Goal: Task Accomplishment & Management: Use online tool/utility

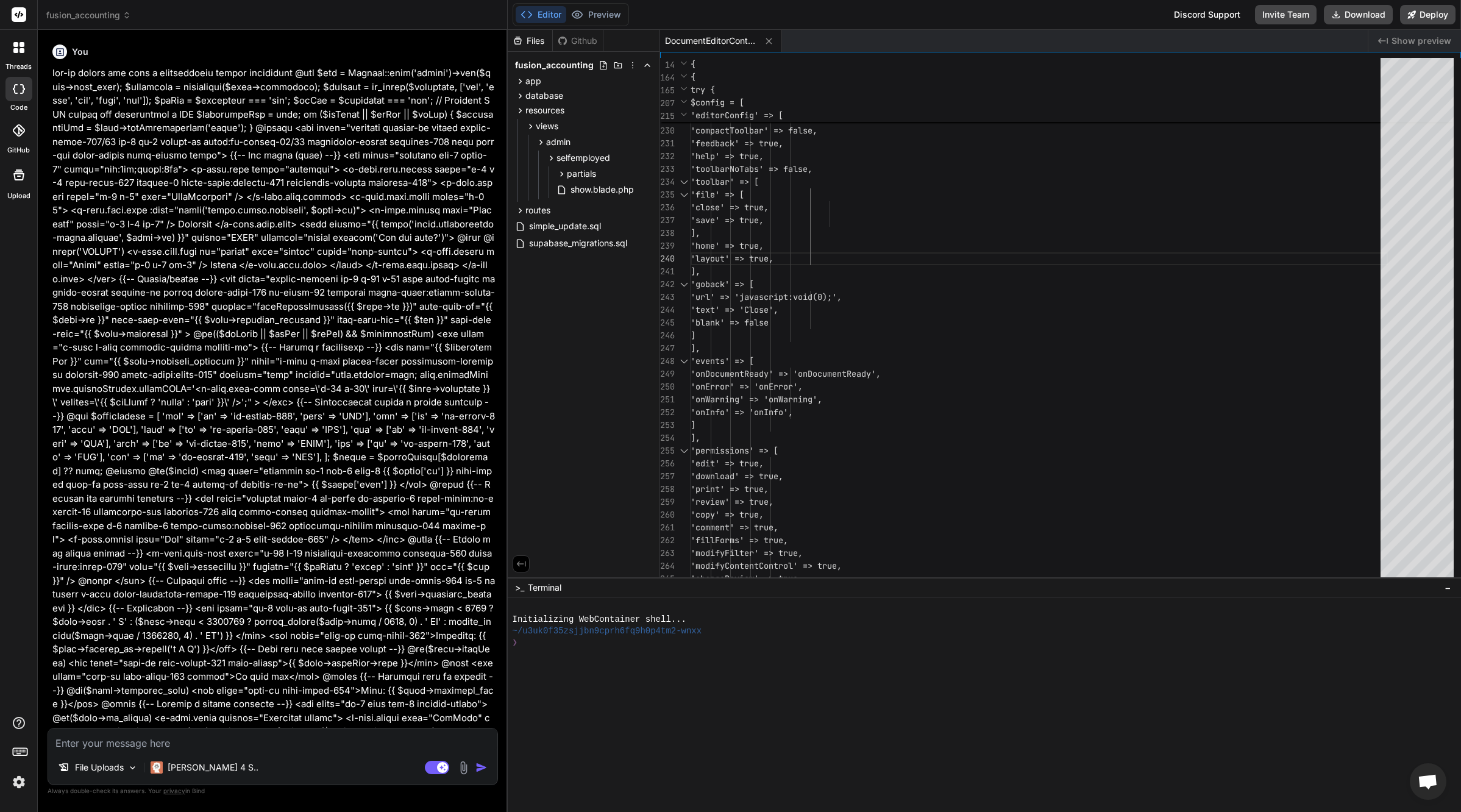
scroll to position [115, 0]
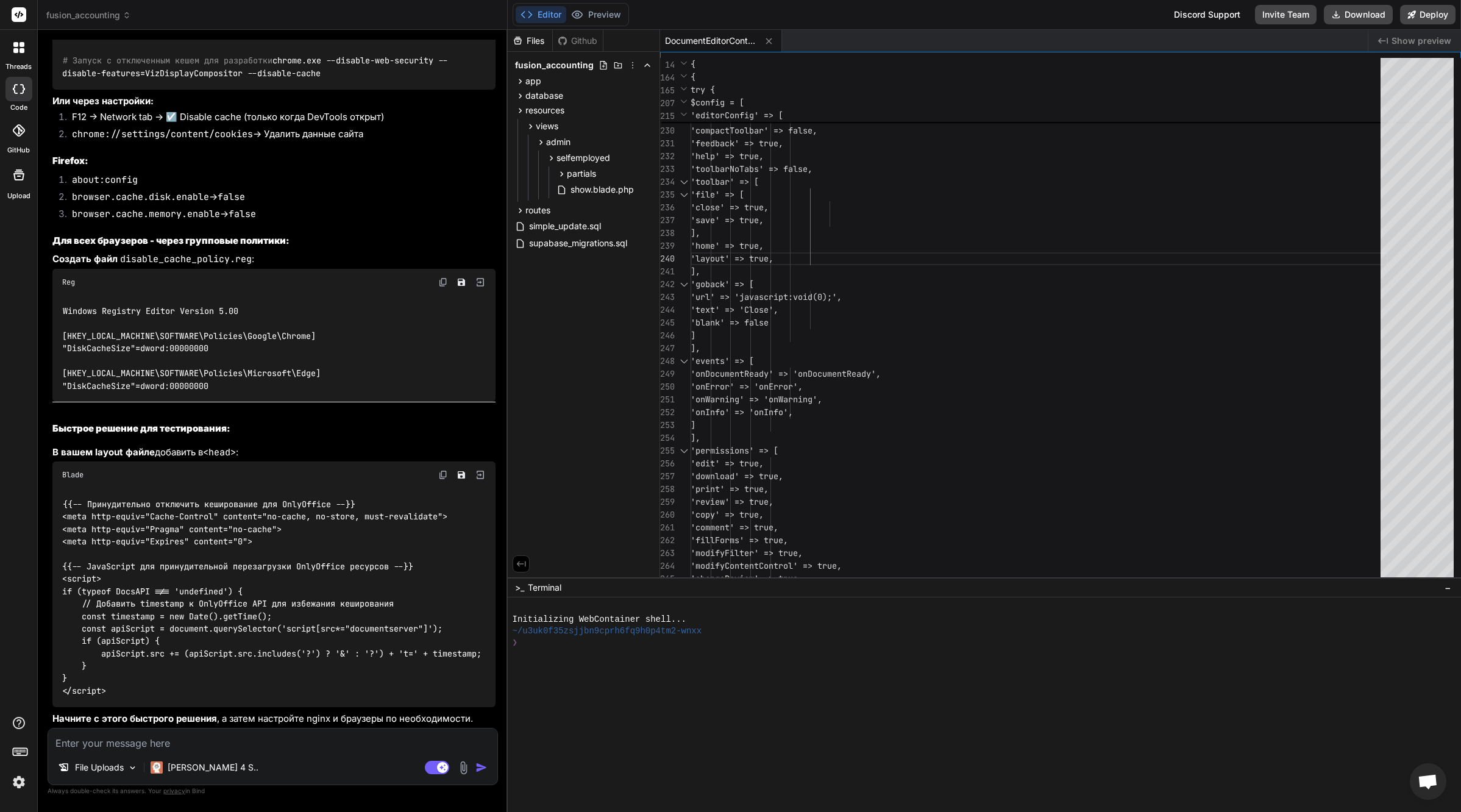
click at [170, 746] on textarea at bounding box center [272, 739] width 449 height 22
type textarea "b"
type textarea "x"
type textarea "by"
type textarea "x"
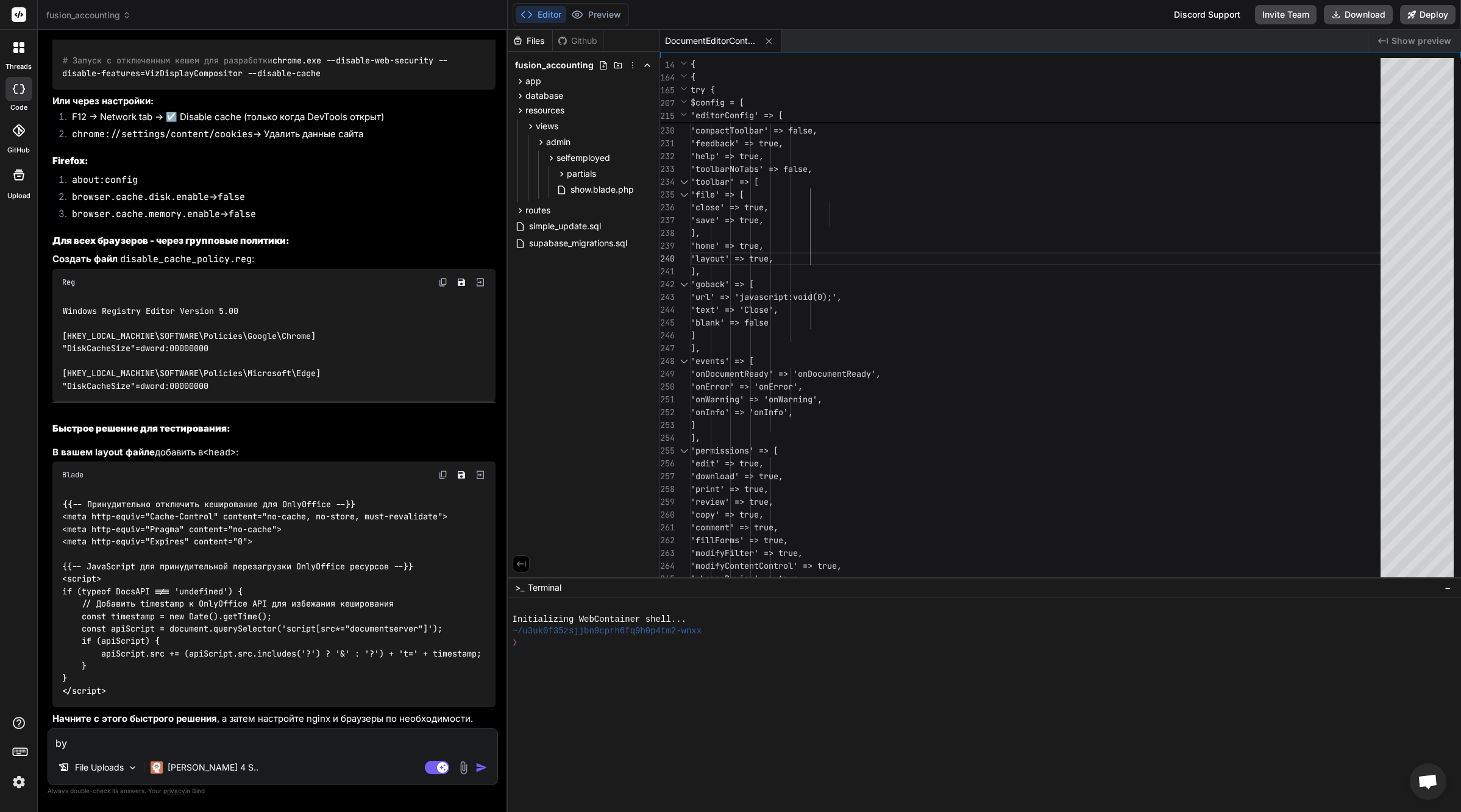
type textarea "byu"
type textarea "x"
type textarea "by"
type textarea "x"
type textarea "byj"
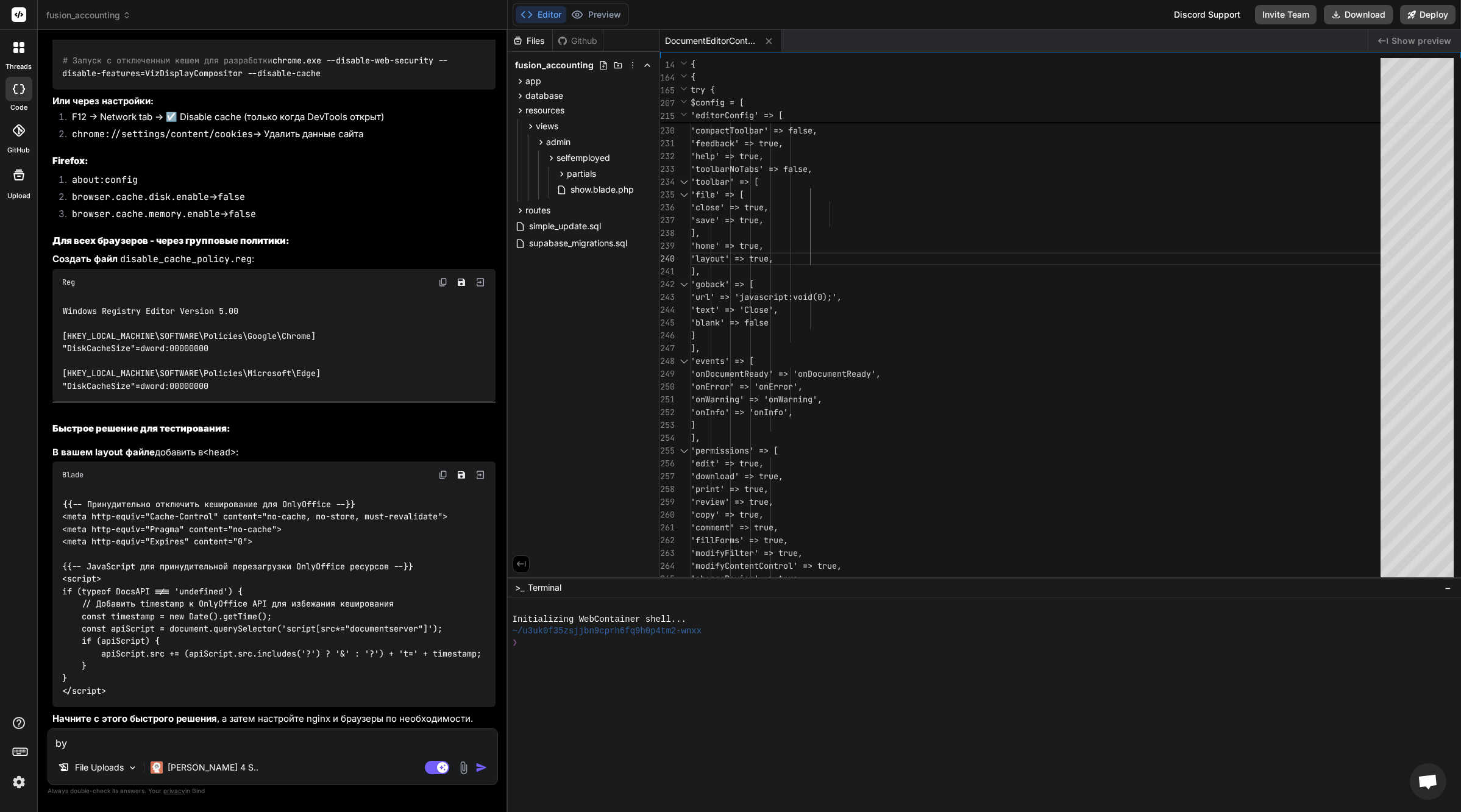
type textarea "x"
type textarea "byju"
type textarea "x"
type textarea "byjul"
type textarea "x"
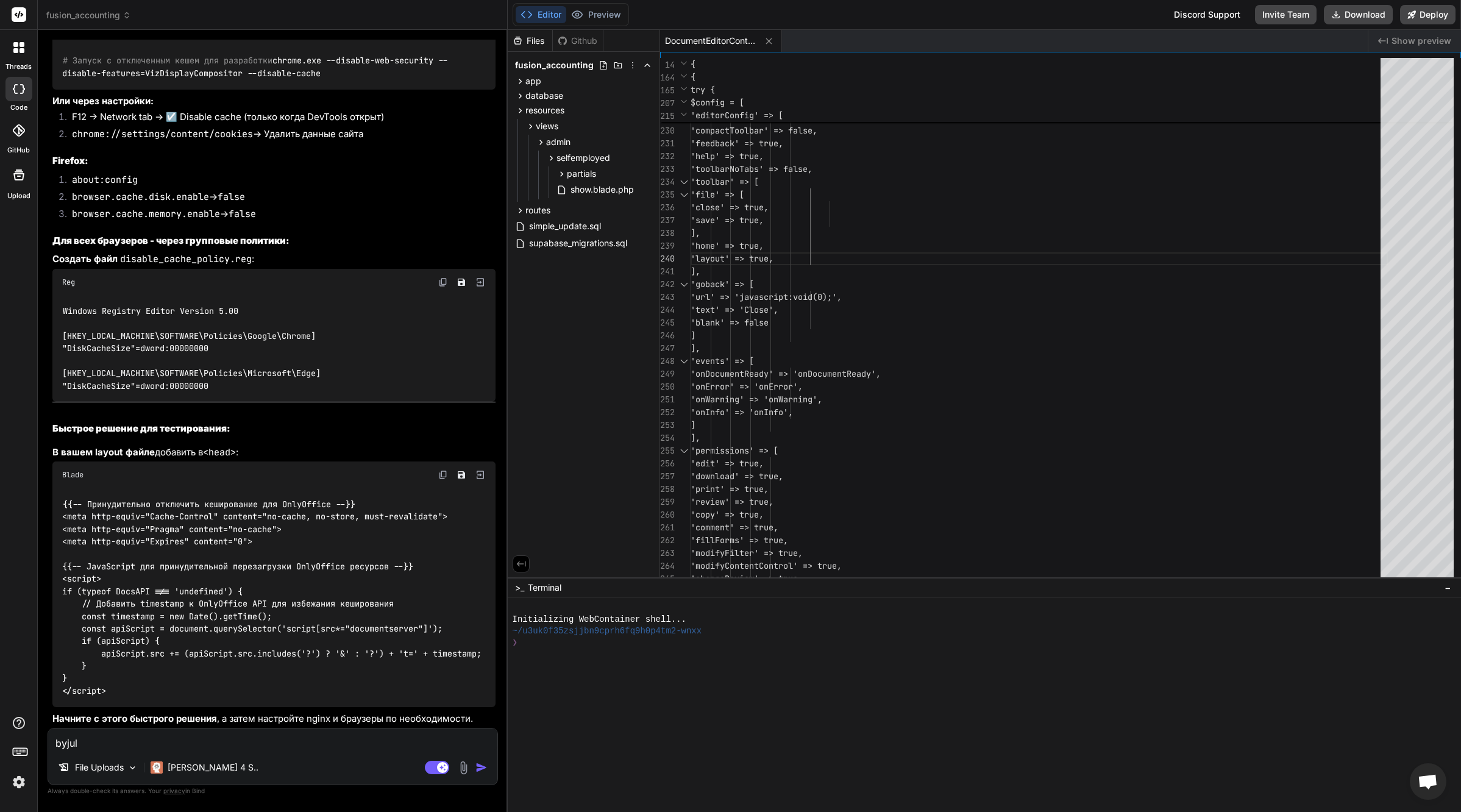
type textarea "byjulf"
type textarea "x"
type textarea "byjulf"
type textarea "x"
type textarea "b"
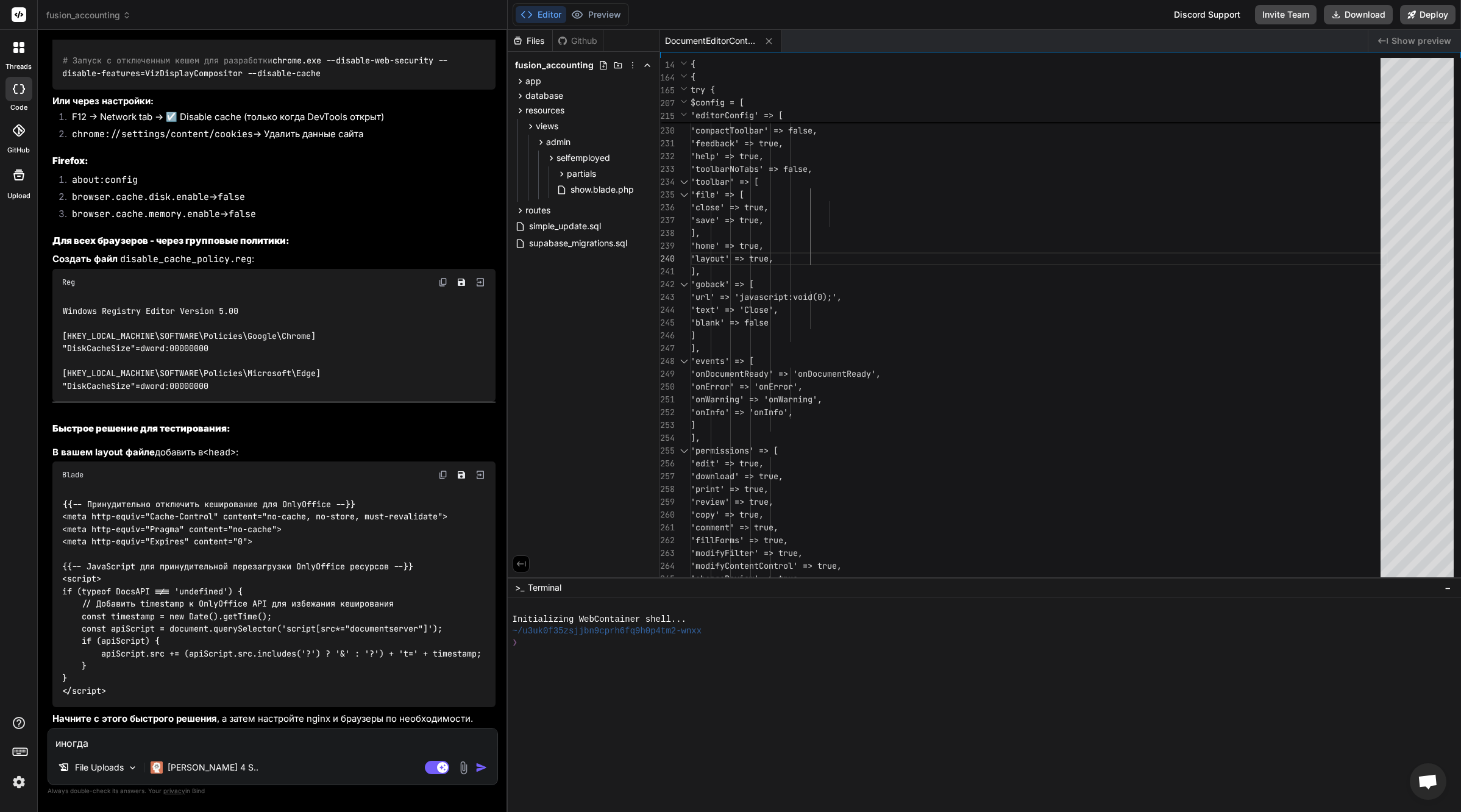
type textarea "иногда"
type textarea "x"
type textarea "иногда п"
type textarea "x"
type textarea "иногда по"
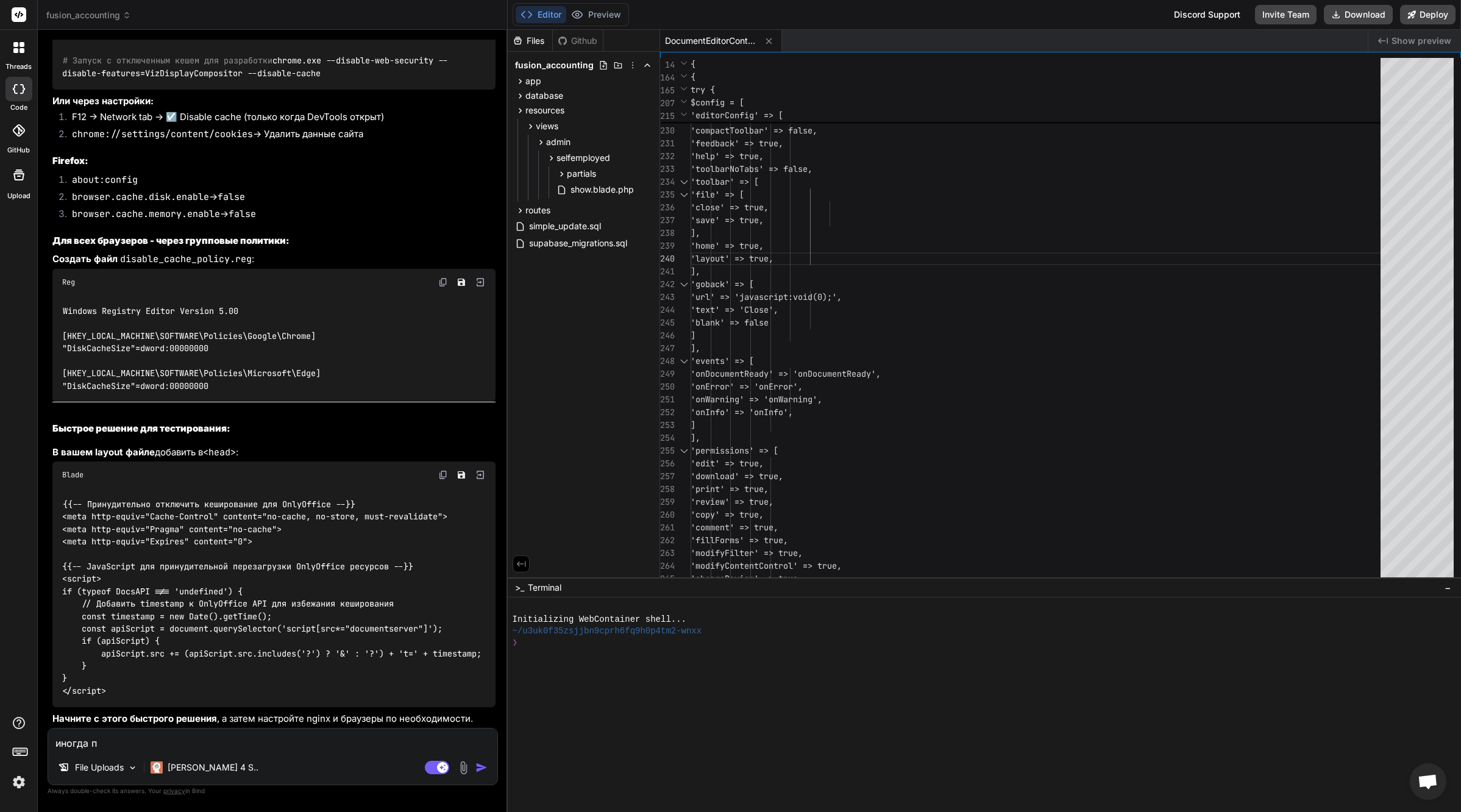
type textarea "x"
type textarea "иногда пос"
type textarea "x"
type textarea "иногда посл"
type textarea "x"
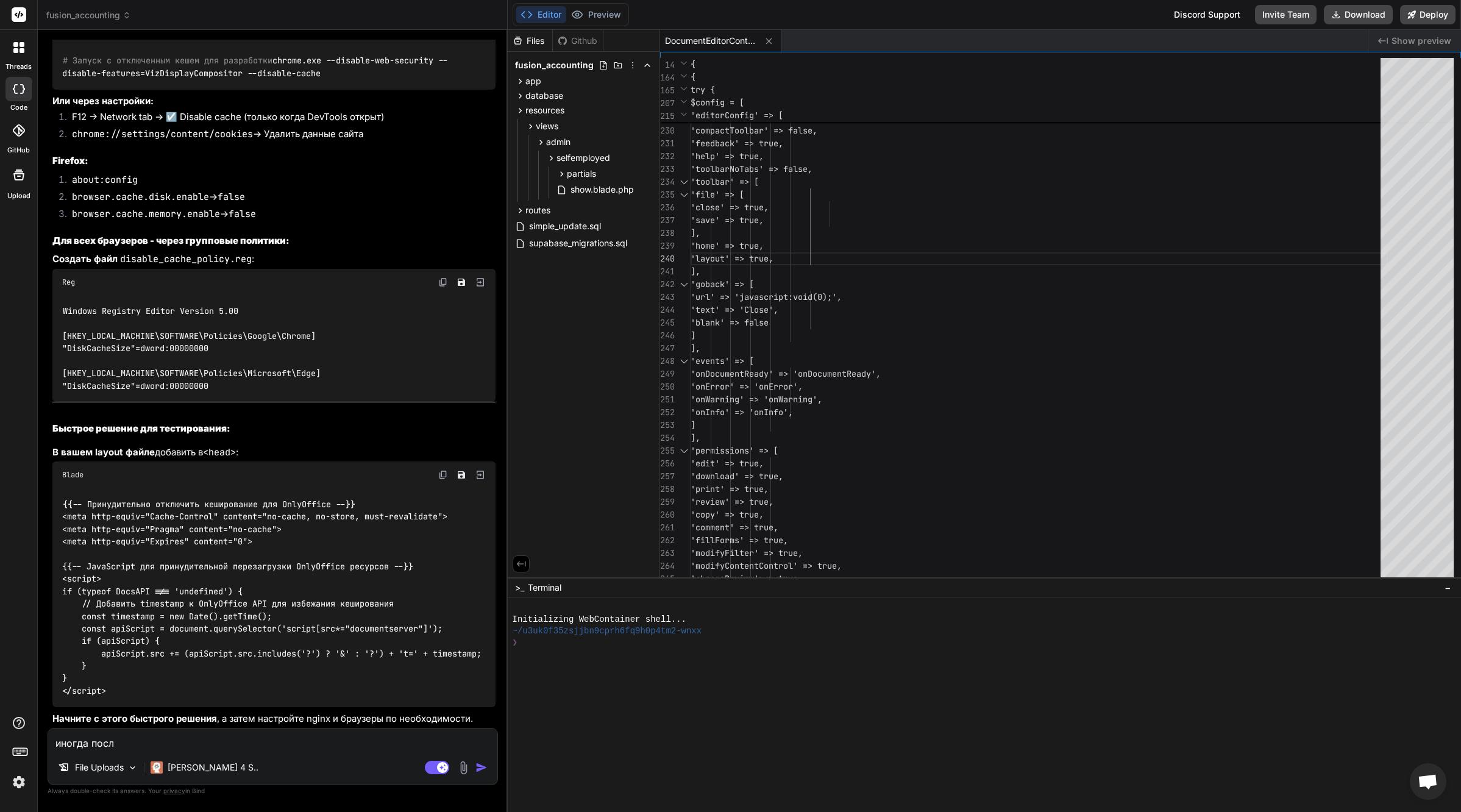
type textarea "иногда после"
type textarea "x"
type textarea "иногда после"
type textarea "x"
type textarea "иногда после т"
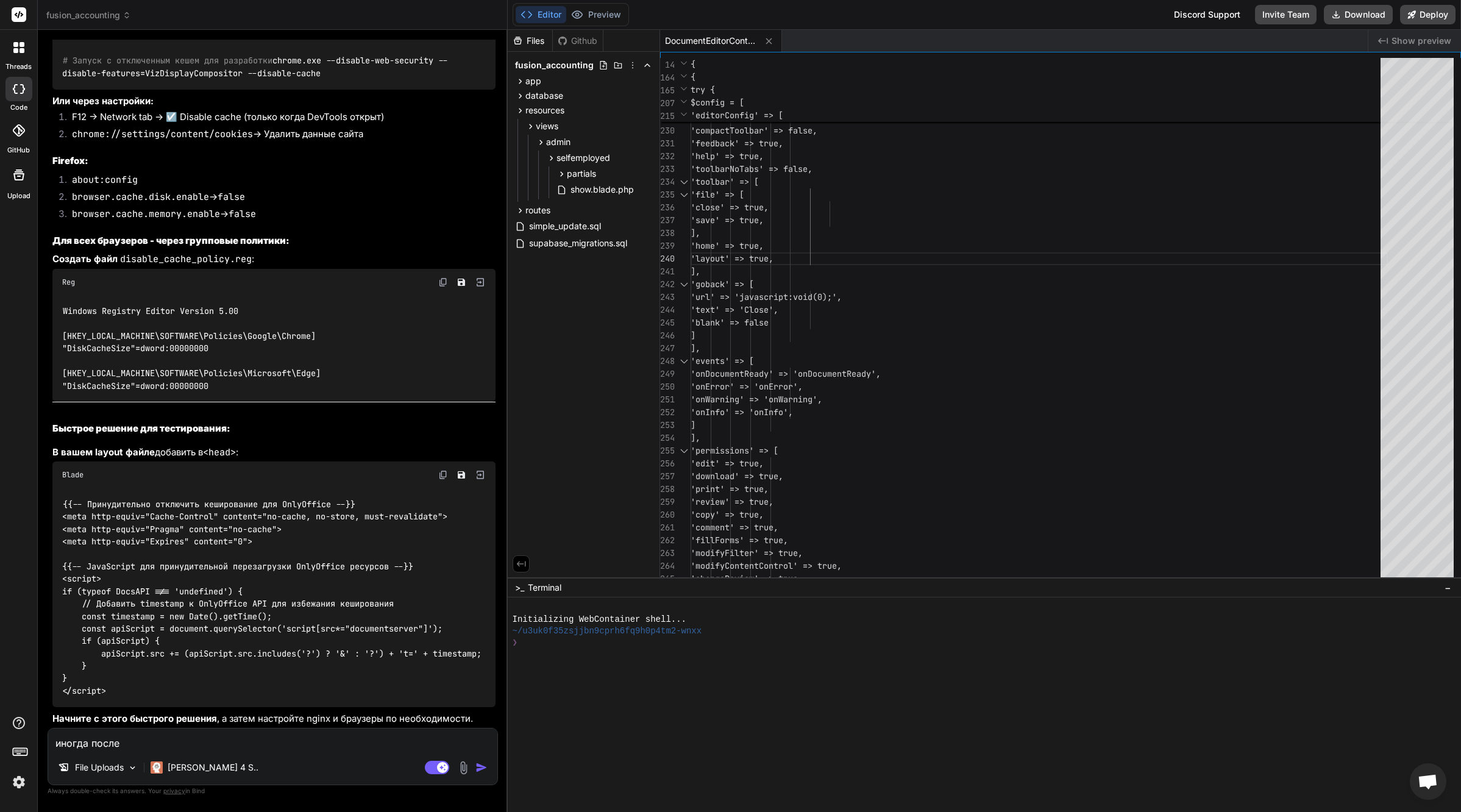
type textarea "x"
type textarea "иногда после то"
type textarea "x"
type textarea "иногда после тог"
type textarea "x"
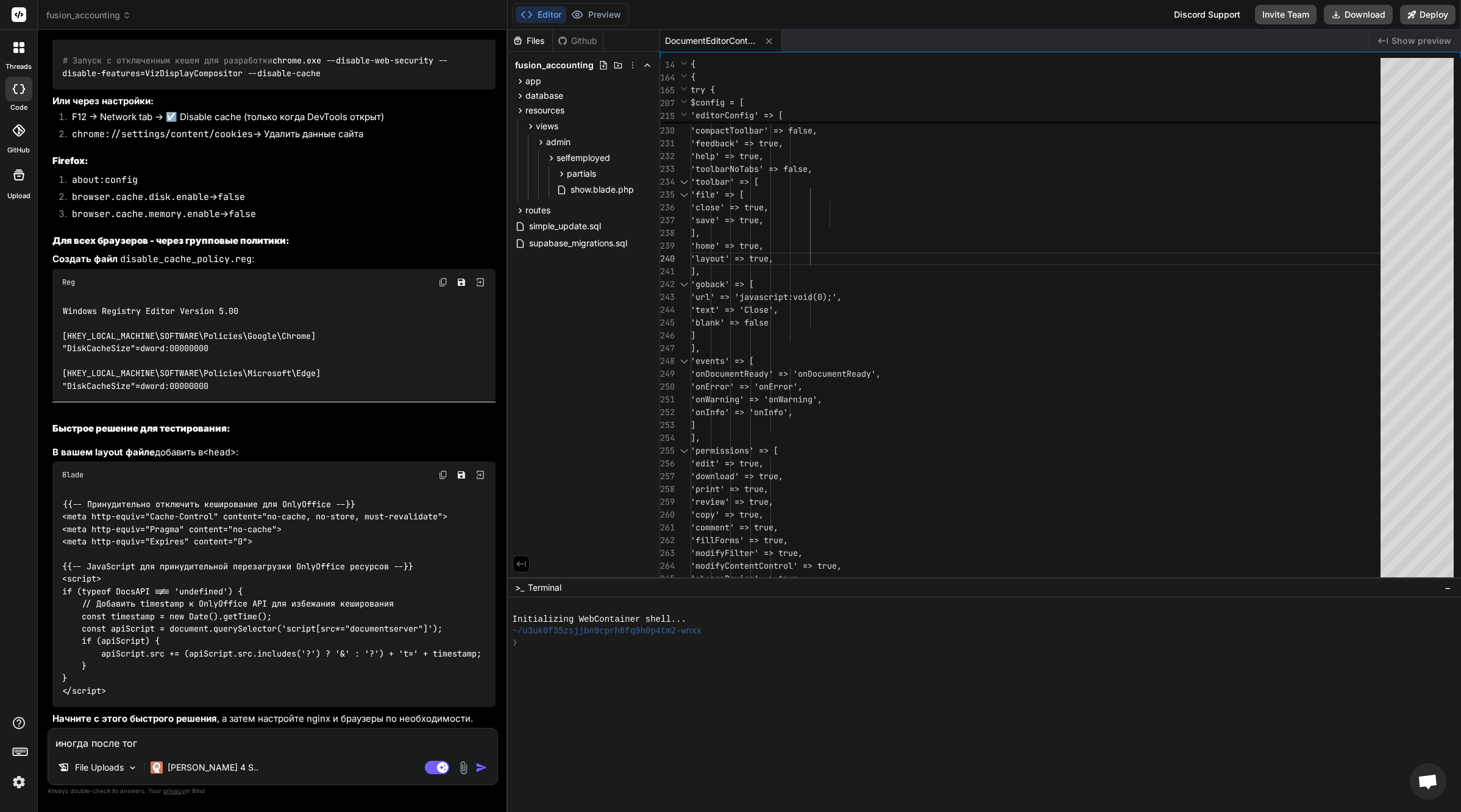
type textarea "иногда после того"
type textarea "x"
type textarea "иногда после того"
type textarea "x"
type textarea "иногда после того к"
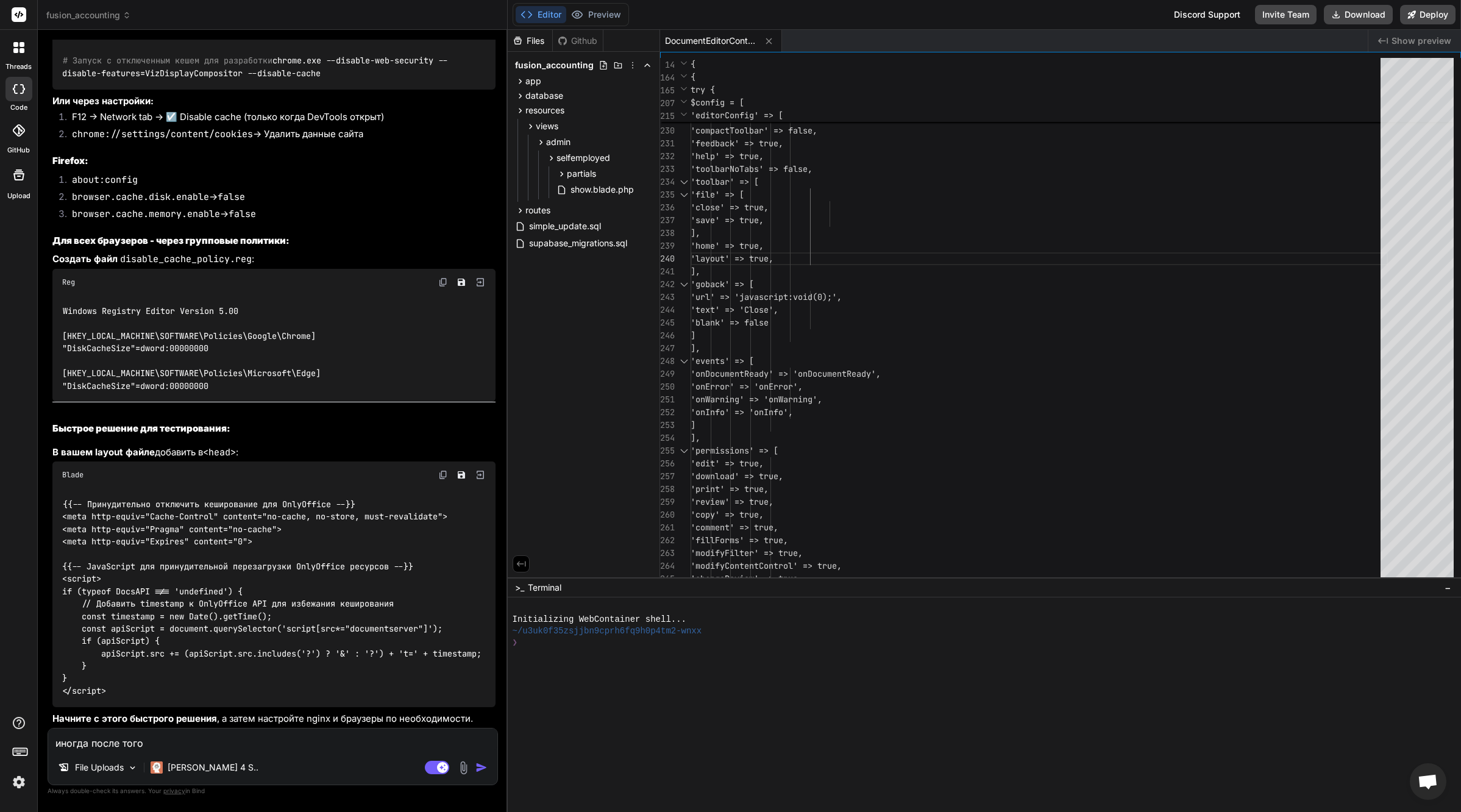
type textarea "x"
type textarea "иногда после того ка"
type textarea "x"
type textarea "иногда после того как"
type textarea "x"
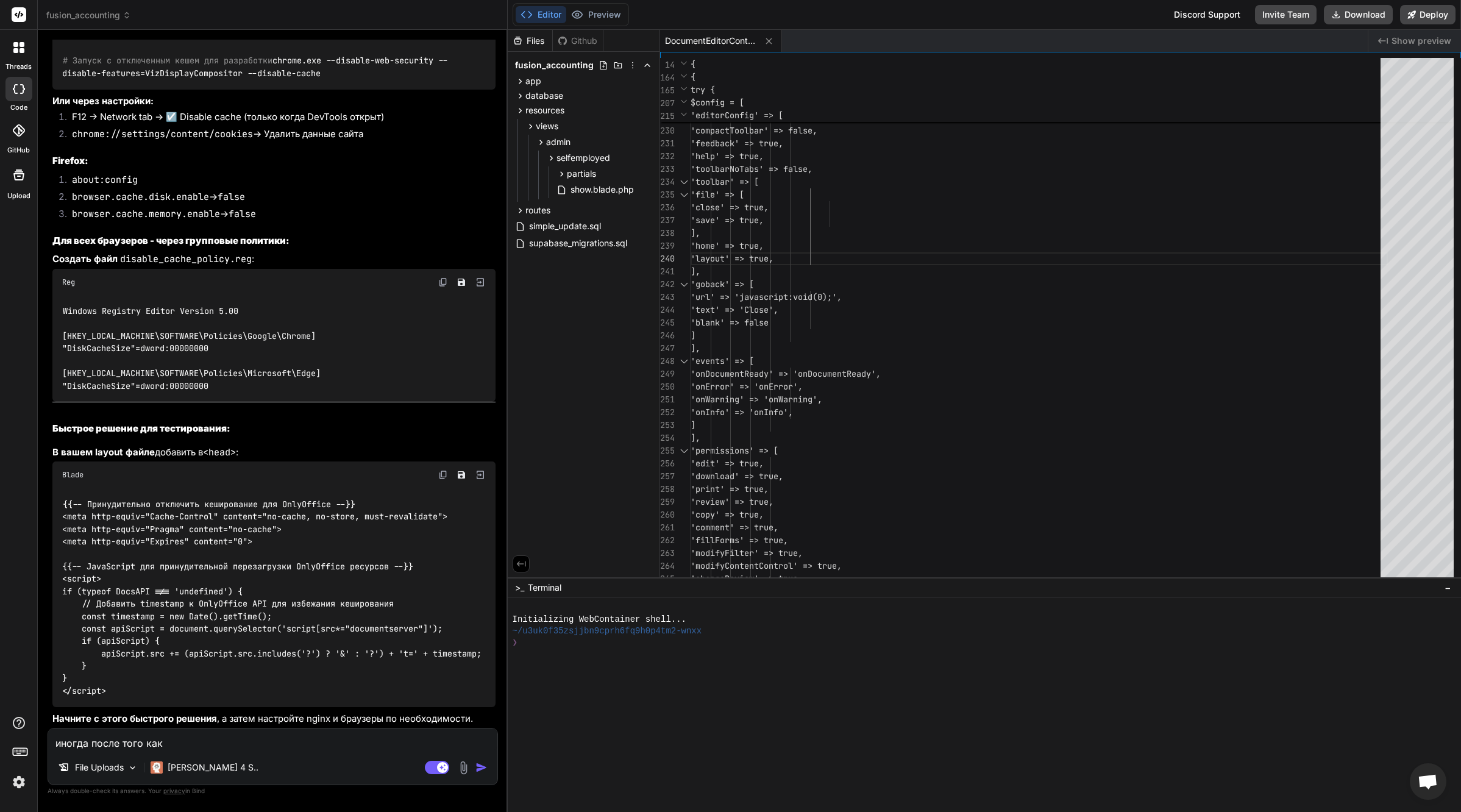
type textarea "иногда после того как"
type textarea "x"
type textarea "иногда после того как н"
type textarea "x"
type textarea "иногда после того как не"
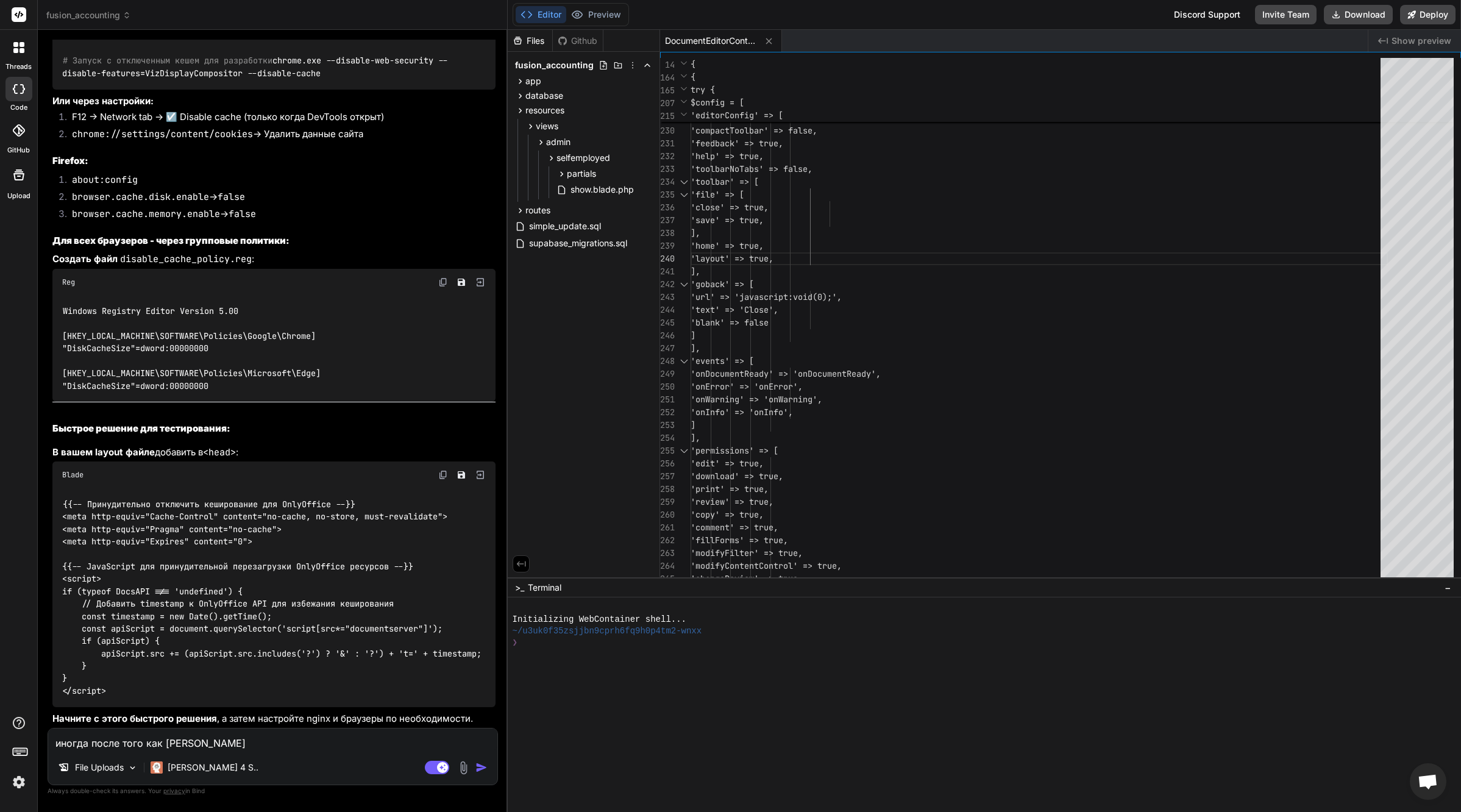
type textarea "x"
type textarea "иногда после того как не"
type textarea "x"
type textarea "иногда после того как не з"
type textarea "x"
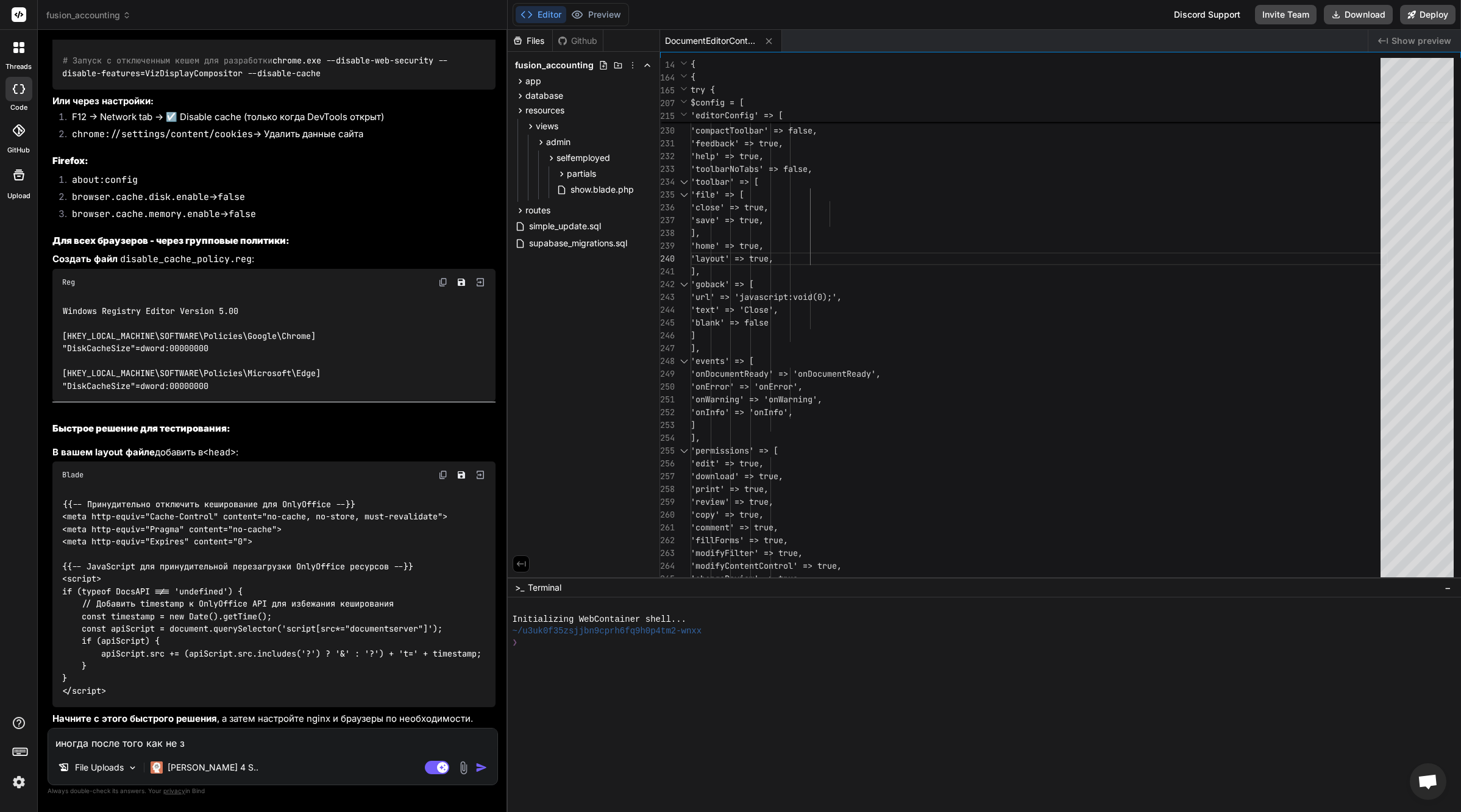
type textarea "иногда после того как не за"
type textarea "x"
type textarea "иногда после того как не зах"
type textarea "x"
type textarea "иногда после того как не захо"
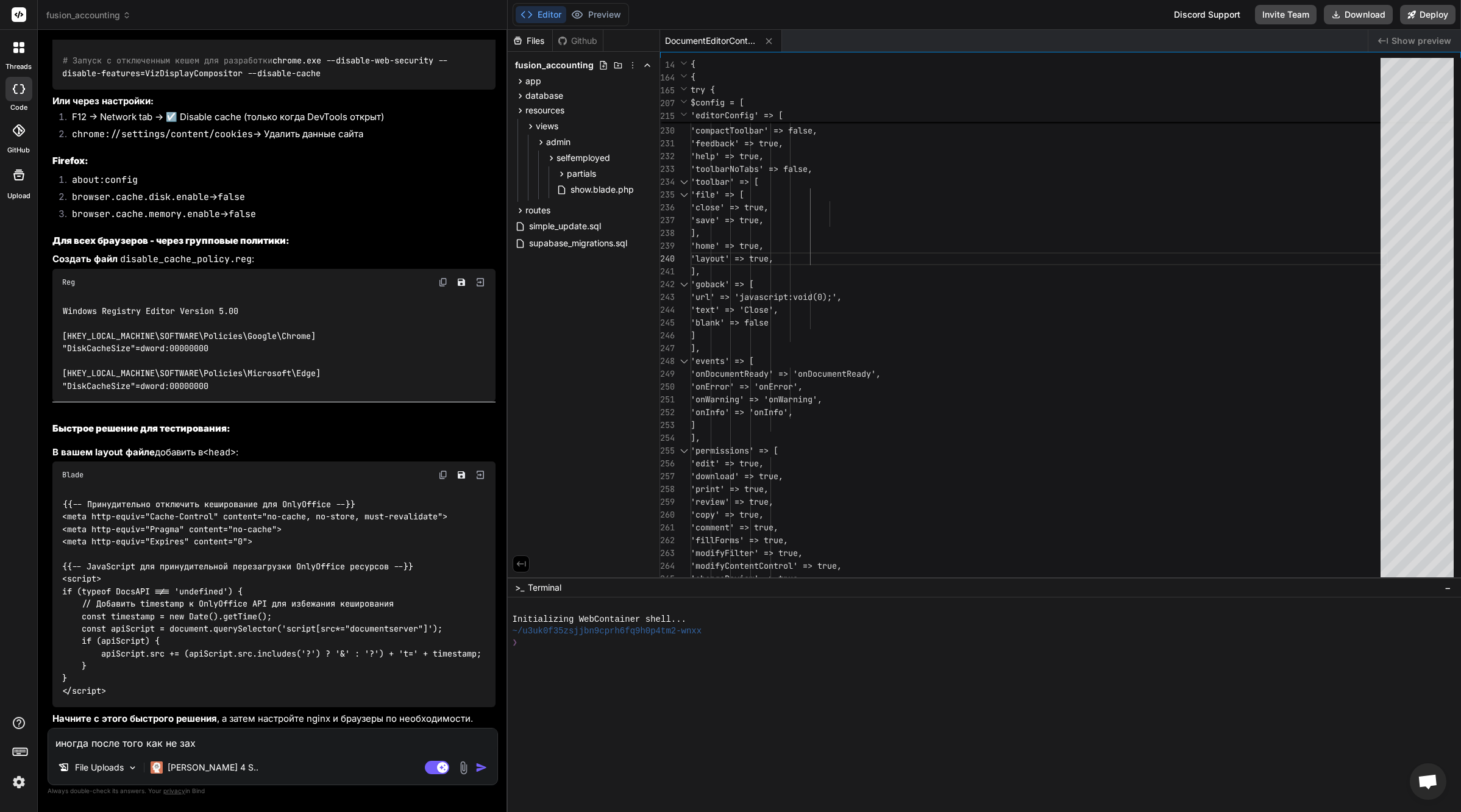
type textarea "x"
type textarea "иногда после того как не заход"
type textarea "x"
type textarea "иногда после того как не заходи"
type textarea "x"
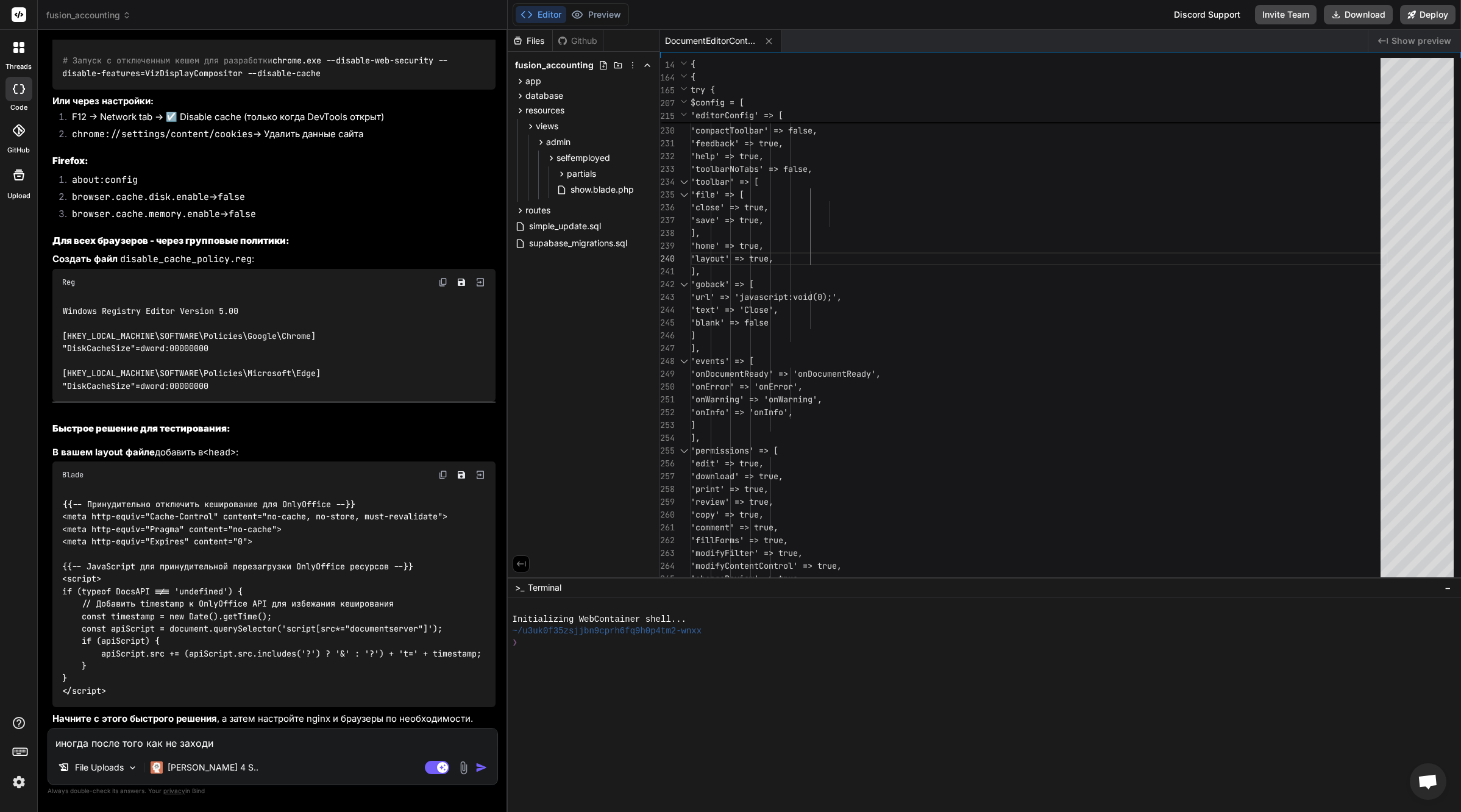
type textarea "иногда после того как не заходил"
type textarea "x"
type textarea "иногда после того как не заходил"
type textarea "x"
type textarea "иногда после того как не заходил н"
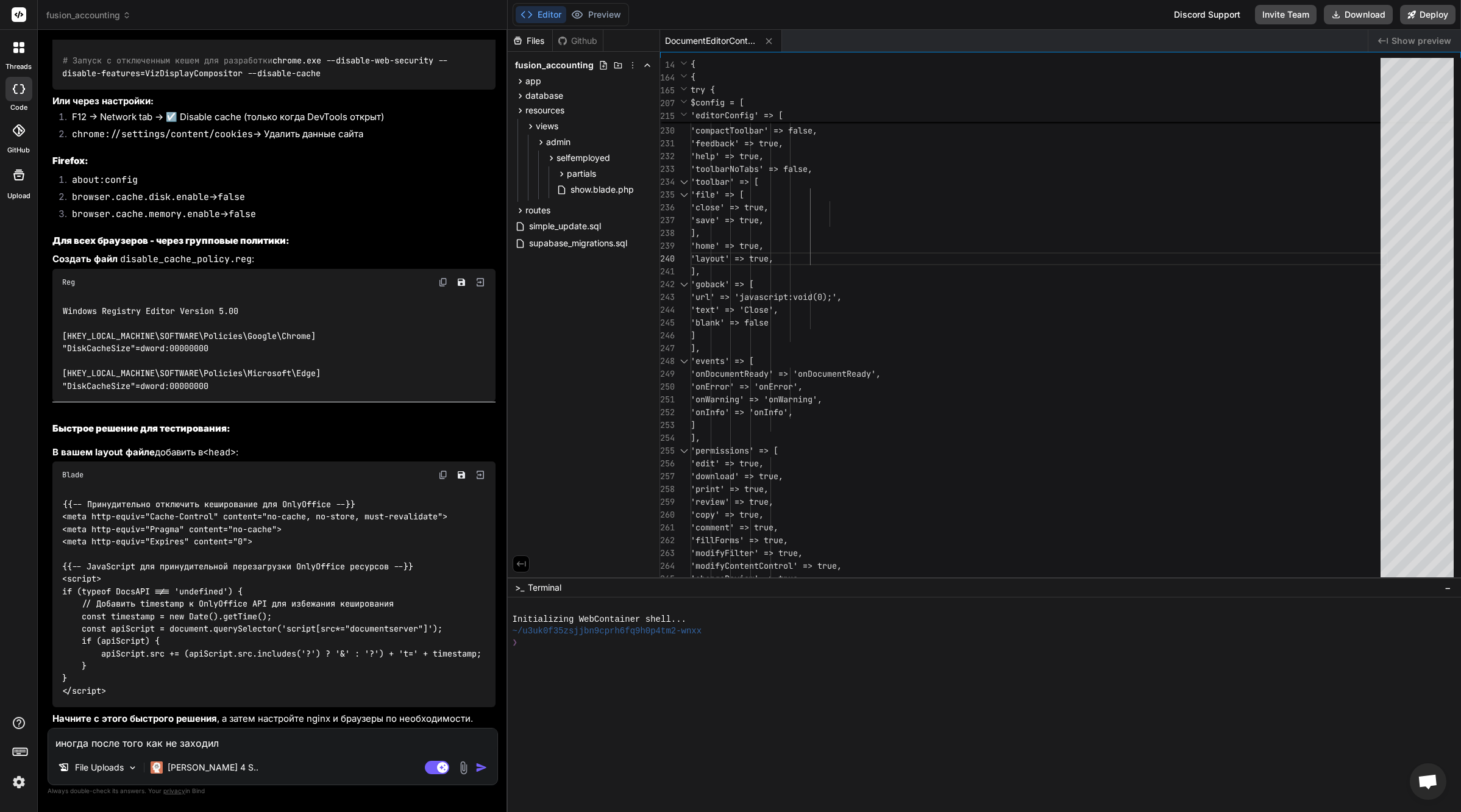
type textarea "x"
type textarea "иногда после того как не заходил на"
type textarea "x"
type textarea "иногда после того как не заходил на"
type textarea "x"
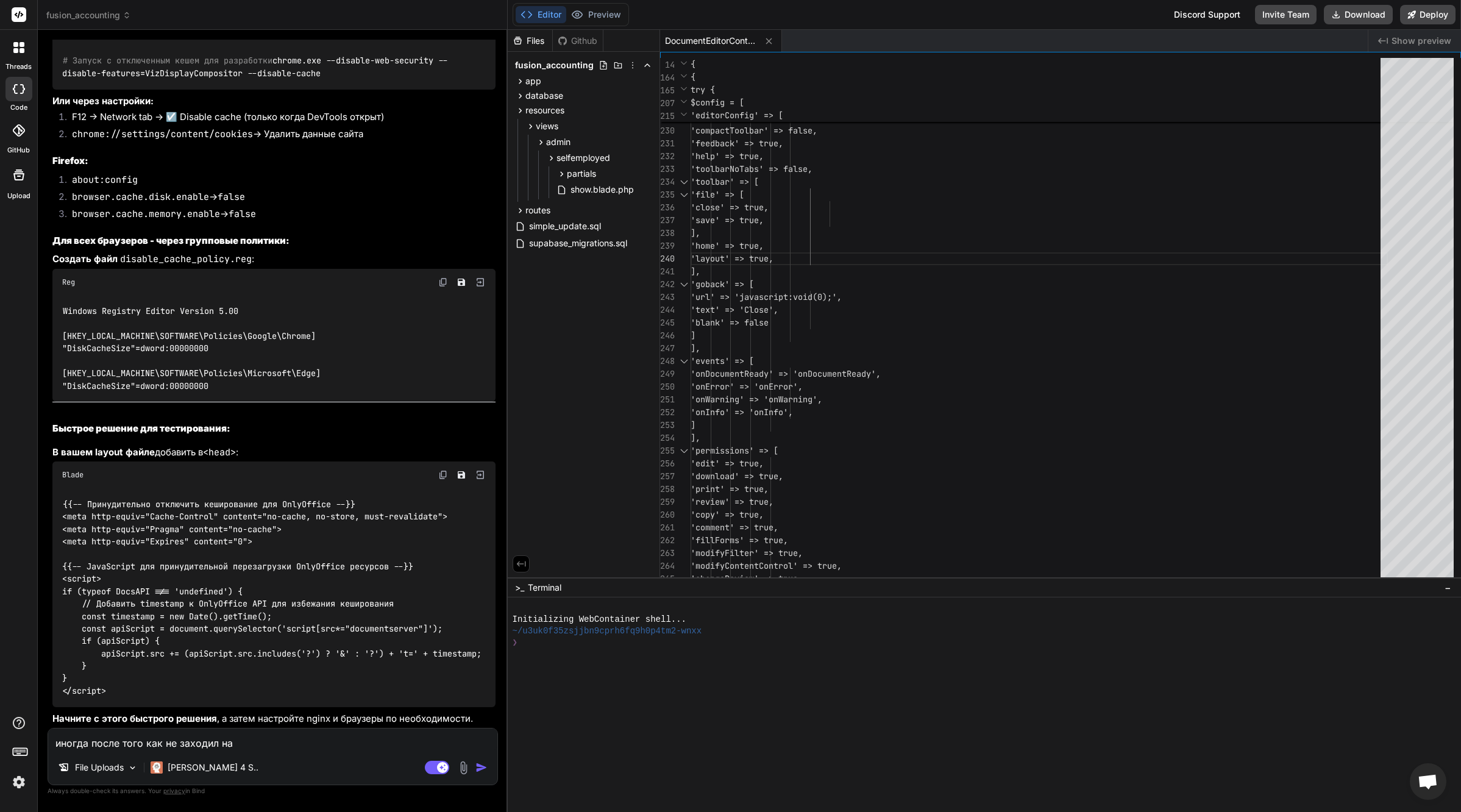
type textarea "иногда после того как не заходил на п"
type textarea "x"
type textarea "иногда после того как не заходил на по"
type textarea "x"
type textarea "иногда после того как не заходил на пор"
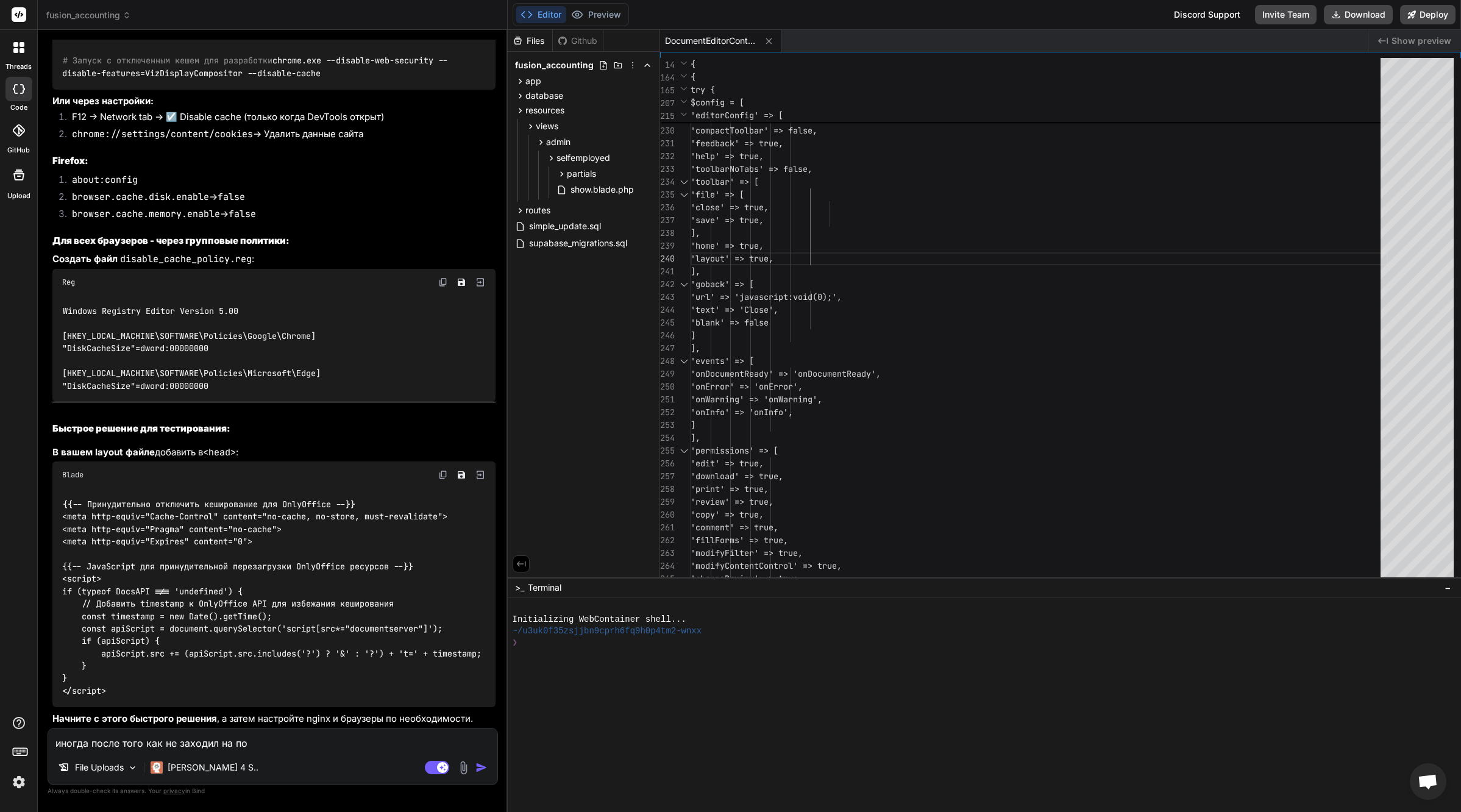
type textarea "x"
type textarea "иногда после того как не заходил на порт"
type textarea "x"
type textarea "иногда после того как не заходил на порта"
type textarea "x"
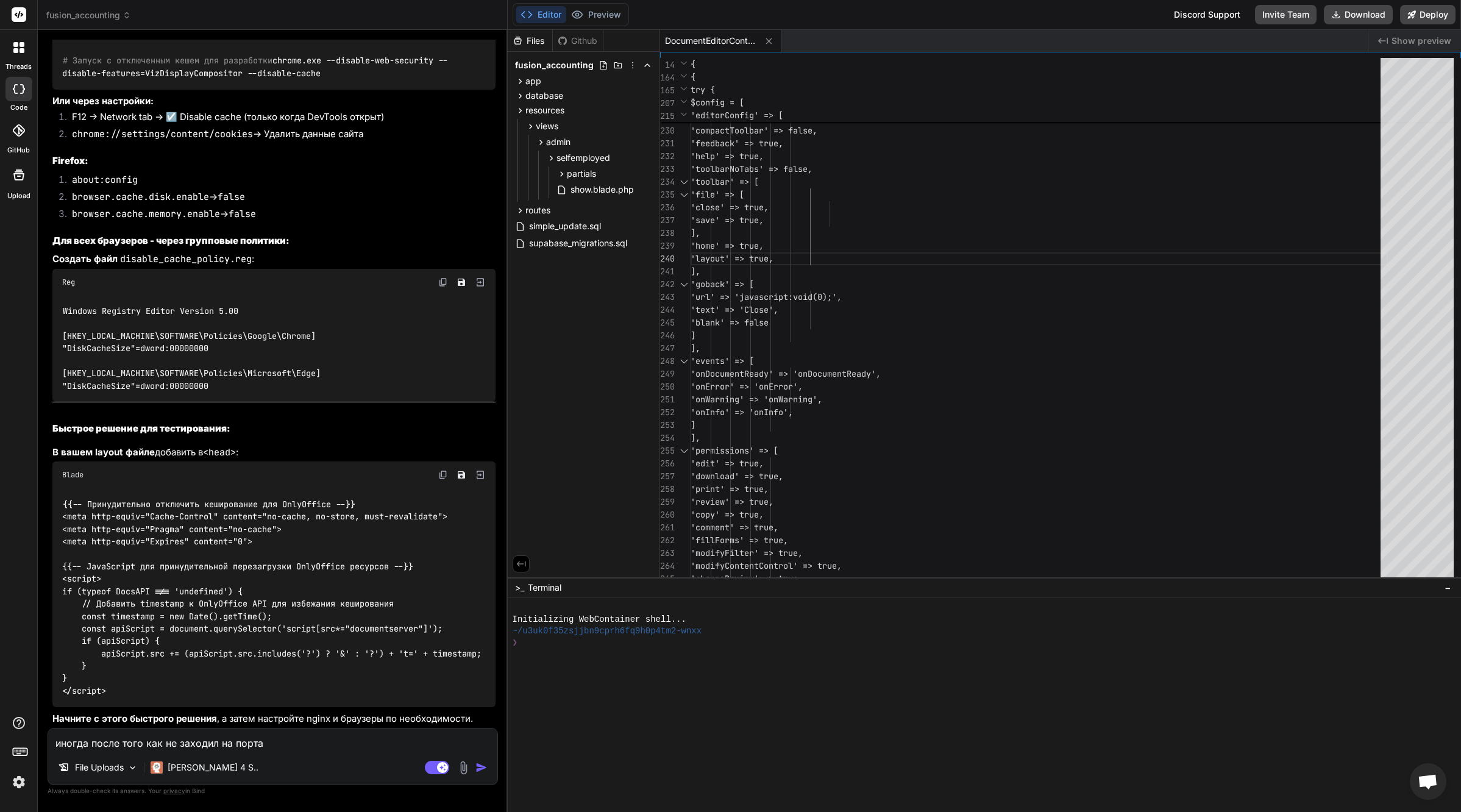
type textarea "иногда после того как не заходил на портал"
type textarea "x"
type textarea "иногда после того как не заходил на портал"
type textarea "x"
type textarea "иногда после того как не заходил на портал д"
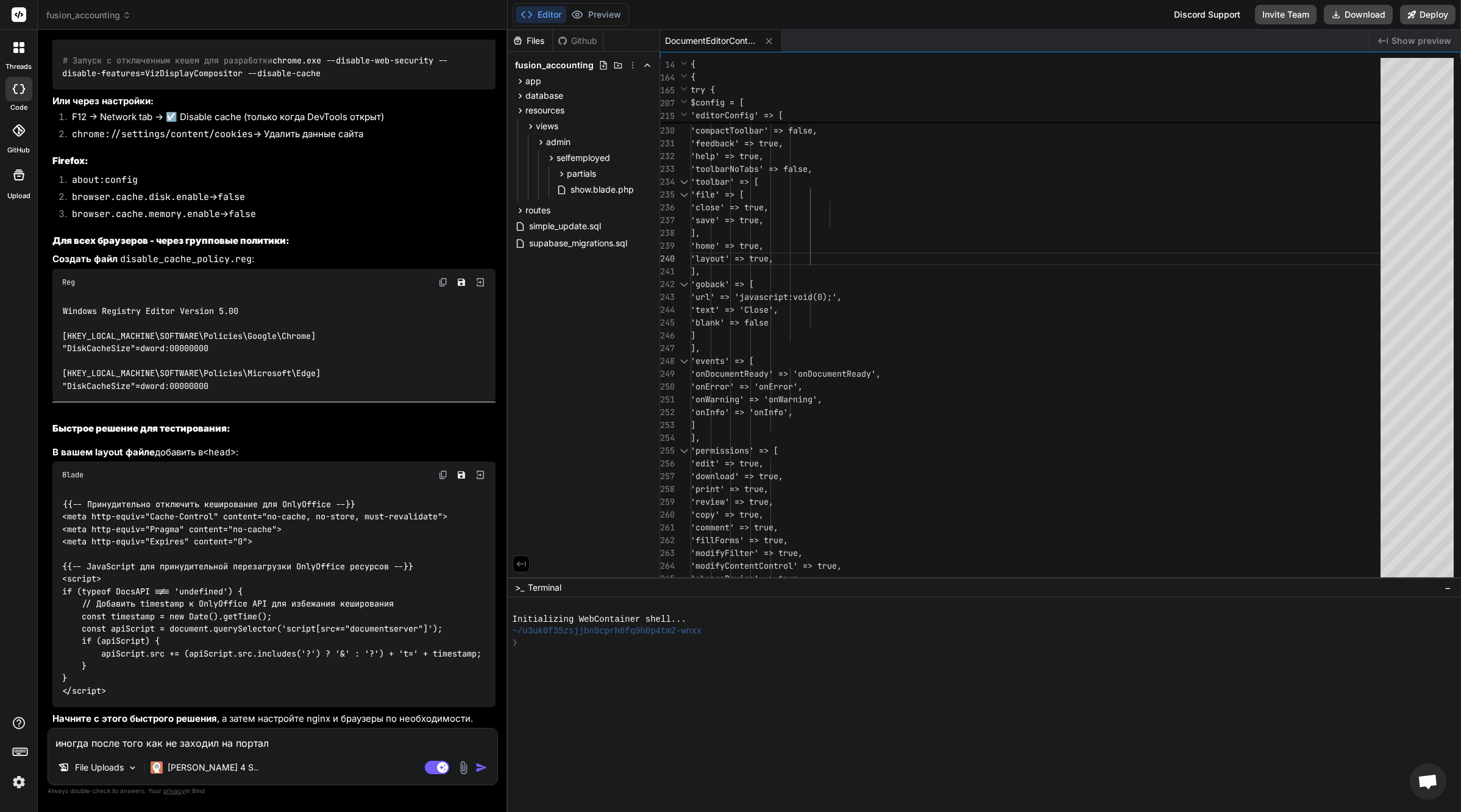
type textarea "x"
type textarea "иногда после того как не заходил на портал до"
type textarea "x"
type textarea "иногда после того как не заходил на портал дол"
type textarea "x"
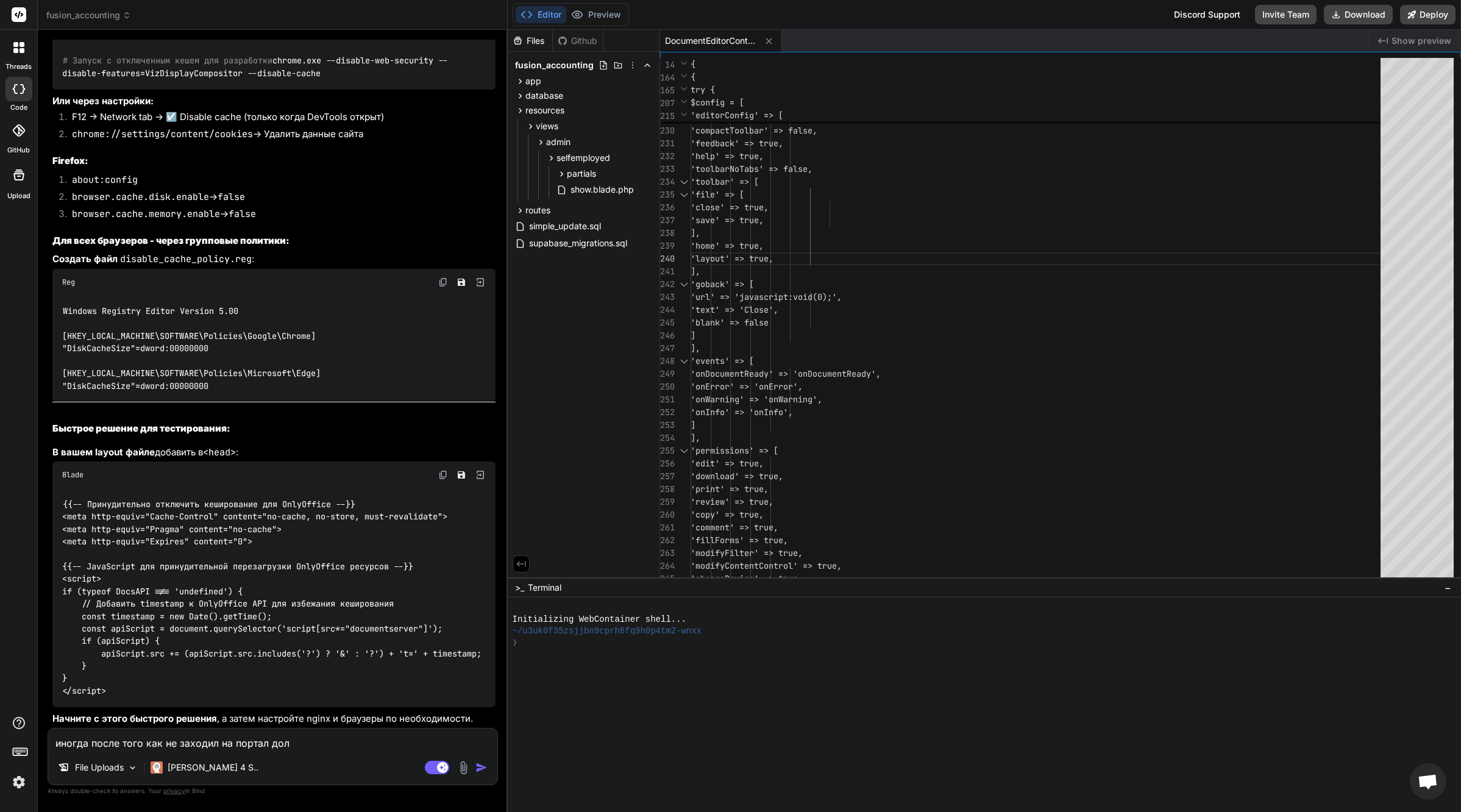
type textarea "иногда после того как не заходил на портал долг"
type textarea "x"
type textarea "иногда после того как не заходил на портал долго"
type textarea "x"
type textarea "иногда после того как не заходил на портал долго"
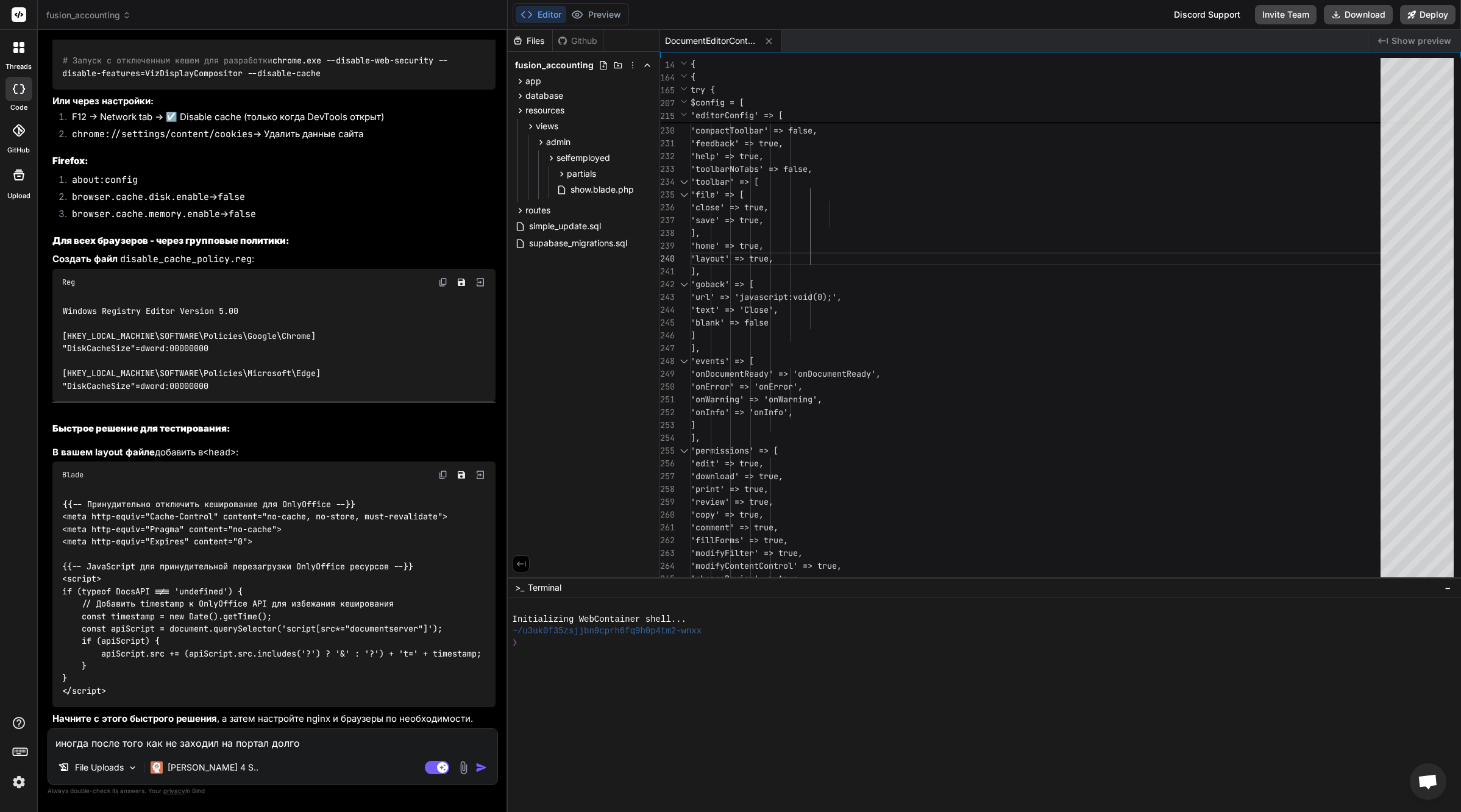
type textarea "x"
type textarea "иногда после того как не заходил на портал долго и"
type textarea "x"
type textarea "иногда после того как не заходил на портал долго и"
type textarea "x"
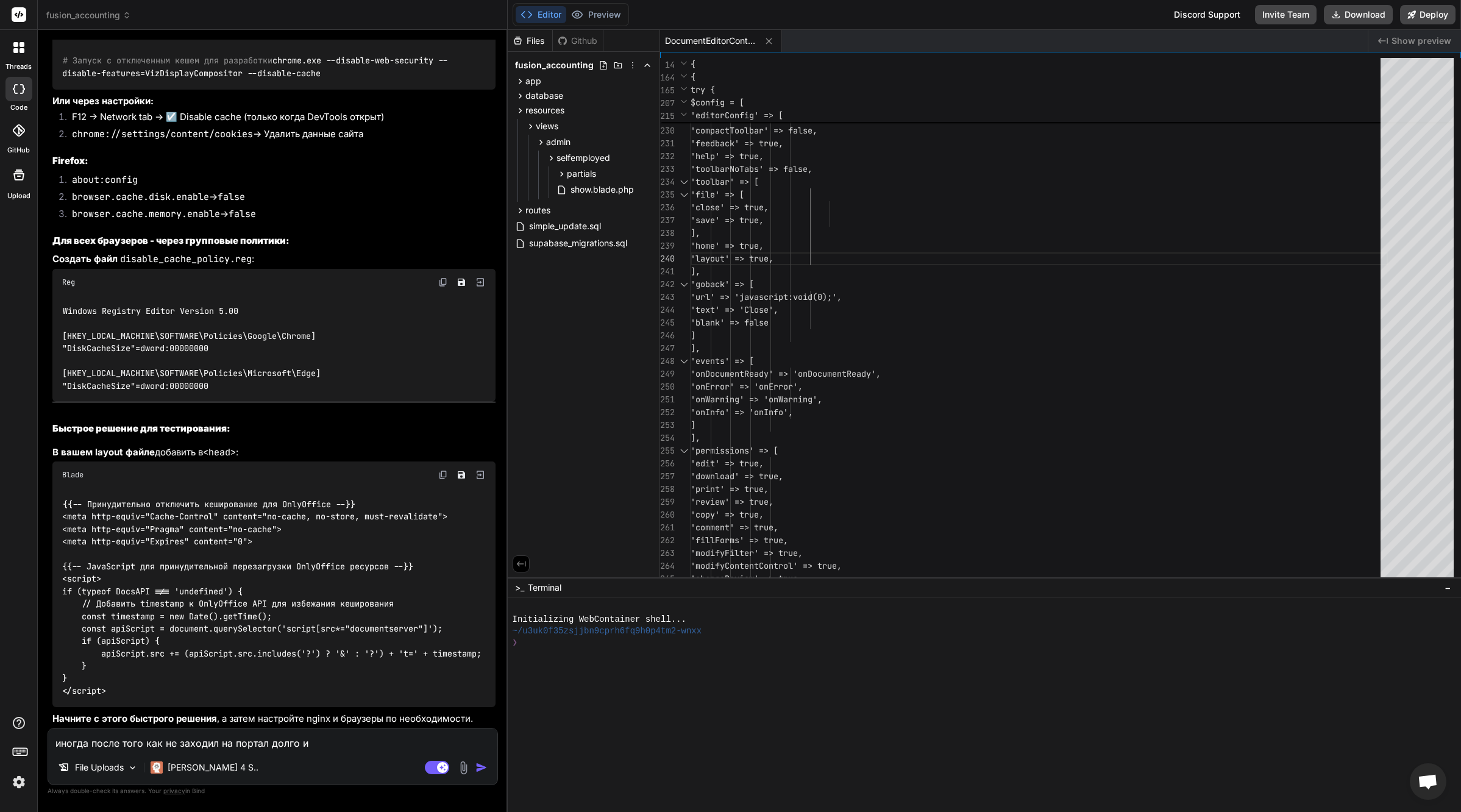
type textarea "иногда после того как не заходил на портал долго и п"
type textarea "x"
type textarea "иногда после того как не заходил на портал долго и пр"
type textarea "x"
type textarea "иногда после того как не заходил на портал долго и про"
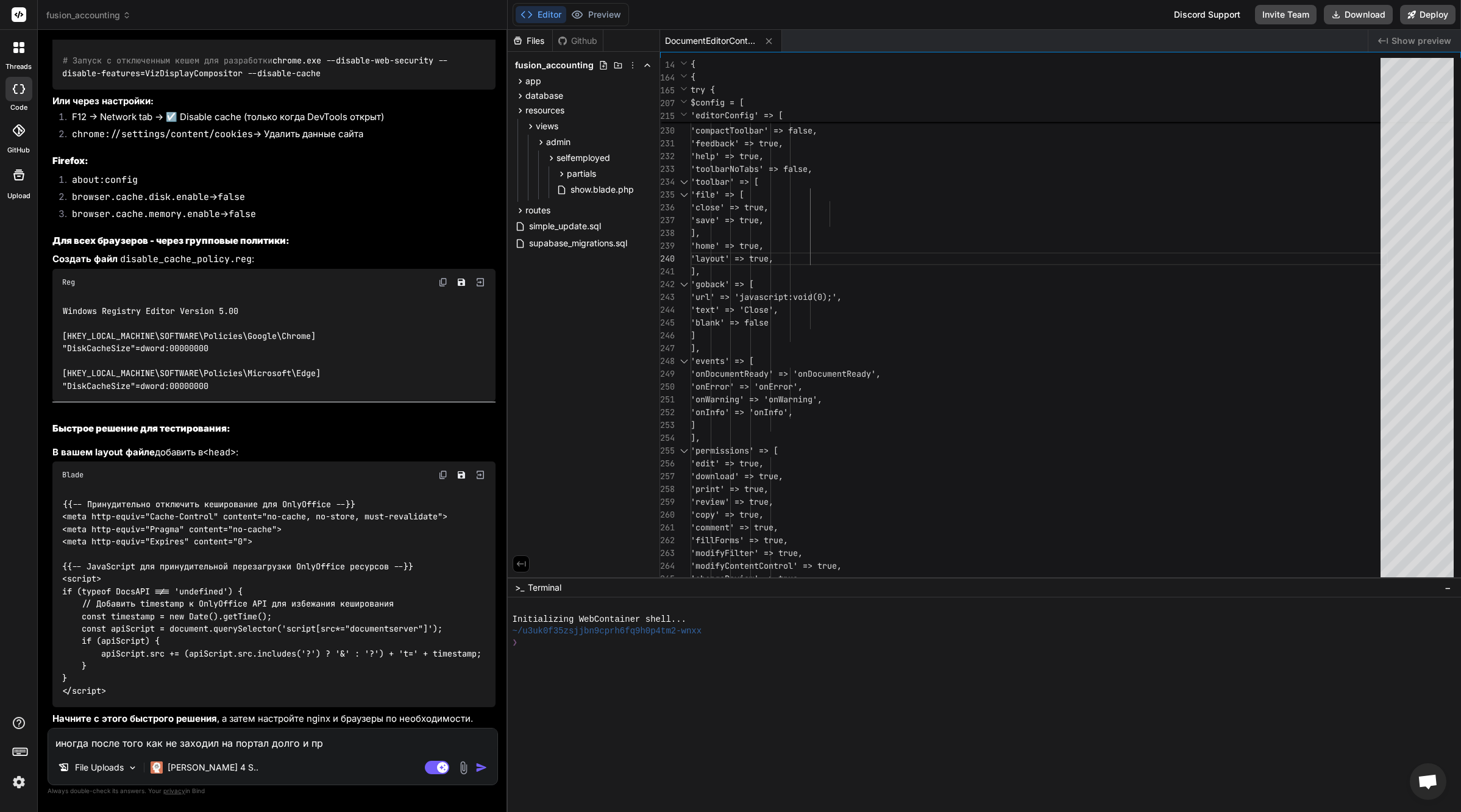
type textarea "x"
type textarea "иногда после того как не заходил на портал долго и прои"
type textarea "x"
type textarea "иногда после того как не заходил на портал долго и произ"
type textarea "x"
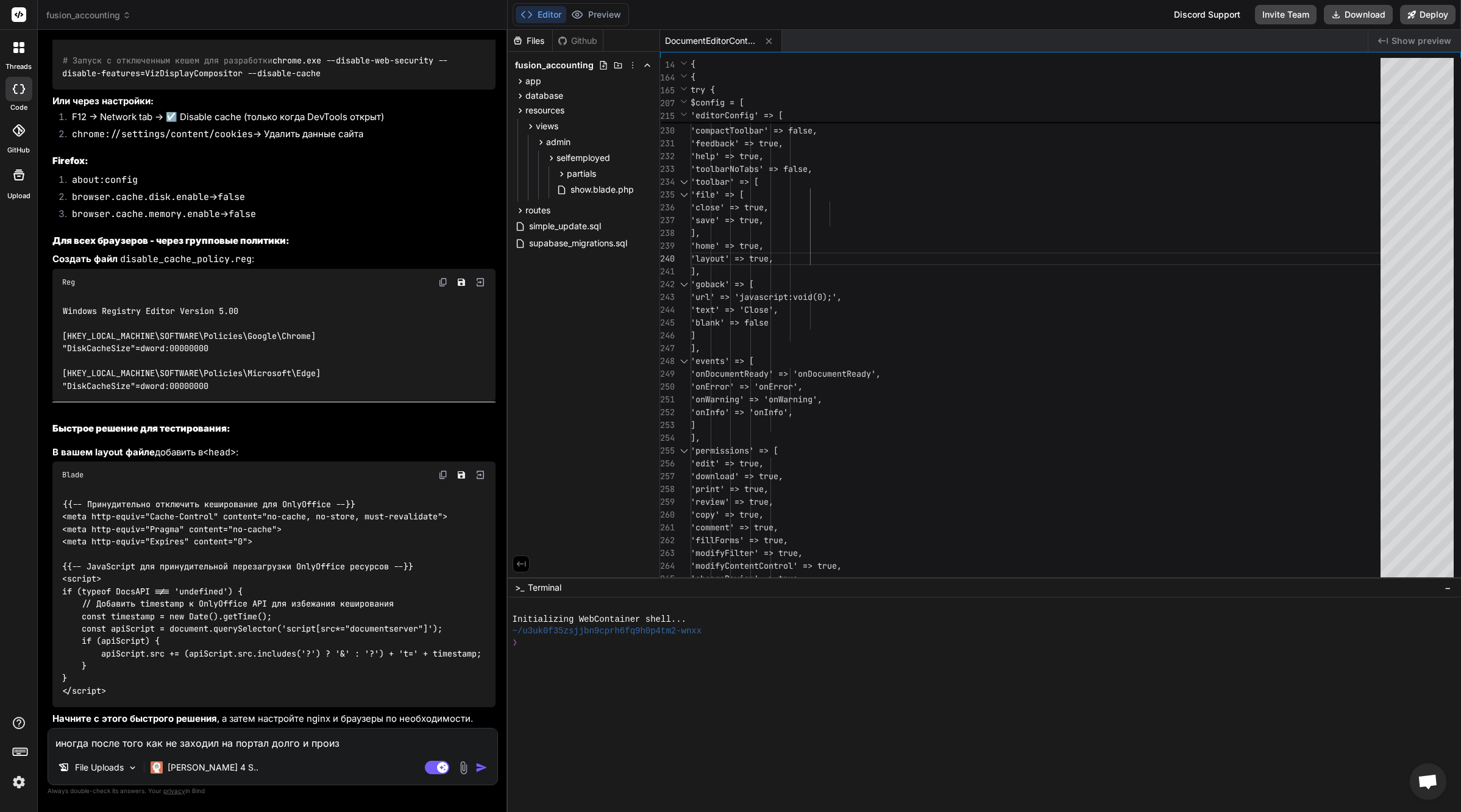
type textarea "иногда после того как не заходил на портал долго и произо"
type textarea "x"
type textarea "иногда после того как не заходил на портал долго и произощ"
type textarea "x"
type textarea "иногда после того как не заходил на портал долго и произо"
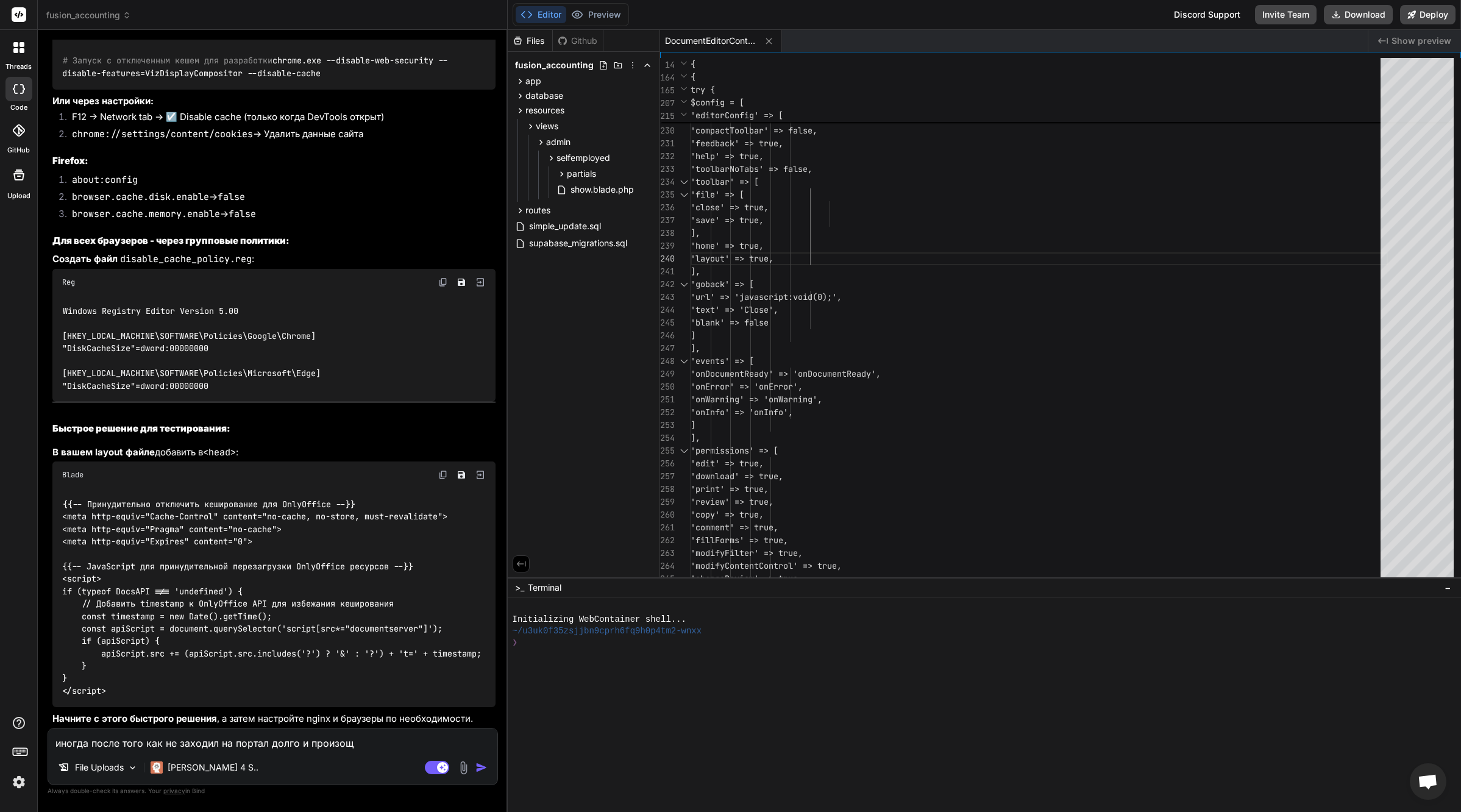
type textarea "x"
type textarea "иногда после того как не заходил на портал долго и произош"
type textarea "x"
type textarea "иногда после того как не заходил на портал долго и произошё"
type textarea "x"
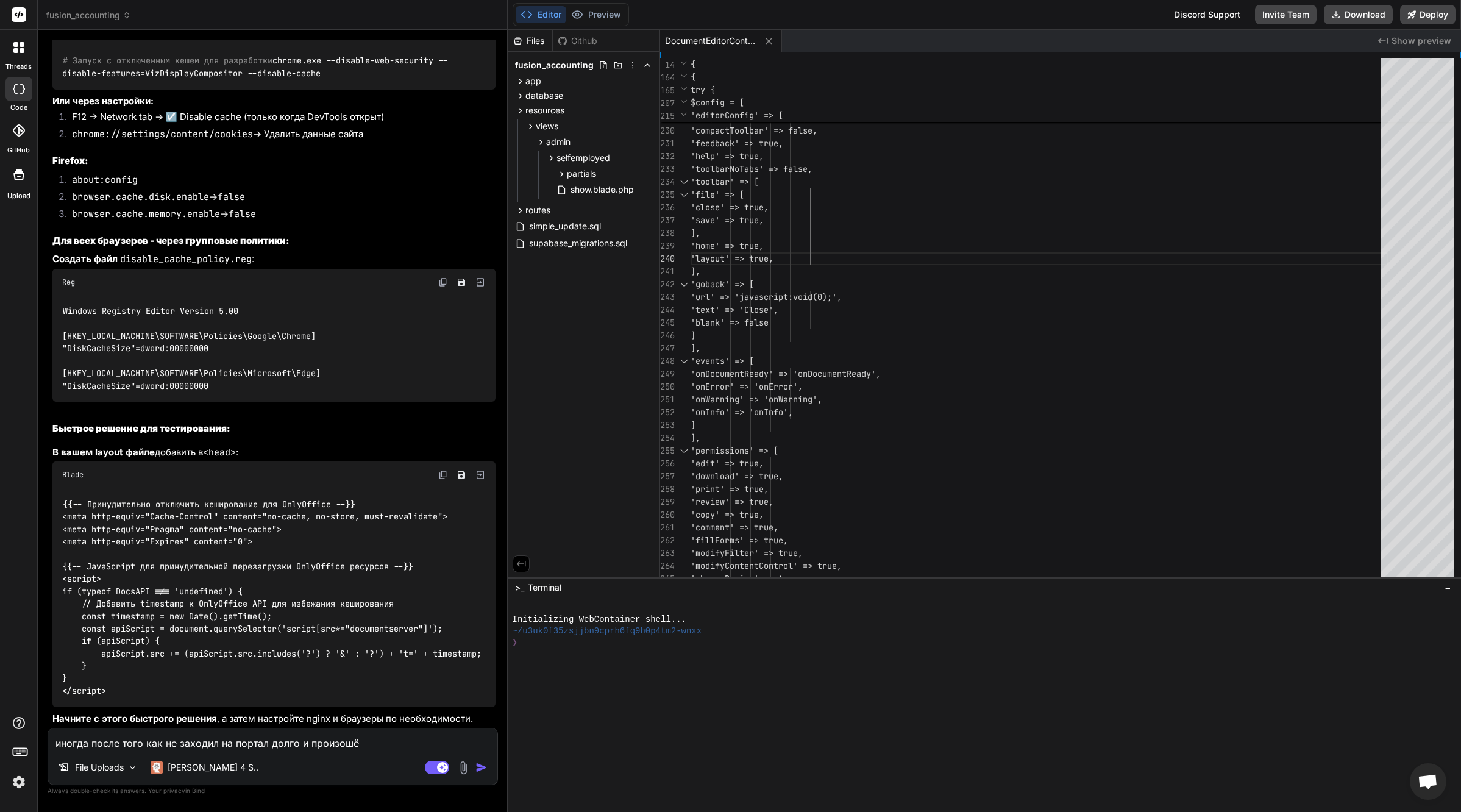
type textarea "иногда после того как не заходил на портал долго и произошёл"
type textarea "x"
type textarea "иногда после того как не заходил на портал долго и произошёл"
type textarea "x"
type textarea "иногда после того как не заходил на портал долго и произошёл а"
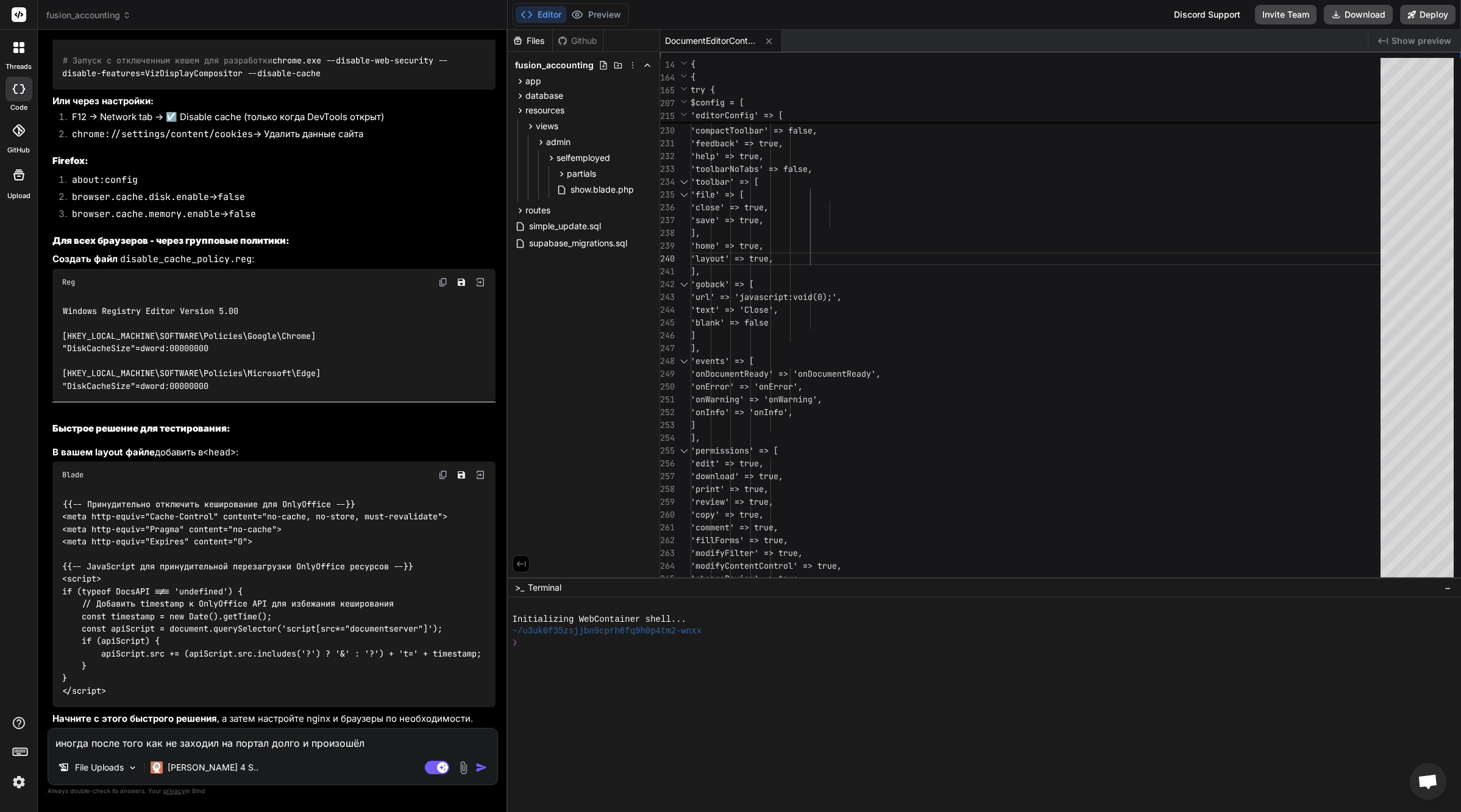
type textarea "x"
type textarea "иногда после того как не заходил на портал долго и произошёл ав"
type textarea "x"
type textarea "иногда после того как не заходил на портал долго и произошёл авт"
type textarea "x"
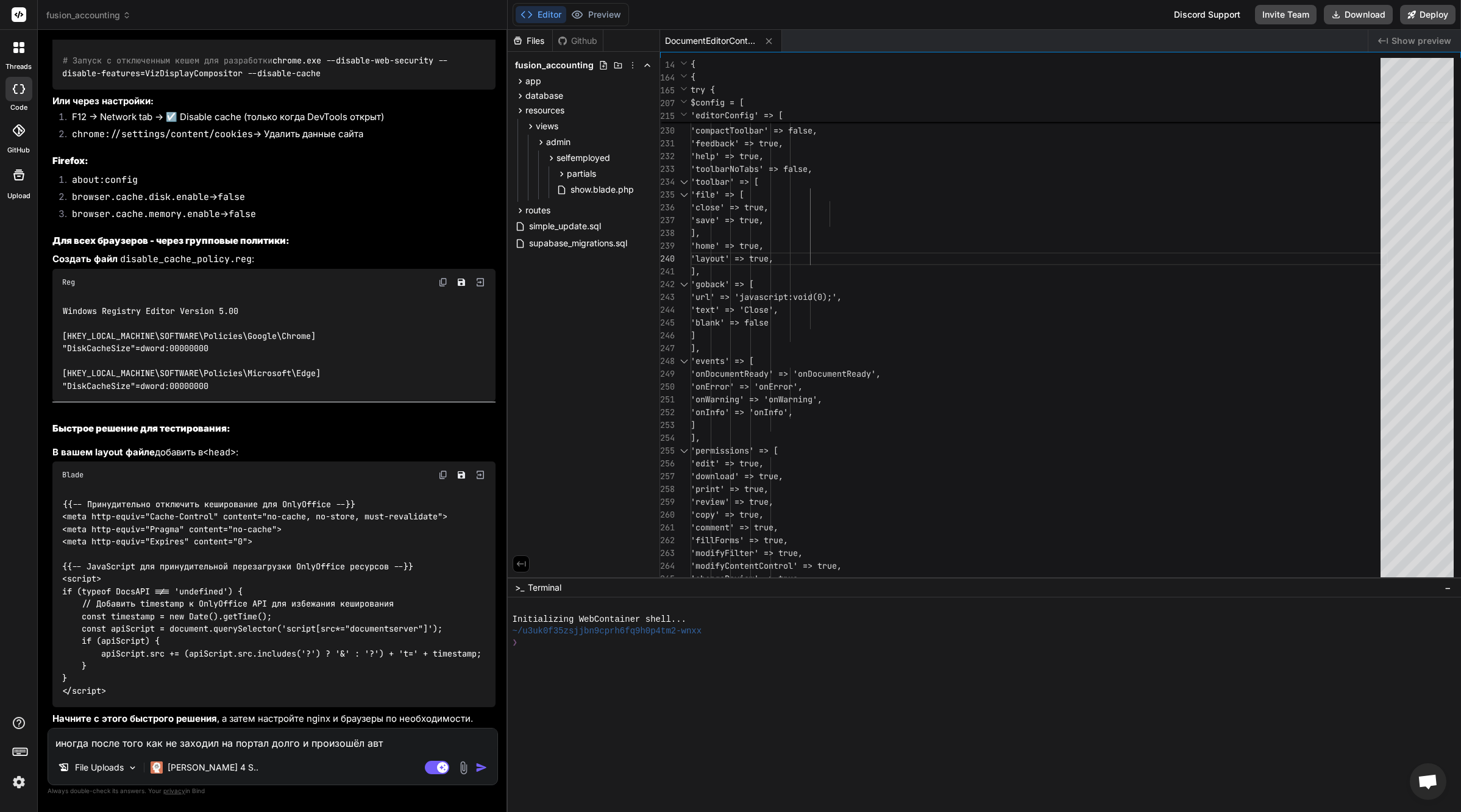
type textarea "иногда после того как не заходил на портал долго и произошёл авто"
type textarea "x"
type textarea "иногда после того как не заходил на портал долго и произошёл автом"
type textarea "x"
type textarea "иногда после того как не заходил на портал долго и произошёл автома"
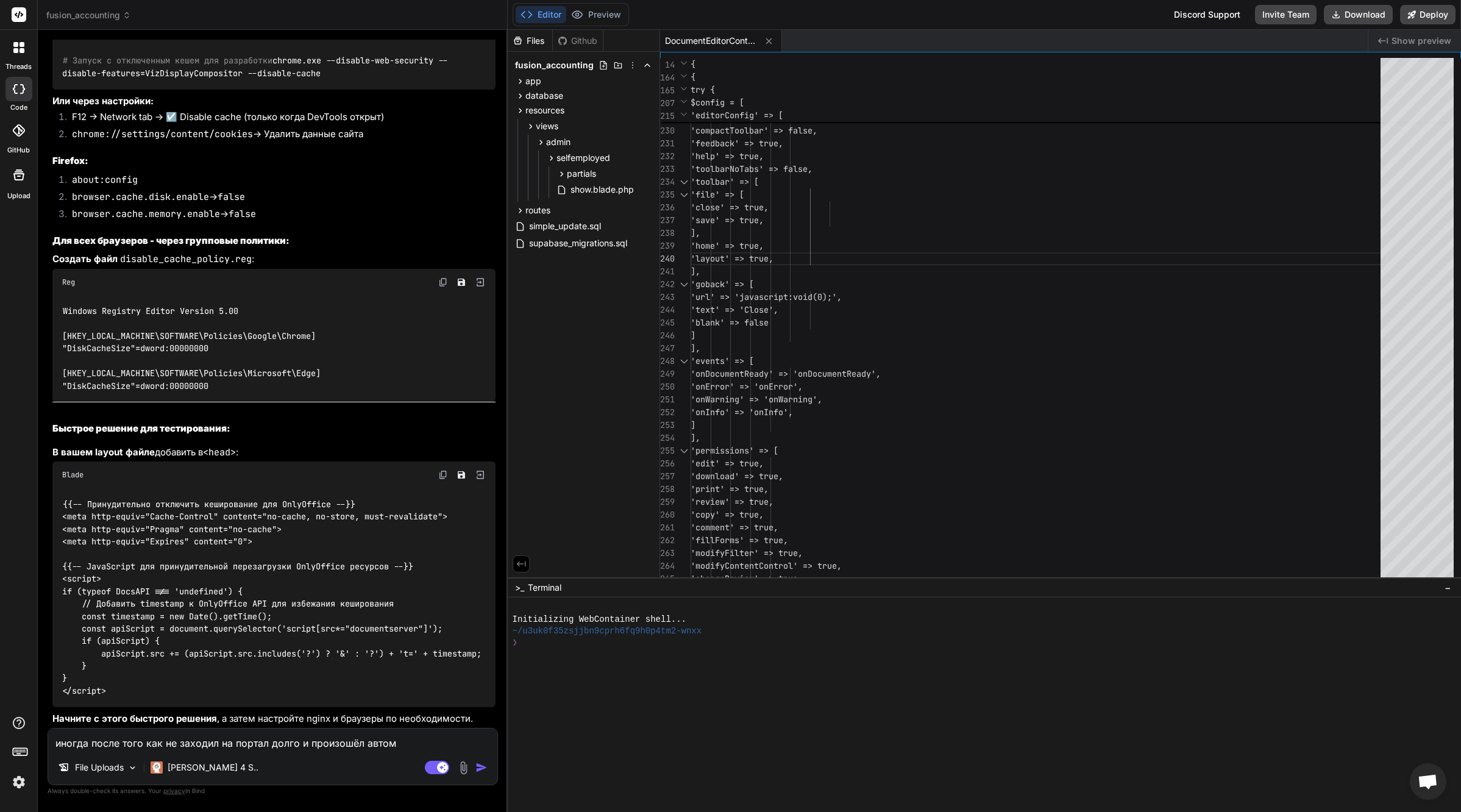
type textarea "x"
type textarea "иногда после того как не заходил на портал долго и произошёл автомат"
type textarea "x"
type textarea "иногда после того как не заходил на портал долго и произошёл автомати"
type textarea "x"
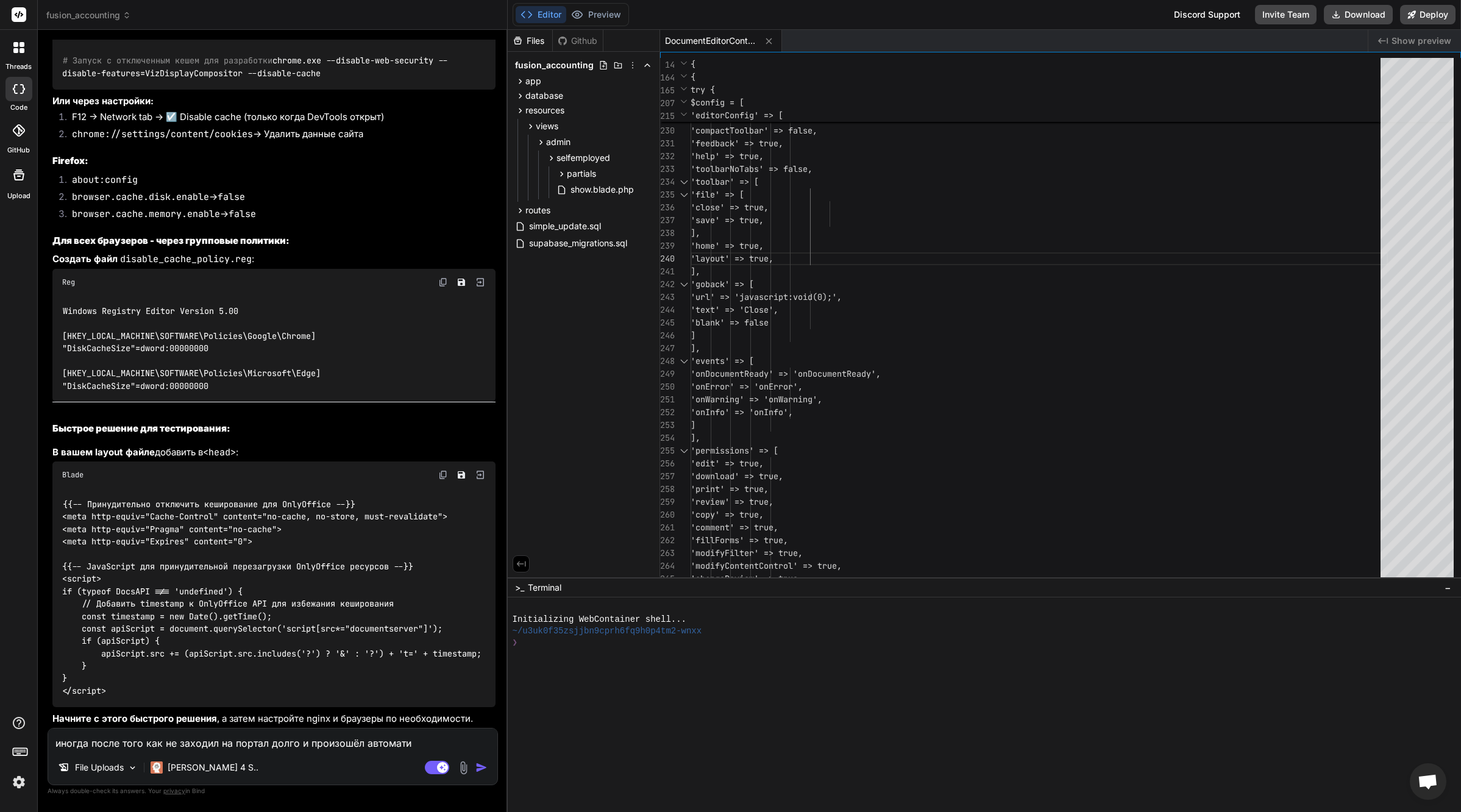
type textarea "иногда после того как не заходил на портал долго и произошёл автоматич"
type textarea "x"
type textarea "иногда после того как не заходил на портал долго и произошёл автоматиче"
type textarea "x"
type textarea "иногда после того как не заходил на портал долго и произошёл автоматичес"
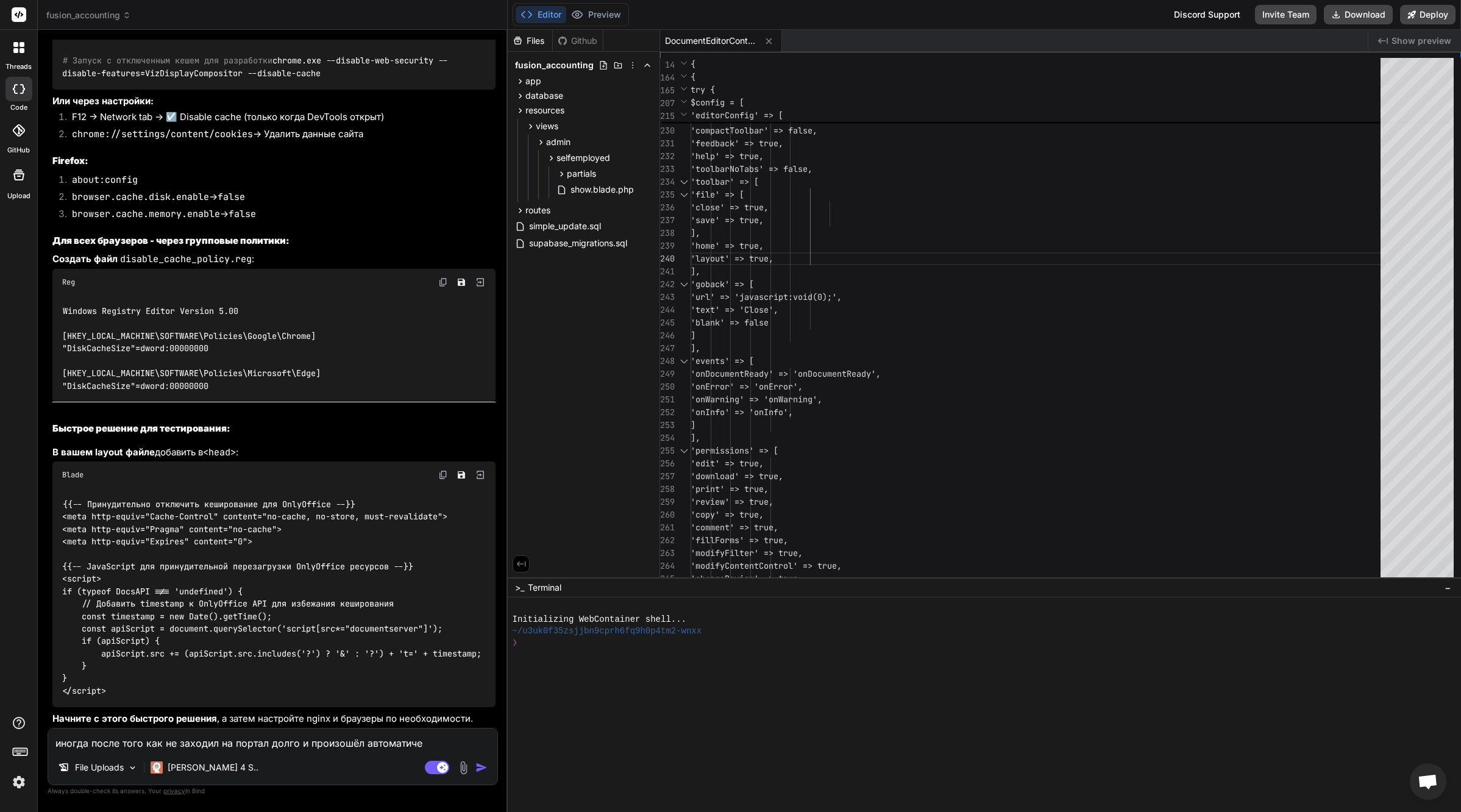
type textarea "x"
type textarea "иногда после того как не заходил на портал долго и произошёл автоматическ"
type textarea "x"
type textarea "иногда после того как не заходил на портал долго и произошёл автоматически"
type textarea "x"
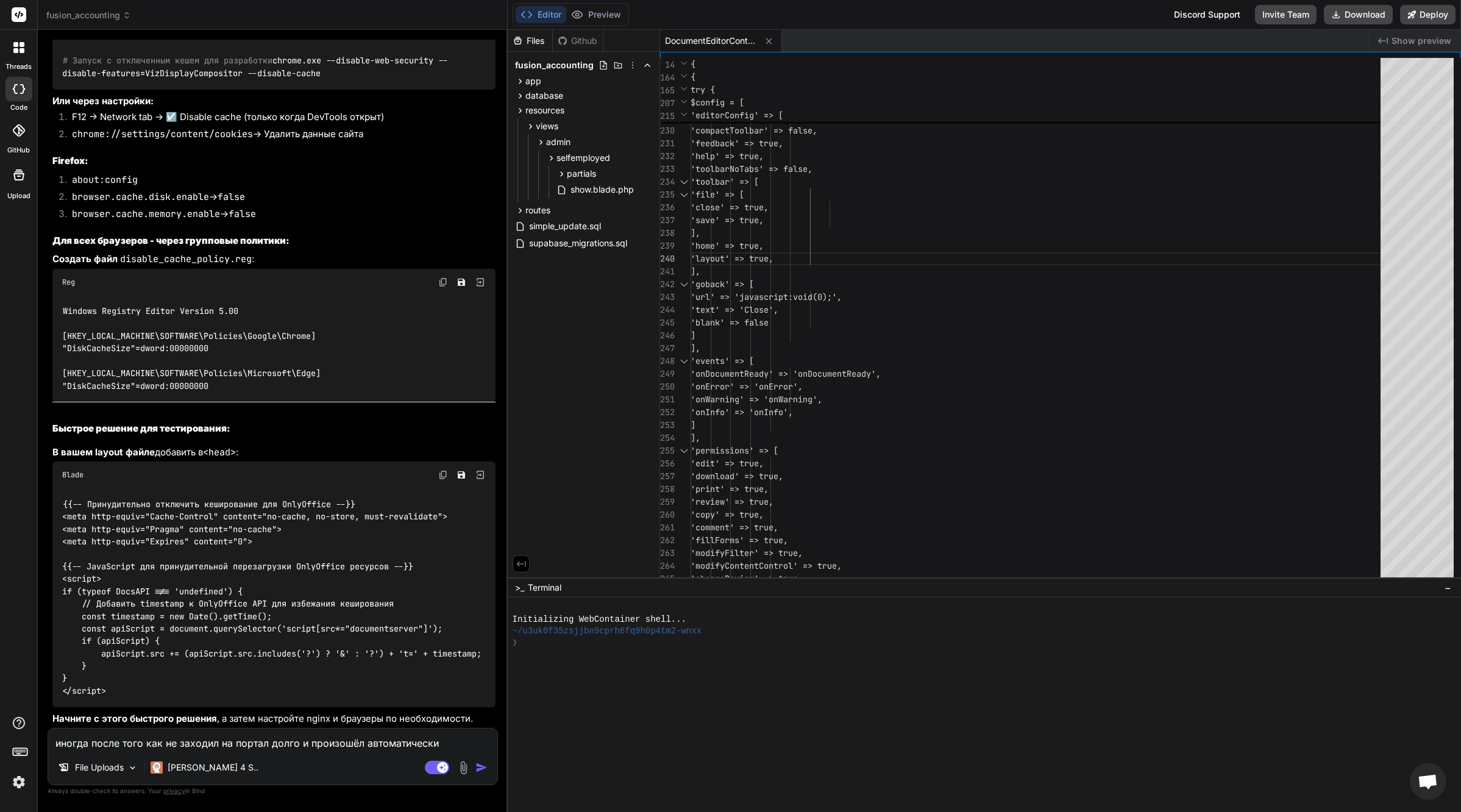
type textarea "иногда после того как не заходил на портал долго и произошёл автоматический"
type textarea "x"
type textarea "иногда после того как не заходил на портал долго и произошёл автоматический"
type textarea "x"
type textarea "иногда после того как не заходил на портал долго и произошёл автоматический д"
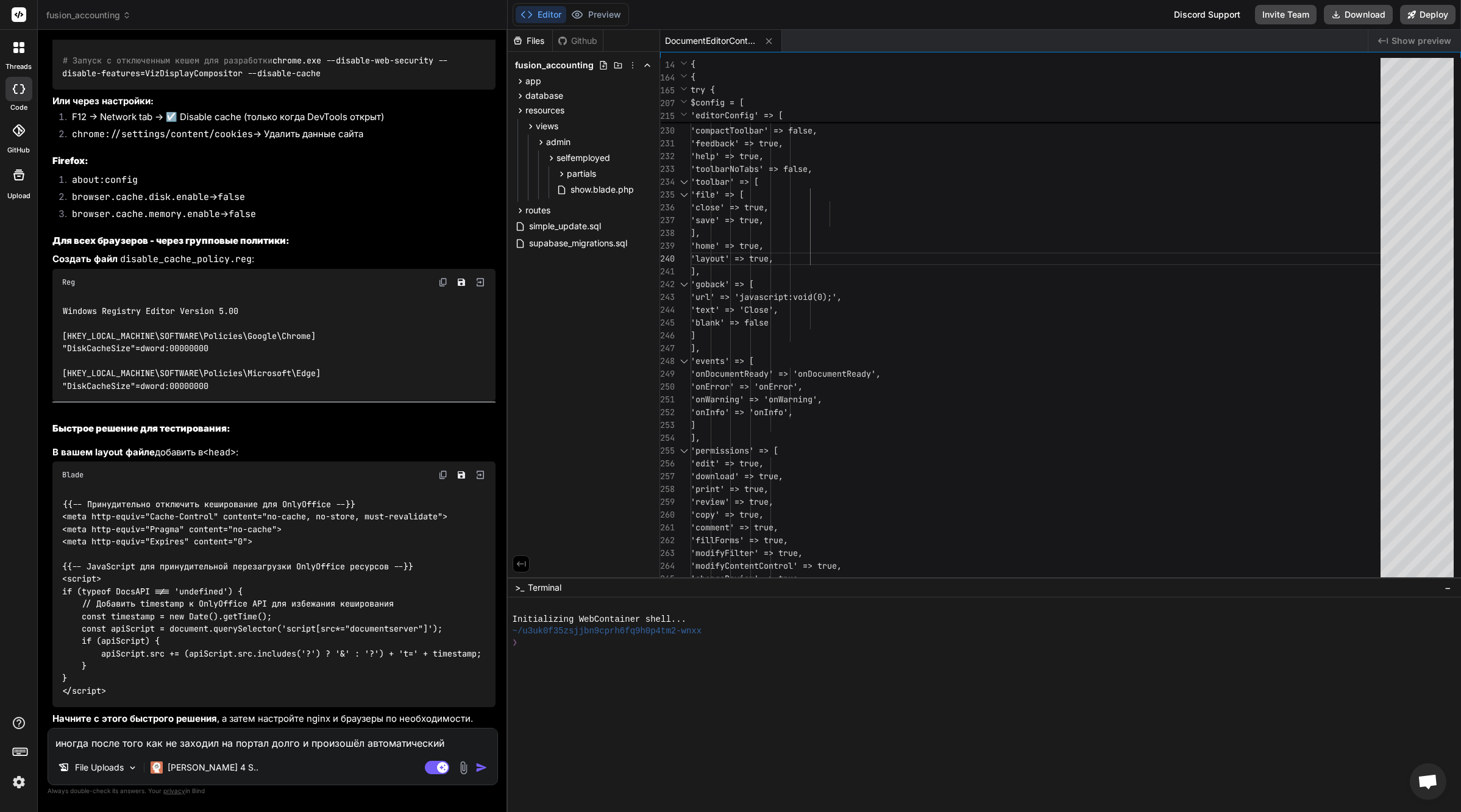
type textarea "x"
type textarea "иногда после того как не заходил на портал долго и произошёл автоматический дщ"
type textarea "x"
type textarea "иногда после того как не заходил на портал долго и произошёл автоматический log"
type textarea "x"
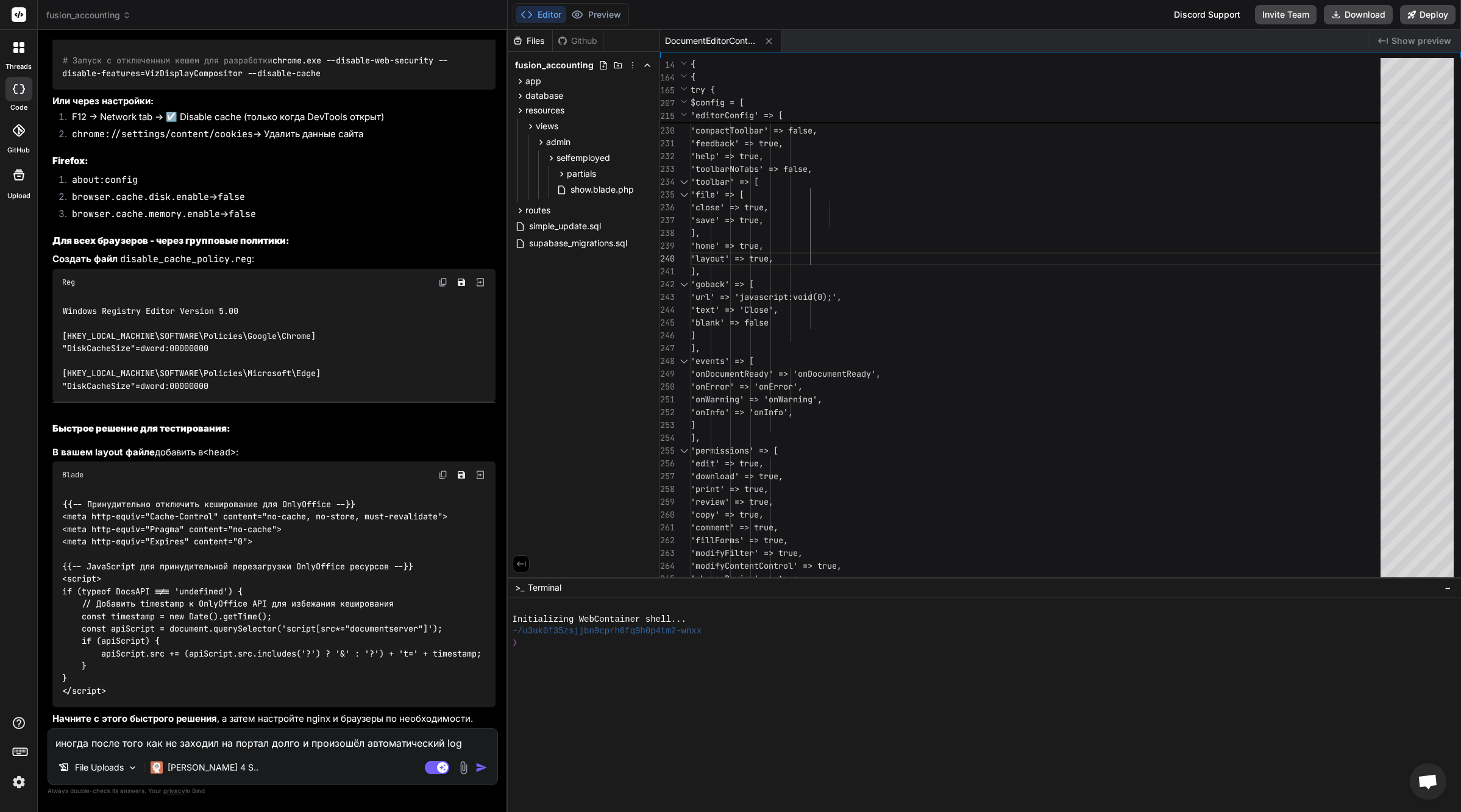
type textarea "иногда после того как не заходил на портал долго и произошёл автоматический logo"
type textarea "x"
type textarea "иногда после того как не заходил на портал долго и произошёл автоматический log…"
type textarea "x"
type textarea "иногда после того как не заходил на портал долго и произошёл автоматический log…"
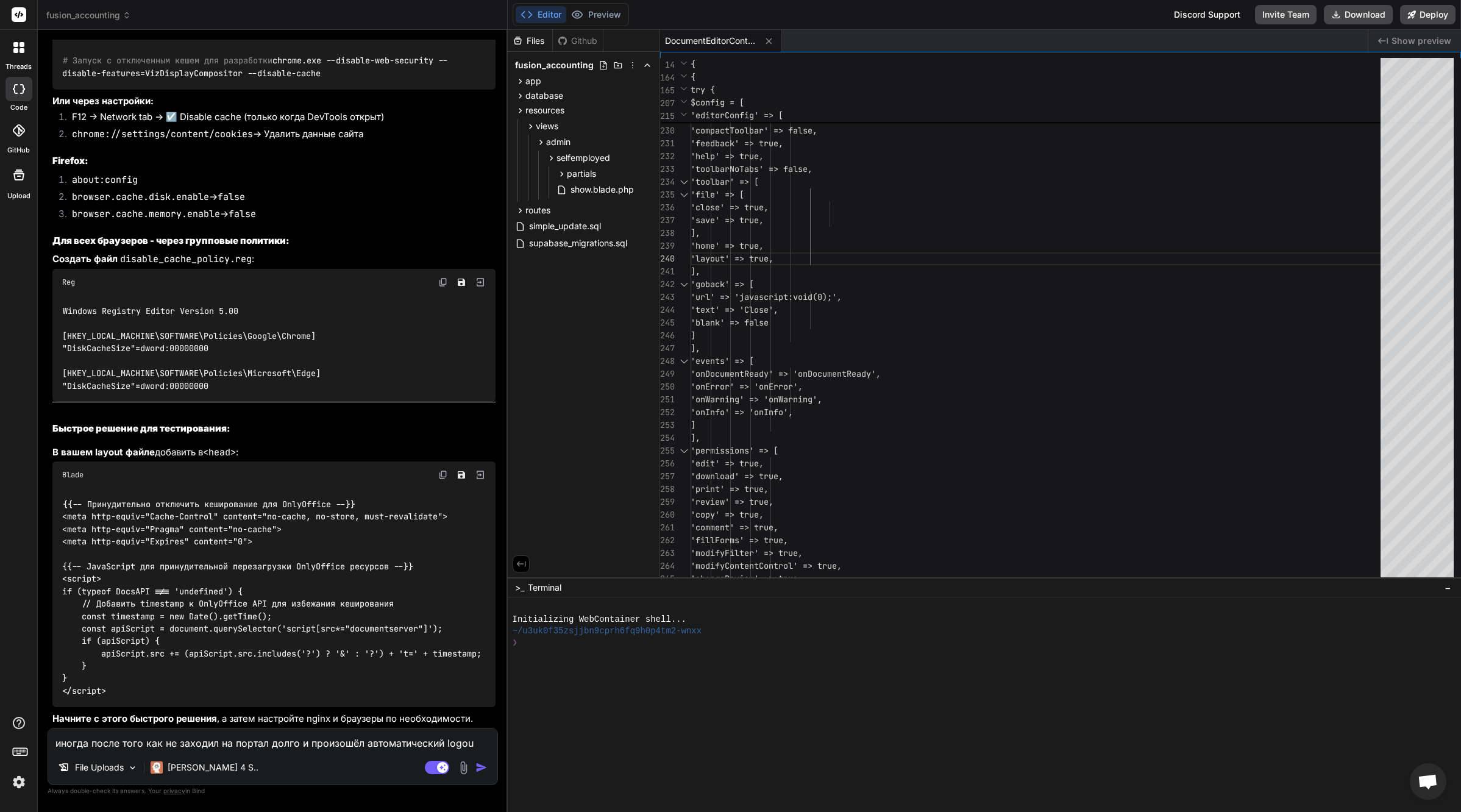
type textarea "x"
type textarea "иногда после того как не заходил на портал долго и произошёл автоматический log…"
type textarea "x"
type textarea "иногда после того как не заходил на портал долго и произошёл автоматический log…"
type textarea "x"
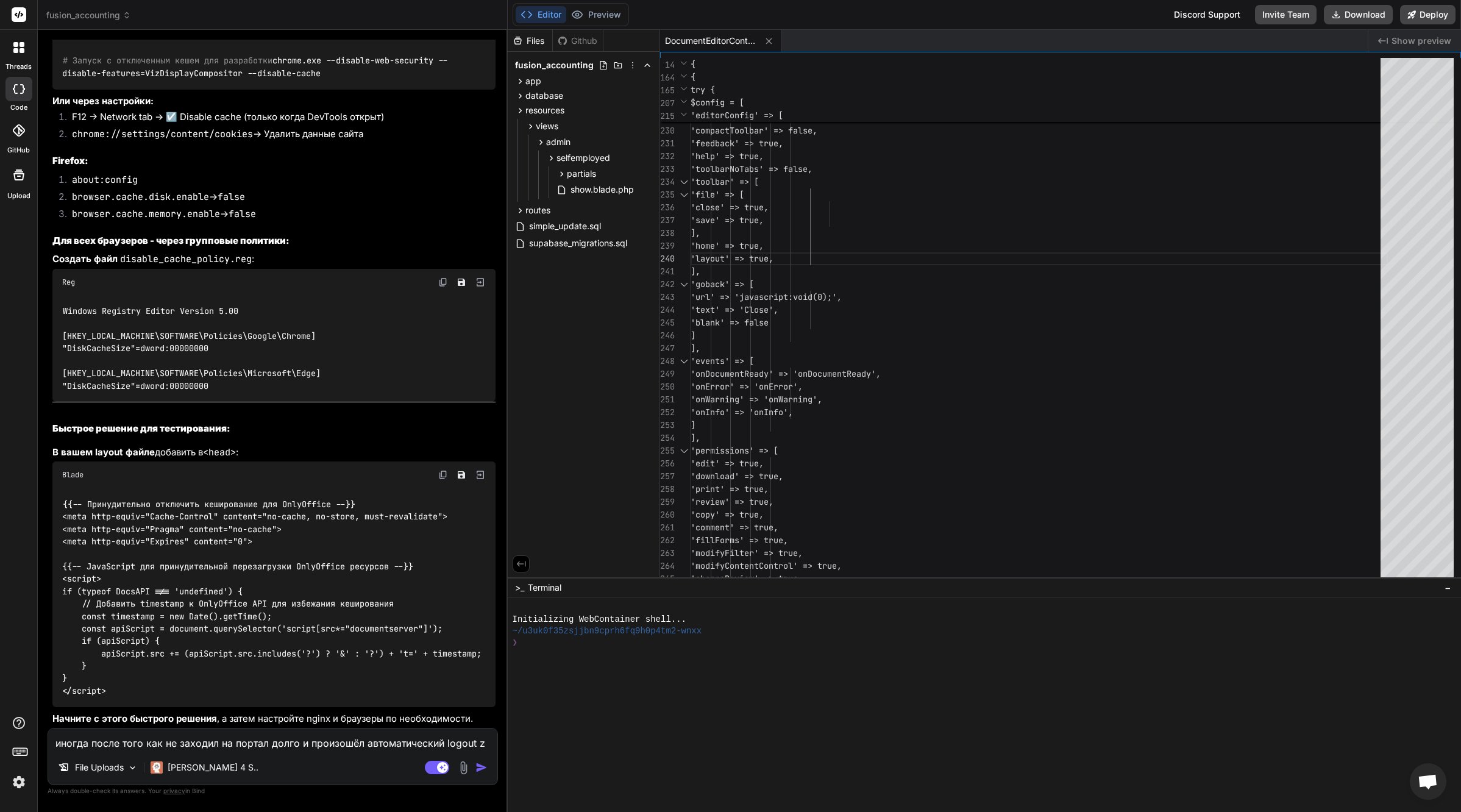
type textarea "иногда после того как не заходил на портал долго и произошёл автоматический log…"
type textarea "x"
type textarea "иногда после того как не заходил на портал долго и произошёл автоматический log…"
type textarea "x"
type textarea "иногда после того как не заходил на портал долго и произошёл автоматический log…"
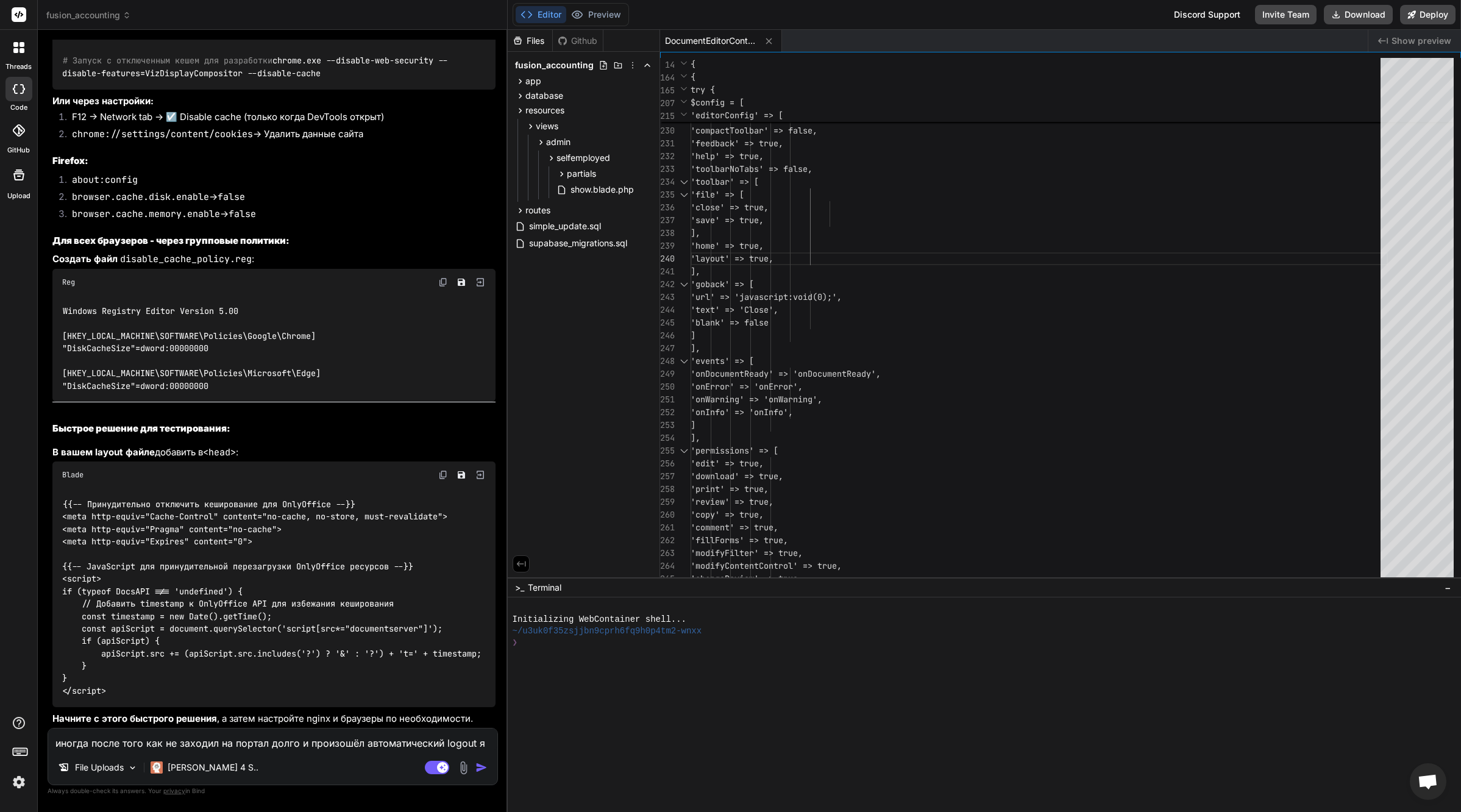
type textarea "x"
type textarea "иногда после того как не заходил на портал долго и произошёл автоматический log…"
type textarea "x"
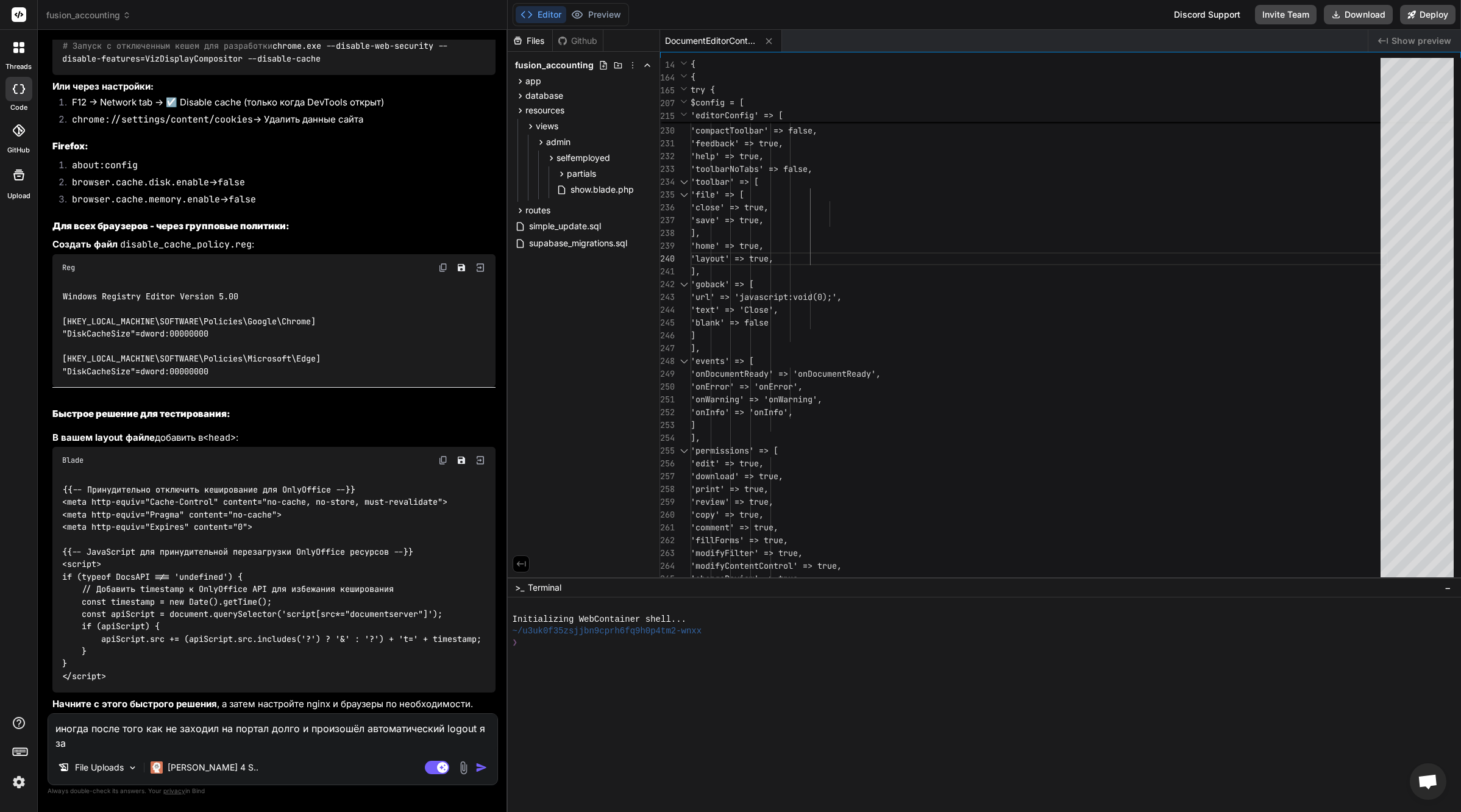
type textarea "иногда после того как не заходил на портал долго и произошёл автоматический log…"
type textarea "x"
type textarea "иногда после того как не заходил на портал долго и произошёл автоматический log…"
type textarea "x"
type textarea "иногда после того как не заходил на портал долго и произошёл автоматический log…"
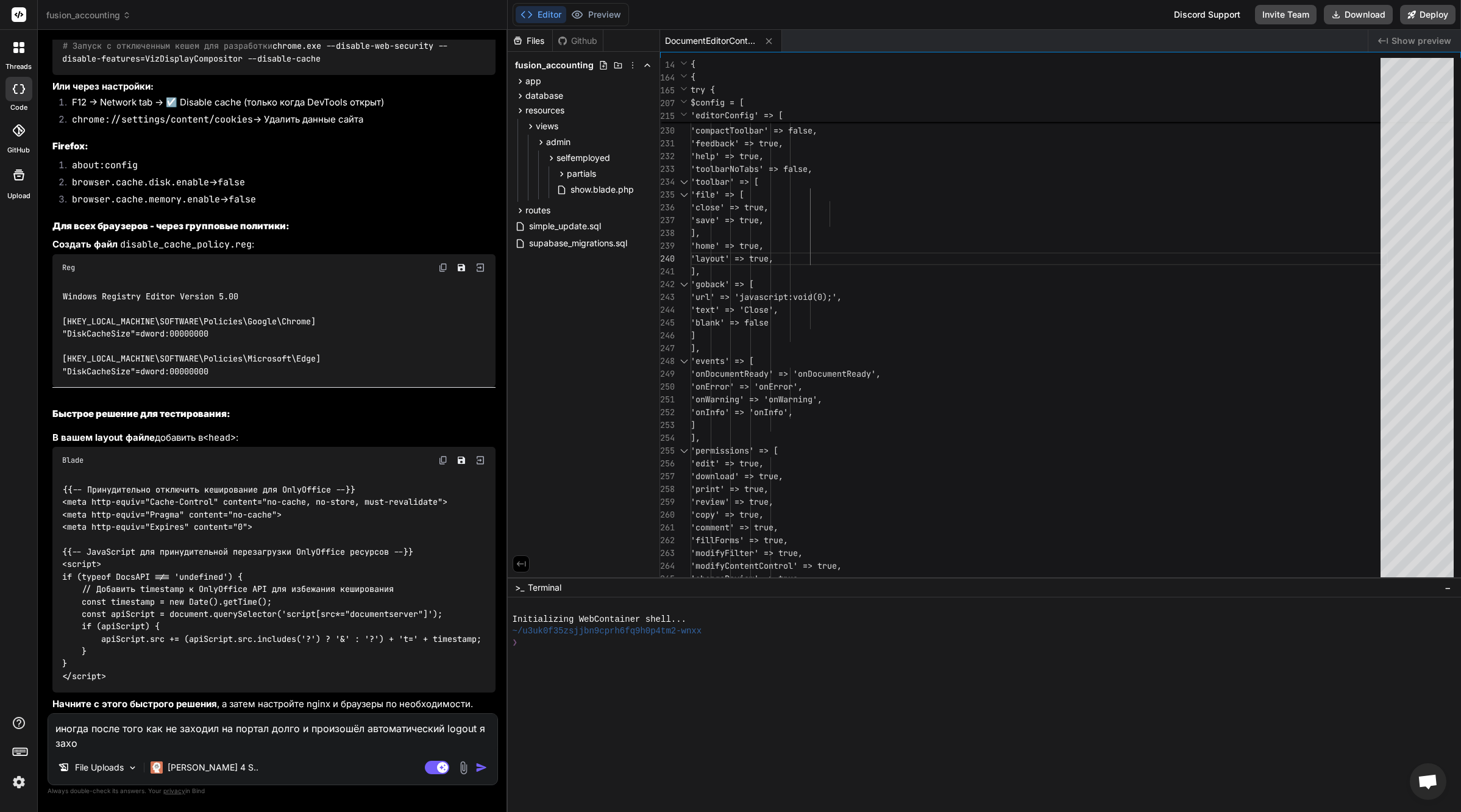
type textarea "x"
type textarea "иногда после того как не заходил на портал долго и произошёл автоматический log…"
type textarea "x"
type textarea "иногда после того как не заходил на портал долго и произошёл автоматический log…"
type textarea "x"
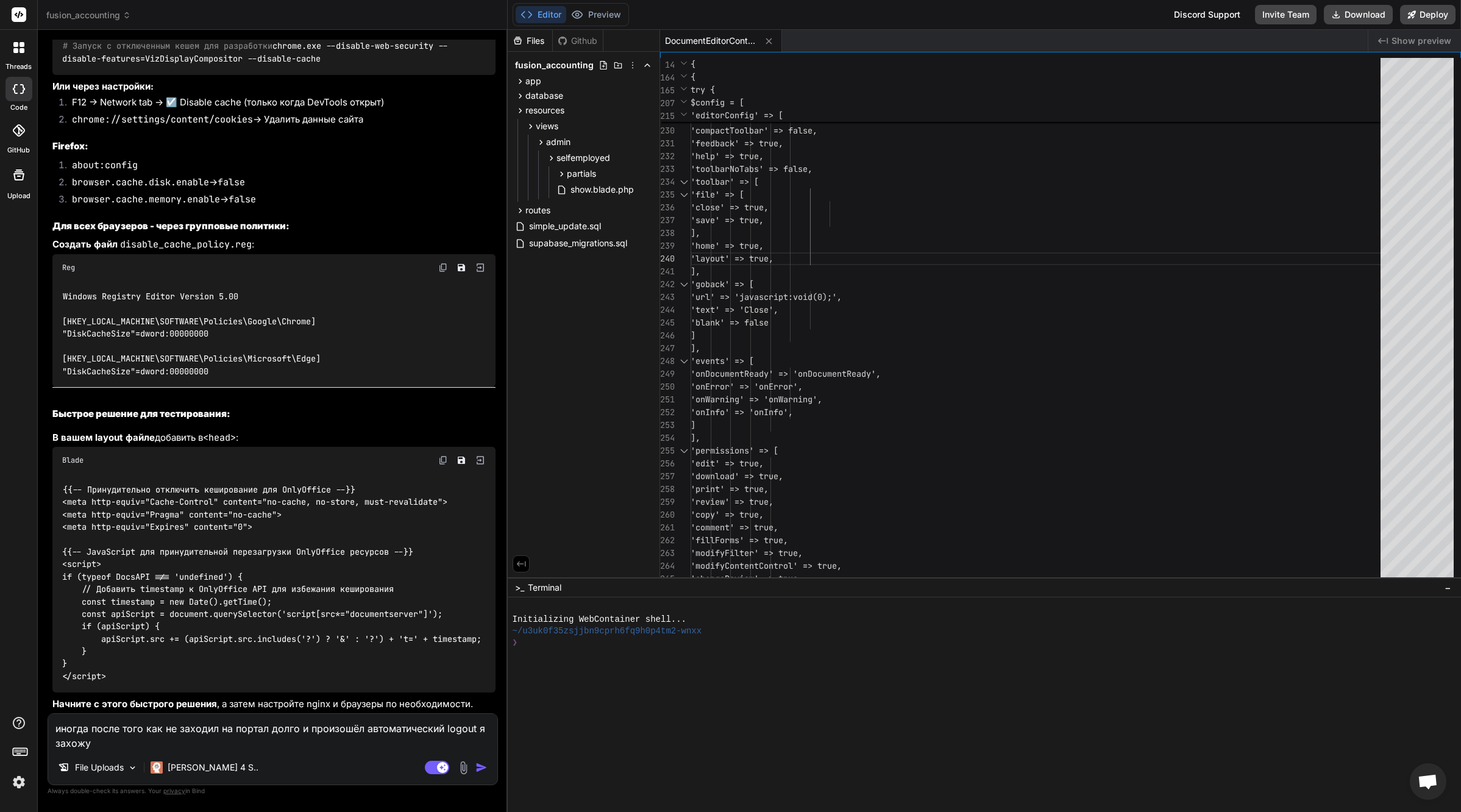
type textarea "иногда после того как не заходил на портал долго и произошёл автоматический log…"
type textarea "x"
type textarea "иногда после того как не заходил на портал долго и произошёл автоматический log…"
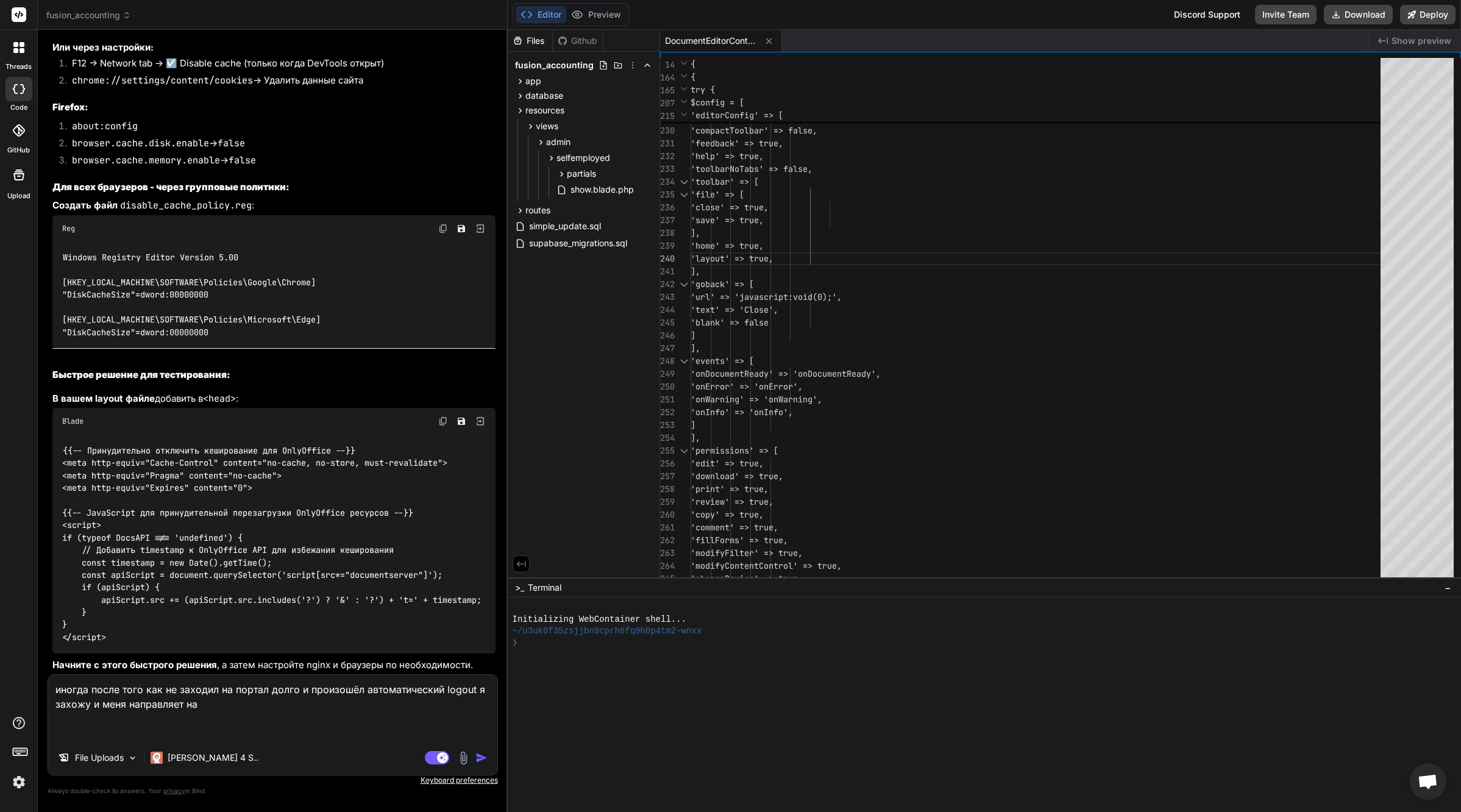
paste textarea "Route::get('/', function () { if (auth()->check()) { if (auth()->user()->hasRol…"
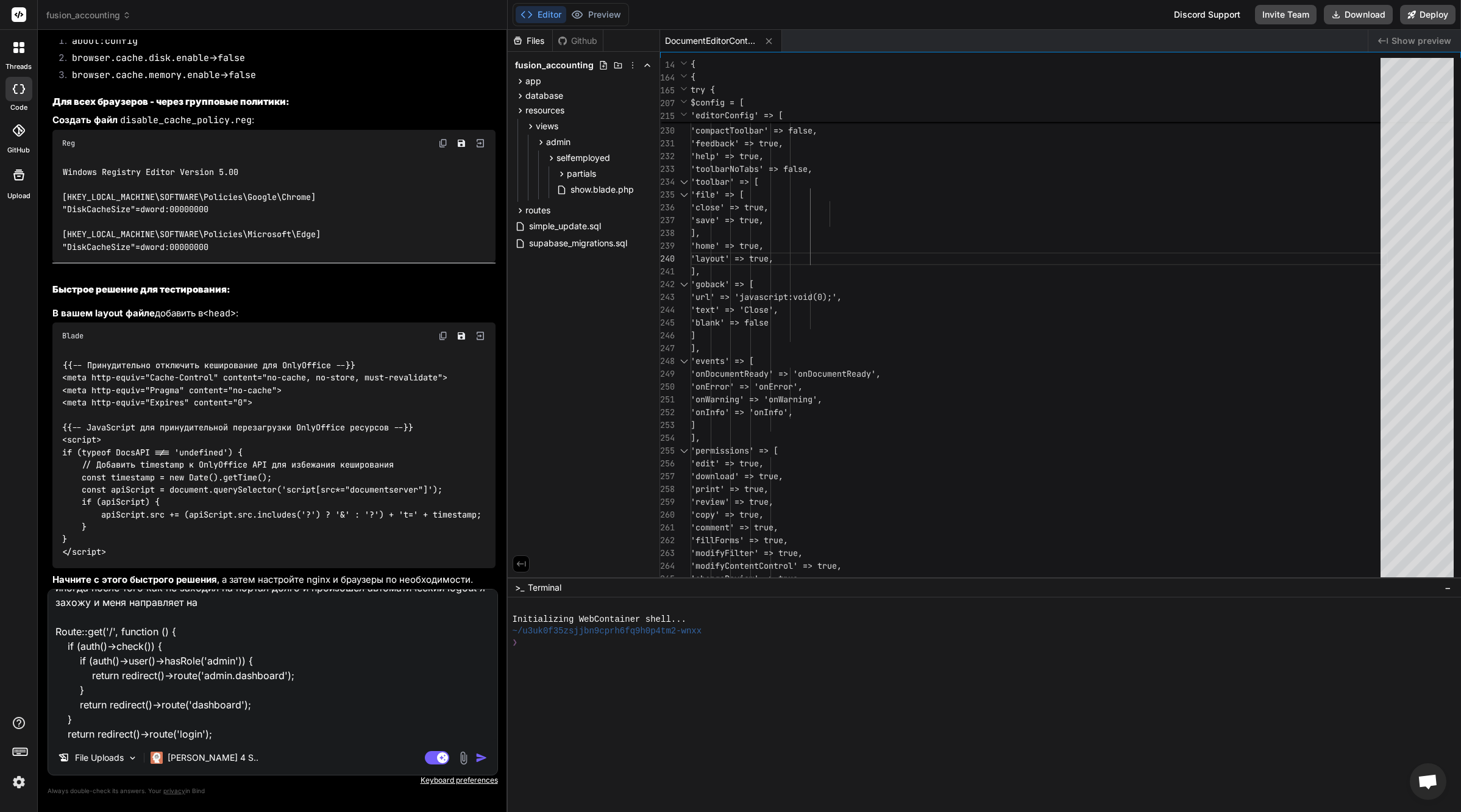
scroll to position [0, 0]
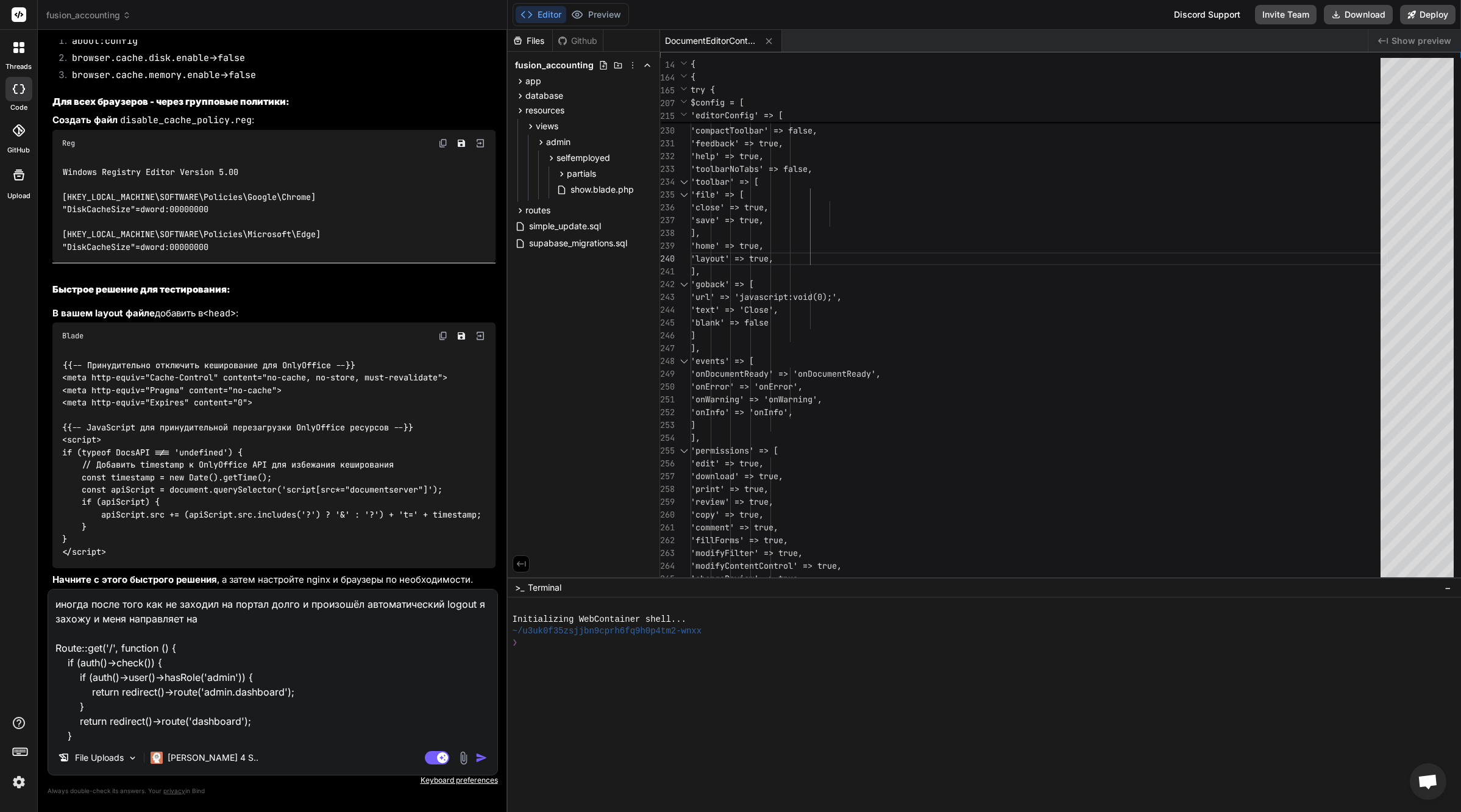
click at [232, 611] on textarea "иногда после того как не заходил на портал долго и произошёл автоматический log…" at bounding box center [272, 664] width 449 height 151
paste textarea "https://fusionaccounting.online/login"
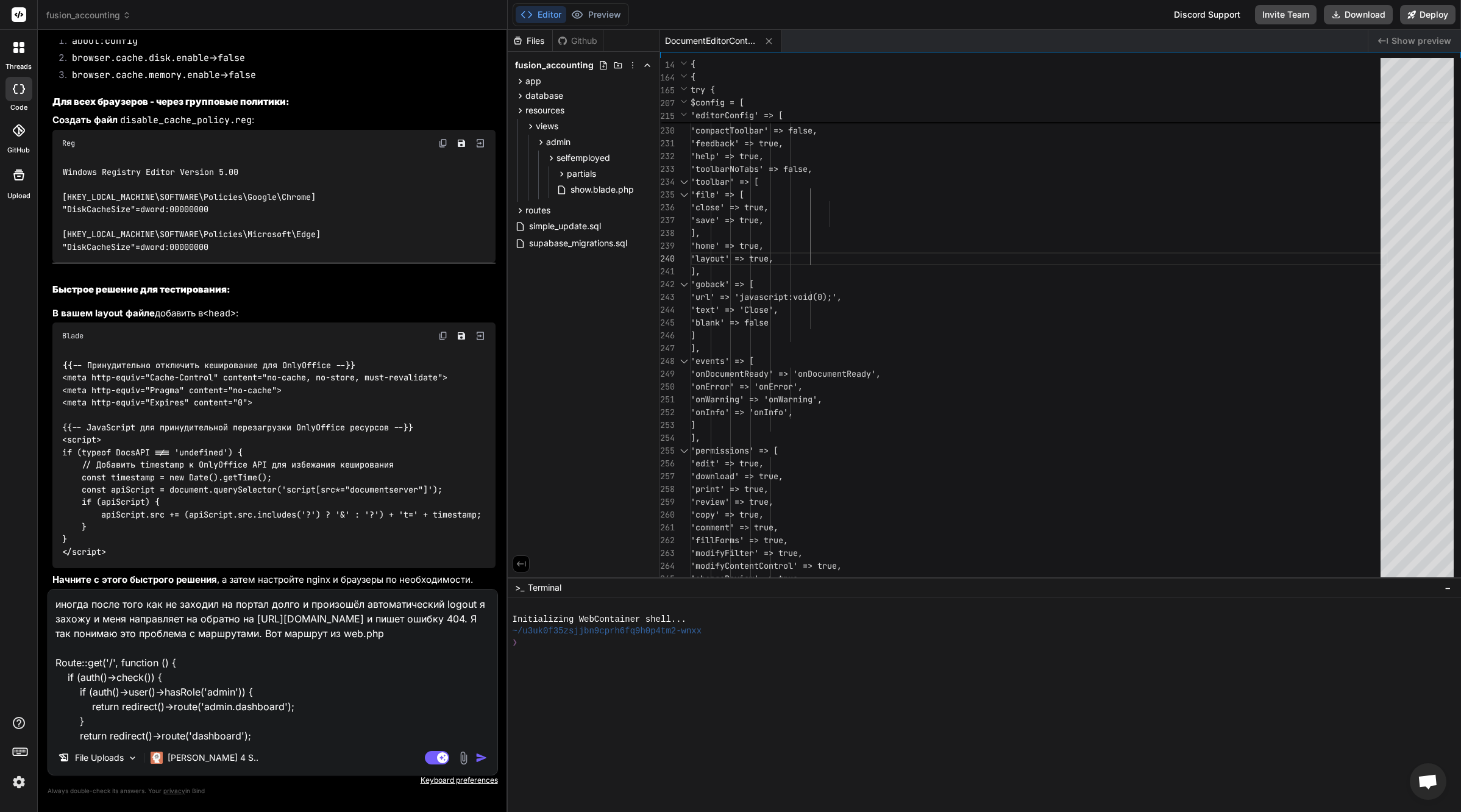
click at [356, 633] on textarea "иногда после того как не заходил на портал долго и произошёл автоматический log…" at bounding box center [272, 664] width 449 height 151
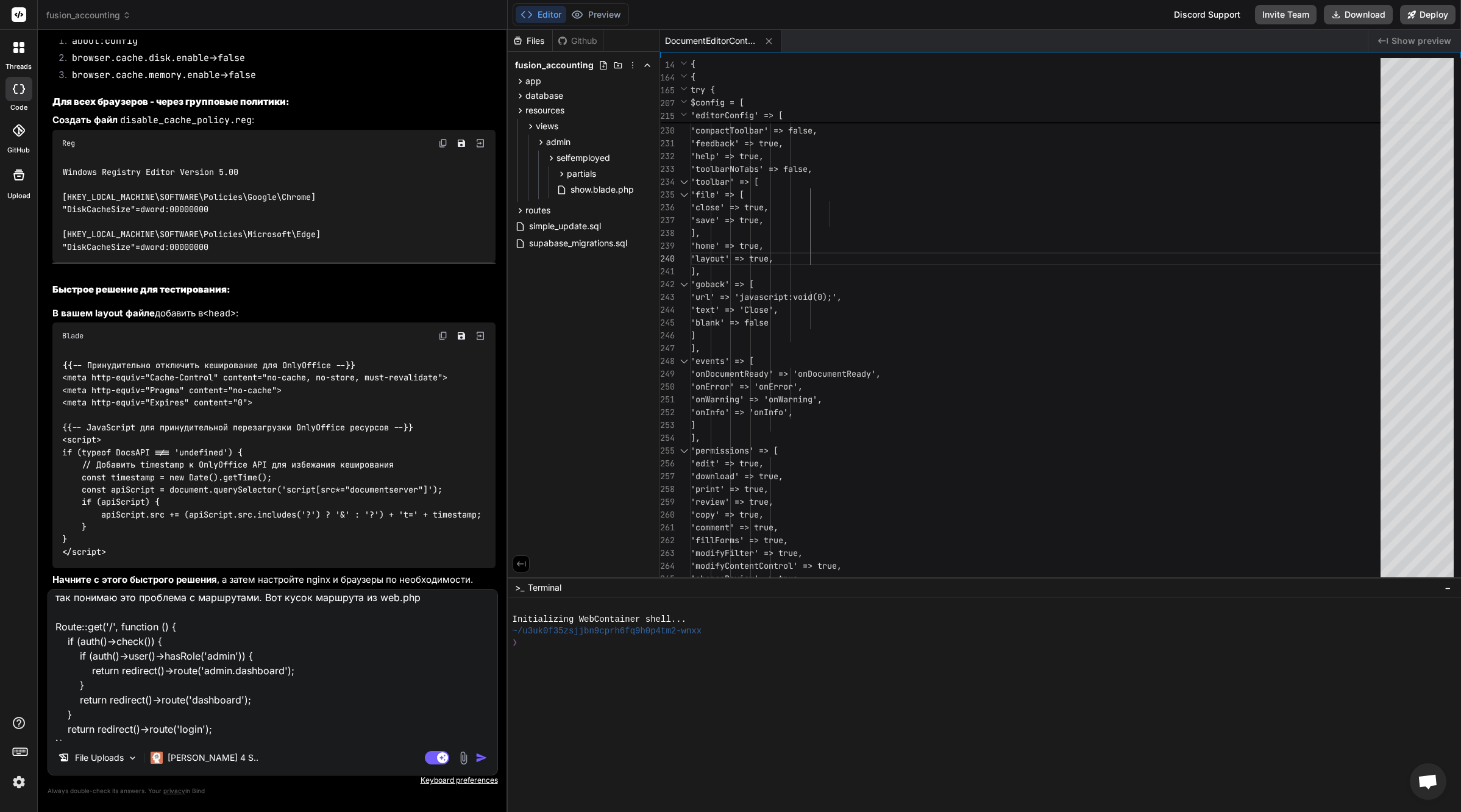
scroll to position [61, 0]
click at [231, 739] on textarea "иногда после того как не заходил на портал долго и произошёл автоматический log…" at bounding box center [272, 664] width 449 height 151
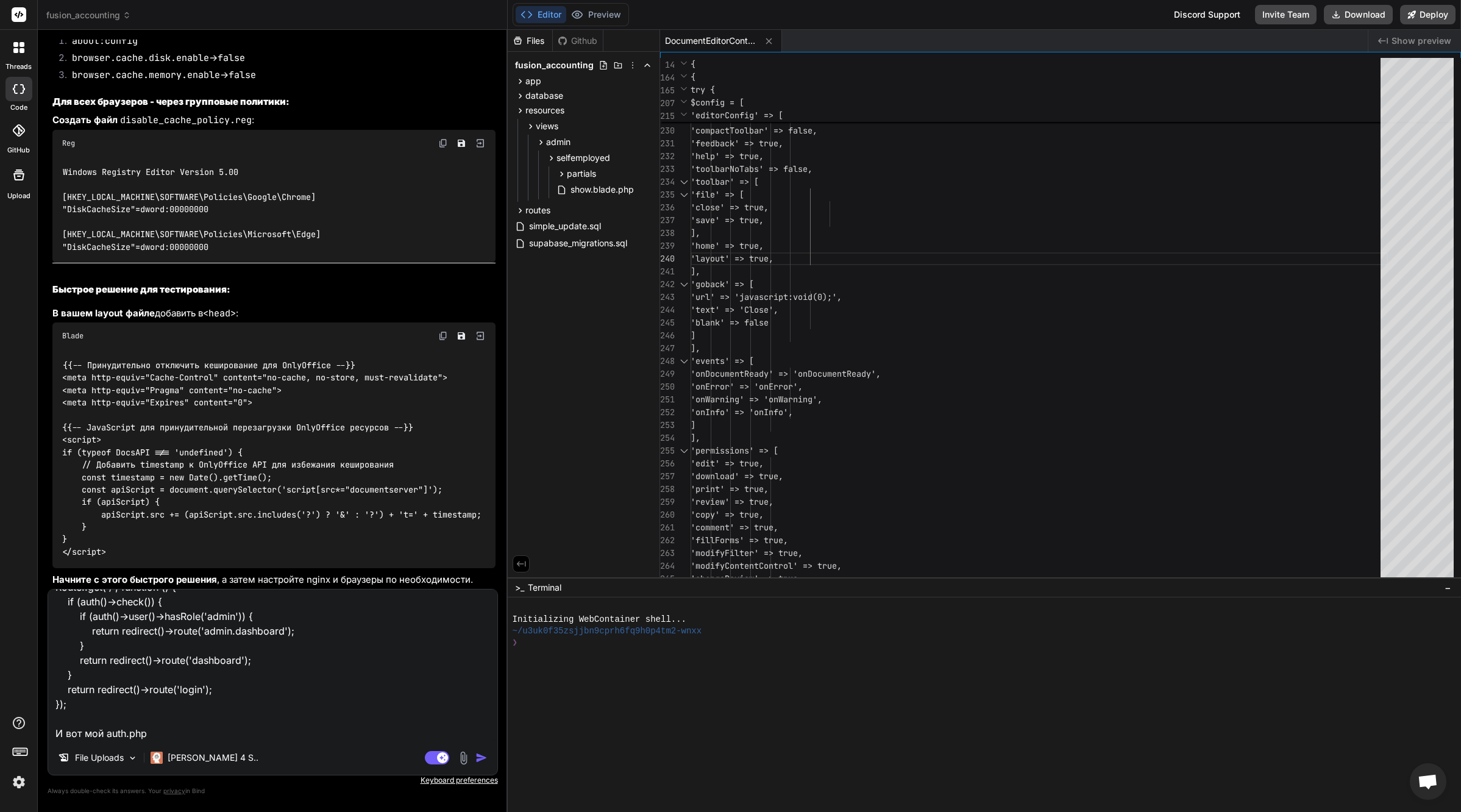
paste textarea "<?php use App\Http\Controllers\Auth\AuthenticatedSessionController; use App\Htt…"
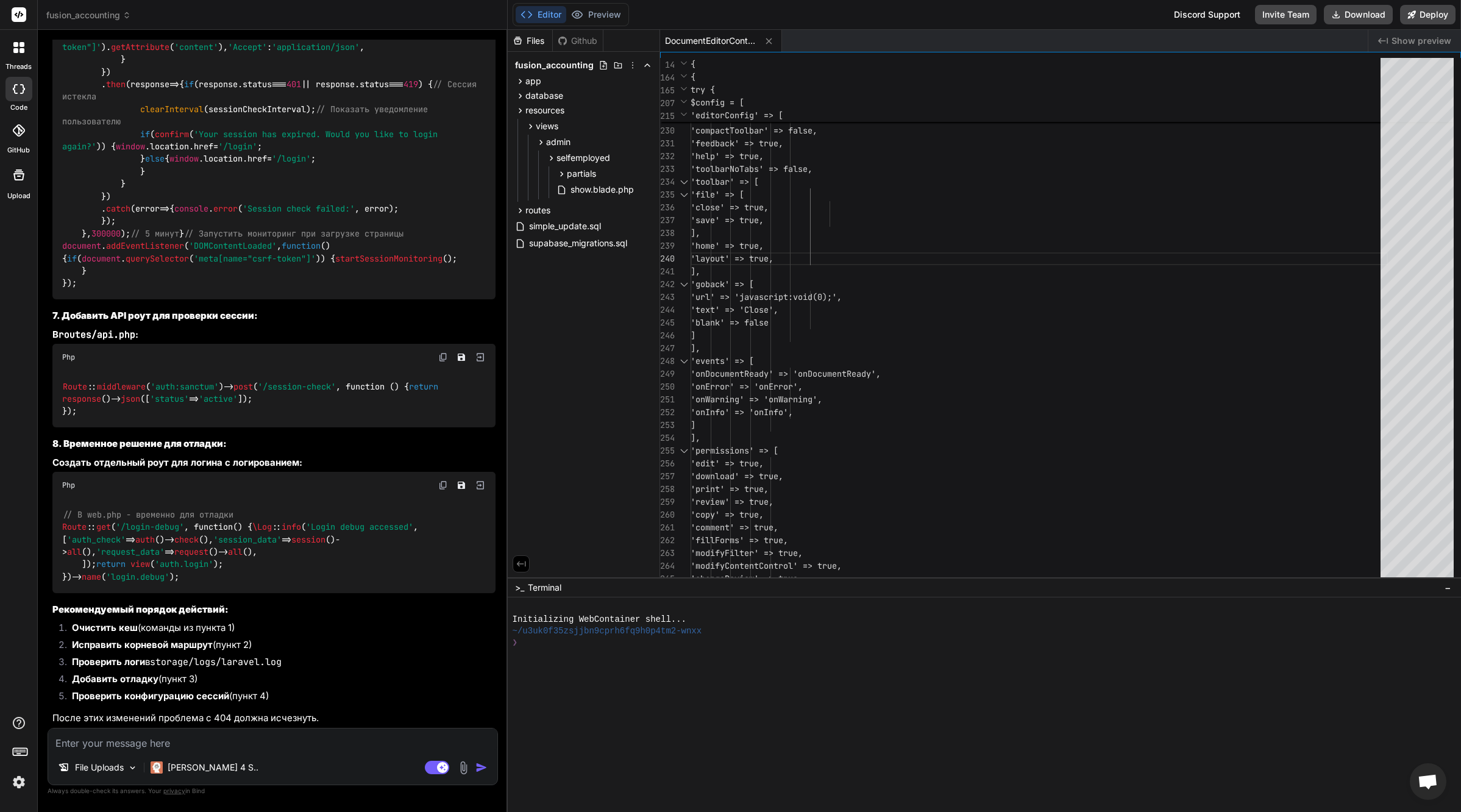
scroll to position [51375, 0]
click at [226, 740] on textarea at bounding box center [272, 739] width 449 height 22
click at [417, 743] on textarea "я понял, давай к этой проблеме вернёмся позже. Есть другой вопрос" at bounding box center [272, 739] width 449 height 22
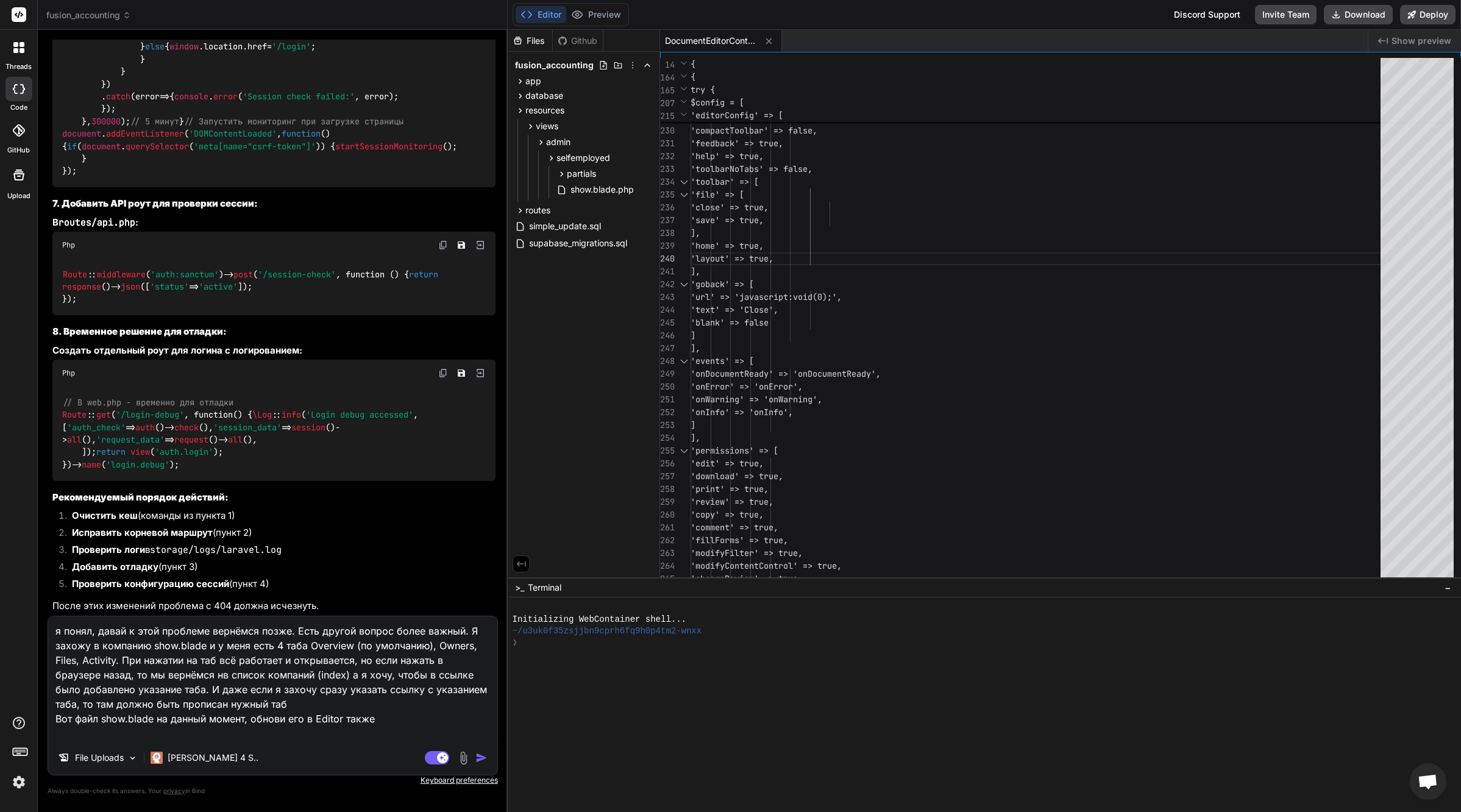
paste textarea "@extends('../themes/hook') @section('subhead') <title>Company: {{ $company->nam…"
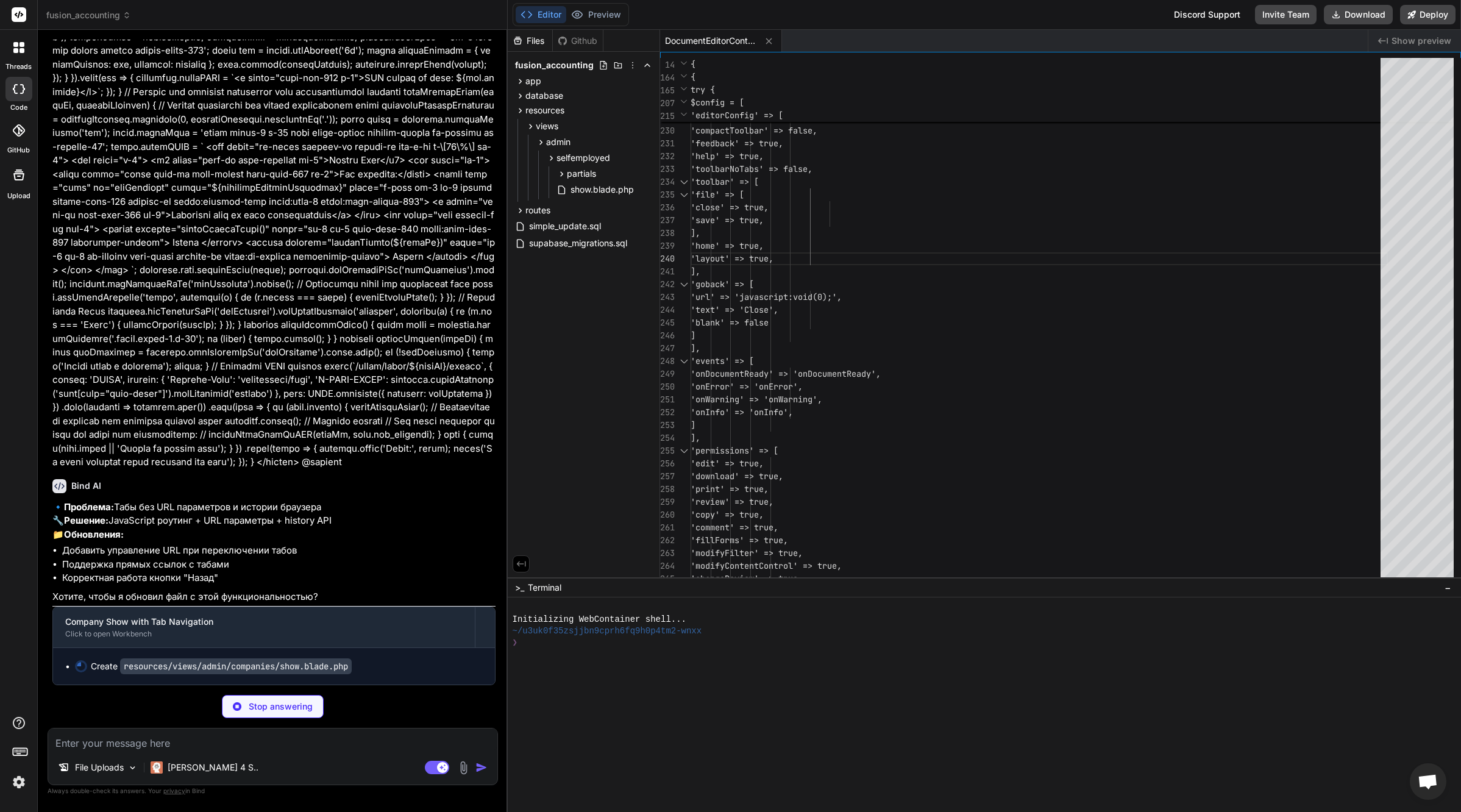
scroll to position [60339, 0]
click at [767, 41] on icon at bounding box center [769, 41] width 6 height 6
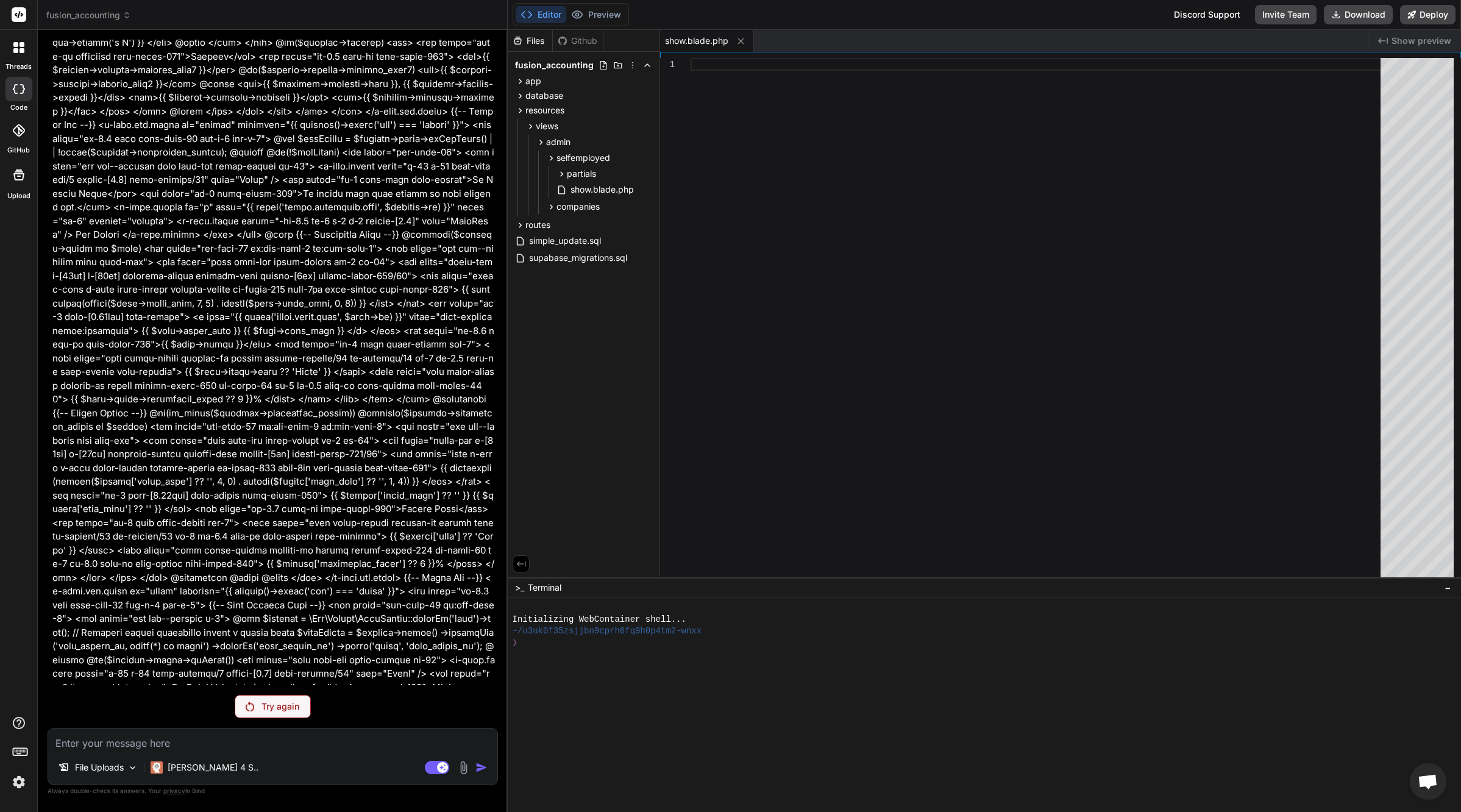
scroll to position [48855, 0]
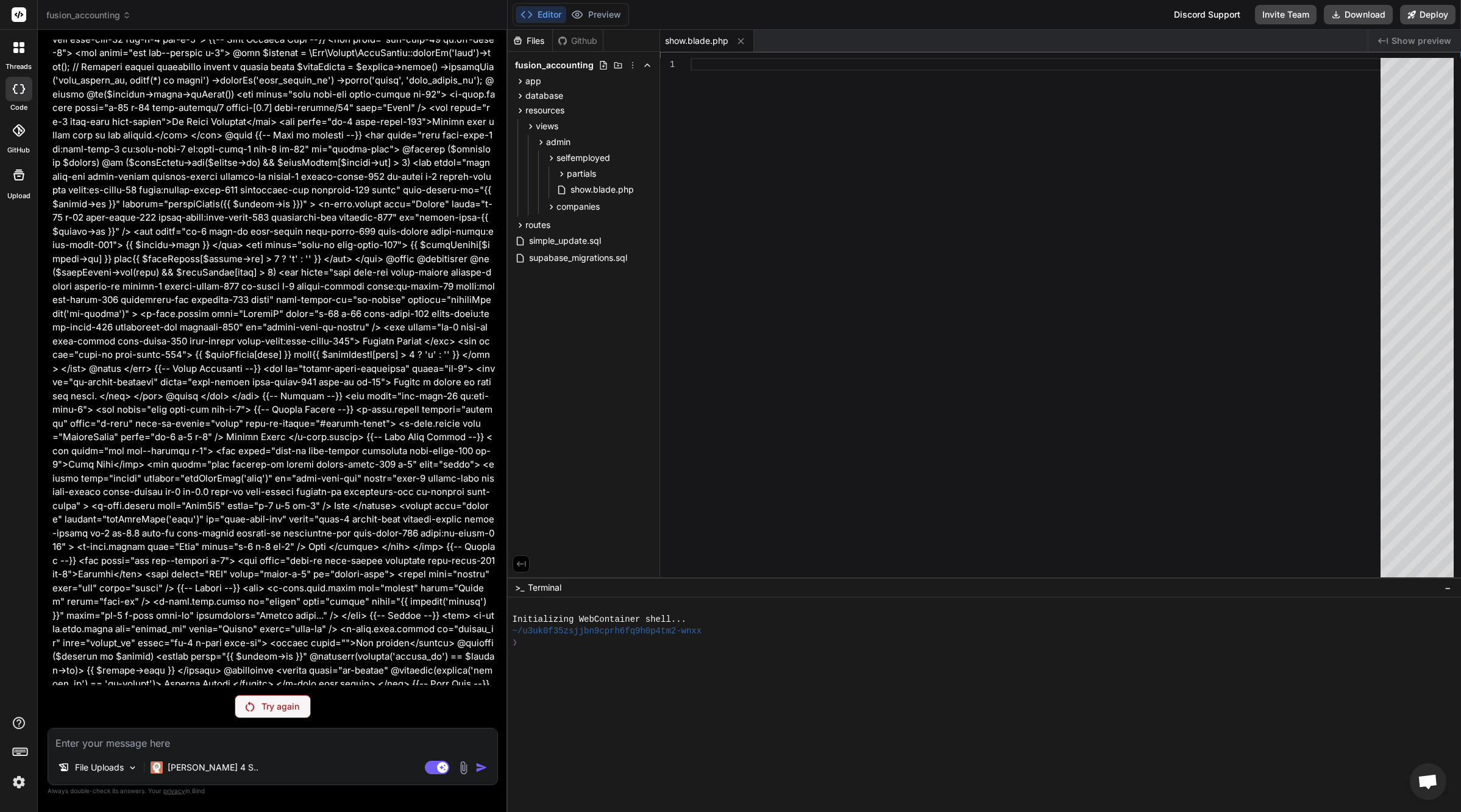
click at [296, 712] on p "Try again" at bounding box center [280, 706] width 38 height 13
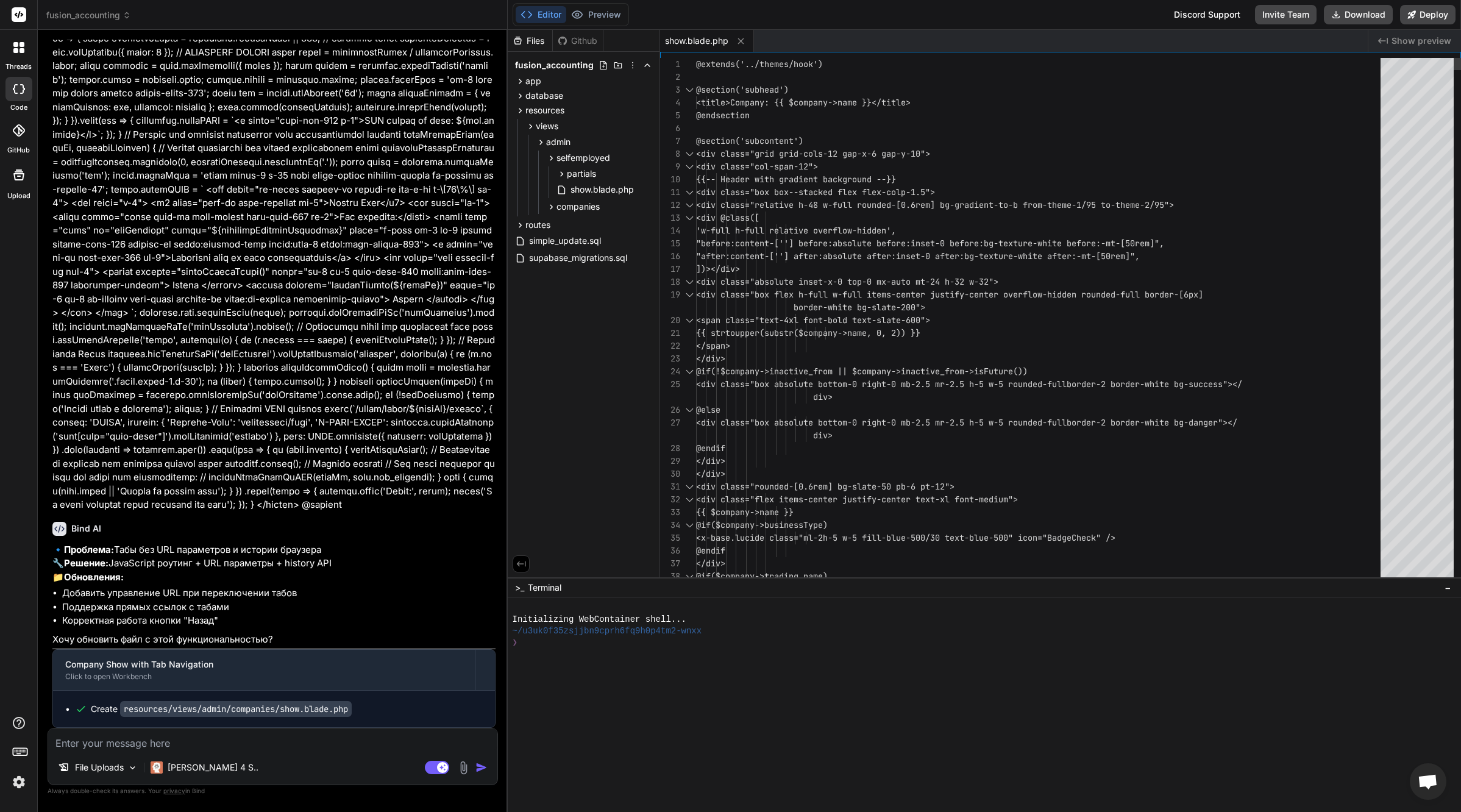
scroll to position [89, 0]
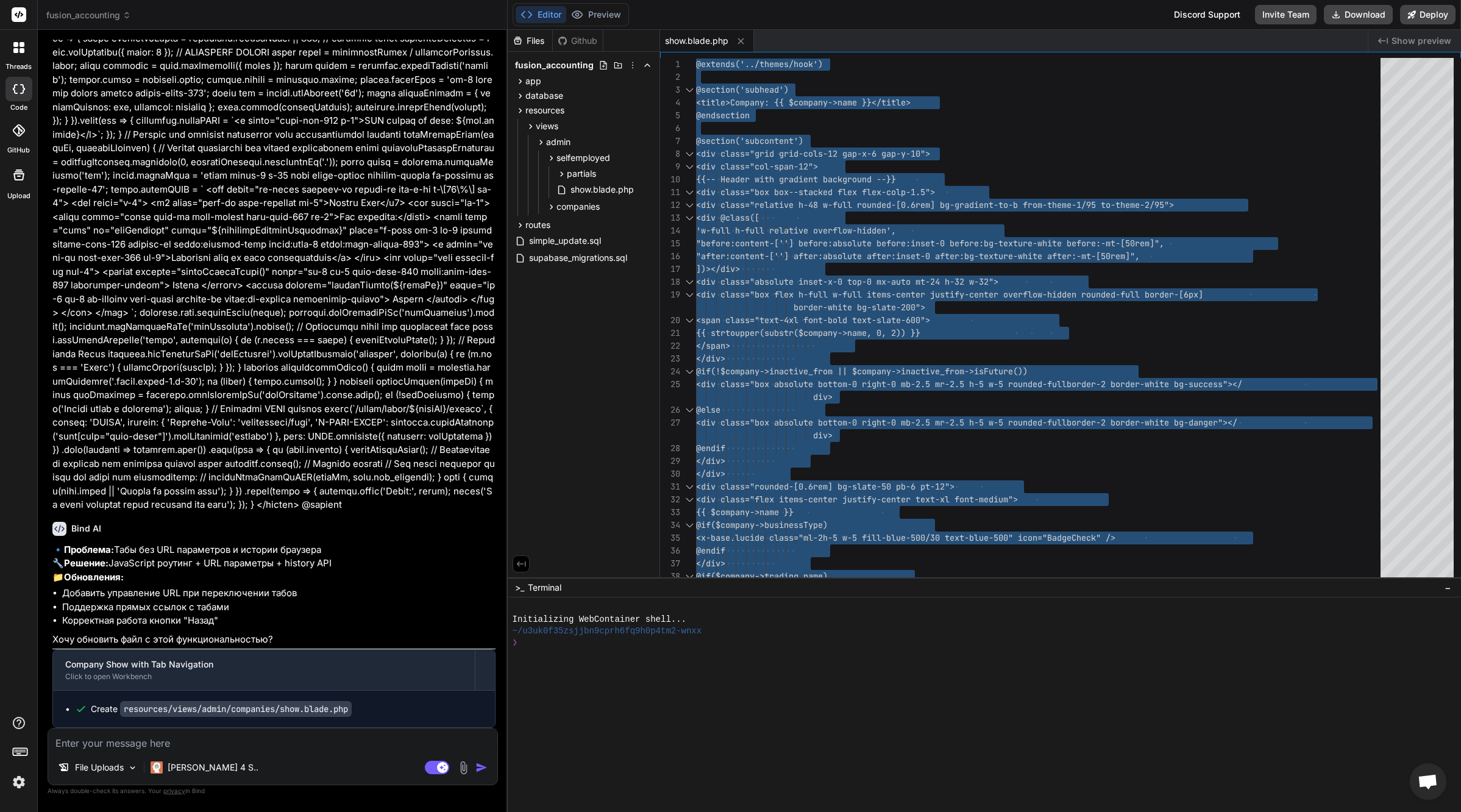
click at [196, 742] on textarea at bounding box center [272, 739] width 449 height 22
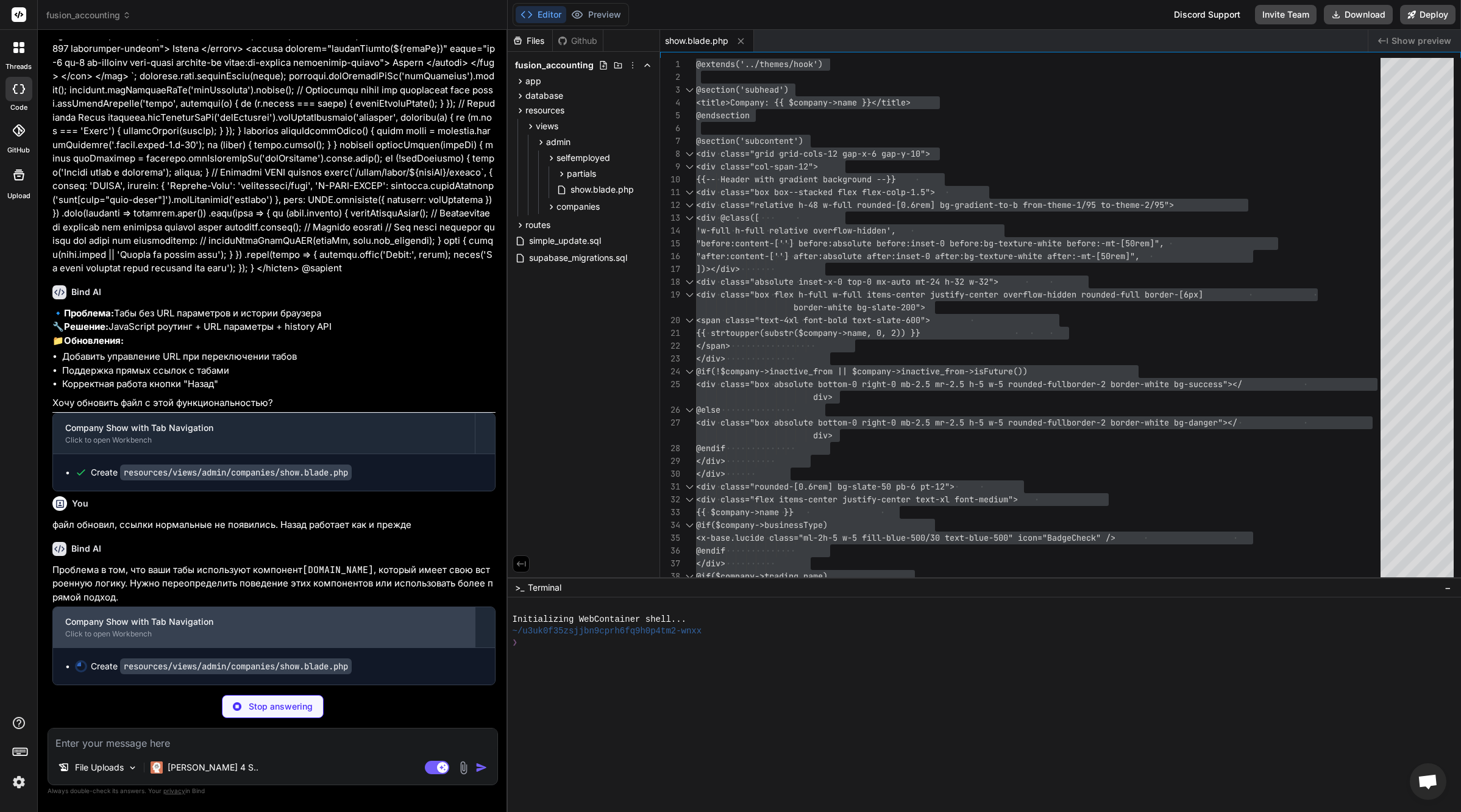
scroll to position [60533, 0]
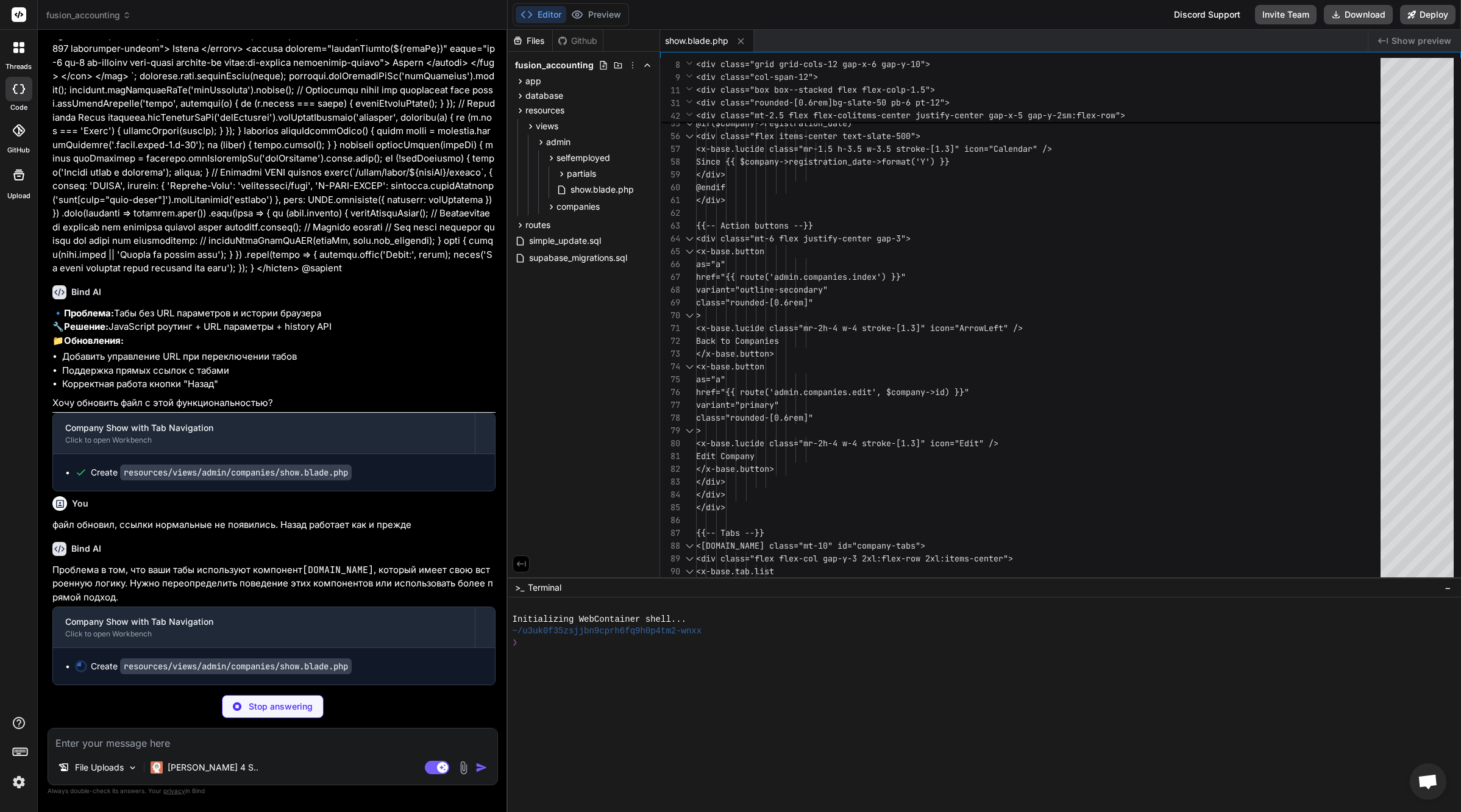
click at [426, 572] on p "Проблема в том, что ваши табы используют компонент x-base.tab , который имеет с…" at bounding box center [274, 583] width 443 height 41
click at [419, 580] on p "Проблема в том, что ваши табы используют компонент x-base.tab , который имеет с…" at bounding box center [274, 583] width 443 height 41
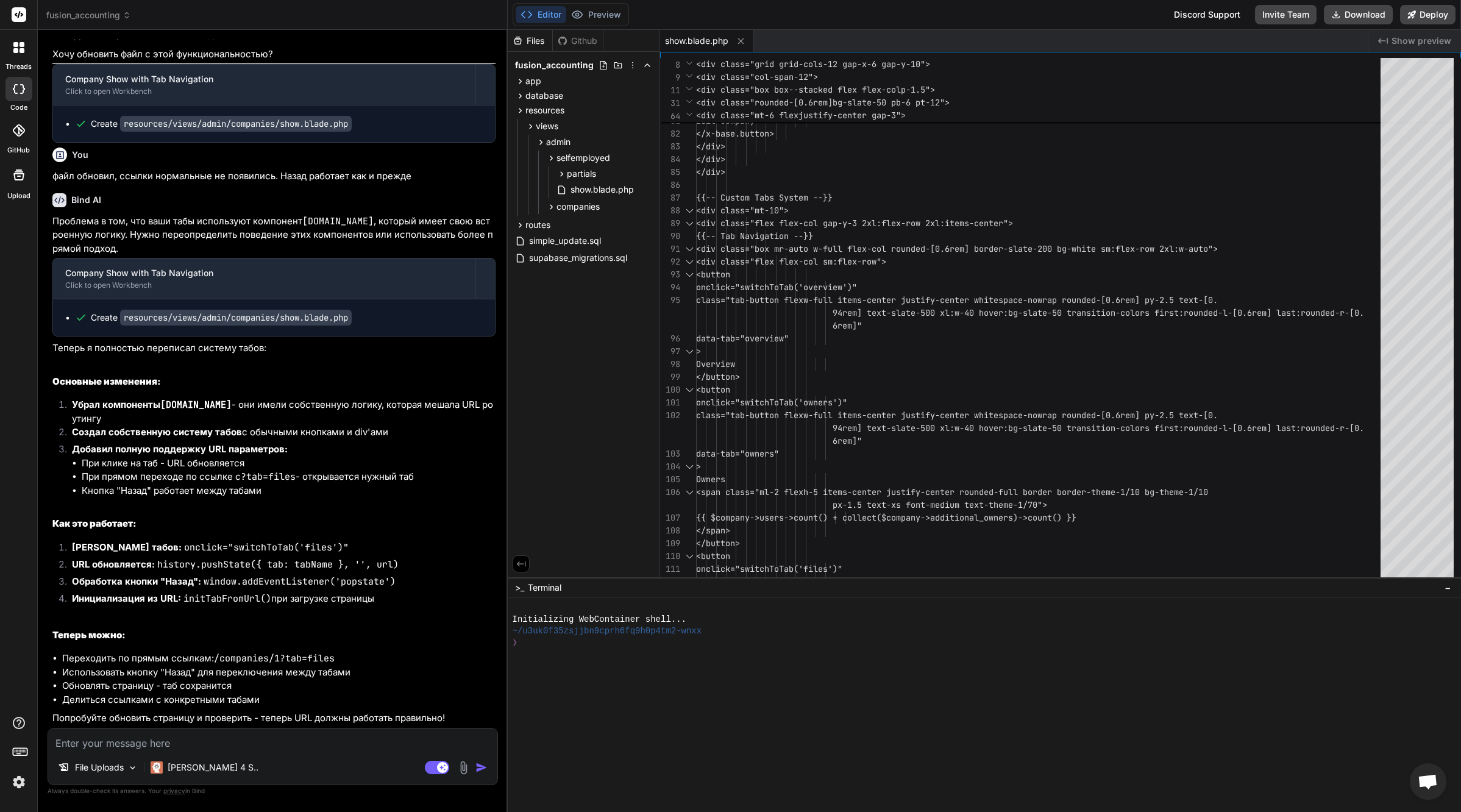
scroll to position [60881, 0]
click at [226, 744] on textarea at bounding box center [272, 739] width 449 height 22
drag, startPoint x: 104, startPoint y: 405, endPoint x: 218, endPoint y: 407, distance: 114.0
click at [218, 407] on li "Убрал компоненты x-base.tab - они имели собственную логику, которая мешала URL …" at bounding box center [278, 412] width 433 height 27
copy strong "компоненты x-base.tab"
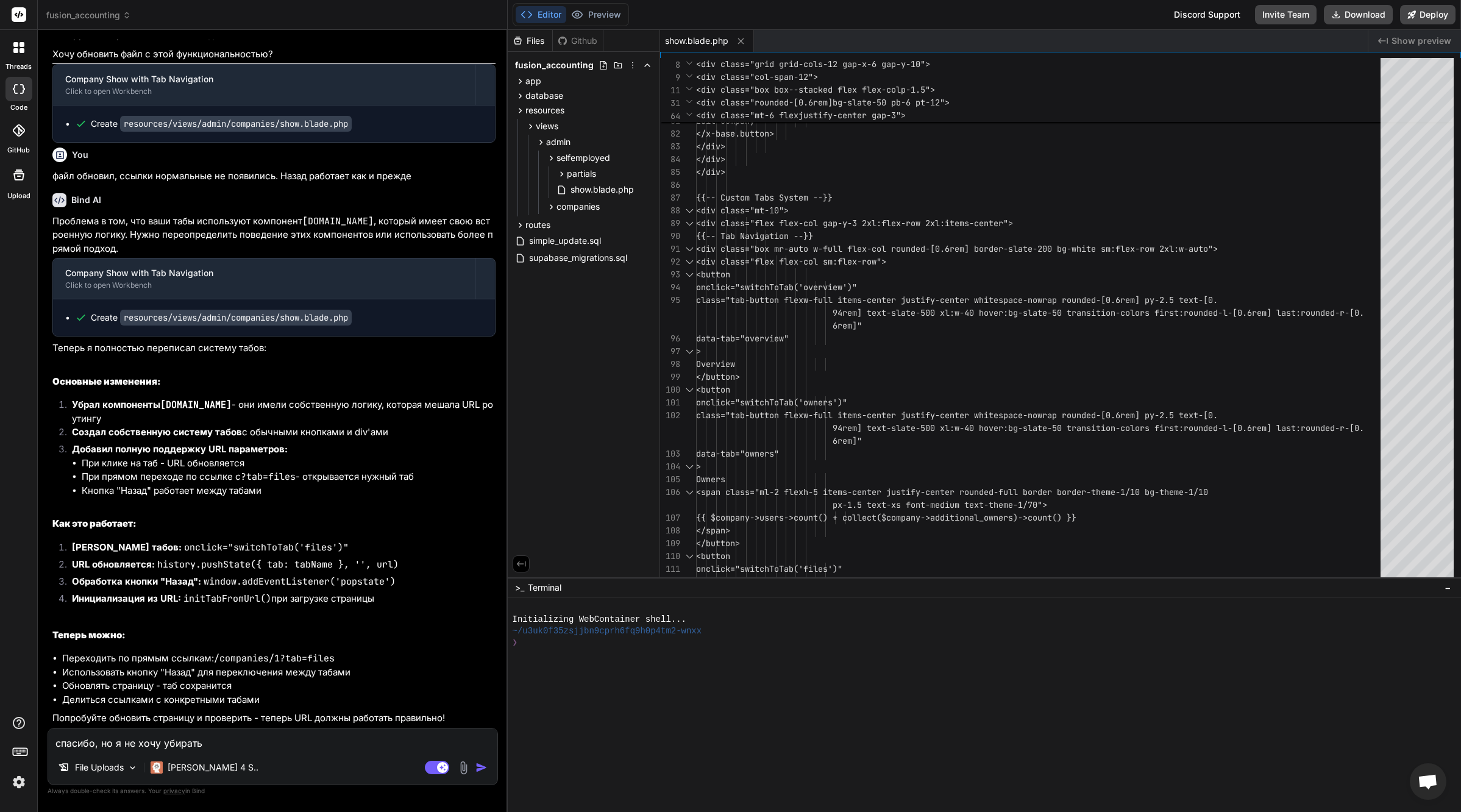
click at [307, 737] on textarea "спасибо, но я не хочу убирать" at bounding box center [272, 739] width 449 height 22
paste textarea "компоненты x-base.tab"
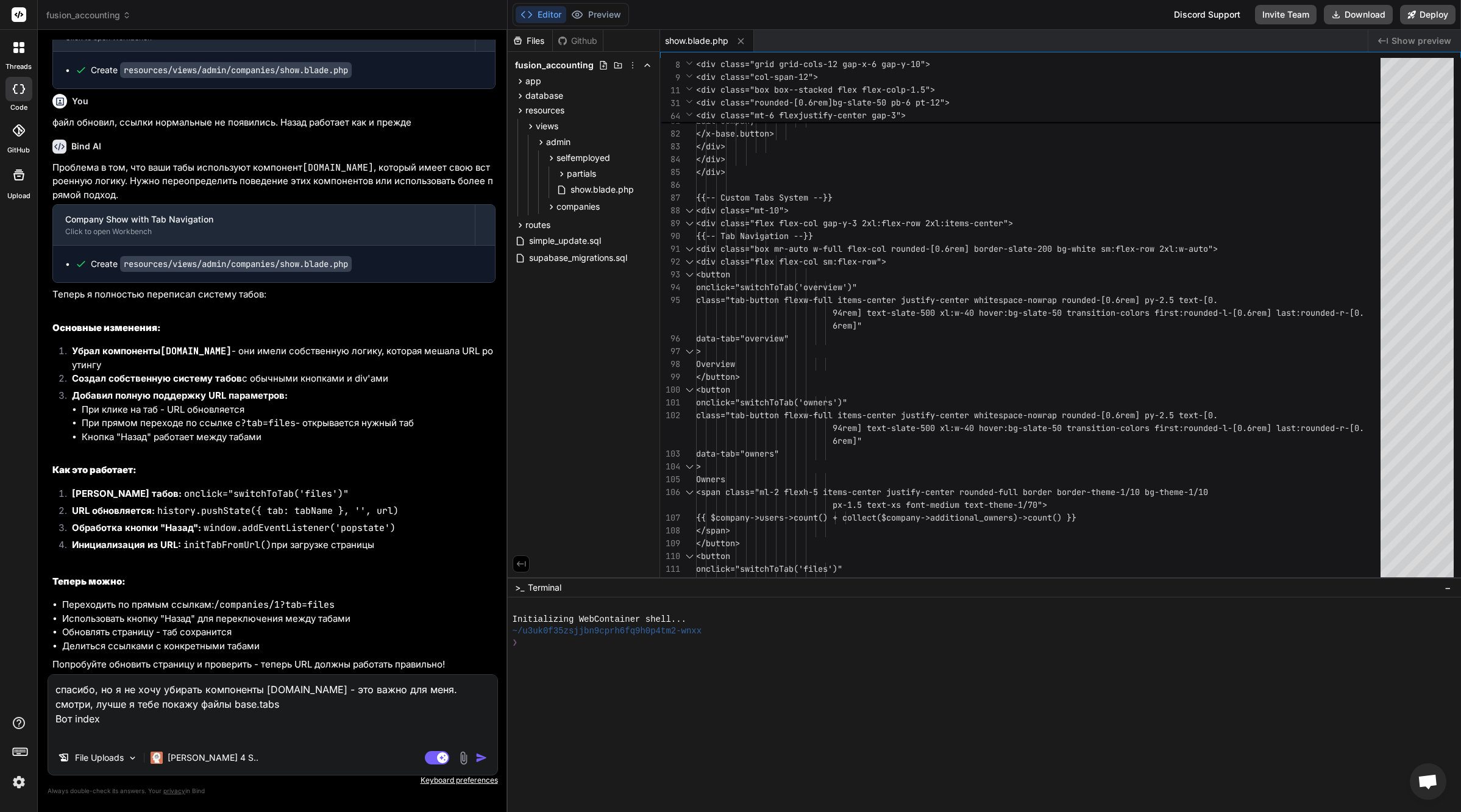
paste textarea "@props(['id' => null, 'fullWidth' => true, 'selected' => false]) @aware(['varia…"
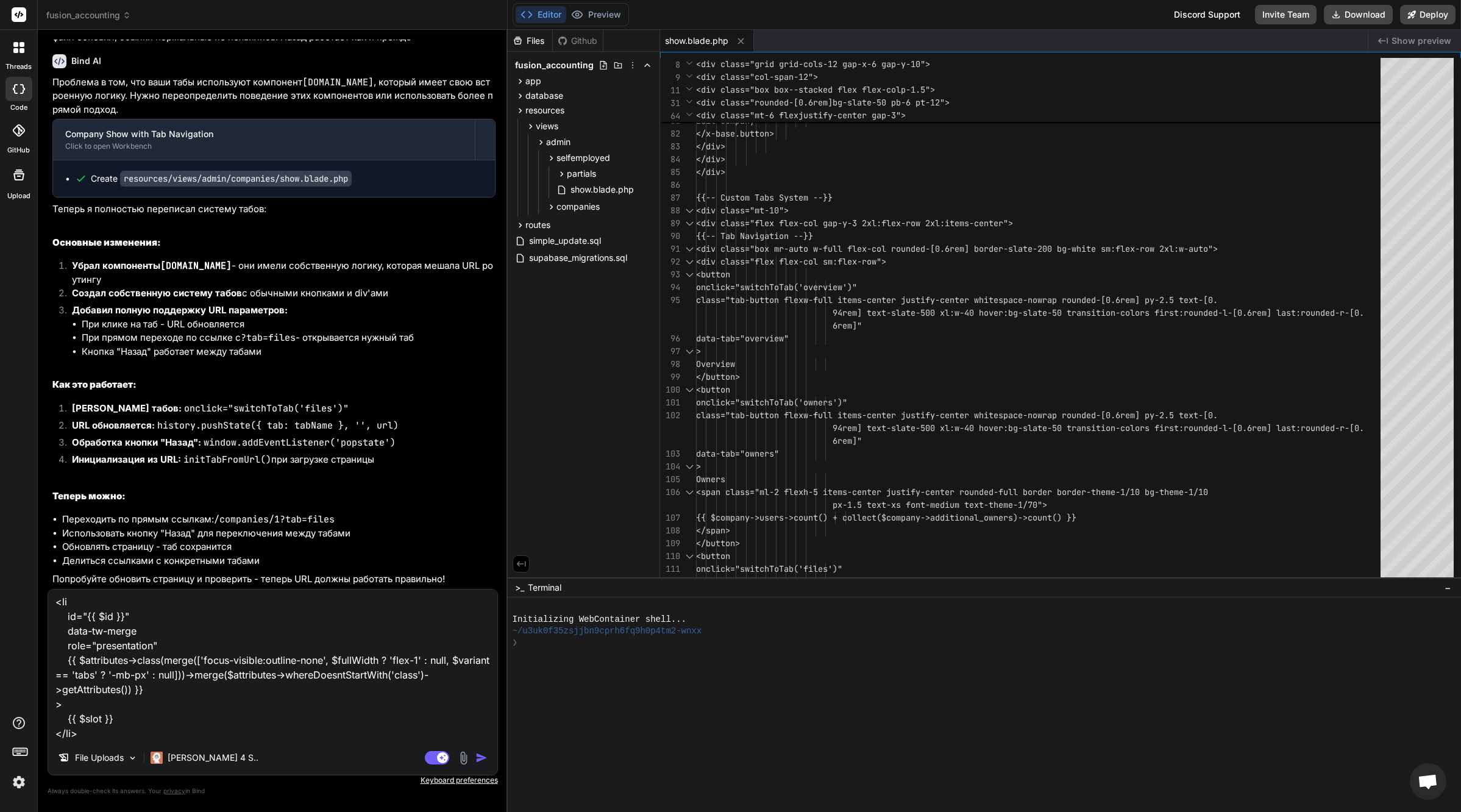
scroll to position [178, 0]
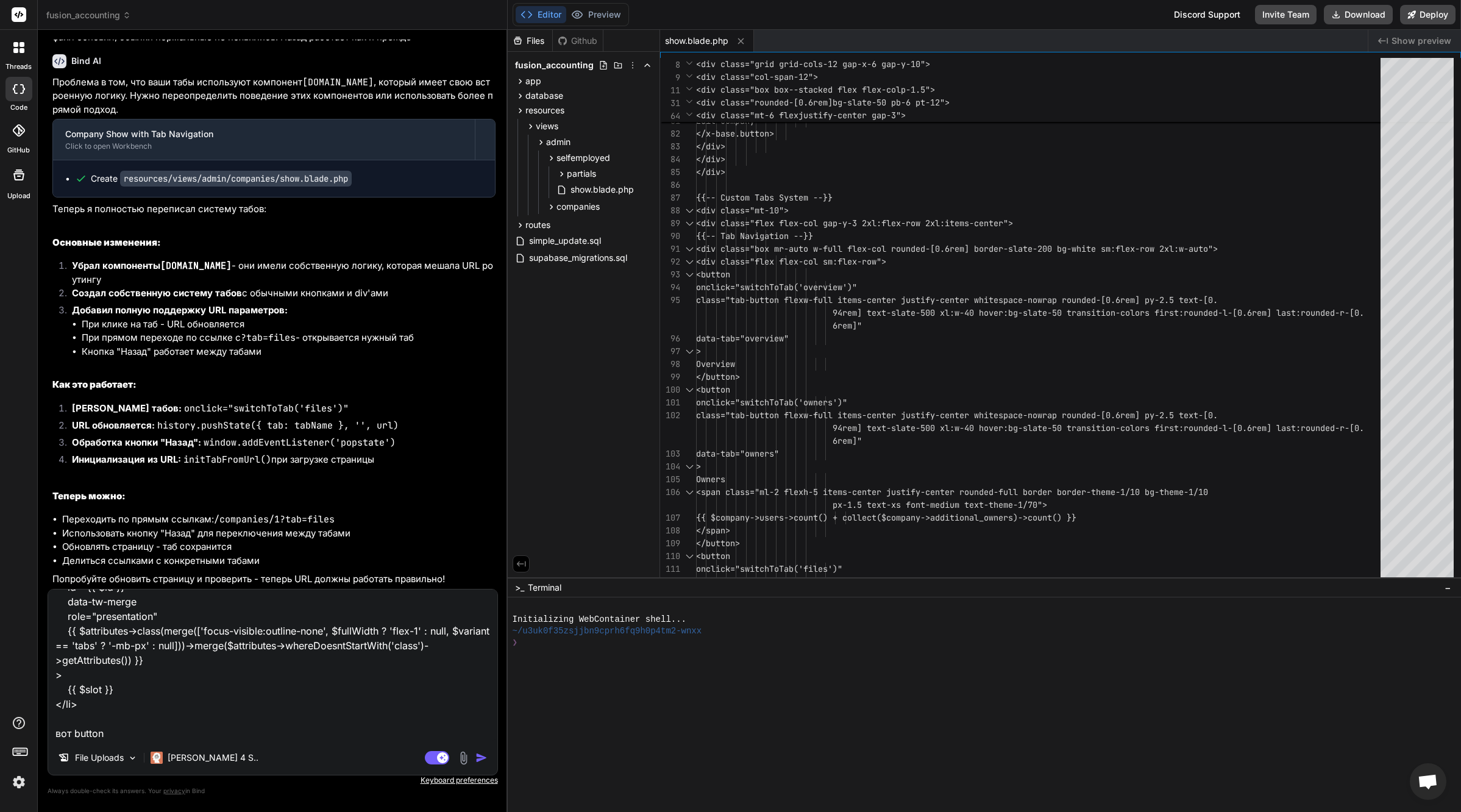
paste textarea "@props(['as' => 'a', 'target' => null, 'unstyled' => false]) @aware(['variant' …"
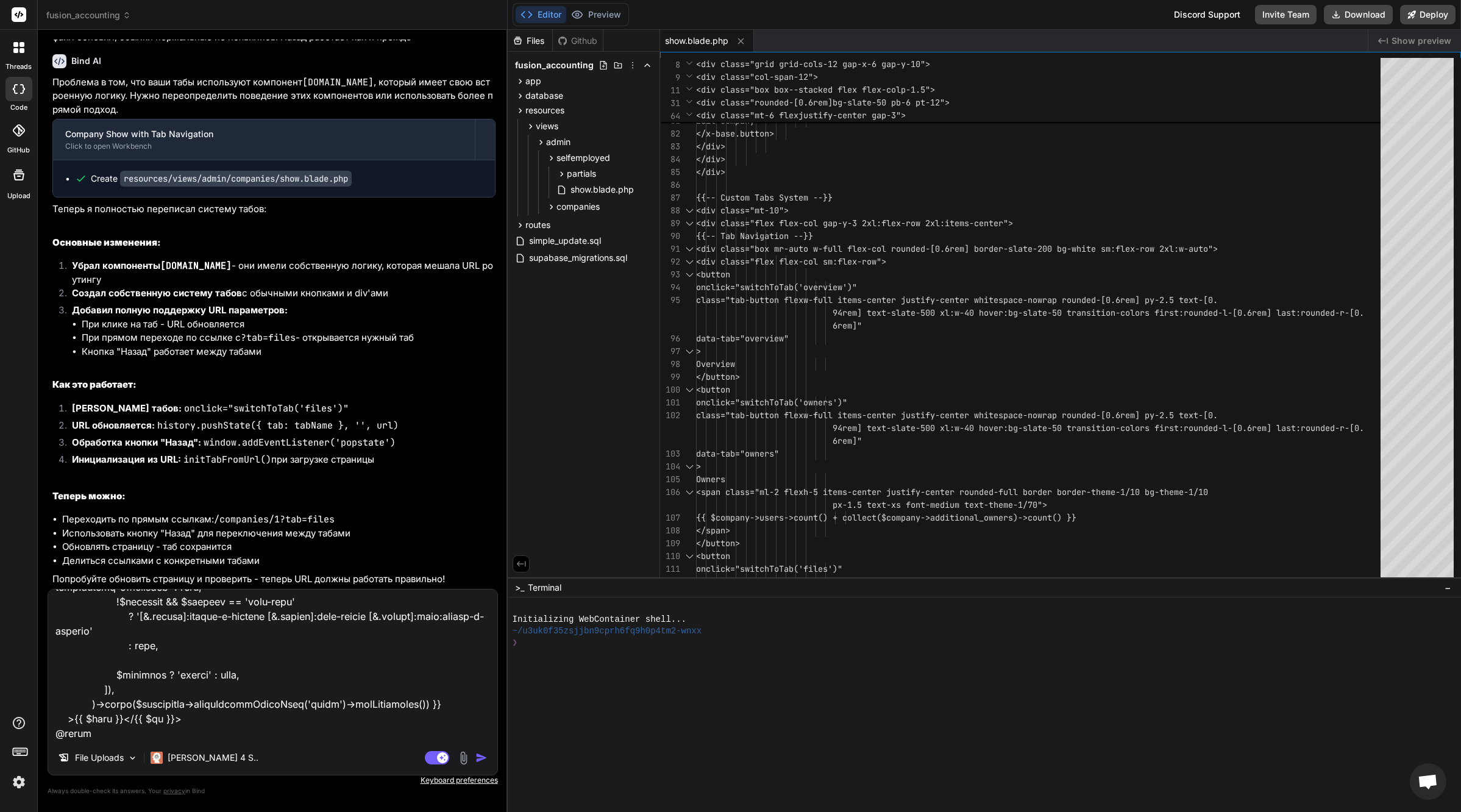
click at [156, 737] on textarea at bounding box center [272, 664] width 449 height 151
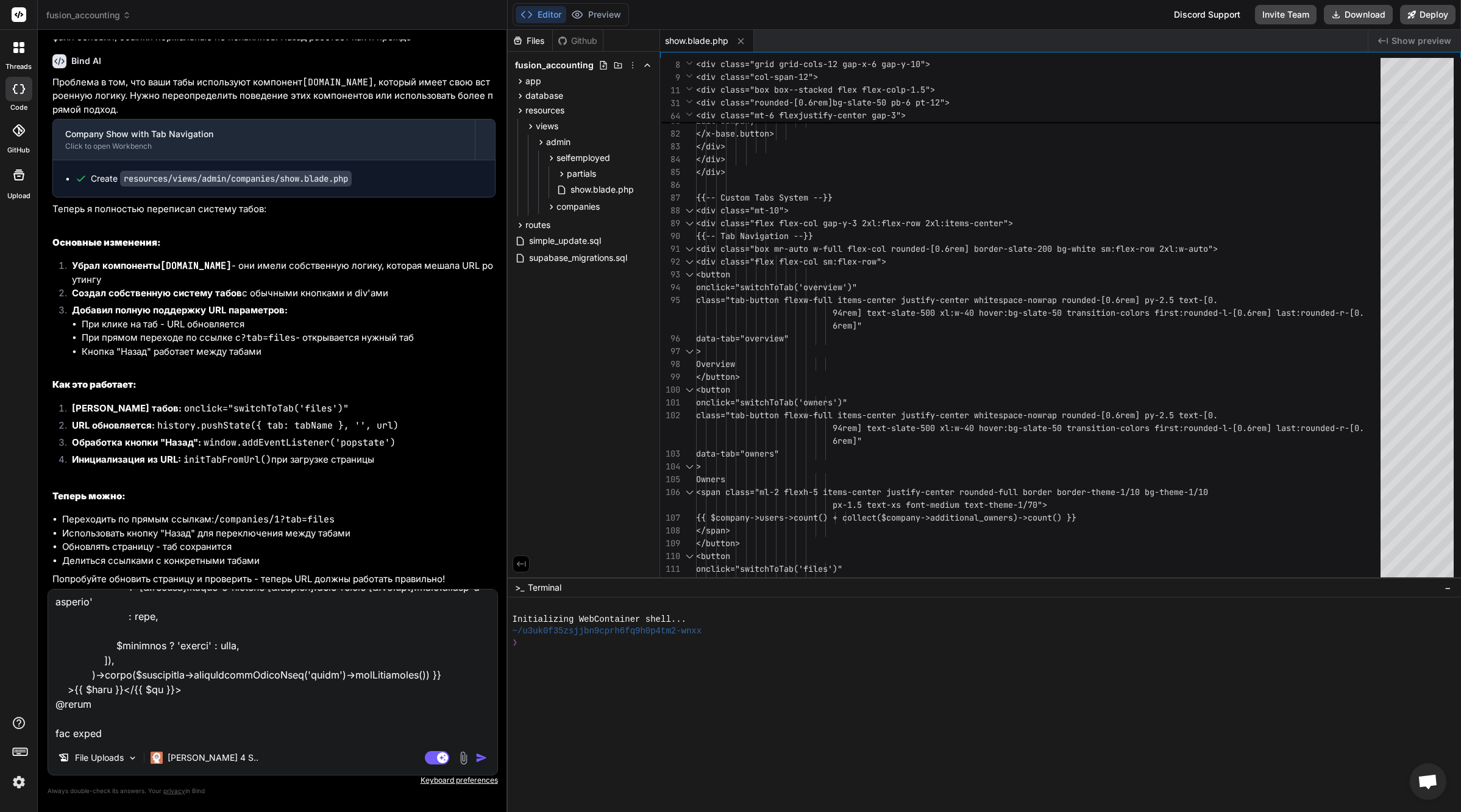
paste textarea "@props(['id' => null, 'selected' => false]) <x-base.transition id="{{ $id }}" r…"
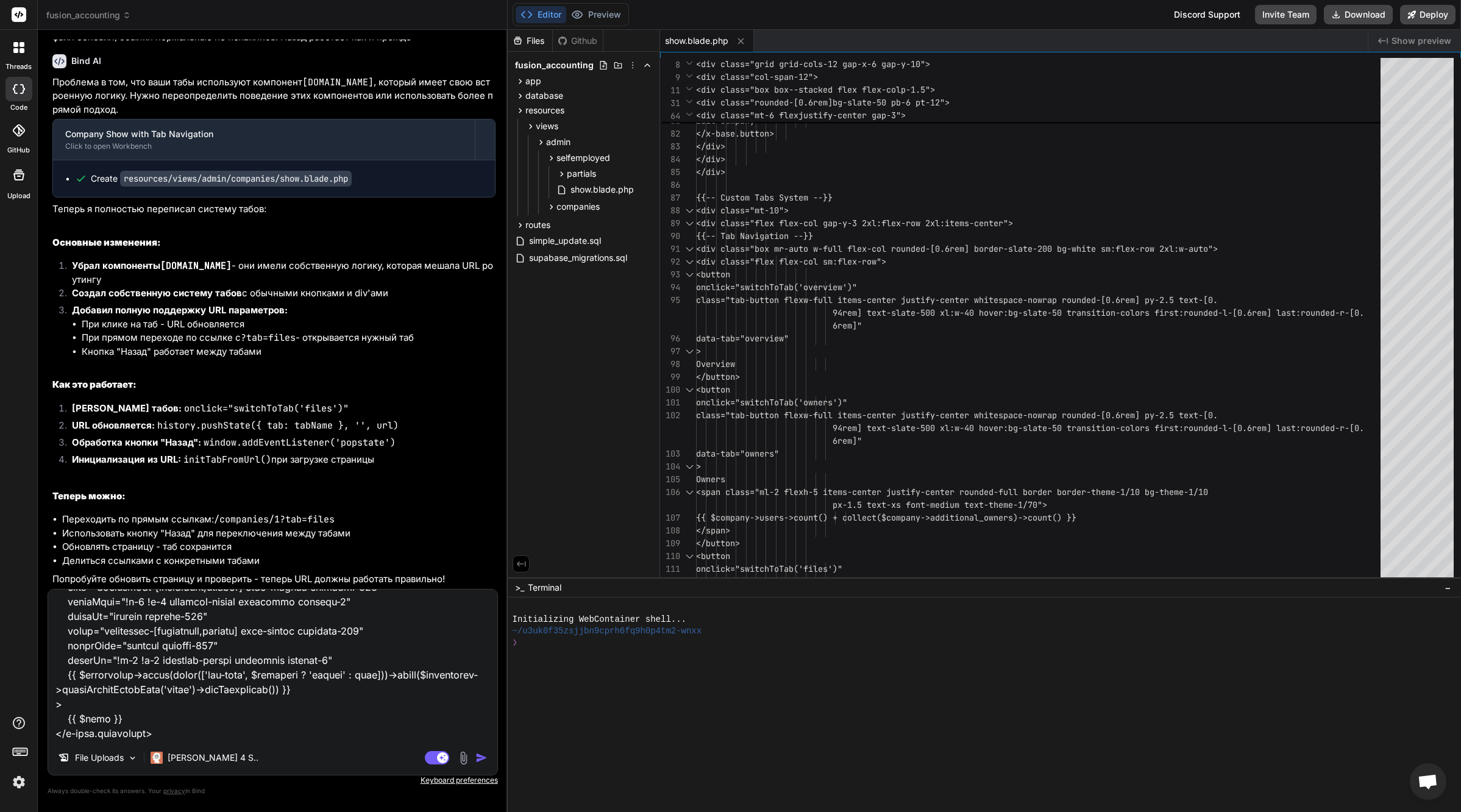
click at [157, 738] on textarea at bounding box center [272, 664] width 449 height 151
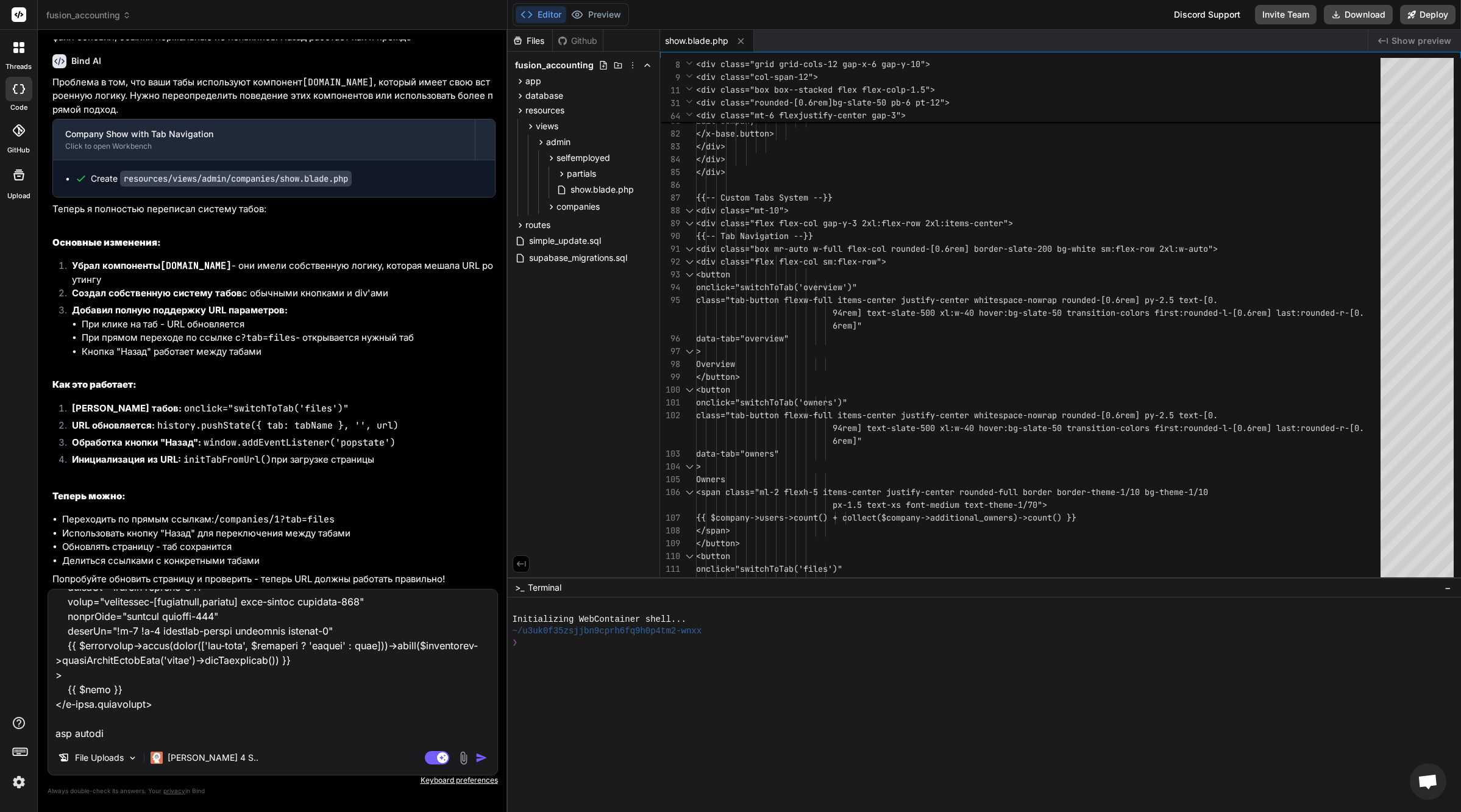
paste textarea "<div {{ $attributes->class(merge(['tab-content']))->merge($attributes->whereDoe…"
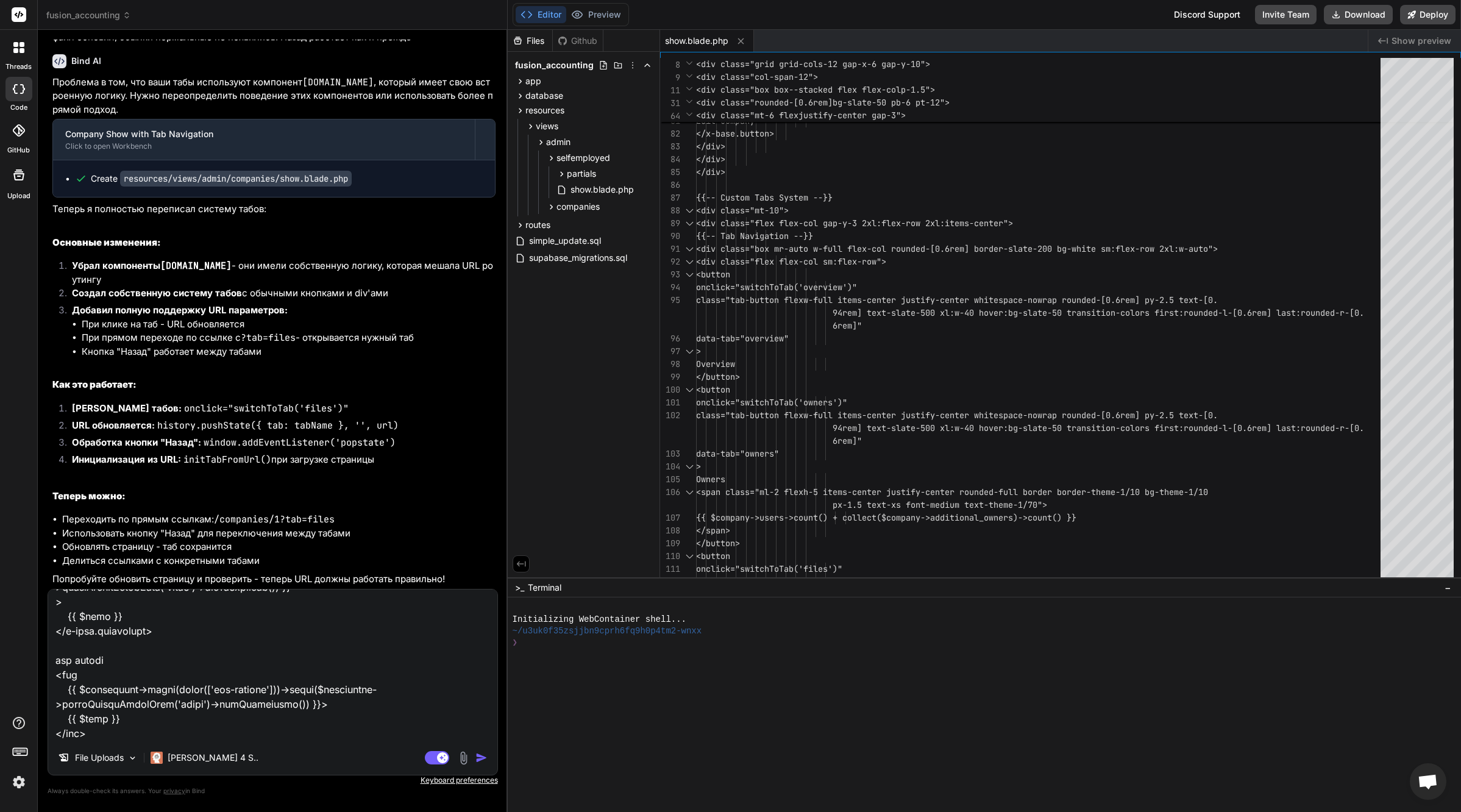
scroll to position [2255, 0]
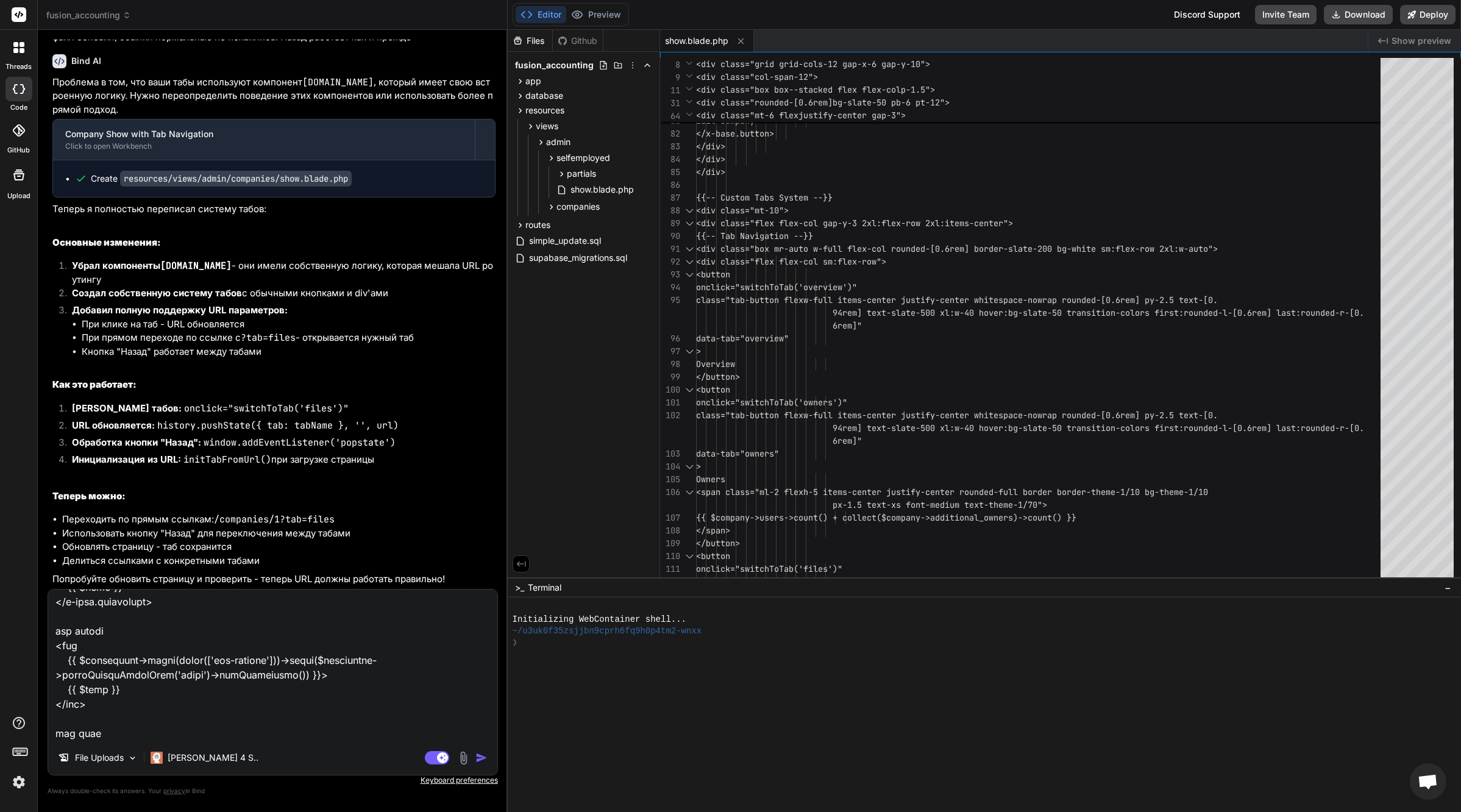
paste textarea "@props(['variant' => 'tabs']) <ul data-tw-merge role="tablist" {{ $attributes->…"
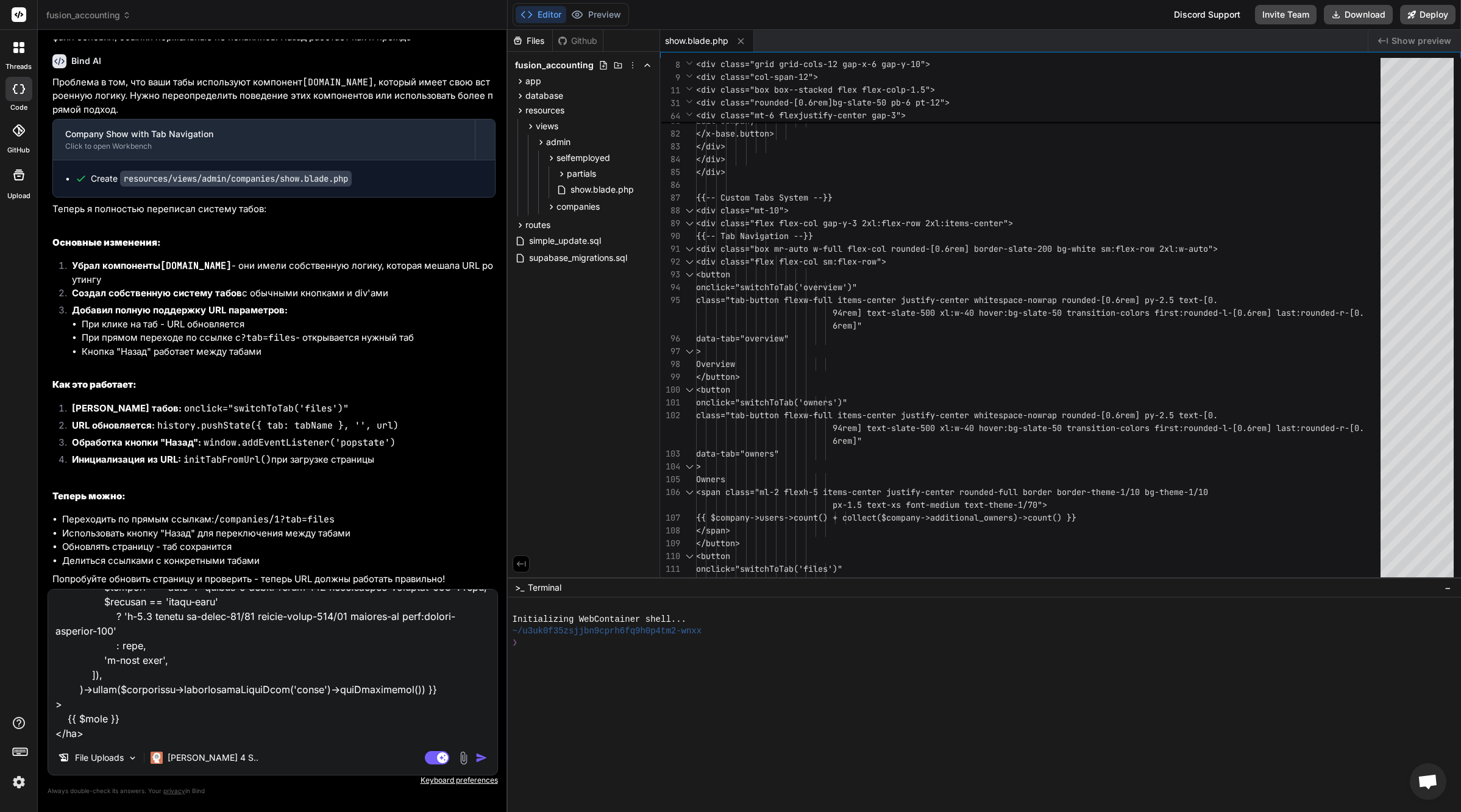
click at [151, 735] on textarea at bounding box center [272, 664] width 449 height 151
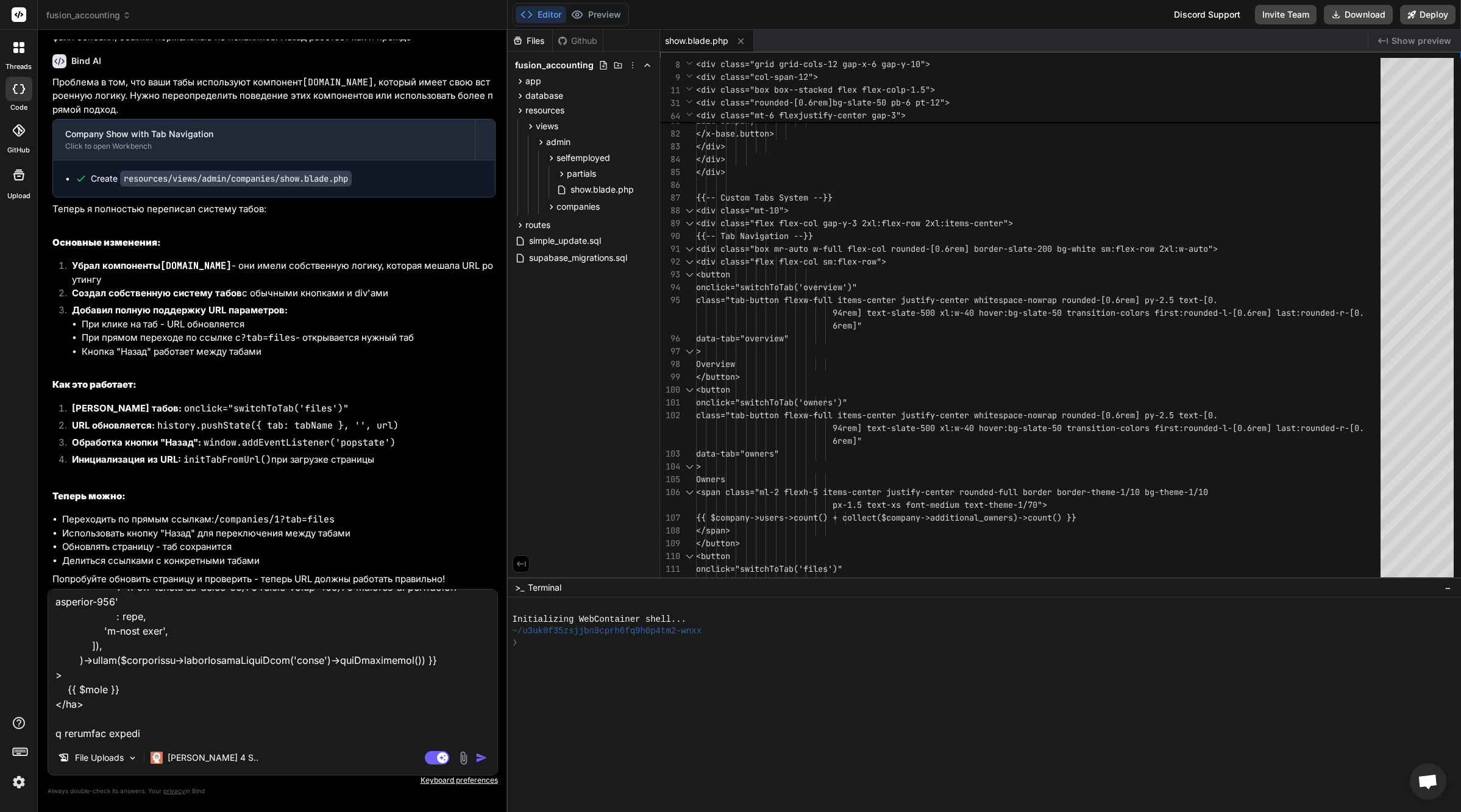
paste textarea "<div {{ $attributes->merge($attributes->whereDoesntStartWith('class')->getAttri…"
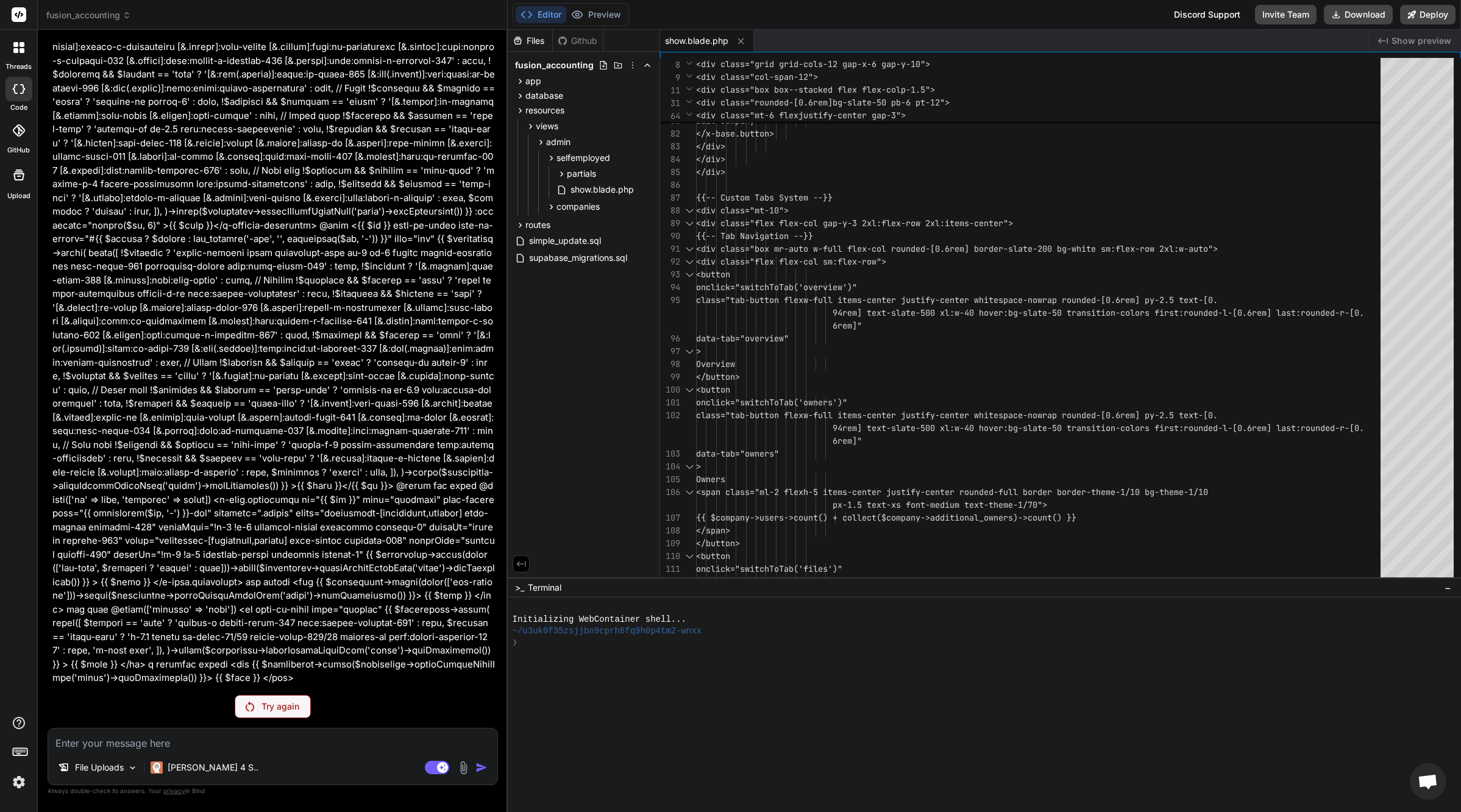
scroll to position [61025, 0]
click at [286, 710] on p "Try again" at bounding box center [280, 706] width 38 height 13
click at [287, 704] on p "Try again" at bounding box center [280, 706] width 38 height 13
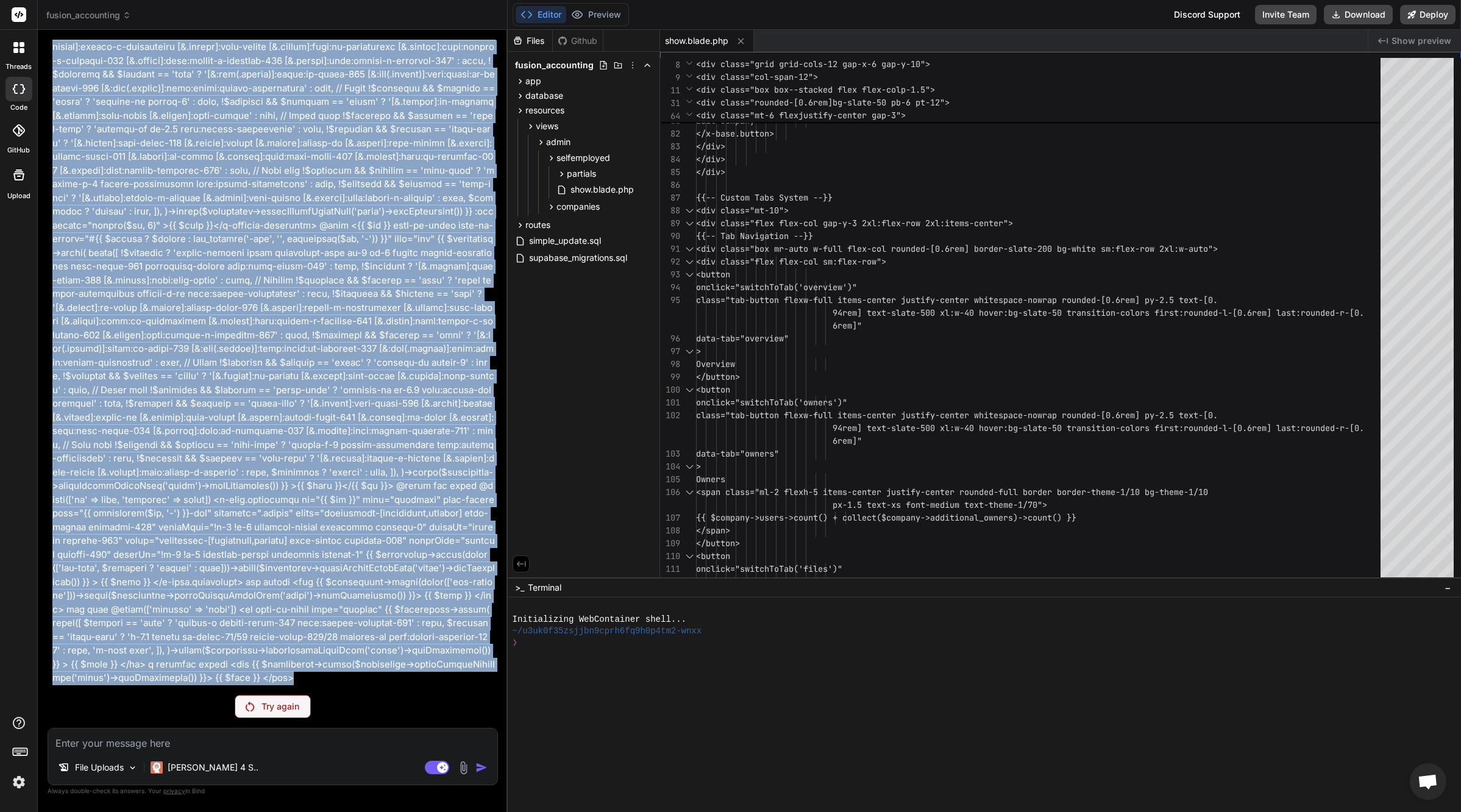
drag, startPoint x: 54, startPoint y: 459, endPoint x: 172, endPoint y: 672, distance: 243.5
click at [171, 673] on p at bounding box center [274, 273] width 443 height 822
copy p "спасибо, но я не хочу убирать компоненты x-base.tab - это важно для меня. смотр…"
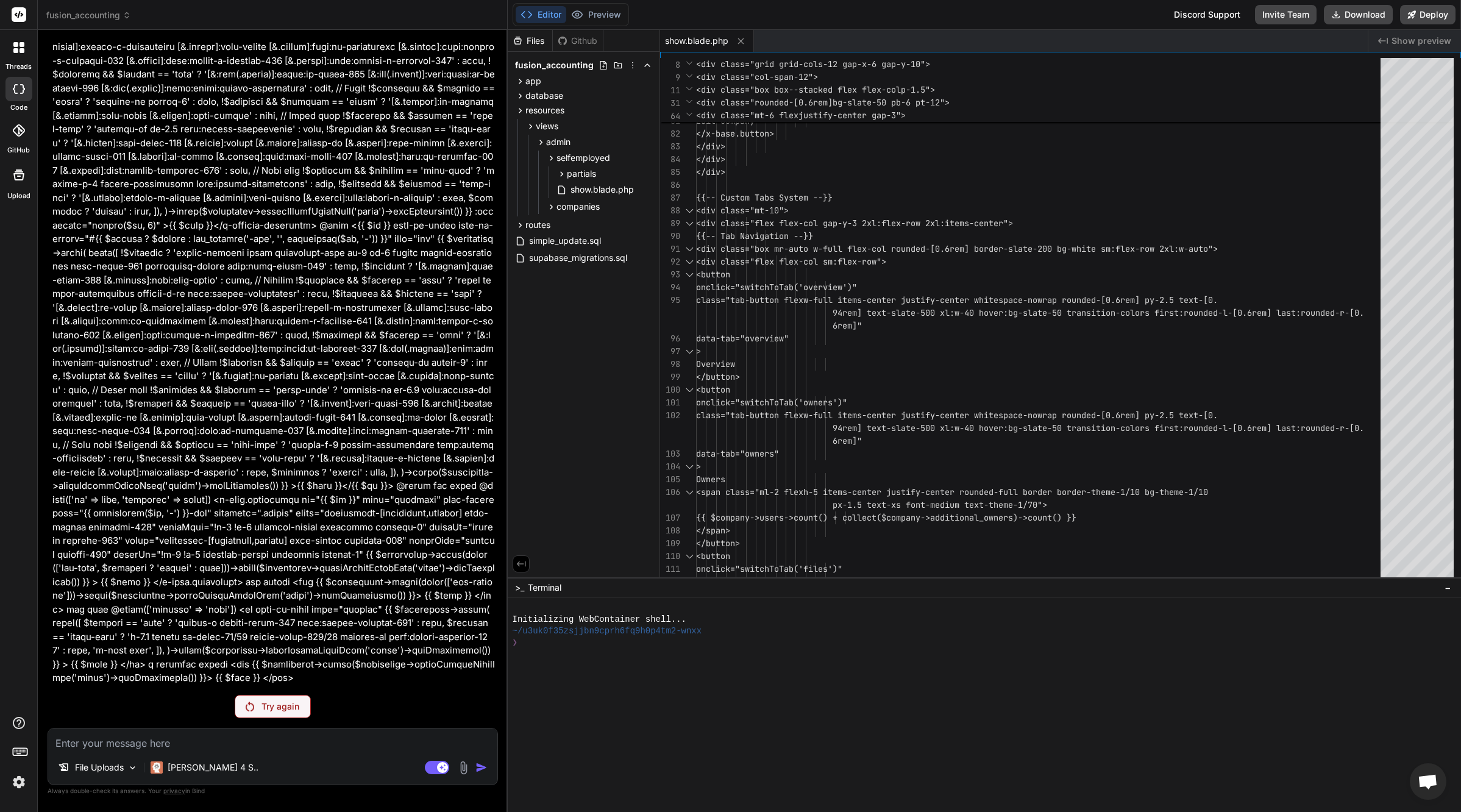
click at [279, 718] on div "You Bind AI 🎯 Нашел проблему! Ошибка Call to undefined relationship [fileFolder…" at bounding box center [272, 426] width 451 height 771
click at [282, 708] on p "Try again" at bounding box center [280, 706] width 38 height 13
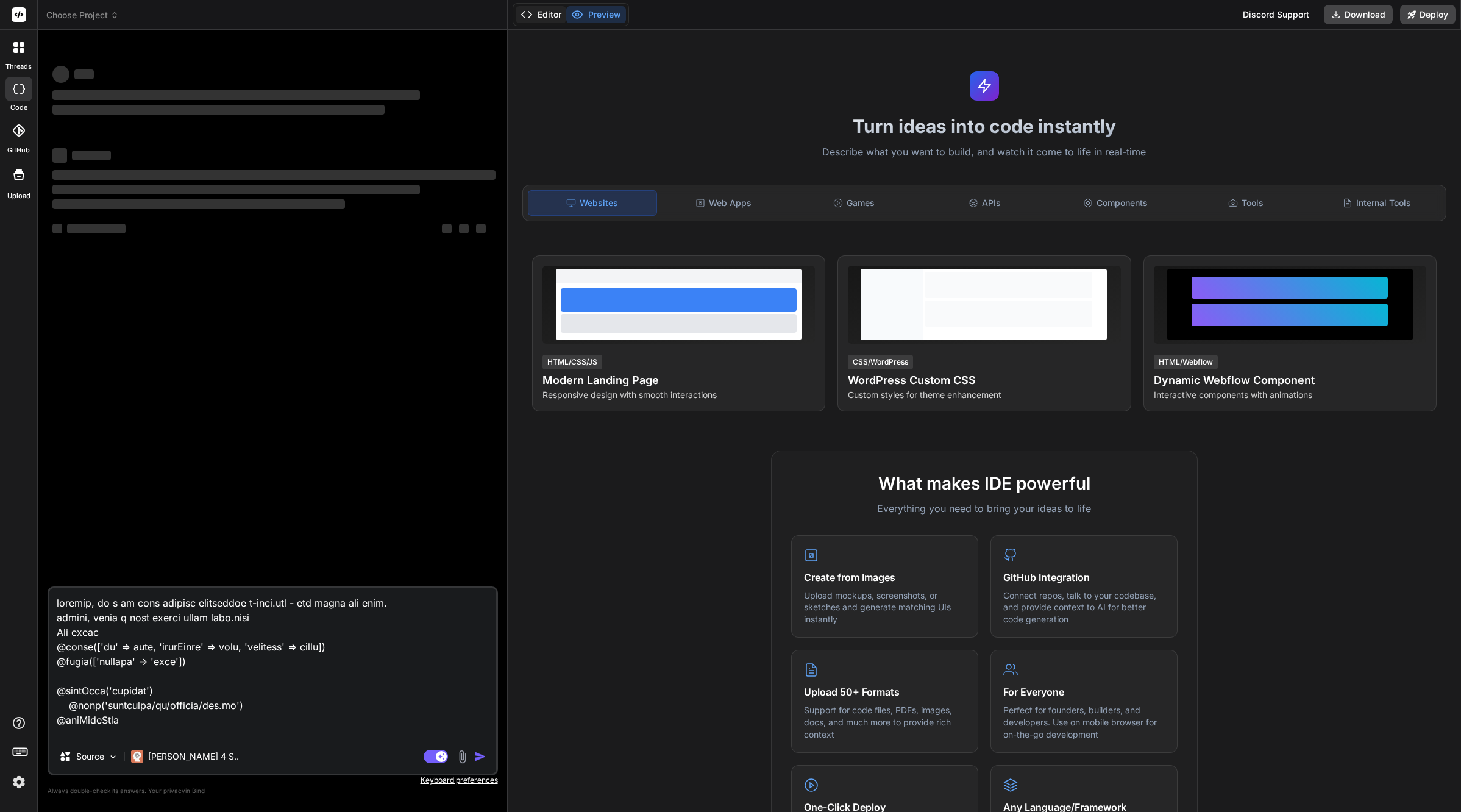
click at [546, 18] on button "Editor" at bounding box center [541, 14] width 51 height 17
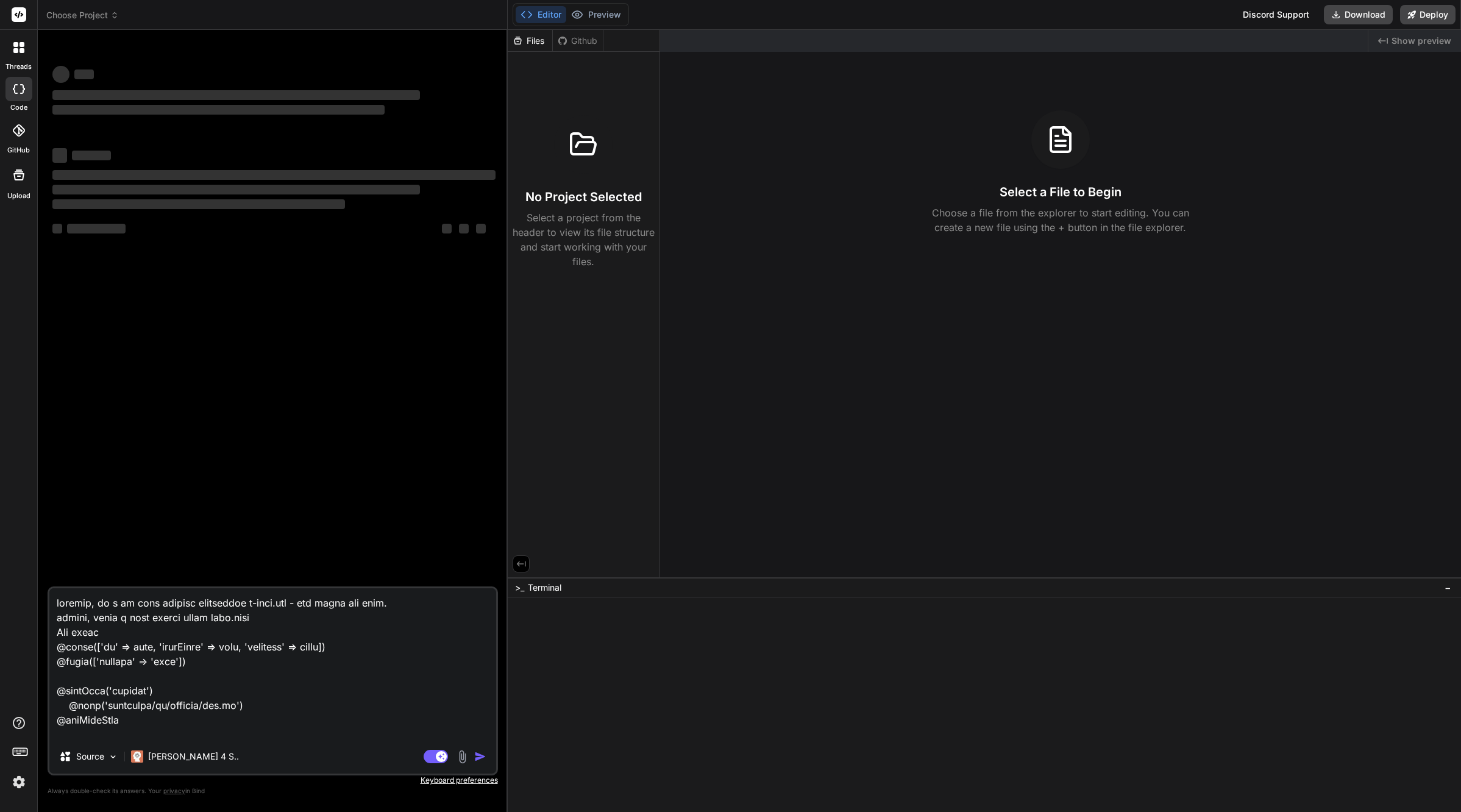
click at [266, 704] on textarea at bounding box center [273, 663] width 447 height 151
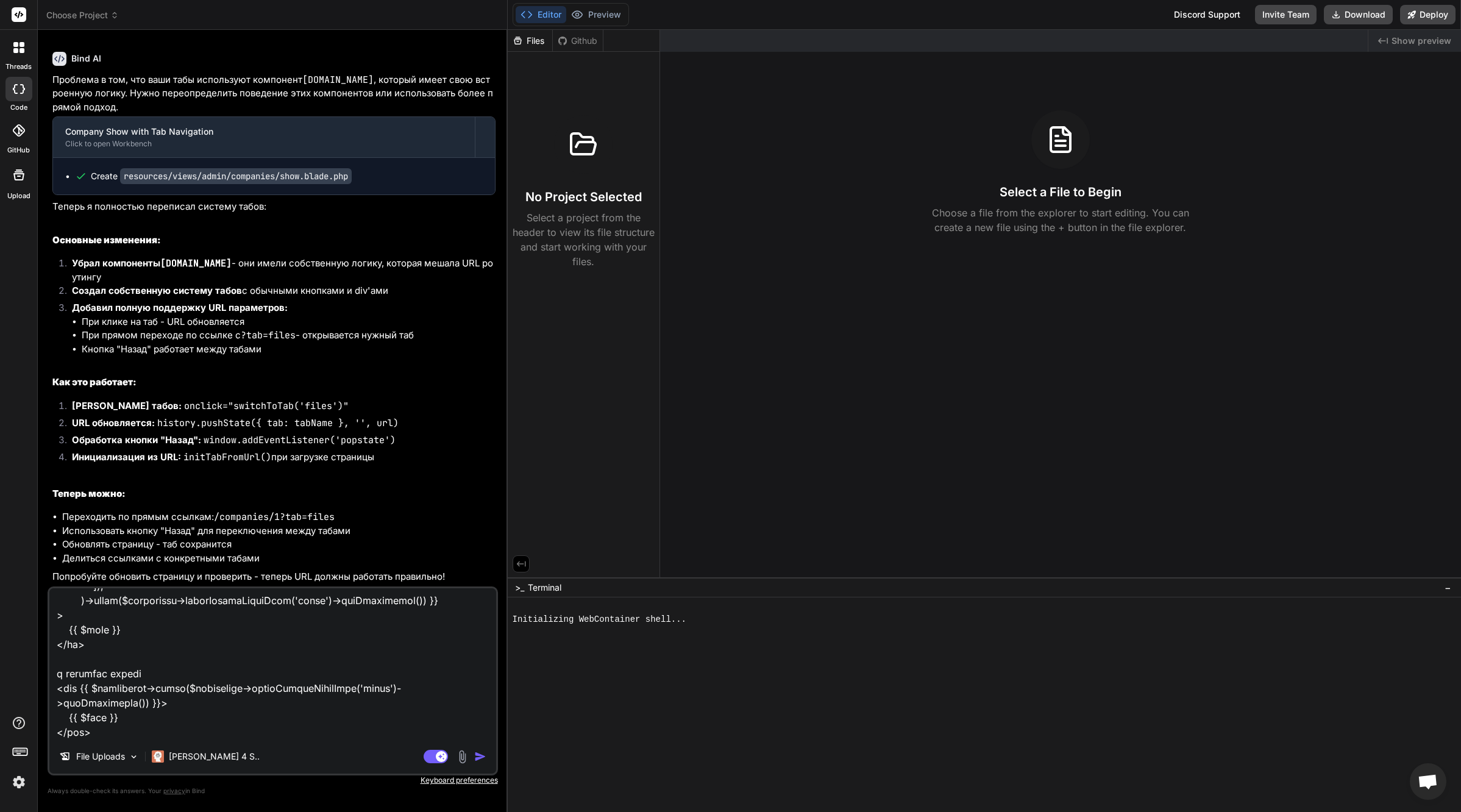
scroll to position [23712, 0]
click at [483, 759] on img "button" at bounding box center [480, 756] width 13 height 13
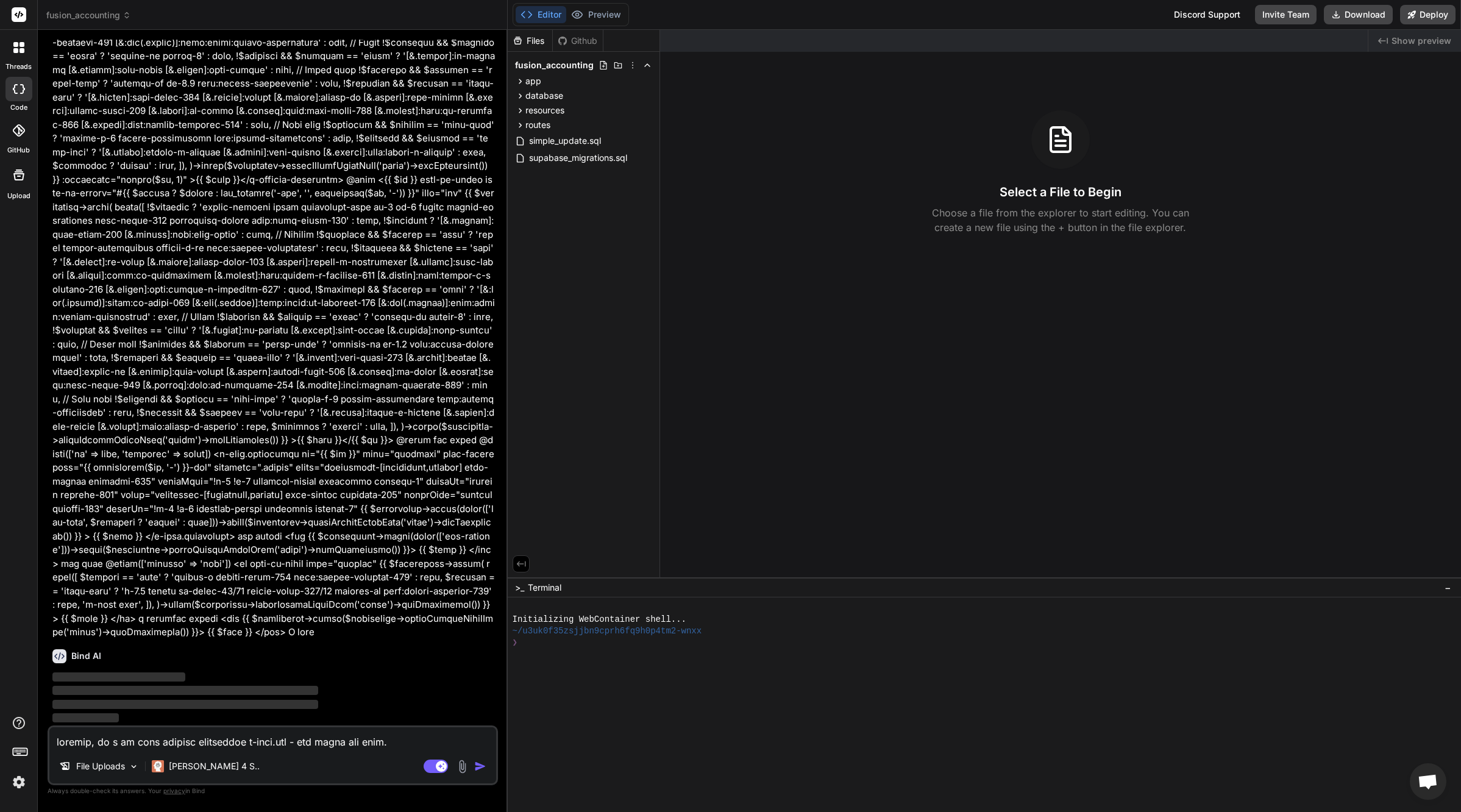
scroll to position [24494, 0]
type textarea "x"
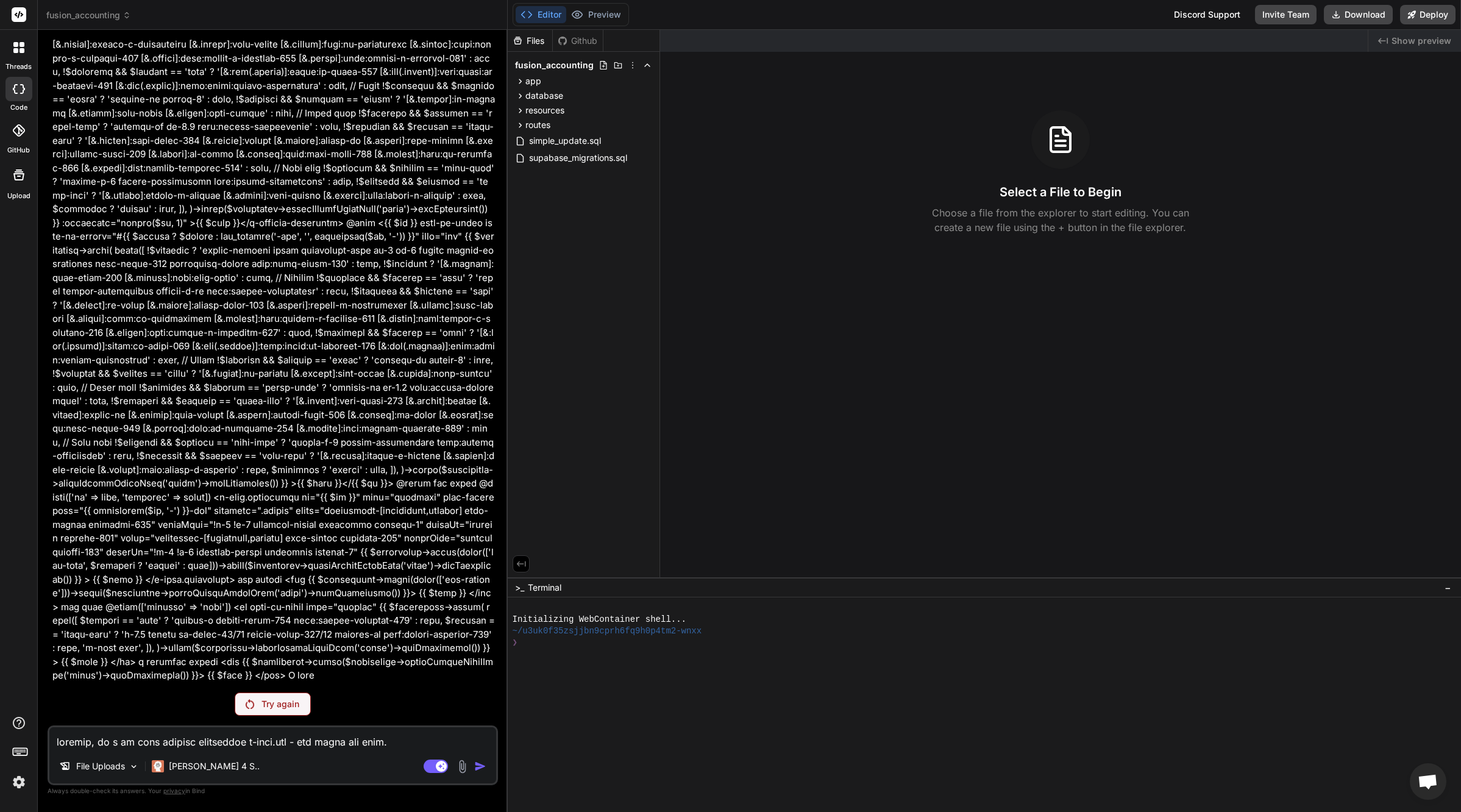
scroll to position [24451, 0]
click at [179, 744] on textarea at bounding box center [273, 738] width 447 height 22
paste textarea "# Дела https://vm.tiktok.com/ZGd1xvCCp/ Файлы списком - чтобы видны были только…"
type textarea "# Дела https://vm.tiktok.com/ZGd1xvCCp/ Файлы списком - чтобы видны были только…"
type textarea "x"
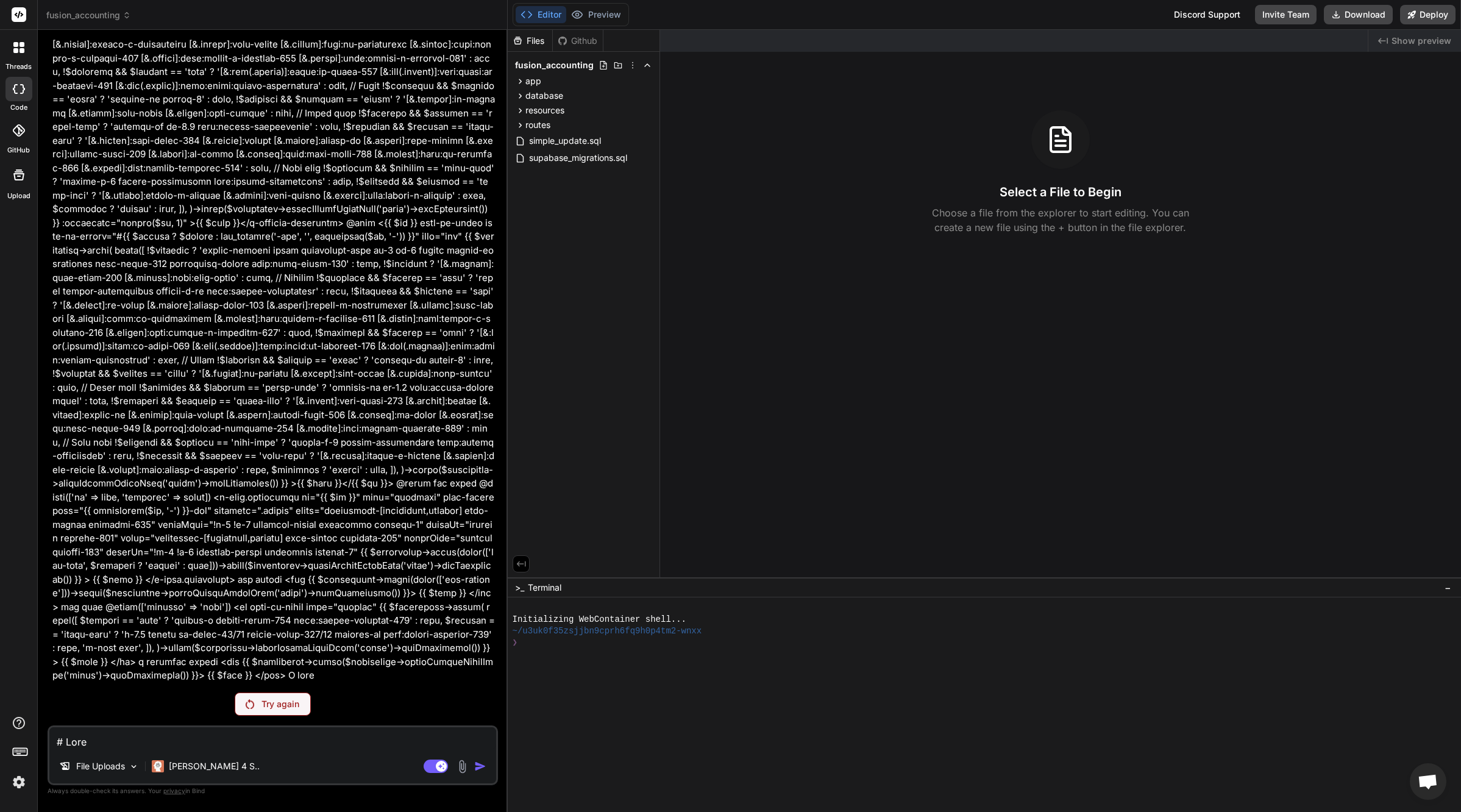
scroll to position [3247, 0]
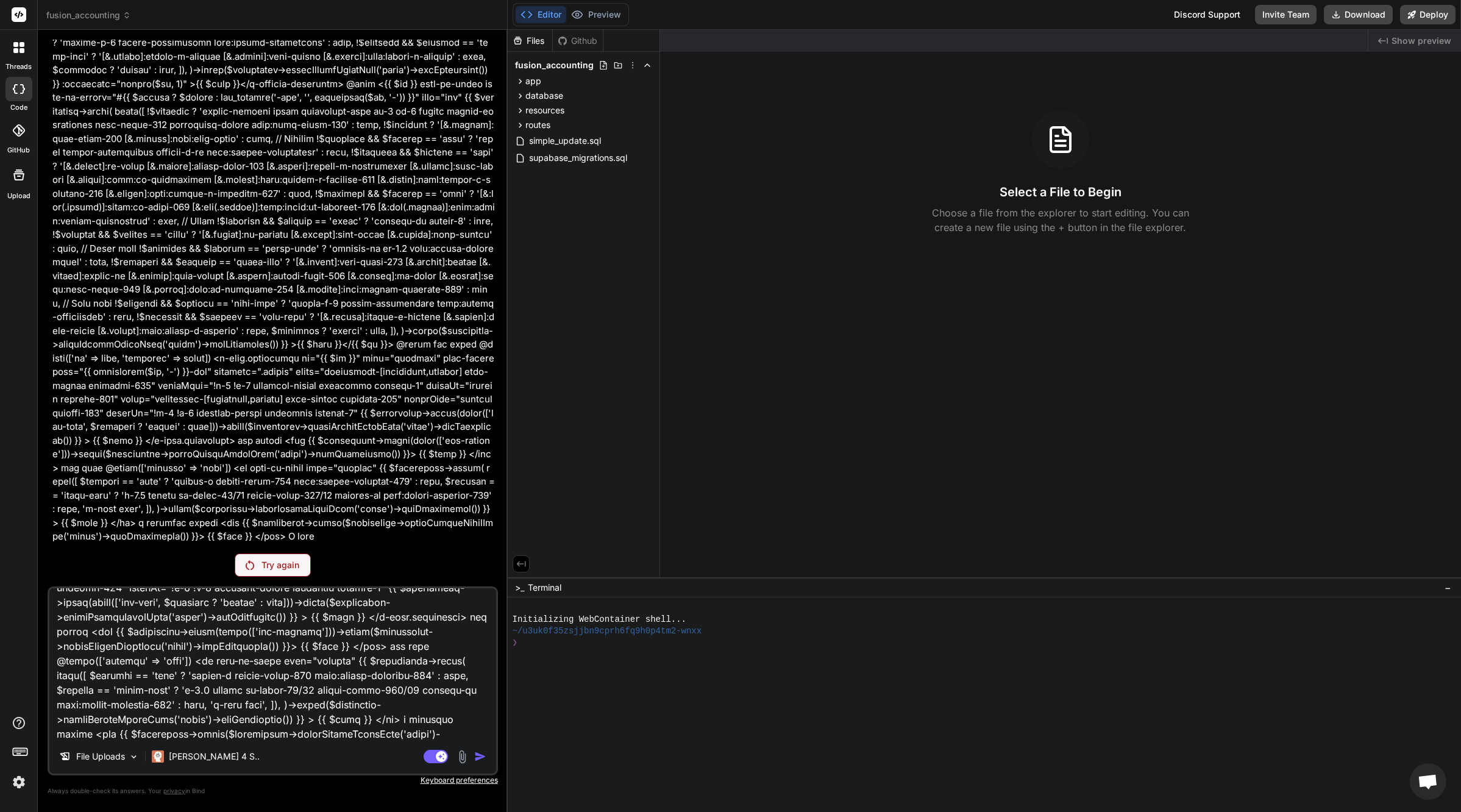
type textarea "# Дела https://vm.tiktok.com/ZGd1xvCCp/ Файлы списком - чтобы видны были только…"
click at [186, 731] on textarea at bounding box center [273, 663] width 447 height 151
click at [244, 696] on textarea at bounding box center [273, 663] width 447 height 151
click at [425, 700] on textarea at bounding box center [273, 663] width 447 height 151
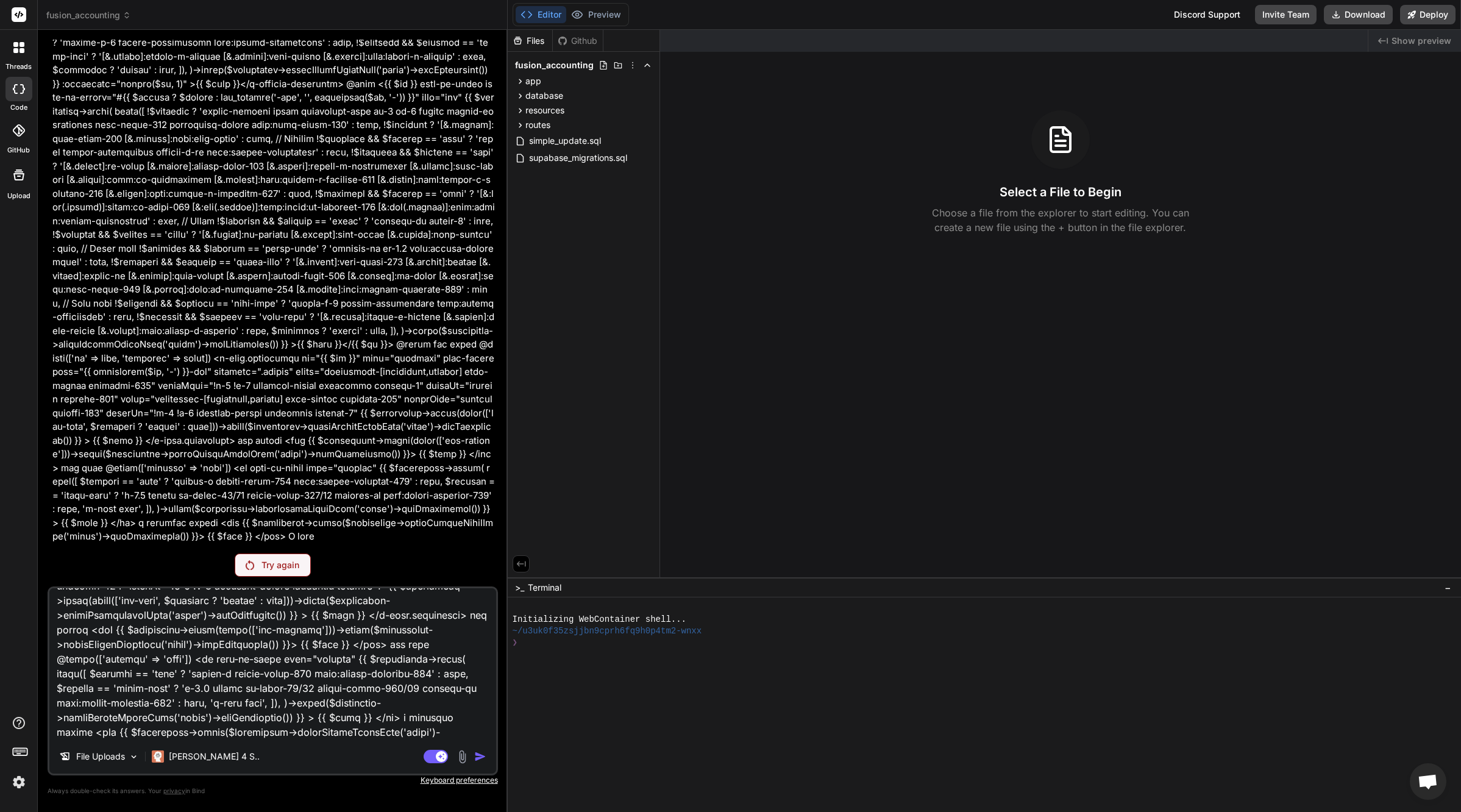
click at [294, 630] on textarea at bounding box center [273, 663] width 447 height 151
type textarea "x"
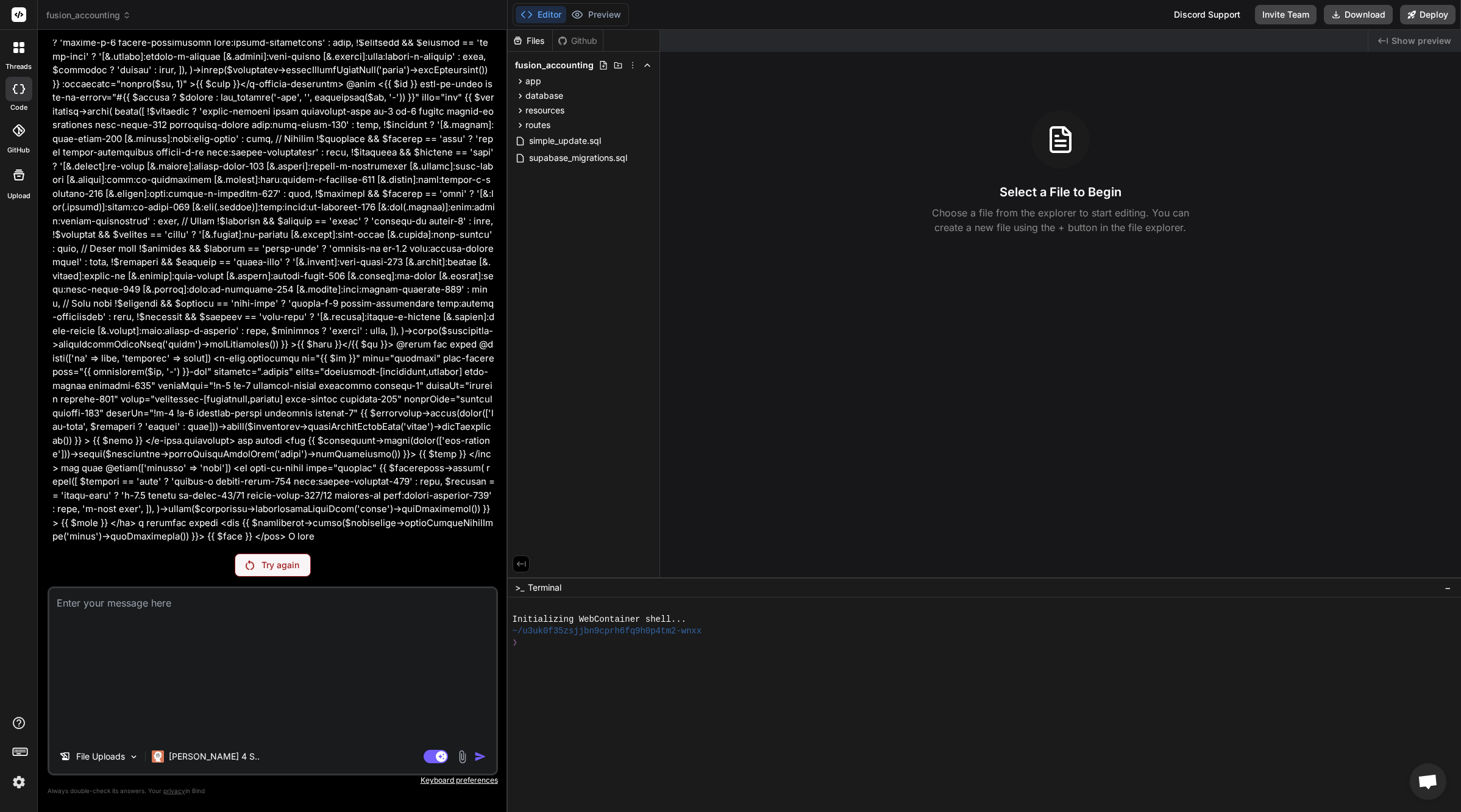
scroll to position [0, 0]
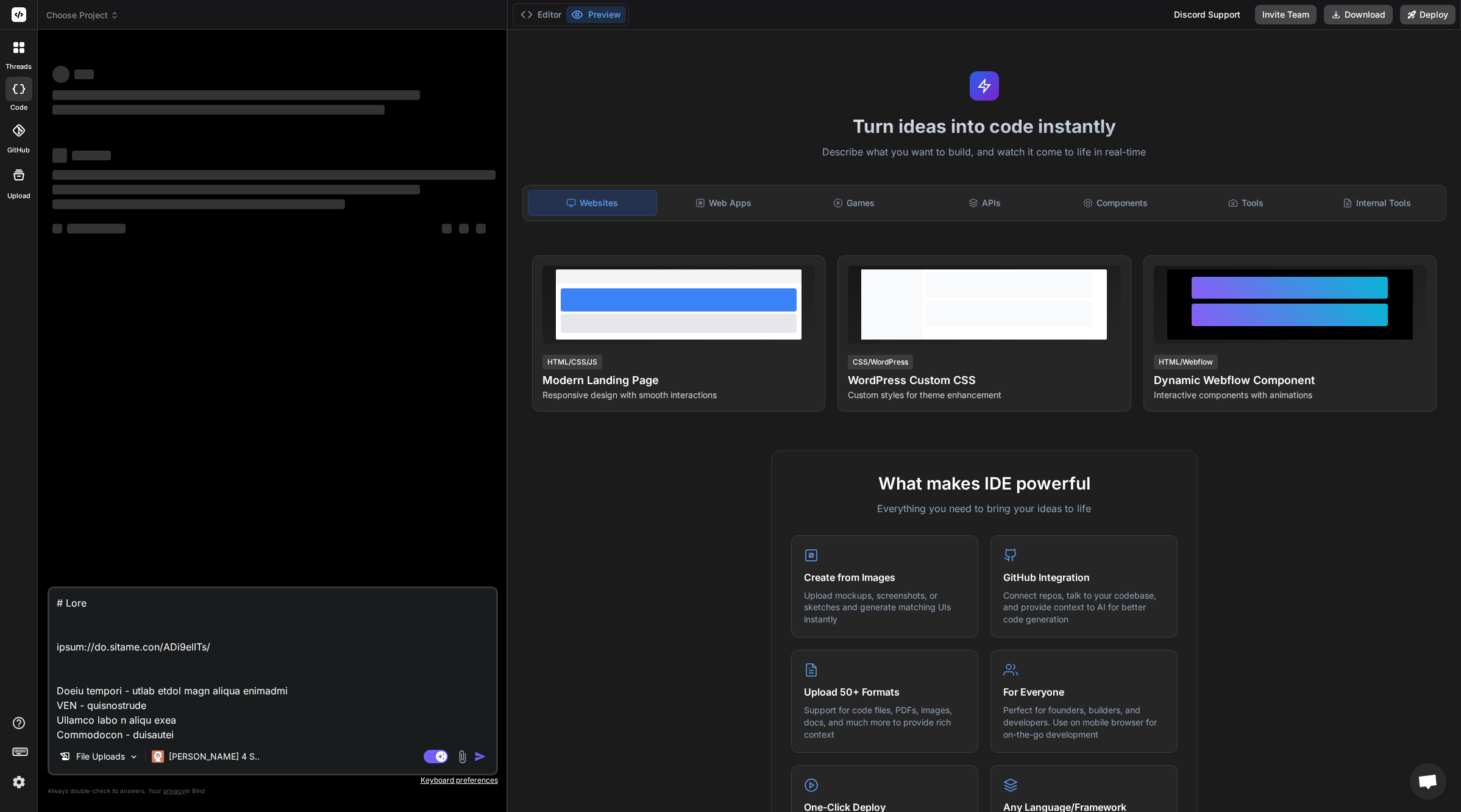
click at [196, 679] on textarea at bounding box center [273, 663] width 447 height 151
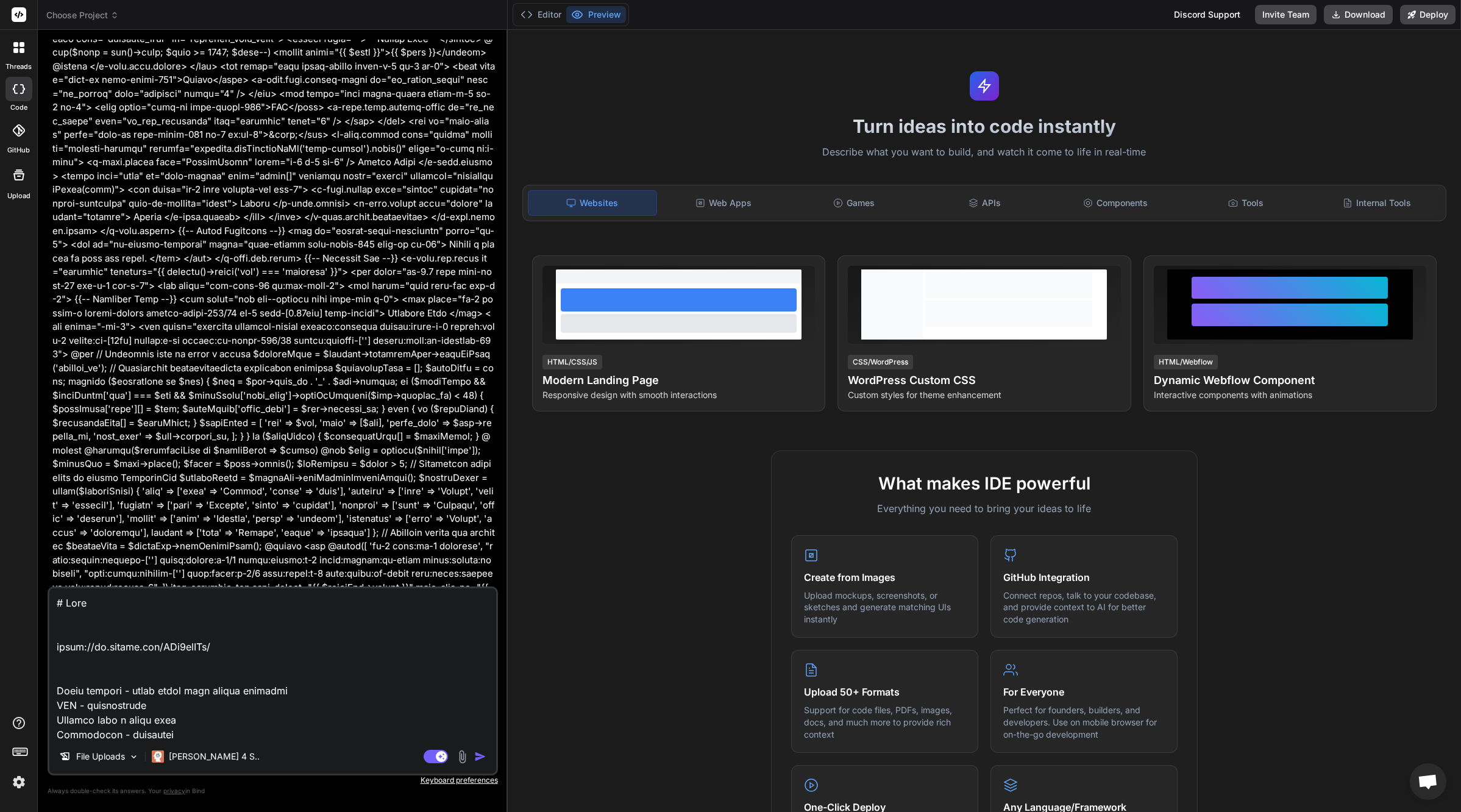
type textarea "x"
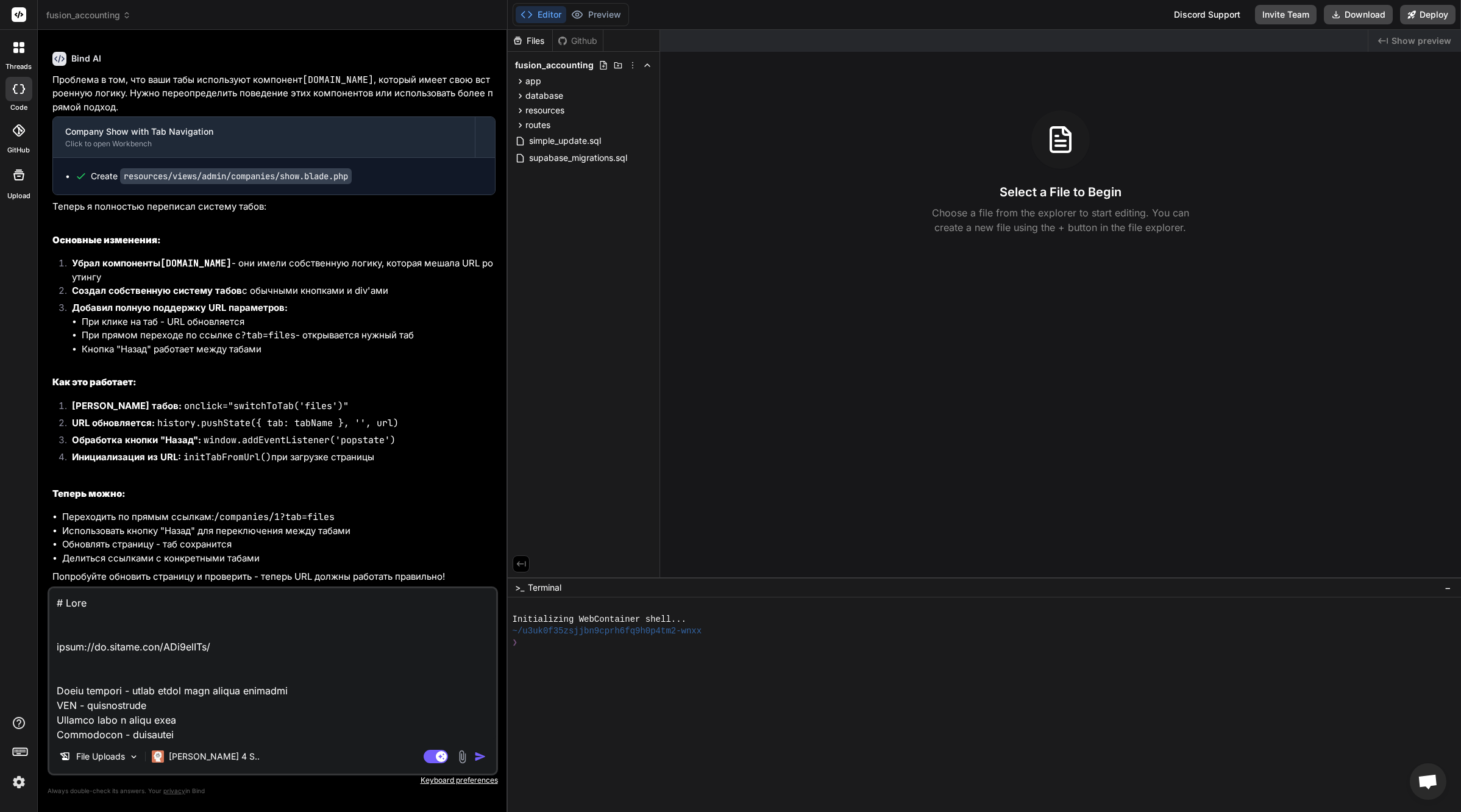
scroll to position [23599, 0]
click at [177, 700] on textarea at bounding box center [273, 663] width 447 height 151
paste textarea
type textarea "loremip, do s am cons adipisc elitseddoe t-inci.utl - etd magna ali enim. admin…"
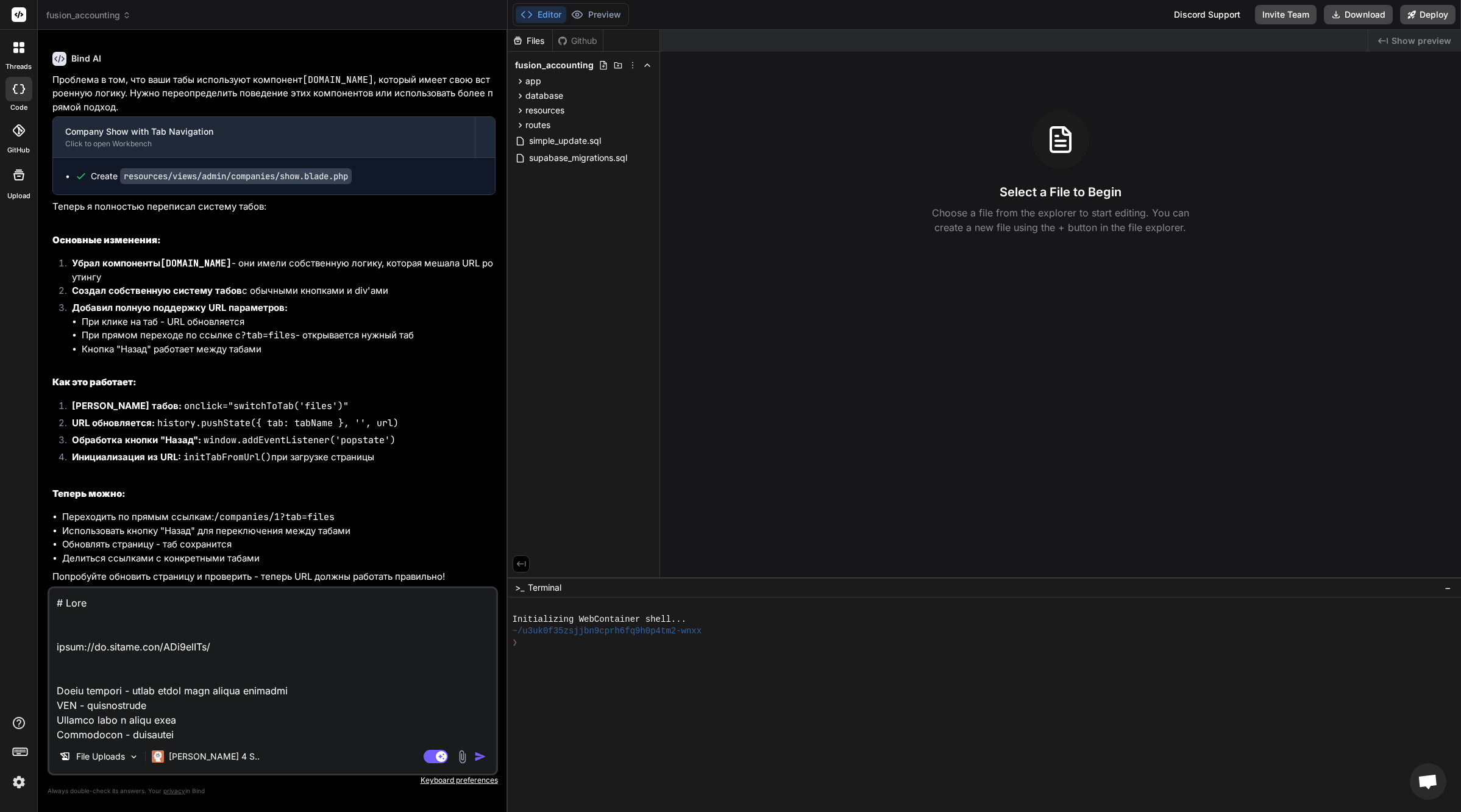
type textarea "x"
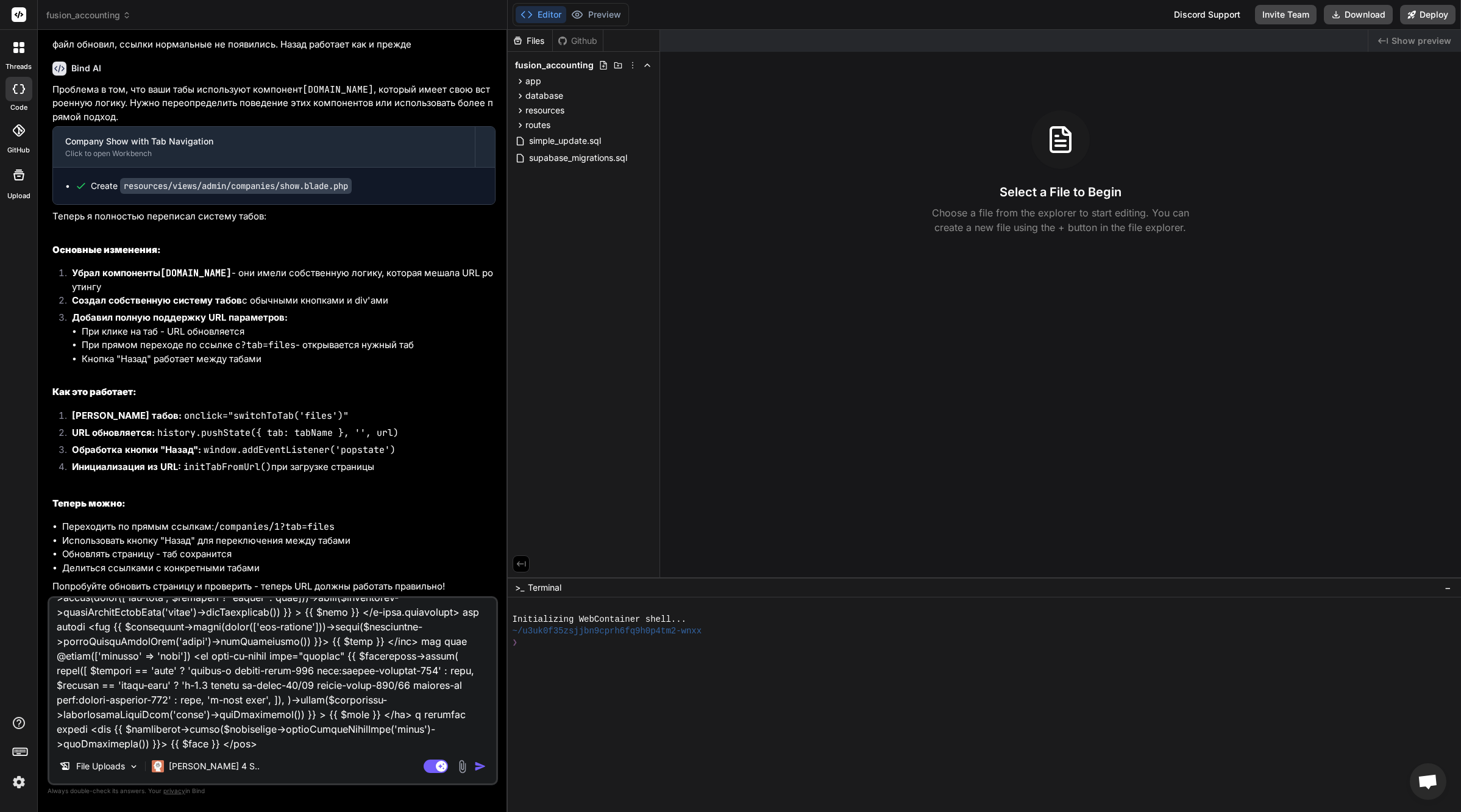
scroll to position [23701, 0]
type textarea "loremip, do s am cons adipisc elitseddoe t-inci.utl - etd magna ali enim. admin…"
click at [481, 769] on img "button" at bounding box center [480, 766] width 13 height 13
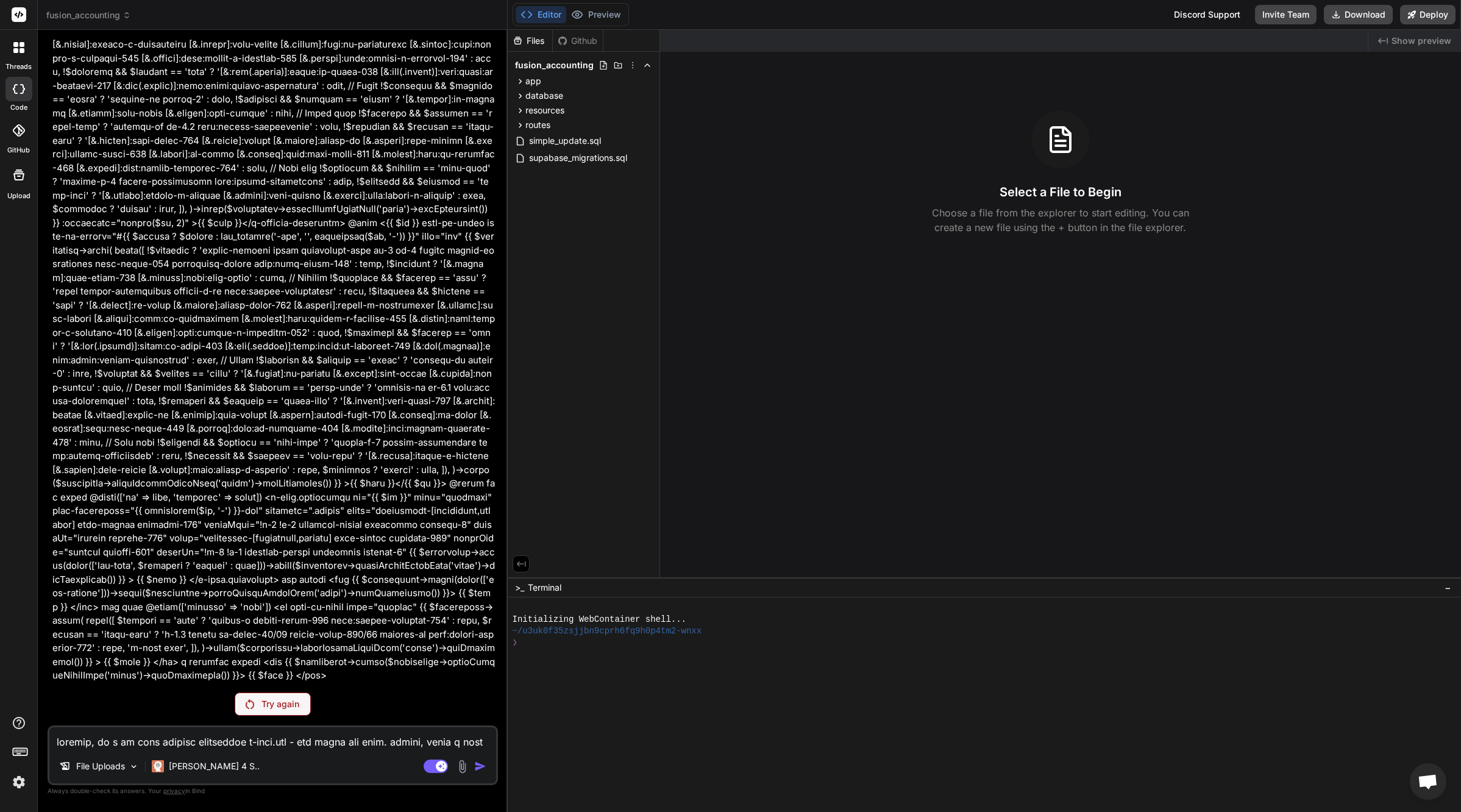
scroll to position [23714, 0]
click at [275, 708] on p "Try again" at bounding box center [280, 704] width 38 height 13
click at [315, 636] on p at bounding box center [274, 271] width 443 height 822
click at [289, 704] on p "Try again" at bounding box center [280, 704] width 38 height 13
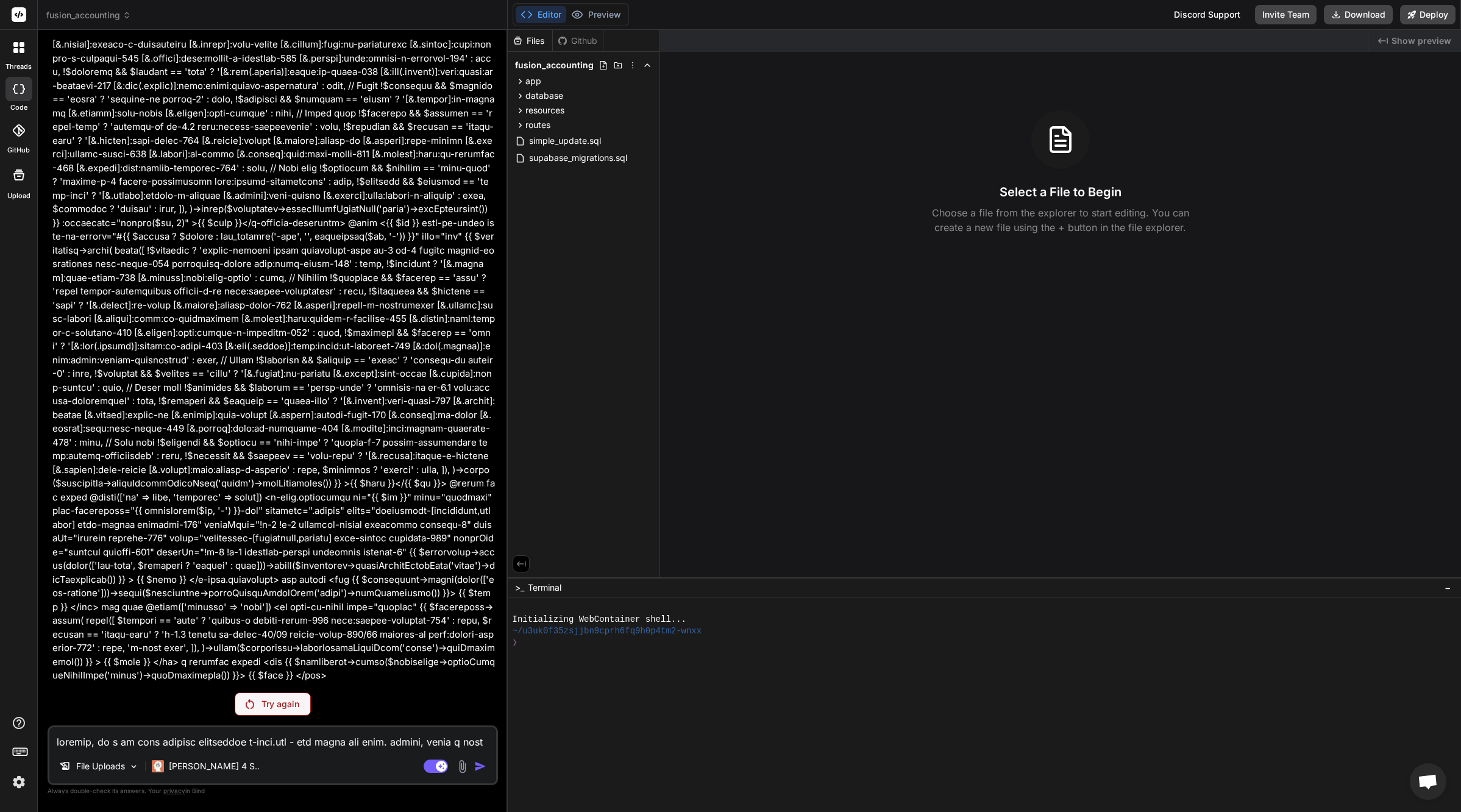
scroll to position [23714, 0]
click at [280, 706] on p "Try again" at bounding box center [280, 704] width 38 height 13
click at [291, 650] on p at bounding box center [274, 271] width 443 height 822
click at [291, 703] on p "Try again" at bounding box center [280, 704] width 38 height 13
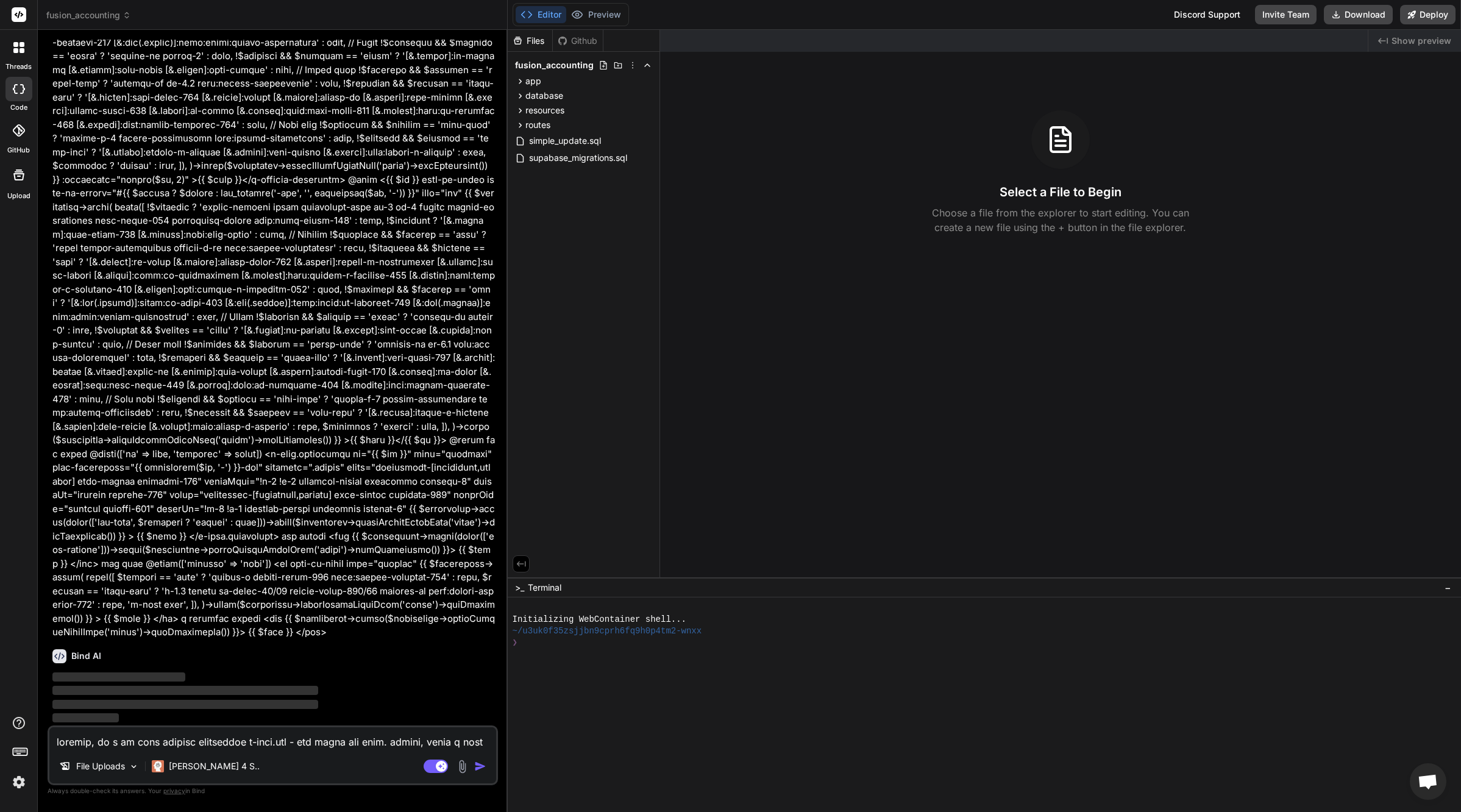
scroll to position [24494, 0]
type textarea "x"
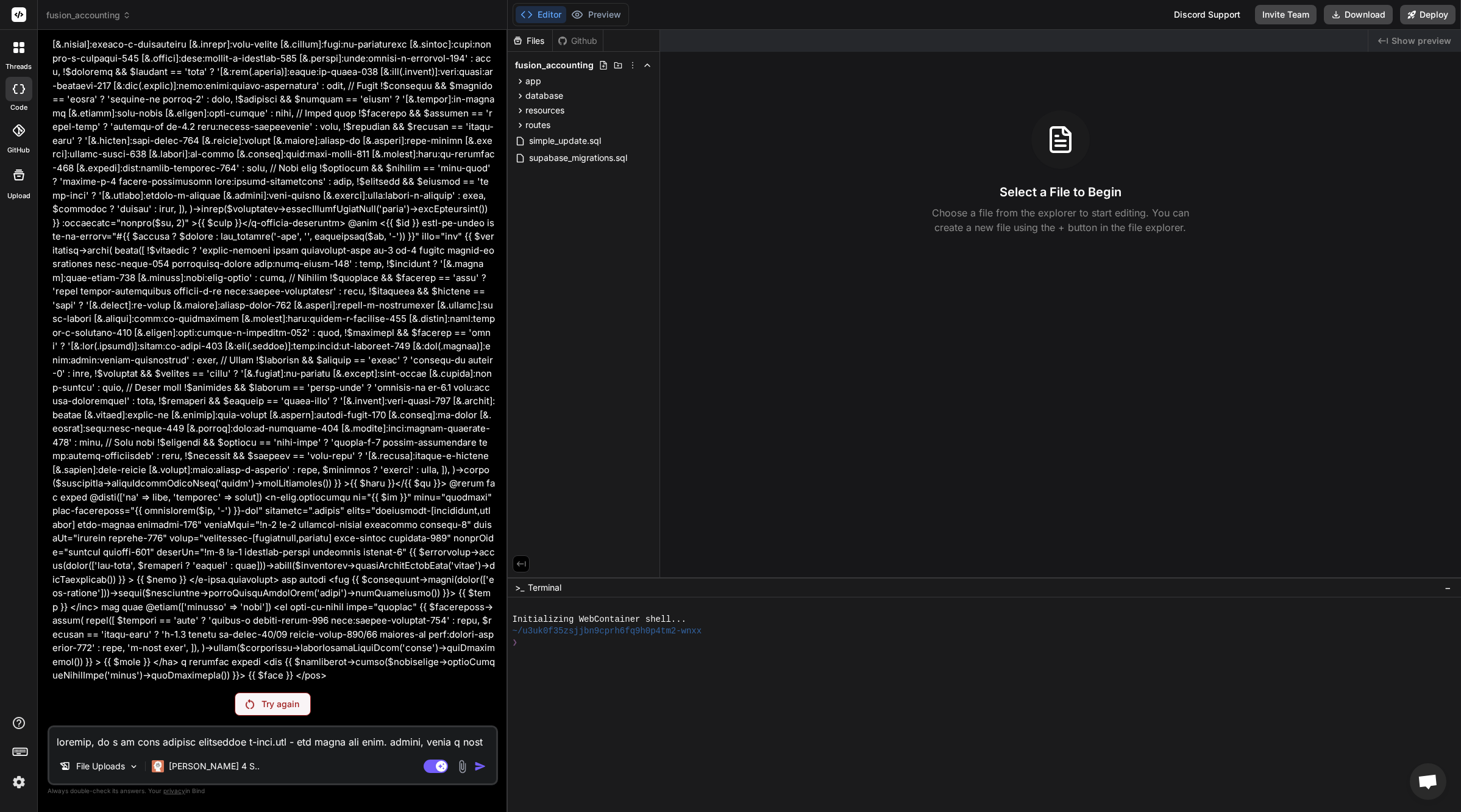
scroll to position [23714, 0]
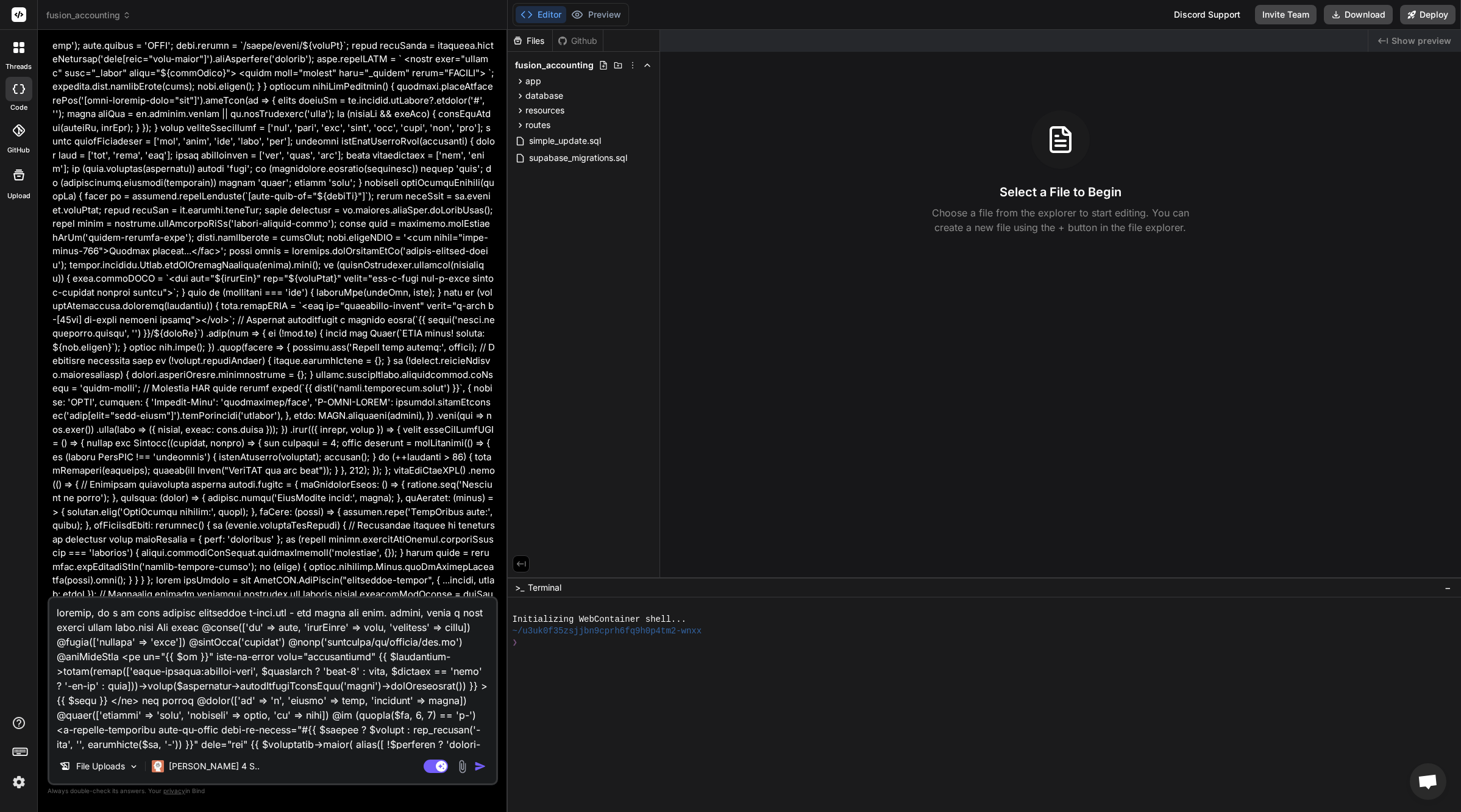
click at [555, 15] on button "Editor" at bounding box center [541, 14] width 51 height 17
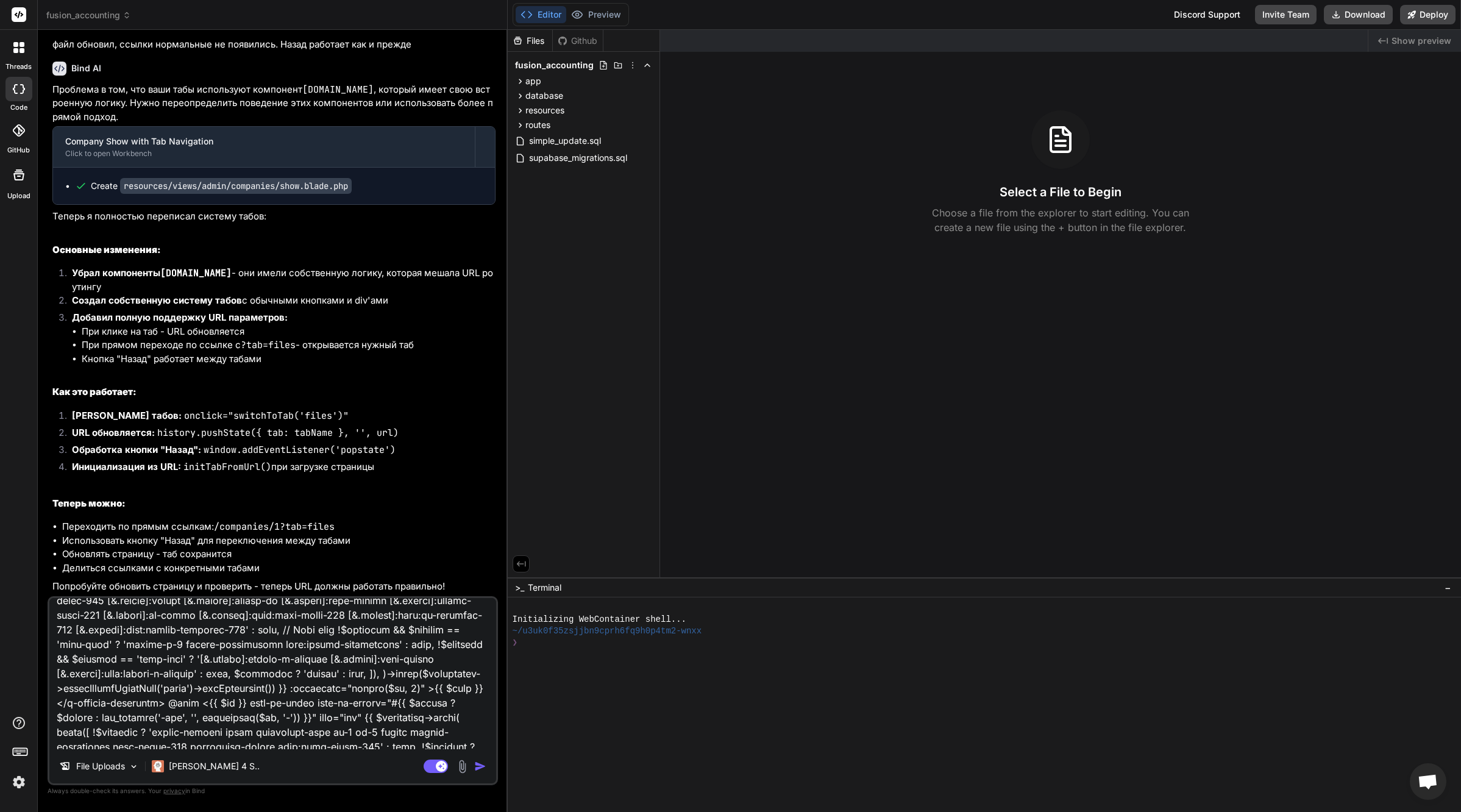
scroll to position [865, 0]
click at [482, 768] on img "button" at bounding box center [480, 766] width 13 height 13
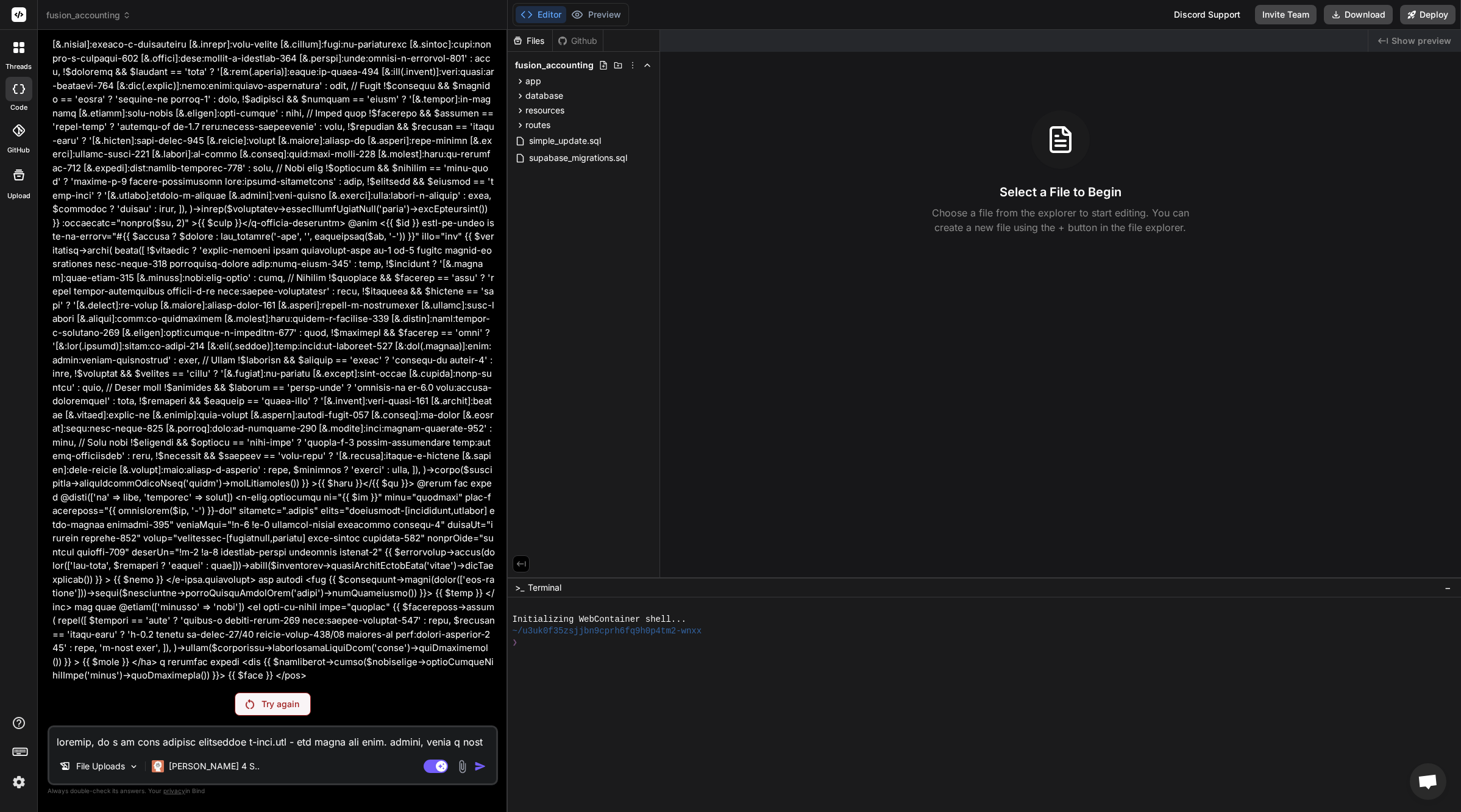
scroll to position [23714, 0]
click at [139, 770] on img at bounding box center [134, 766] width 10 height 10
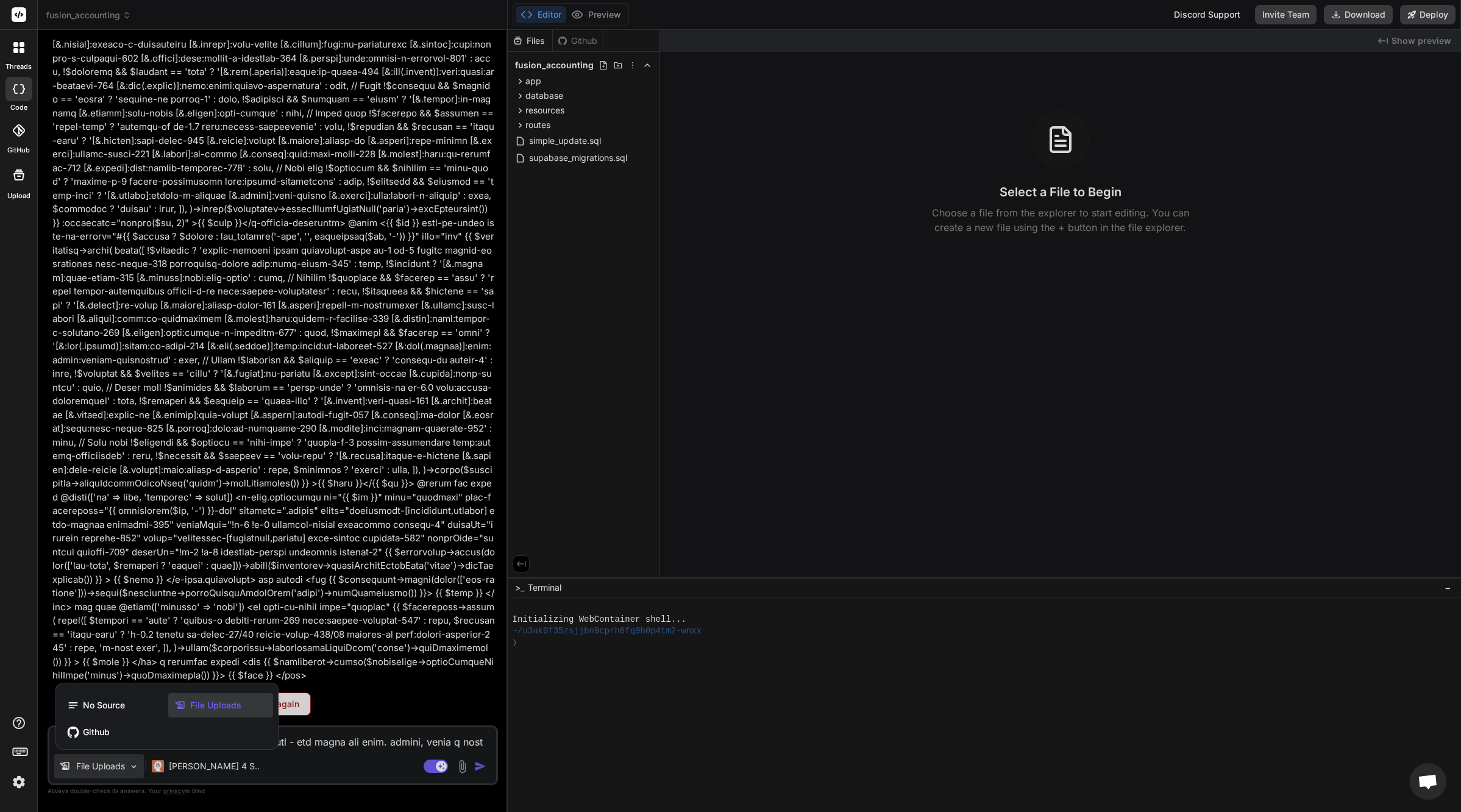
click at [139, 770] on div at bounding box center [730, 406] width 1461 height 812
click at [139, 770] on img at bounding box center [134, 766] width 10 height 10
click at [187, 766] on div at bounding box center [730, 406] width 1461 height 812
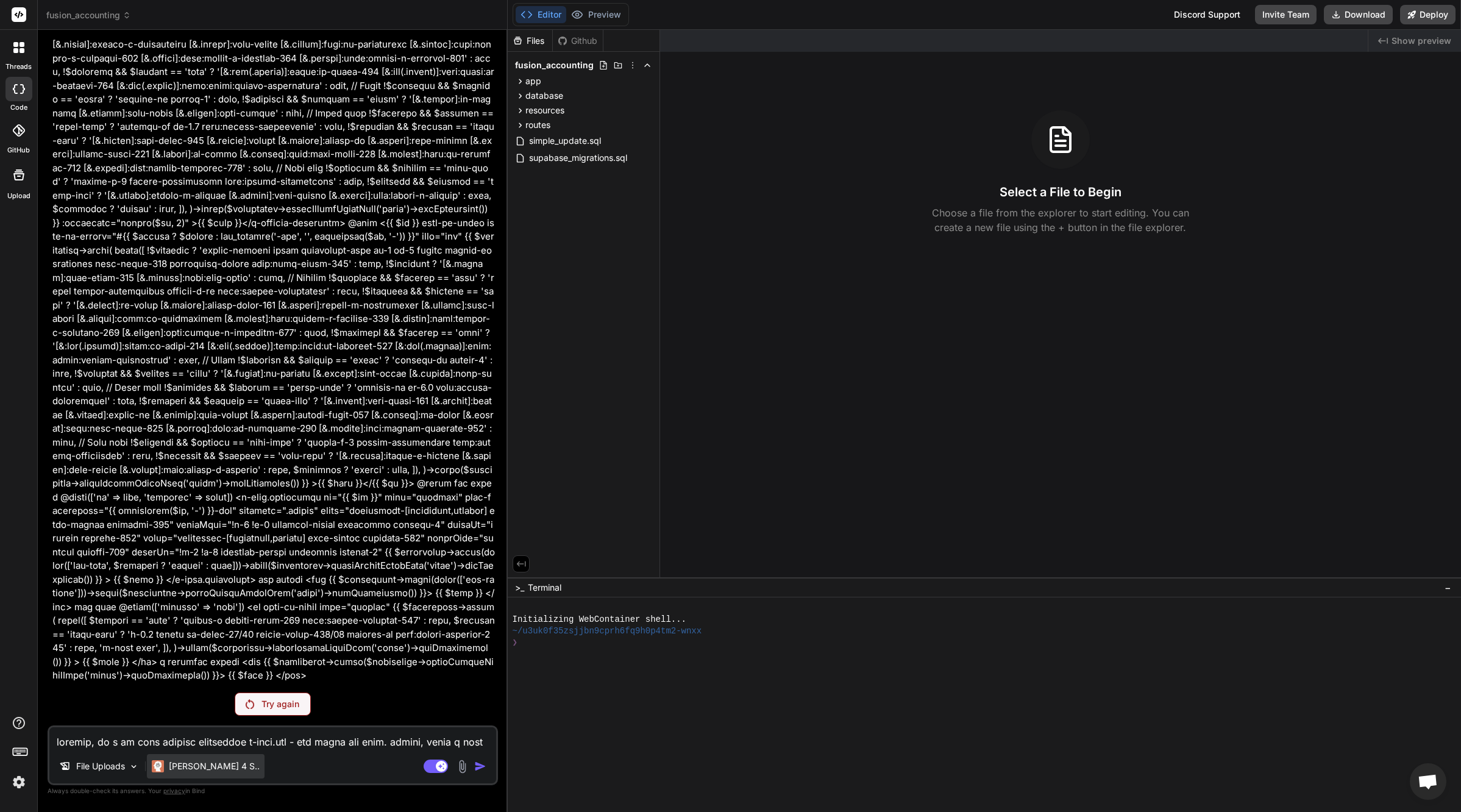
click at [205, 768] on p "[PERSON_NAME] 4 S.." at bounding box center [214, 766] width 91 height 13
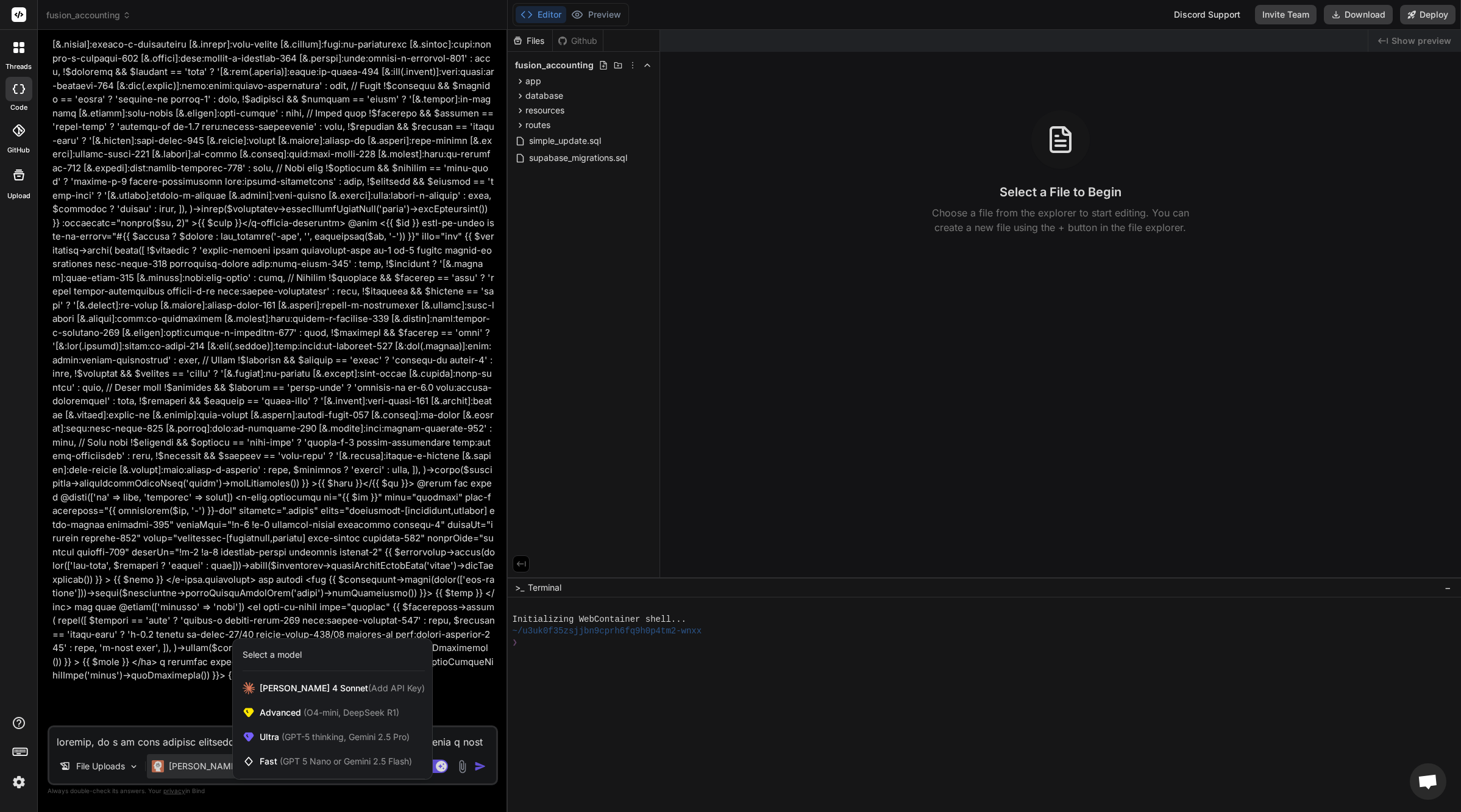
click at [148, 662] on div at bounding box center [730, 406] width 1461 height 812
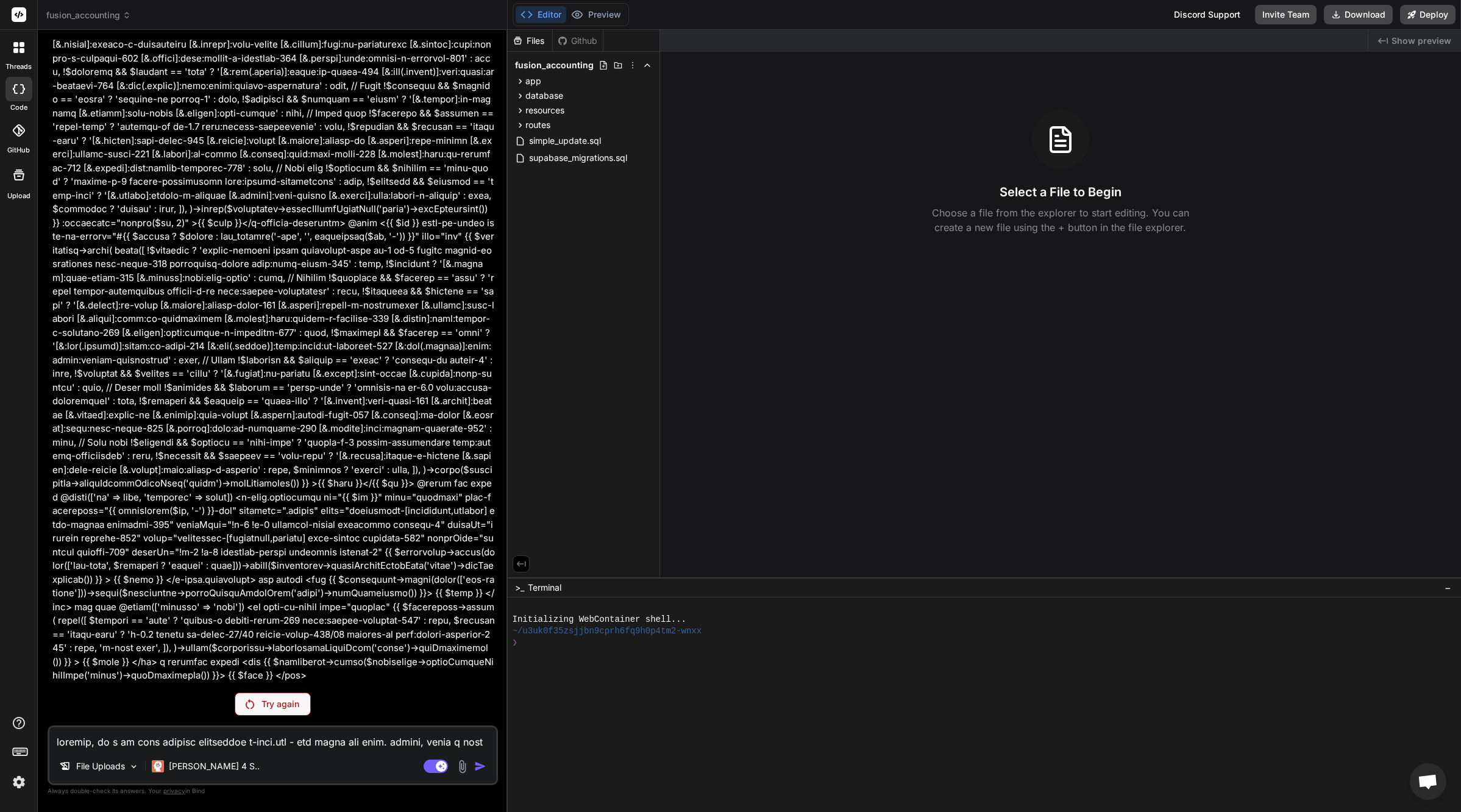
click at [264, 702] on p "Try again" at bounding box center [280, 704] width 38 height 13
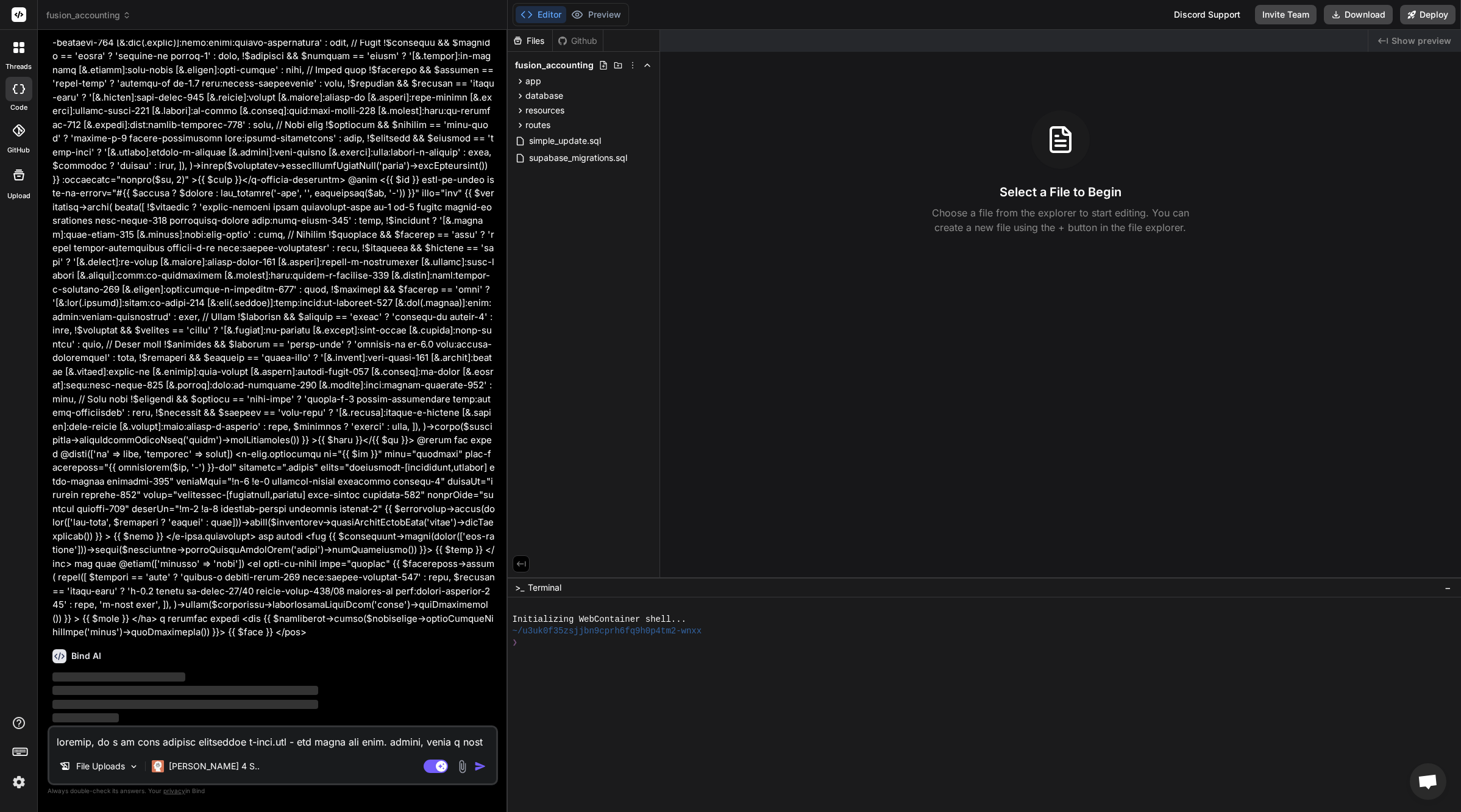
scroll to position [24258, 0]
type textarea "x"
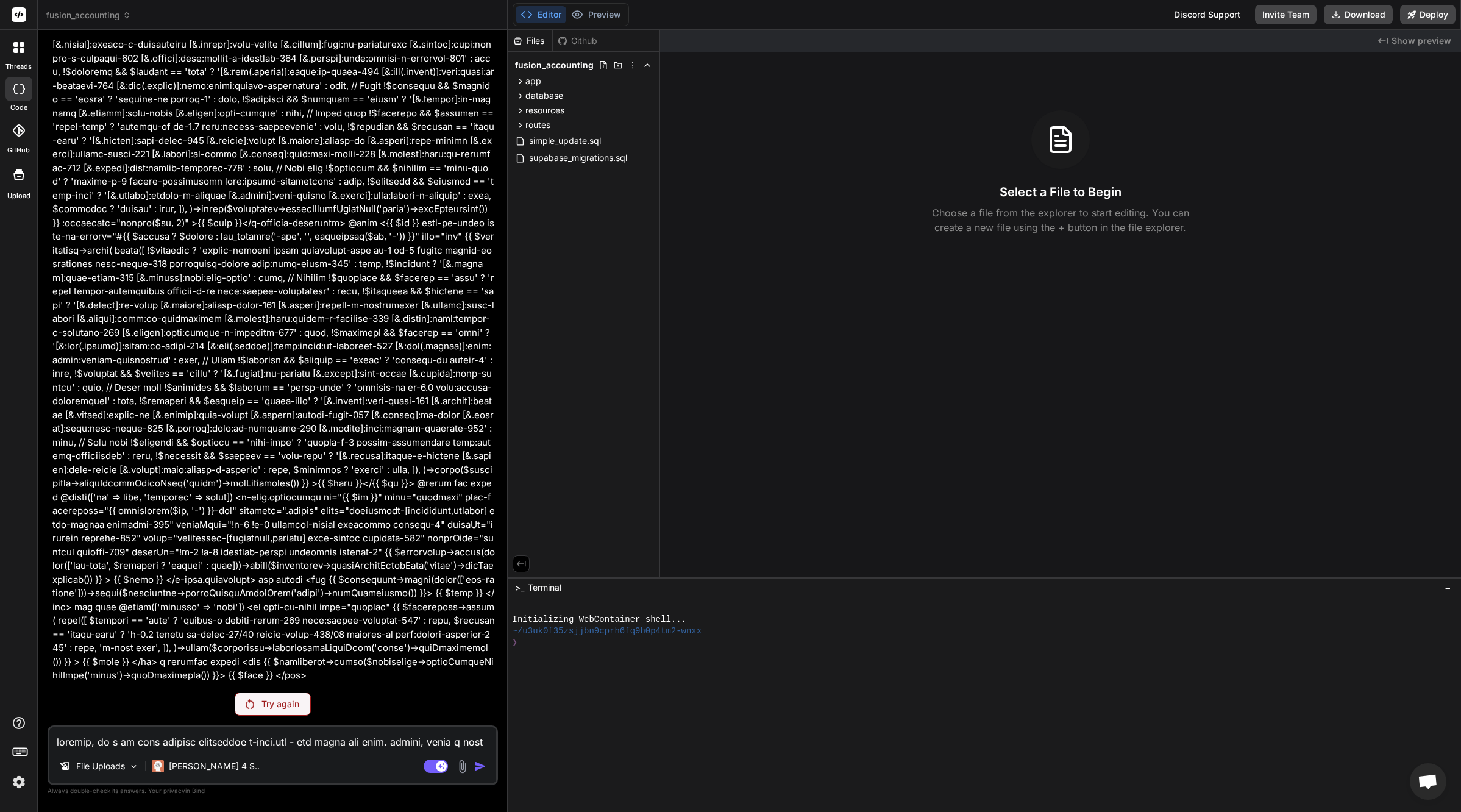
scroll to position [23714, 0]
click at [211, 745] on textarea at bounding box center [273, 738] width 447 height 22
paste textarea "loremip, do s am cons adipisc elitseddoe t-inci.utl - etd magna ali enim. admin…"
type textarea "loremip, do s am cons adipisc elitseddoe t-inci.utl - etd magna ali enim. admin…"
type textarea "x"
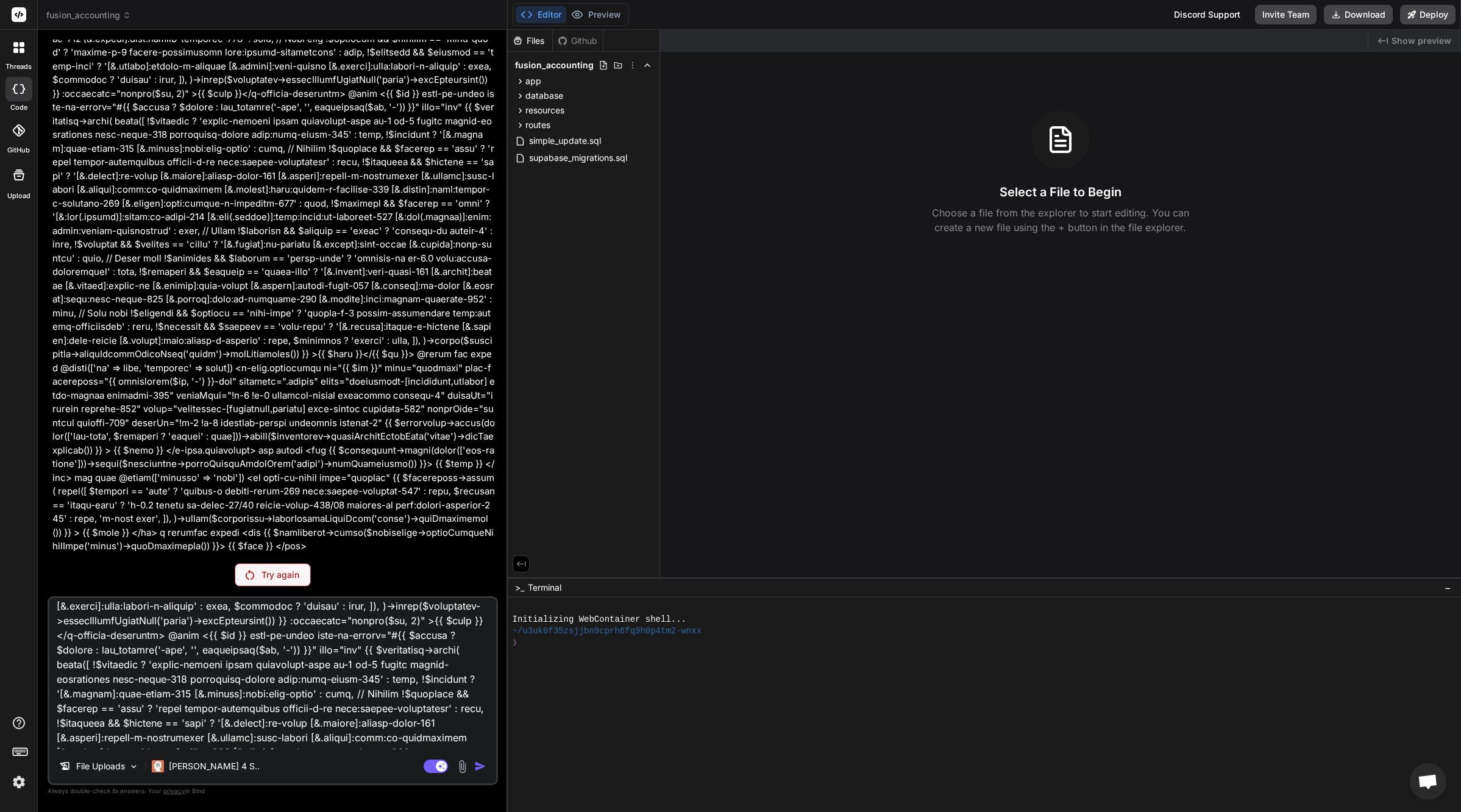
scroll to position [0, 0]
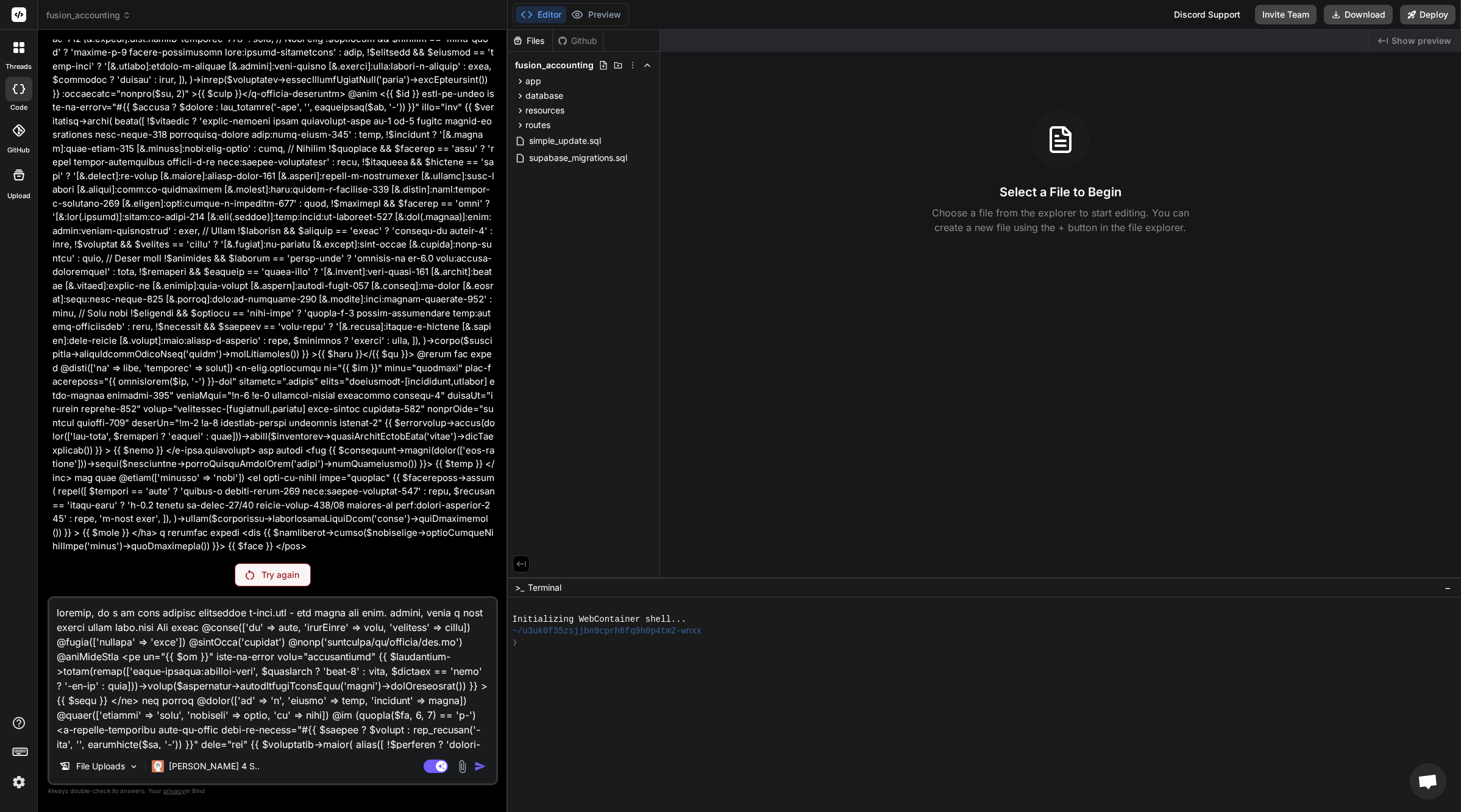
click at [291, 628] on textarea at bounding box center [273, 673] width 447 height 151
type textarea "спасибо, но я не хочу убирать компоненты x-base.tab - это важно для меня. смотр…"
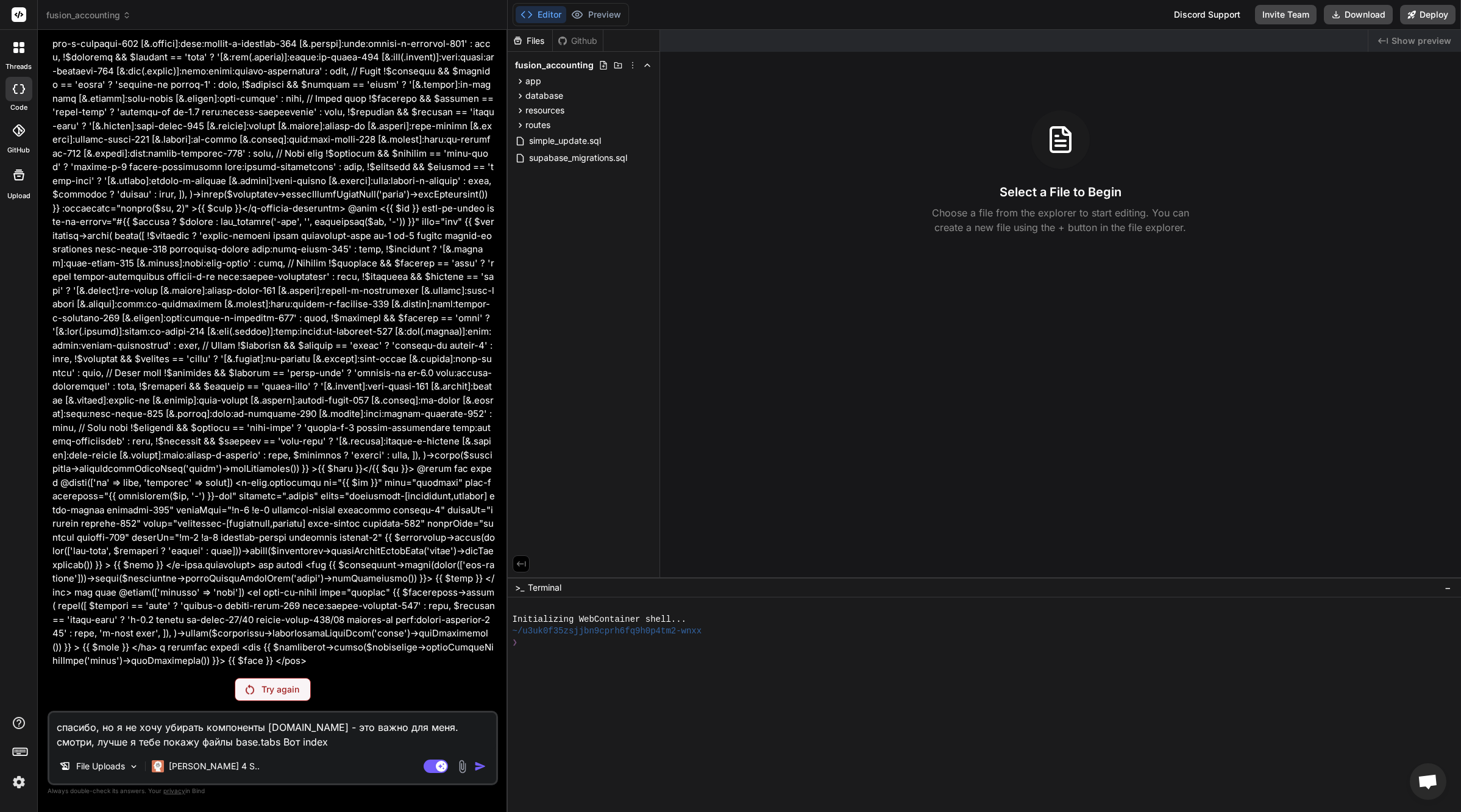
type textarea "x"
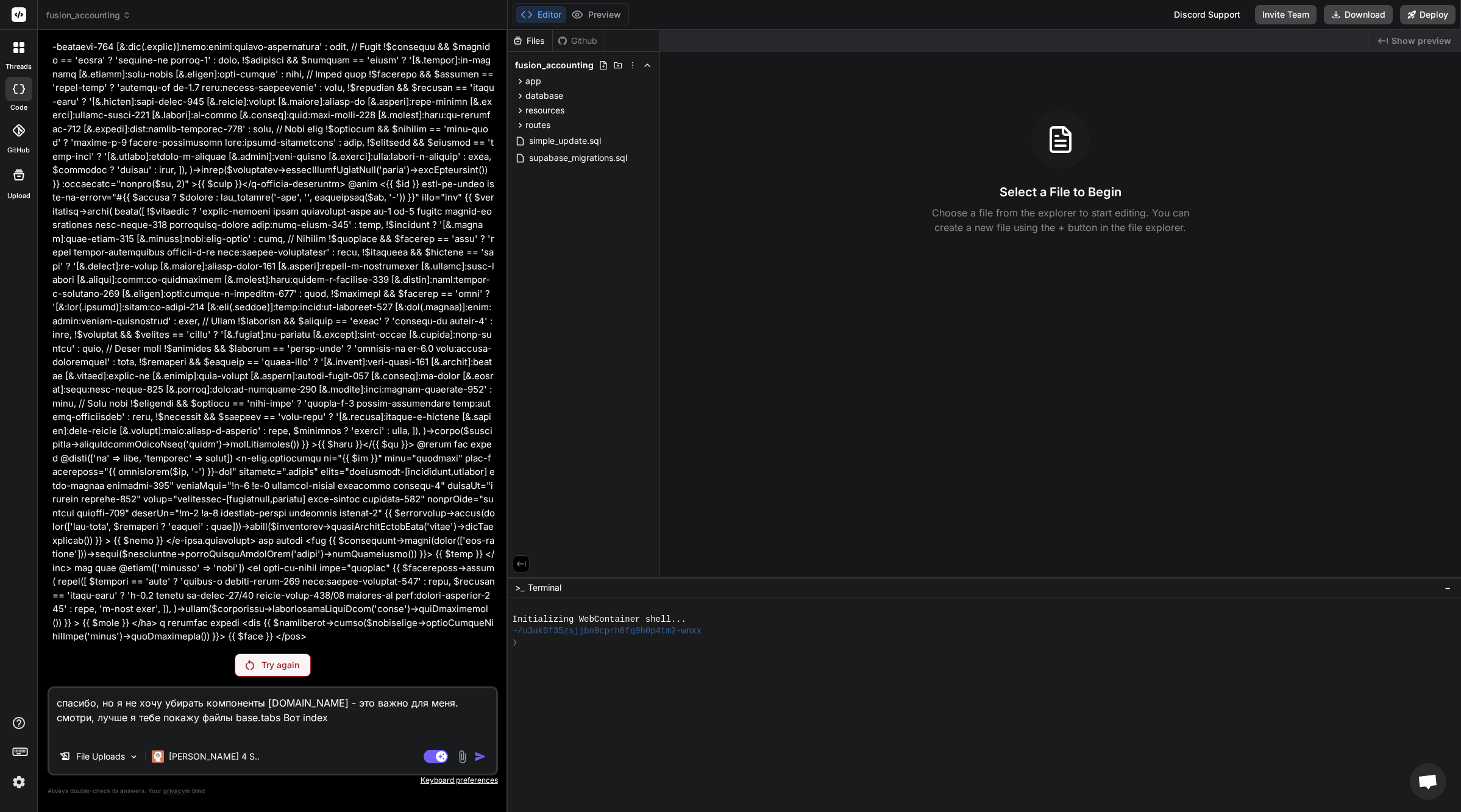
paste textarea "@props(['id' => null, 'fullWidth' => true, 'selected' => false]) @aware(['varia…"
type textarea "спасибо, но я не хочу убирать компоненты x-base.tab - это важно для меня. смотр…"
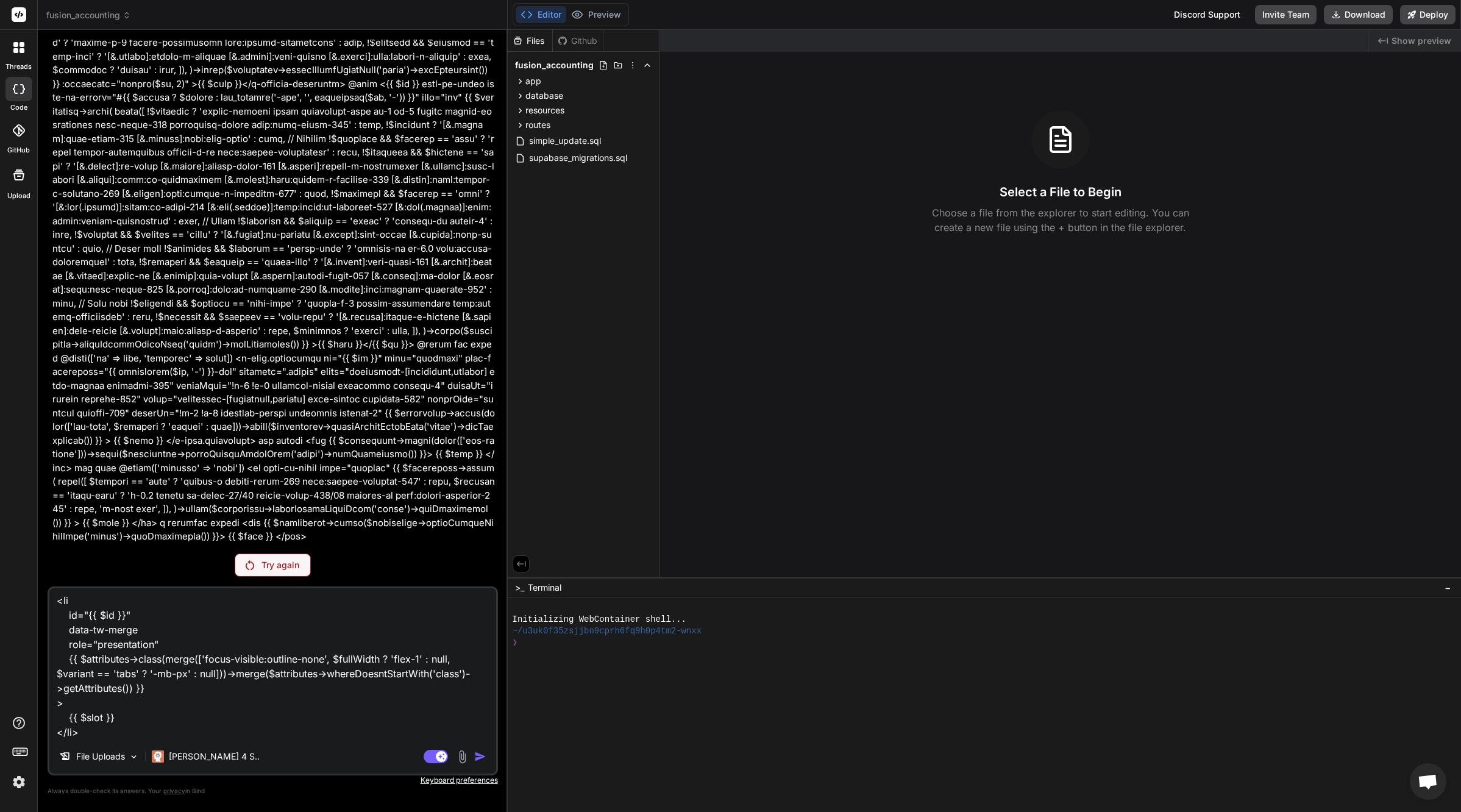
type textarea "x"
type textarea "спасибо, но я не хочу убирать компоненты x-base.tab - это важно для меня. смотр…"
type textarea "x"
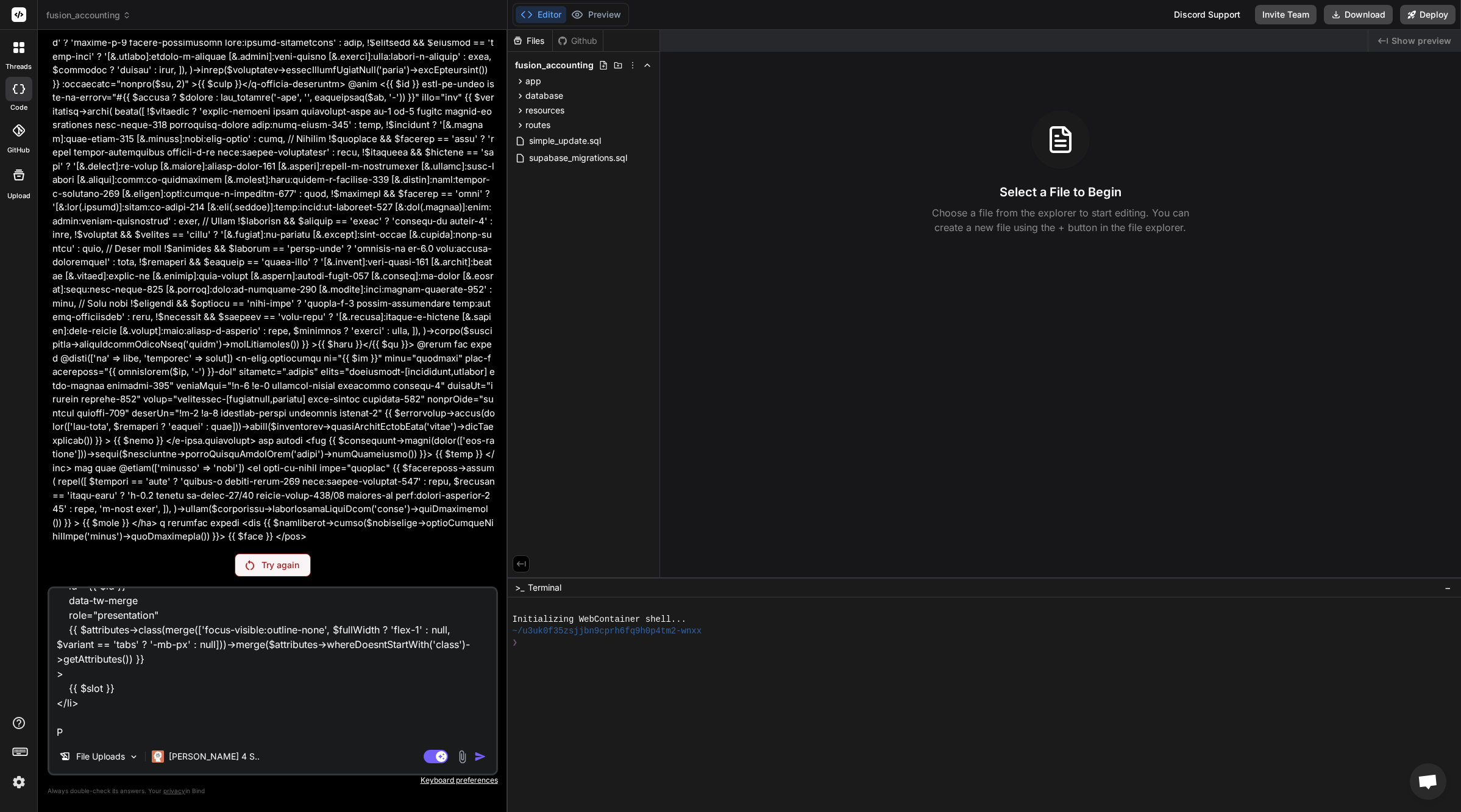
type textarea "спасибо, но я не хочу убирать компоненты x-base.tab - это важно для меня. смотр…"
type textarea "x"
type textarea "спасибо, но я не хочу убирать компоненты x-base.tab - это важно для меня. смотр…"
type textarea "x"
type textarea "спасибо, но я не хочу убирать компоненты x-base.tab - это важно для меня. смотр…"
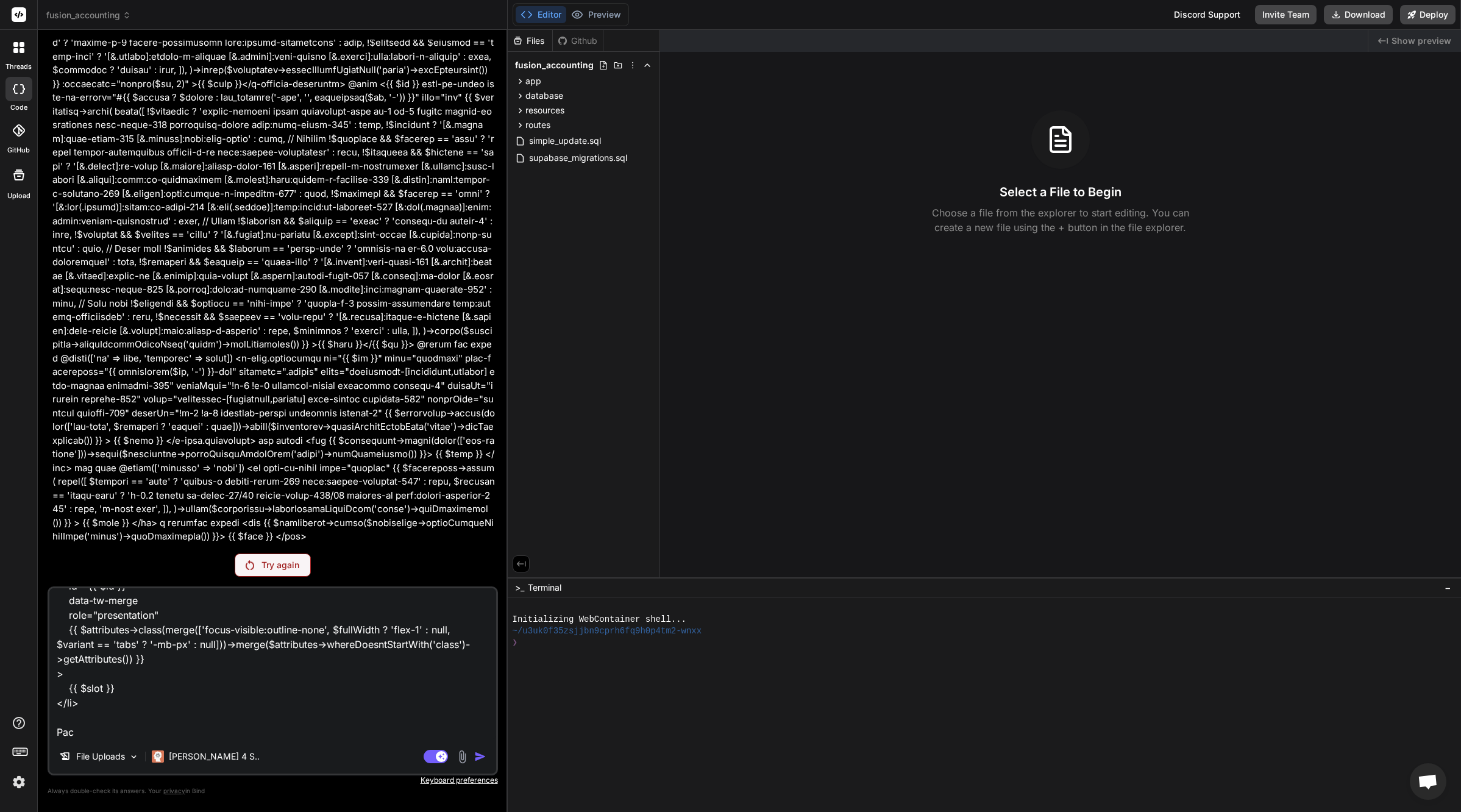
type textarea "x"
type textarea "спасибо, но я не хочу убирать компоненты x-base.tab - это важно для меня. смотр…"
type textarea "x"
type textarea "спасибо, но я не хочу убирать компоненты x-base.tab - это важно для меня. смотр…"
type textarea "x"
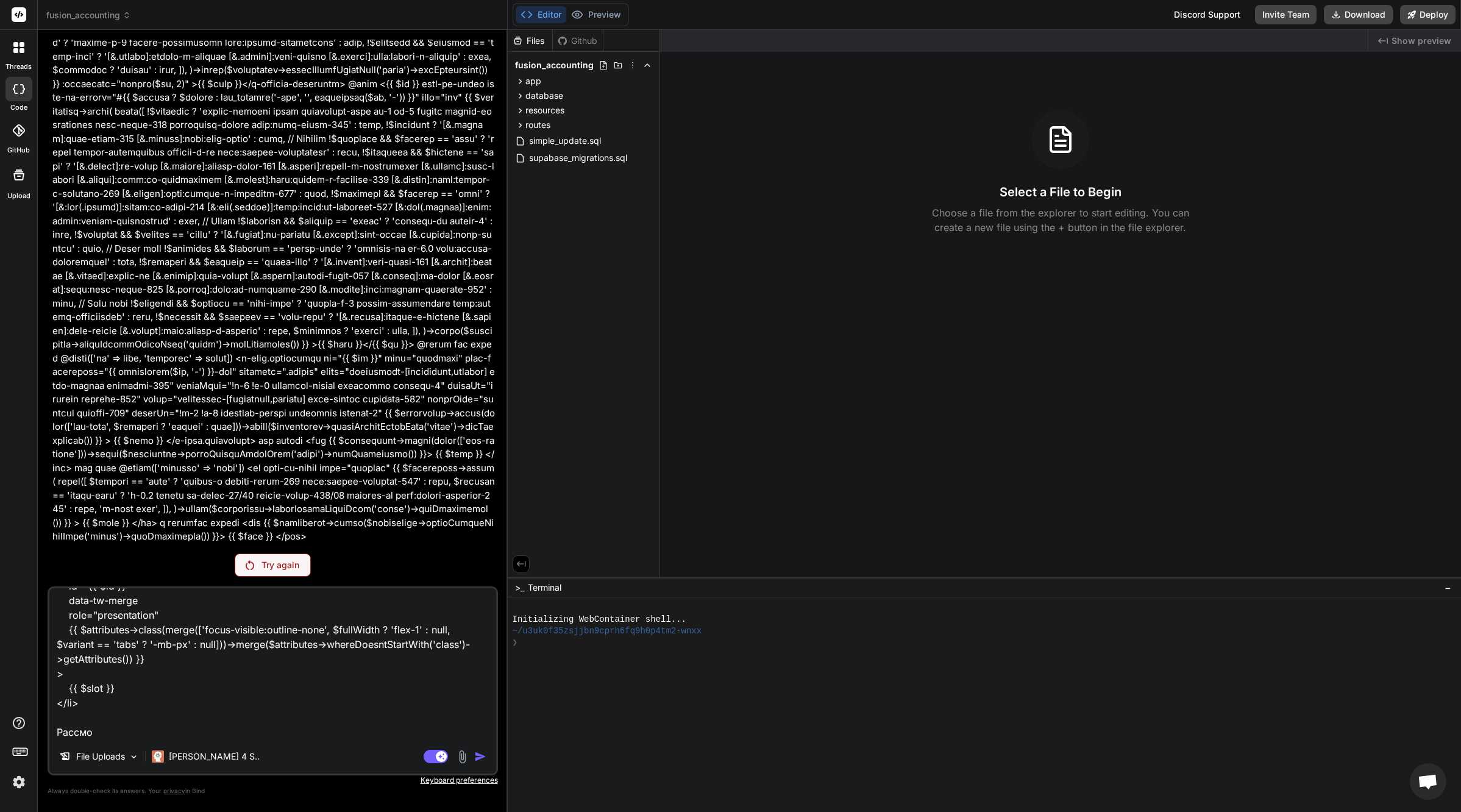
type textarea "спасибо, но я не хочу убирать компоненты x-base.tab - это важно для меня. смотр…"
type textarea "x"
type textarea "спасибо, но я не хочу убирать компоненты x-base.tab - это важно для меня. смотр…"
type textarea "x"
type textarea "спасибо, но я не хочу убирать компоненты x-base.tab - это важно для меня. смотр…"
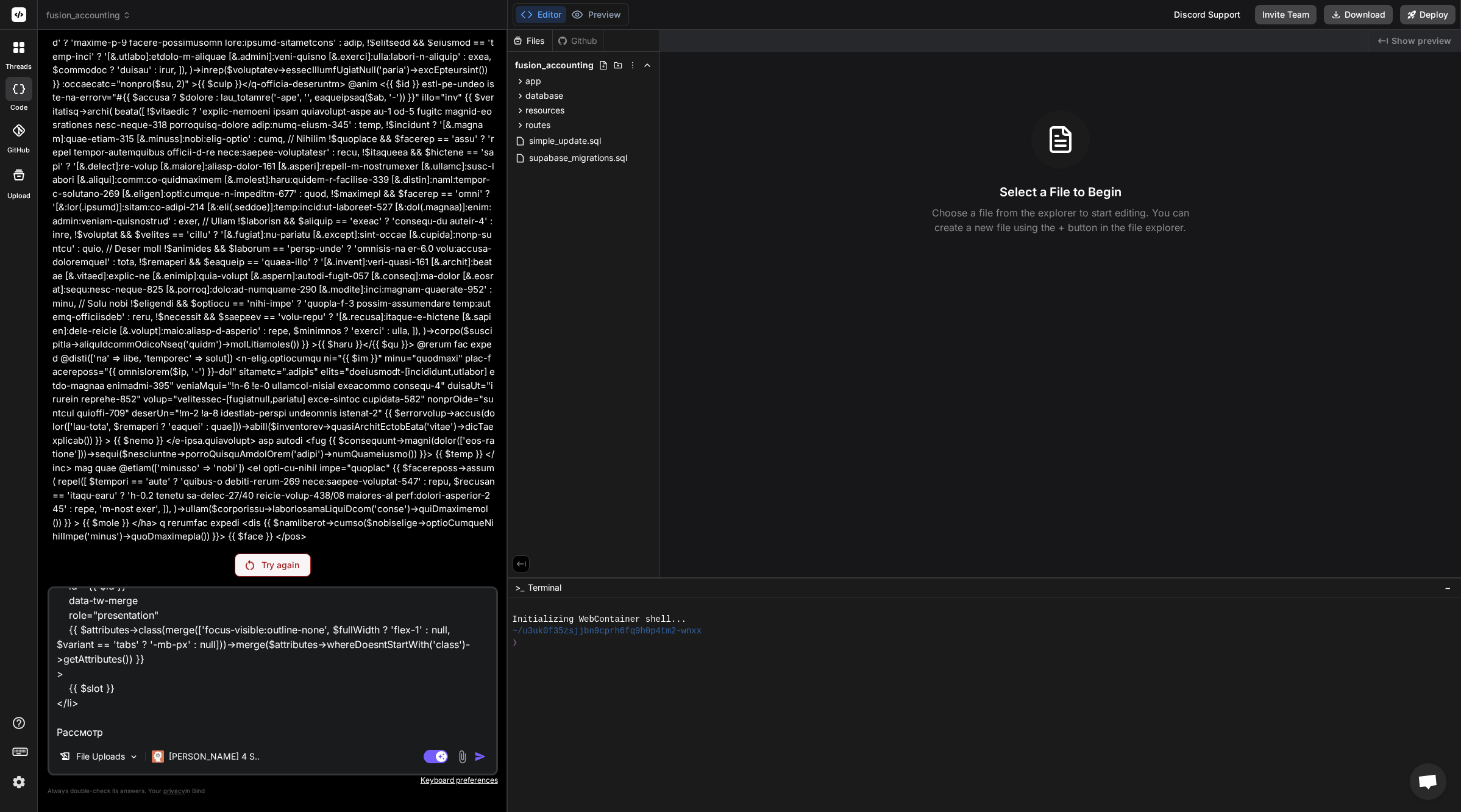
type textarea "x"
type textarea "спасибо, но я не хочу убирать компоненты x-base.tab - это важно для меня. смотр…"
type textarea "x"
type textarea "спасибо, но я не хочу убирать компоненты x-base.tab - это важно для меня. смотр…"
type textarea "x"
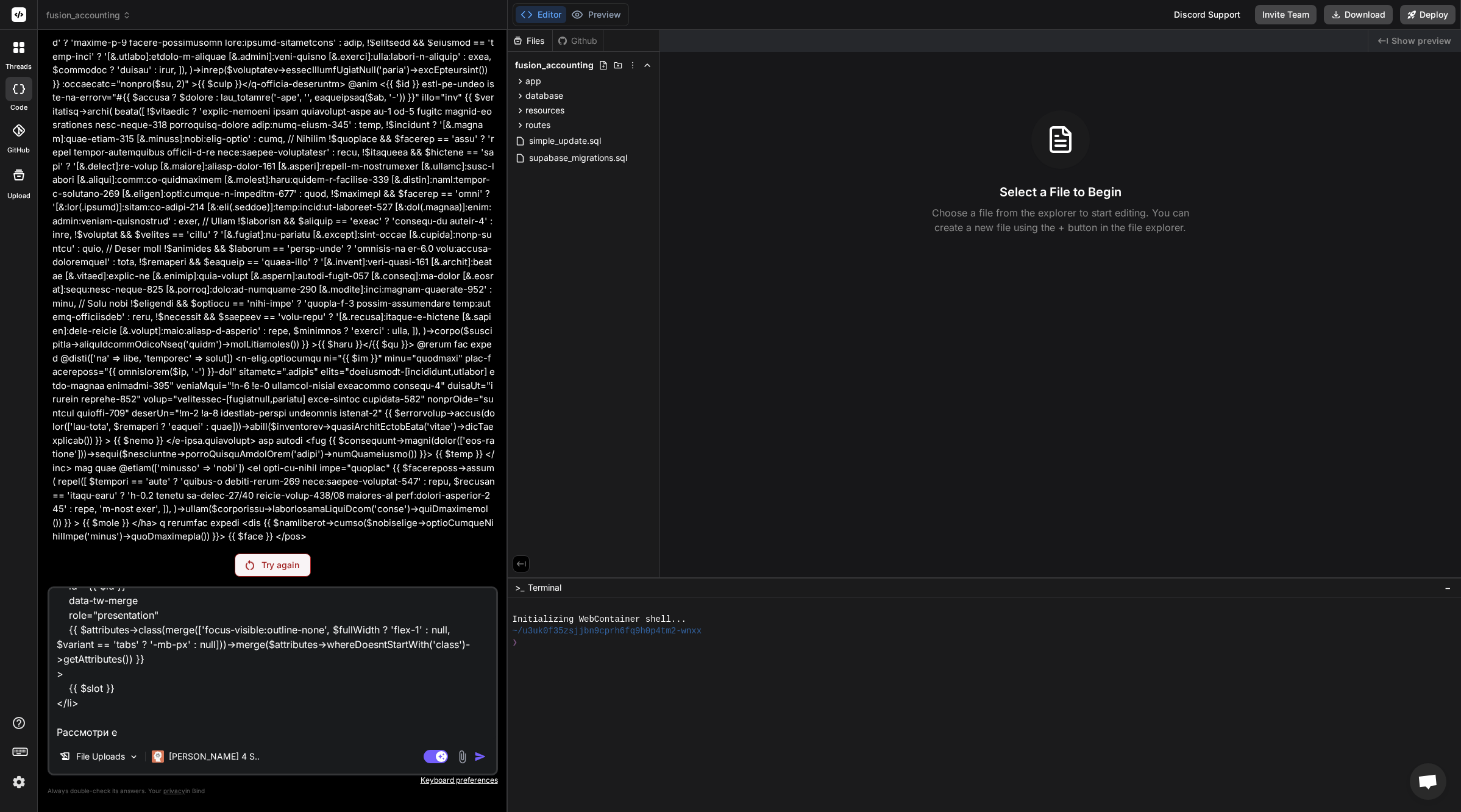
type textarea "спасибо, но я не хочу убирать компоненты x-base.tab - это важно для меня. смотр…"
type textarea "x"
type textarea "спасибо, но я не хочу убирать компоненты x-base.tab - это важно для меня. смотр…"
type textarea "x"
type textarea "спасибо, но я не хочу убирать компоненты x-base.tab - это важно для меня. смотр…"
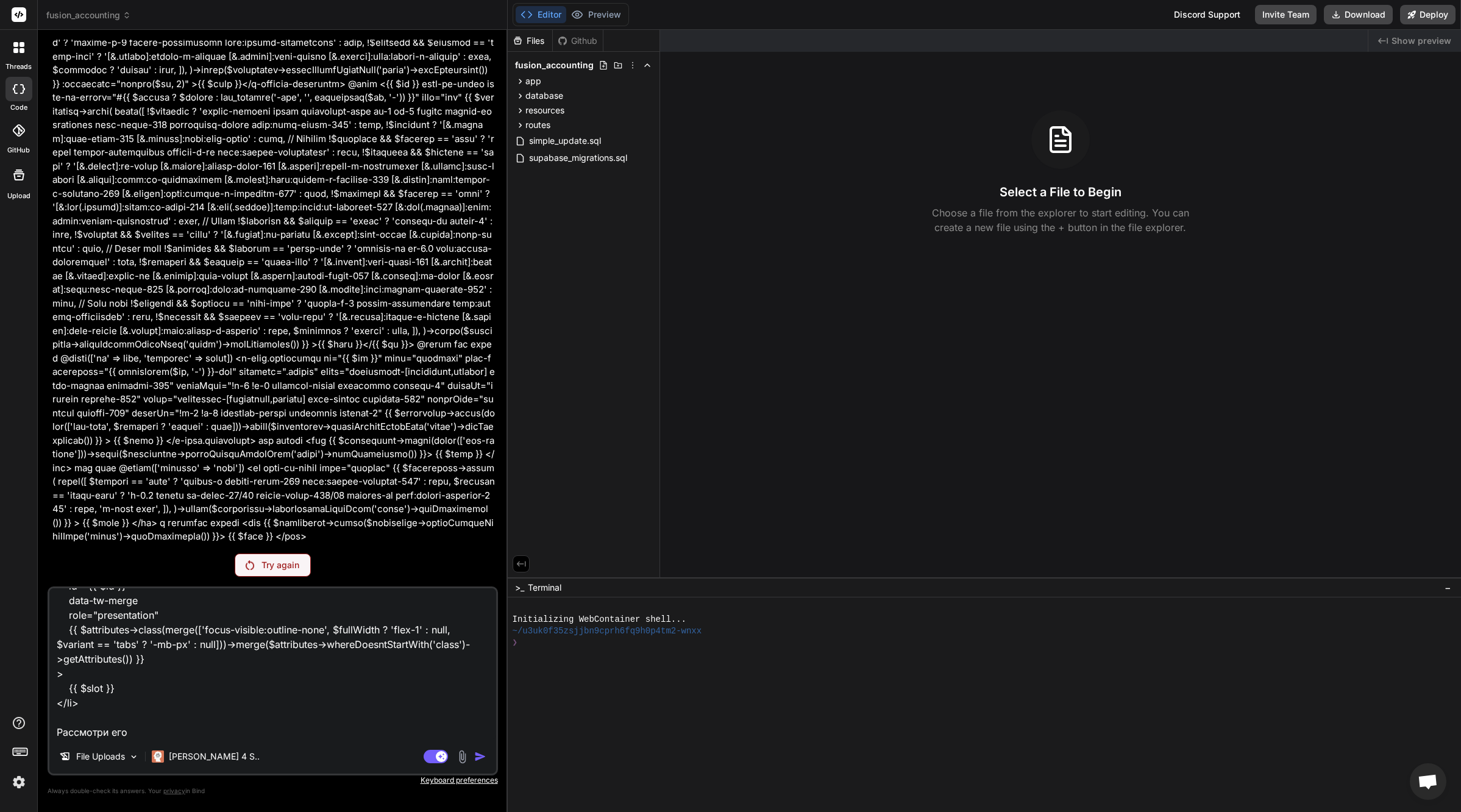
type textarea "x"
type textarea "спасибо, но я не хочу убирать компоненты x-base.tab - это важно для меня. смотр…"
type textarea "x"
type textarea "спасибо, но я не хочу убирать компоненты x-base.tab - это важно для меня. смотр…"
type textarea "x"
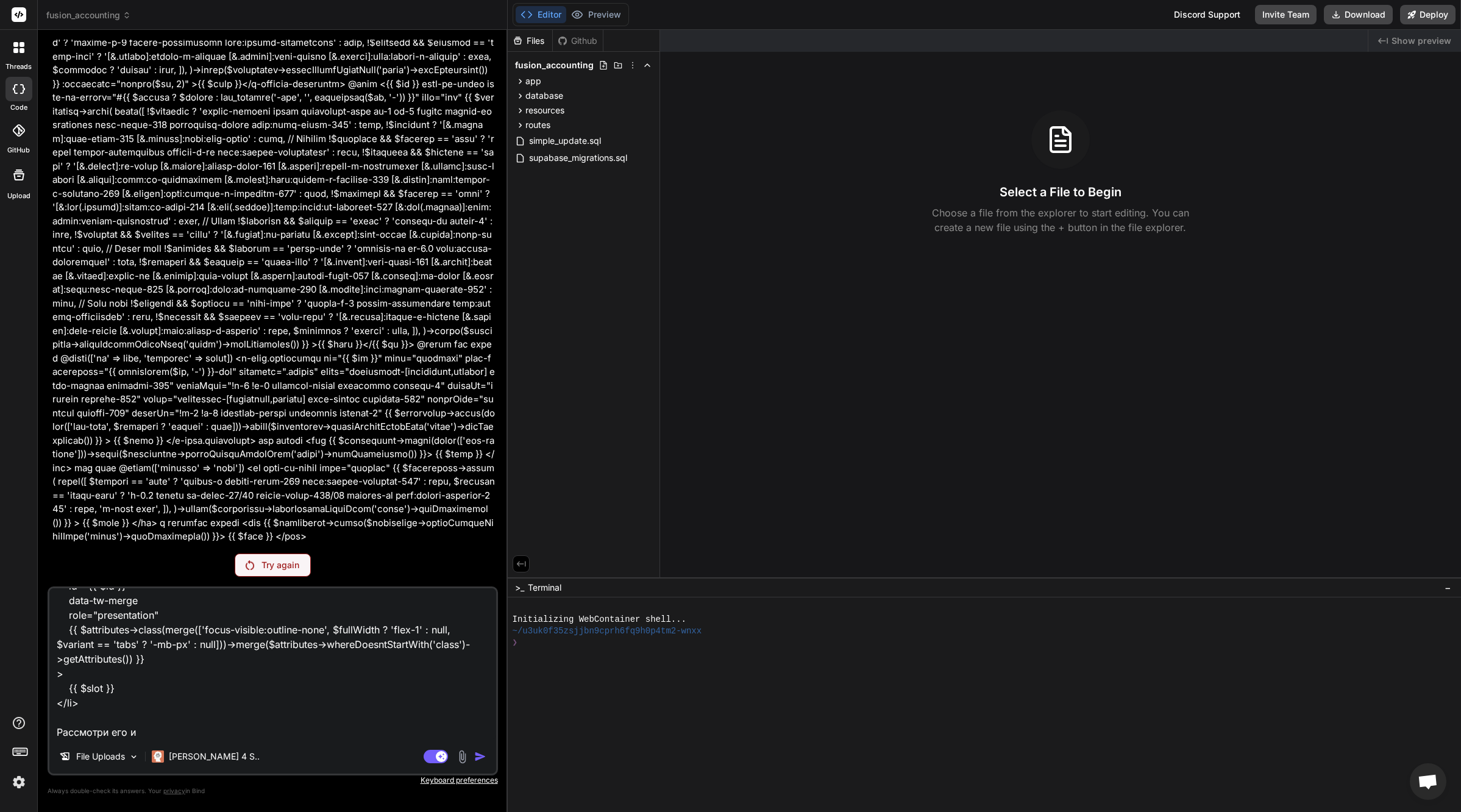
type textarea "спасибо, но я не хочу убирать компоненты x-base.tab - это важно для меня. смотр…"
type textarea "x"
type textarea "спасибо, но я не хочу убирать компоненты x-base.tab - это важно для меня. смотр…"
type textarea "x"
type textarea "спасибо, но я не хочу убирать компоненты x-base.tab - это важно для меня. смотр…"
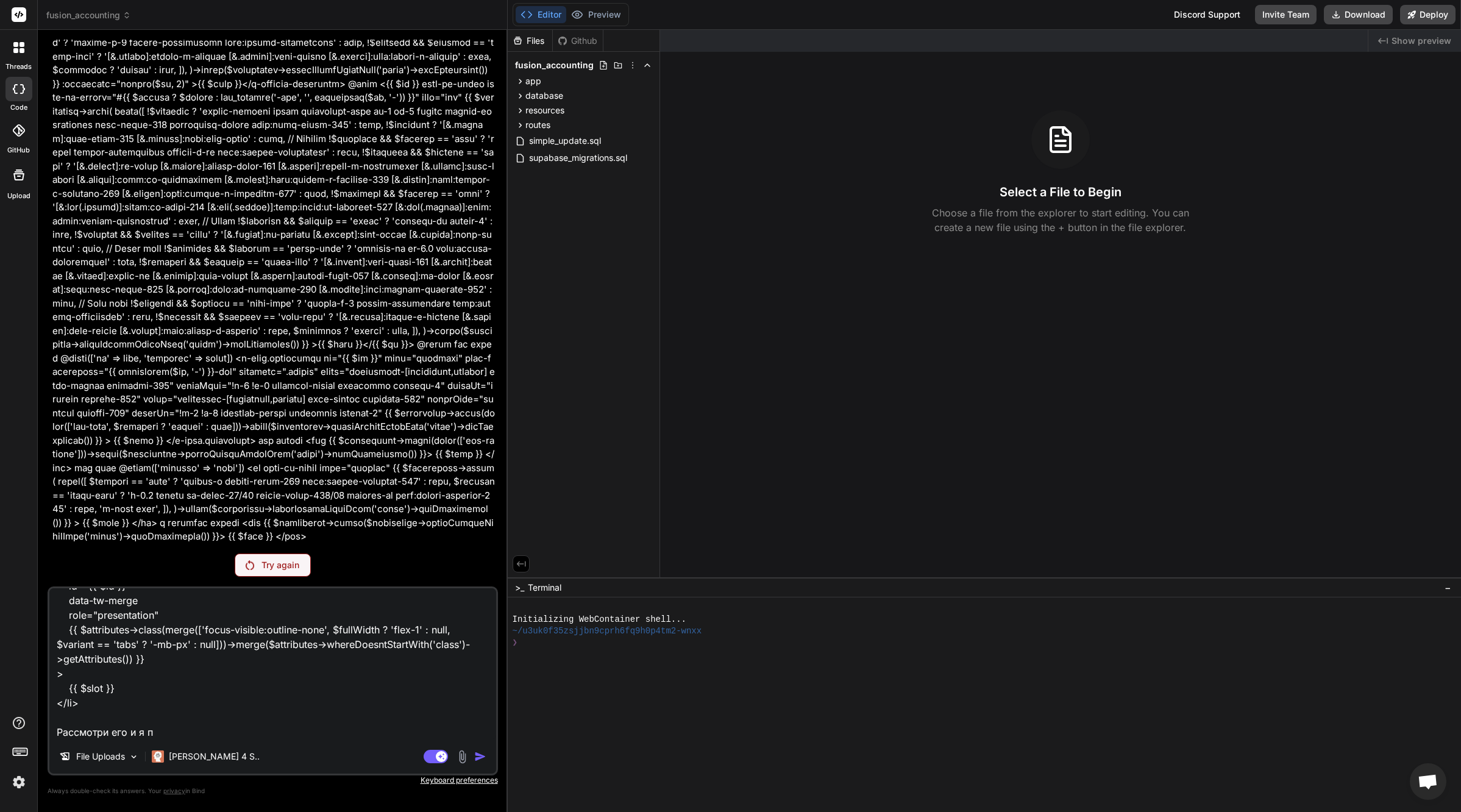
type textarea "x"
type textarea "спасибо, но я не хочу убирать компоненты x-base.tab - это важно для меня. смотр…"
type textarea "x"
type textarea "спасибо, но я не хочу убирать компоненты x-base.tab - это важно для меня. смотр…"
type textarea "x"
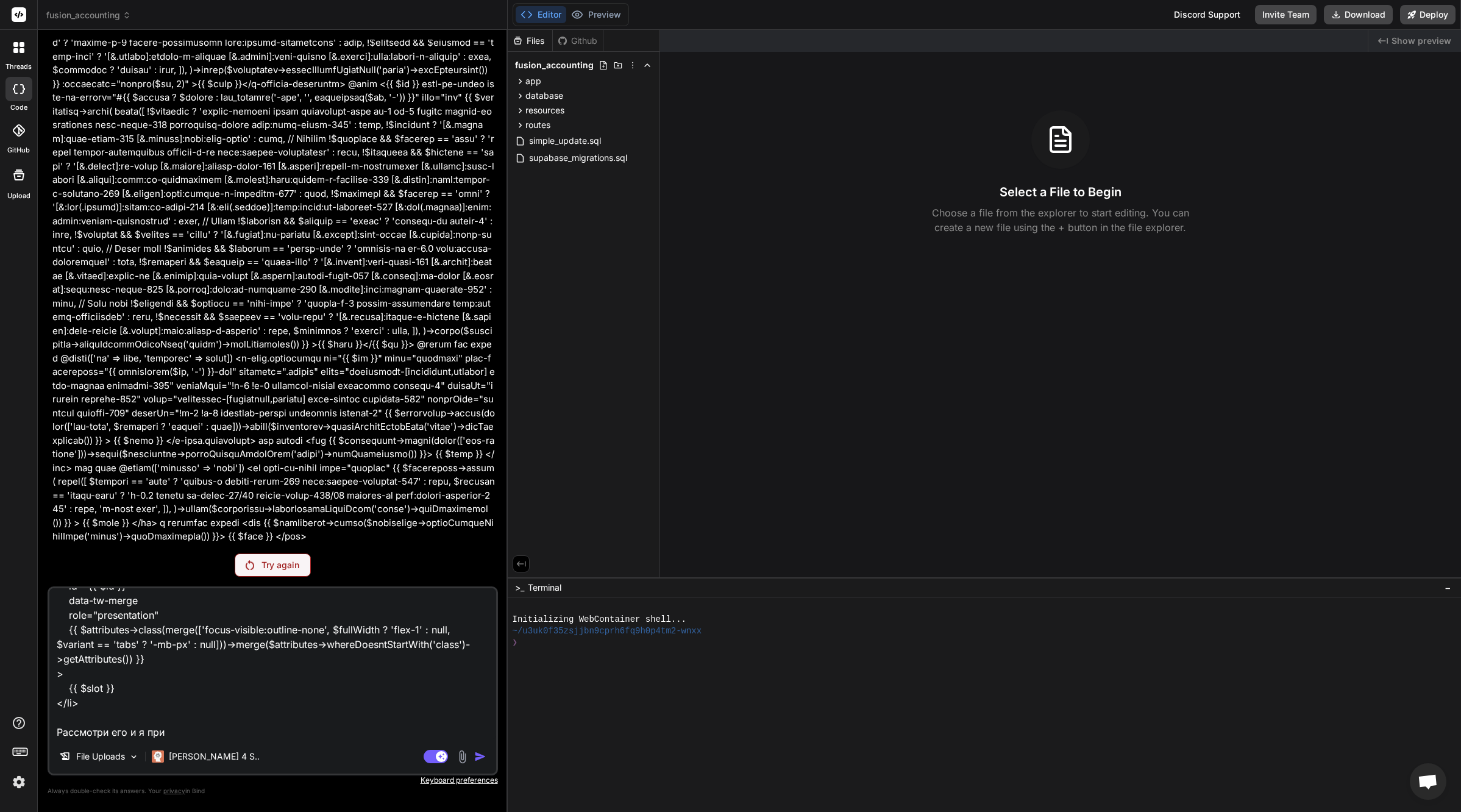
type textarea "спасибо, но я не хочу убирать компоненты x-base.tab - это важно для меня. смотр…"
type textarea "x"
type textarea "спасибо, но я не хочу убирать компоненты x-base.tab - это важно для меня. смотр…"
type textarea "x"
type textarea "спасибо, но я не хочу убирать компоненты x-base.tab - это важно для меня. смотр…"
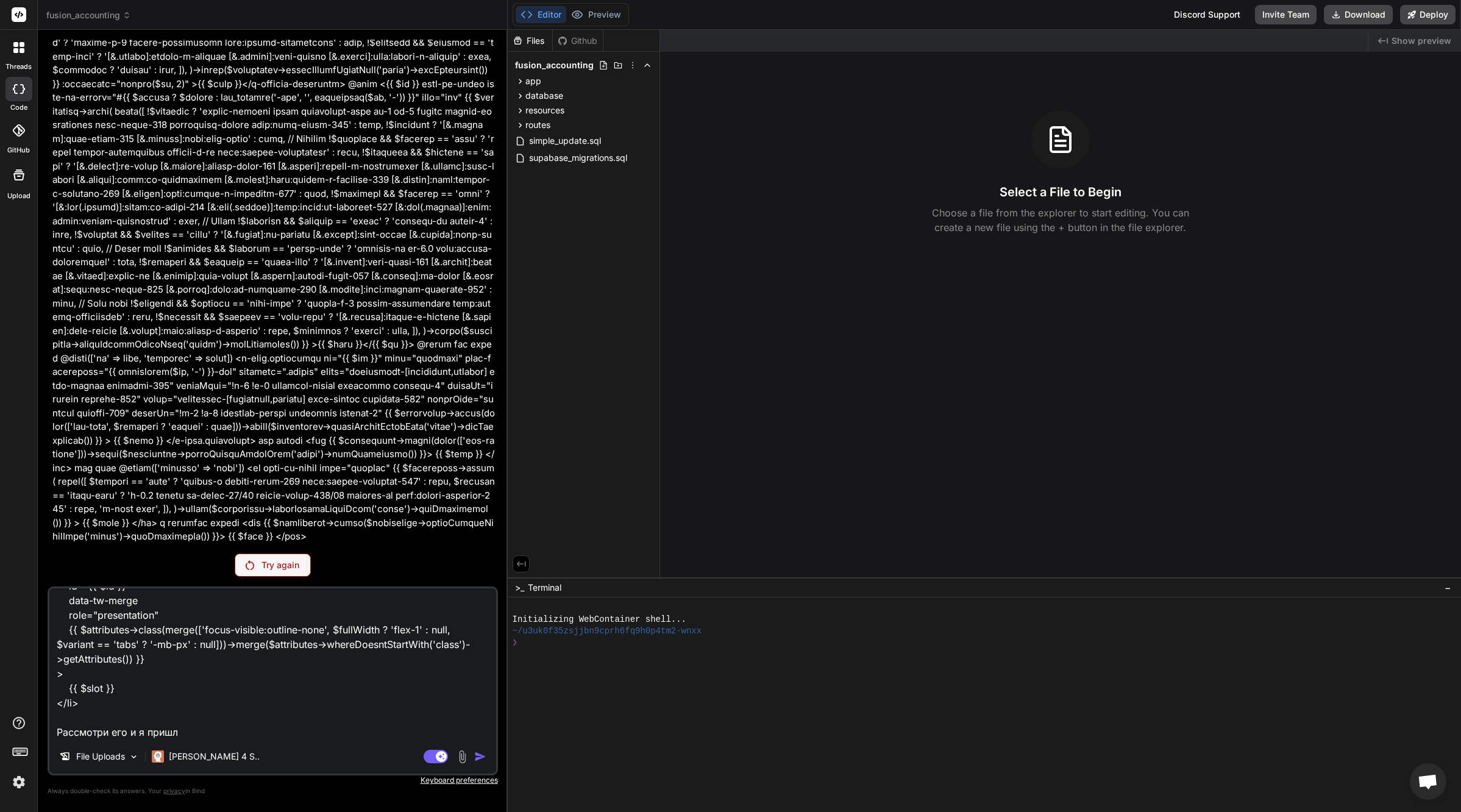
type textarea "x"
type textarea "спасибо, но я не хочу убирать компоненты x-base.tab - это важно для меня. смотр…"
type textarea "x"
type textarea "спасибо, но я не хочу убирать компоненты x-base.tab - это важно для меня. смотр…"
type textarea "x"
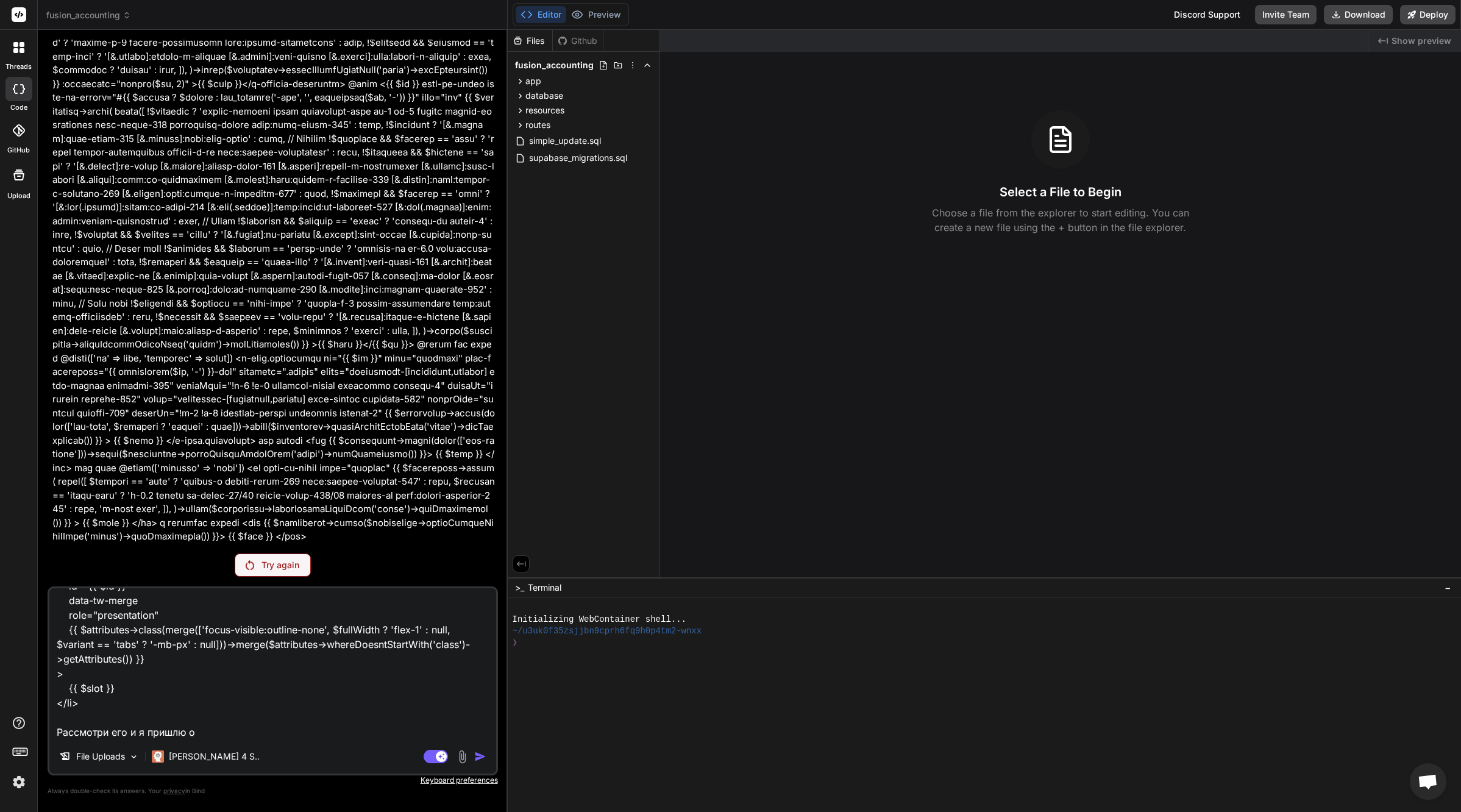
type textarea "спасибо, но я не хочу убирать компоненты x-base.tab - это важно для меня. смотр…"
type textarea "x"
type textarea "спасибо, но я не хочу убирать компоненты x-base.tab - это важно для меня. смотр…"
type textarea "x"
type textarea "спасибо, но я не хочу убирать компоненты x-base.tab - это важно для меня. смотр…"
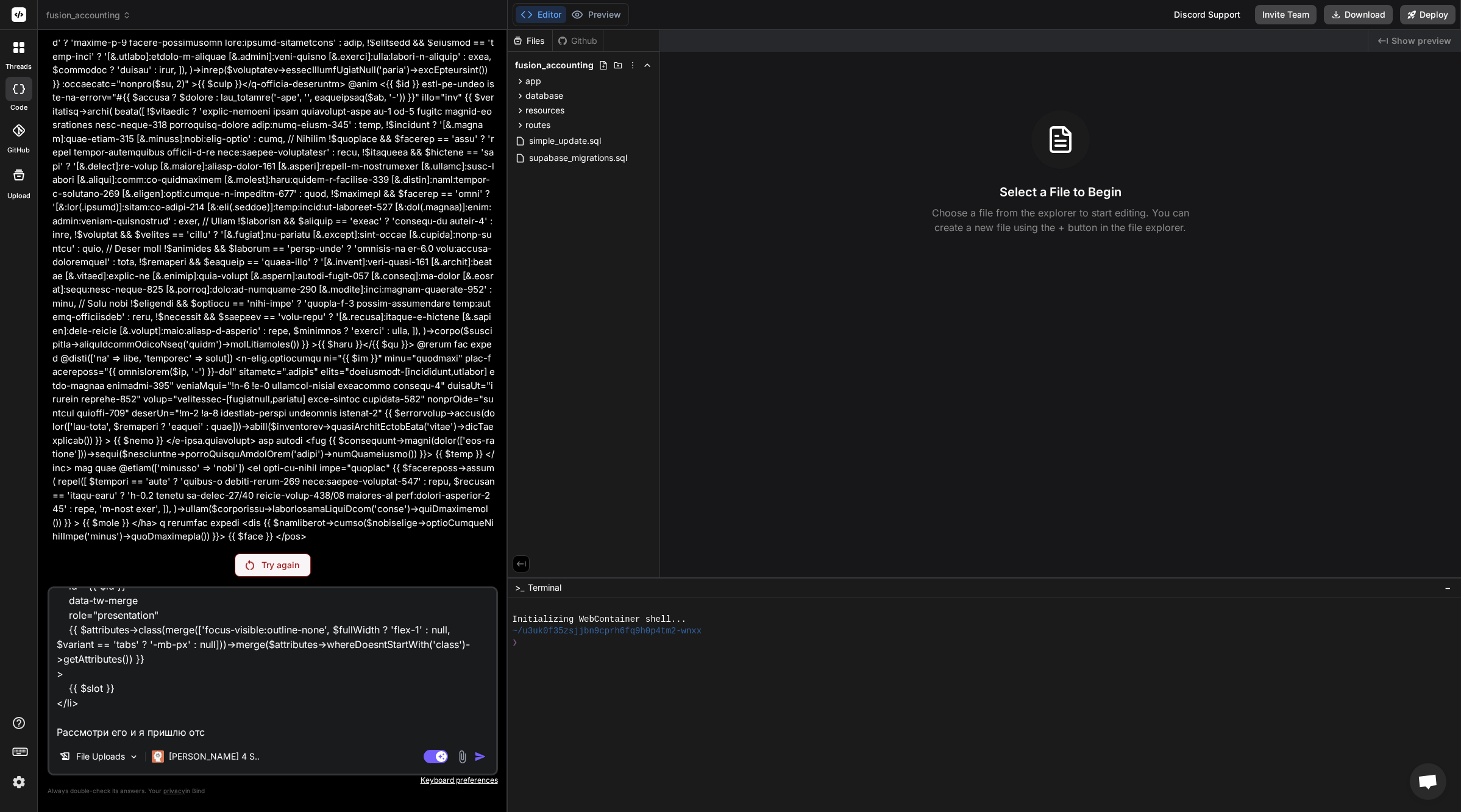
type textarea "x"
type textarea "спасибо, но я не хочу убирать компоненты x-base.tab - это важно для меня. смотр…"
type textarea "x"
type textarea "спасибо, но я не хочу убирать компоненты x-base.tab - это важно для меня. смотр…"
type textarea "x"
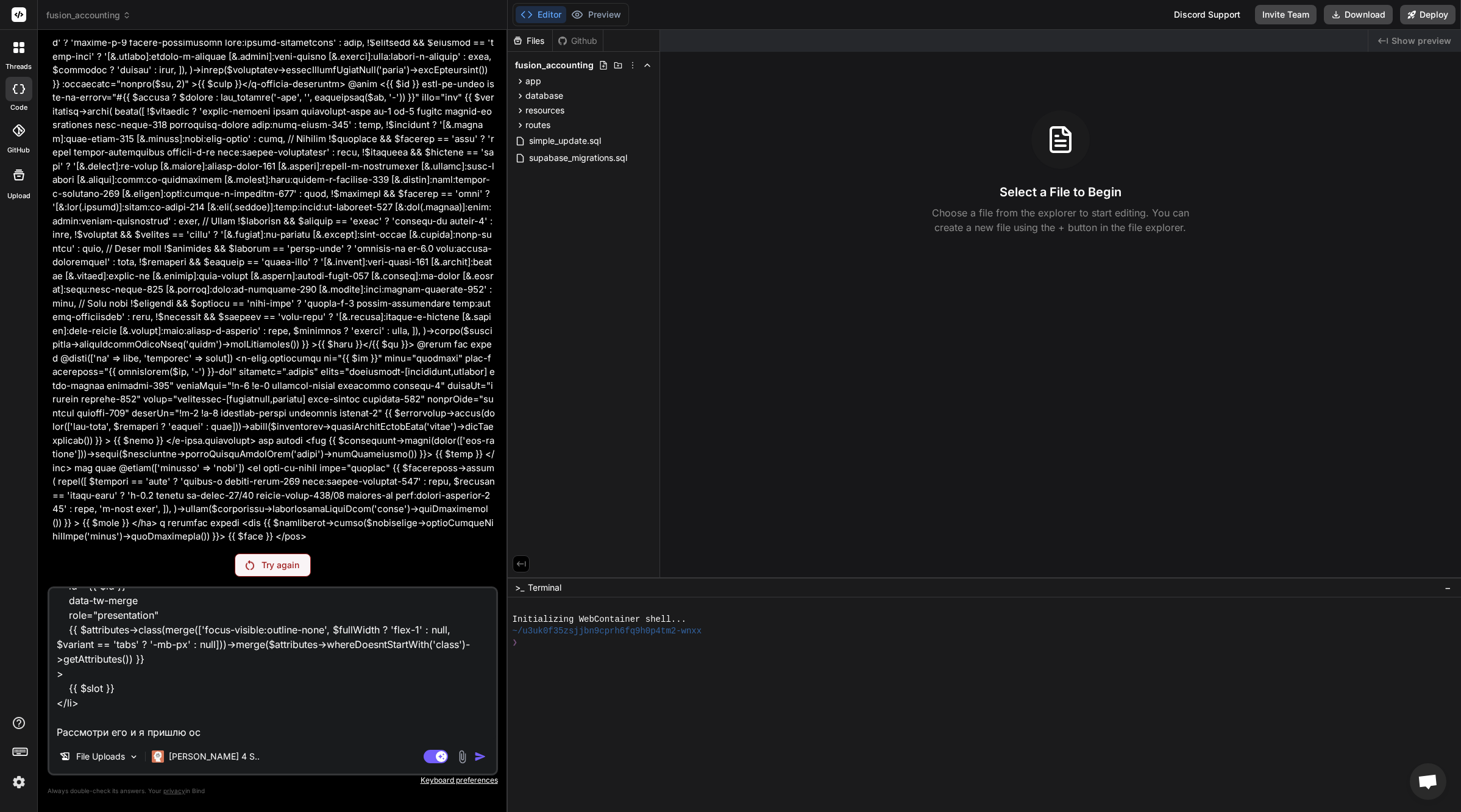
type textarea "спасибо, но я не хочу убирать компоненты x-base.tab - это важно для меня. смотр…"
type textarea "x"
type textarea "спасибо, но я не хочу убирать компоненты x-base.tab - это важно для меня. смотр…"
type textarea "x"
type textarea "спасибо, но я не хочу убирать компоненты x-base.tab - это важно для меня. смотр…"
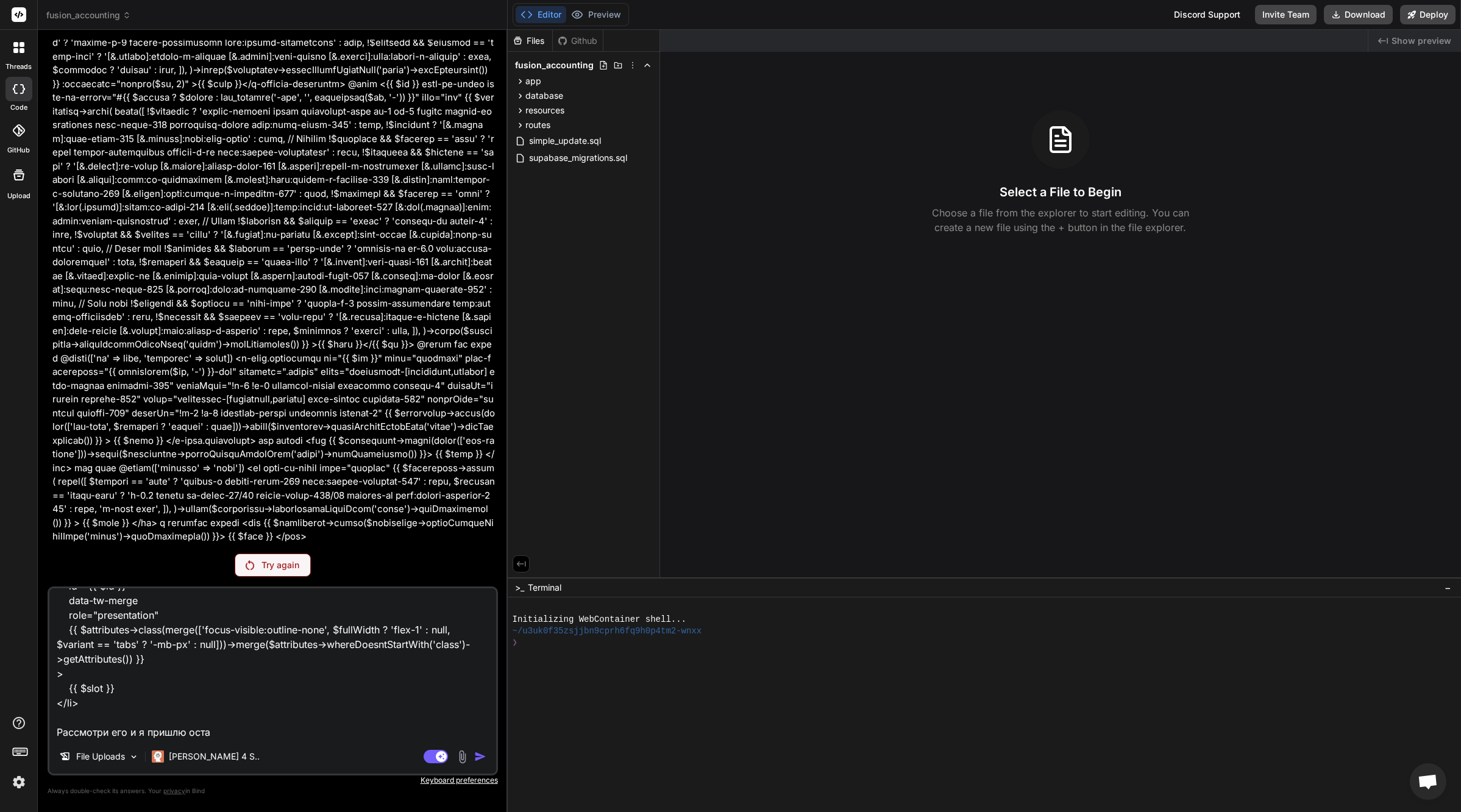
type textarea "x"
type textarea "спасибо, но я не хочу убирать компоненты x-base.tab - это важно для меня. смотр…"
type textarea "x"
type textarea "спасибо, но я не хочу убирать компоненты x-base.tab - это важно для меня. смотр…"
type textarea "x"
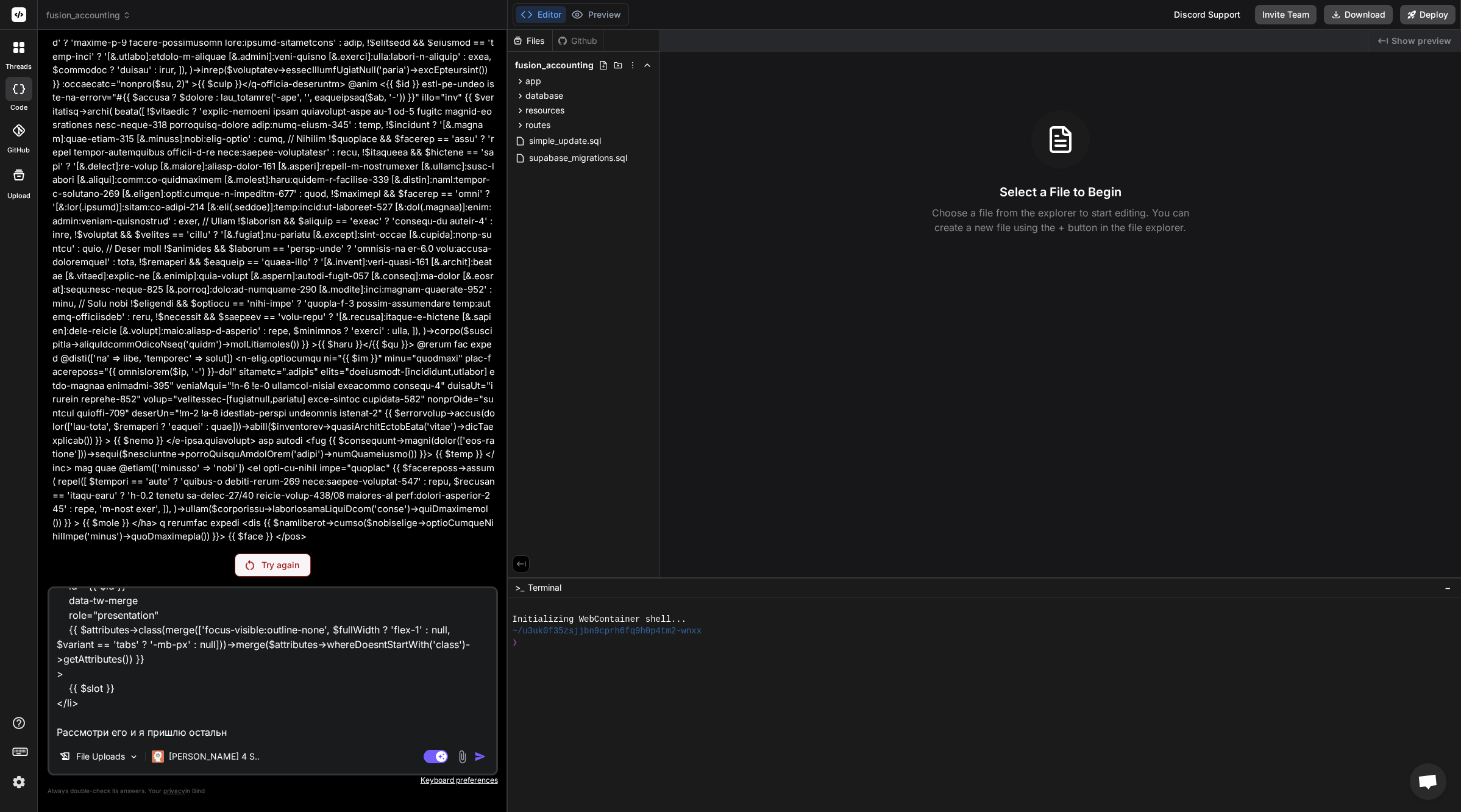
type textarea "спасибо, но я не хочу убирать компоненты x-base.tab - это важно для меня. смотр…"
type textarea "x"
type textarea "спасибо, но я не хочу убирать компоненты x-base.tab - это важно для меня. смотр…"
type textarea "x"
type textarea "спасибо, но я не хочу убирать компоненты x-base.tab - это важно для меня. смотр…"
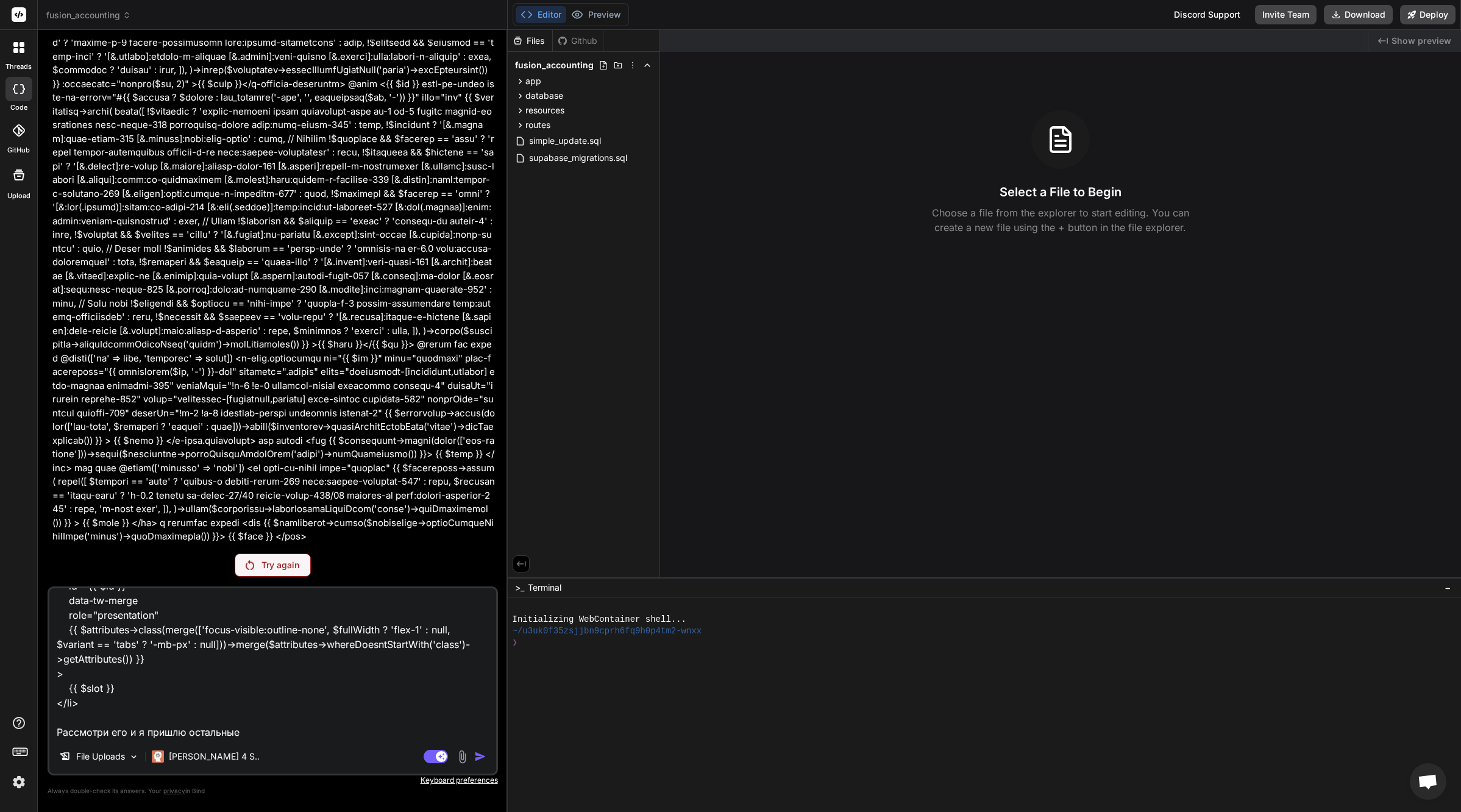
type textarea "x"
type textarea "спасибо, но я не хочу убирать компоненты x-base.tab - это важно для меня. смотр…"
type textarea "x"
type textarea "спасибо, но я не хочу убирать компоненты x-base.tab - это важно для меня. смотр…"
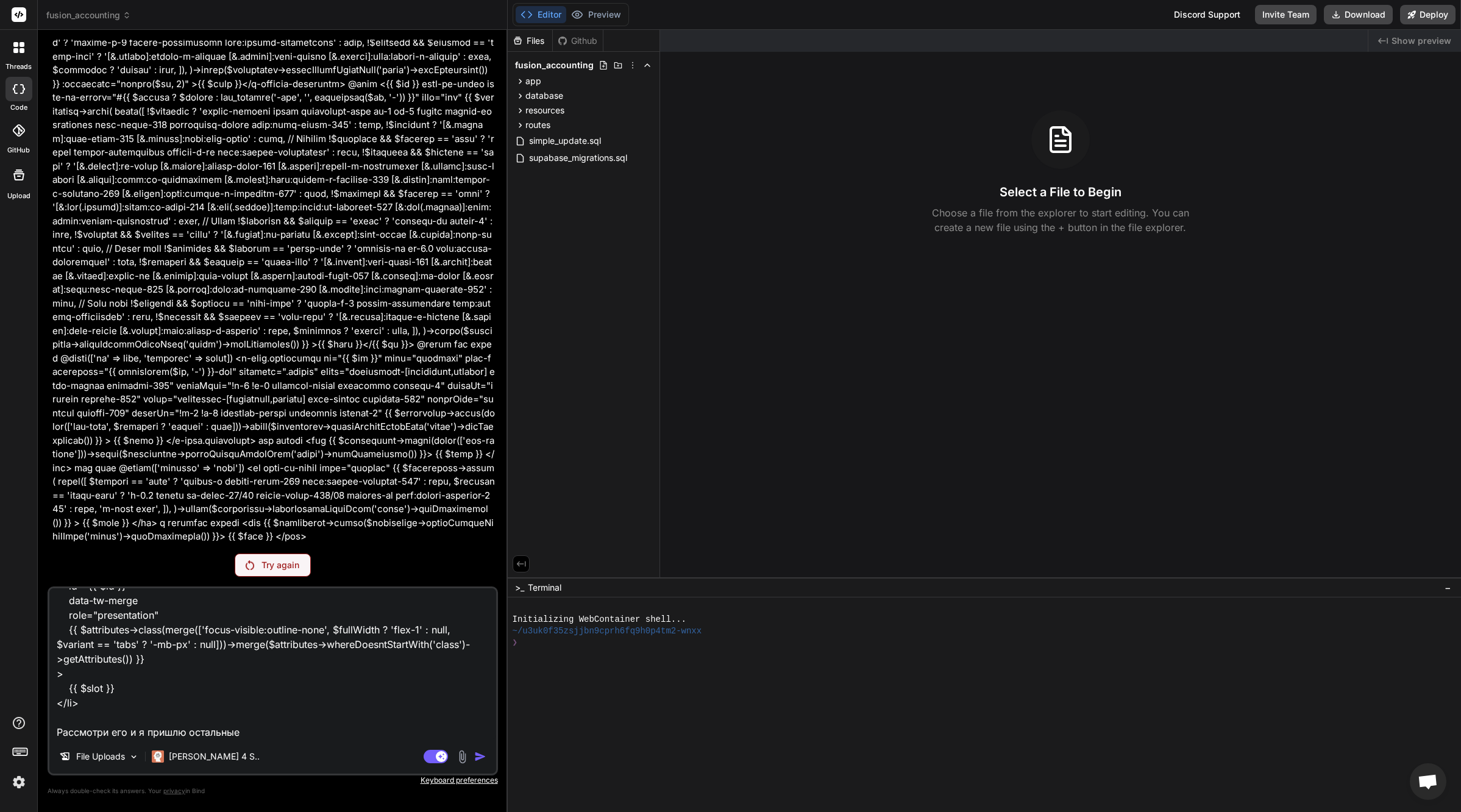
type textarea "x"
type textarea "спасибо, но я не хочу убирать компоненты x-base.tab - это важно для меня. смотр…"
type textarea "x"
type textarea "спасибо, но я не хочу убирать компоненты x-base.tab - это важно для меня. смотр…"
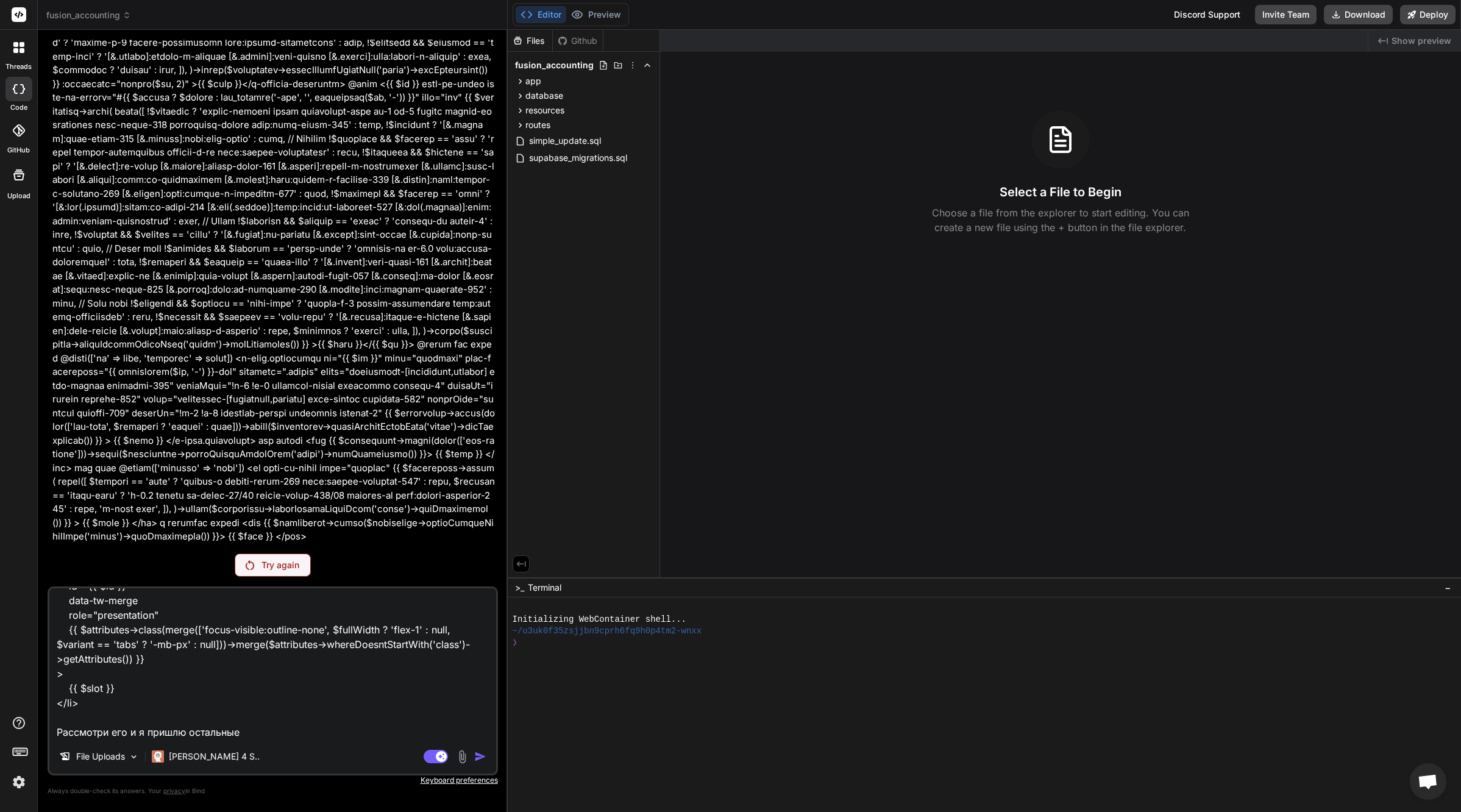
type textarea "x"
type textarea "спасибо, но я не хочу убирать компоненты x-base.tab - это важно для меня. смотр…"
type textarea "x"
type textarea "спасибо, но я не хочу убирать компоненты x-base.tab - это важно для меня. смотр…"
type textarea "x"
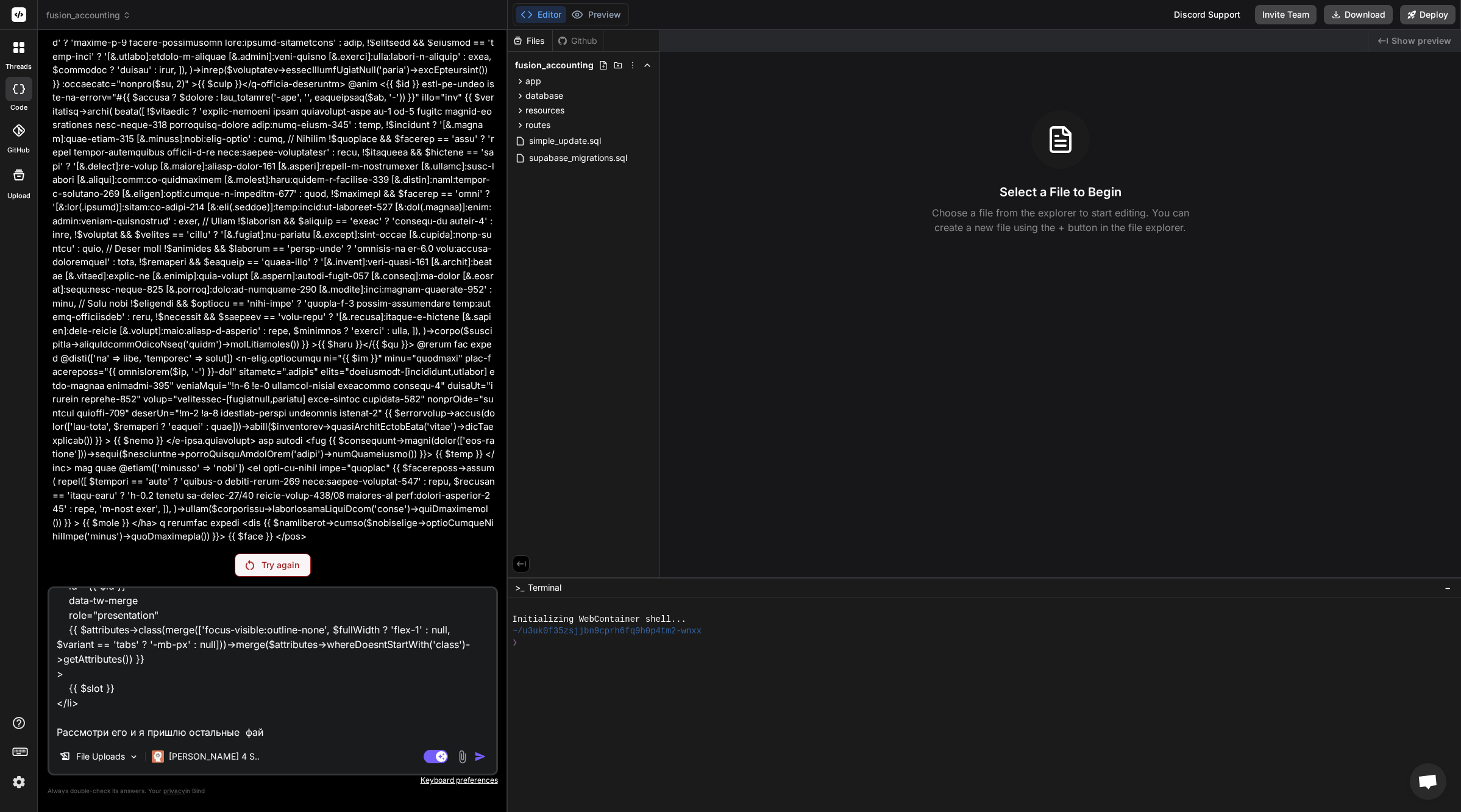
type textarea "спасибо, но я не хочу убирать компоненты x-base.tab - это важно для меня. смотр…"
type textarea "x"
type textarea "спасибо, но я не хочу убирать компоненты x-base.tab - это важно для меня. смотр…"
type textarea "x"
type textarea "спасибо, но я не хочу убирать компоненты x-base.tab - это важно для меня. смотр…"
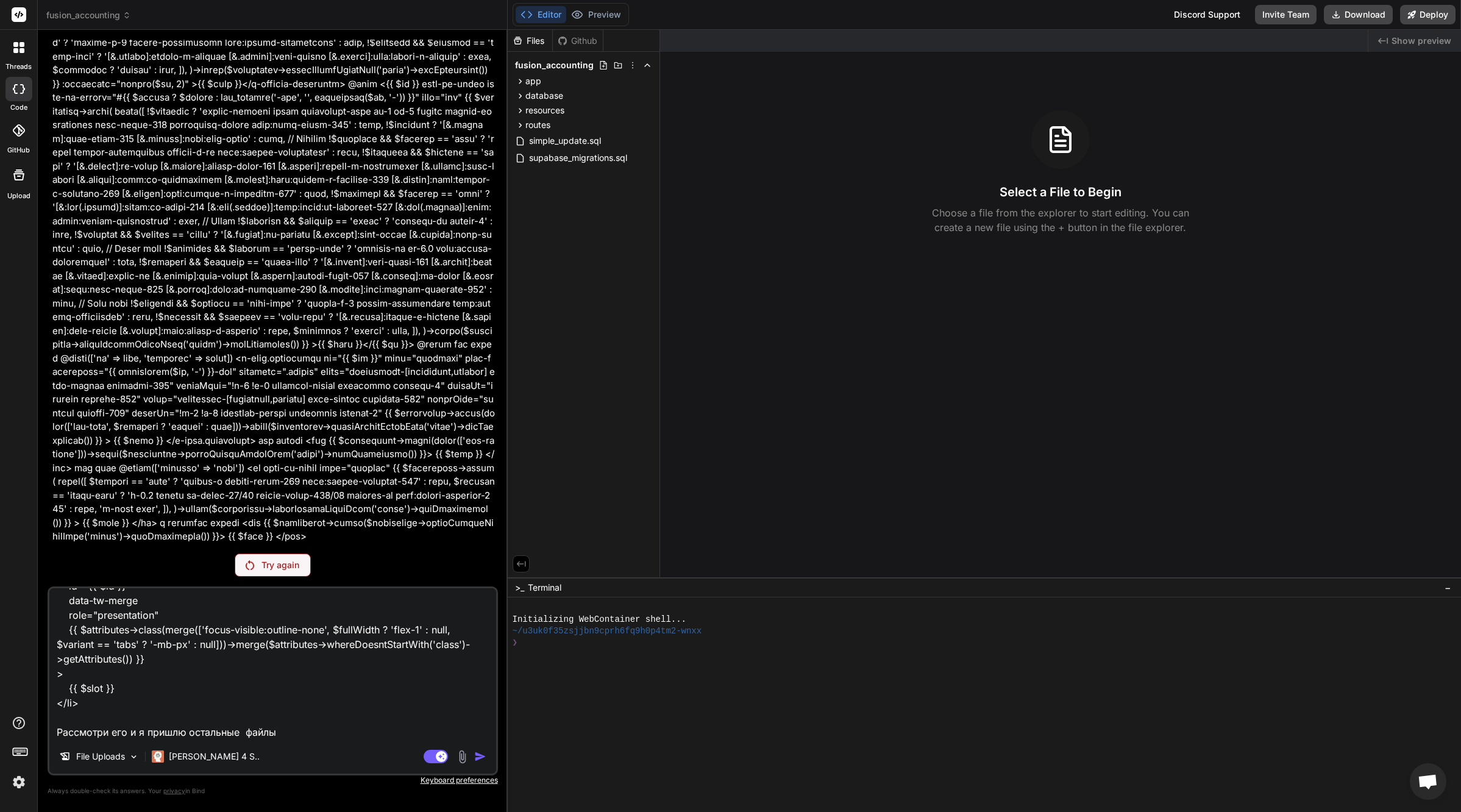
click at [330, 681] on textarea "спасибо, но я не хочу убирать компоненты x-base.tab - это важно для меня. смотр…" at bounding box center [273, 663] width 447 height 151
click at [362, 693] on textarea "спасибо, но я не хочу убирать компоненты x-base.tab - это важно для меня. смотр…" at bounding box center [273, 663] width 447 height 151
click at [360, 695] on textarea "спасибо, но я не хочу убирать компоненты x-base.tab - это важно для меня. смотр…" at bounding box center [273, 663] width 447 height 151
click at [179, 691] on textarea "спасибо, но я не хочу убирать компоненты x-base.tab - это важно для меня. смотр…" at bounding box center [273, 663] width 447 height 151
click at [190, 670] on textarea "спасибо, но я не хочу убирать компоненты x-base.tab - это важно для меня. смотр…" at bounding box center [273, 663] width 447 height 151
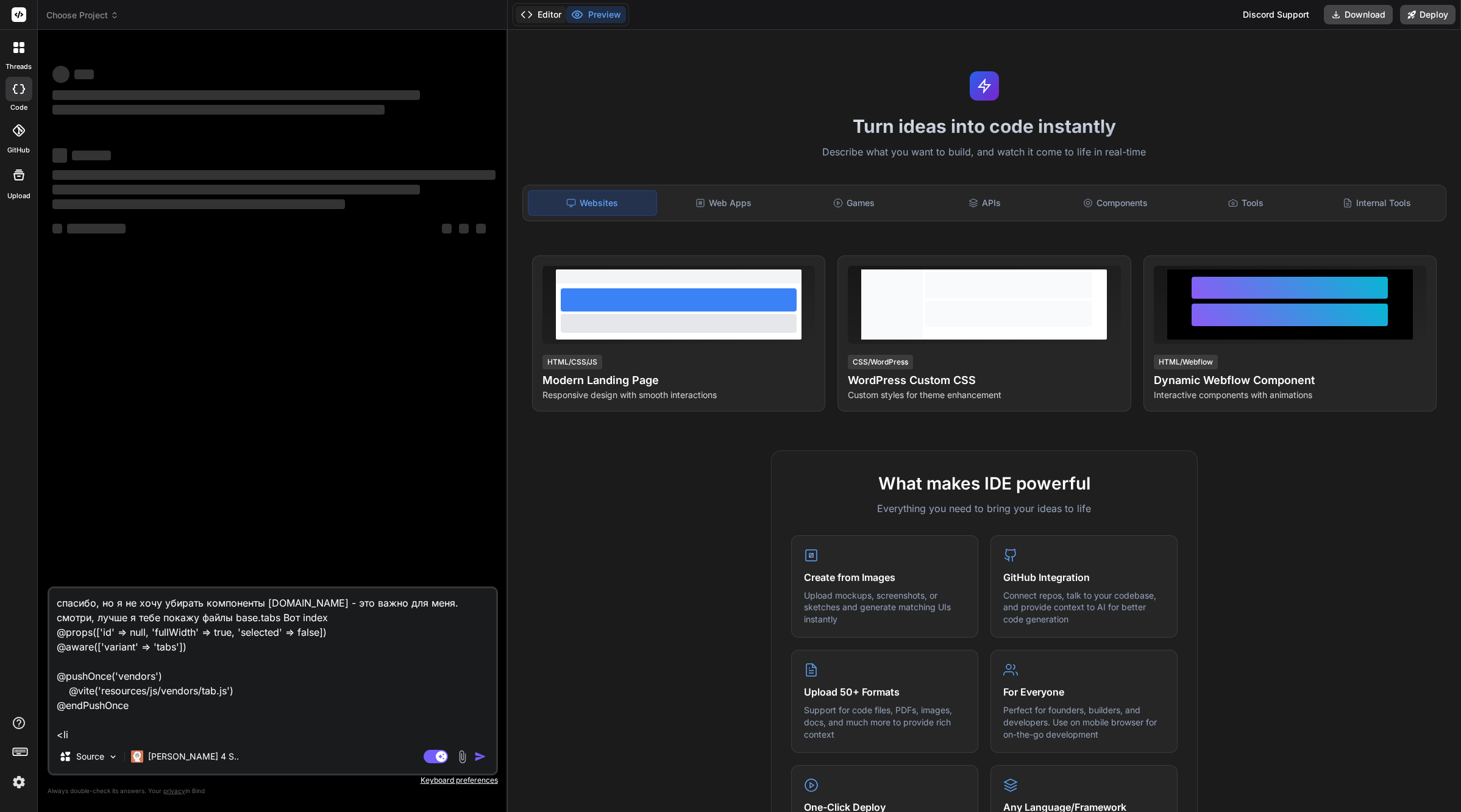
click at [550, 15] on button "Editor" at bounding box center [541, 14] width 51 height 17
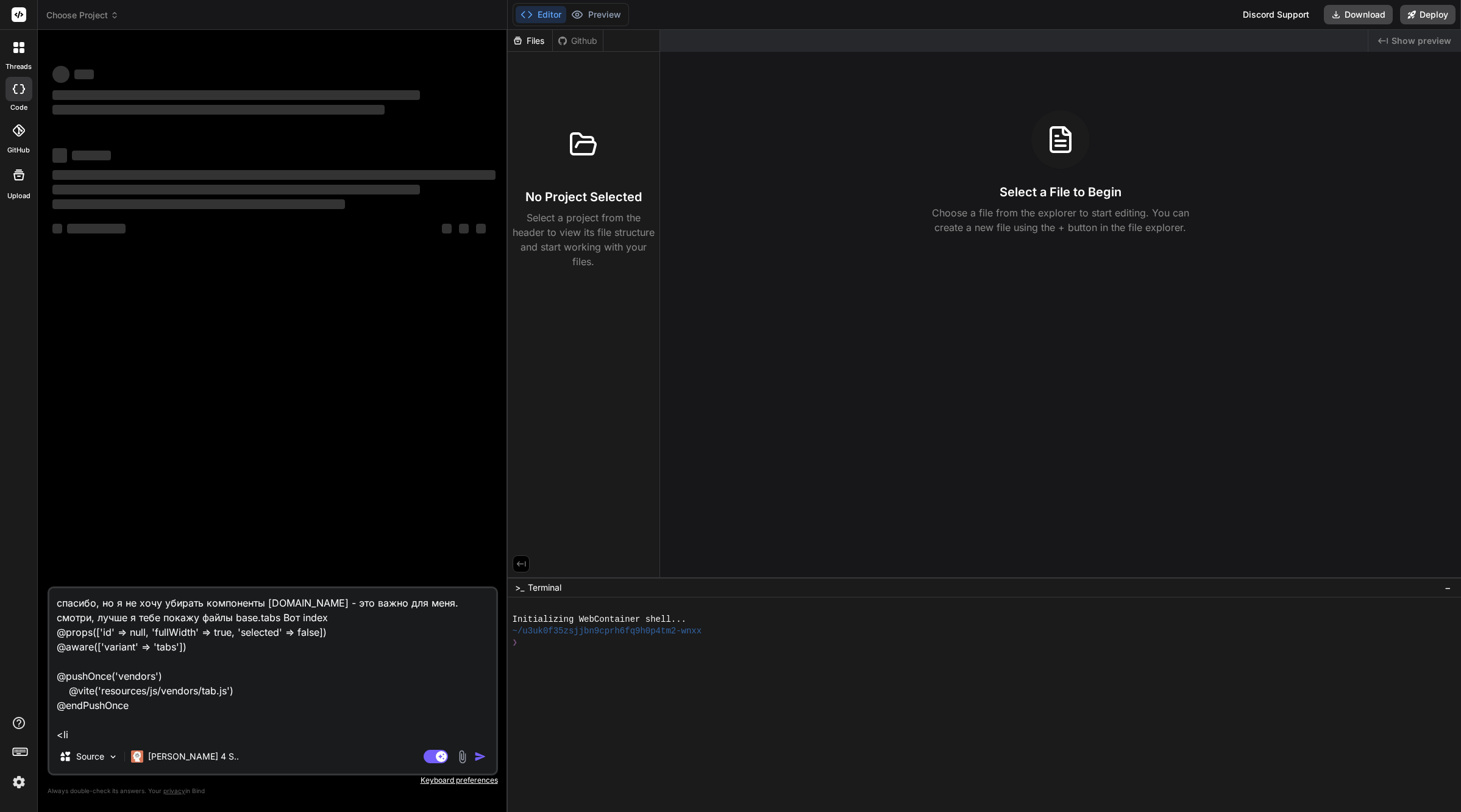
click at [215, 718] on textarea "спасибо, но я не хочу убирать компоненты [DOMAIN_NAME] - это важно для меня. см…" at bounding box center [273, 663] width 447 height 151
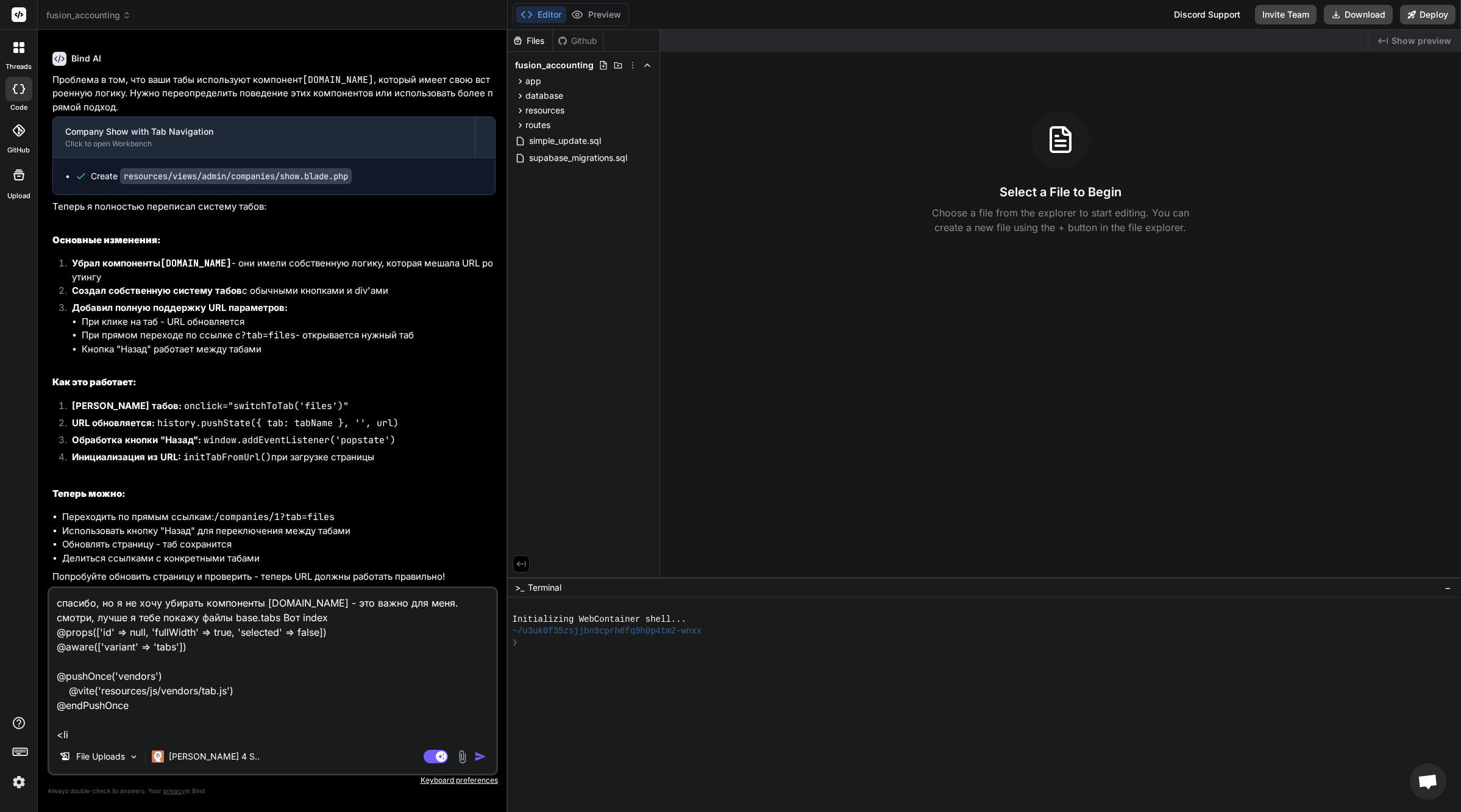
scroll to position [162, 0]
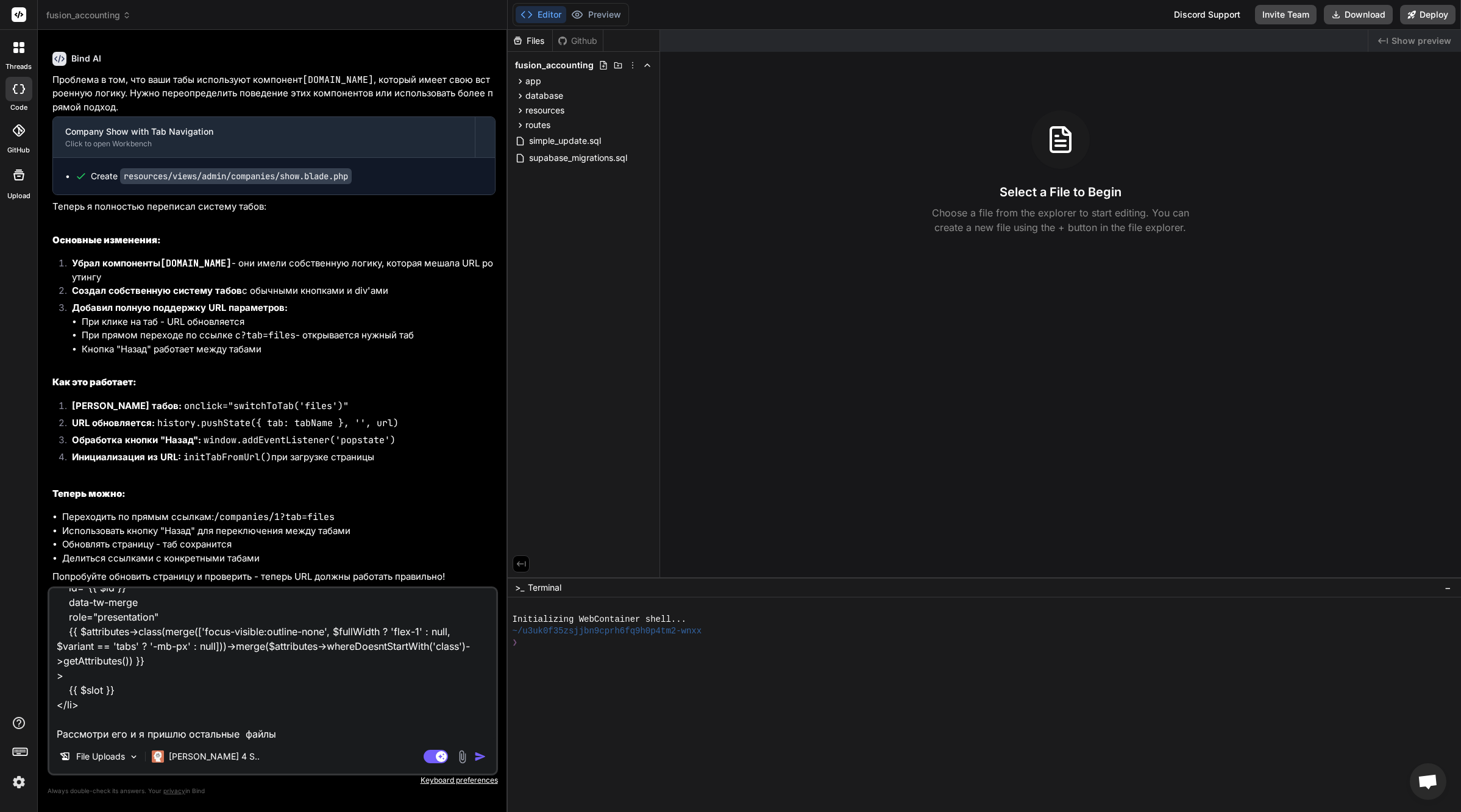
click at [481, 755] on img "button" at bounding box center [480, 756] width 13 height 13
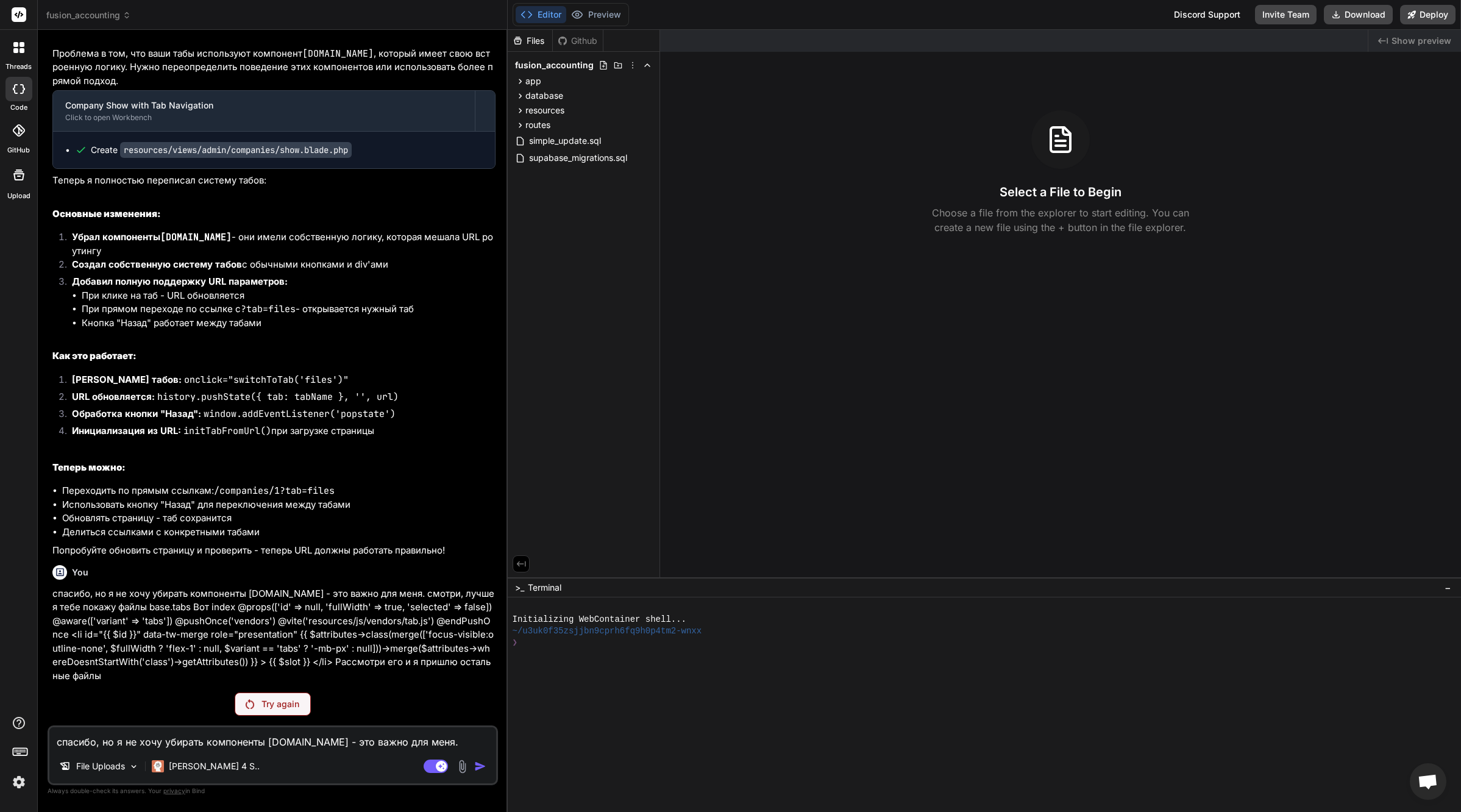
scroll to position [23738, 0]
click at [18, 784] on img at bounding box center [19, 782] width 21 height 21
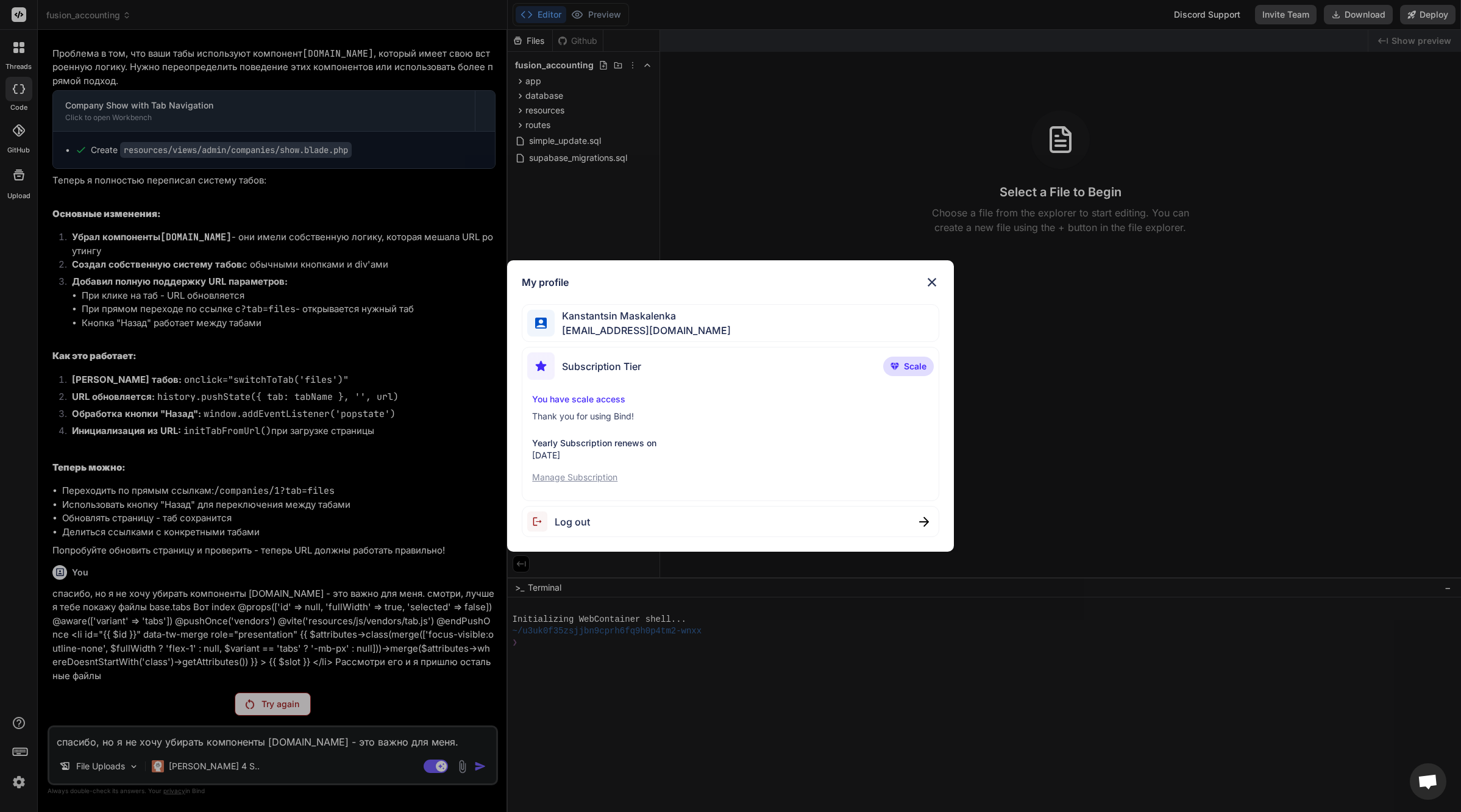
click at [934, 279] on img at bounding box center [932, 282] width 15 height 15
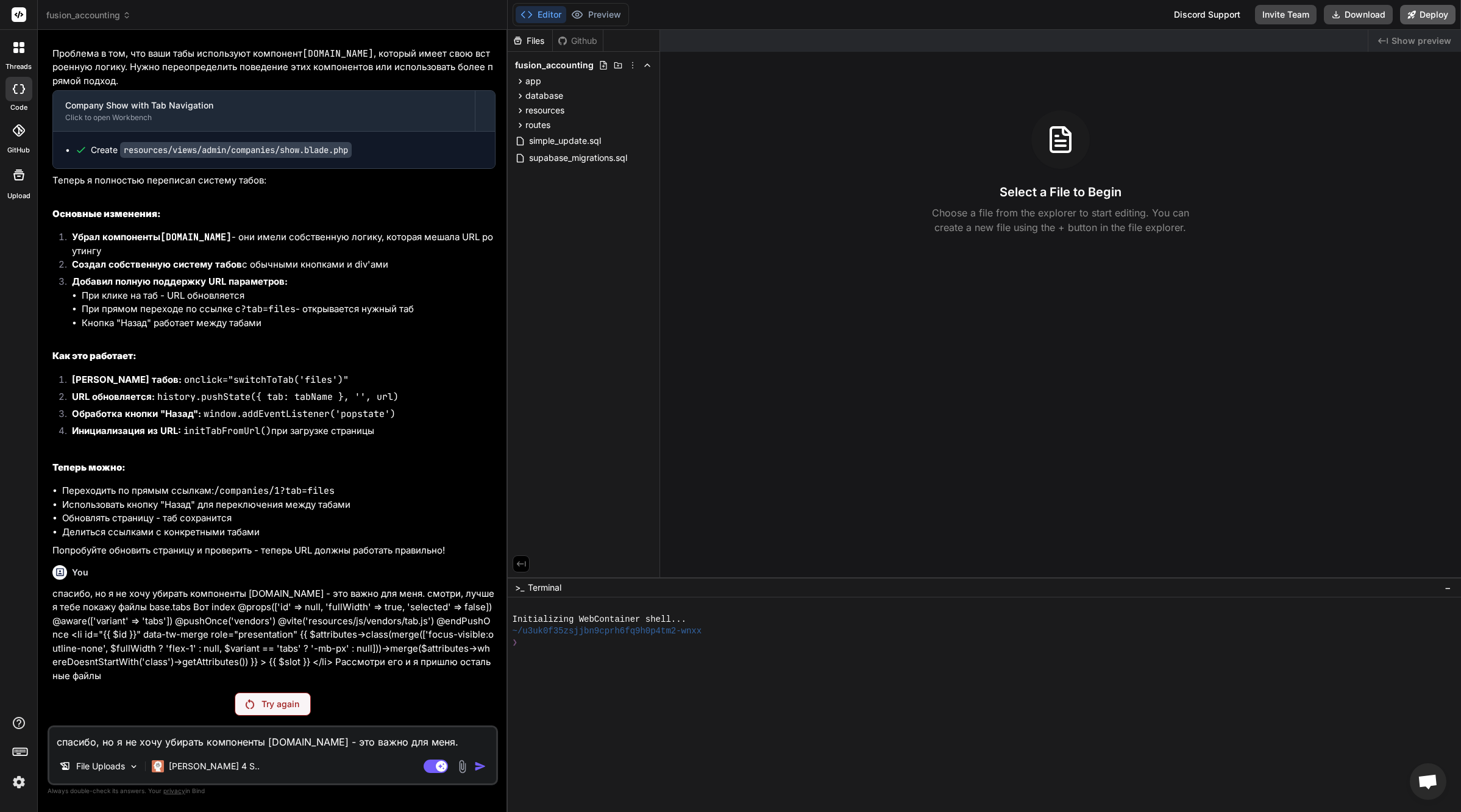
click at [1440, 18] on button "Deploy" at bounding box center [1428, 15] width 55 height 19
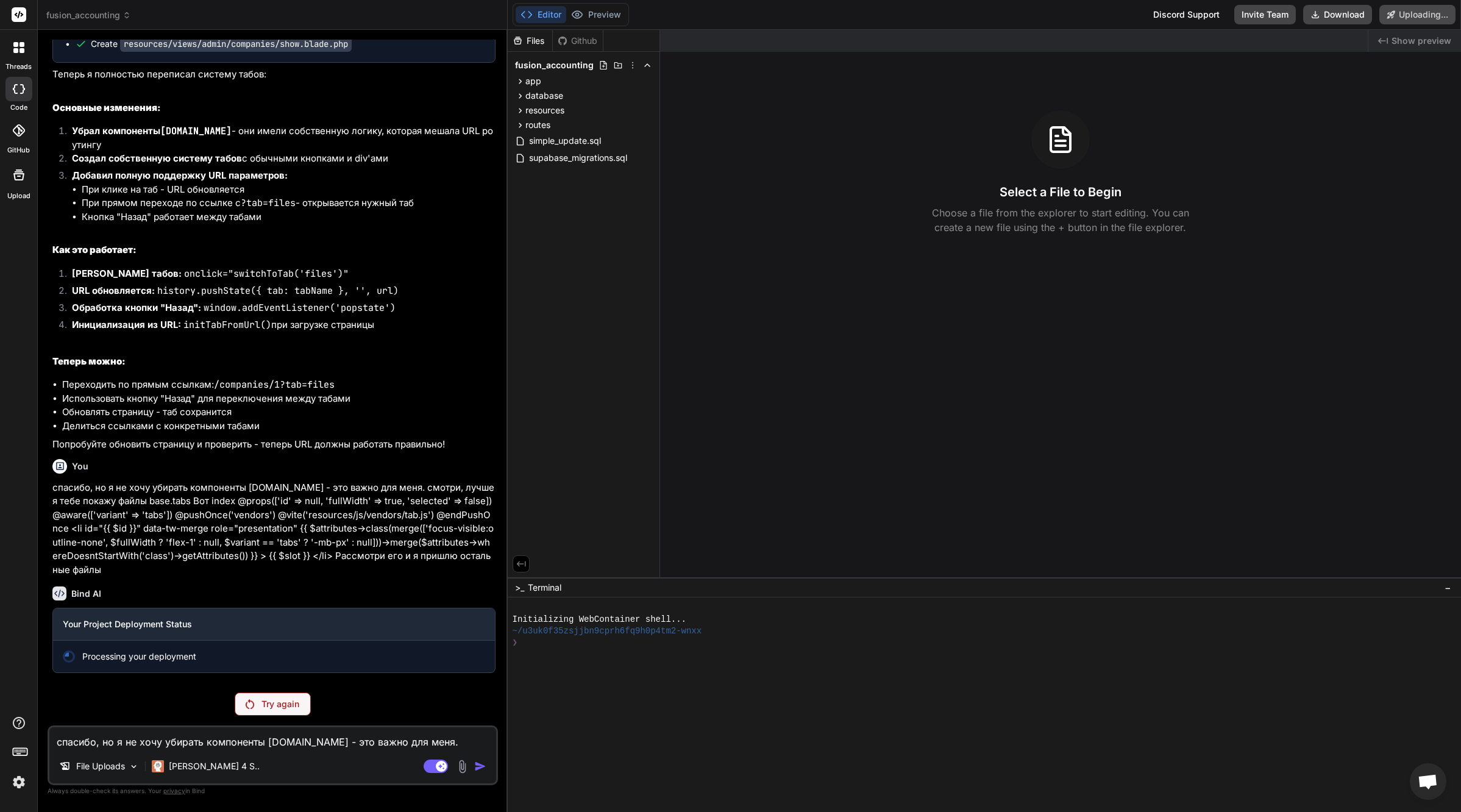
scroll to position [23844, 0]
click at [173, 659] on div "Building your project" at bounding box center [274, 656] width 423 height 13
click at [274, 701] on p "Try again" at bounding box center [280, 704] width 38 height 13
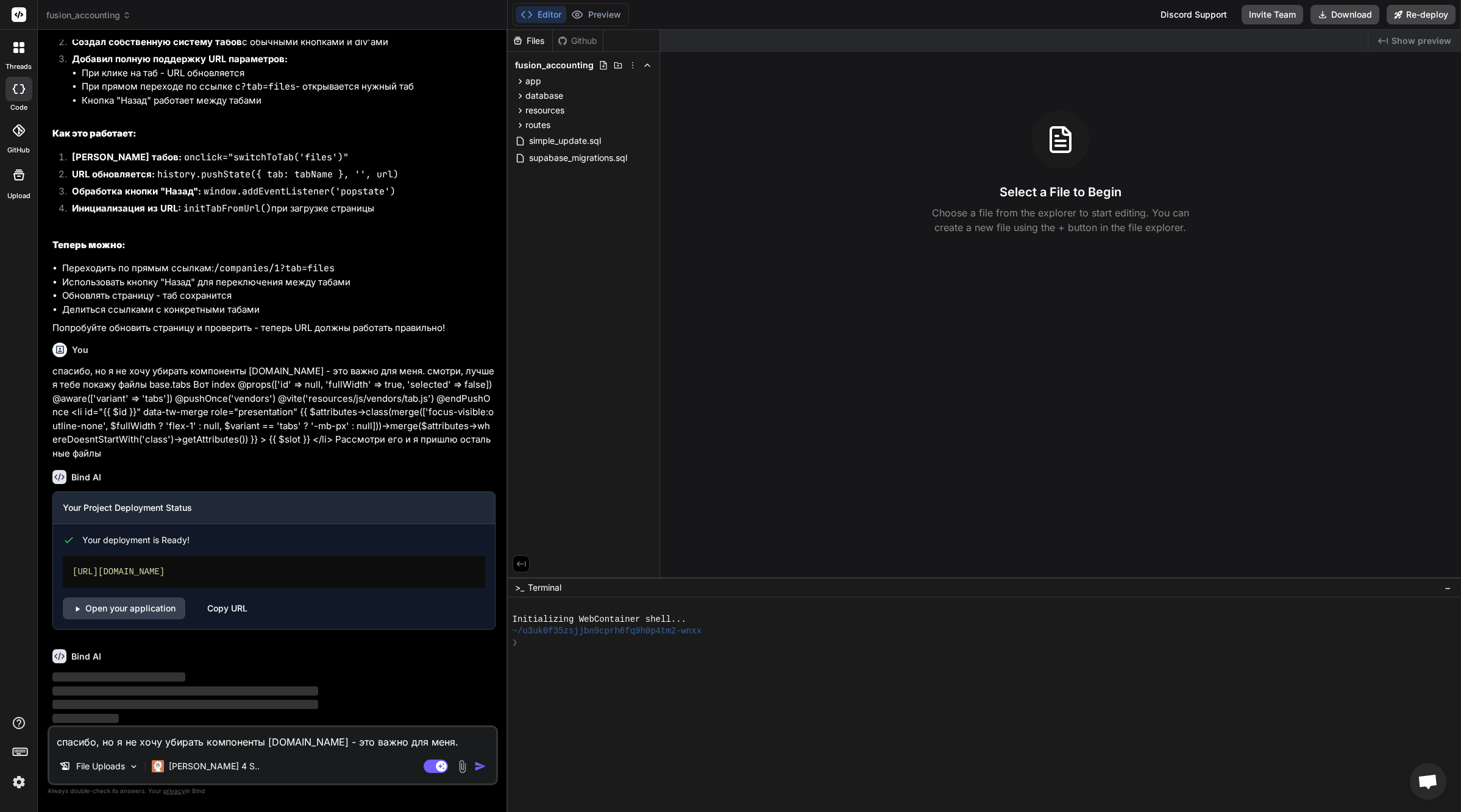
scroll to position [23917, 0]
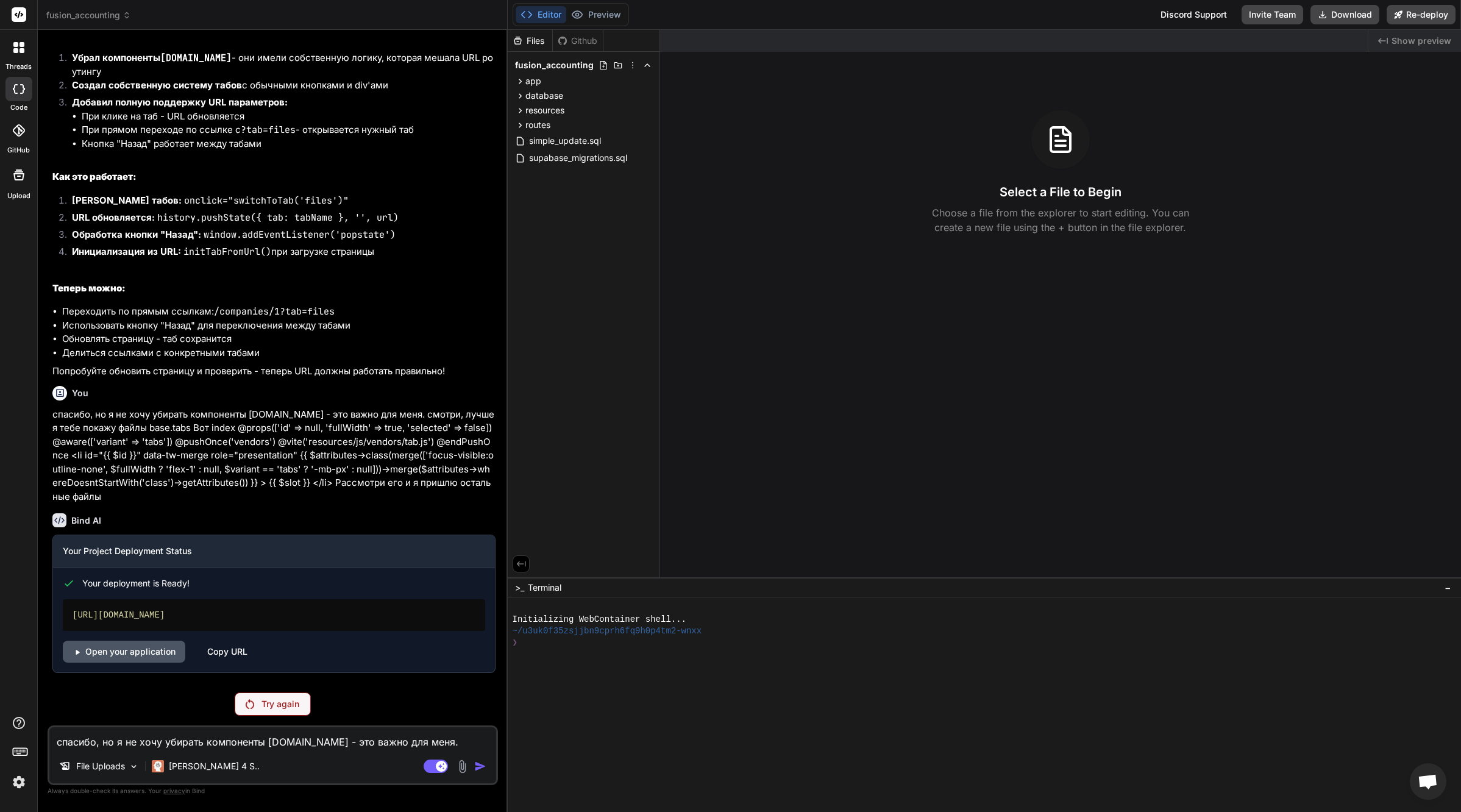
click at [145, 652] on link "Open your application" at bounding box center [124, 651] width 122 height 22
click at [260, 701] on div "Try again" at bounding box center [272, 704] width 76 height 23
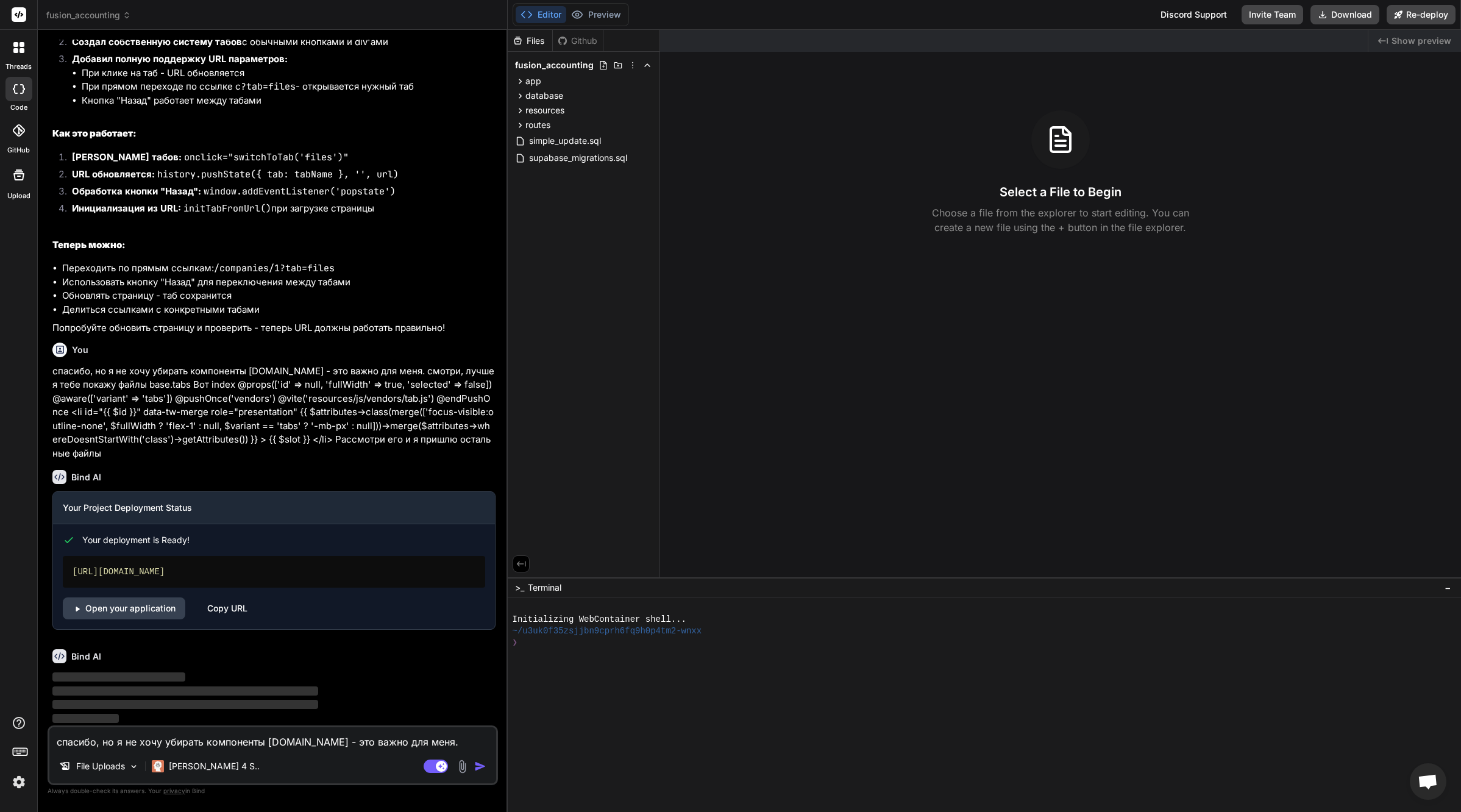
scroll to position [23960, 0]
type textarea "x"
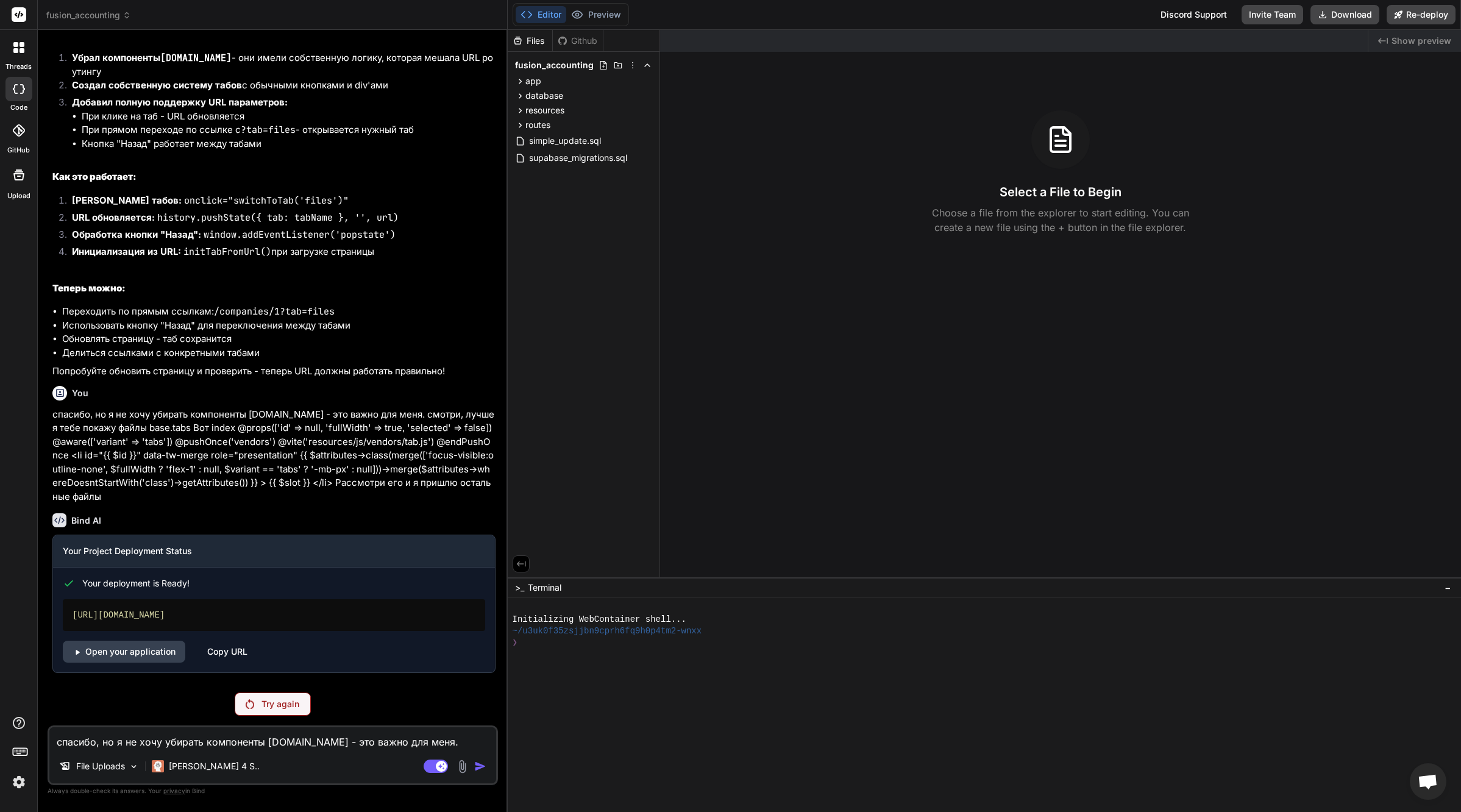
click at [221, 746] on textarea "спасибо, но я не хочу убирать компоненты [DOMAIN_NAME] - это важно для меня. см…" at bounding box center [273, 738] width 447 height 22
paste textarea "спасибо, но я не хочу убирать компоненты [DOMAIN_NAME] - это важно для меня. см…"
type textarea "спасибо, но я не хочу убирать компоненты [DOMAIN_NAME] - это важно для меня. см…"
type textarea "x"
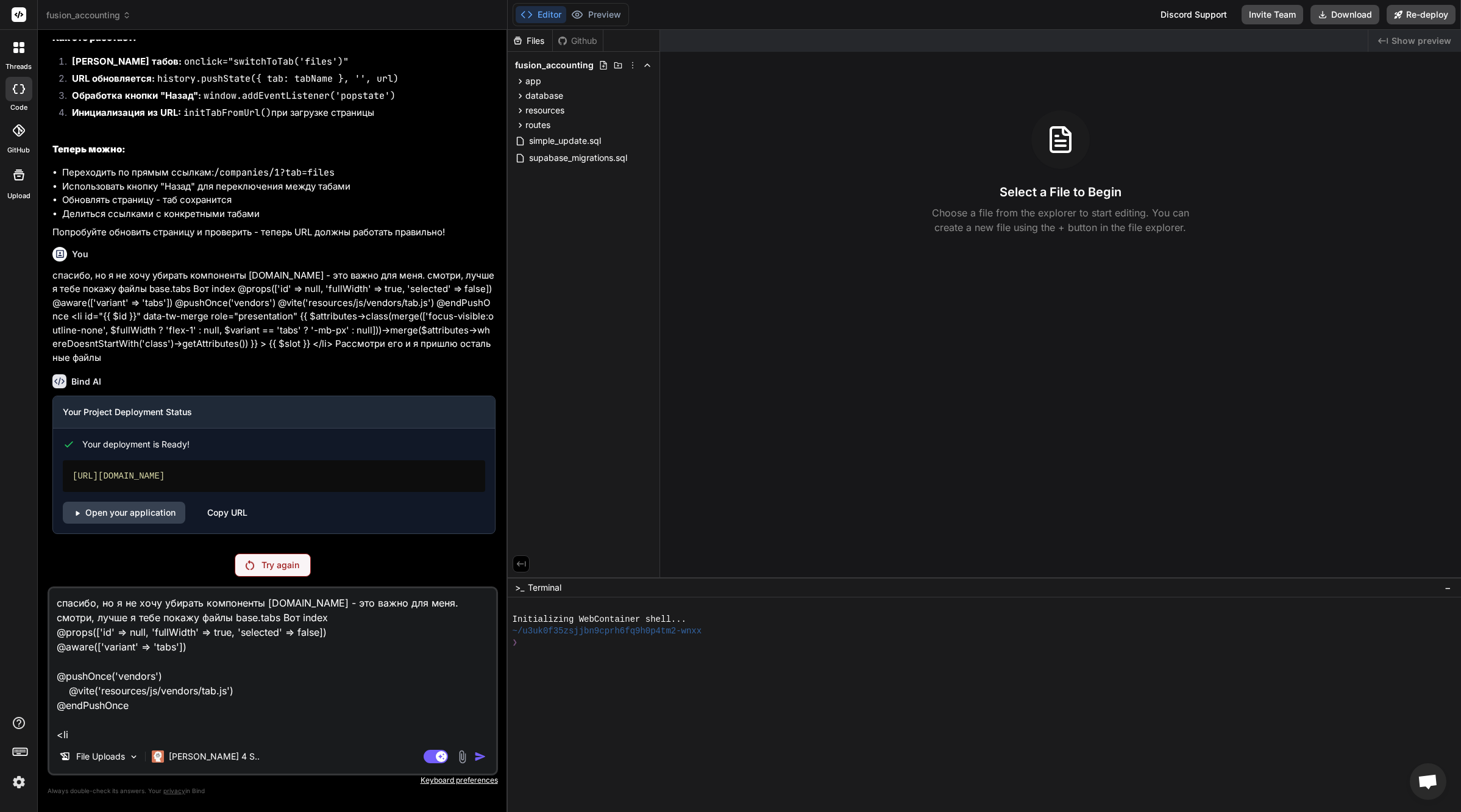
scroll to position [23960, 0]
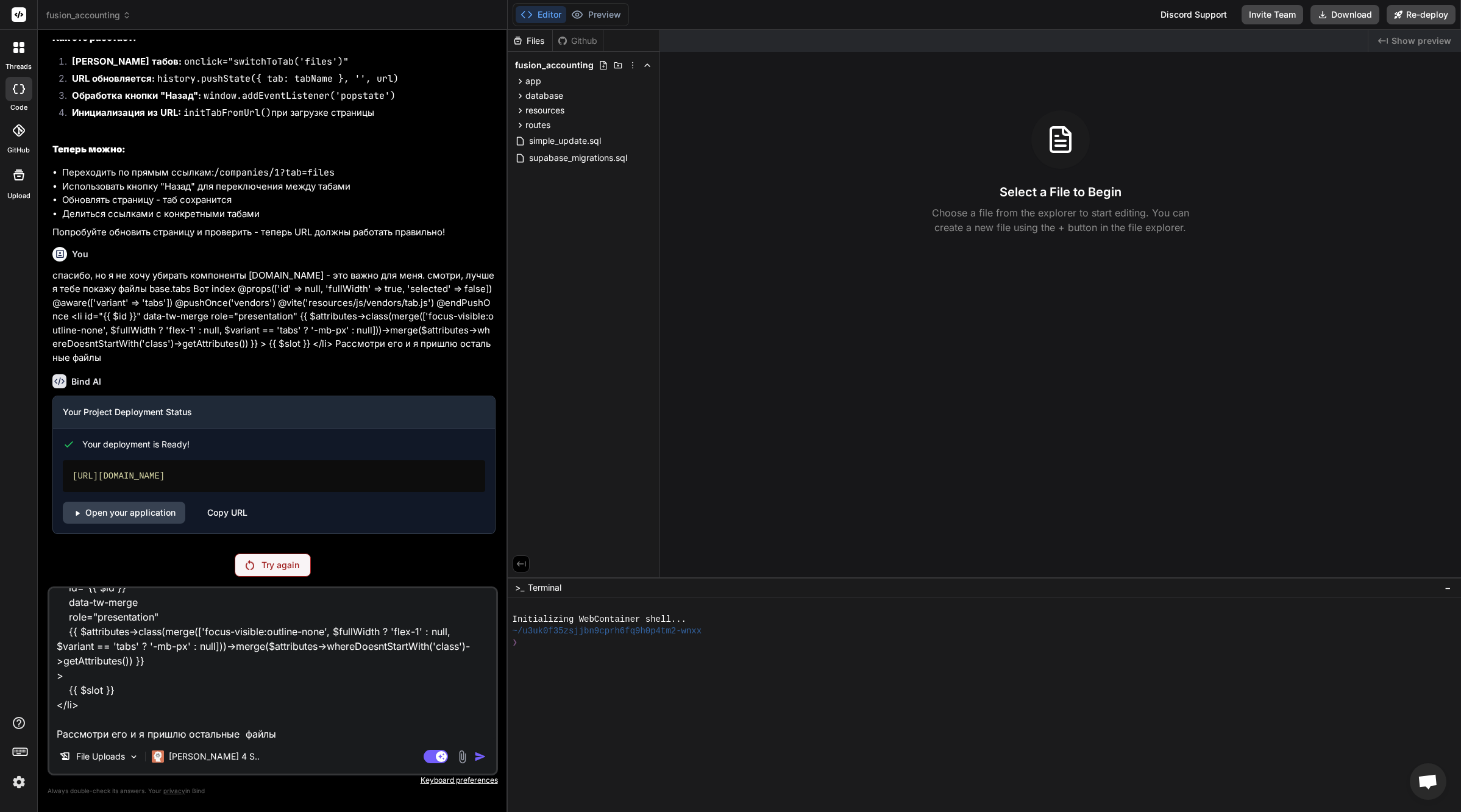
click at [353, 735] on textarea "спасибо, но я не хочу убирать компоненты [DOMAIN_NAME] - это важно для меня. см…" at bounding box center [273, 663] width 447 height 151
type textarea "спасибо, но я не хочу убирать компоненты [DOMAIN_NAME] - это важно для меня. см…"
type textarea "x"
type textarea "спасибо, но я не хочу убирать компоненты [DOMAIN_NAME] - это важно для меня. см…"
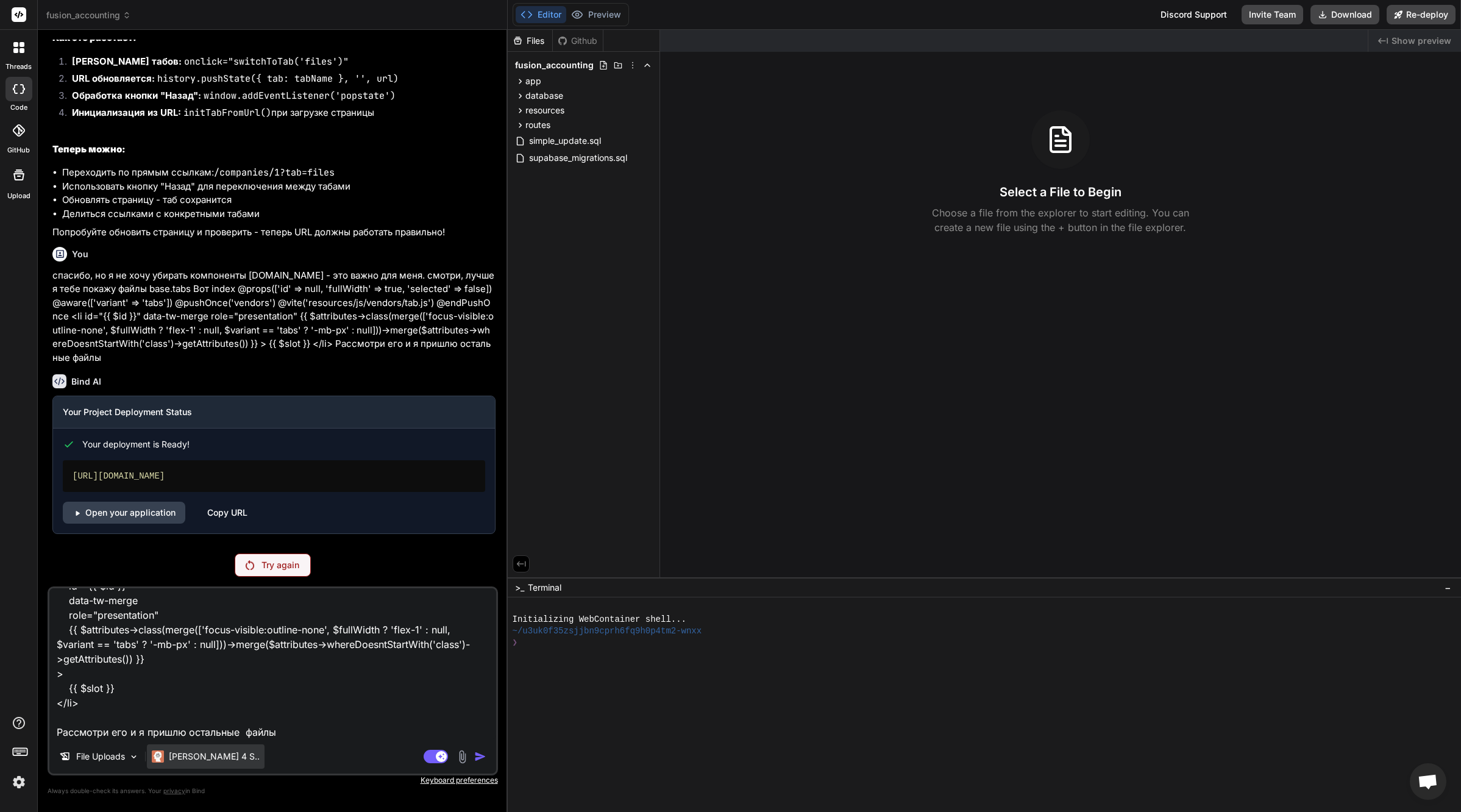
click at [213, 756] on p "[PERSON_NAME] 4 S.." at bounding box center [214, 756] width 91 height 13
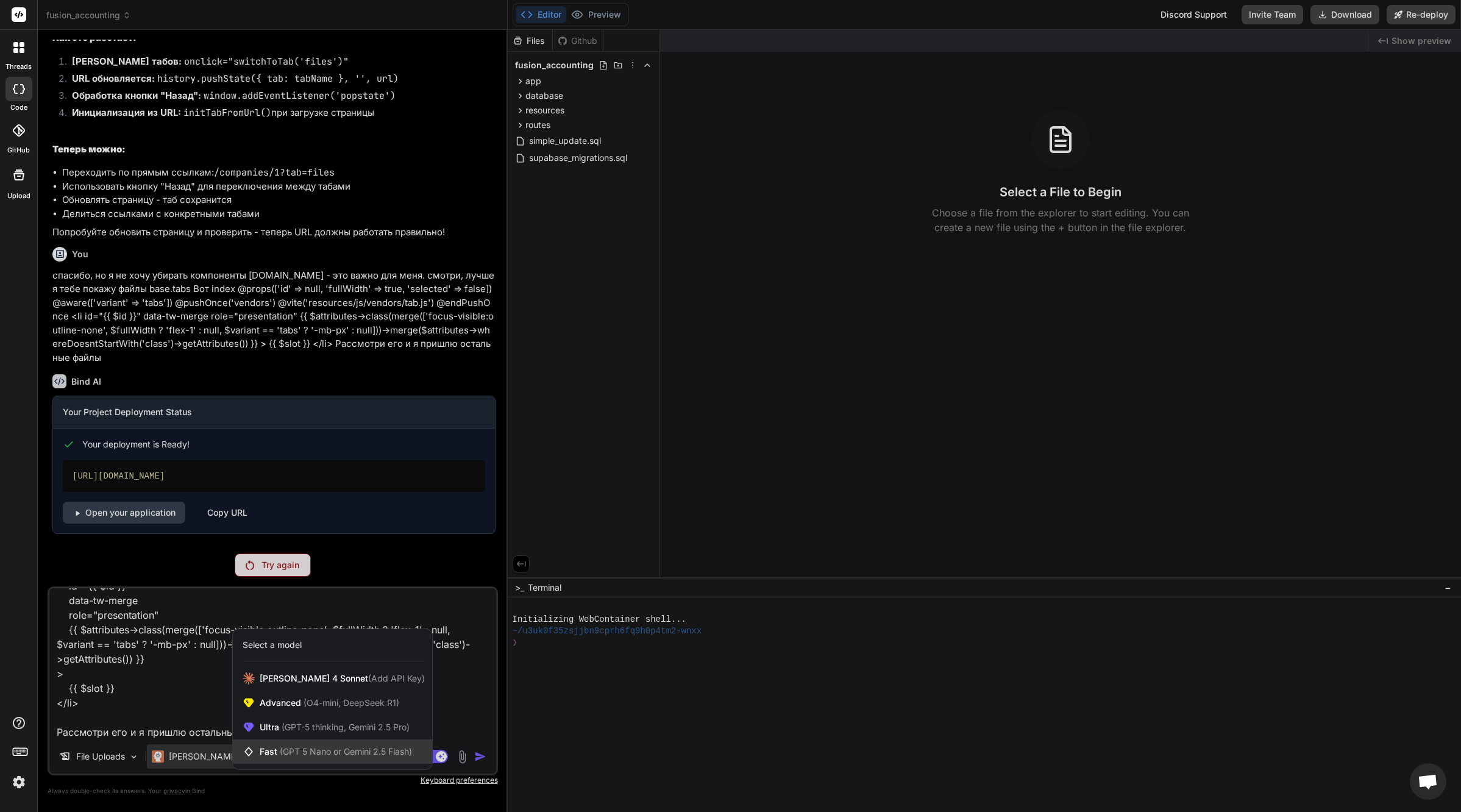
click at [345, 755] on span "(GPT 5 Nano or Gemini 2.5 Flash)" at bounding box center [345, 751] width 132 height 10
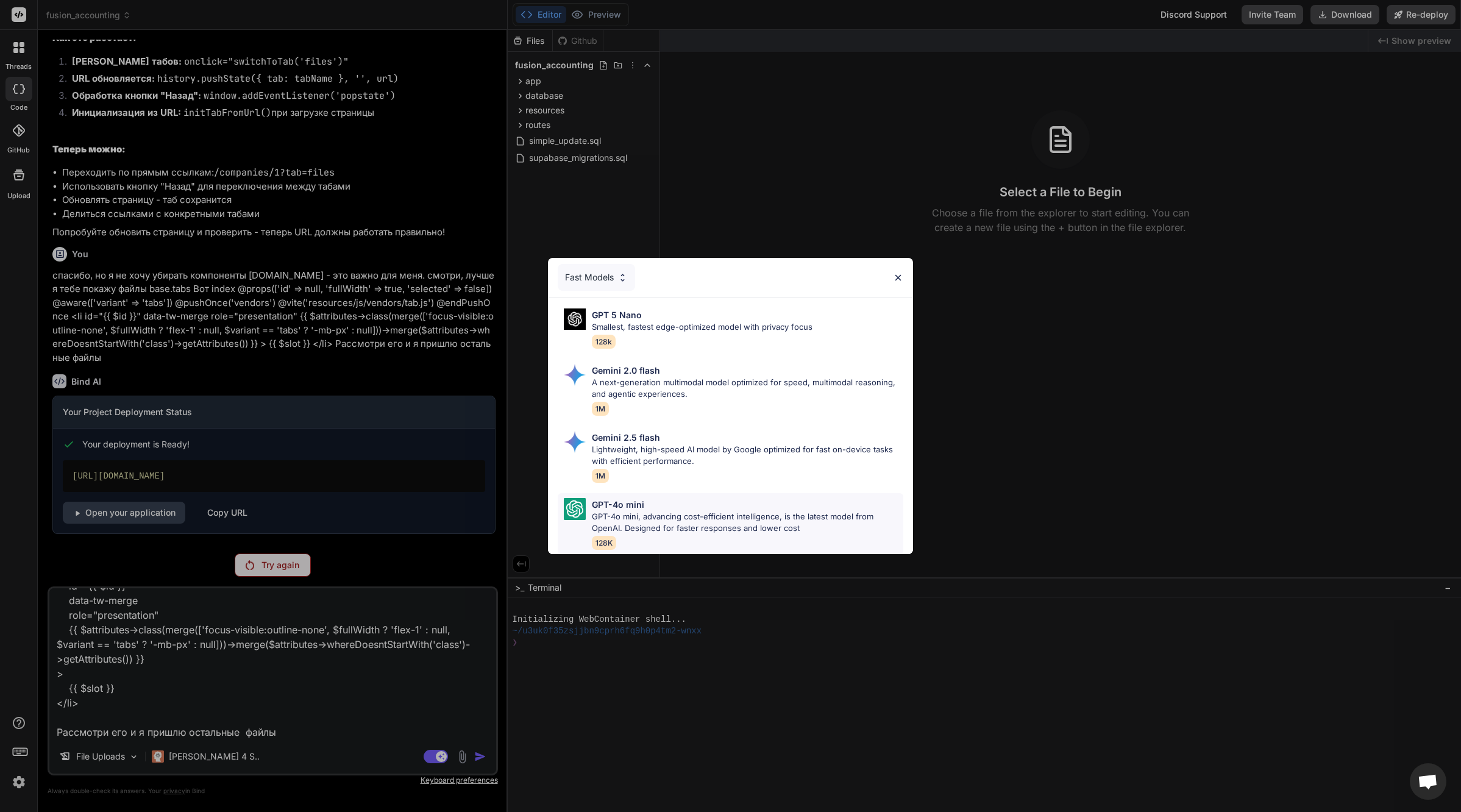
click at [683, 513] on p "GPT-4o mini, advancing cost-efficient intelligence, is the latest model from Op…" at bounding box center [747, 522] width 311 height 24
type textarea "x"
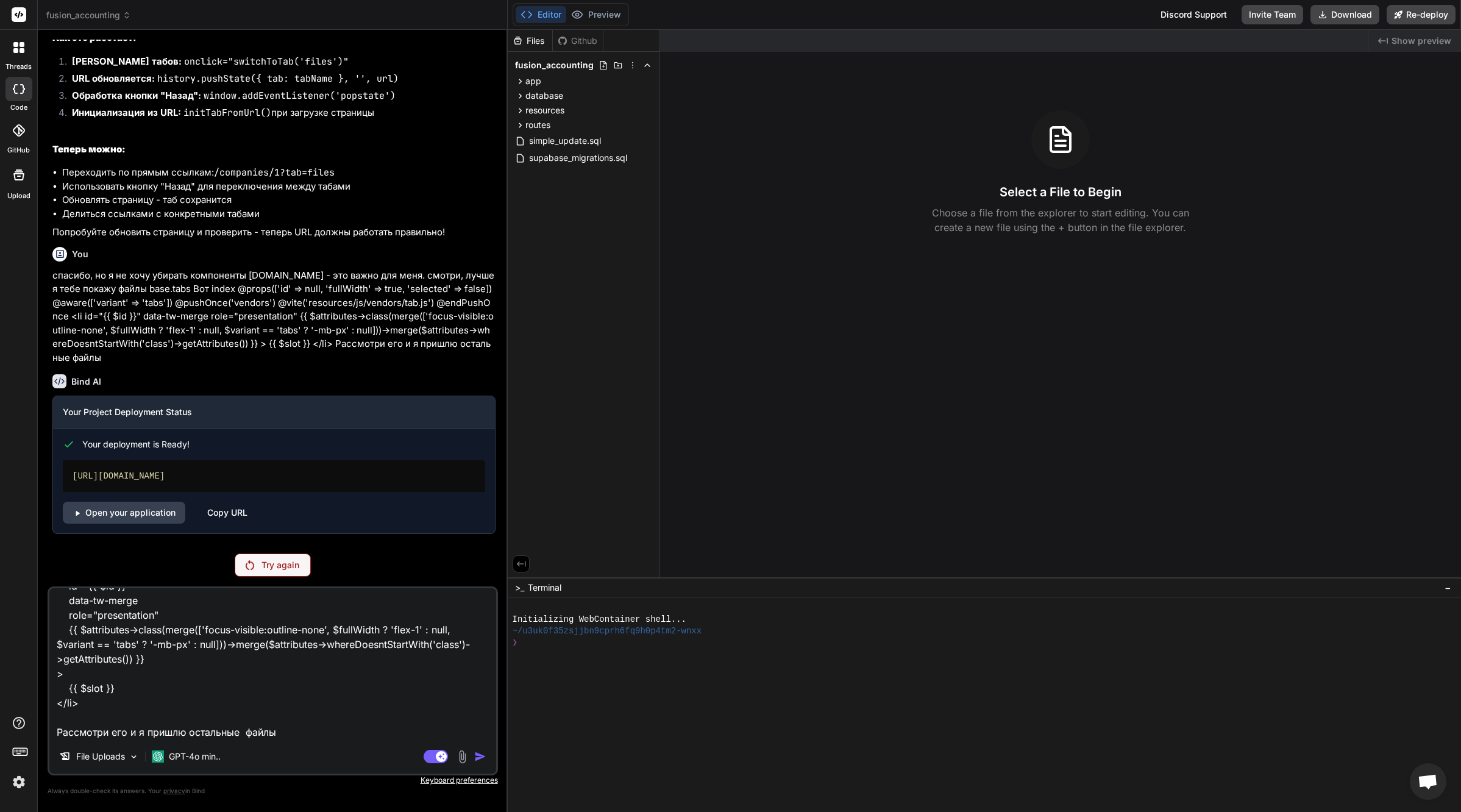
click at [337, 731] on textarea "спасибо, но я не хочу убирать компоненты [DOMAIN_NAME] - это важно для меня. см…" at bounding box center [273, 663] width 447 height 151
click at [401, 736] on textarea "спасибо, но я не хочу убирать компоненты [DOMAIN_NAME] - это важно для меня. см…" at bounding box center [273, 663] width 447 height 151
type textarea "спасибо, но я не хочу убирать компоненты [DOMAIN_NAME] - это важно для меня. см…"
type textarea "x"
type textarea "спасибо, но я не хочу убирать компоненты [DOMAIN_NAME] - это важно для меня. см…"
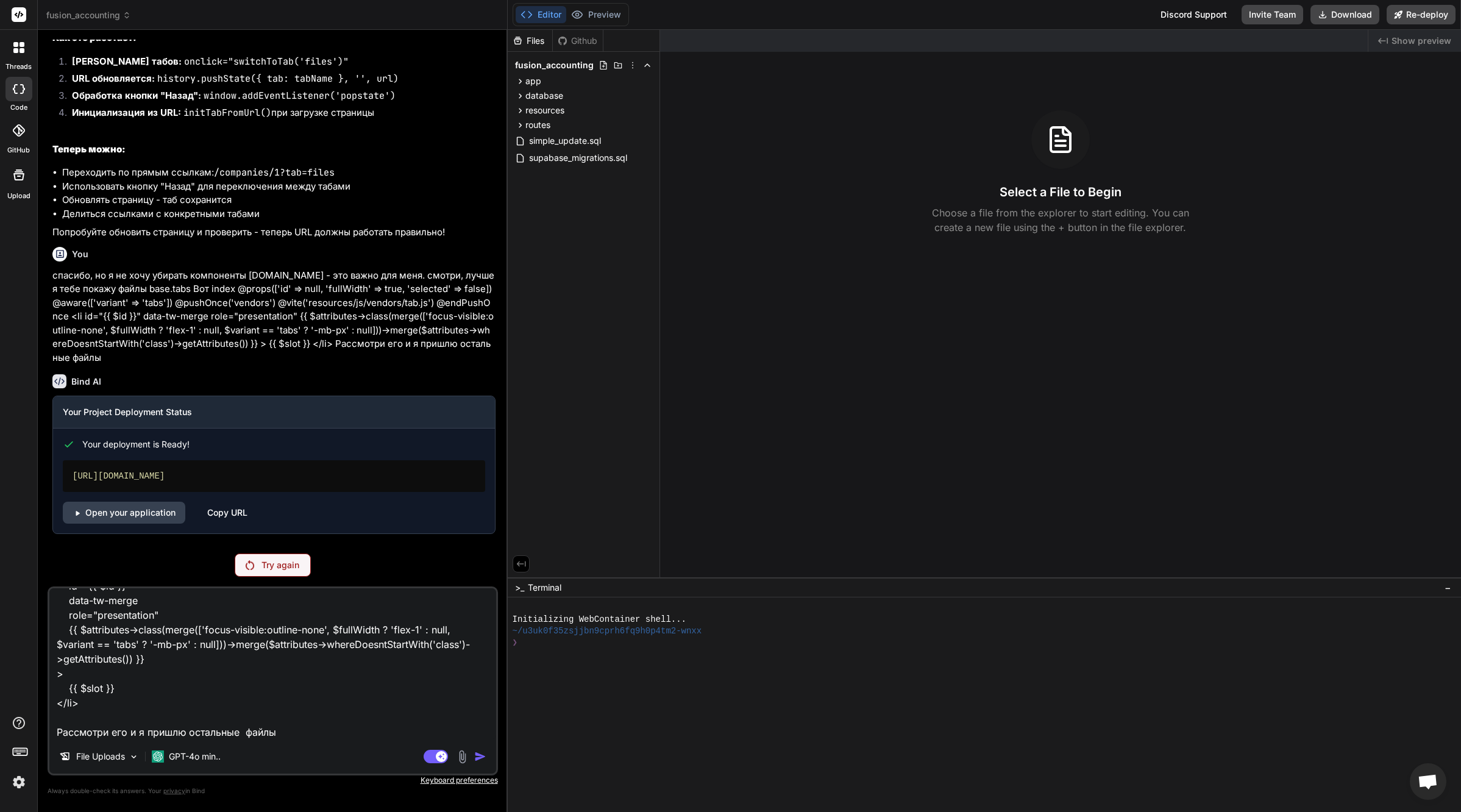
type textarea "x"
type textarea "спасибо, но я не хочу убирать компоненты [DOMAIN_NAME] - это важно для меня. см…"
type textarea "x"
type textarea "спасибо, но я не хочу убирать компоненты [DOMAIN_NAME] - это важно для меня. см…"
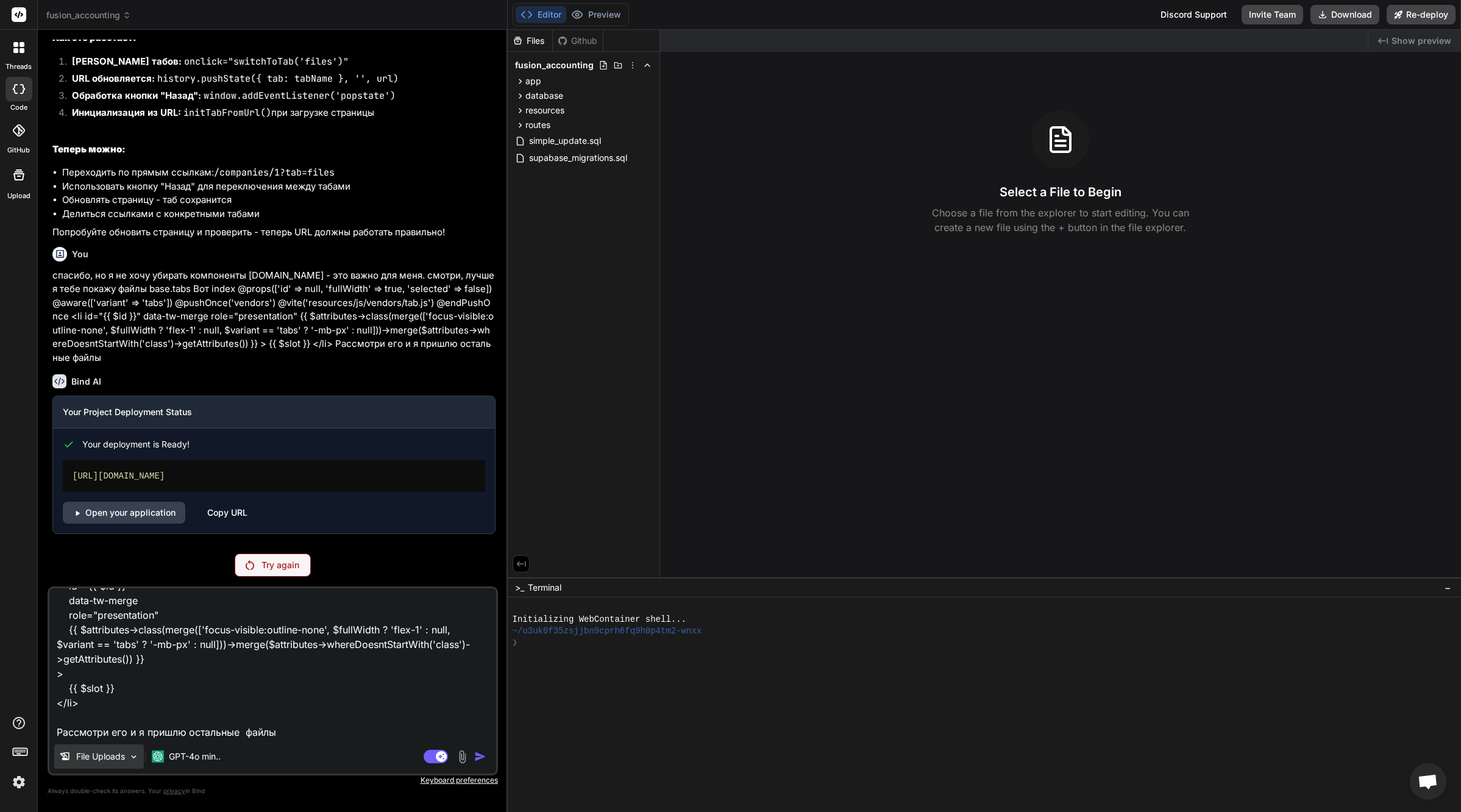
click at [119, 754] on p "File Uploads" at bounding box center [100, 756] width 49 height 13
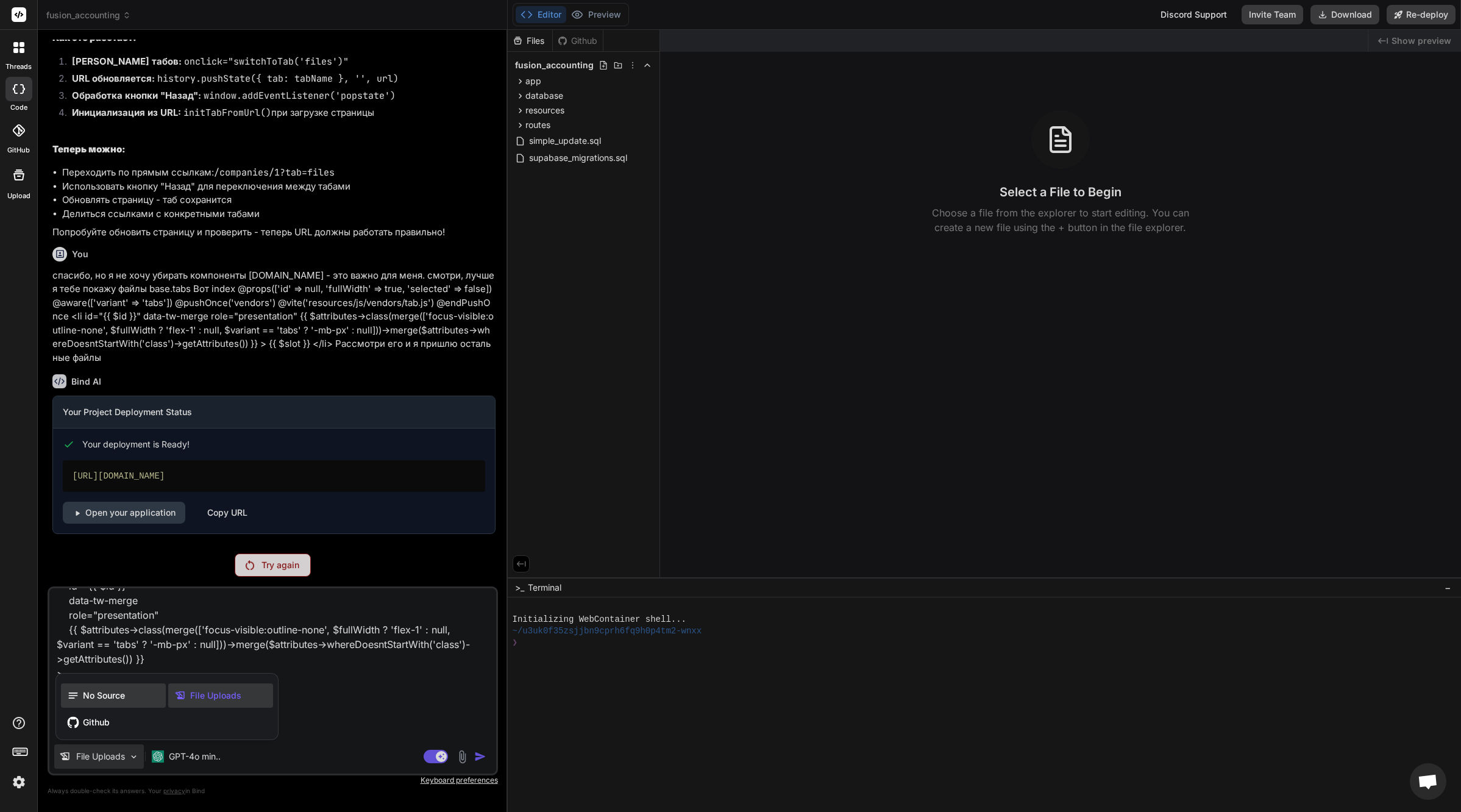
click at [113, 688] on div "No Source" at bounding box center [114, 695] width 105 height 24
type textarea "x"
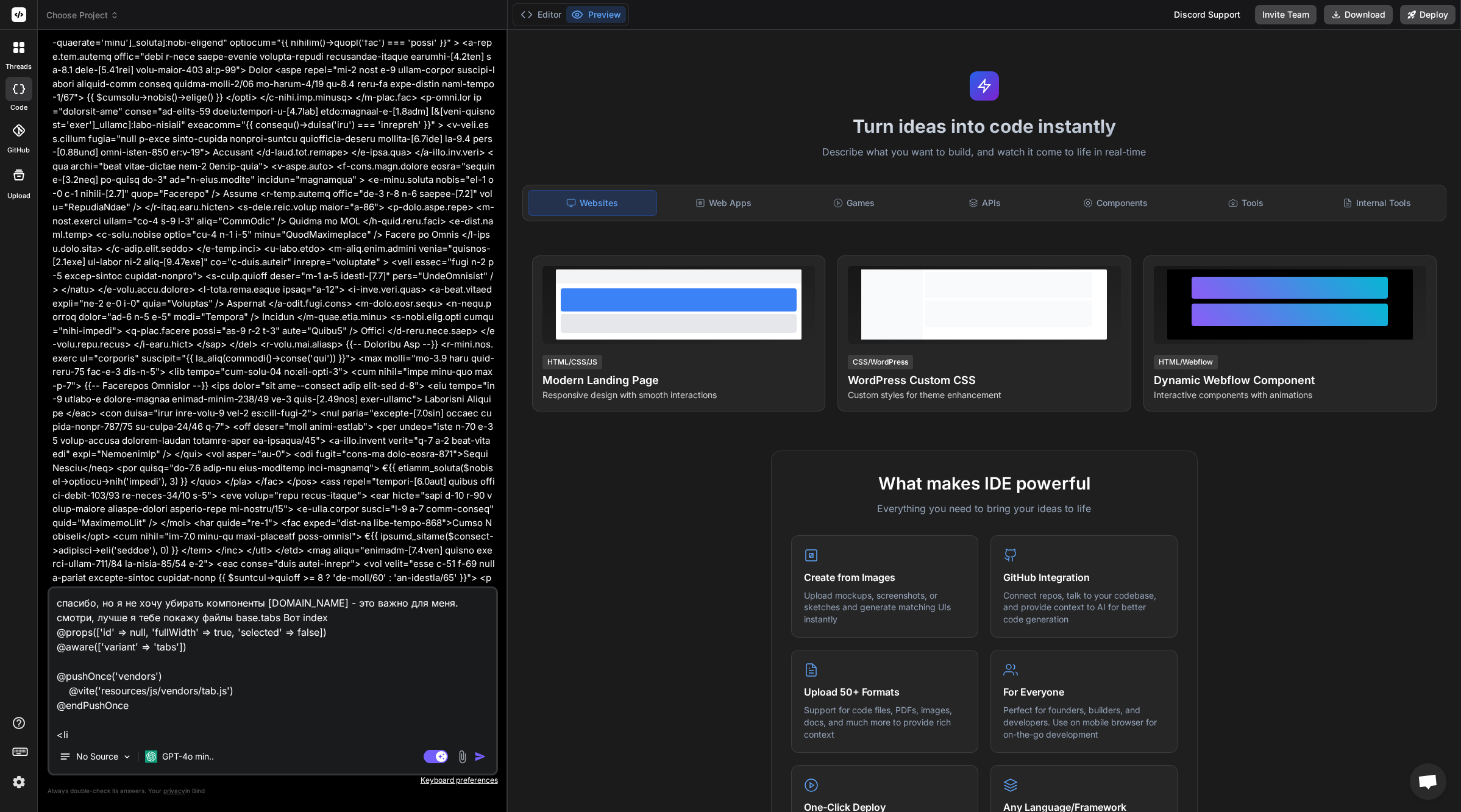
type textarea "x"
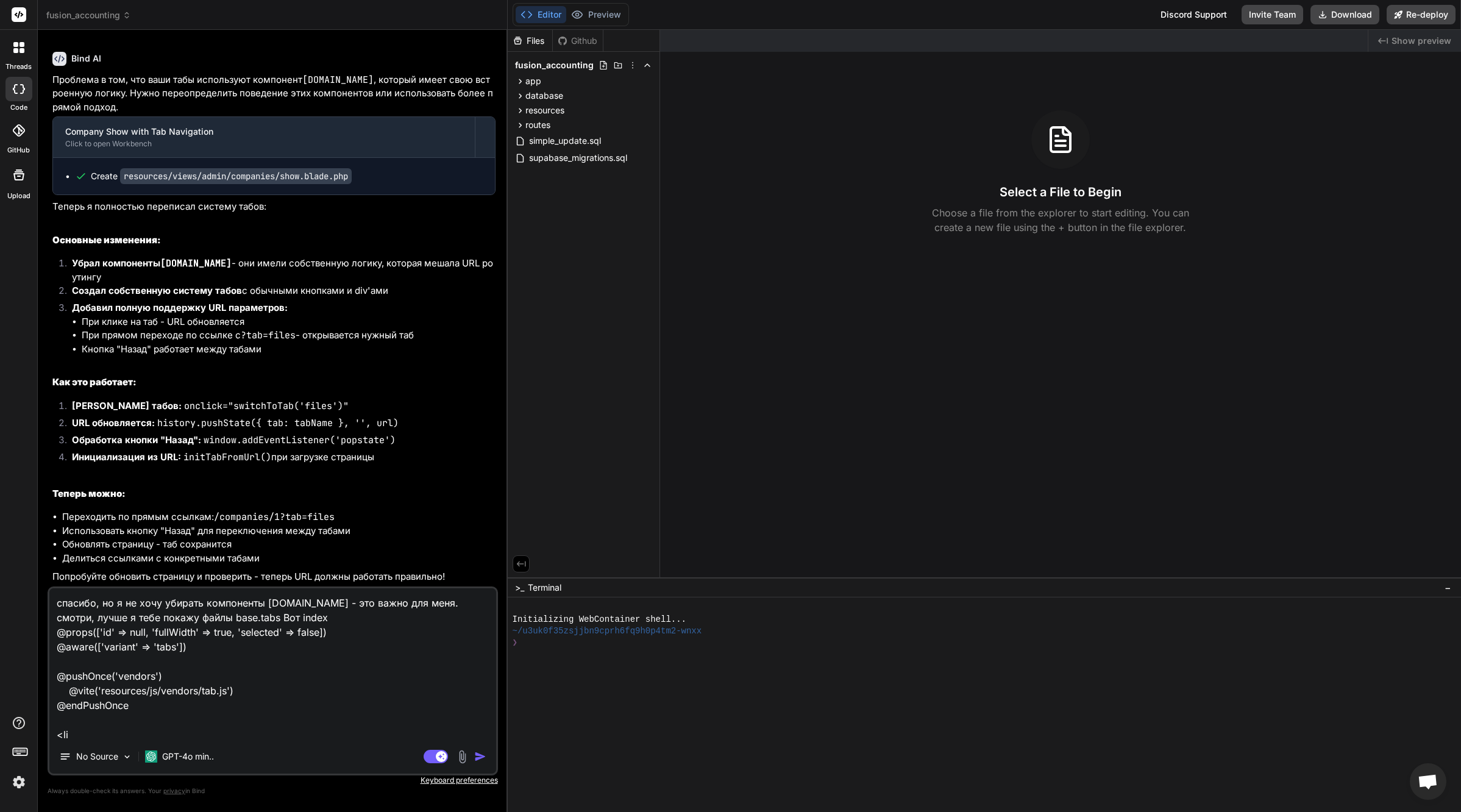
scroll to position [23599, 0]
click at [281, 706] on textarea "спасибо, но я не хочу убирать компоненты [DOMAIN_NAME] - это важно для меня. см…" at bounding box center [273, 663] width 447 height 151
paste textarea "@lorem(['ip' => dolo, 'sitaMetco' => adip, 'elitsedd' => eiusm]) @tempo(['incid…"
type textarea "loremip, do s am cons adipisc elitseddoe t-inci.utl - etd magna ali enim. admin…"
type textarea "x"
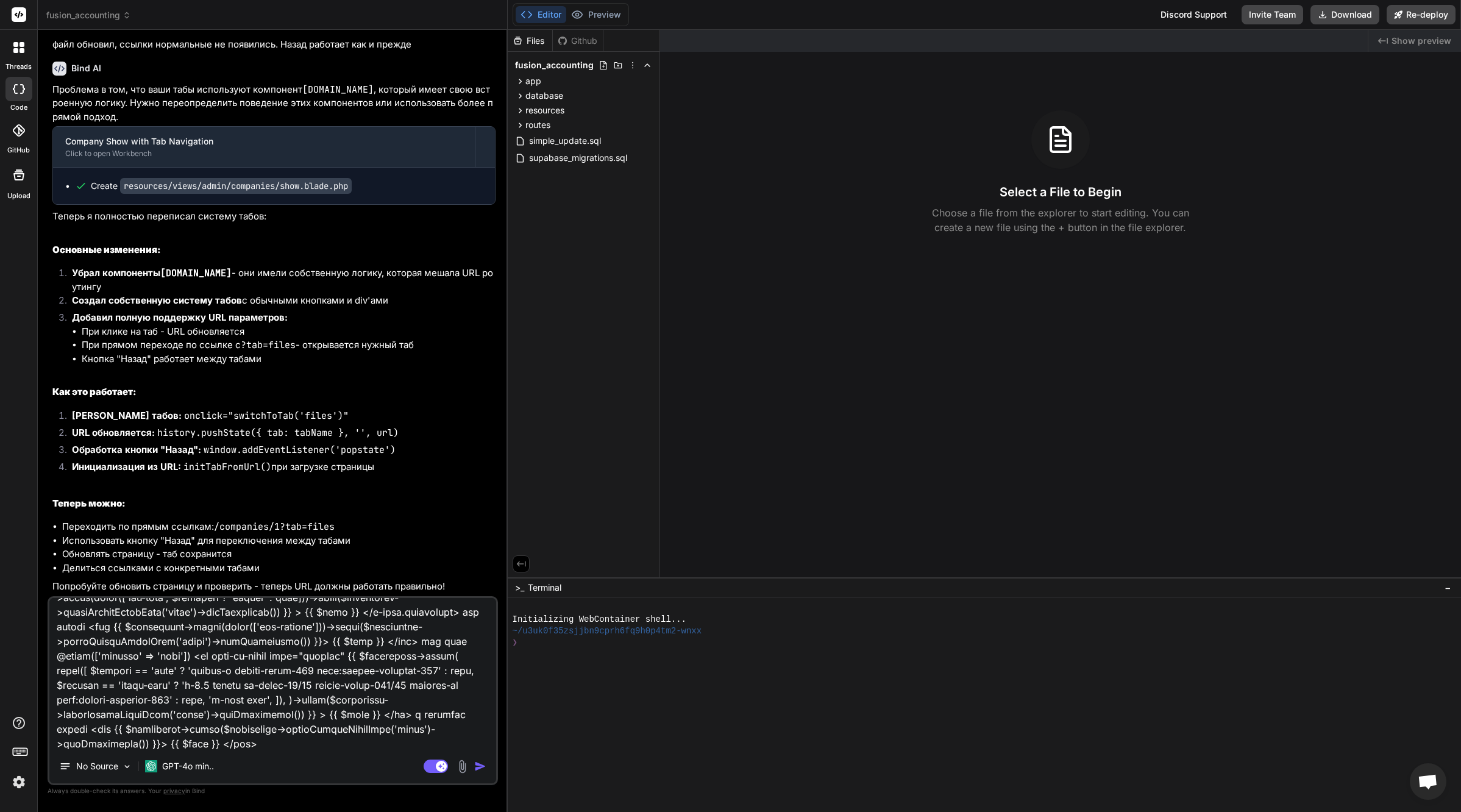
scroll to position [23701, 0]
type textarea "loremip, do s am cons adipisc elitseddoe t-inci.utl - etd magna ali enim. admin…"
click at [483, 768] on img "button" at bounding box center [480, 766] width 13 height 13
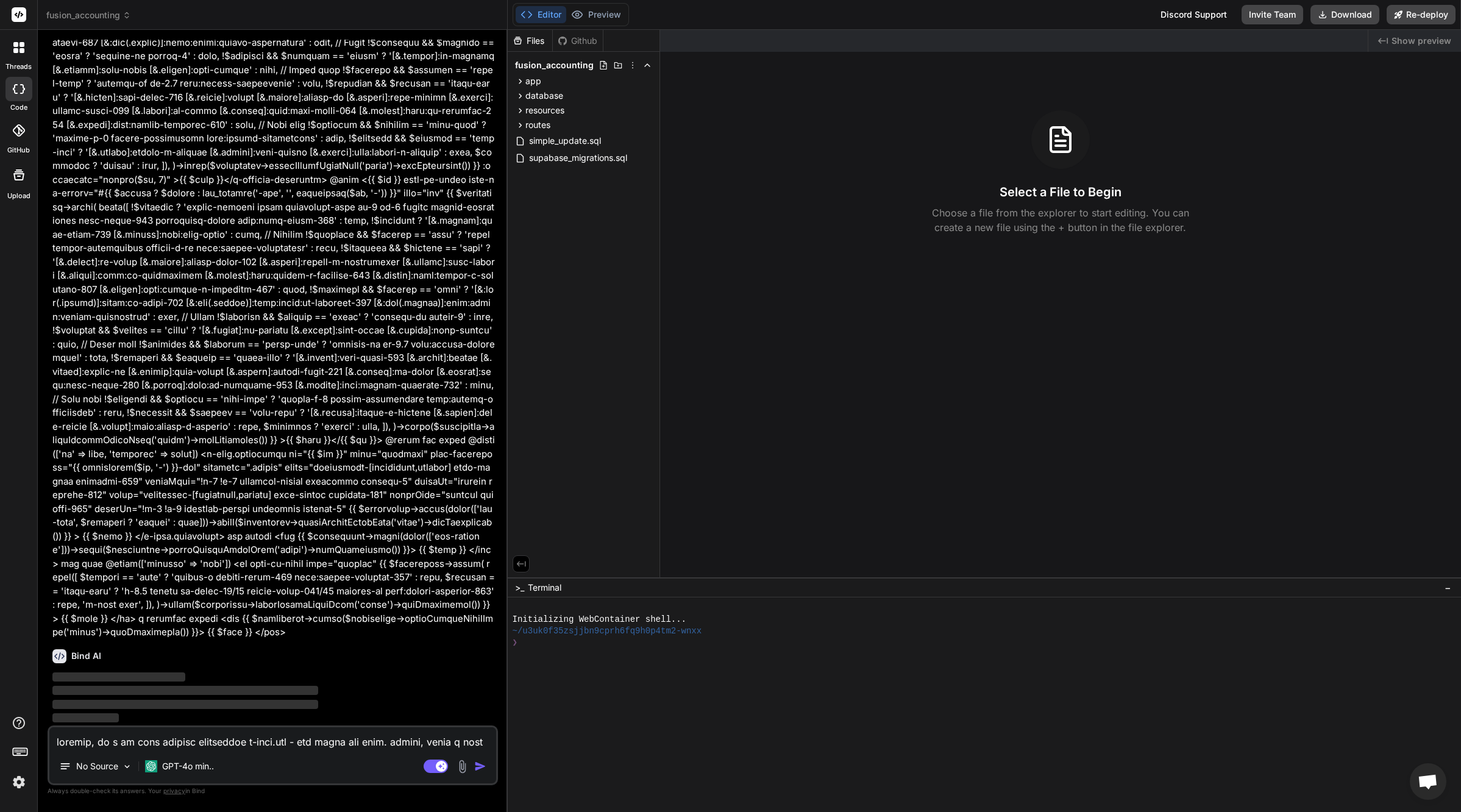
scroll to position [24494, 0]
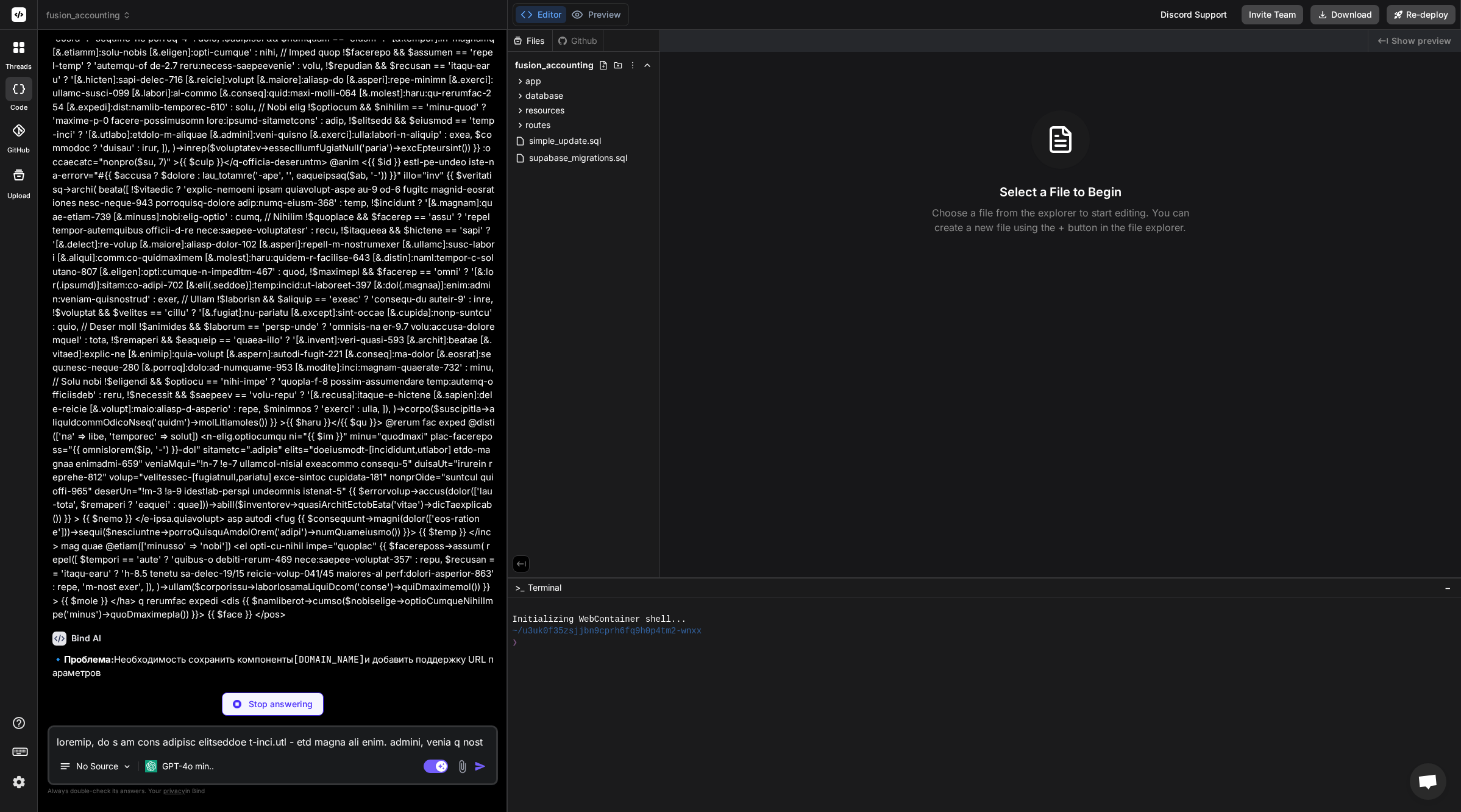
click at [1446, 588] on span "−" at bounding box center [1448, 587] width 7 height 13
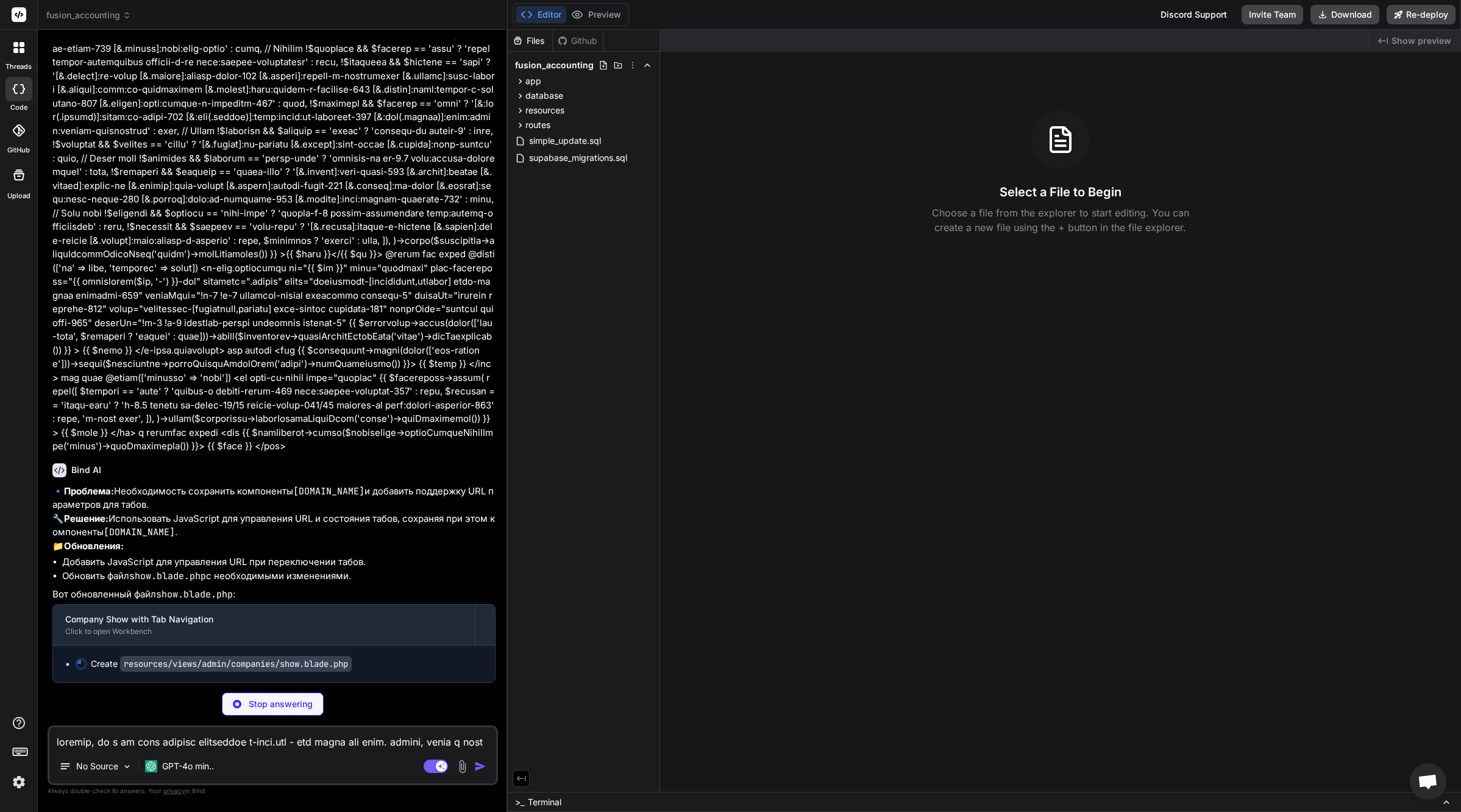
scroll to position [24665, 0]
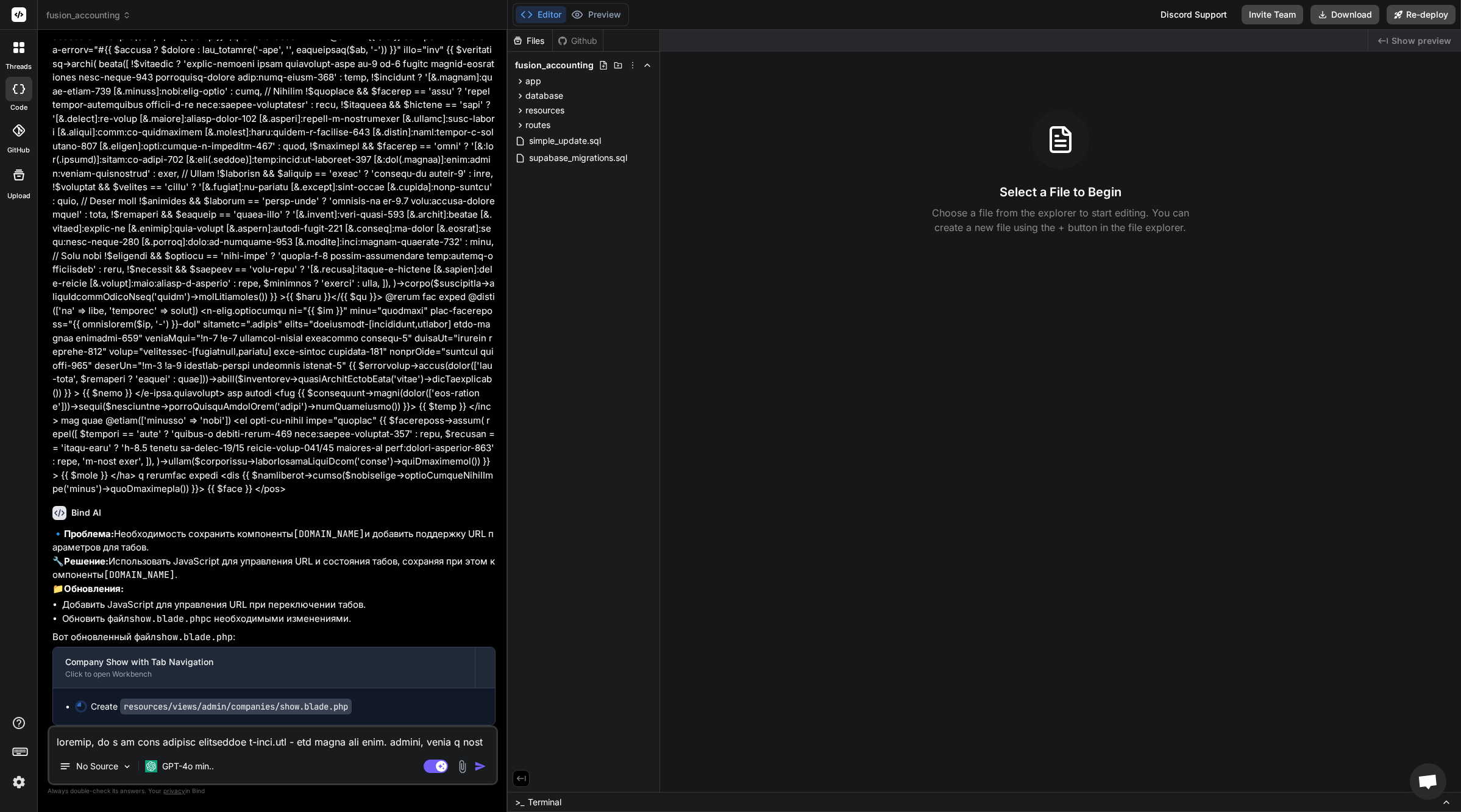
type textarea "x"
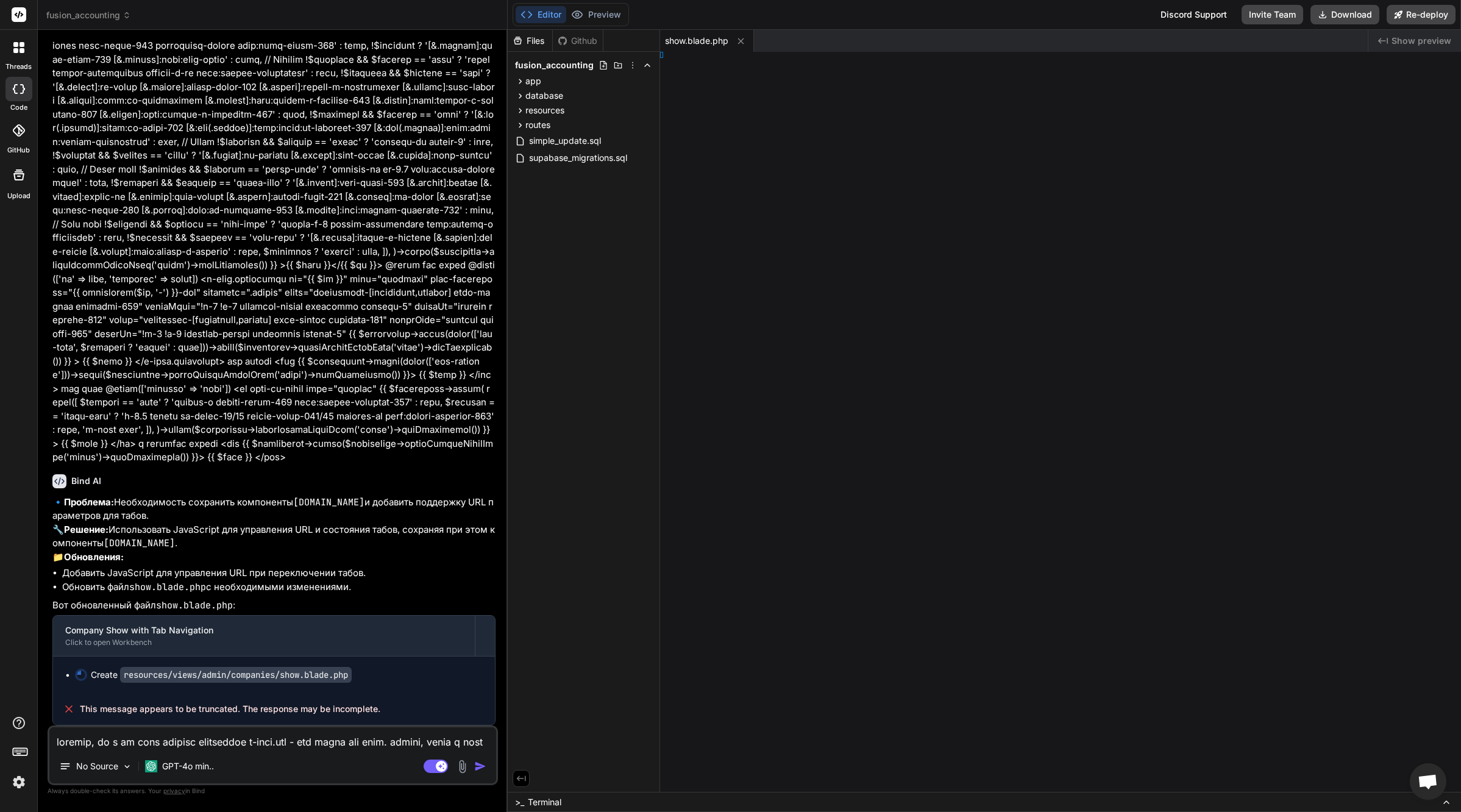
scroll to position [24696, 0]
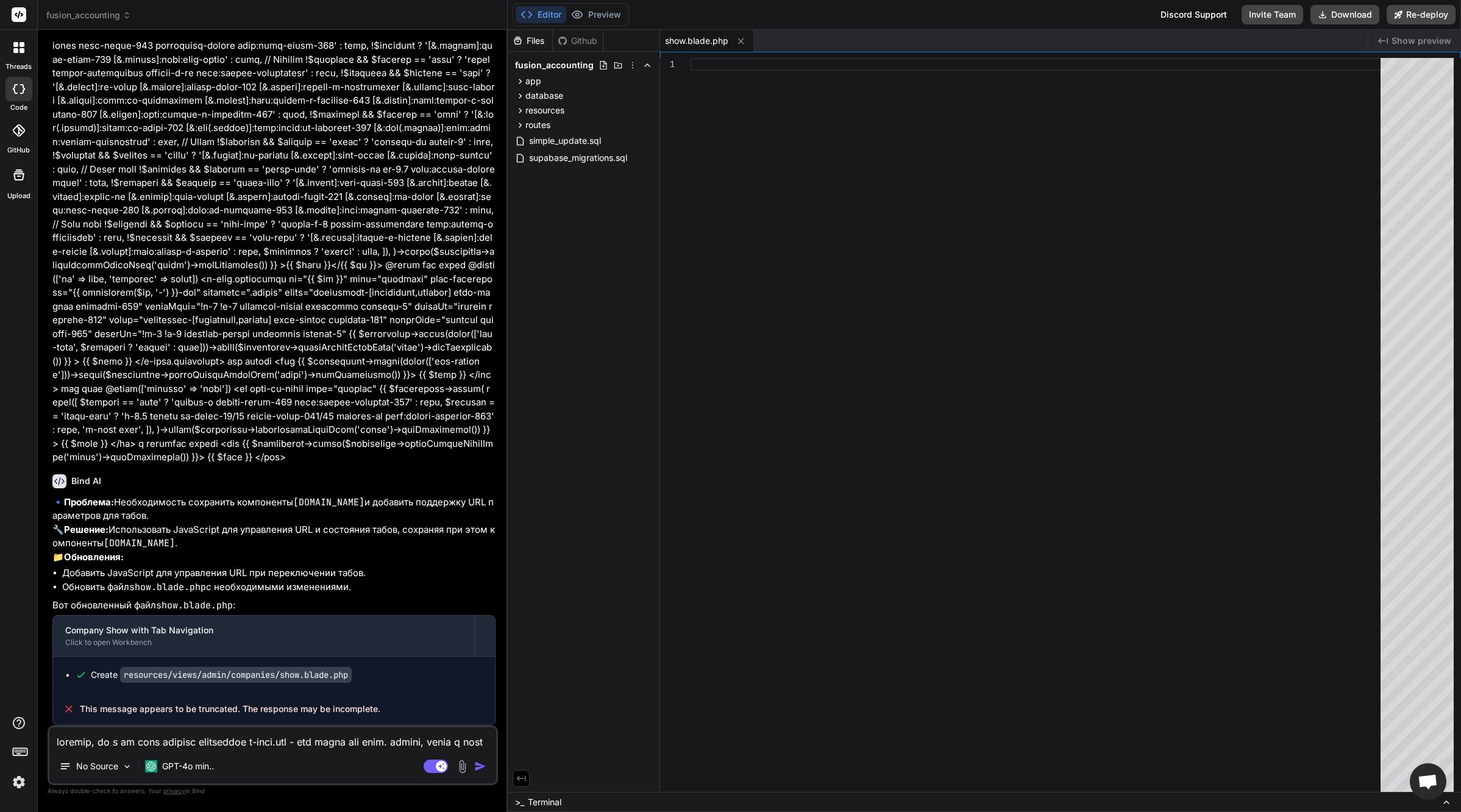
click at [221, 743] on textarea at bounding box center [273, 738] width 447 height 22
click at [195, 740] on textarea at bounding box center [273, 738] width 447 height 22
type textarea "п"
type textarea "x"
type textarea "по"
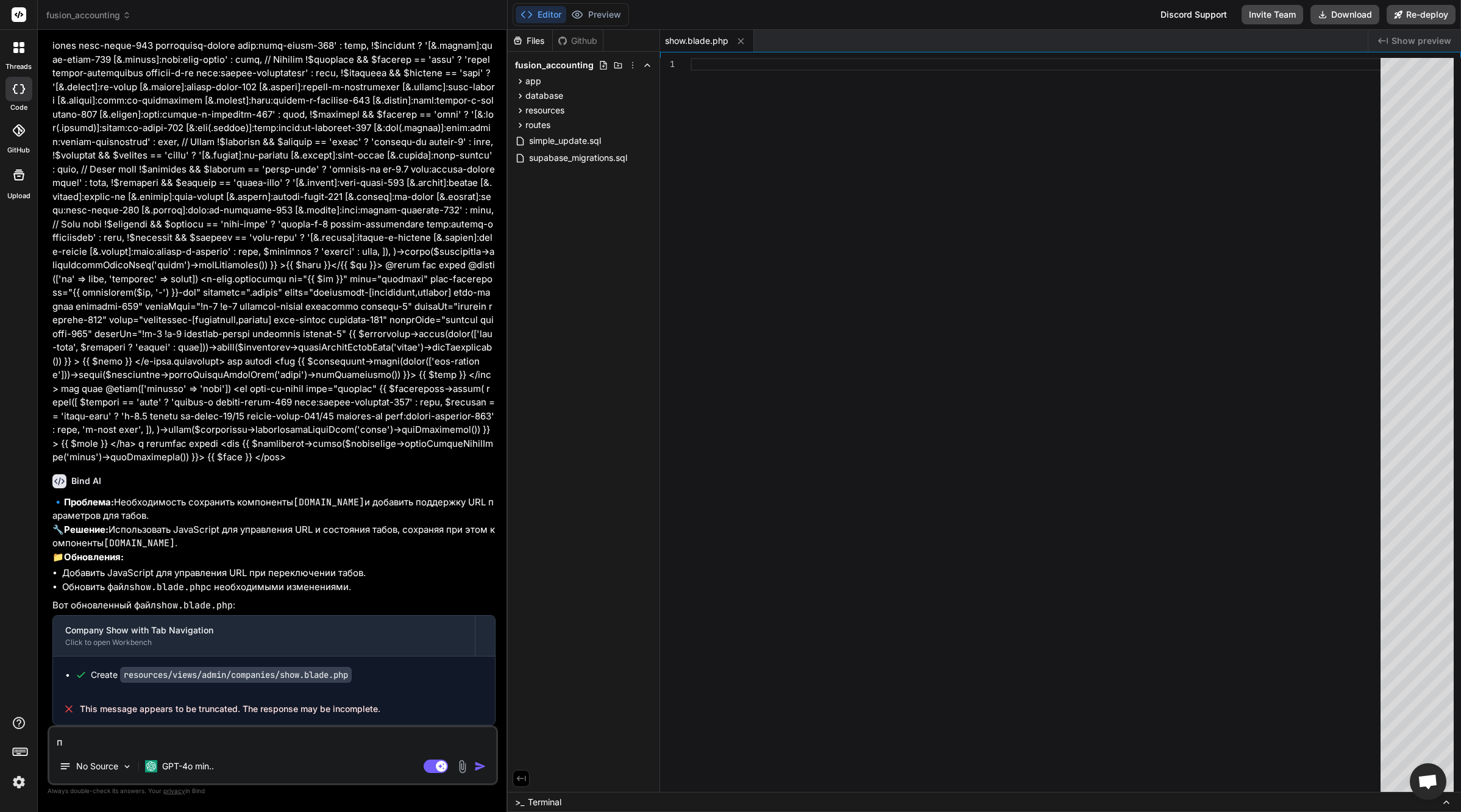
type textarea "x"
type textarea "пов"
type textarea "x"
type textarea "повт"
type textarea "x"
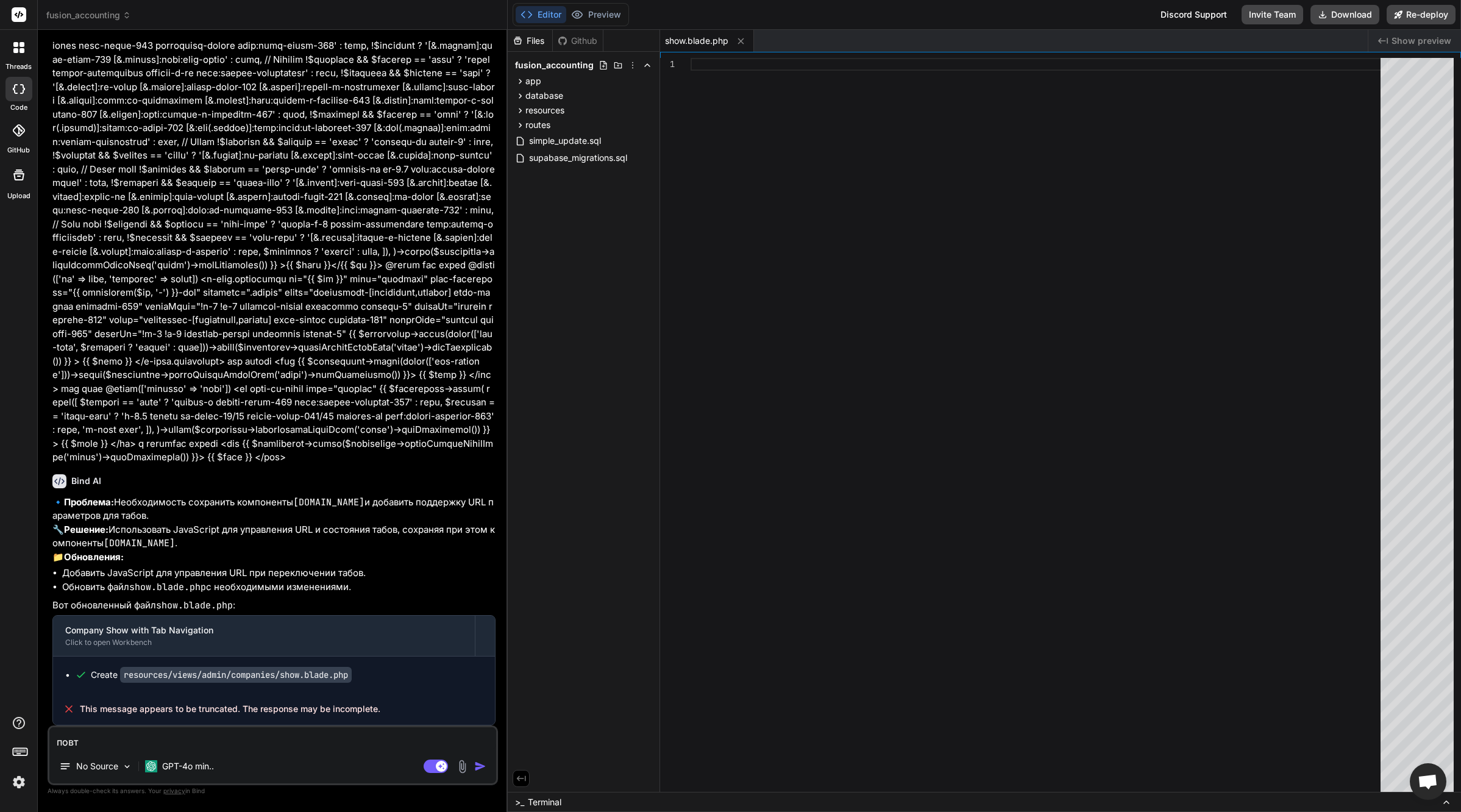
type textarea "повтр"
type textarea "x"
type textarea "повтри"
type textarea "x"
type textarea "повтри"
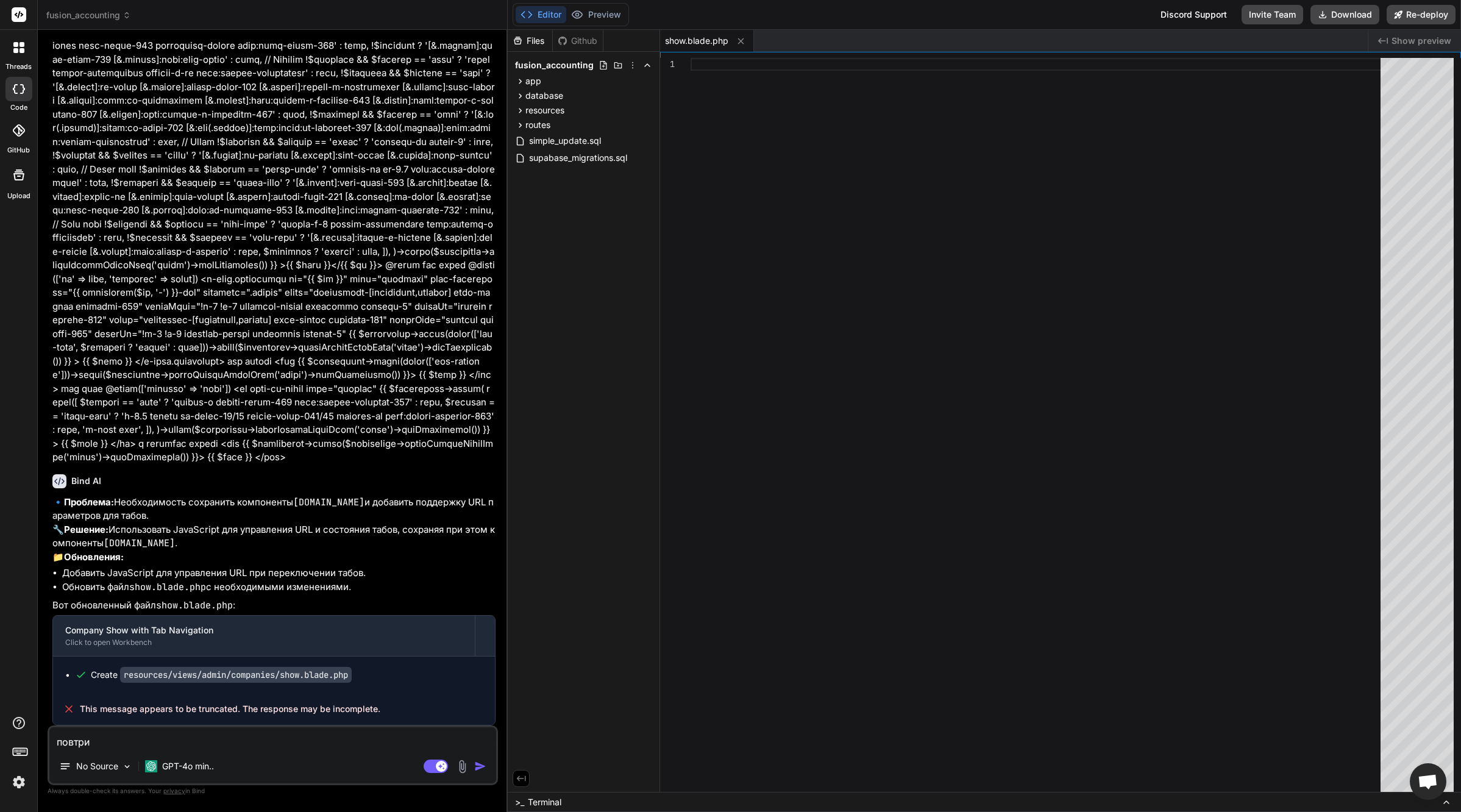
type textarea "x"
type textarea "повтри [PERSON_NAME]"
type textarea "x"
type textarea "повтри от"
type textarea "x"
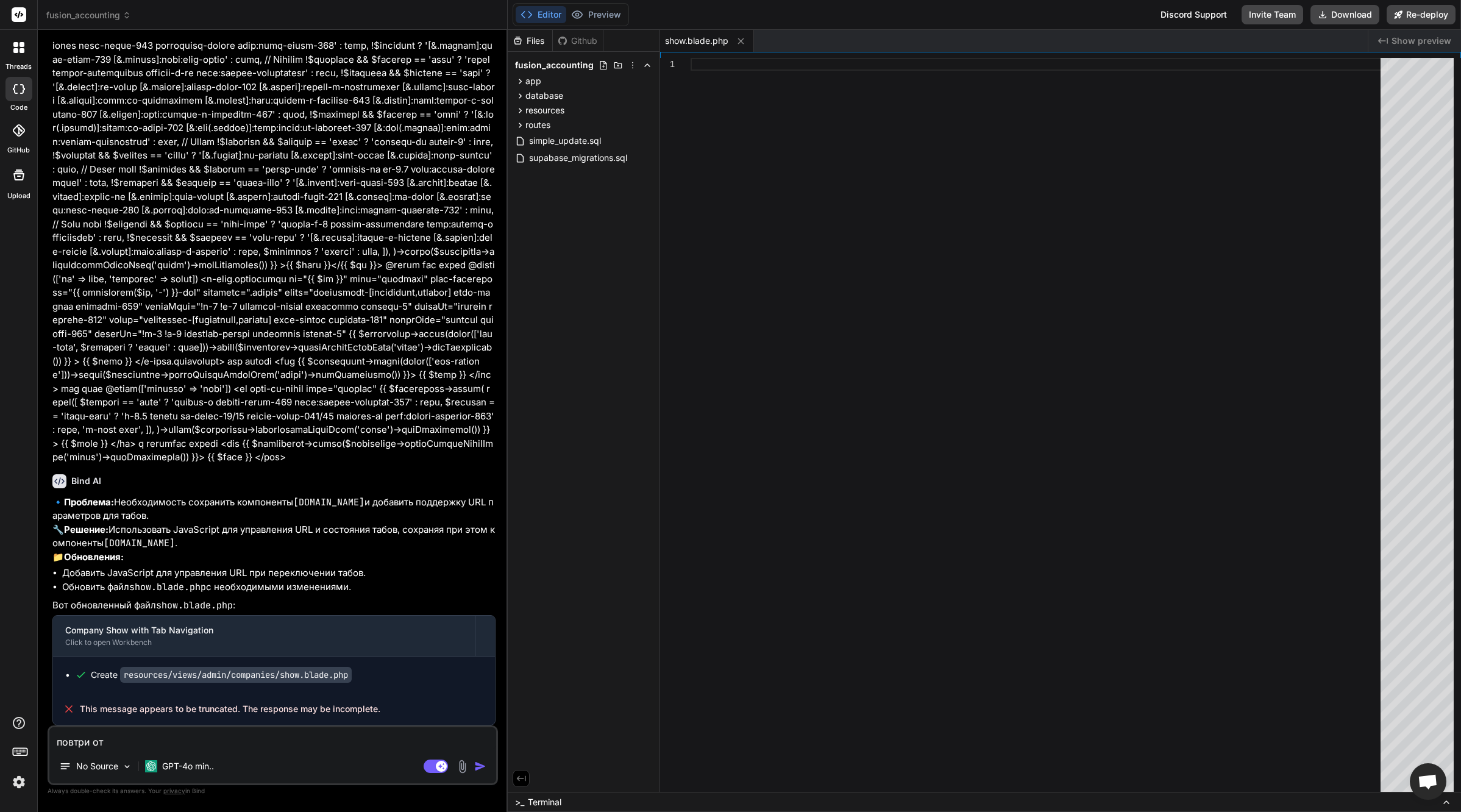
type textarea "повтри отв"
type textarea "x"
type textarea "повтри отве"
type textarea "x"
type textarea "повтри ответ"
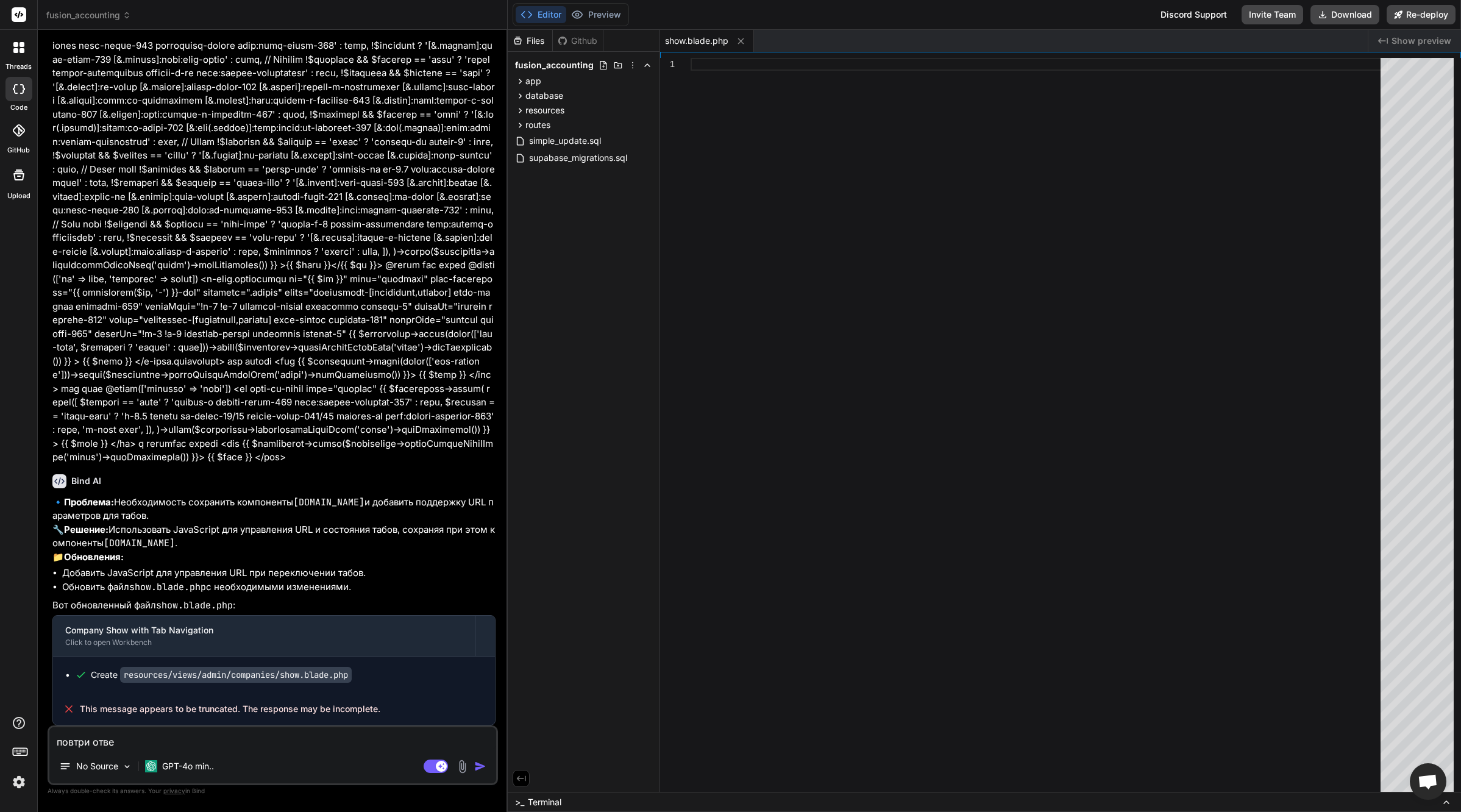
type textarea "x"
type textarea "повтри ответ,"
type textarea "x"
type textarea "повтри ответ,"
type textarea "x"
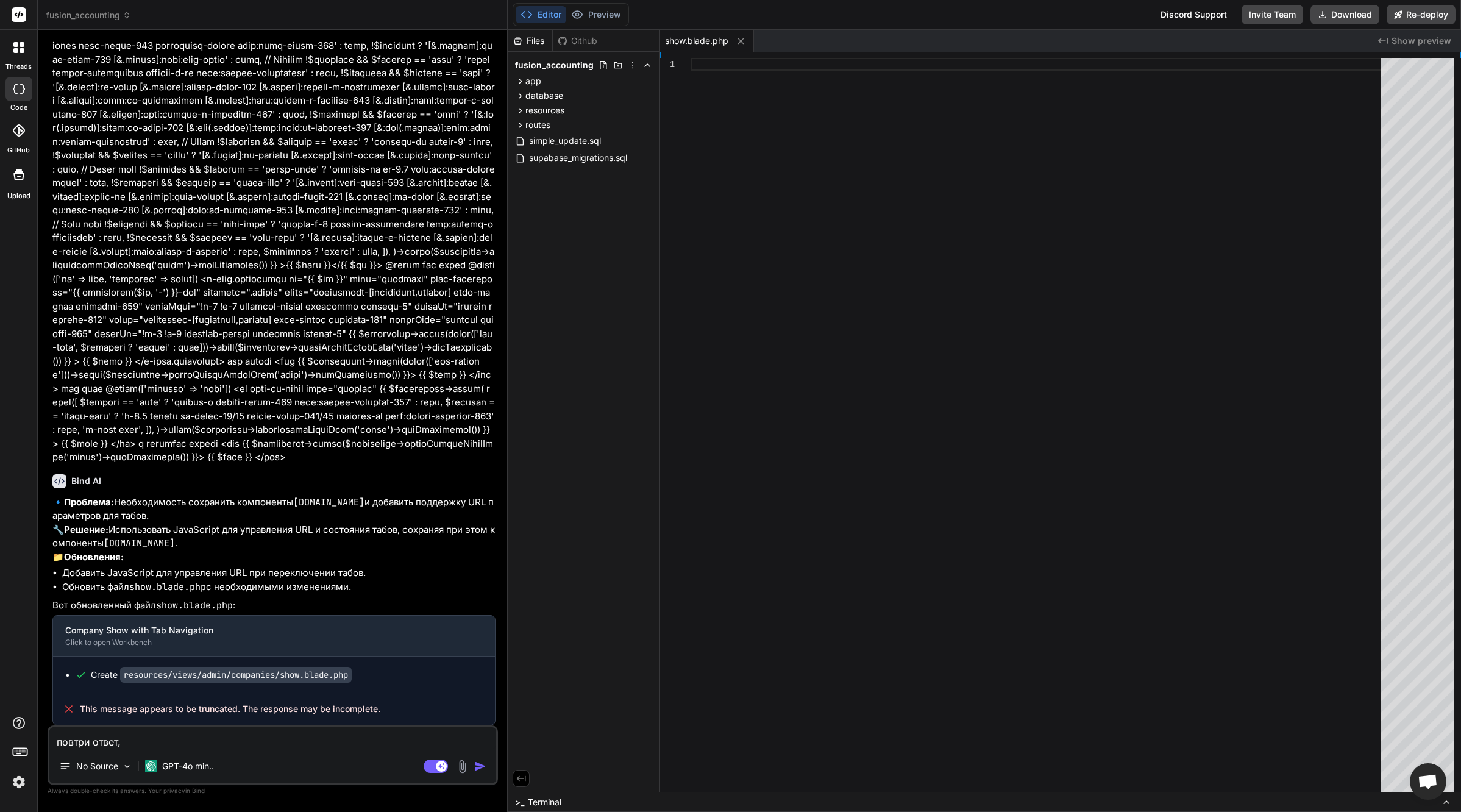
type textarea "повтори ответ,"
type textarea "x"
click at [377, 713] on span "This message appears to be truncated. The response may be incomplete." at bounding box center [229, 709] width 300 height 13
drag, startPoint x: 367, startPoint y: 707, endPoint x: 61, endPoint y: 703, distance: 306.0
click at [61, 703] on div "This message appears to be truncated. The response may be incomplete." at bounding box center [274, 708] width 442 height 32
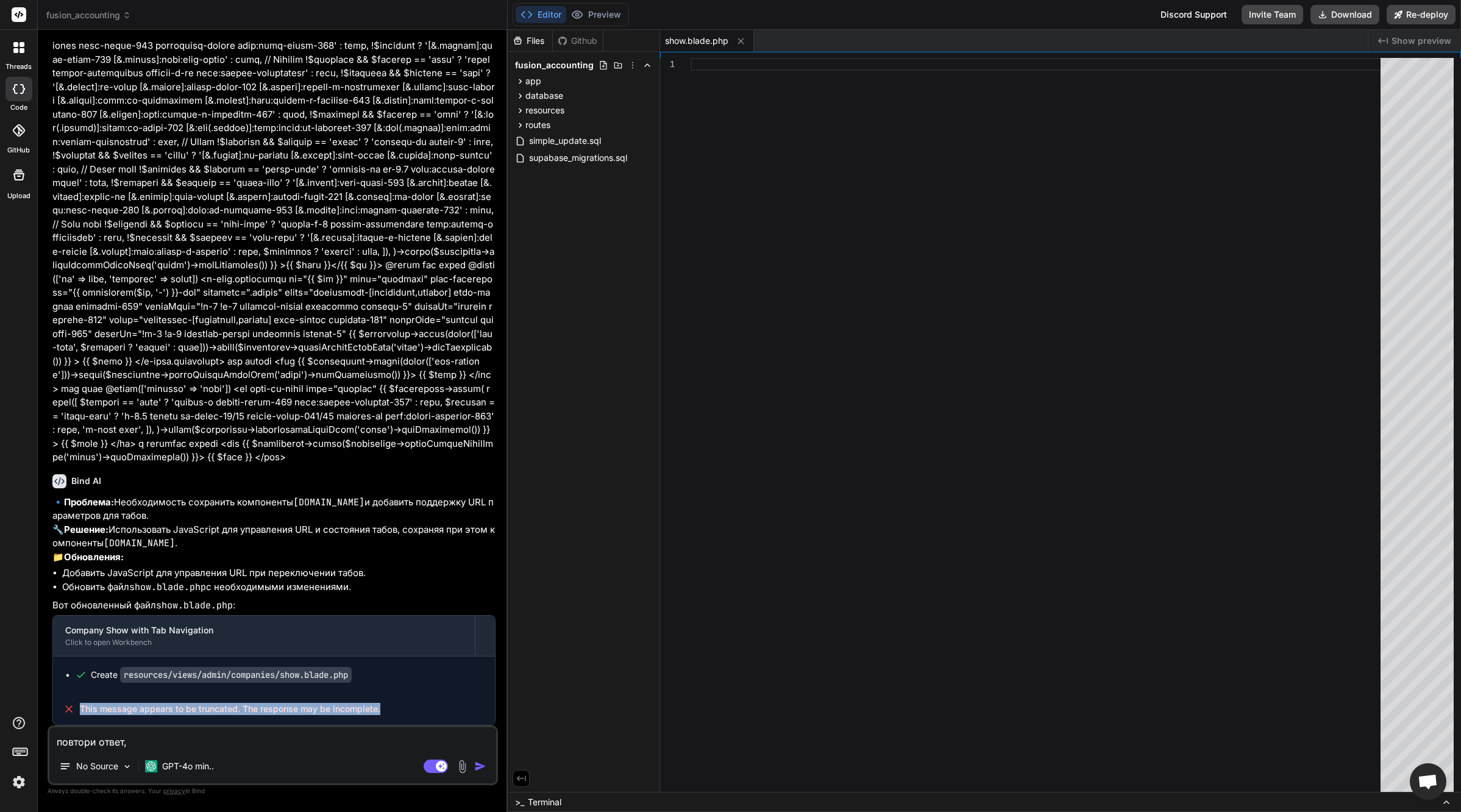
copy span "This message appears to be truncated. The response may be incomplete."
click at [225, 743] on textarea "повтори ответ," at bounding box center [273, 738] width 447 height 22
type textarea "повтори ответ, [PERSON_NAME]"
type textarea "x"
type textarea "повтори ответ, по"
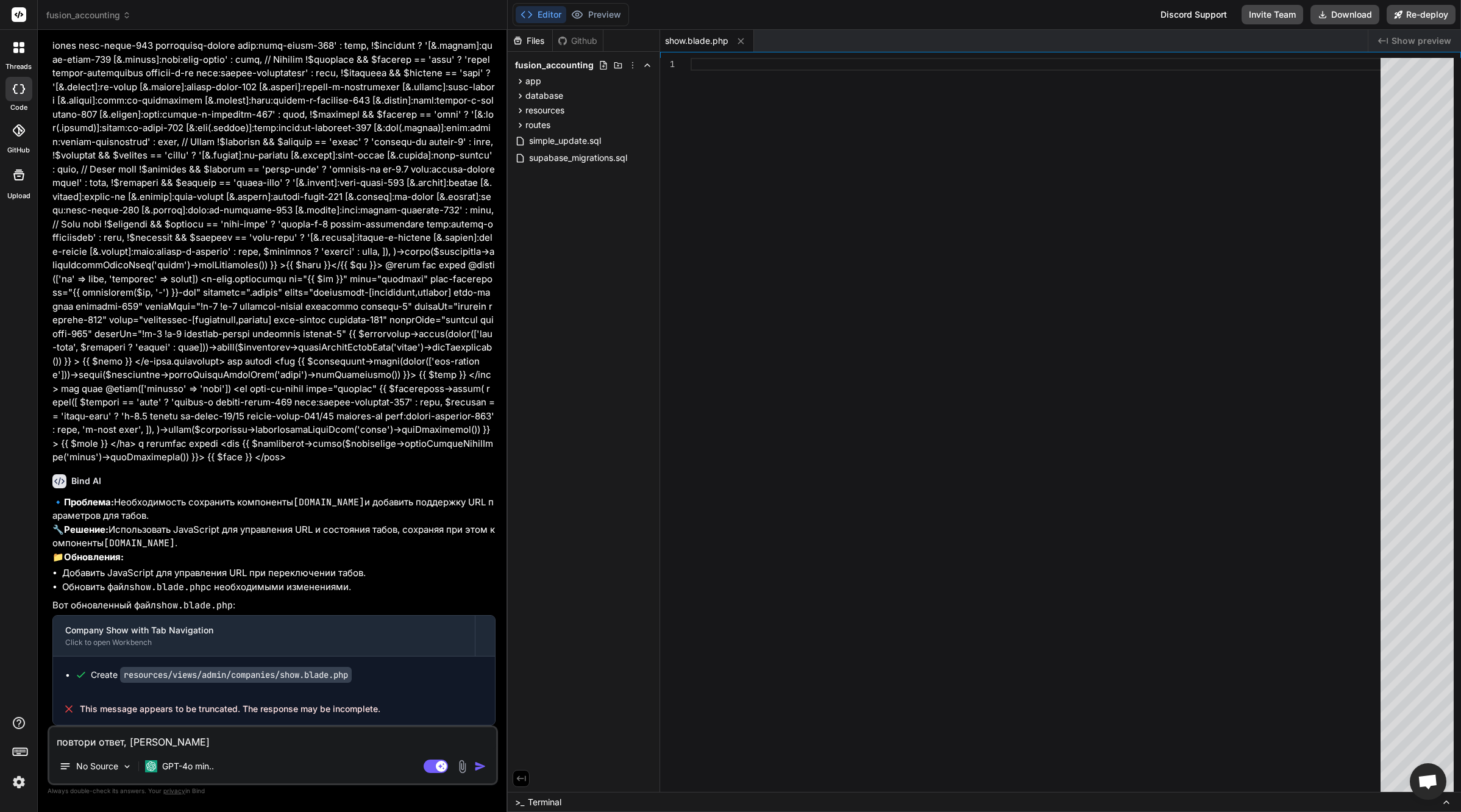
type textarea "x"
type textarea "повтори ответ, пот"
type textarea "x"
type textarea "повтори ответ, пото"
type textarea "x"
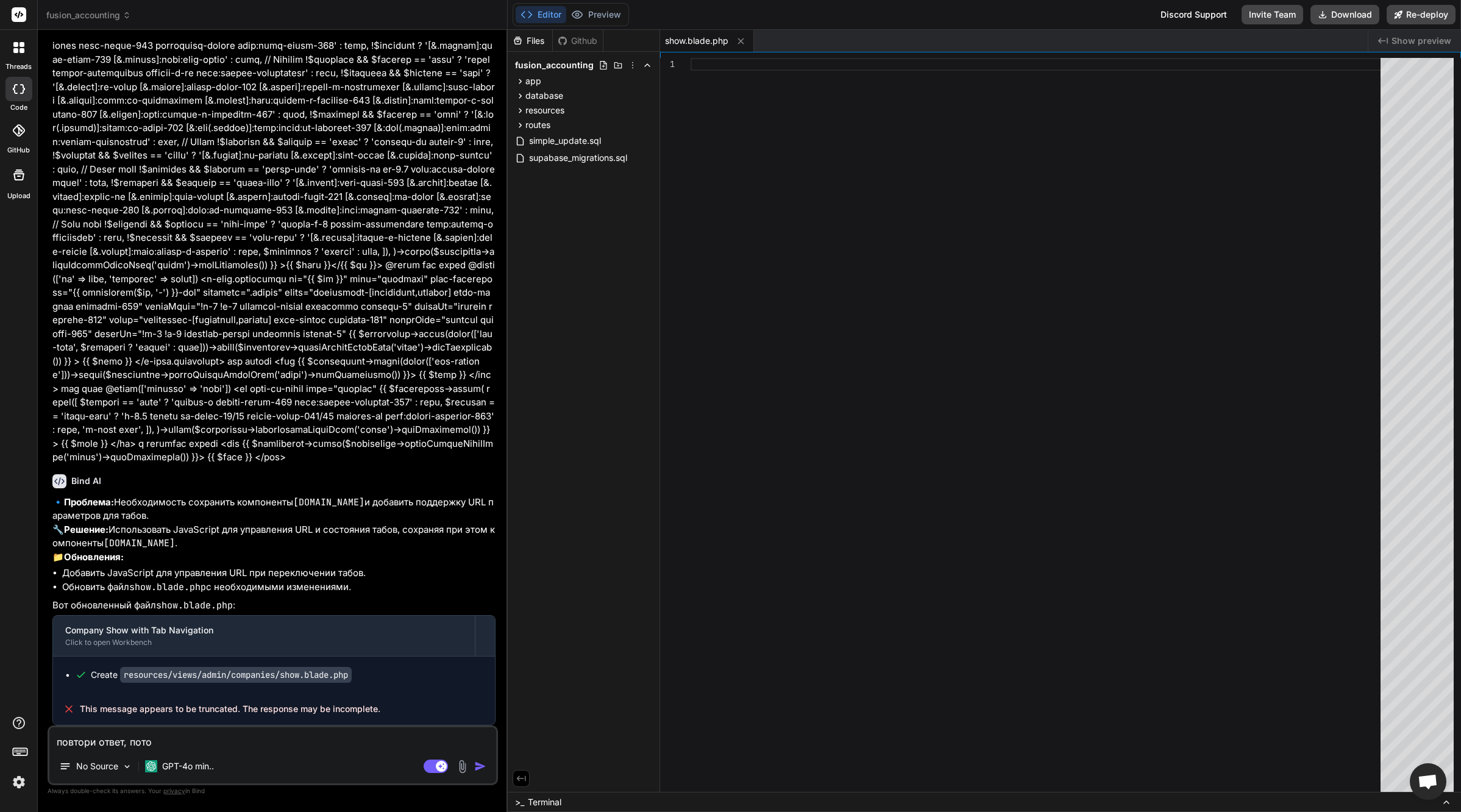
type textarea "повтори ответ, потом"
type textarea "x"
type textarea "повтори ответ, потому"
type textarea "x"
type textarea "повтори ответ, потому"
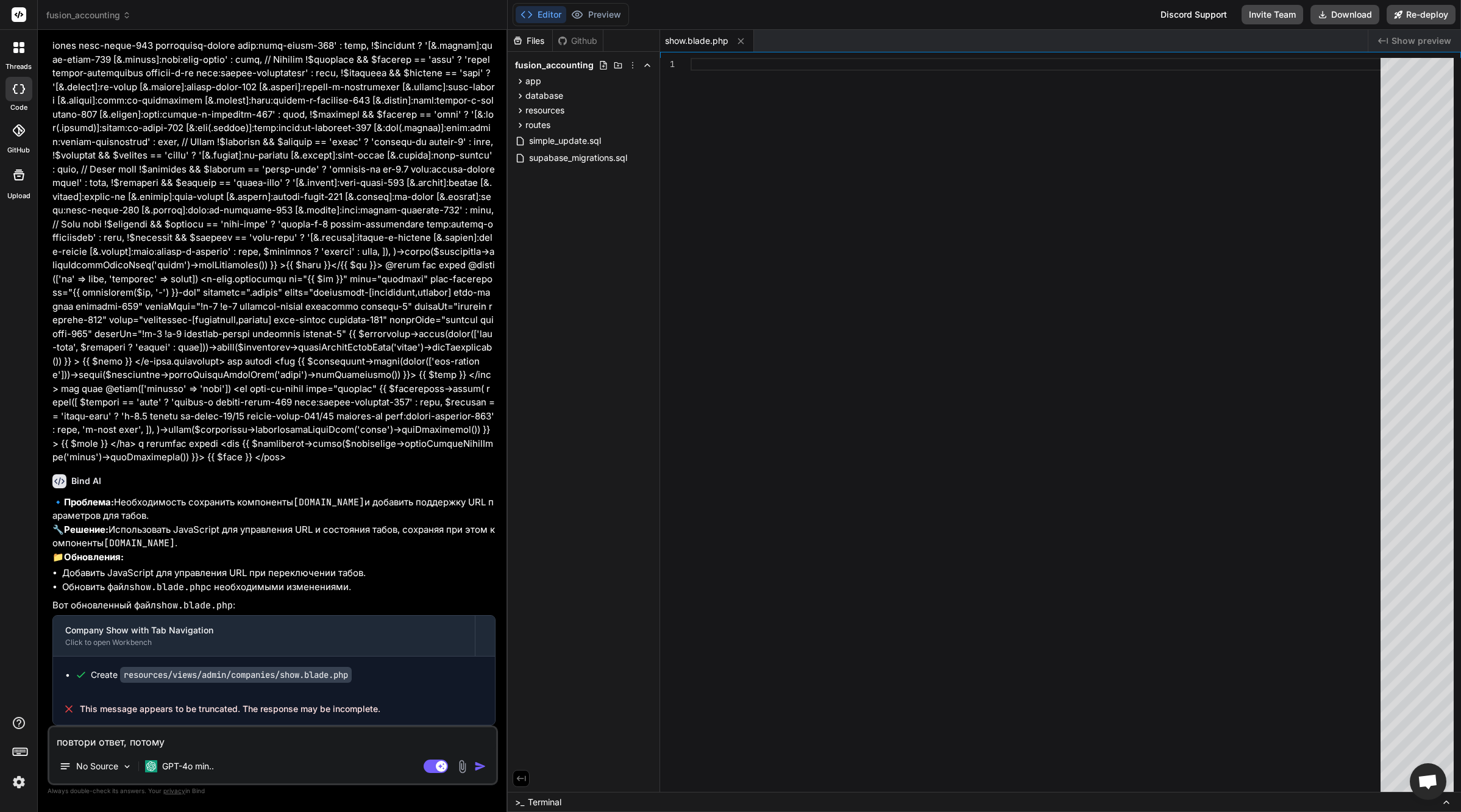
type textarea "x"
type textarea "повтори ответ, потому ч"
type textarea "x"
type textarea "повтори ответ, потому чт"
type textarea "x"
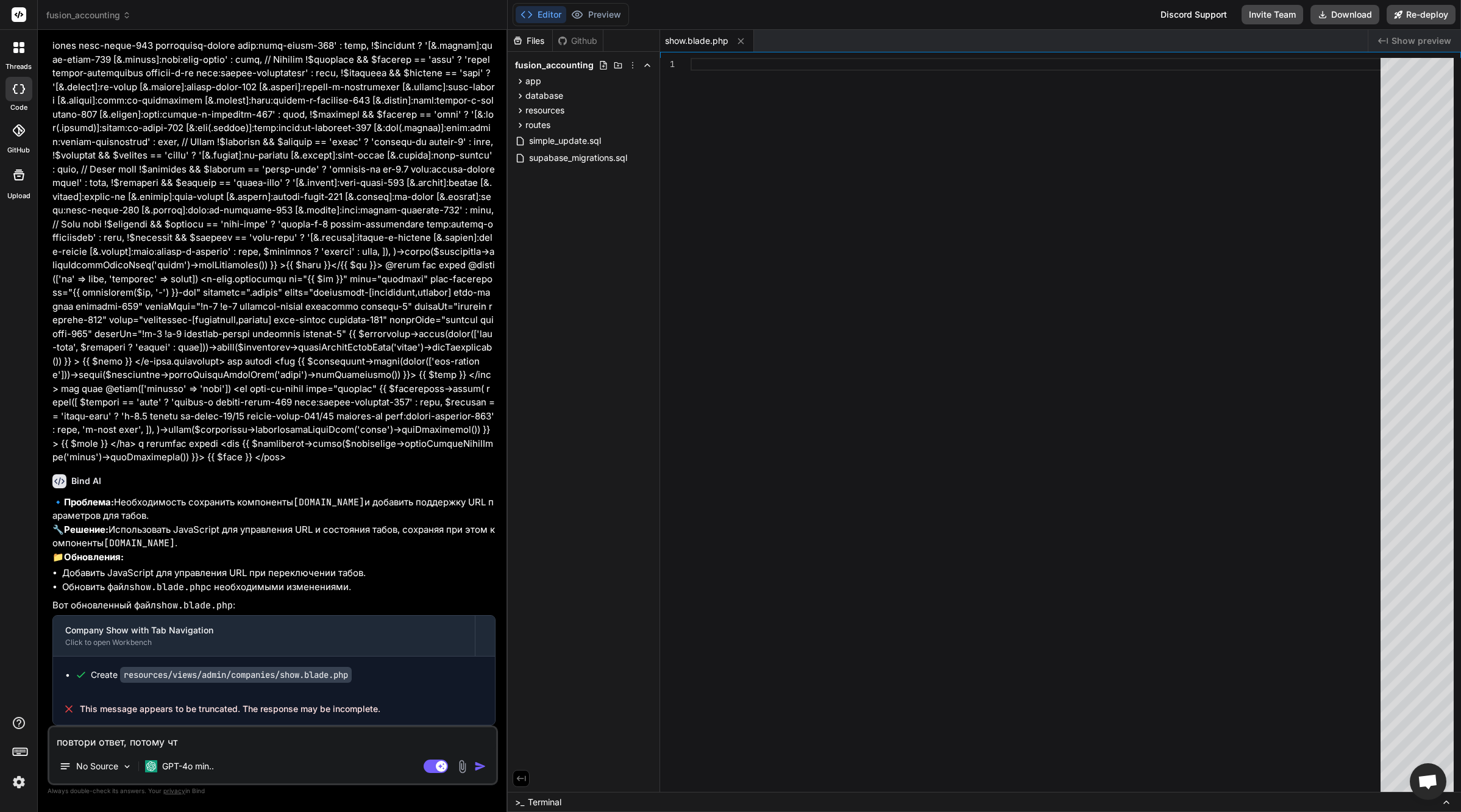
type textarea "повтори ответ, потому что"
type textarea "x"
type textarea "повтори ответ, потому что"
type textarea "x"
paste textarea "This message appears to be truncated. The response may be incomplete."
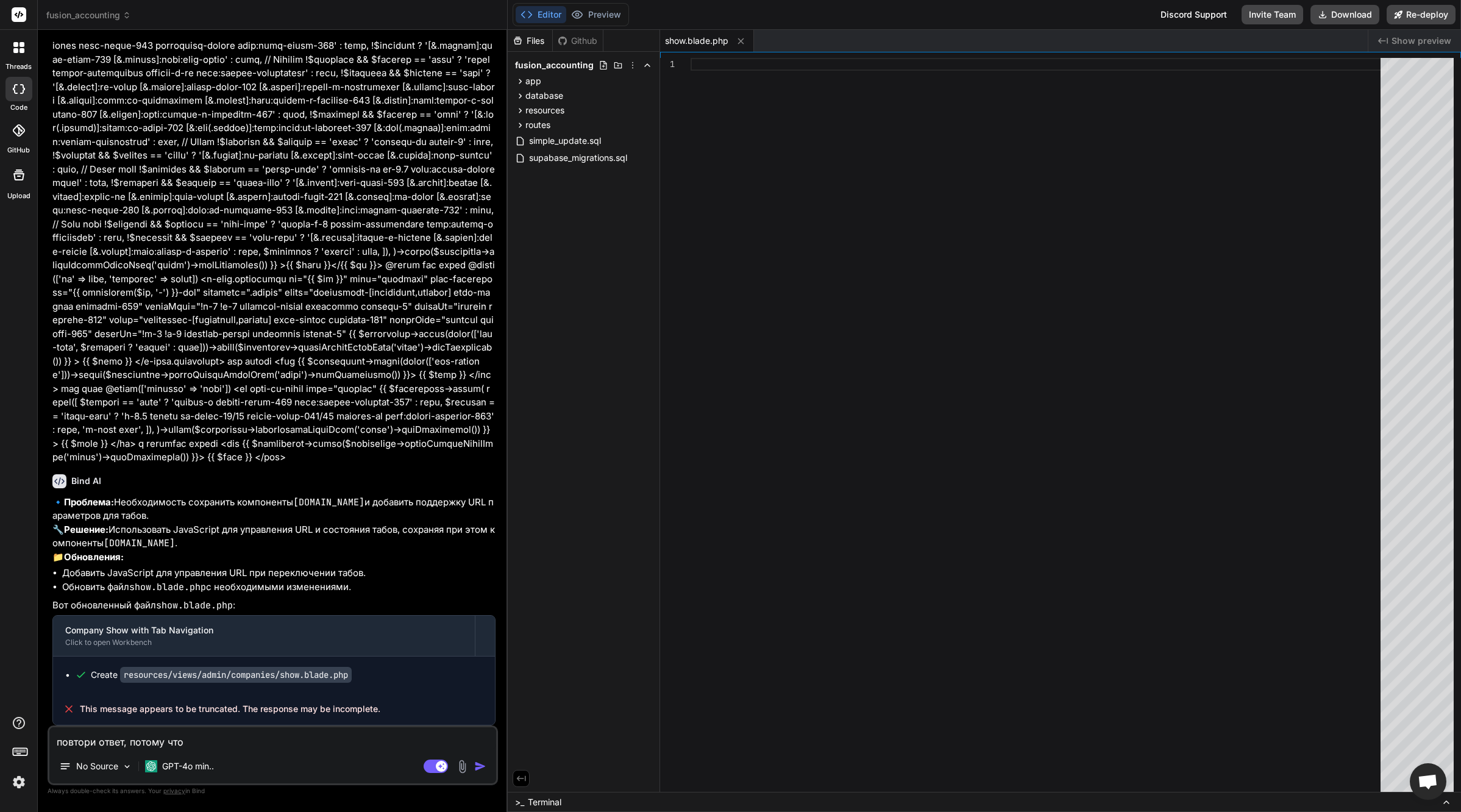
type textarea "повтори ответ, потому что This message appears to be truncated. The response ma…"
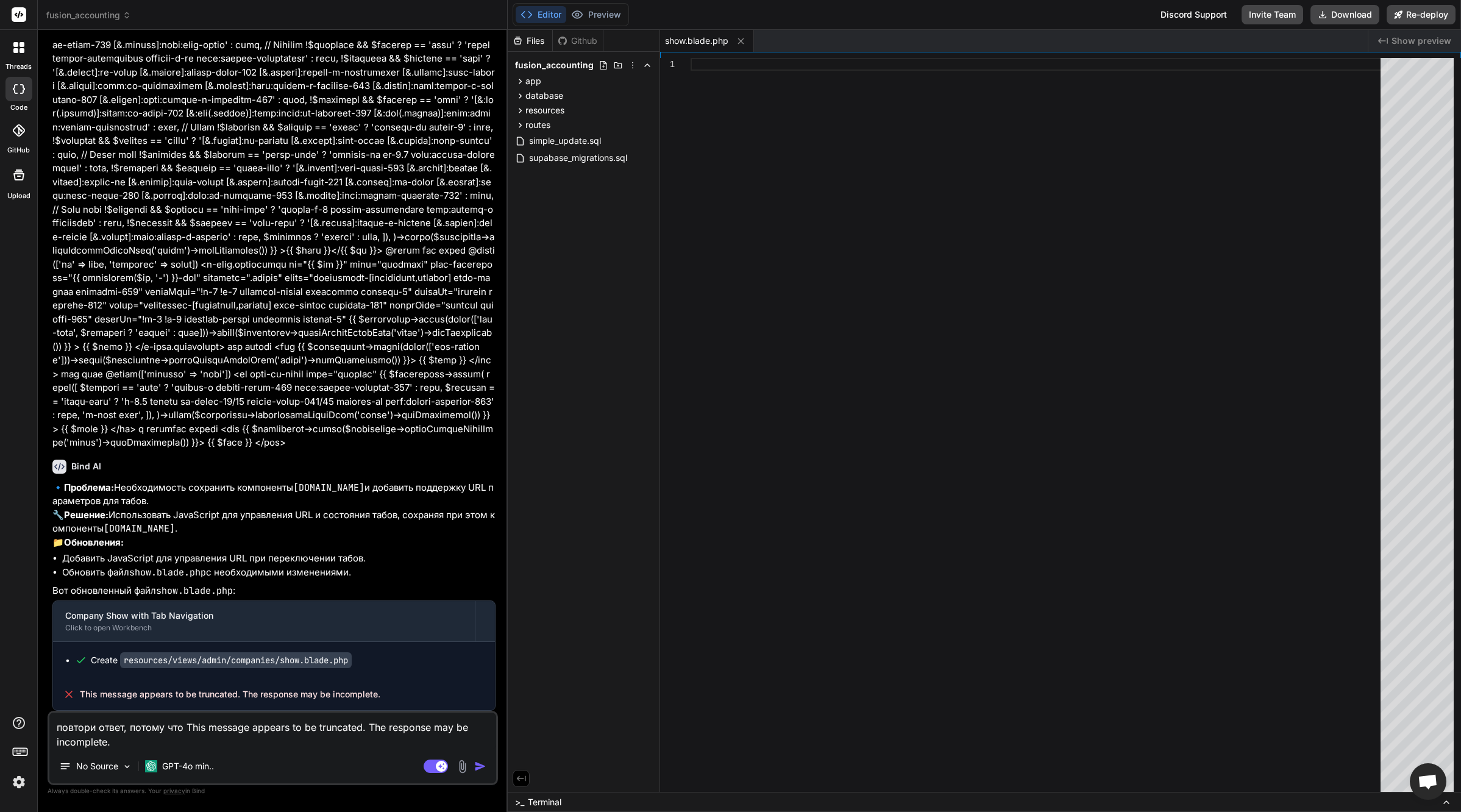
type textarea "x"
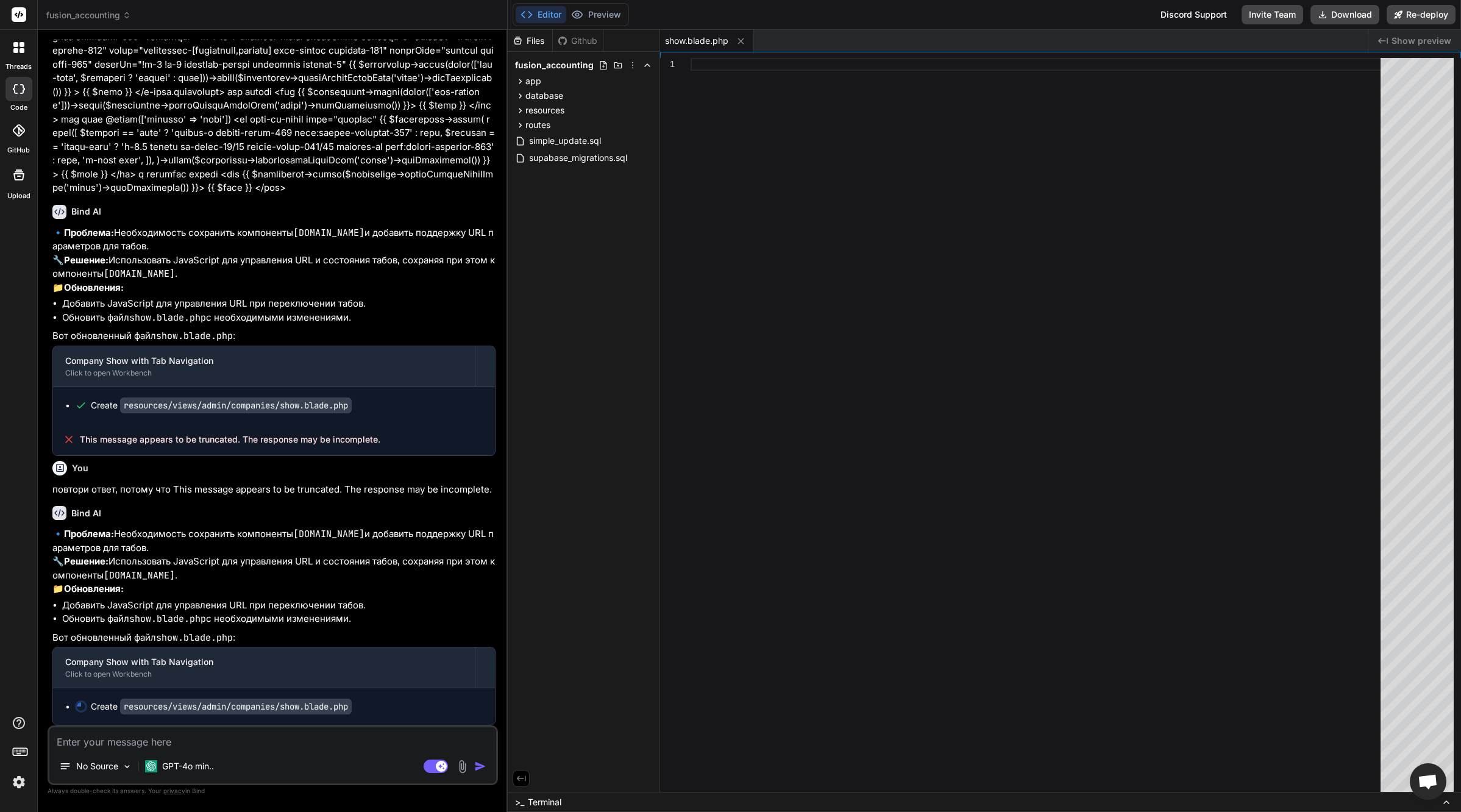
scroll to position [24994, 0]
type textarea "x"
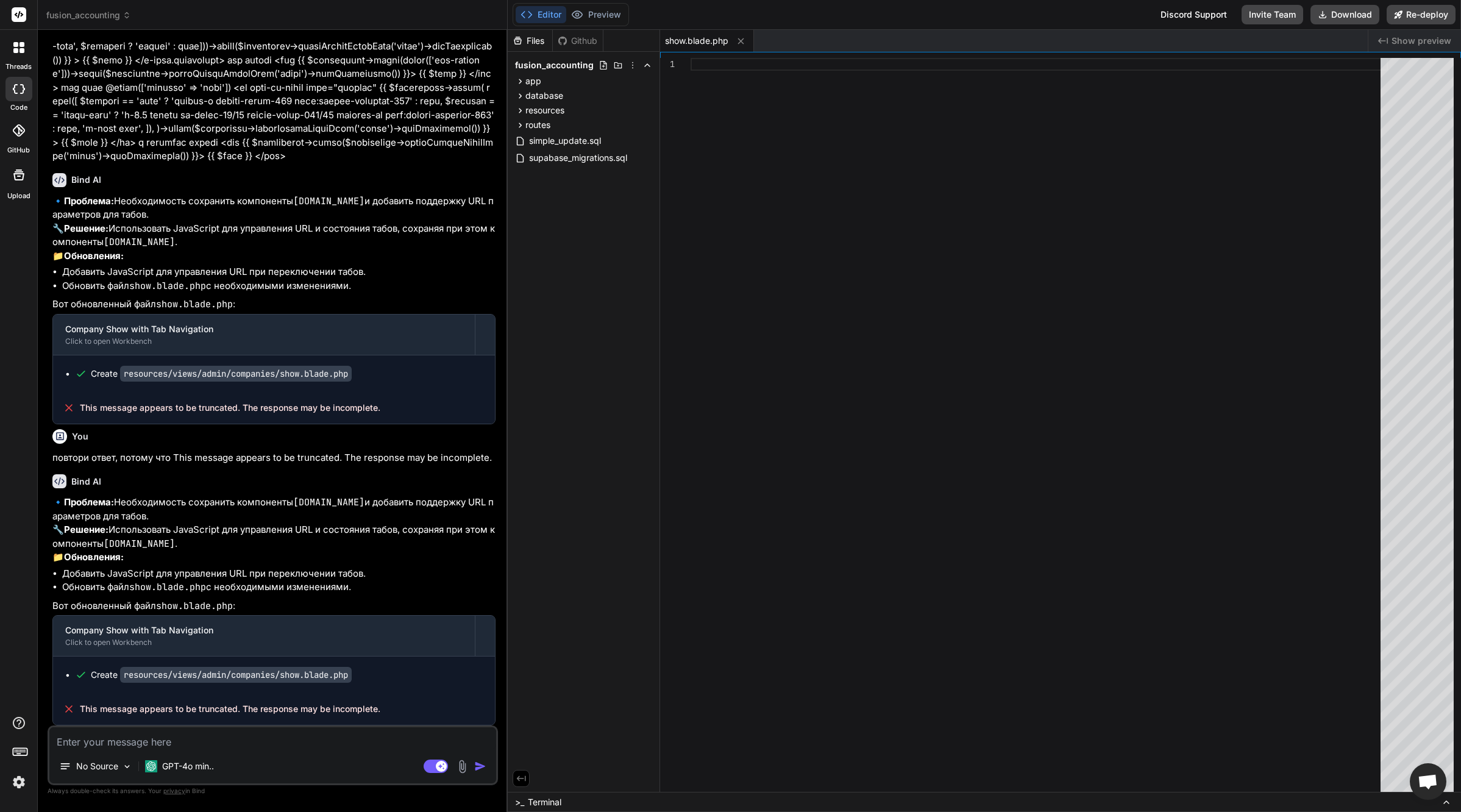
scroll to position [25025, 0]
click at [204, 764] on p "GPT-4o min.." at bounding box center [188, 766] width 52 height 13
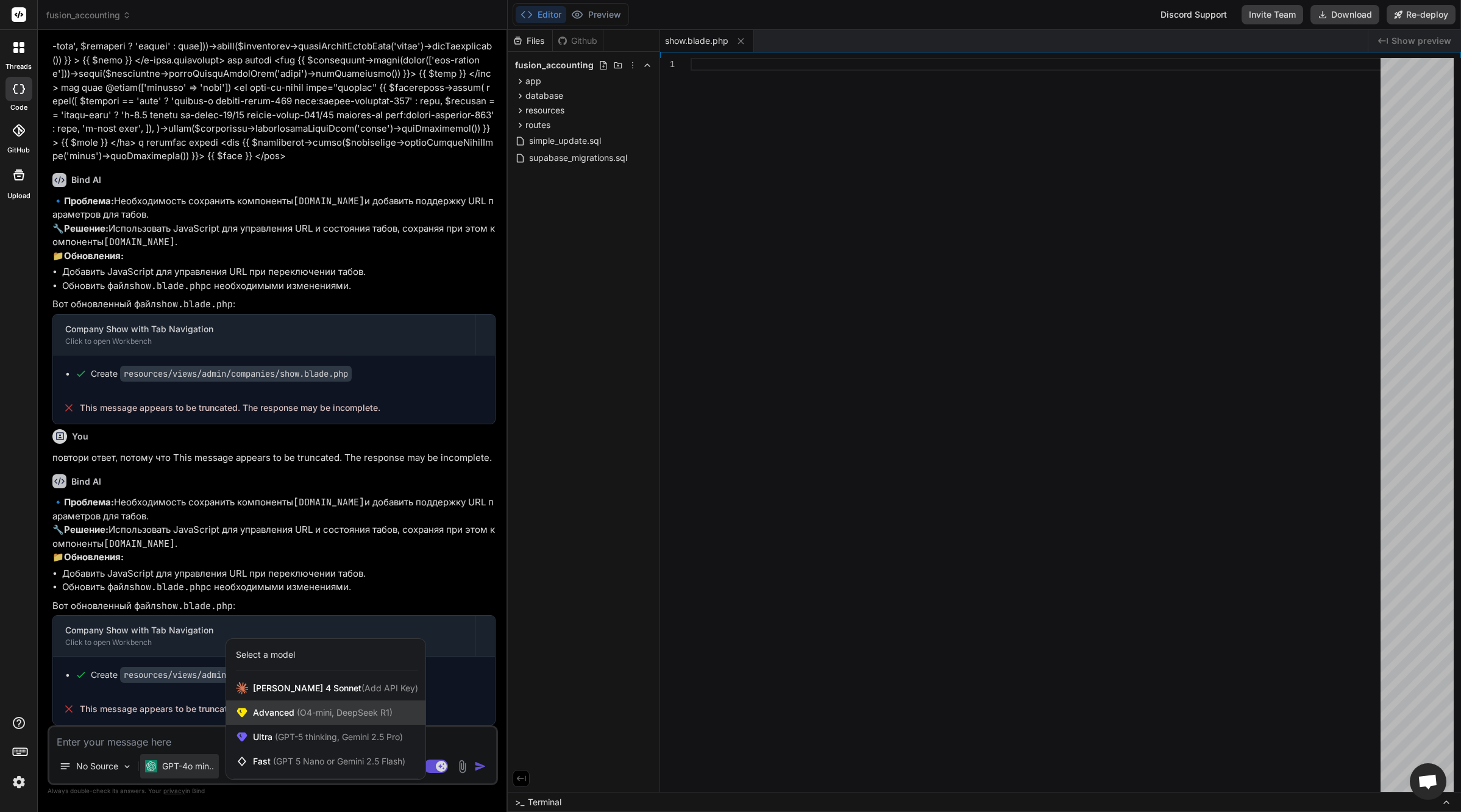
click at [307, 715] on span "(O4-mini, DeepSeek R1)" at bounding box center [343, 712] width 98 height 10
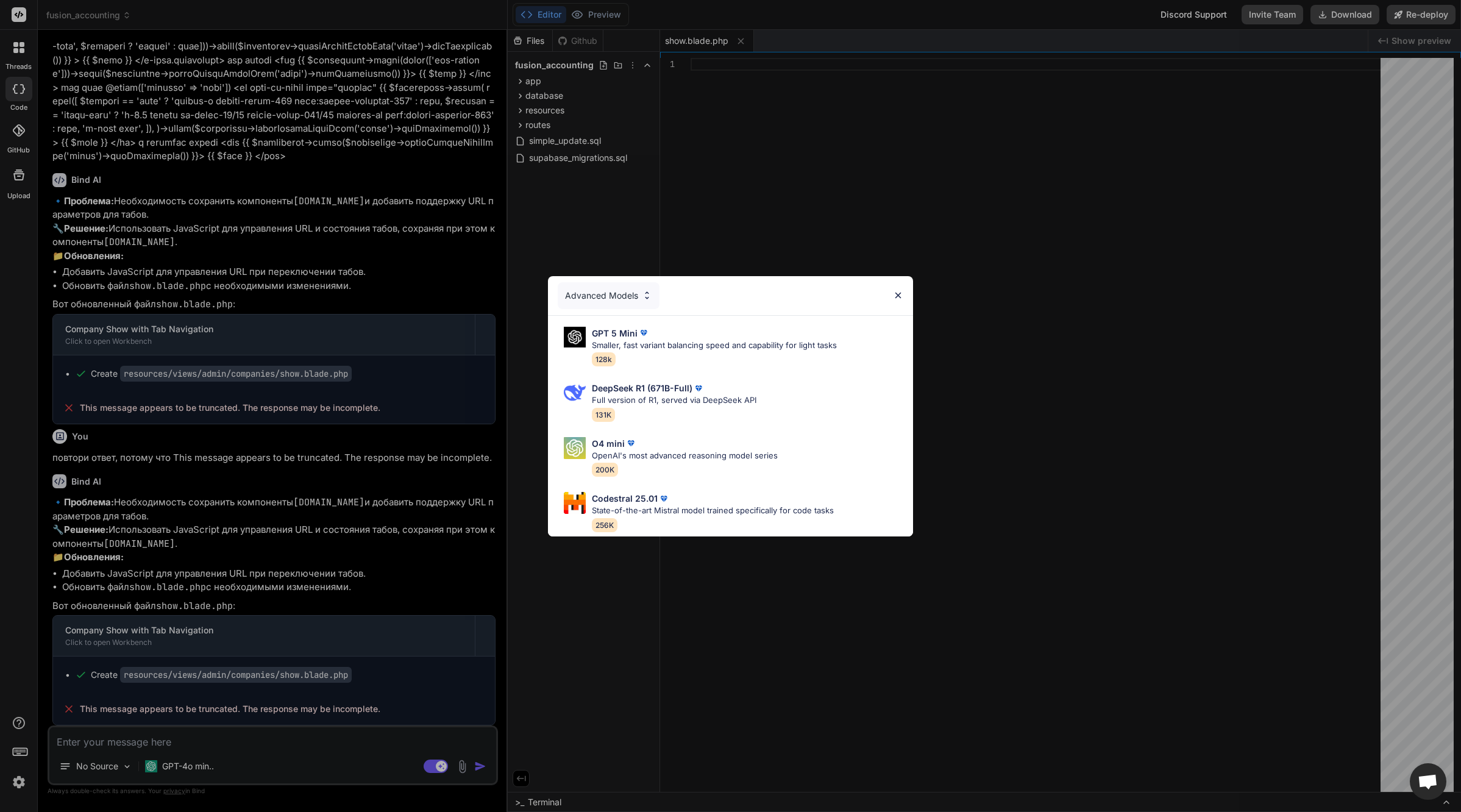
click at [646, 290] on img at bounding box center [647, 295] width 10 height 10
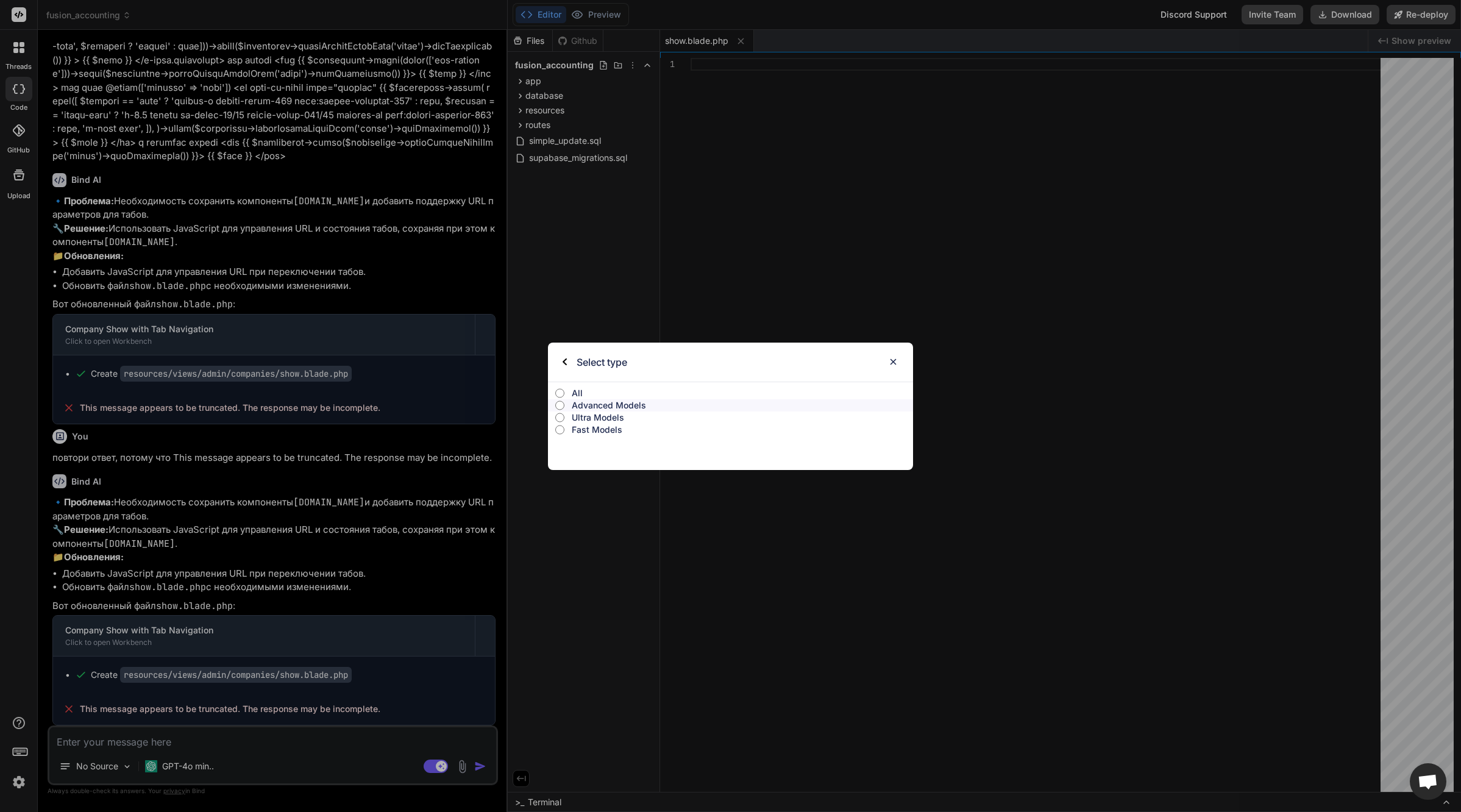
click at [581, 391] on p "All" at bounding box center [742, 393] width 342 height 13
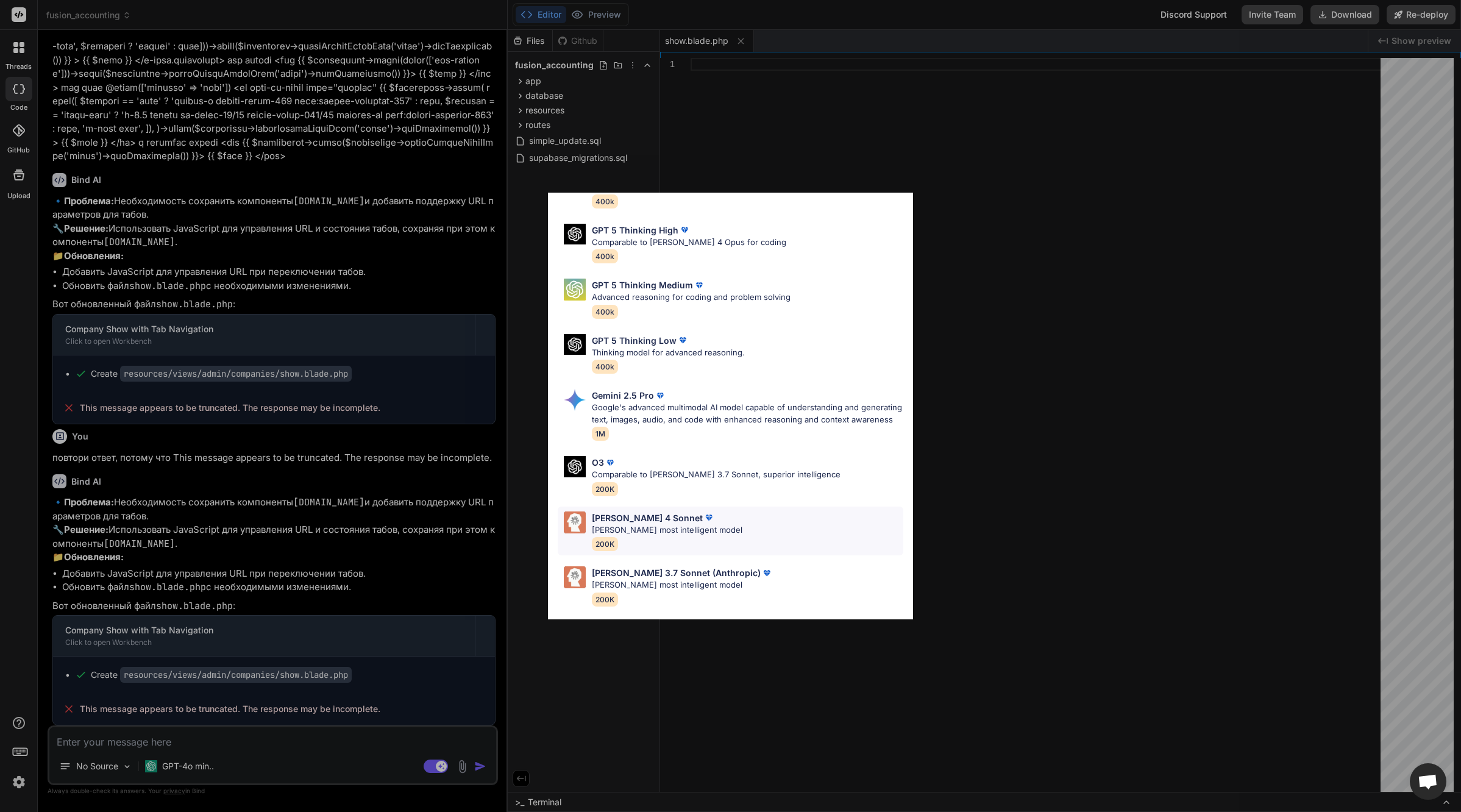
scroll to position [314, 0]
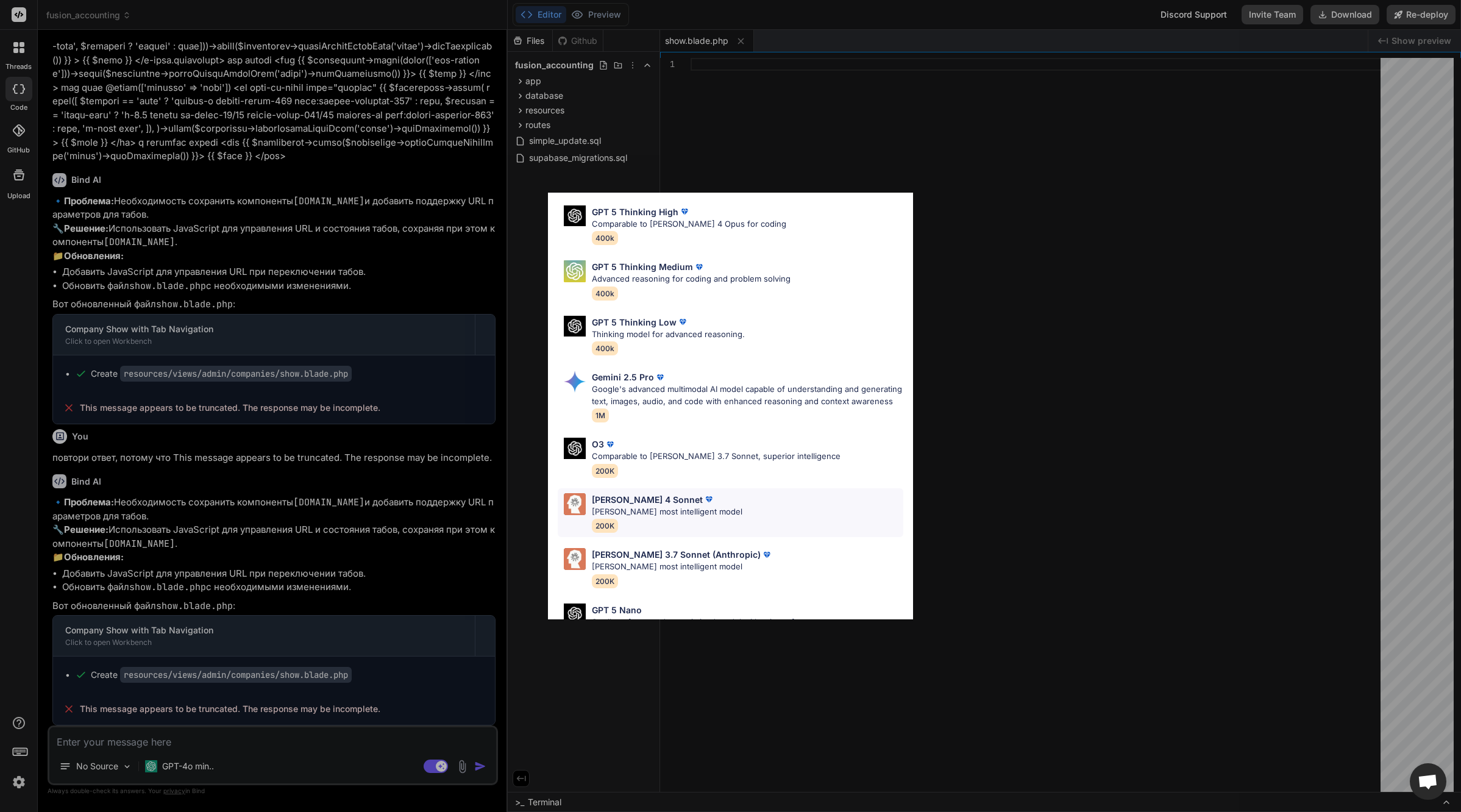
click at [735, 525] on div "[PERSON_NAME] 4 Sonnet [PERSON_NAME] most intelligent model 200K" at bounding box center [730, 513] width 345 height 49
type textarea "x"
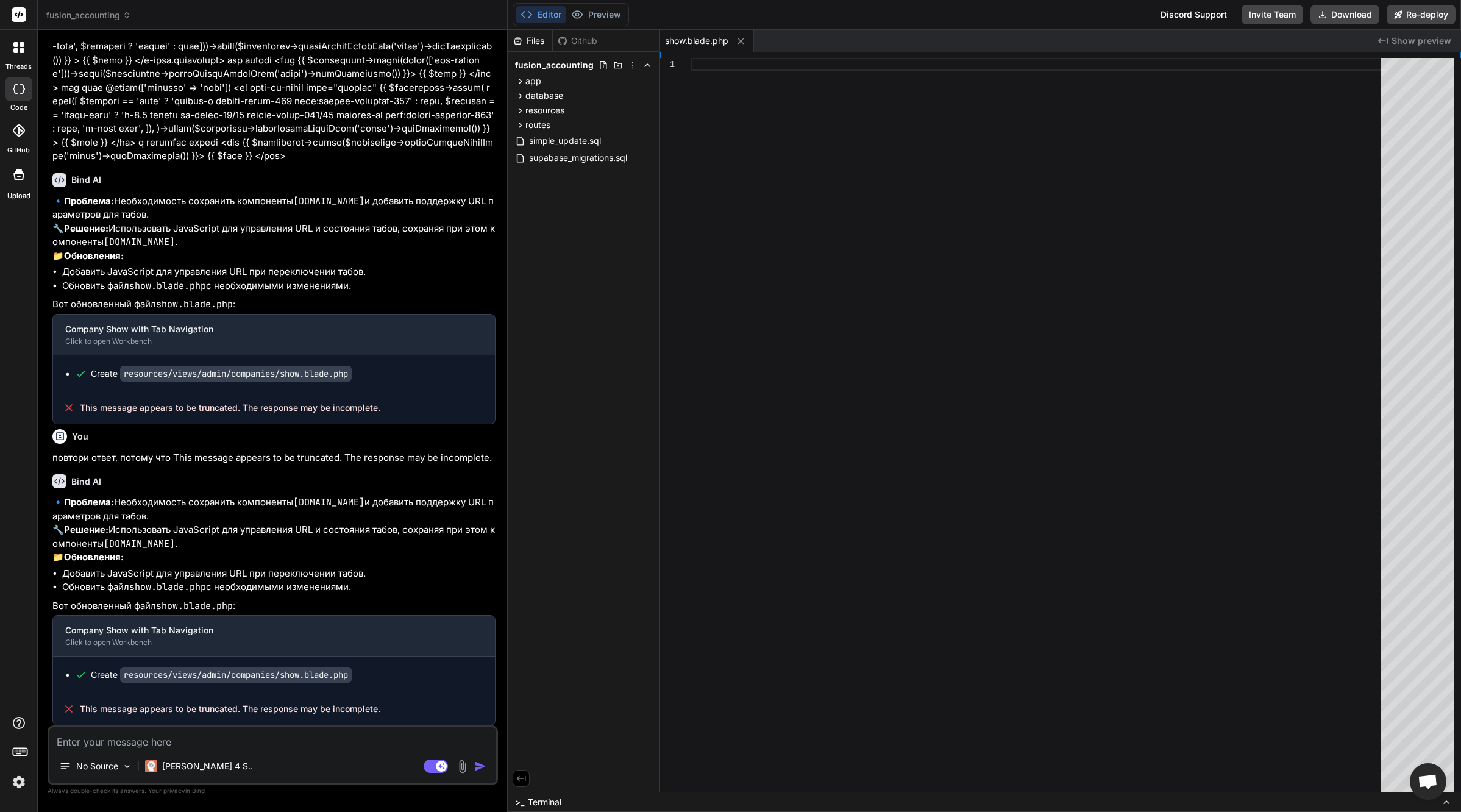
click at [127, 451] on p "повтори ответ, потому что This message appears to be truncated. The response ma…" at bounding box center [274, 457] width 443 height 14
copy div "повтори ответ, потому что This message appears to be truncated. The response ma…"
click at [207, 749] on textarea at bounding box center [273, 738] width 447 height 22
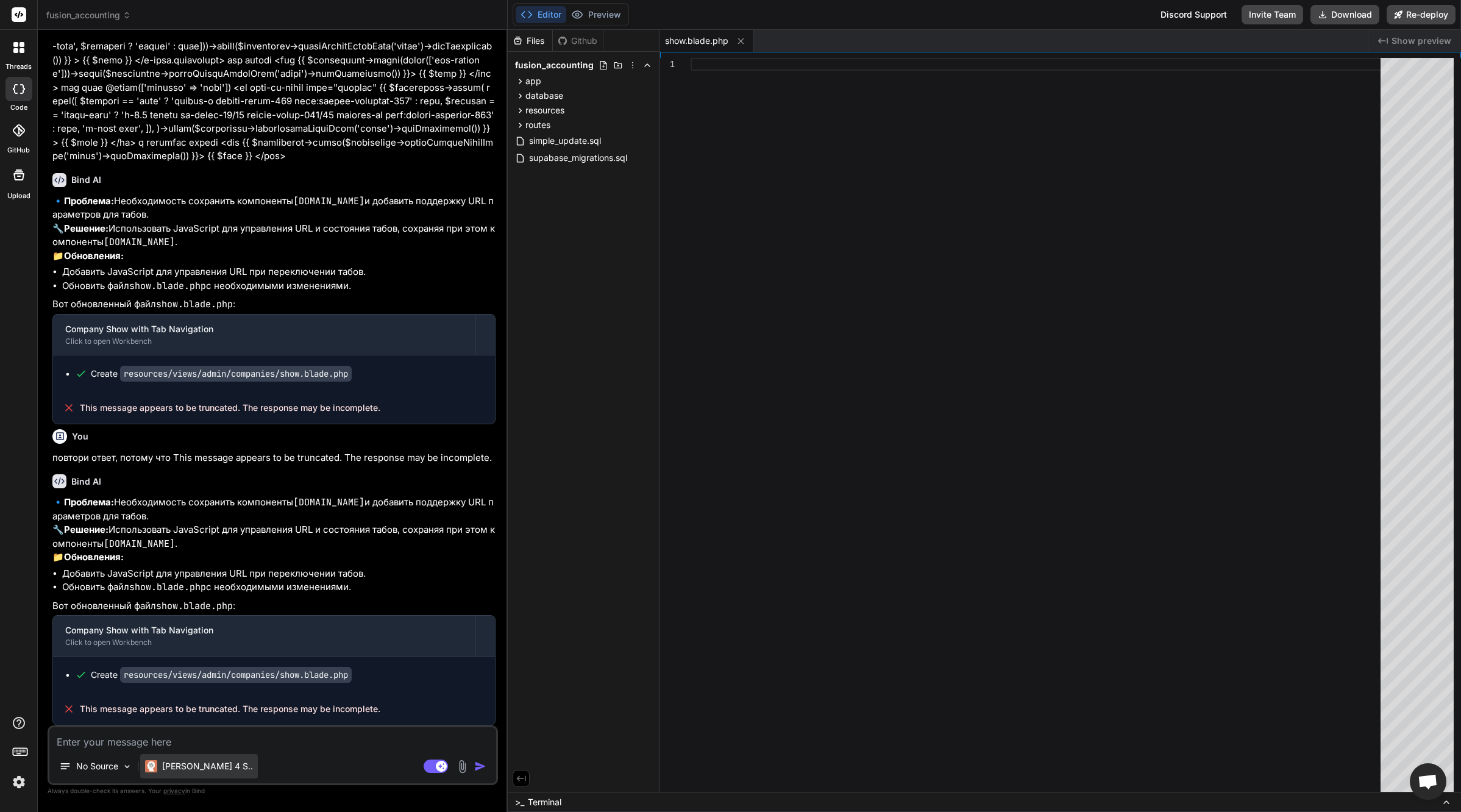
paste textarea "повтори ответ, потому что This message appears to be truncated. The response ma…"
type textarea "повтори ответ, потому что This message appears to be truncated. The response ma…"
type textarea "x"
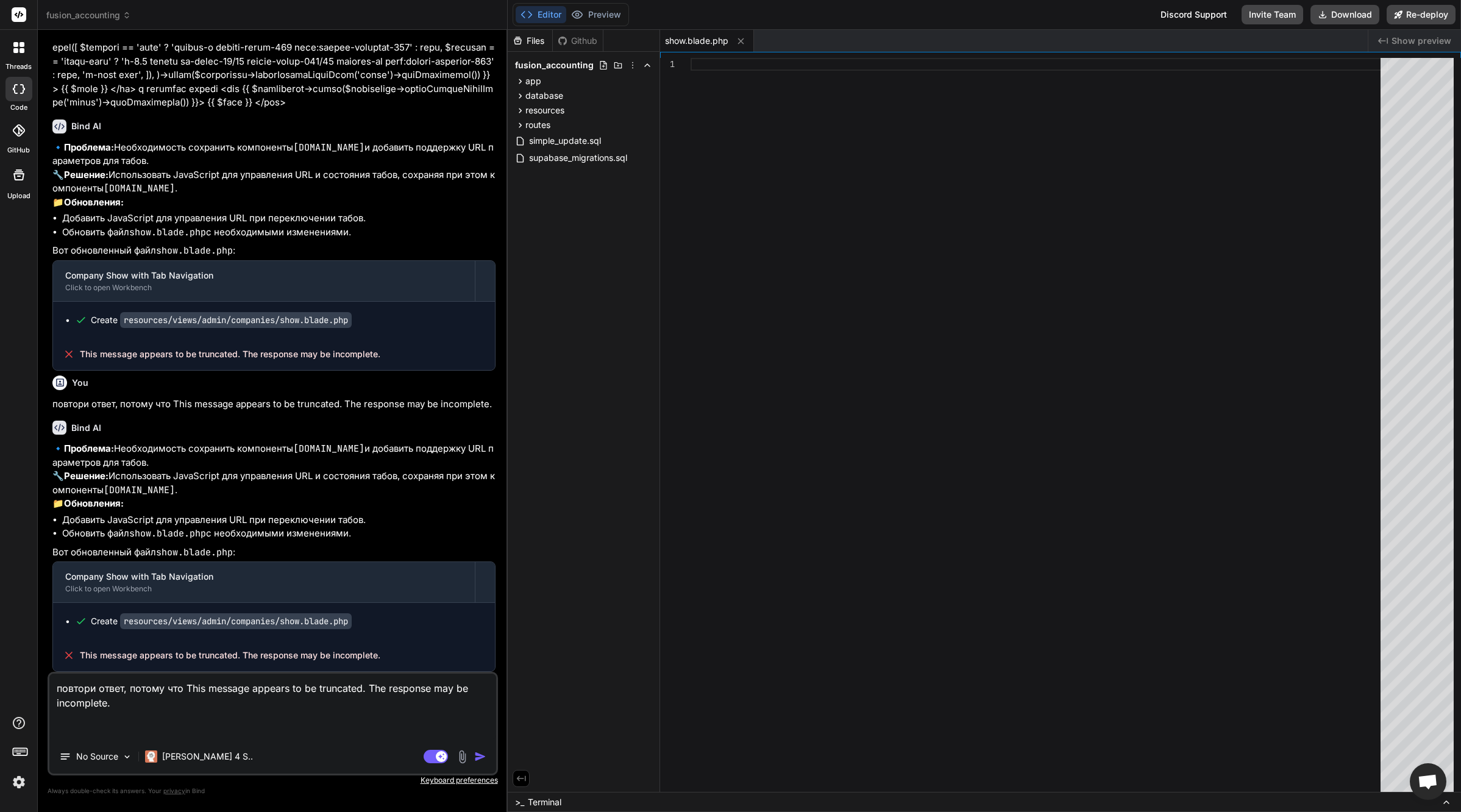
type textarea "повтори ответ, потому что This message appears to be truncated. The response ma…"
click at [487, 757] on button "button" at bounding box center [483, 756] width 17 height 13
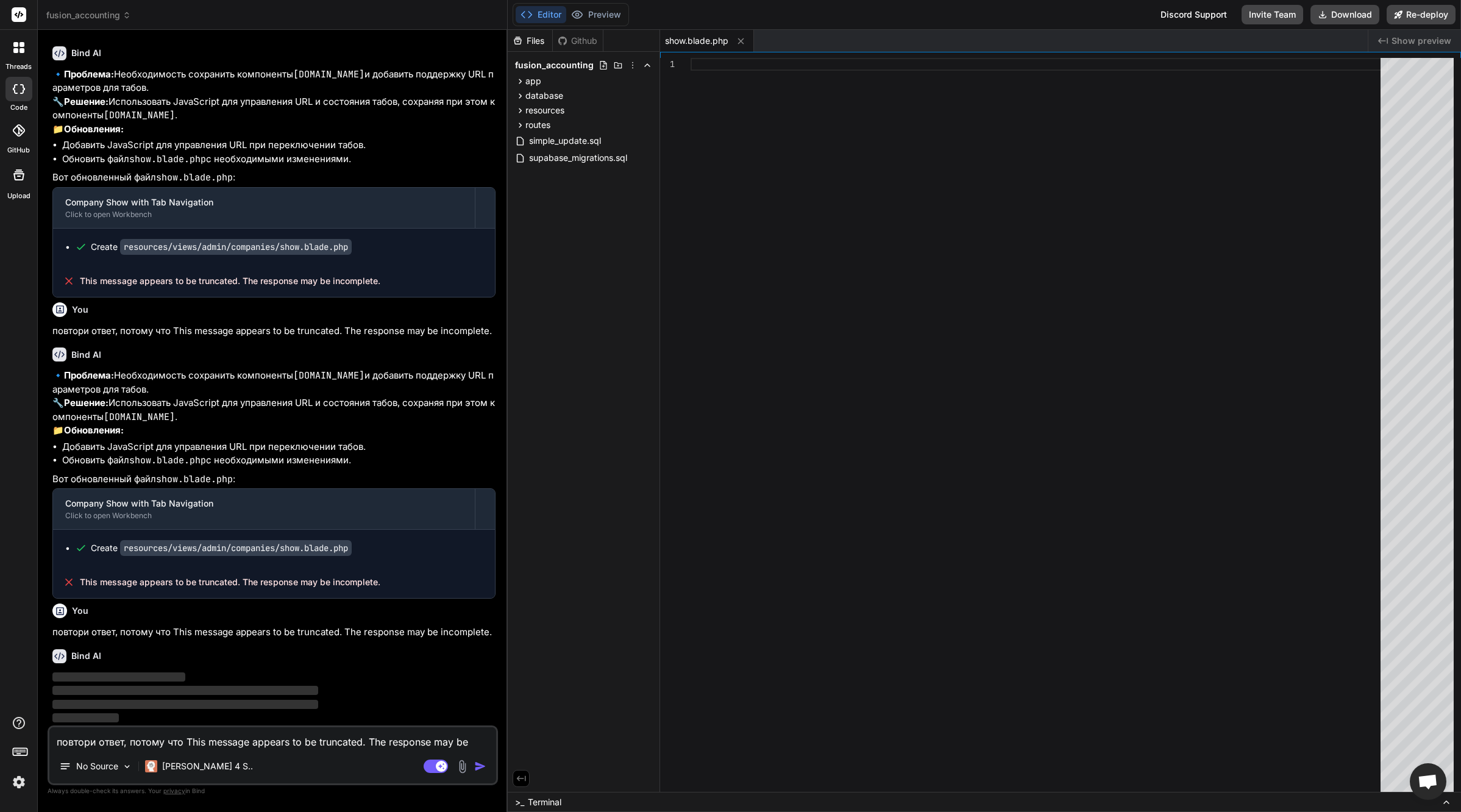
scroll to position [25108, 0]
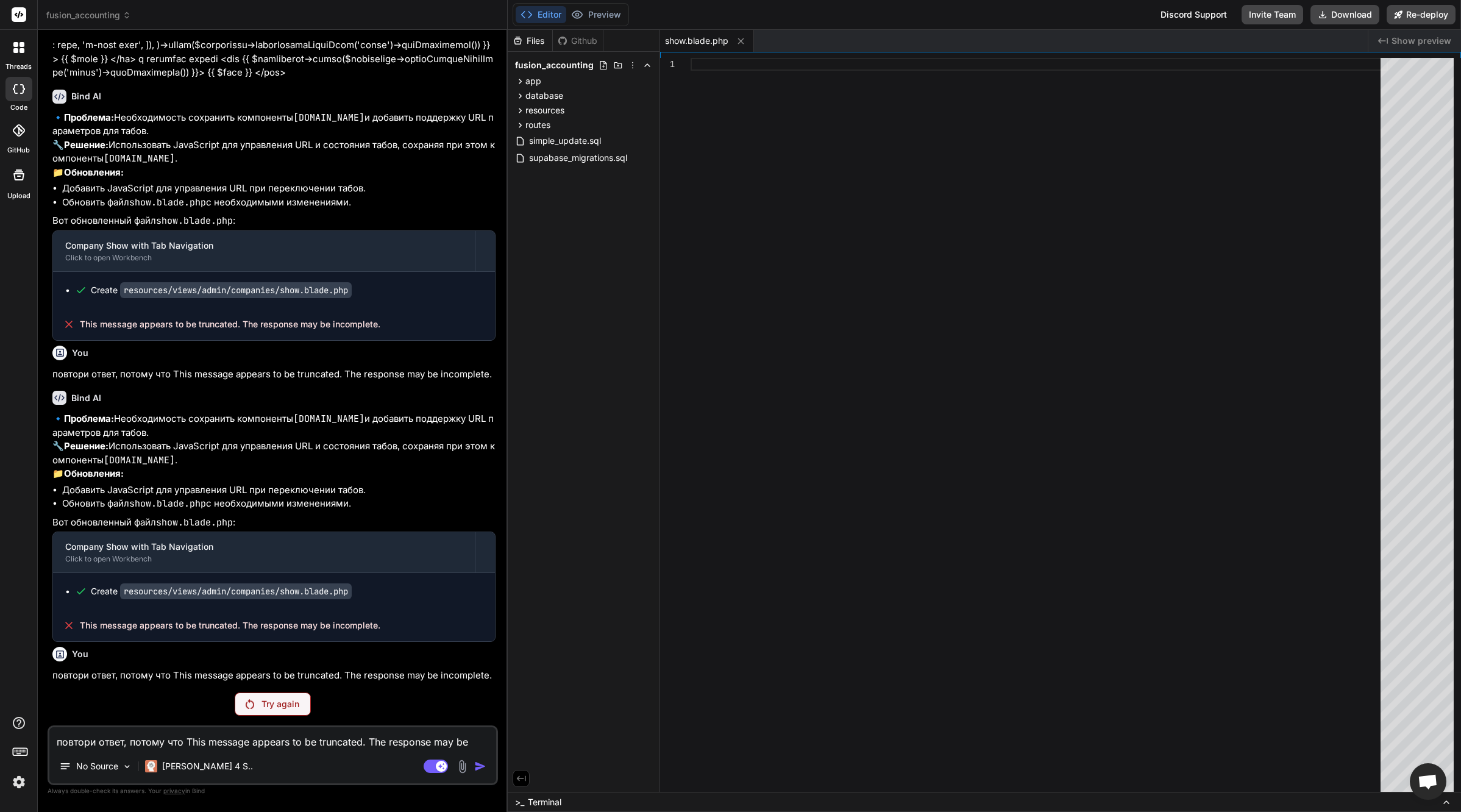
click at [262, 699] on p "Try again" at bounding box center [280, 704] width 38 height 13
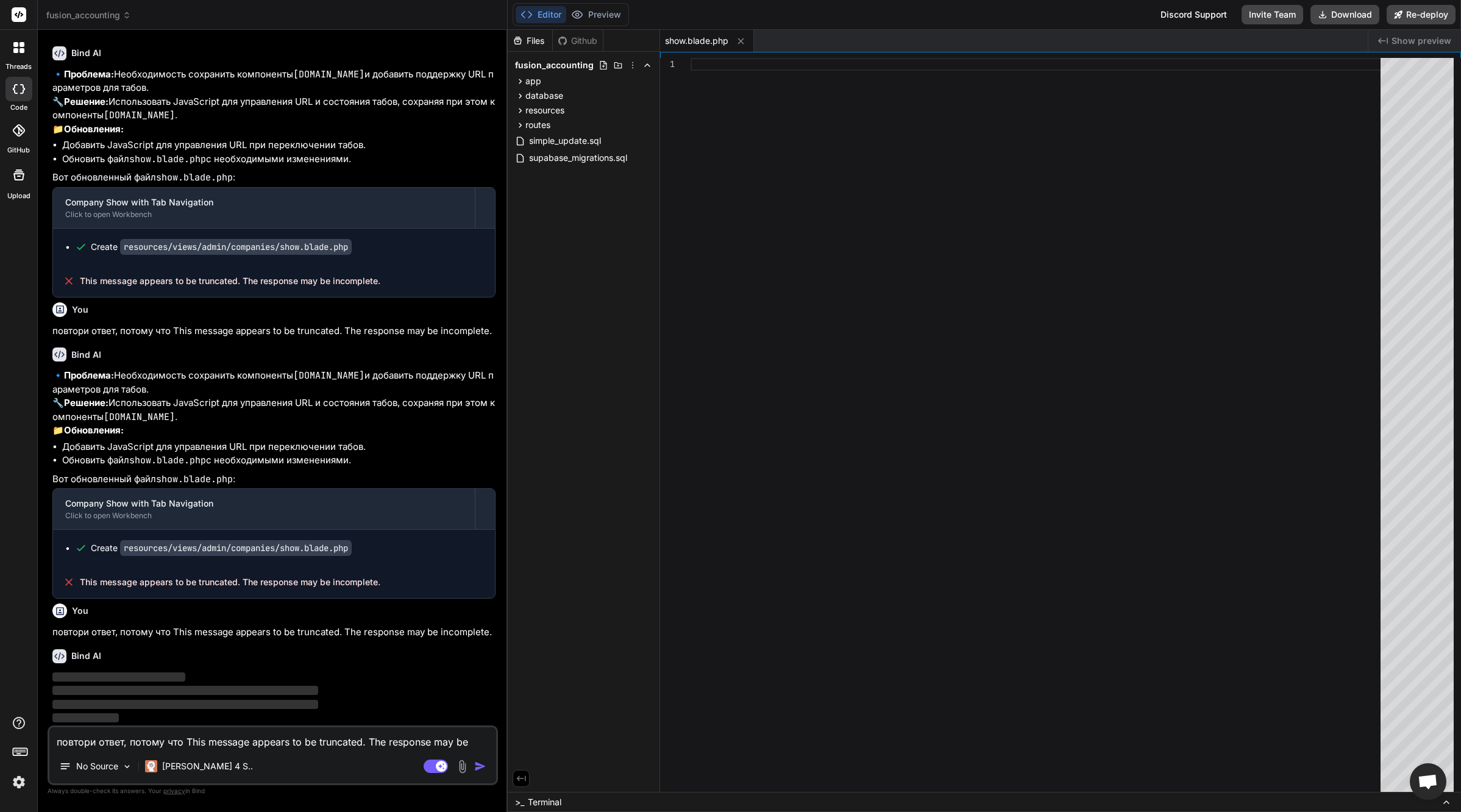
scroll to position [25151, 0]
click at [187, 770] on p "[PERSON_NAME] 4 S.." at bounding box center [207, 766] width 91 height 13
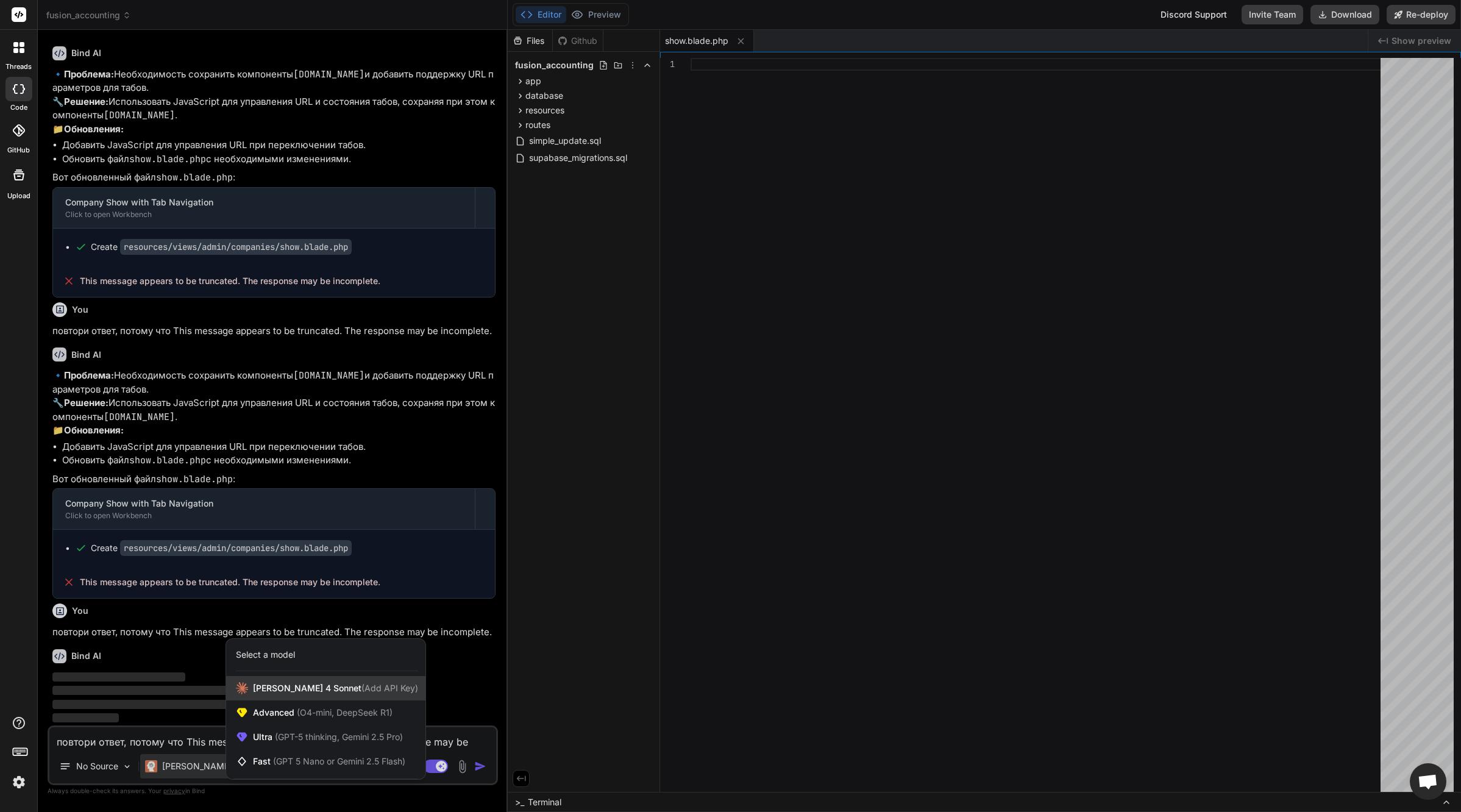
scroll to position [25108, 0]
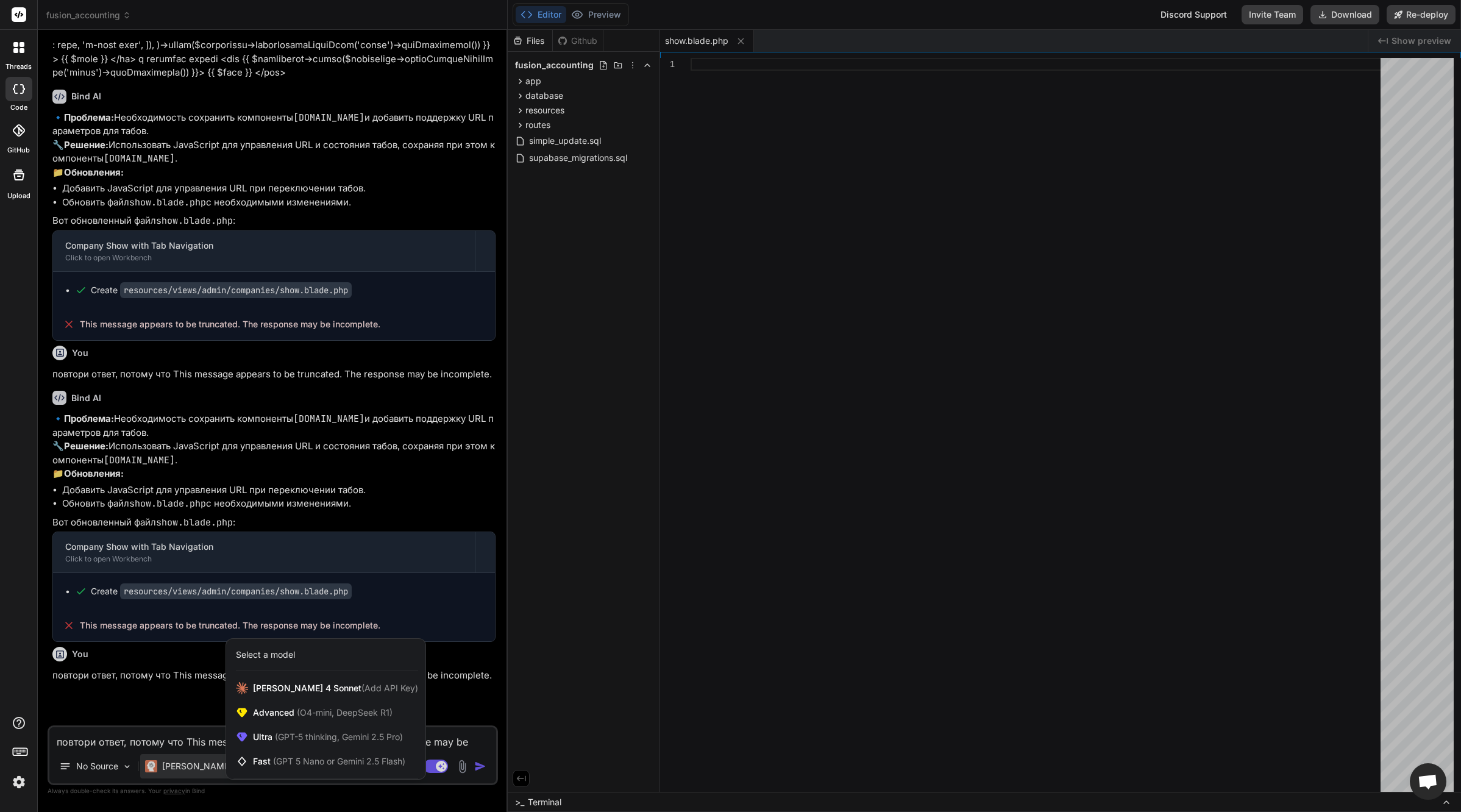
click at [181, 732] on div at bounding box center [730, 406] width 1461 height 812
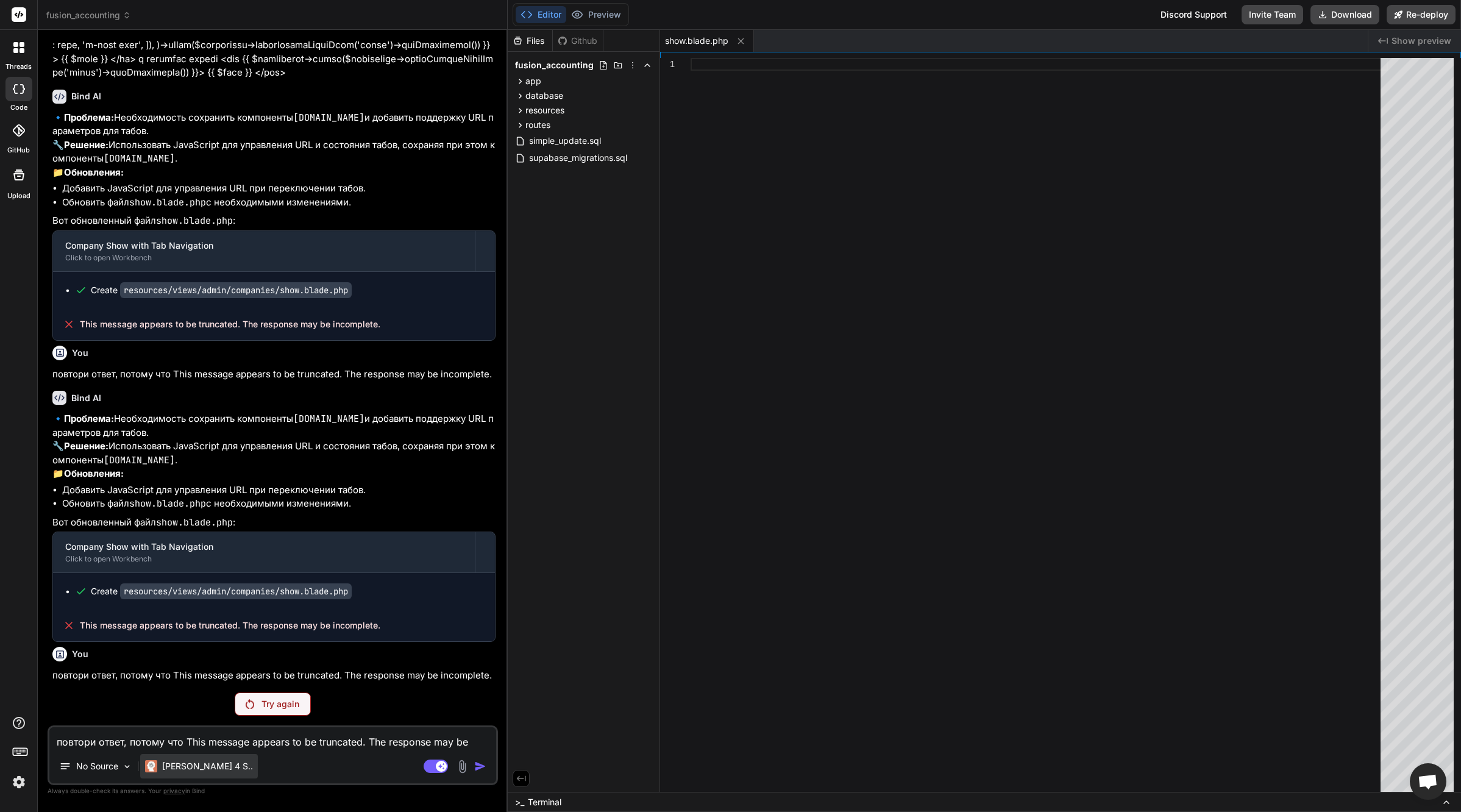
click at [196, 771] on p "[PERSON_NAME] 4 S.." at bounding box center [207, 766] width 91 height 13
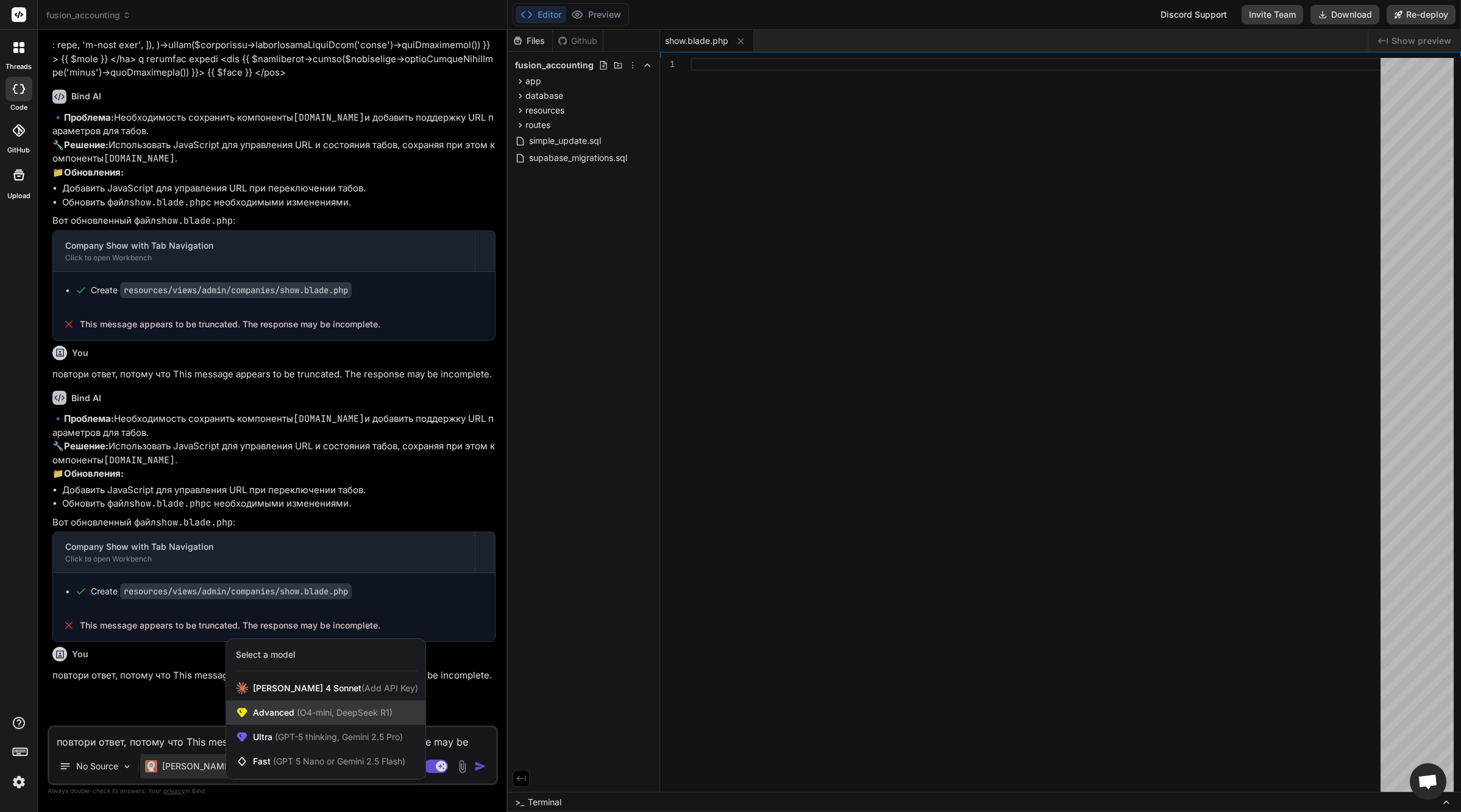
click at [322, 711] on span "(O4-mini, DeepSeek R1)" at bounding box center [343, 712] width 98 height 10
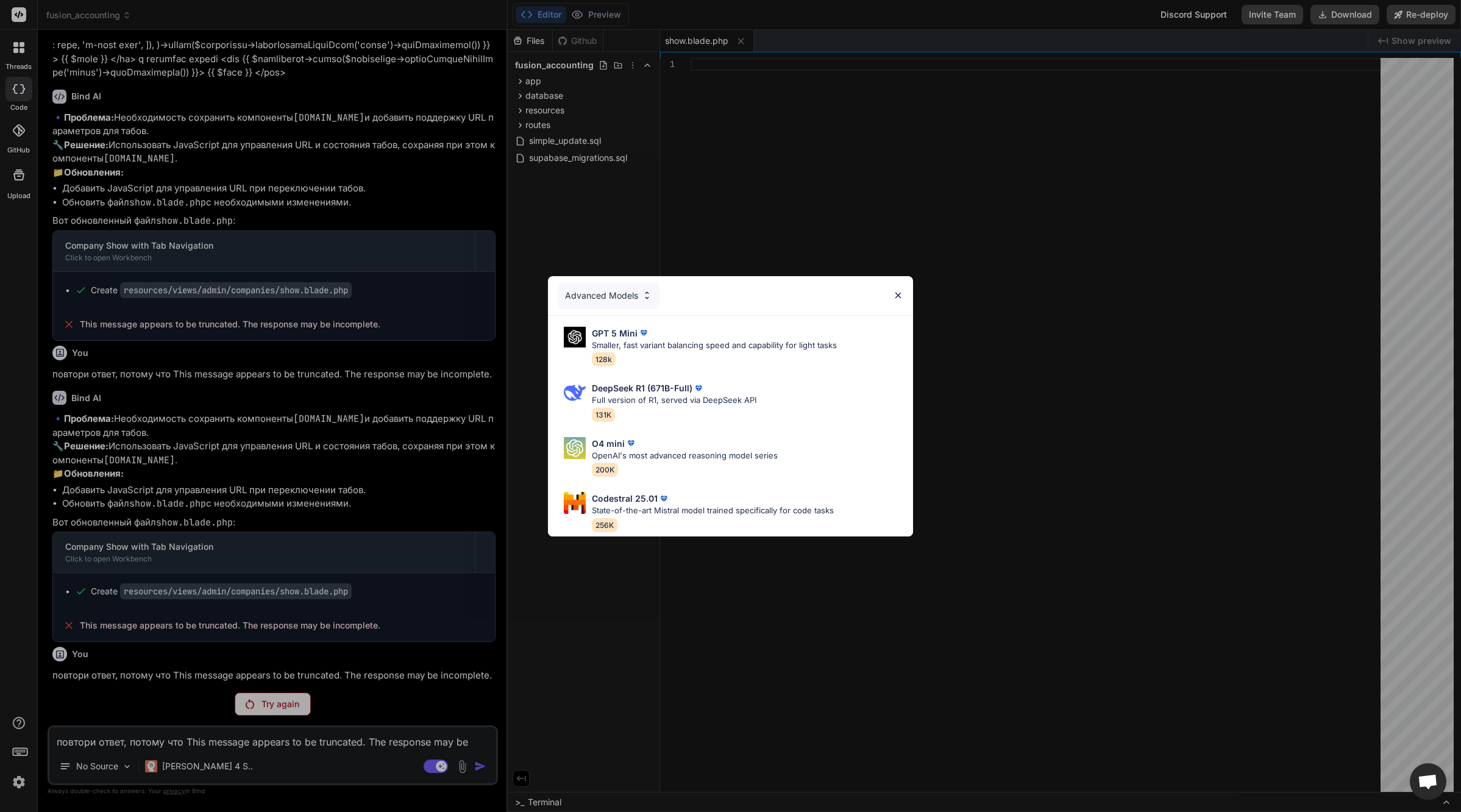
click at [607, 291] on div "Advanced Models" at bounding box center [609, 296] width 102 height 27
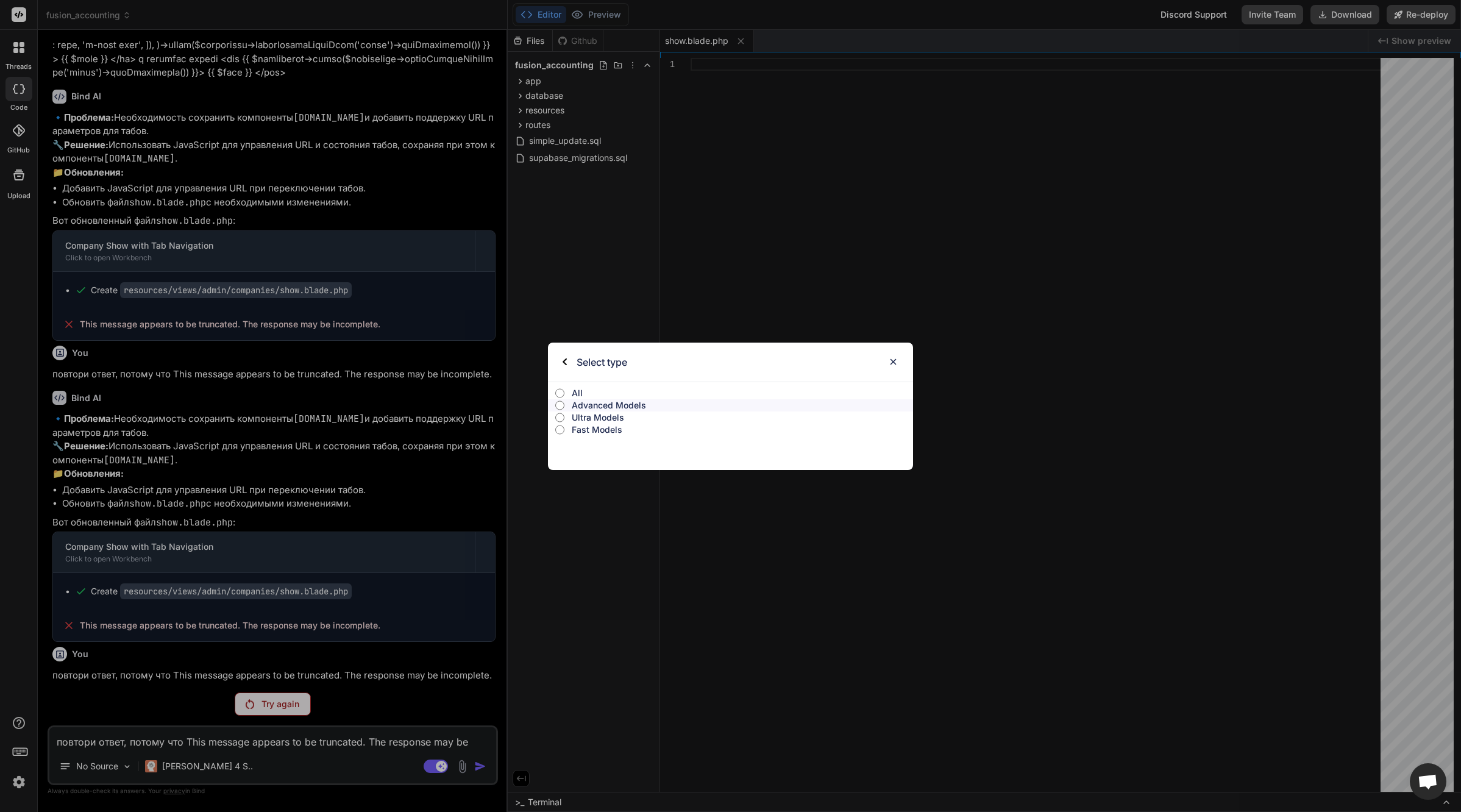
click at [591, 389] on p "All" at bounding box center [742, 393] width 342 height 13
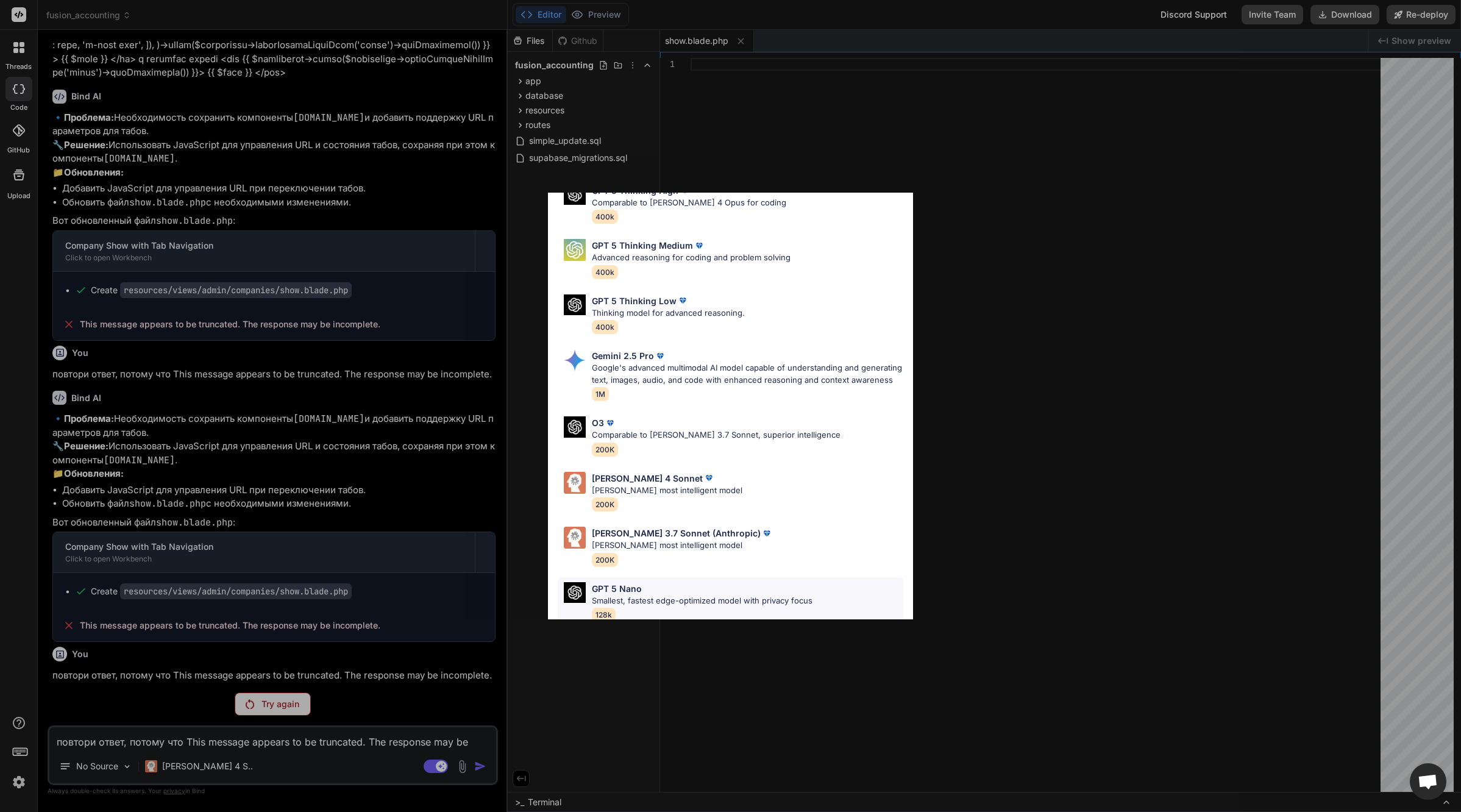
scroll to position [517, 0]
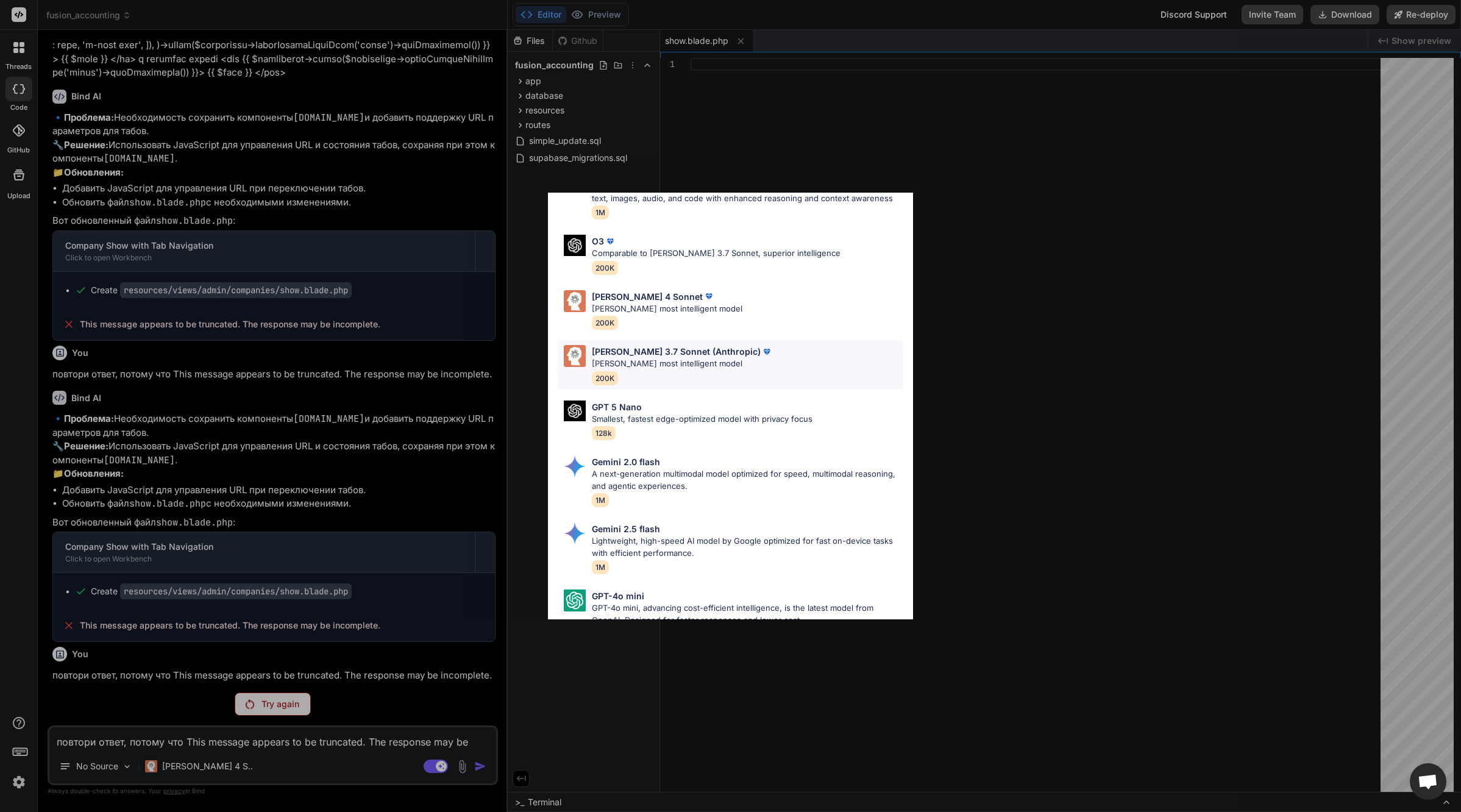
click at [654, 370] on p "[PERSON_NAME] most intelligent model" at bounding box center [682, 364] width 181 height 13
type textarea "x"
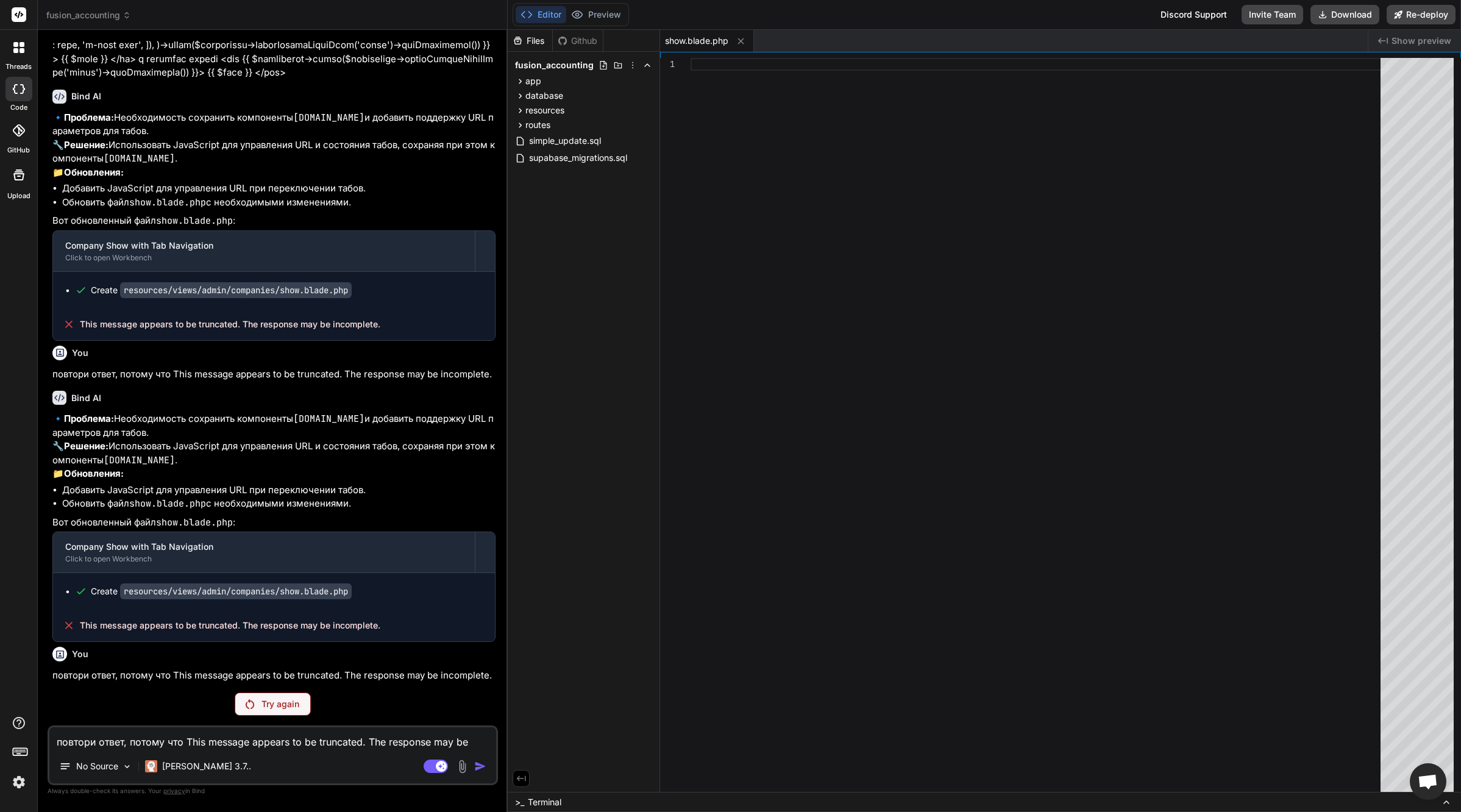
click at [381, 746] on textarea "повтори ответ, потому что This message appears to be truncated. The response ma…" at bounding box center [273, 738] width 447 height 22
paste textarea "повтори ответ, потому что This message appears to be truncated. The response ma…"
type textarea "повтори ответ, потому что This message appears to be truncated. The response ma…"
type textarea "x"
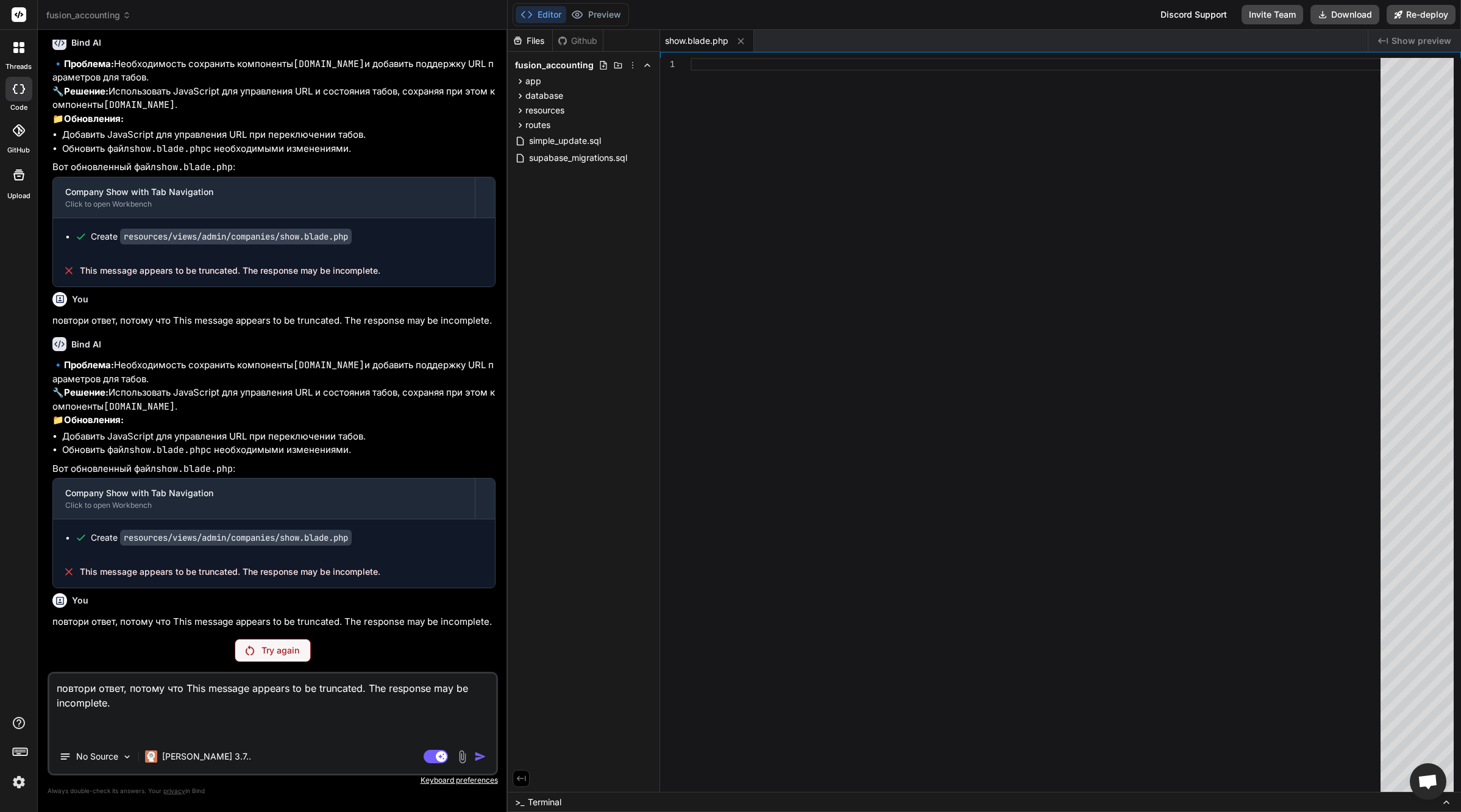
click at [409, 733] on textarea "повтори ответ, потому что This message appears to be truncated. The response ma…" at bounding box center [273, 706] width 447 height 66
type textarea "повтори ответ, потому что This message appears to be truncated. The response ma…"
type textarea "x"
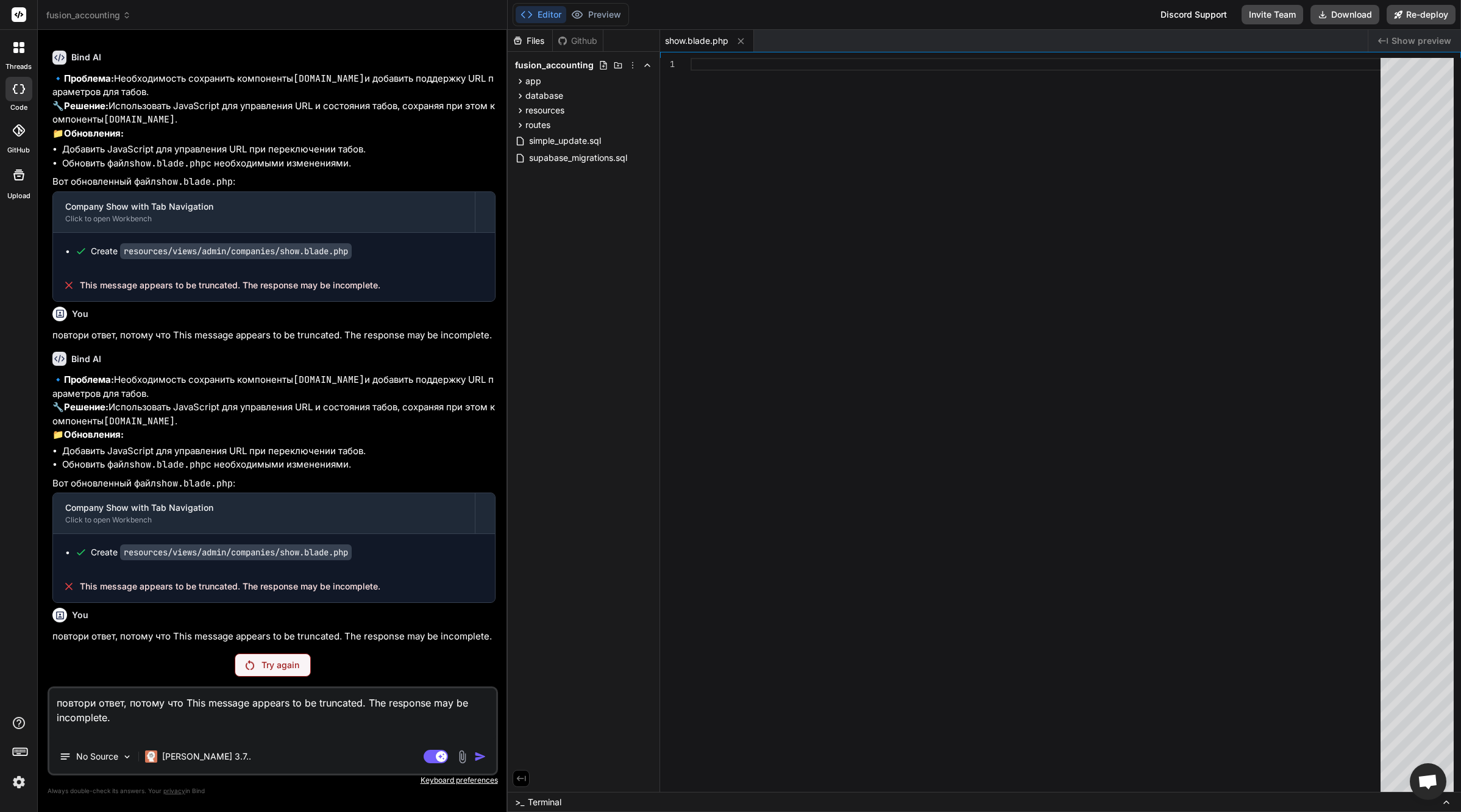
type textarea "повтори ответ, потому что This message appears to be truncated. The response ma…"
type textarea "x"
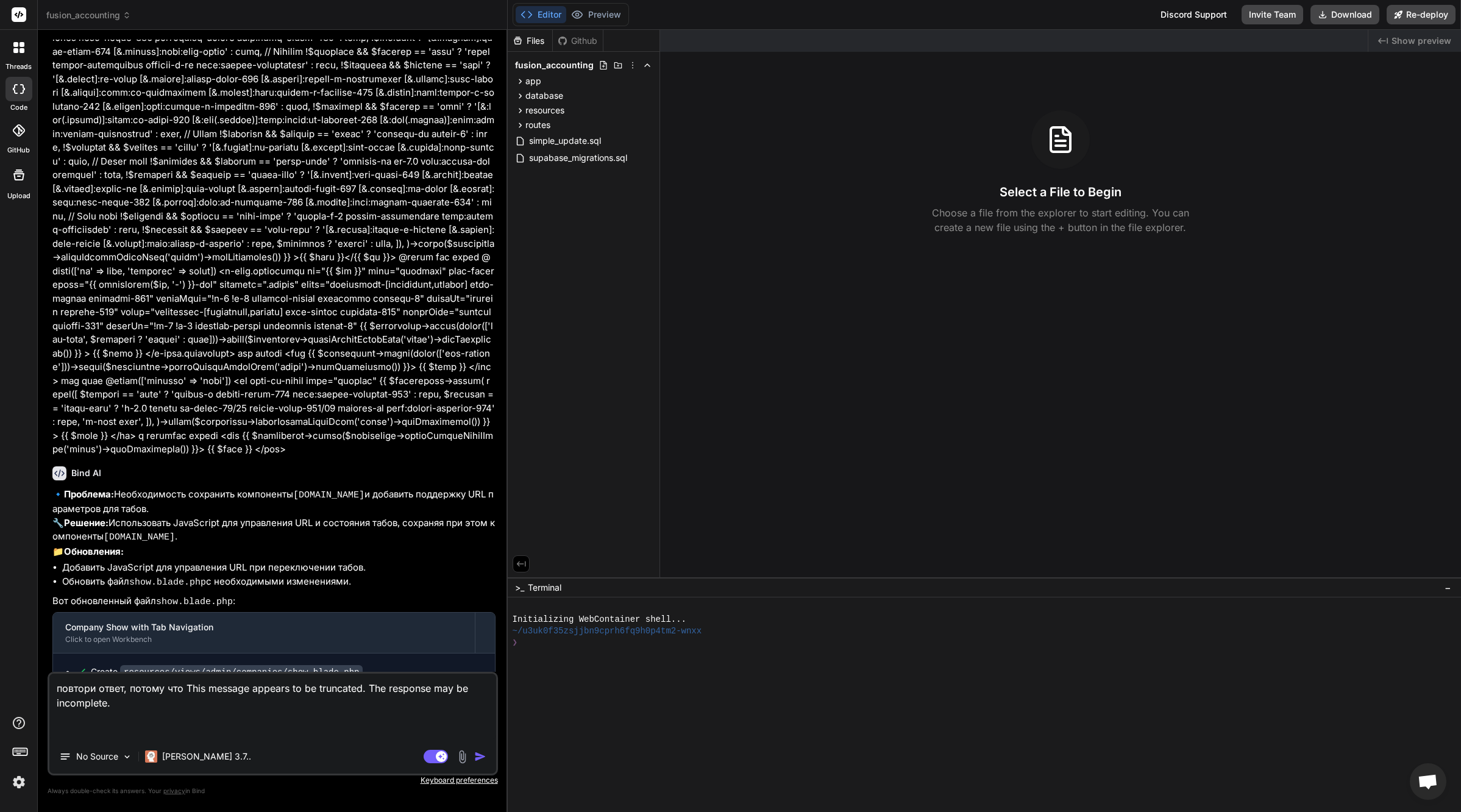
scroll to position [19094, 0]
click at [258, 708] on textarea "повтори ответ, потому что This message appears to be truncated. The response ma…" at bounding box center [273, 706] width 447 height 66
click at [480, 756] on img "button" at bounding box center [480, 756] width 13 height 13
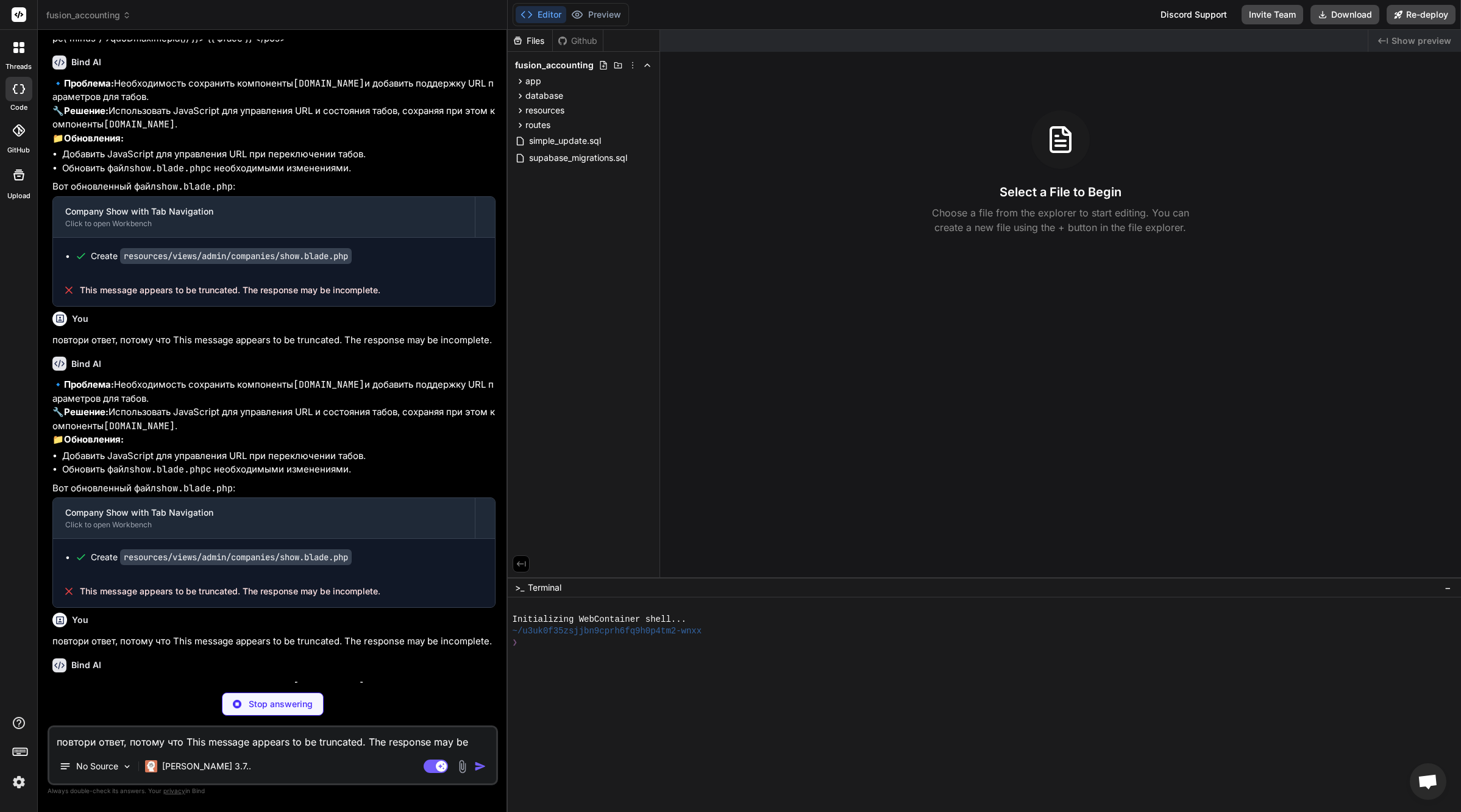
scroll to position [19586, 0]
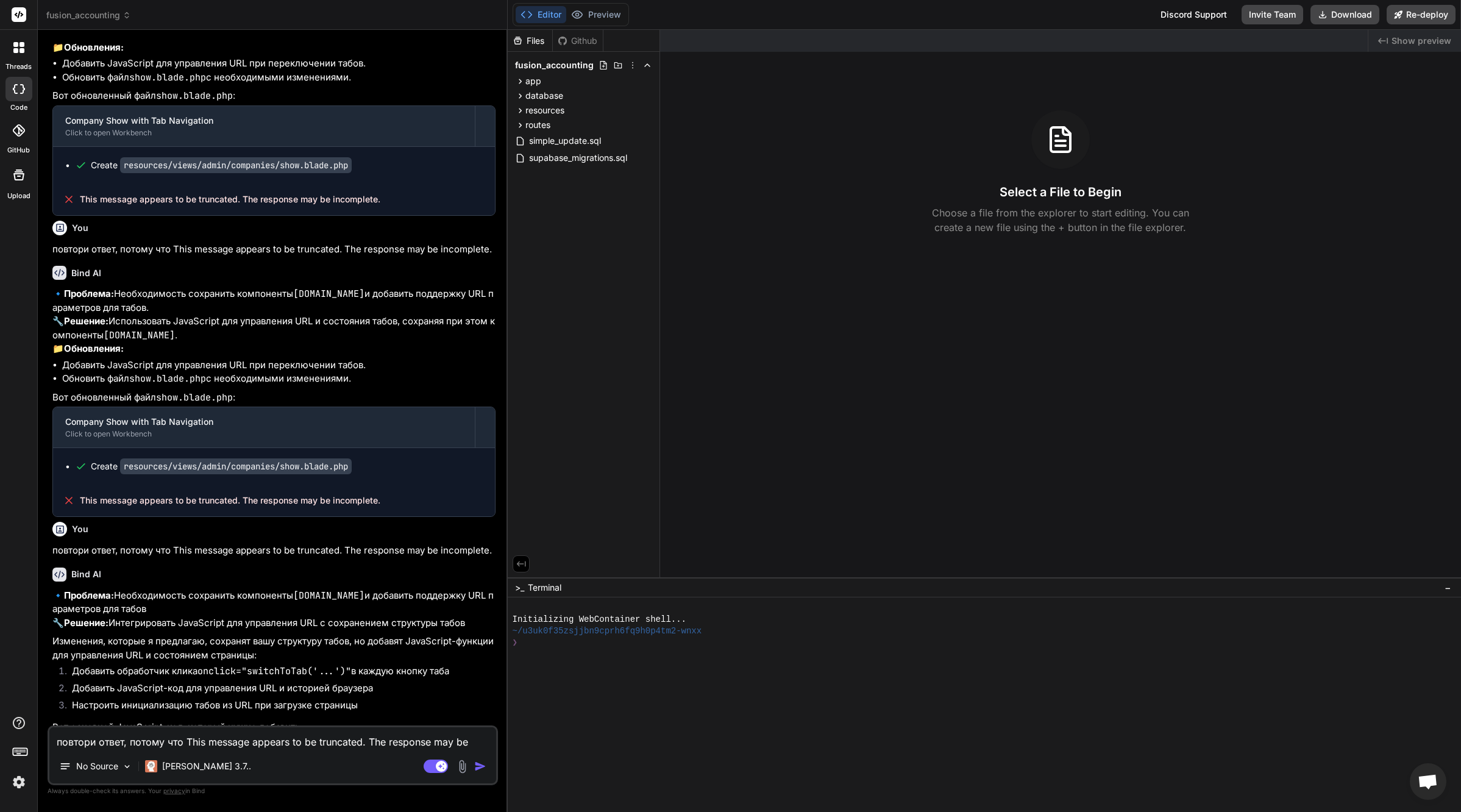
type textarea "x"
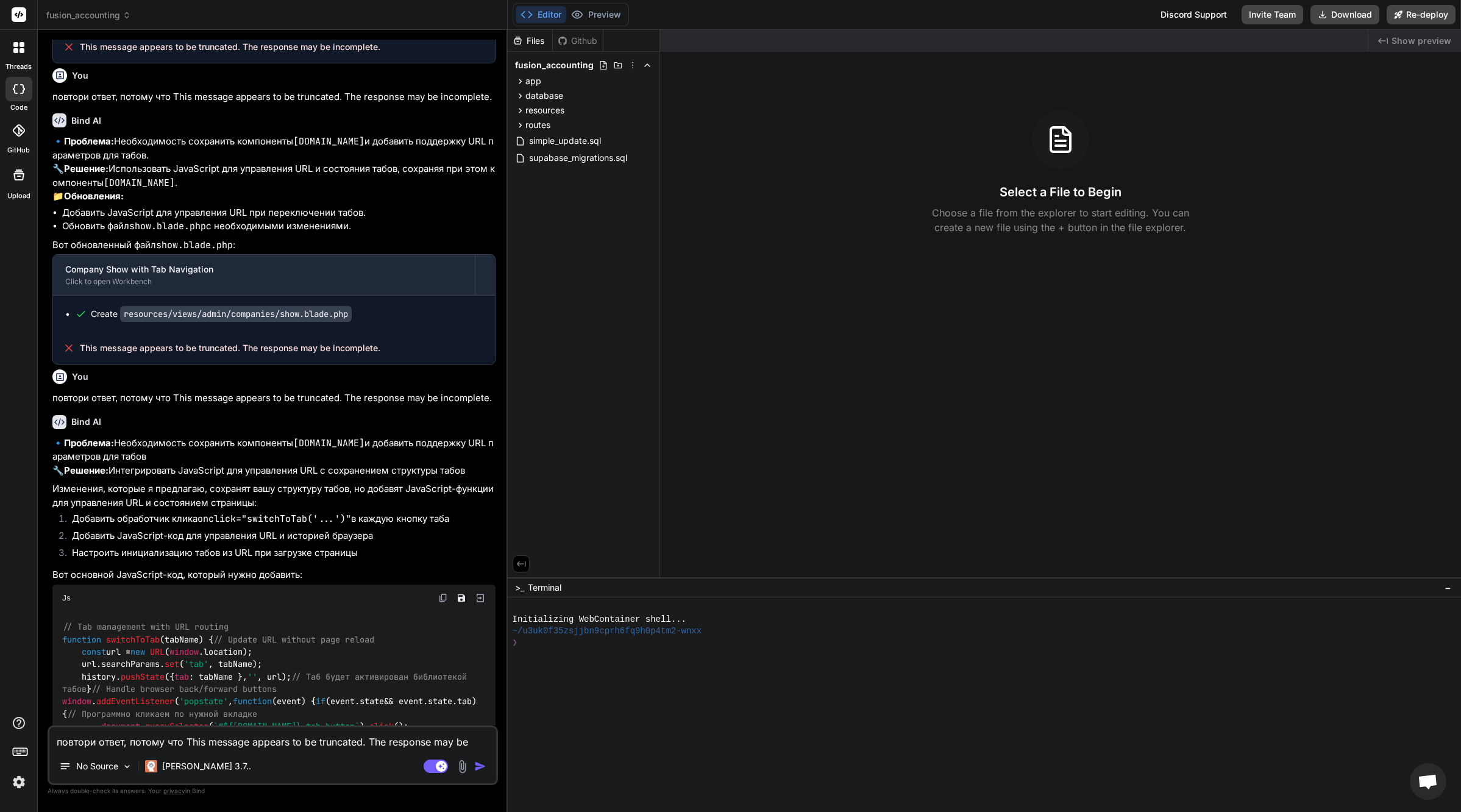
scroll to position [19739, 0]
click at [243, 732] on textarea "повтори ответ, потому что This message appears to be truncated. The response ma…" at bounding box center [273, 738] width 447 height 22
type textarea "п"
type textarea "x"
type textarea "по"
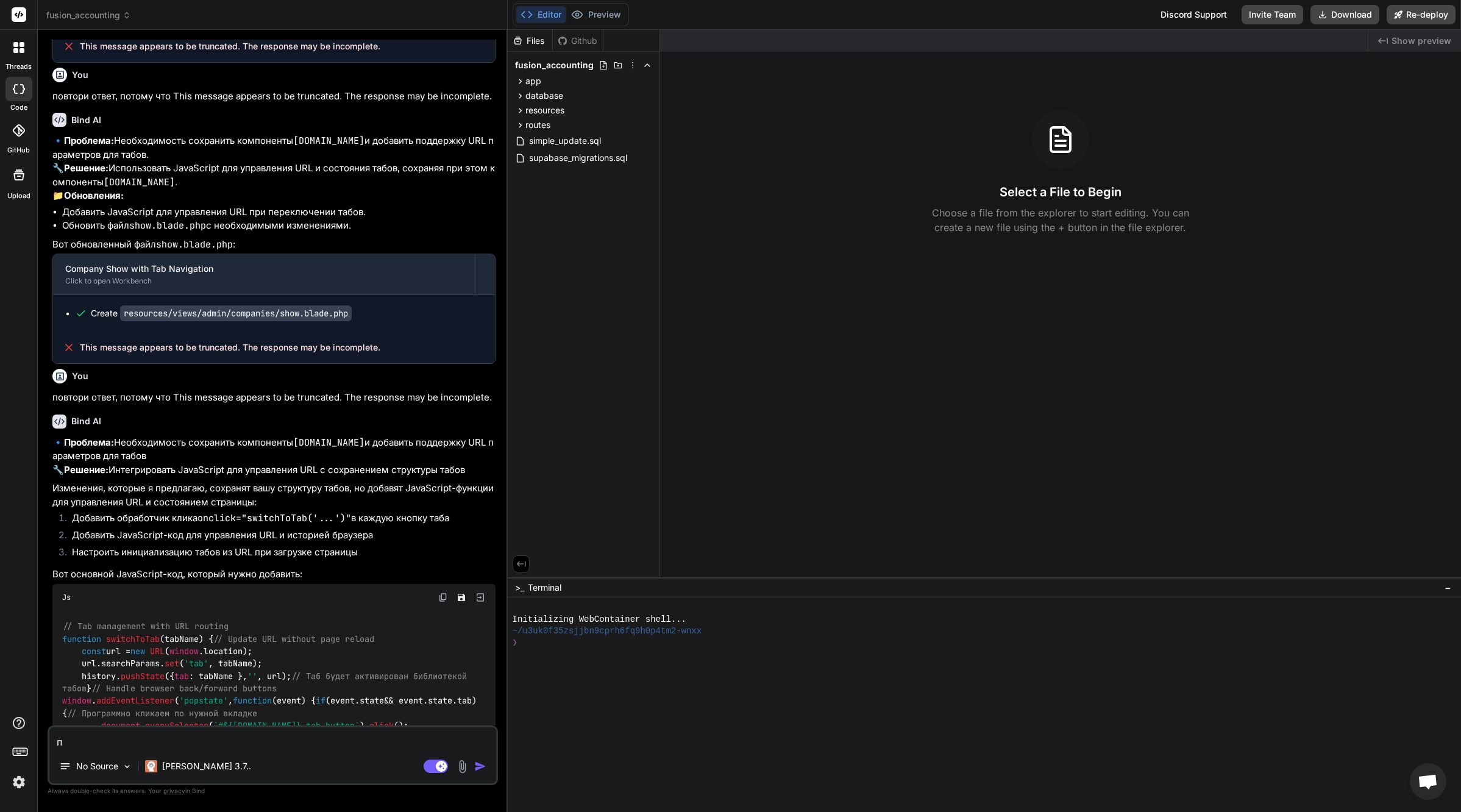
type textarea "x"
type textarea "пок"
type textarea "x"
type textarea "пока"
type textarea "x"
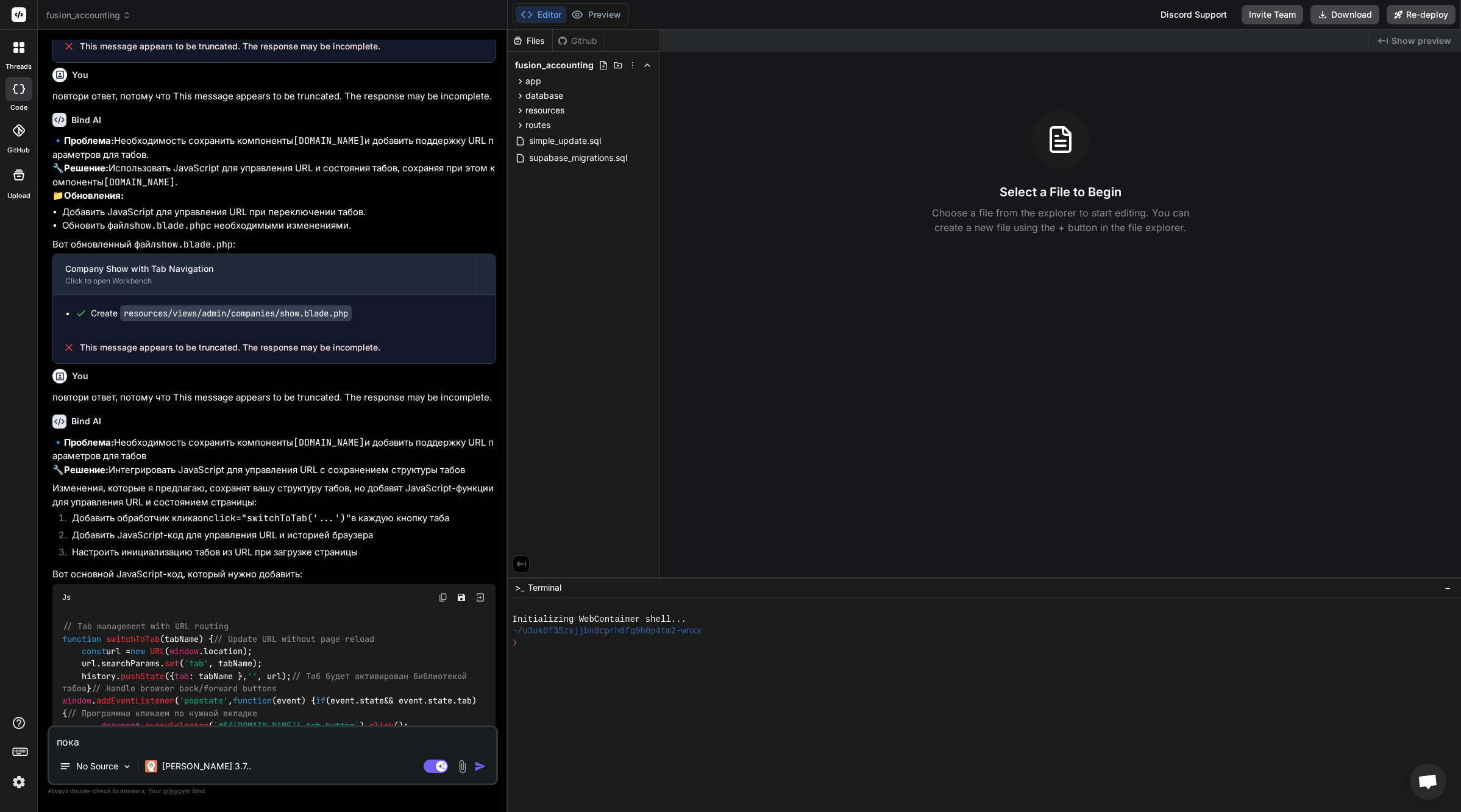
type textarea "покаж"
type textarea "x"
type textarea "покажи"
type textarea "x"
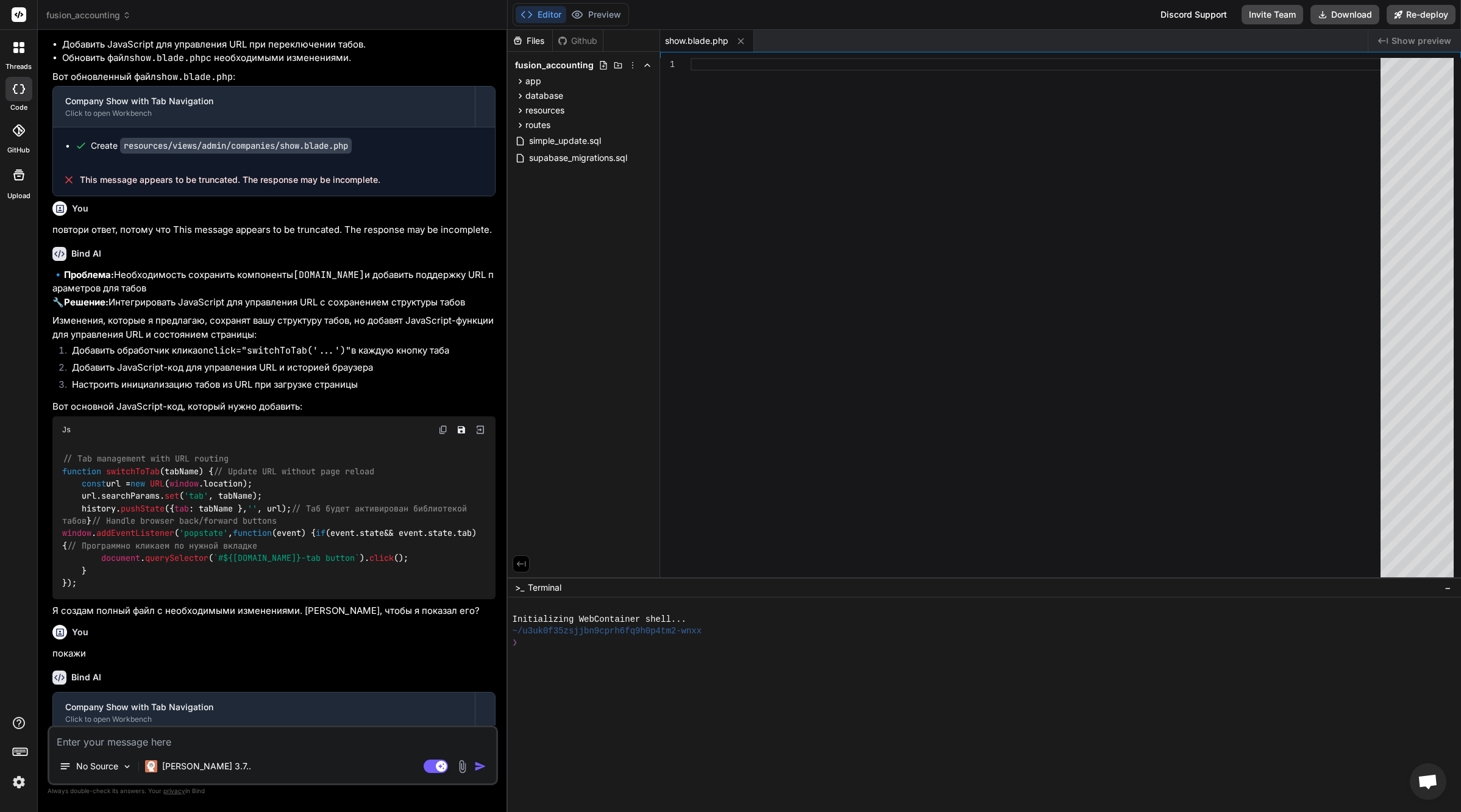
scroll to position [19921, 0]
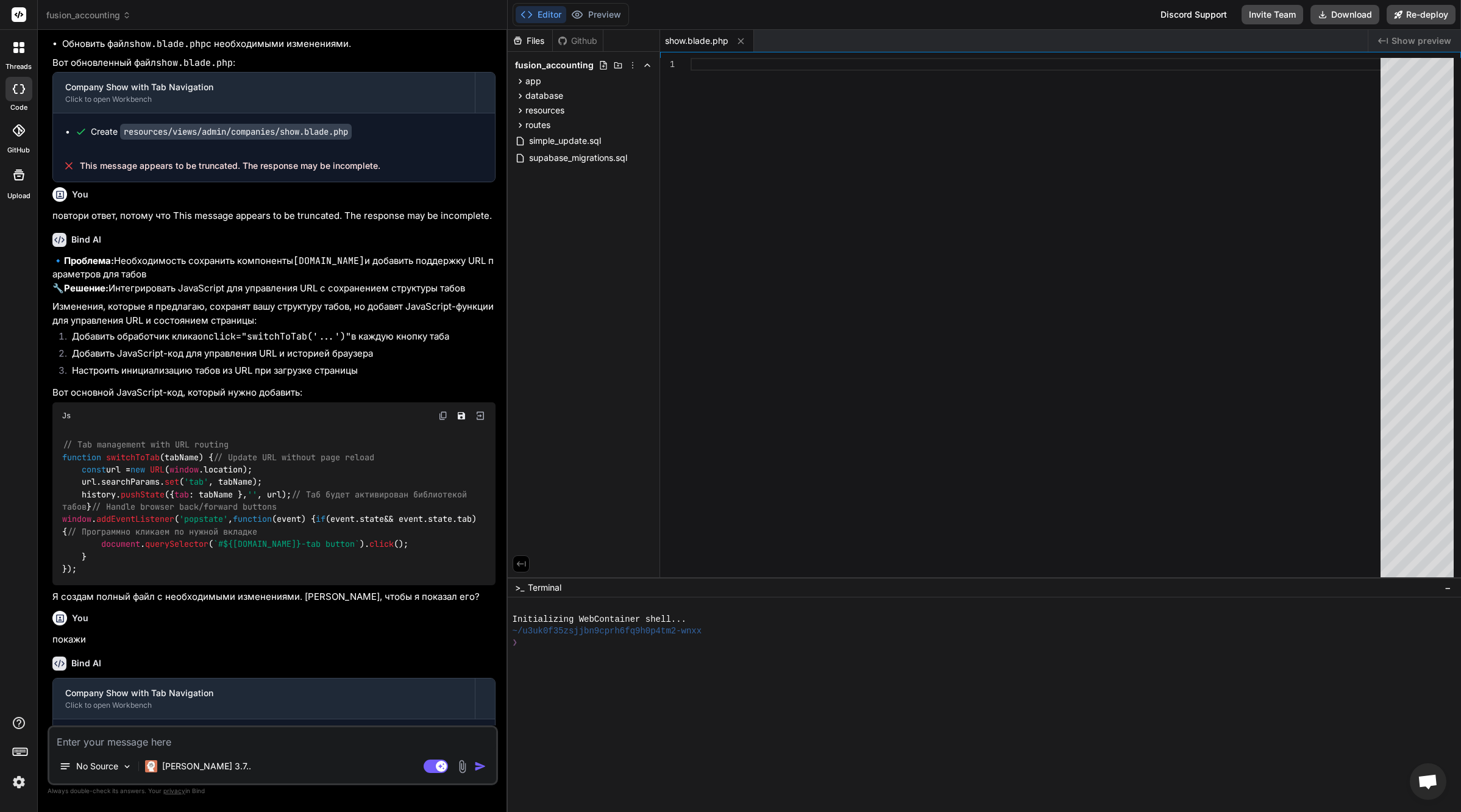
click at [312, 729] on code "resources/views/admin/companies/show.blade.php" at bounding box center [236, 737] width 232 height 15
click at [17, 783] on img at bounding box center [19, 782] width 21 height 21
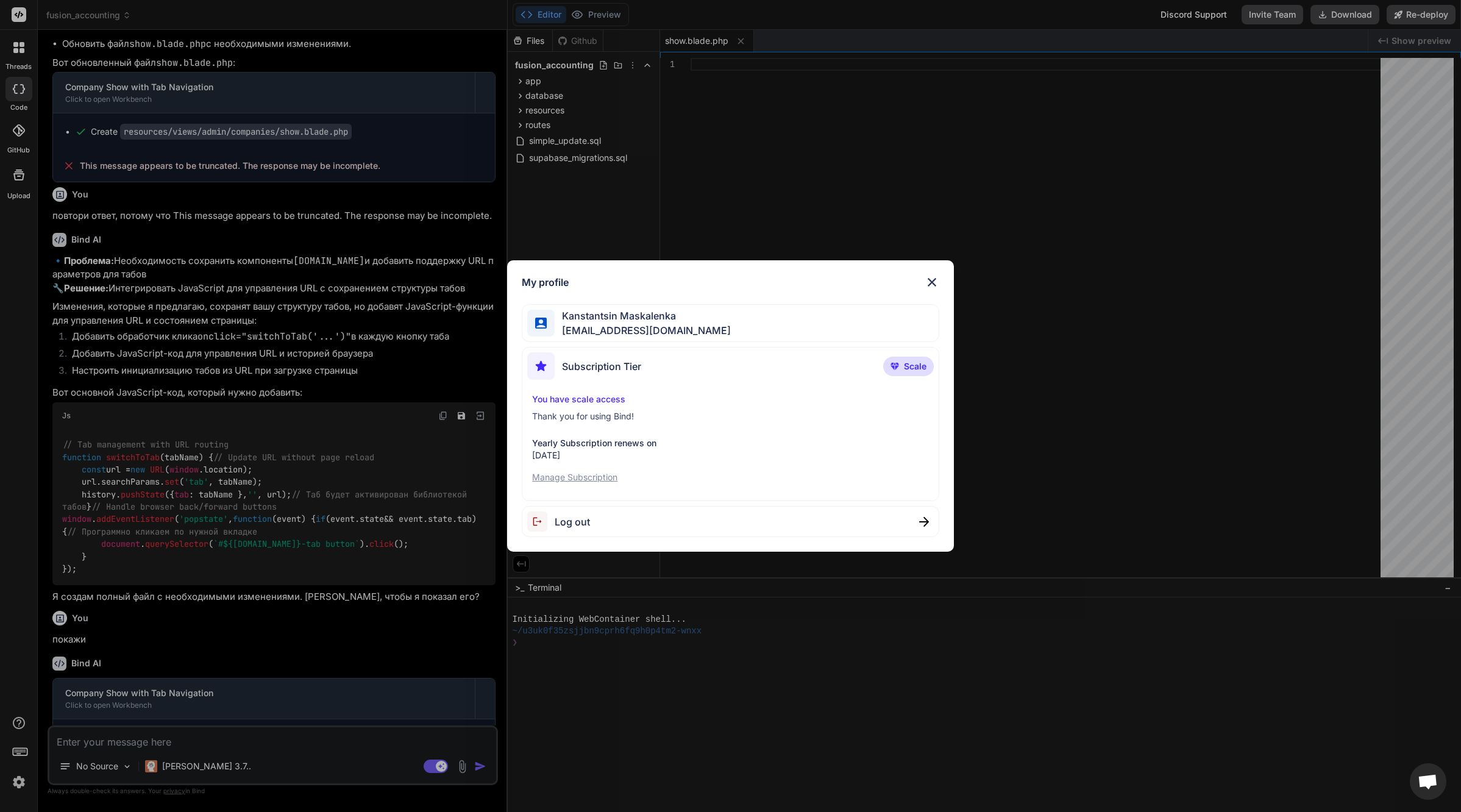
click at [624, 325] on span "[EMAIL_ADDRESS][DOMAIN_NAME]" at bounding box center [643, 330] width 176 height 15
click at [566, 477] on p "Manage Subscription" at bounding box center [730, 477] width 396 height 13
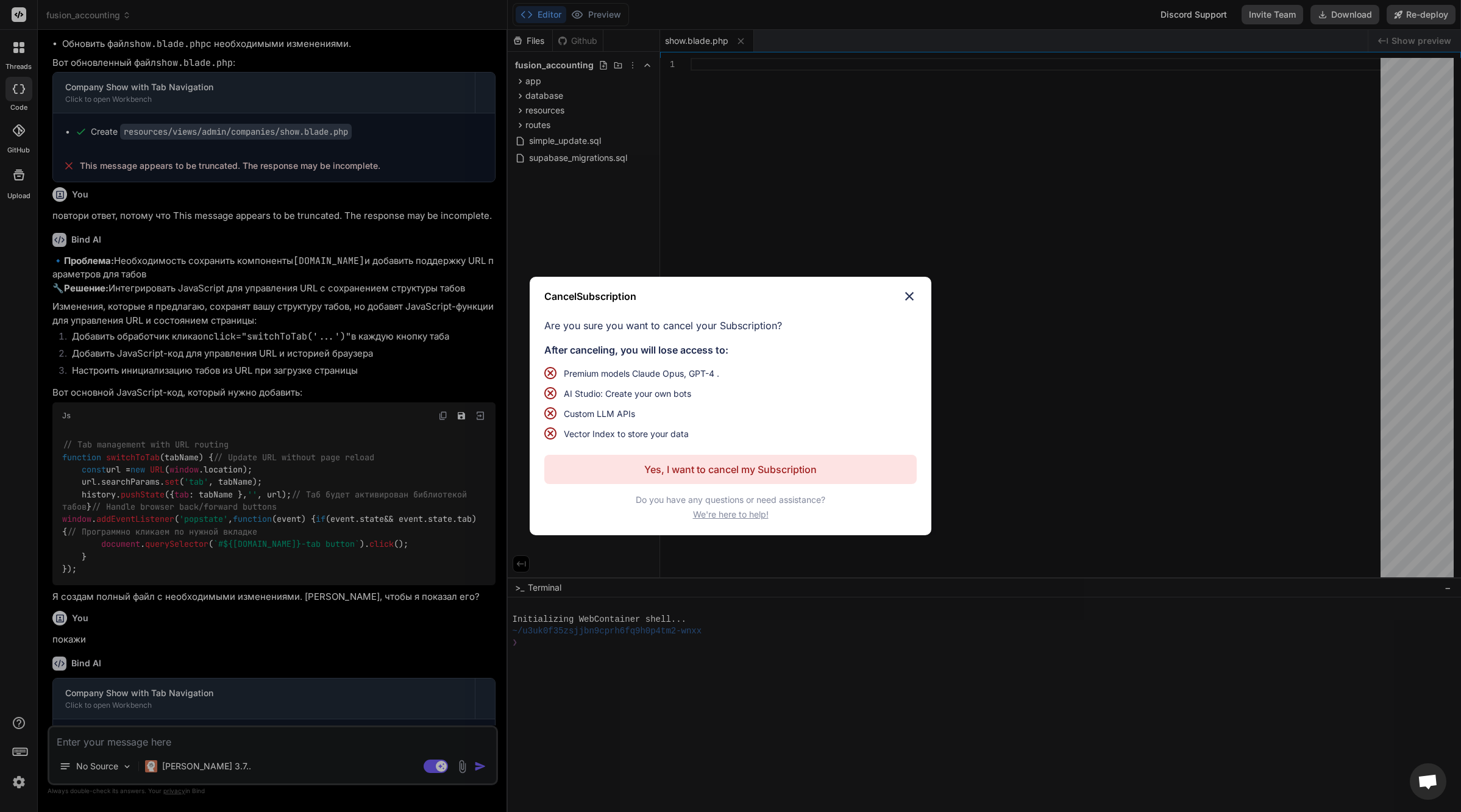
click at [907, 294] on img at bounding box center [910, 296] width 15 height 15
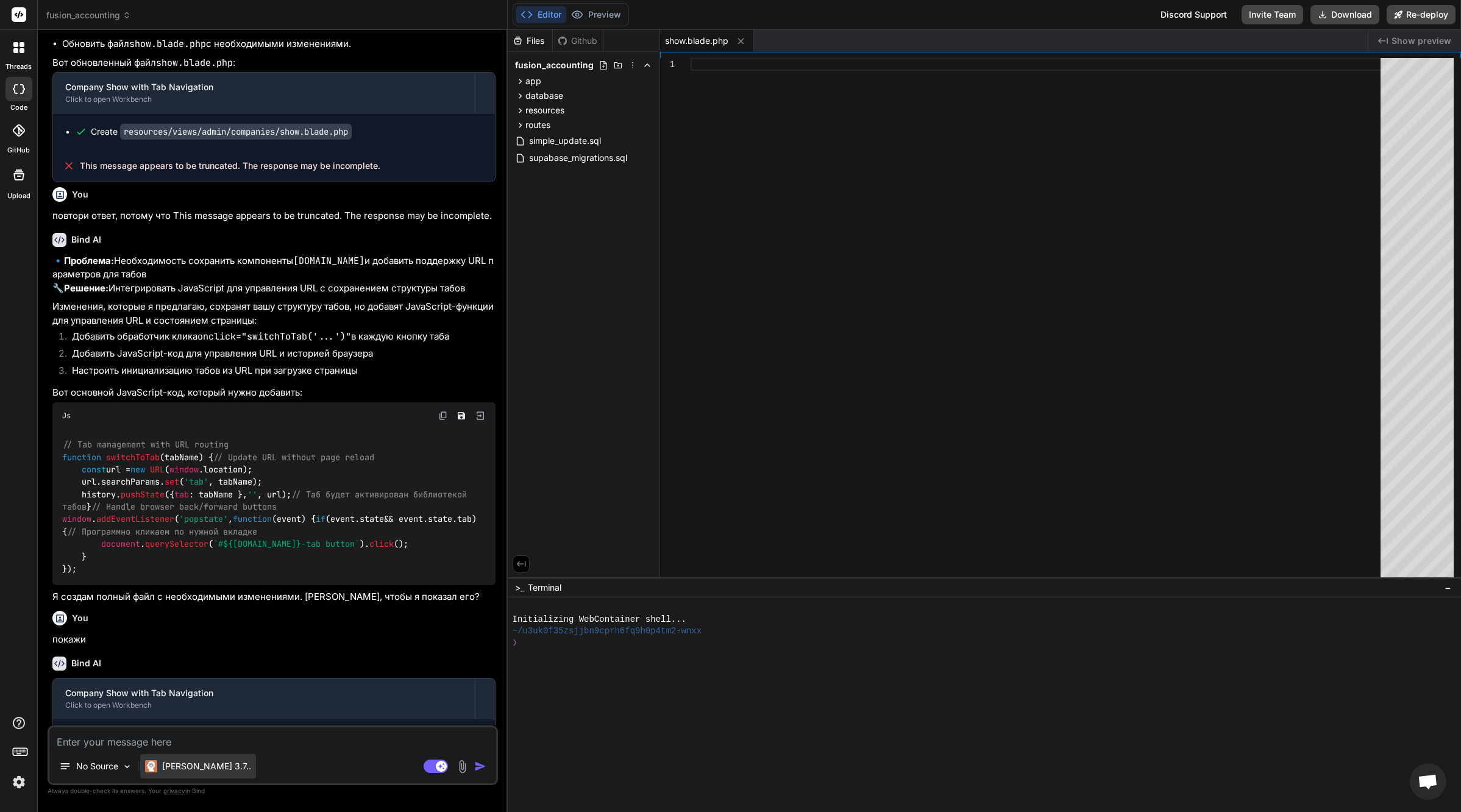
click at [183, 766] on p "[PERSON_NAME] 3.7.." at bounding box center [207, 766] width 89 height 13
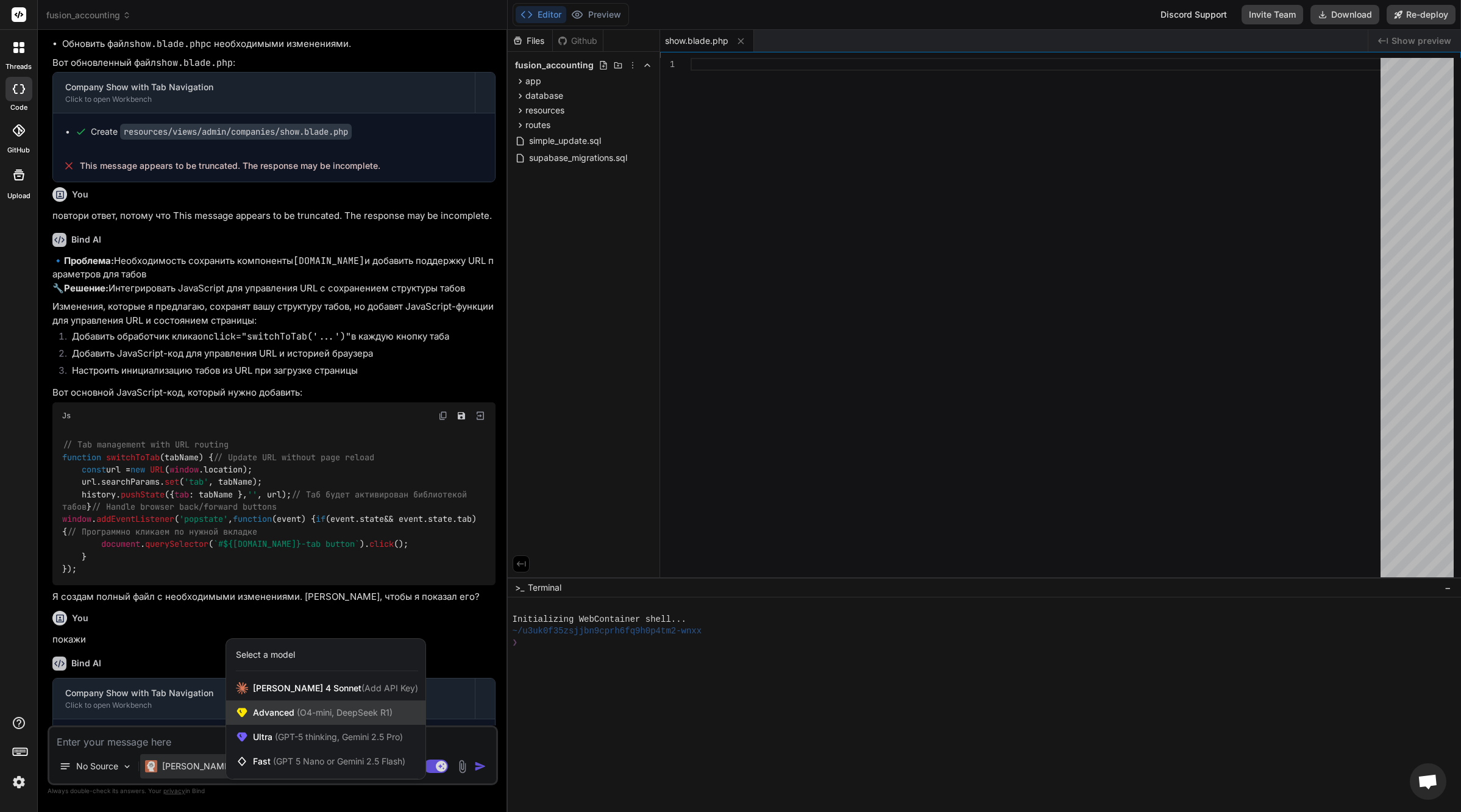
click at [306, 714] on span "(O4-mini, DeepSeek R1)" at bounding box center [343, 712] width 98 height 10
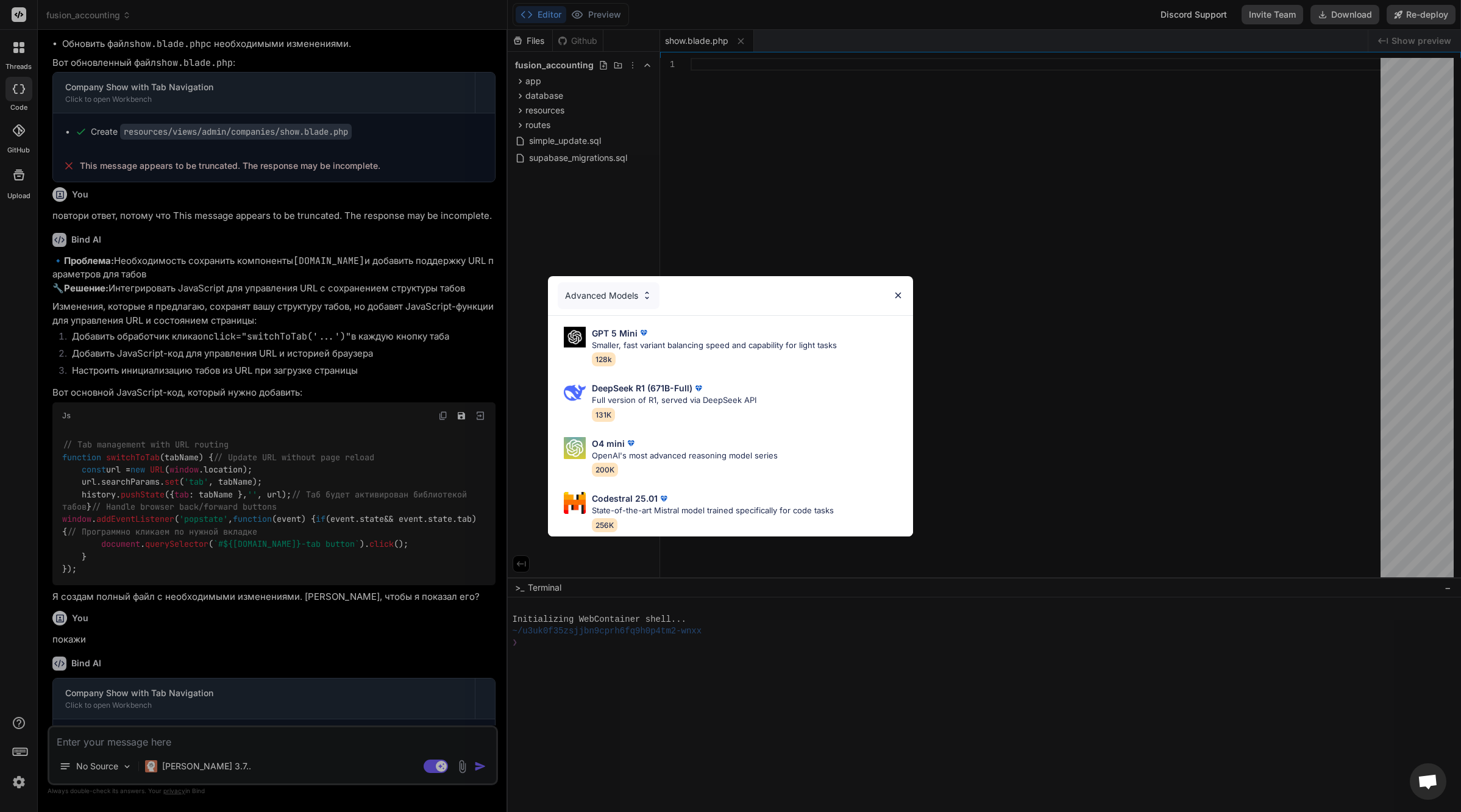
click at [643, 292] on img at bounding box center [647, 295] width 10 height 10
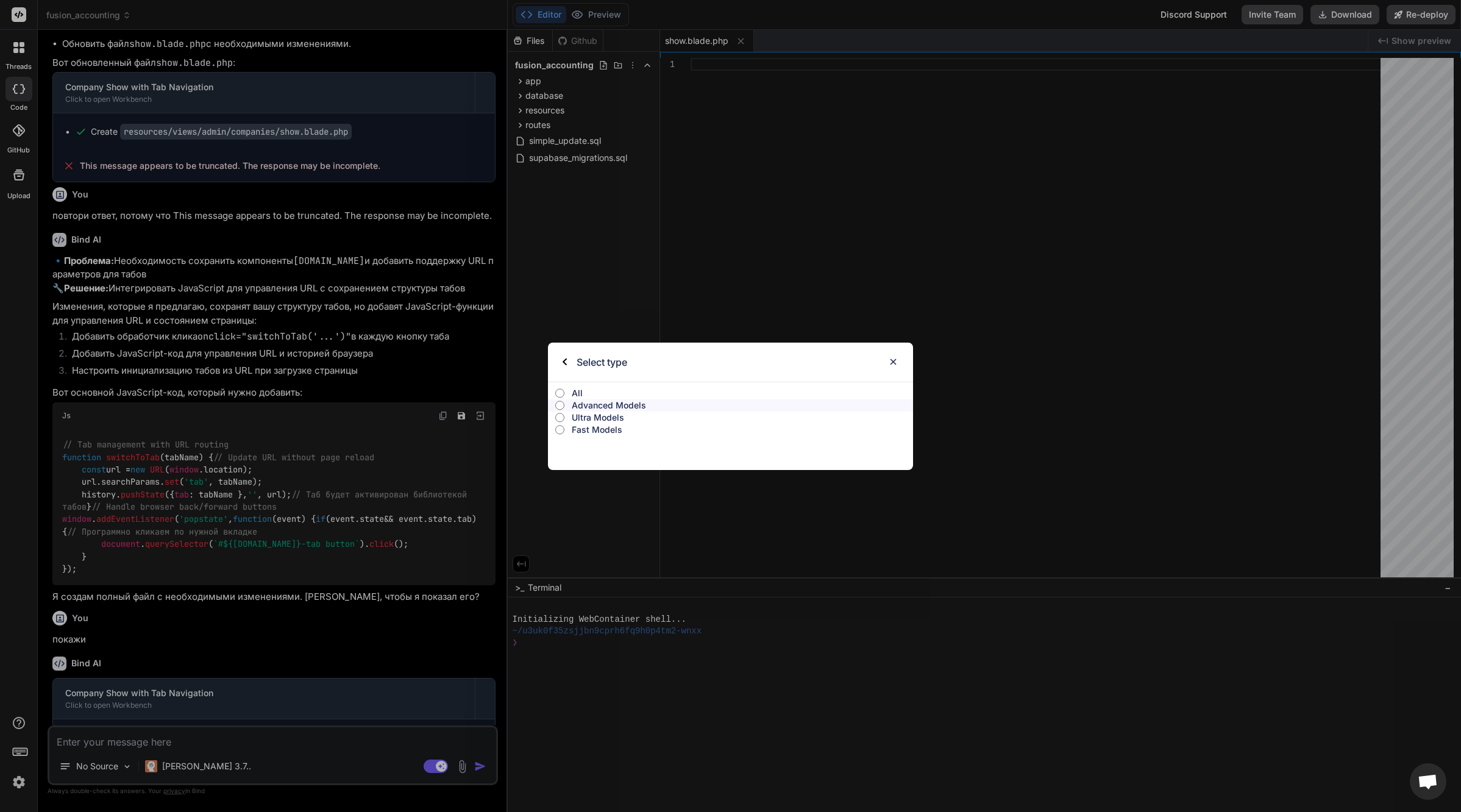
click at [593, 433] on p "Fast Models" at bounding box center [742, 429] width 342 height 13
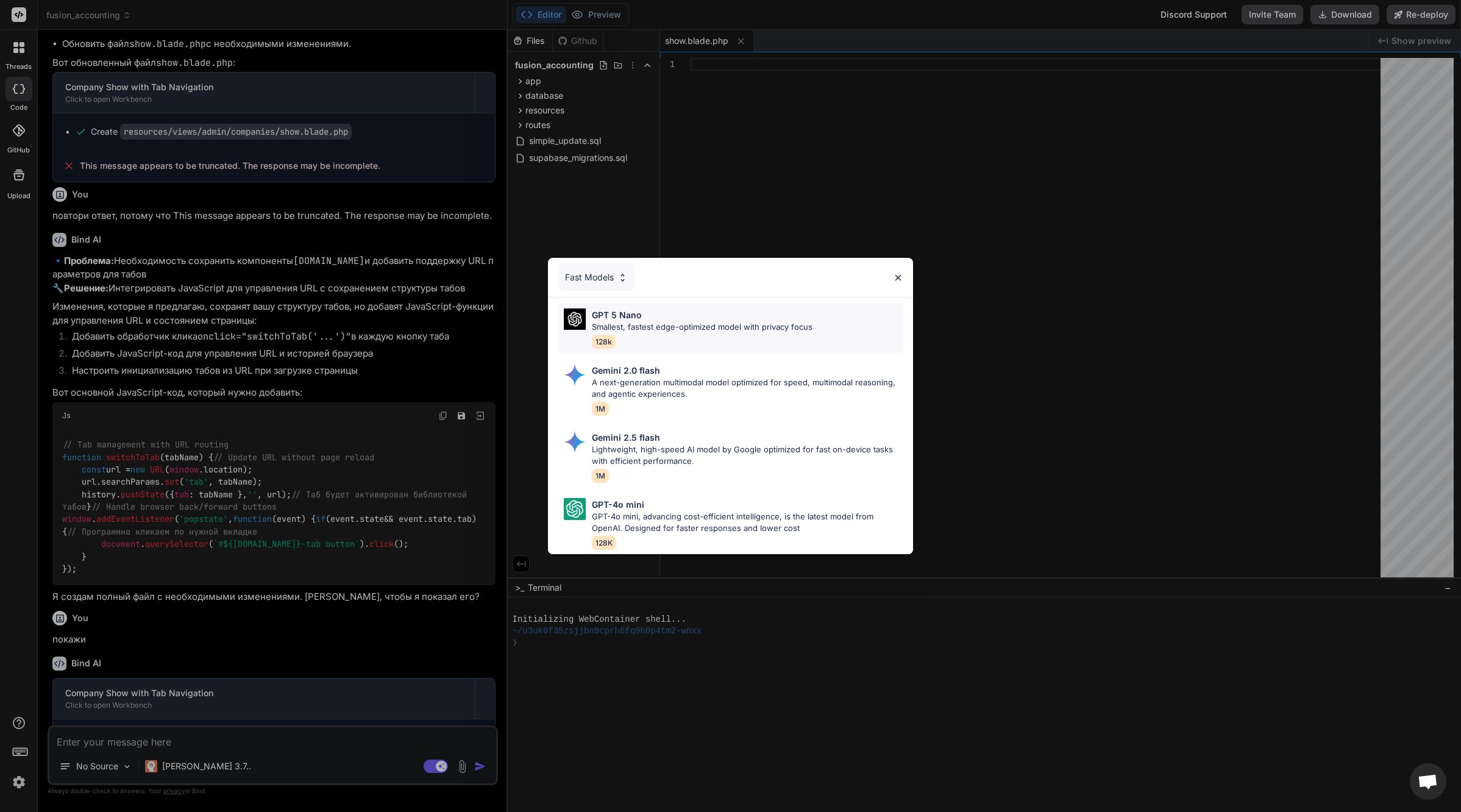
click at [703, 325] on p "Smallest, fastest edge-optimized model with privacy focus" at bounding box center [702, 327] width 221 height 13
type textarea "x"
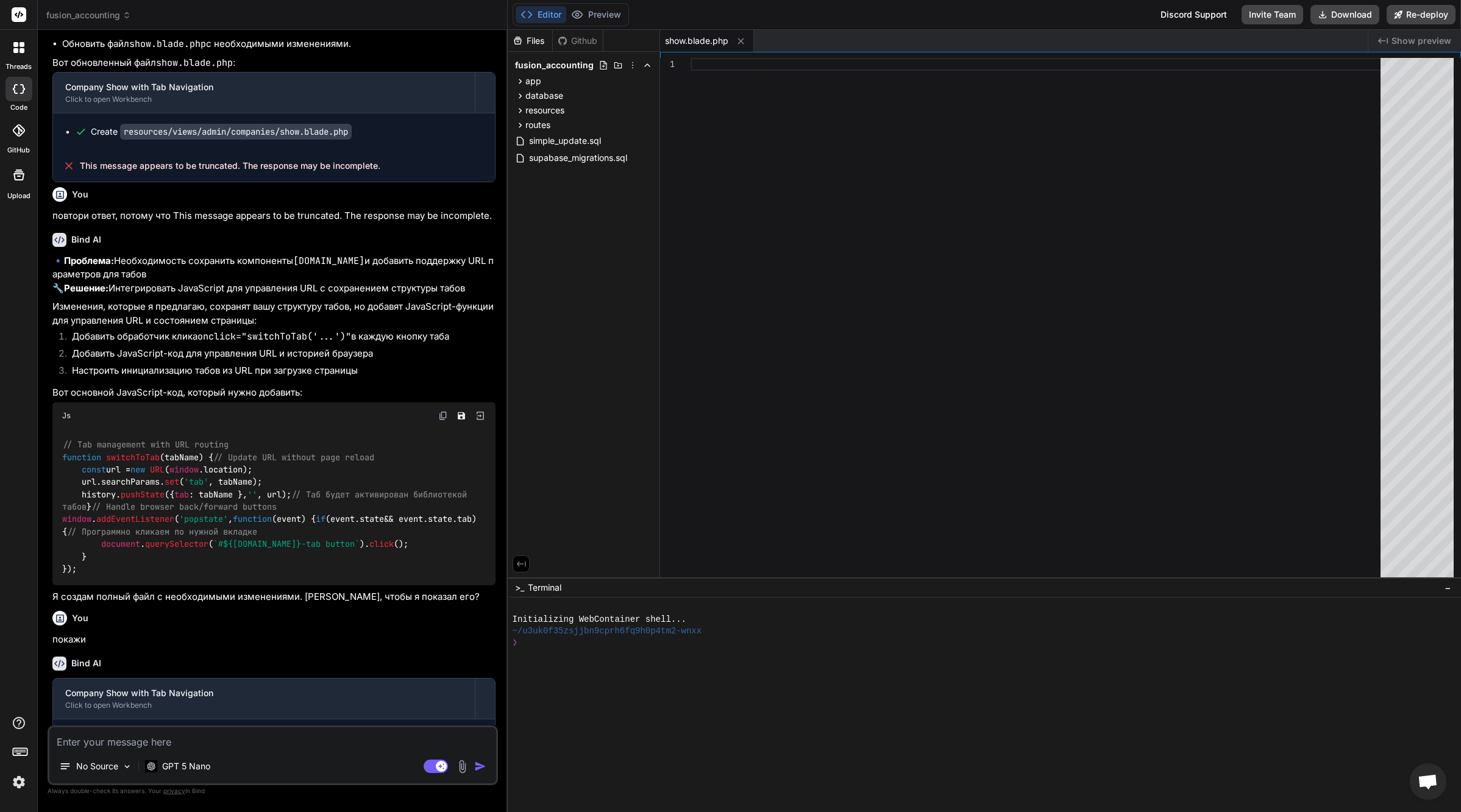
click at [210, 739] on textarea at bounding box center [273, 738] width 447 height 22
paste textarea "повтори ответ, потому что This message appears to be truncated. The response ma…"
type textarea "повтори ответ, потому что This message appears to be truncated. The response ma…"
type textarea "x"
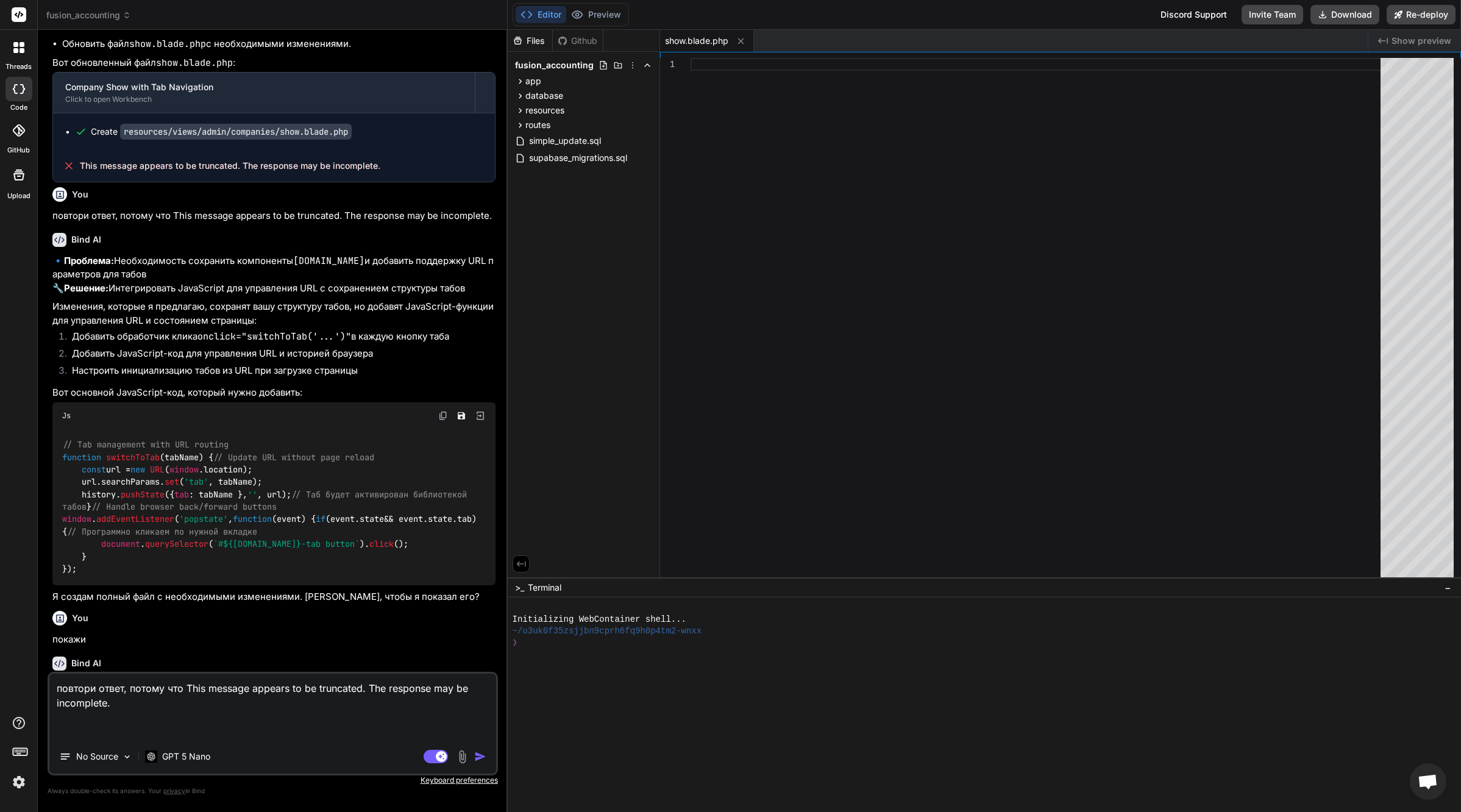
type textarea "повтори ответ, потому что This message appears to be truncated. The response ma…"
click at [480, 757] on img "button" at bounding box center [480, 756] width 13 height 13
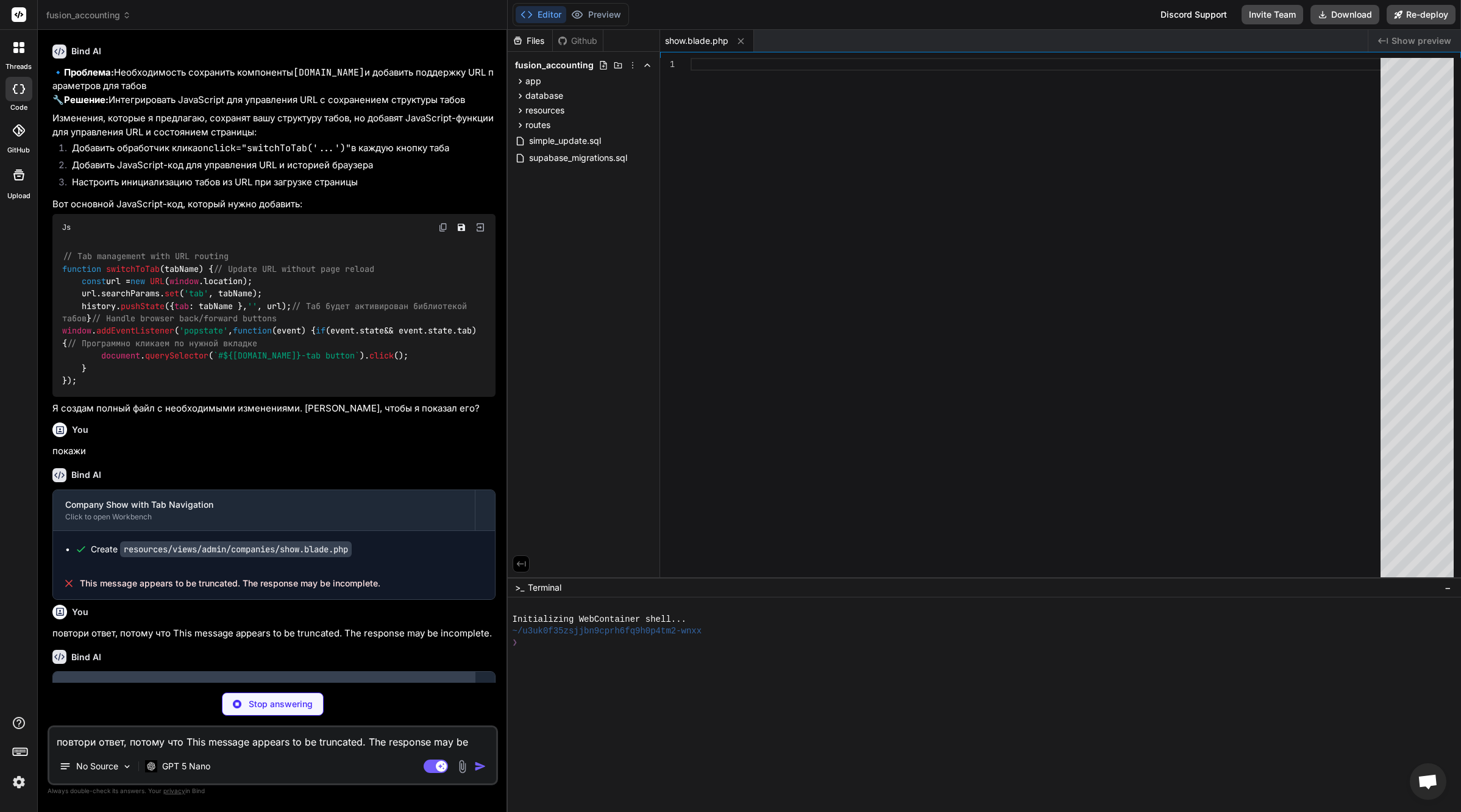
scroll to position [20114, 0]
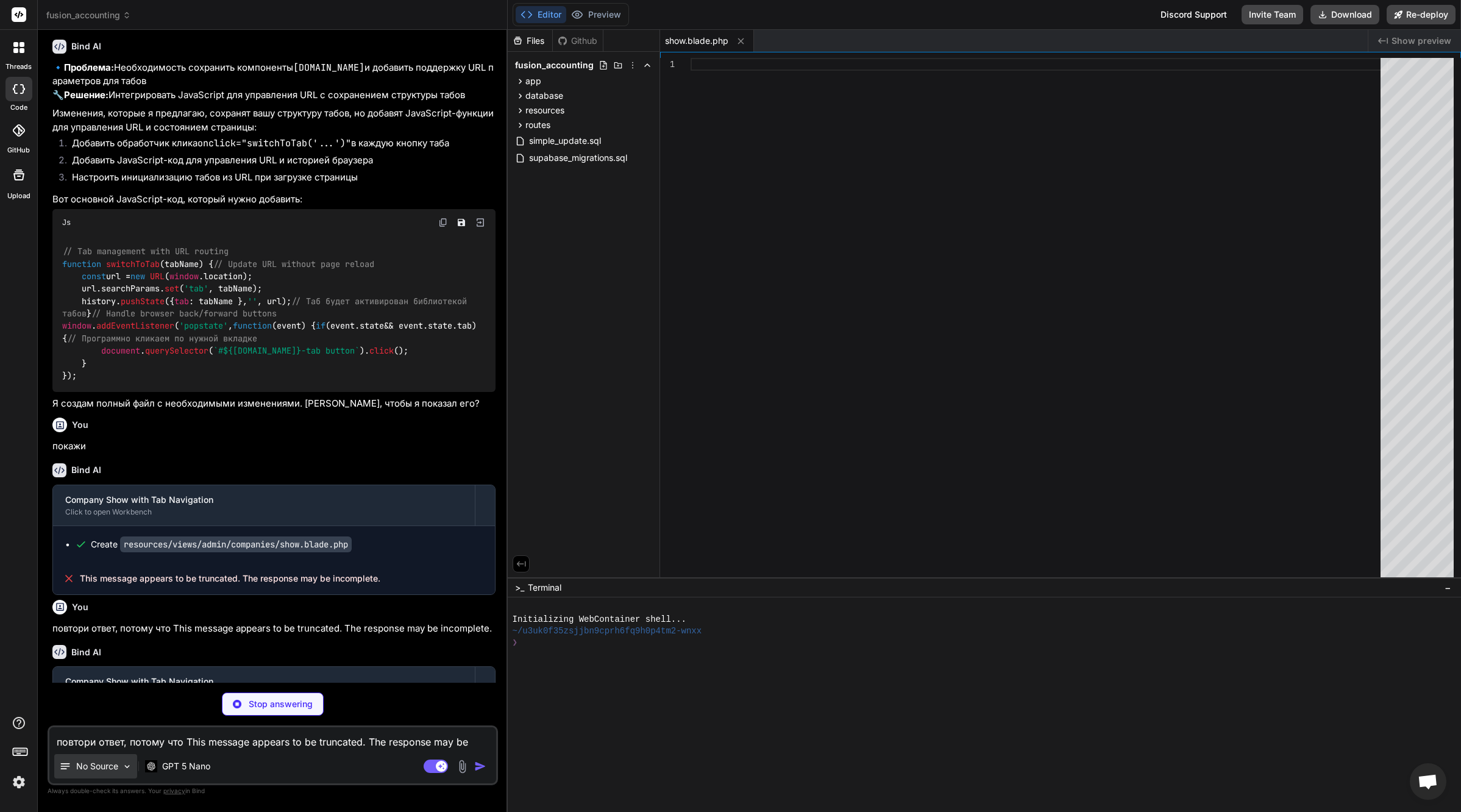
click at [120, 766] on div "No Source" at bounding box center [96, 766] width 83 height 24
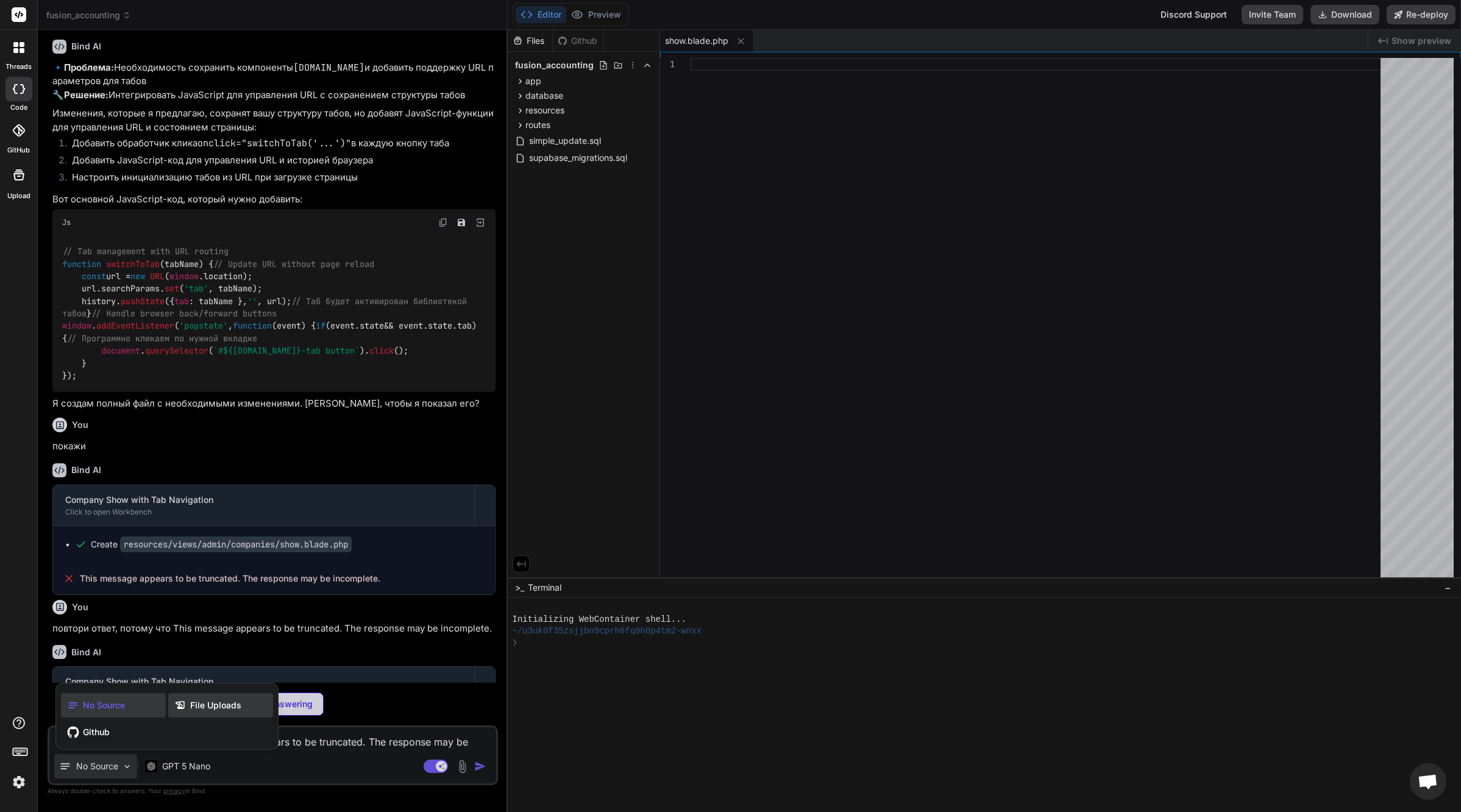
click at [237, 704] on span "File Uploads" at bounding box center [215, 705] width 51 height 13
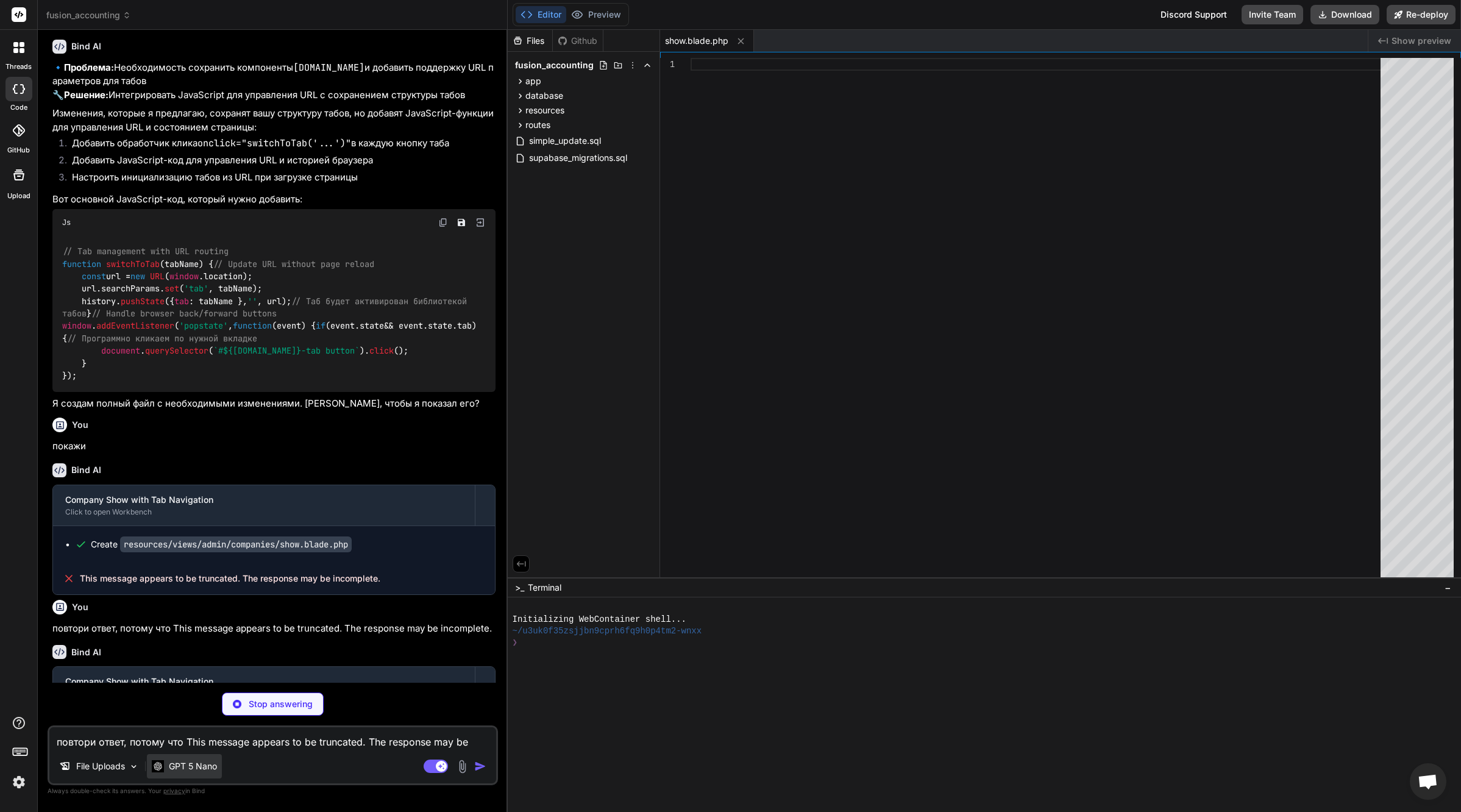
click at [201, 763] on p "GPT 5 Nano" at bounding box center [193, 766] width 48 height 13
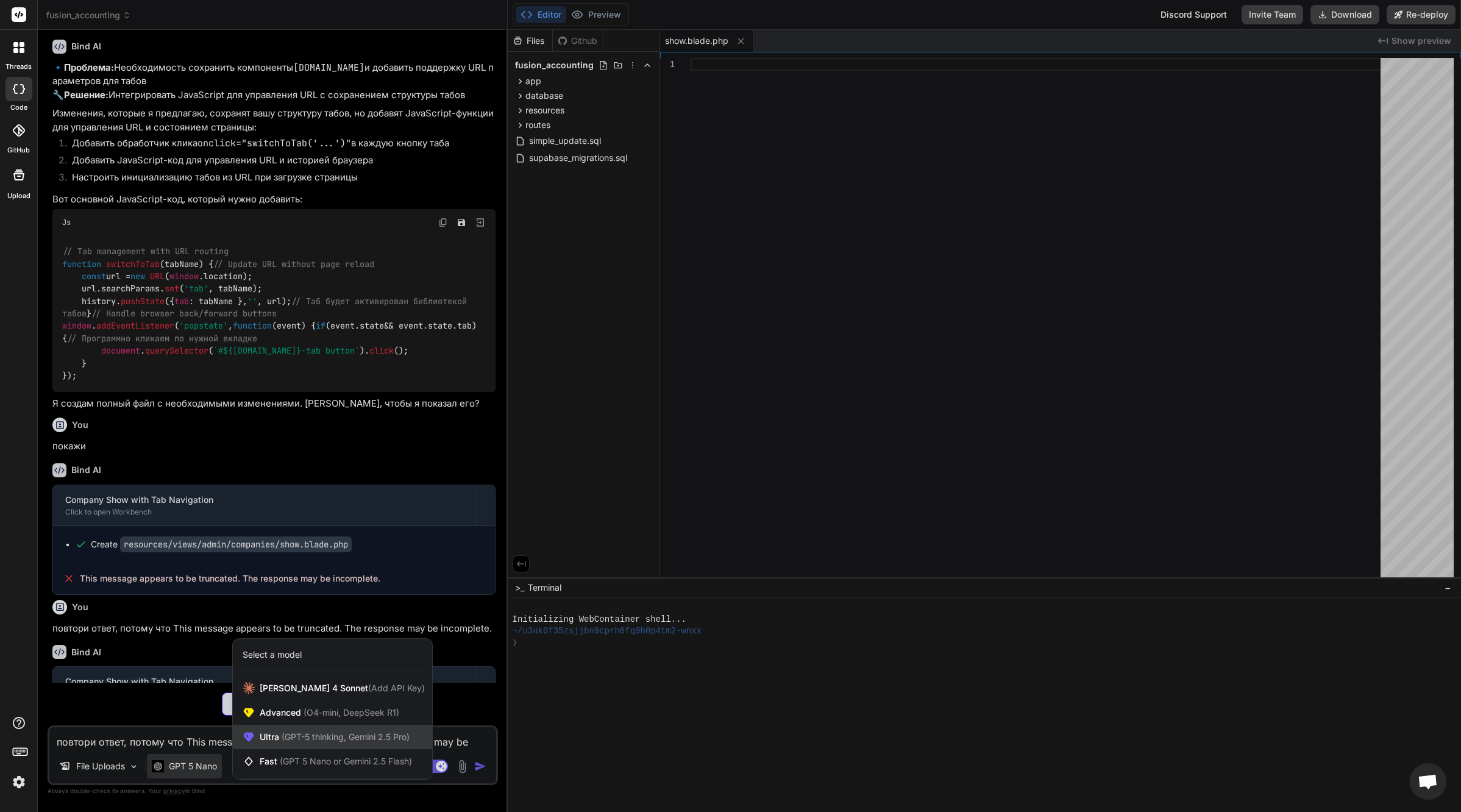
click at [287, 729] on div "Ultra (GPT-5 thinking, Gemini 2.5 Pro)" at bounding box center [333, 736] width 199 height 24
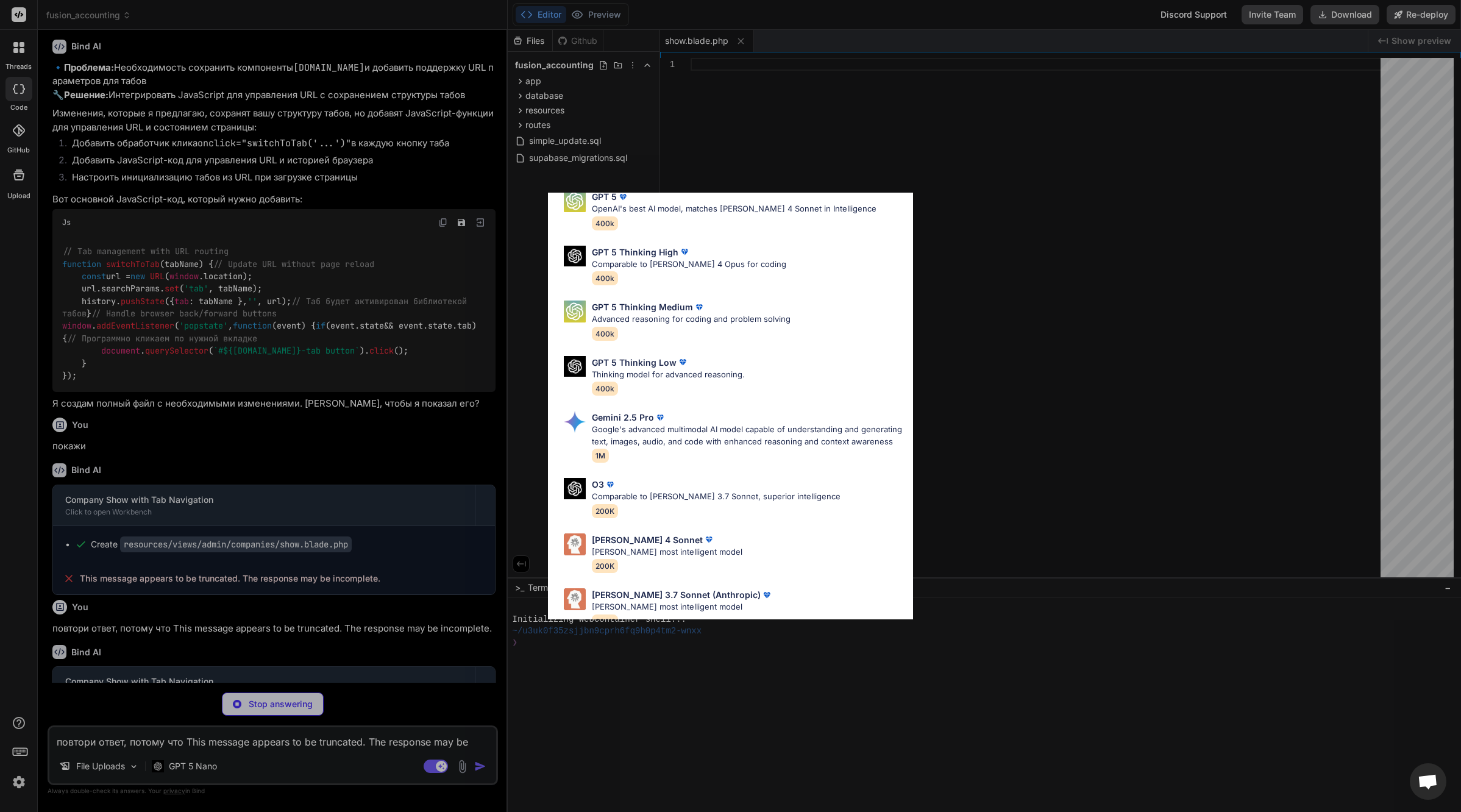
scroll to position [87, 0]
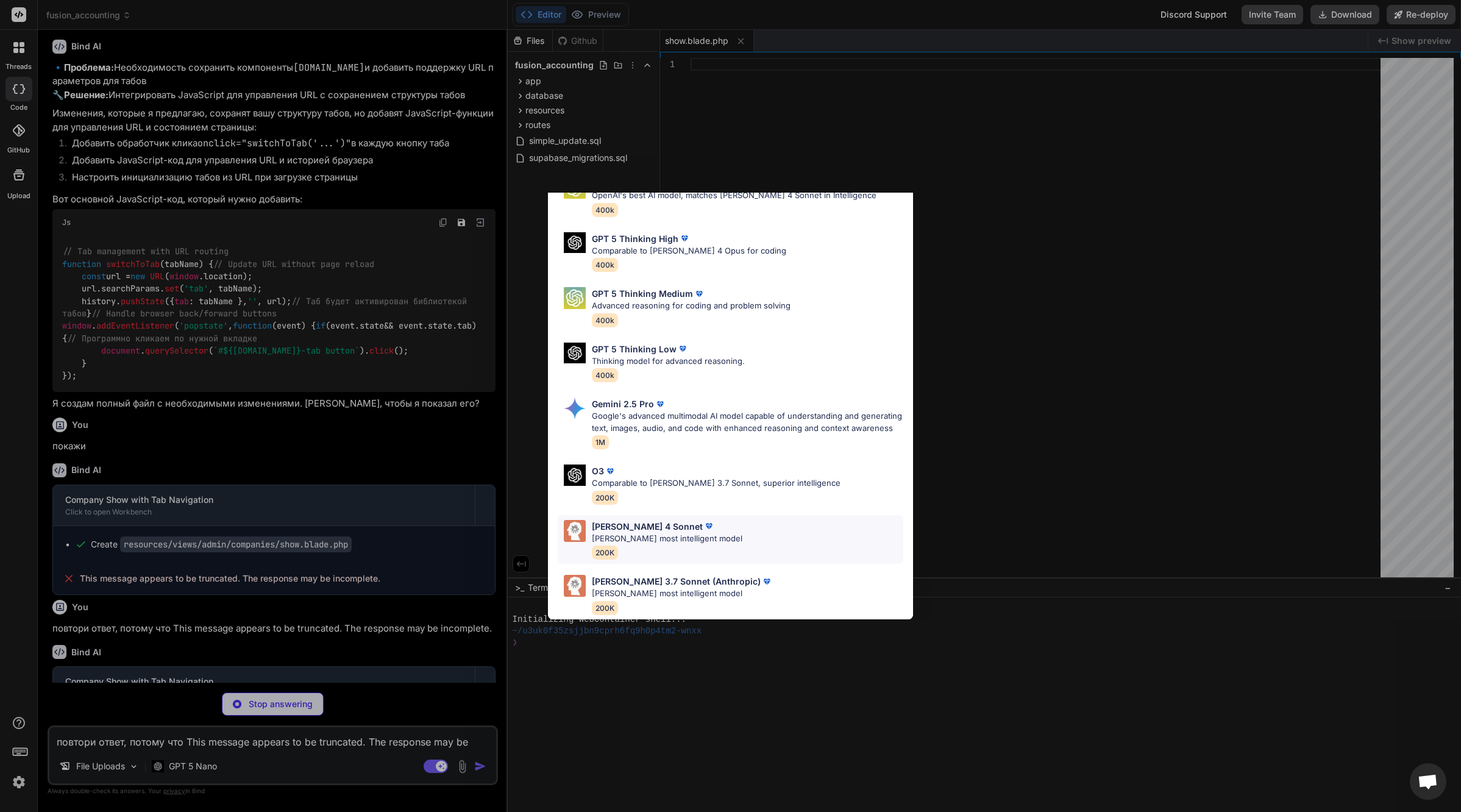
click at [711, 530] on div "[PERSON_NAME] 4 Sonnet [PERSON_NAME] most intelligent model 200K" at bounding box center [730, 539] width 345 height 49
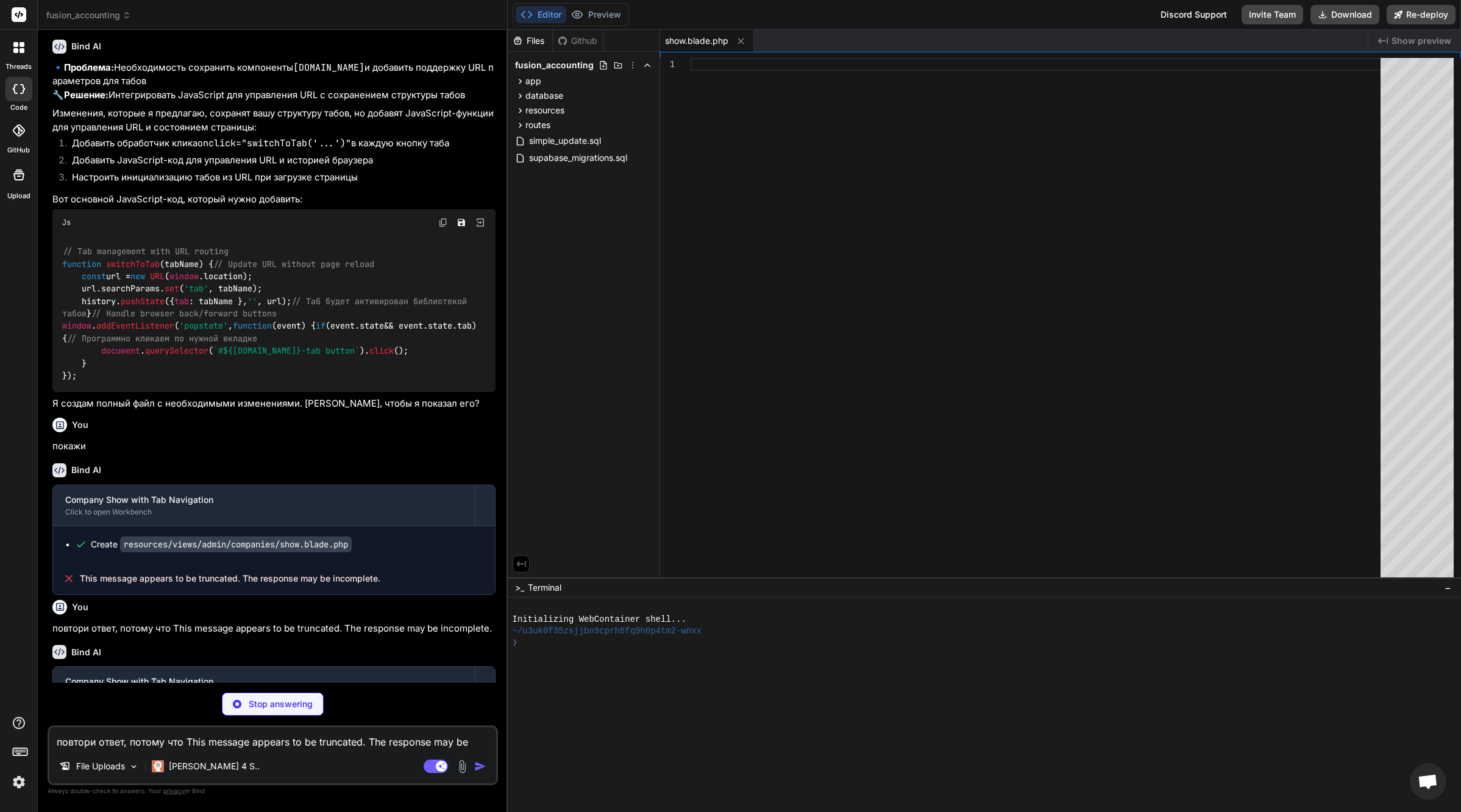
click at [238, 745] on textarea "повтори ответ, потому что This message appears to be truncated. The response ma…" at bounding box center [273, 738] width 447 height 22
click at [266, 703] on p "Stop answering" at bounding box center [280, 704] width 64 height 13
type textarea "x"
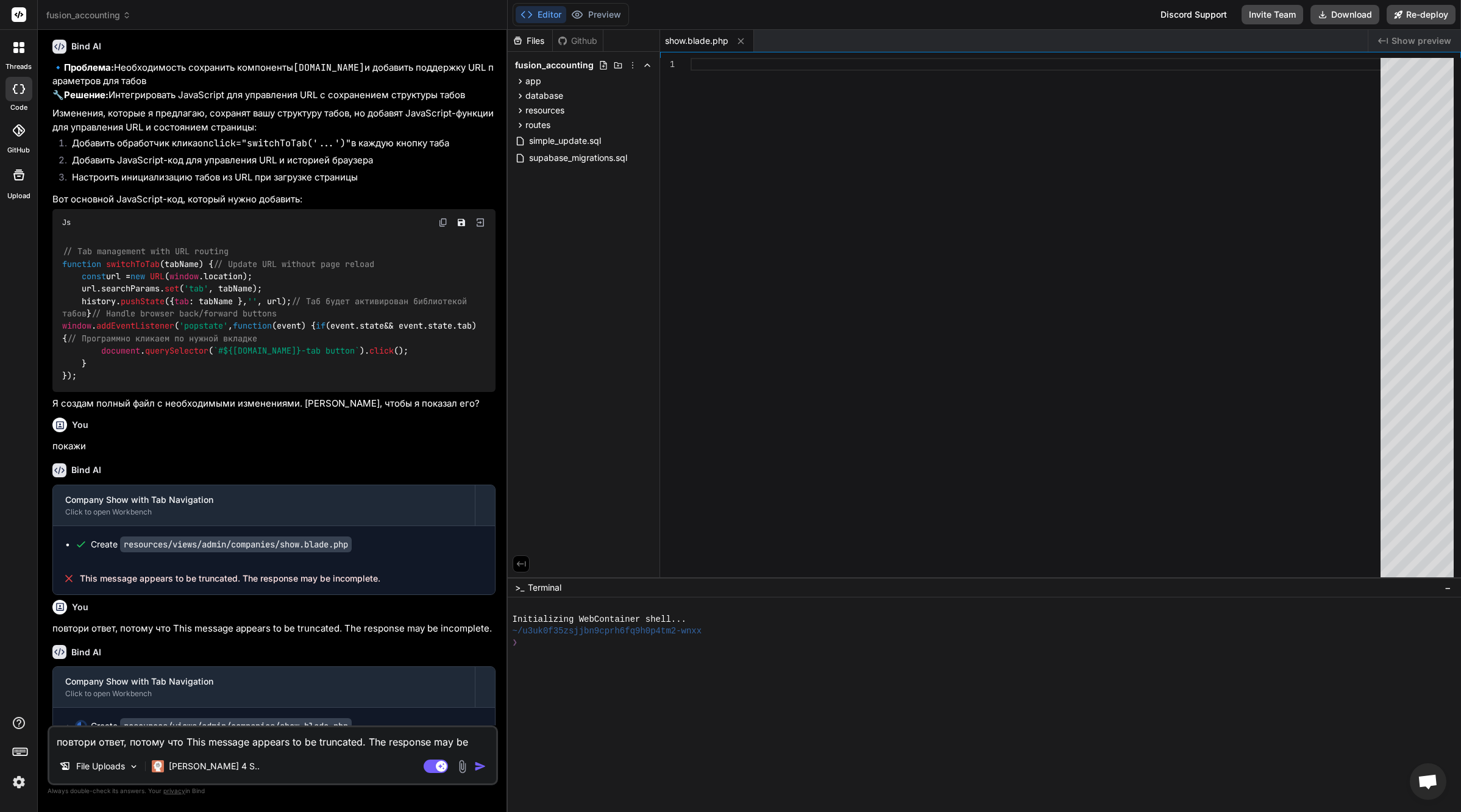
scroll to position [20103, 0]
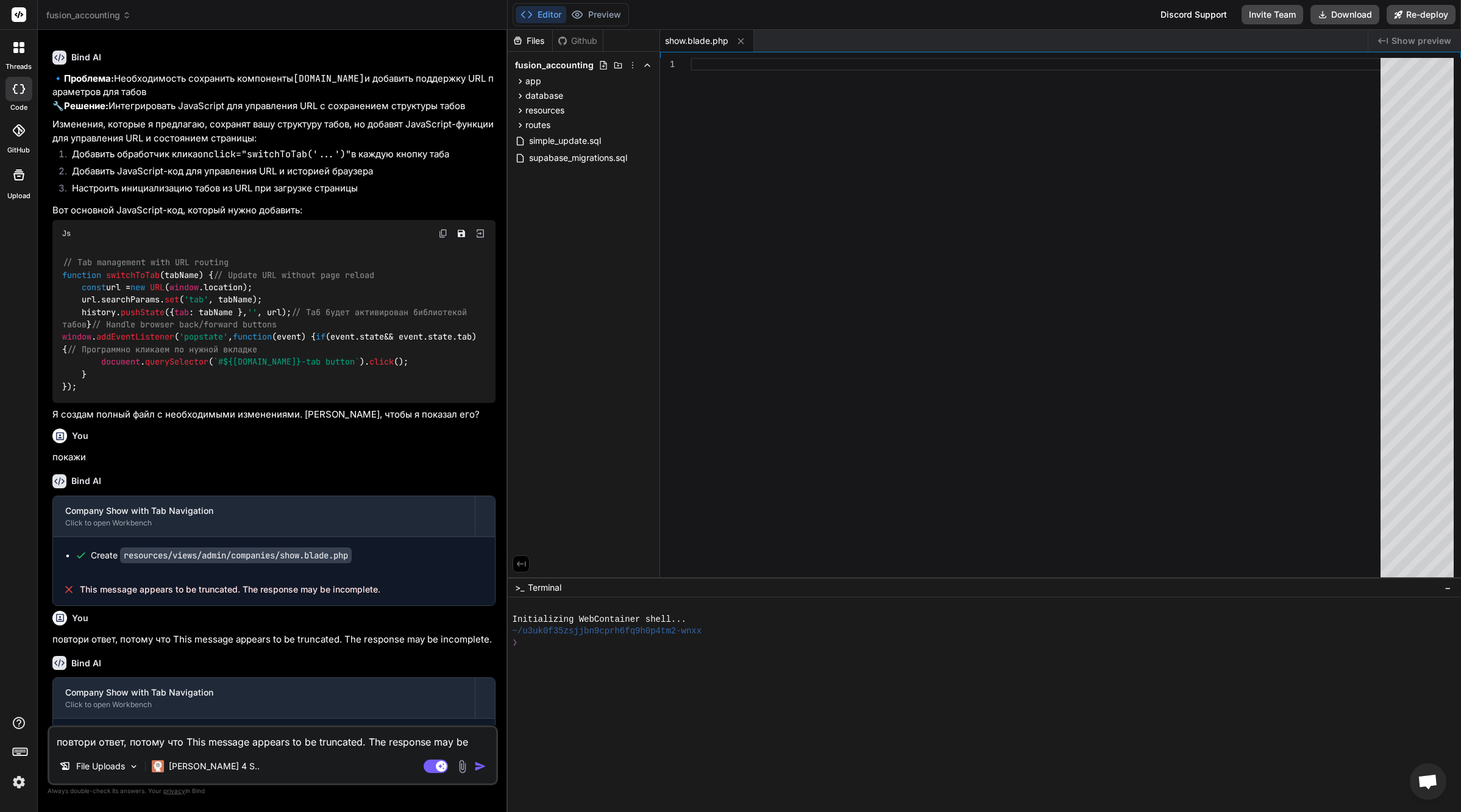
click at [241, 738] on textarea "повтори ответ, потому что This message appears to be truncated. The response ma…" at bounding box center [273, 738] width 447 height 22
paste textarea "повтори ответ, потому что This message appears to be truncated. The response ma…"
type textarea "повтори ответ, потому что This message appears to be truncated. The response ma…"
type textarea "x"
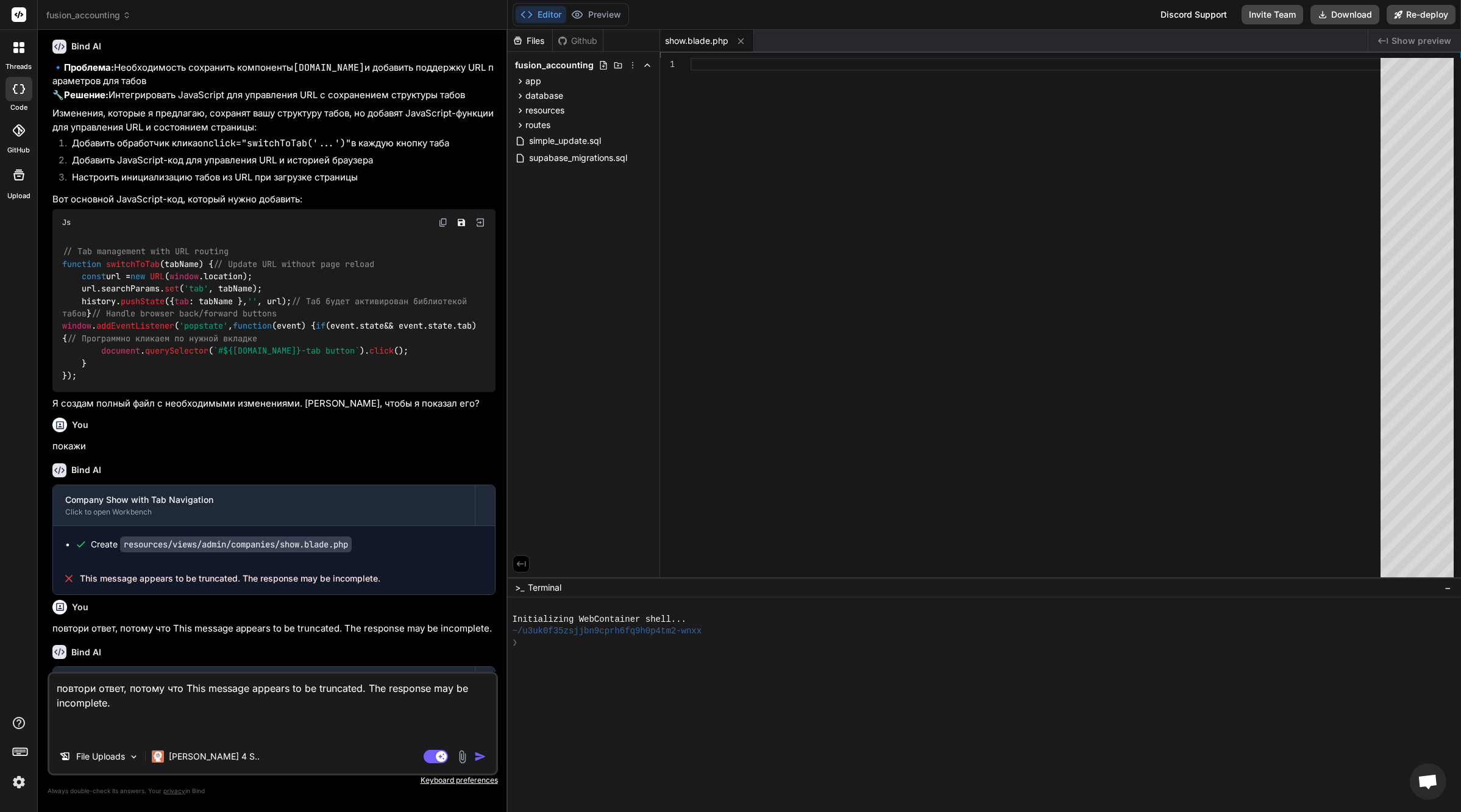
type textarea "повтори ответ, потому что This message appears to be truncated. The response ma…"
click at [474, 756] on img "button" at bounding box center [480, 756] width 13 height 13
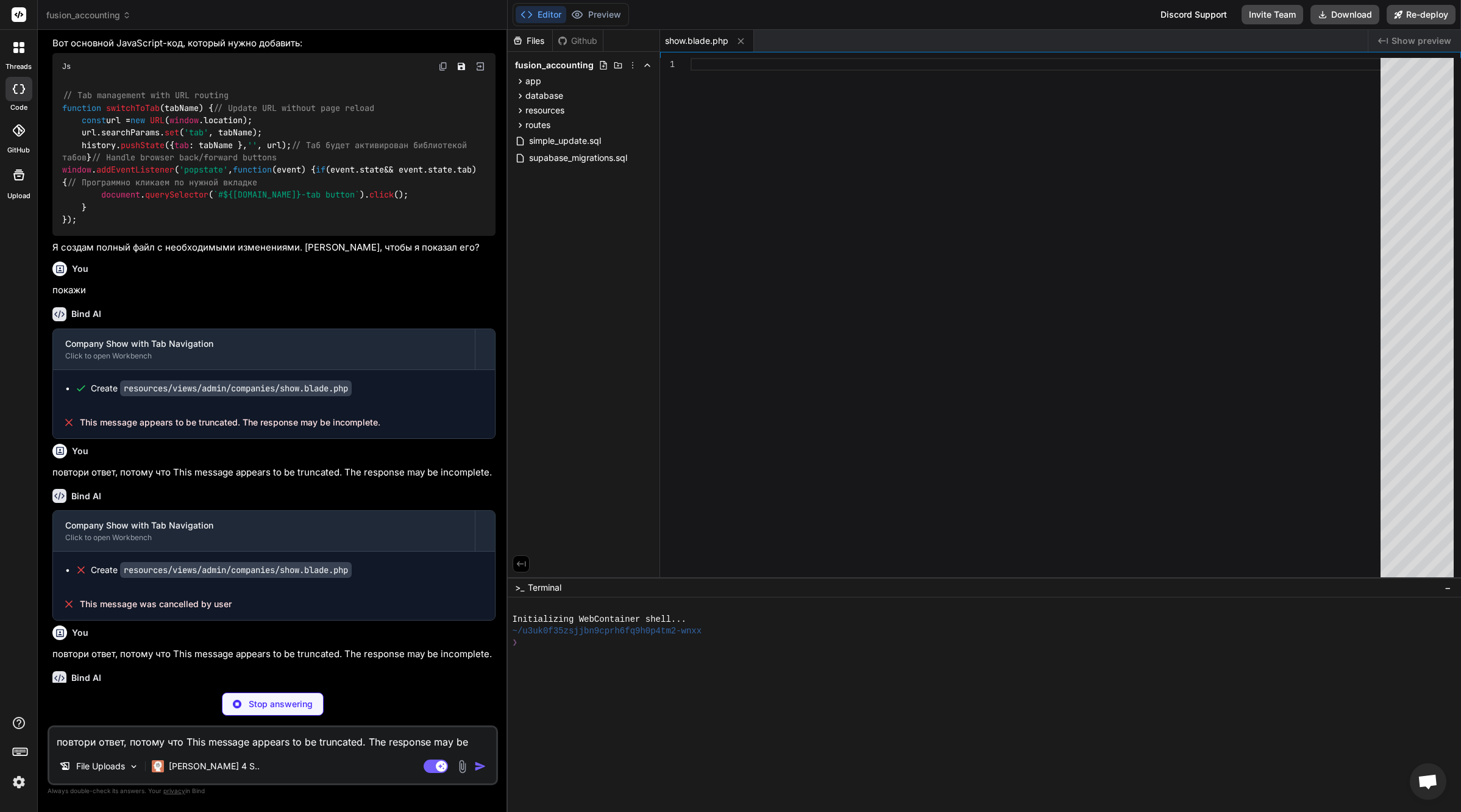
scroll to position [20296, 0]
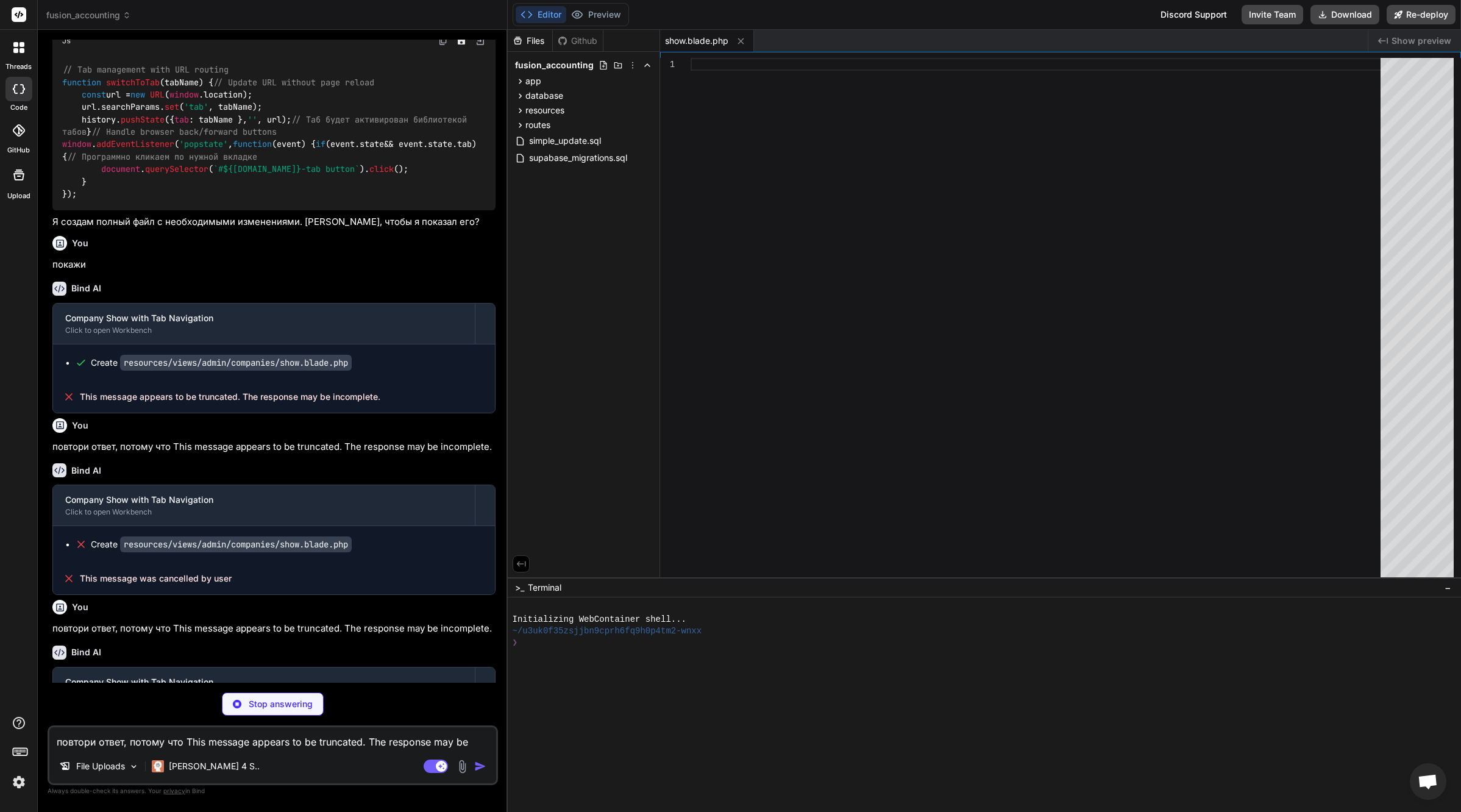
type textarea "x"
type textarea "}); }); }); </script> @endpush"
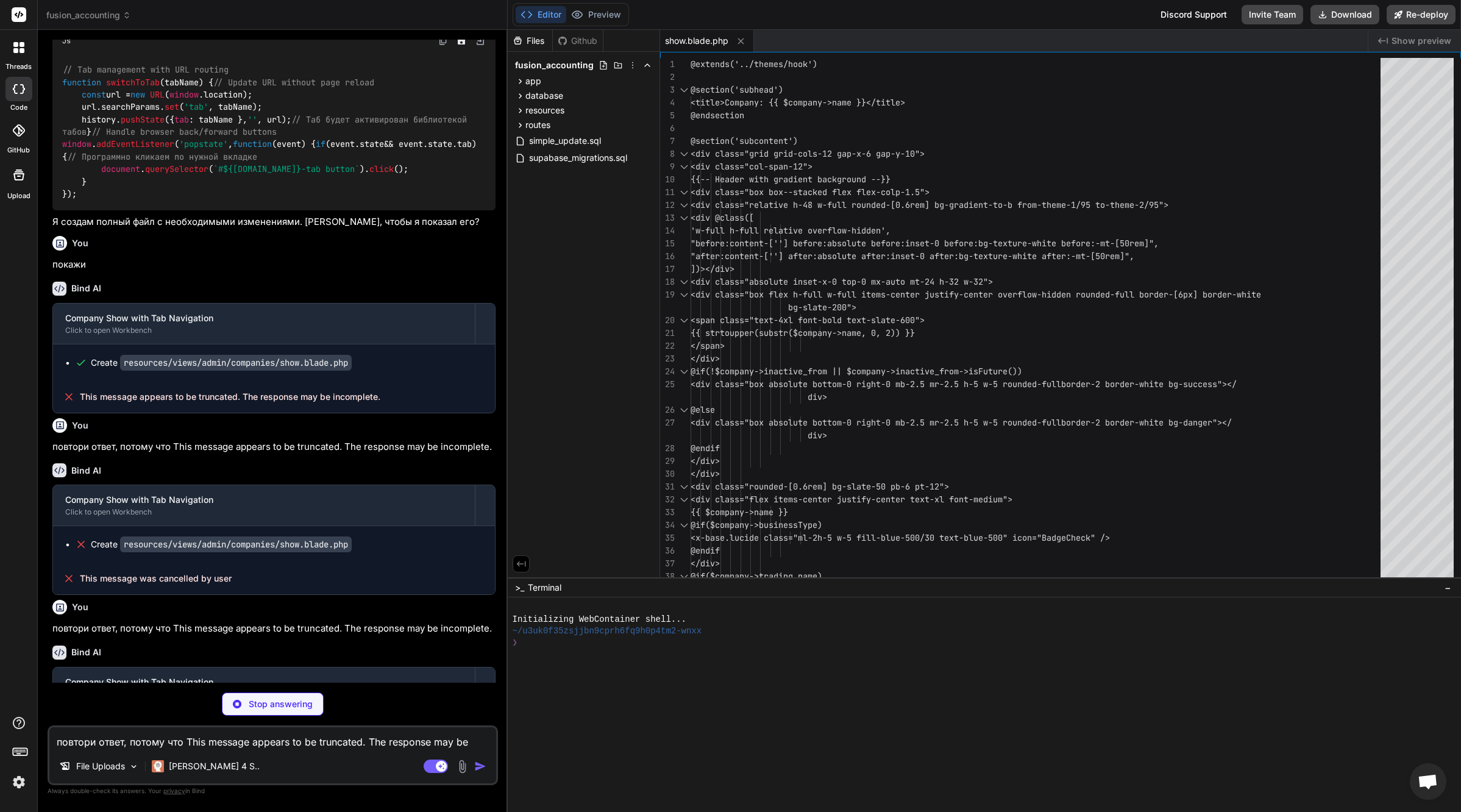
type textarea "x"
type textarea "<span class="text-4xl font-bold text-slate-600"> {{ strtoupper(substr($company-…"
type textarea "x"
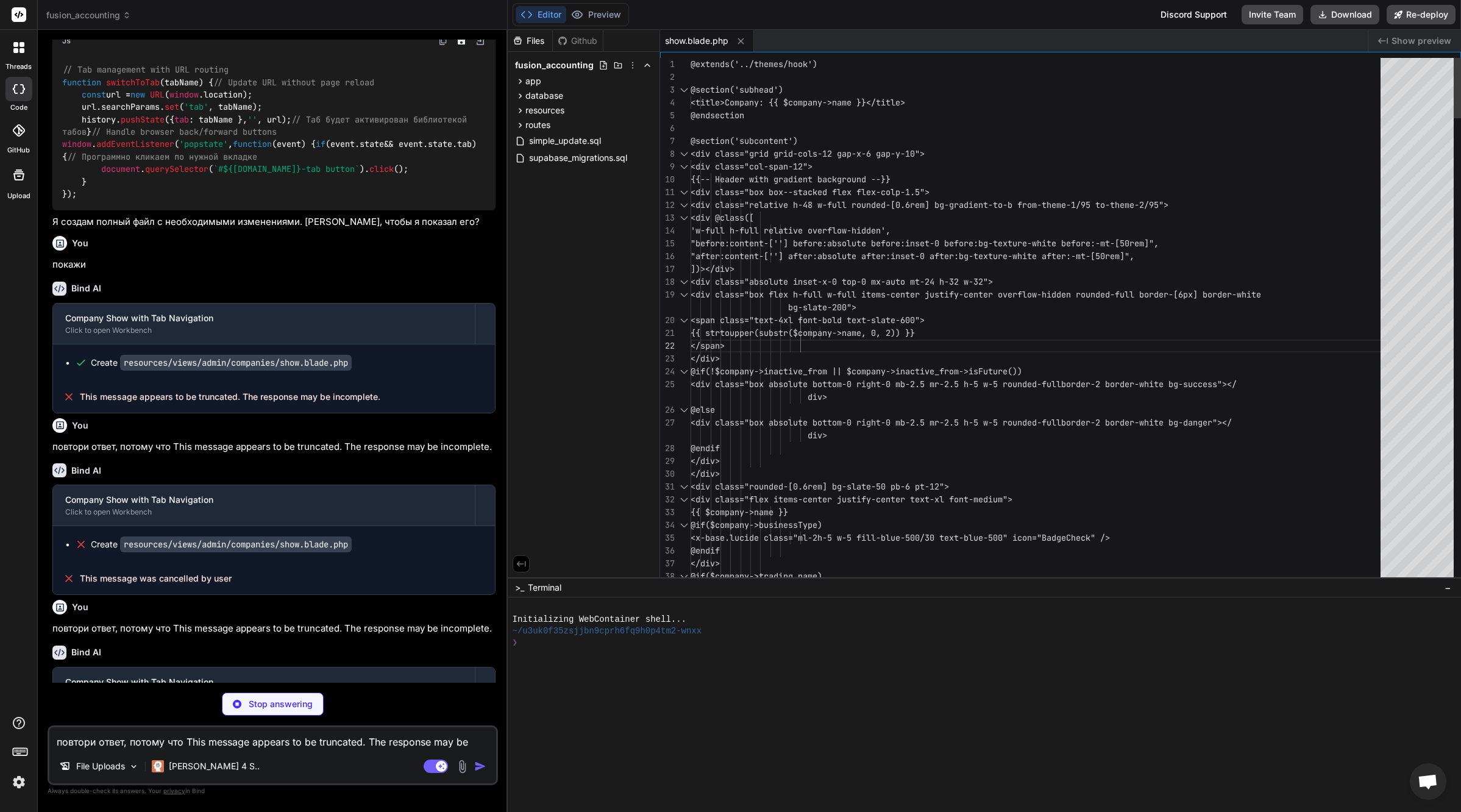
type textarea "@extends('../themes/hook') @section('subhead') <title>Company: {{ $company->nam…"
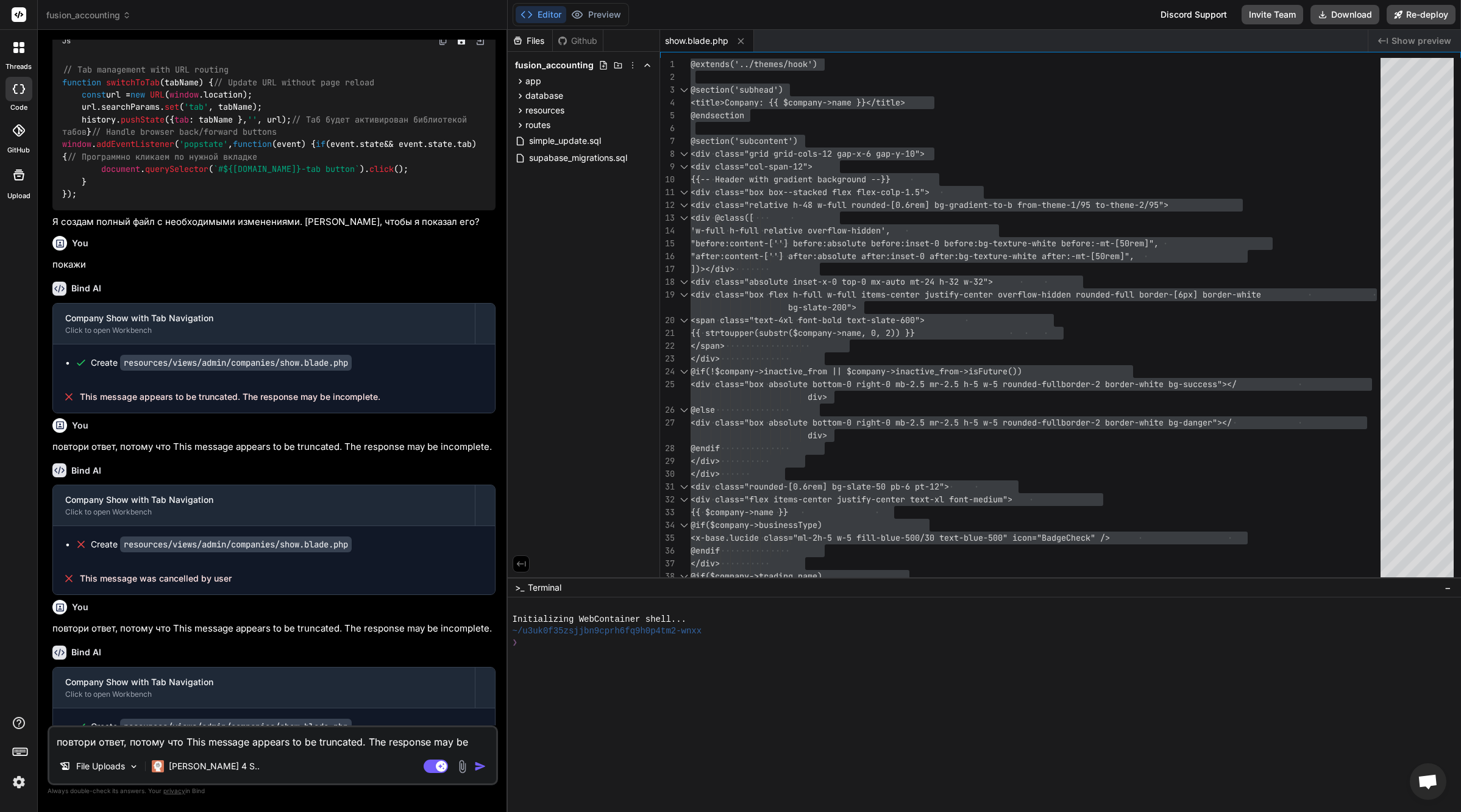
type textarea "x"
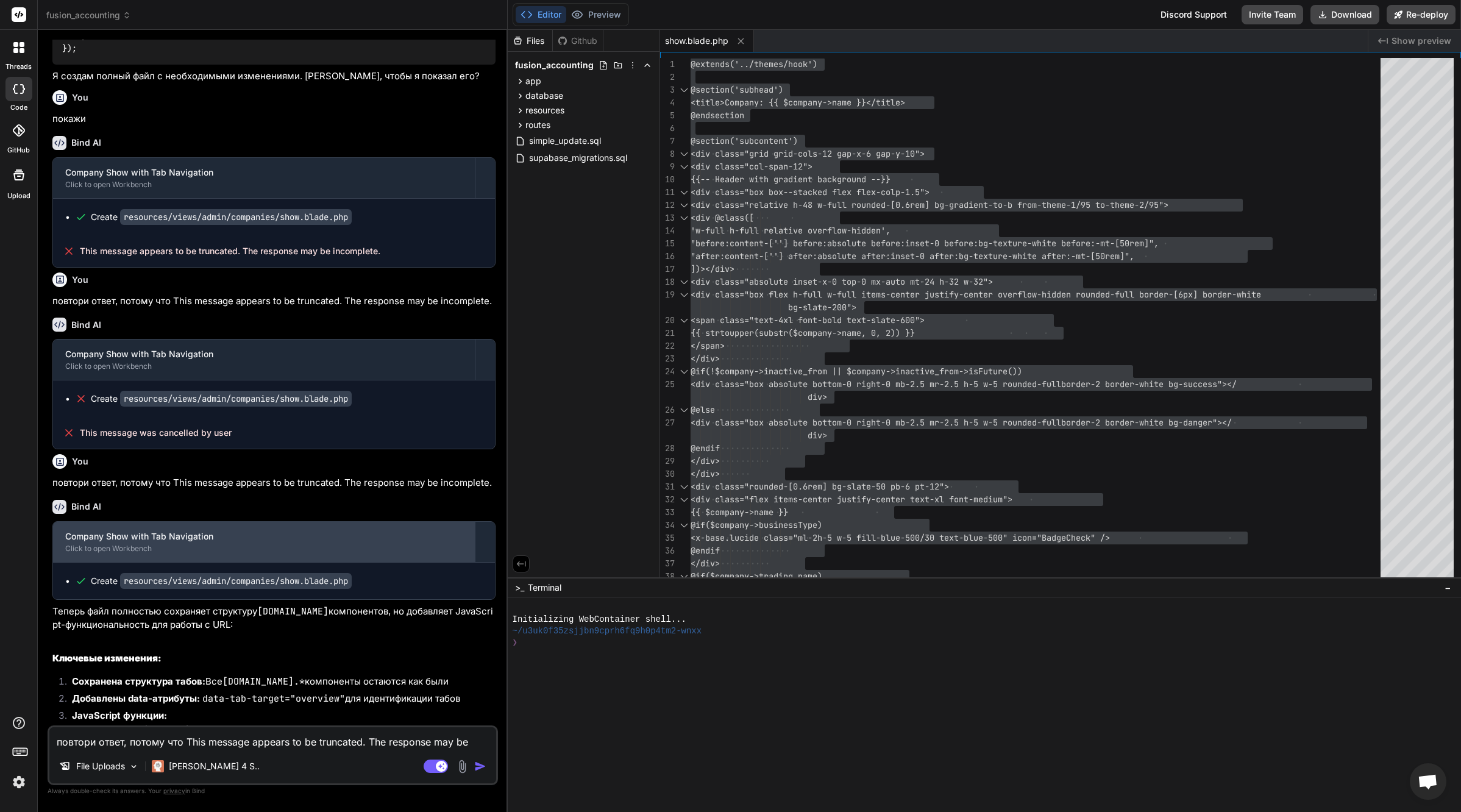
scroll to position [20644, 0]
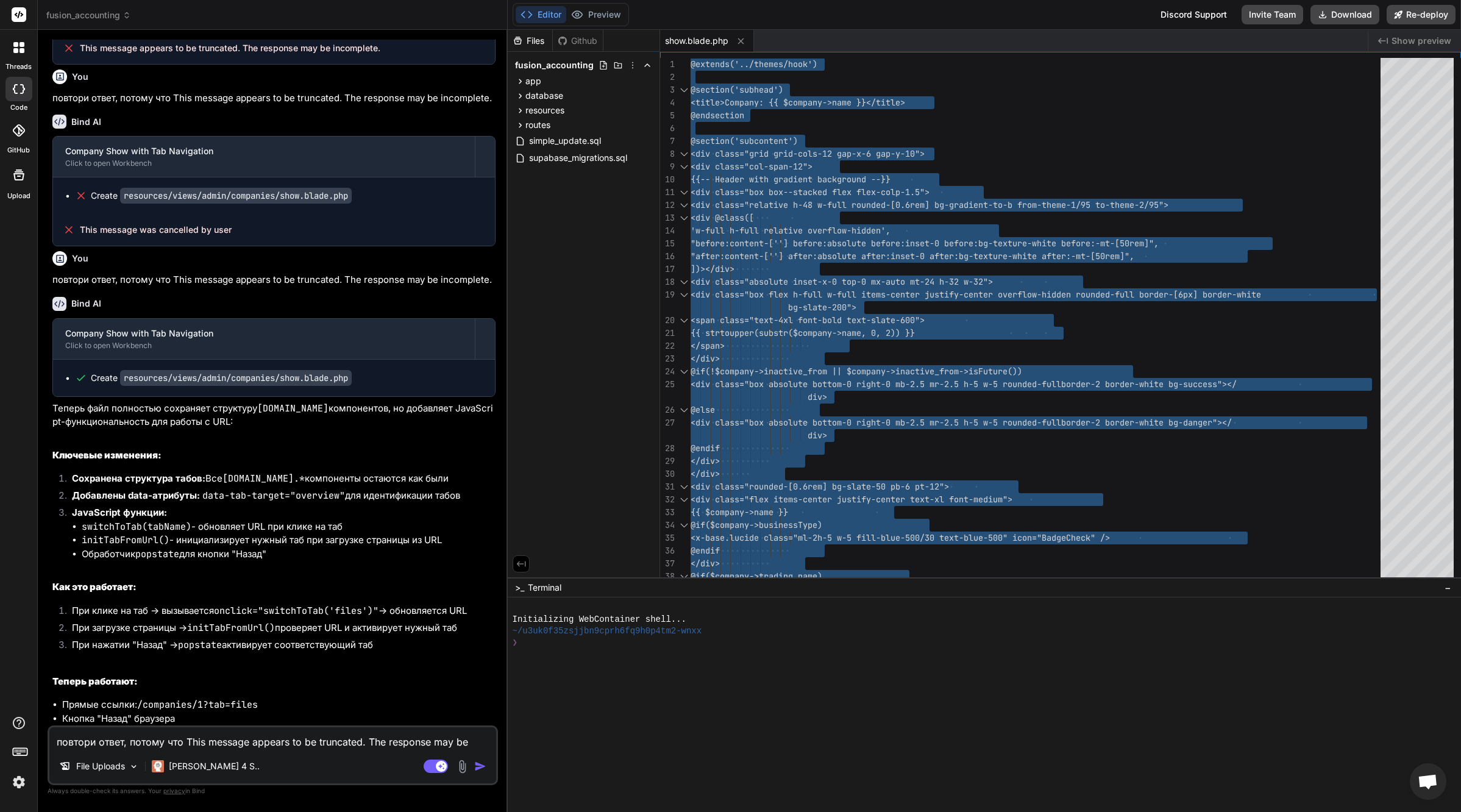
click at [173, 740] on textarea "повтори ответ, потому что This message appears to be truncated. The response ma…" at bounding box center [273, 738] width 447 height 22
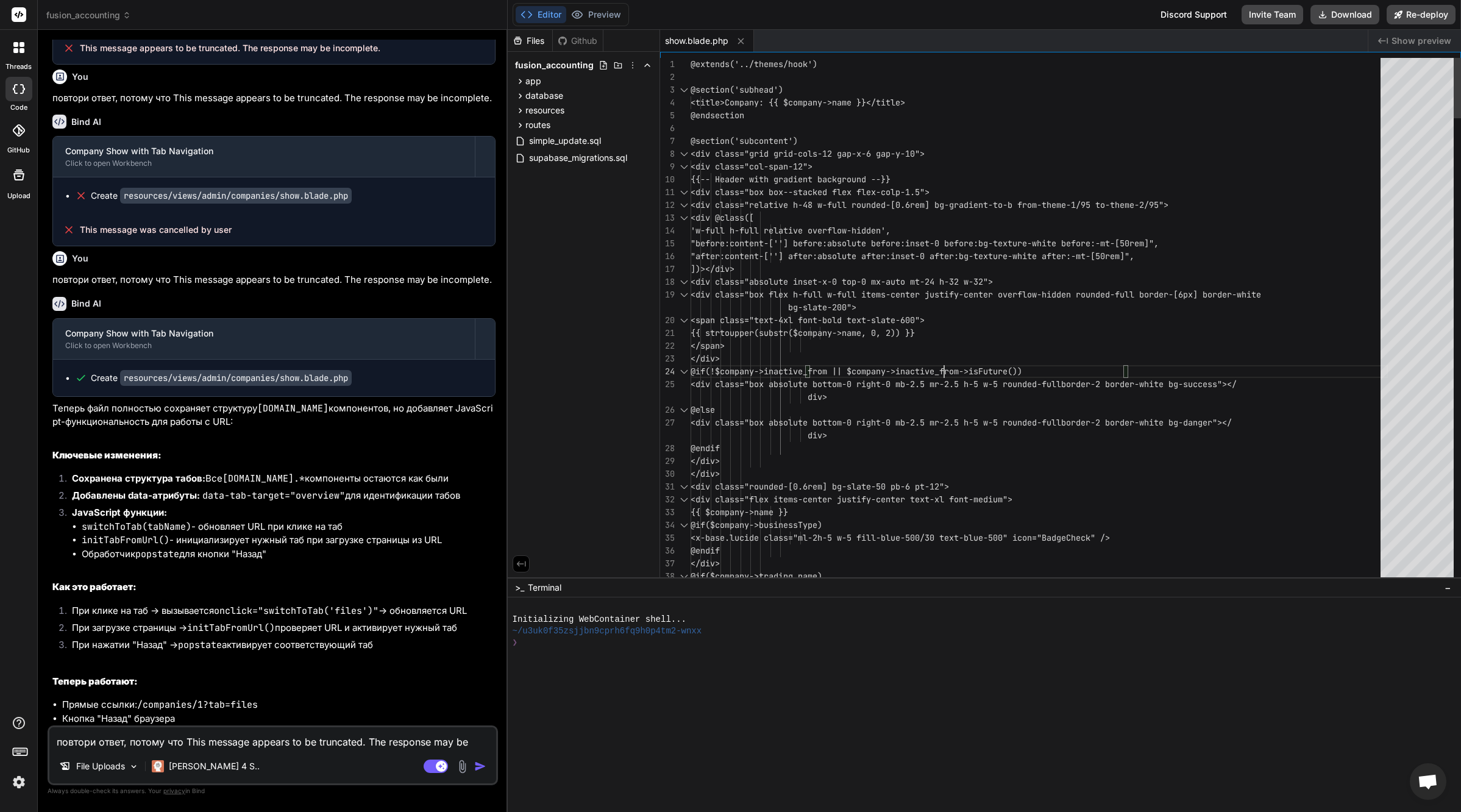
scroll to position [51, 0]
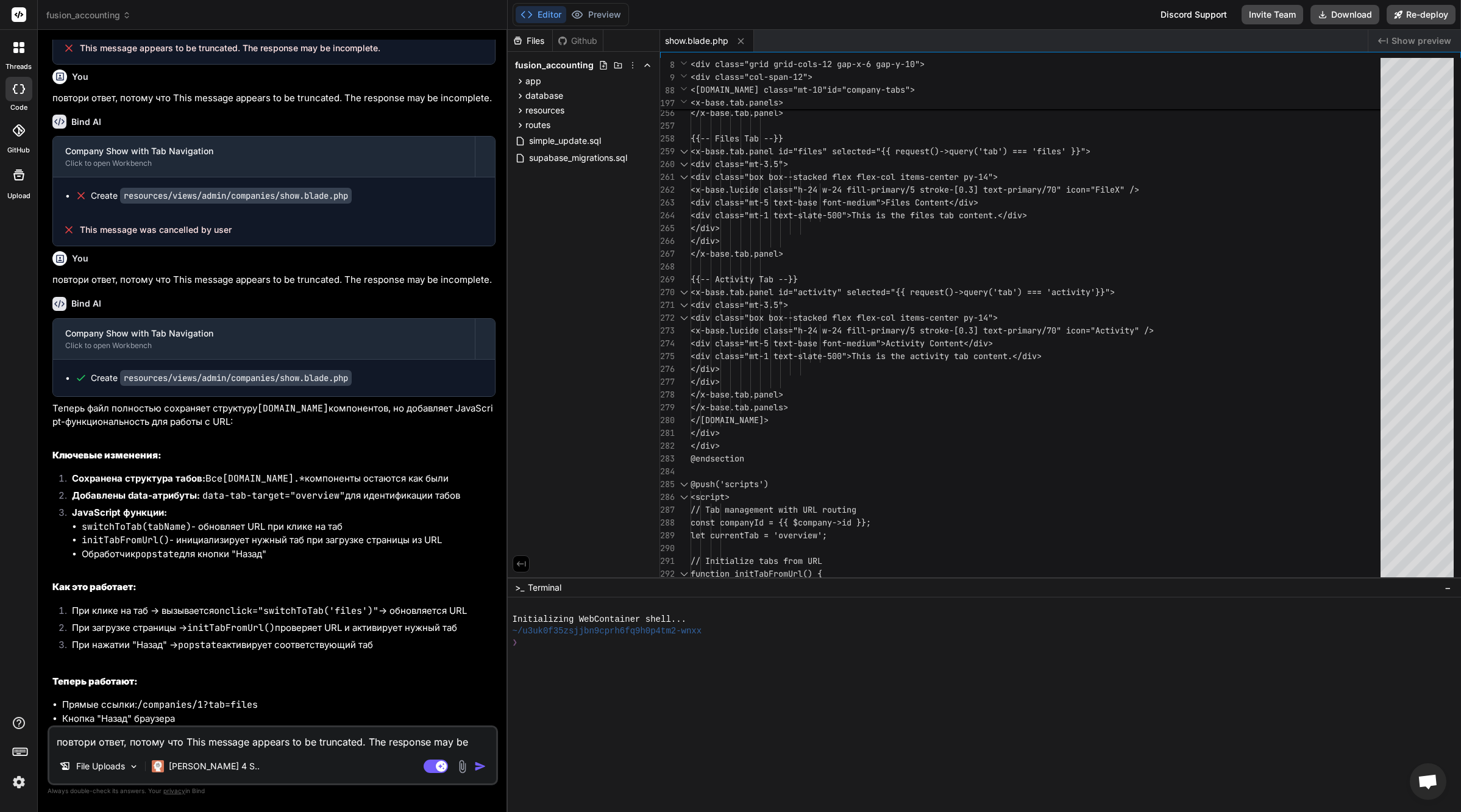
click at [226, 740] on textarea "повтори ответ, потому что This message appears to be truncated. The response ma…" at bounding box center [273, 738] width 447 height 22
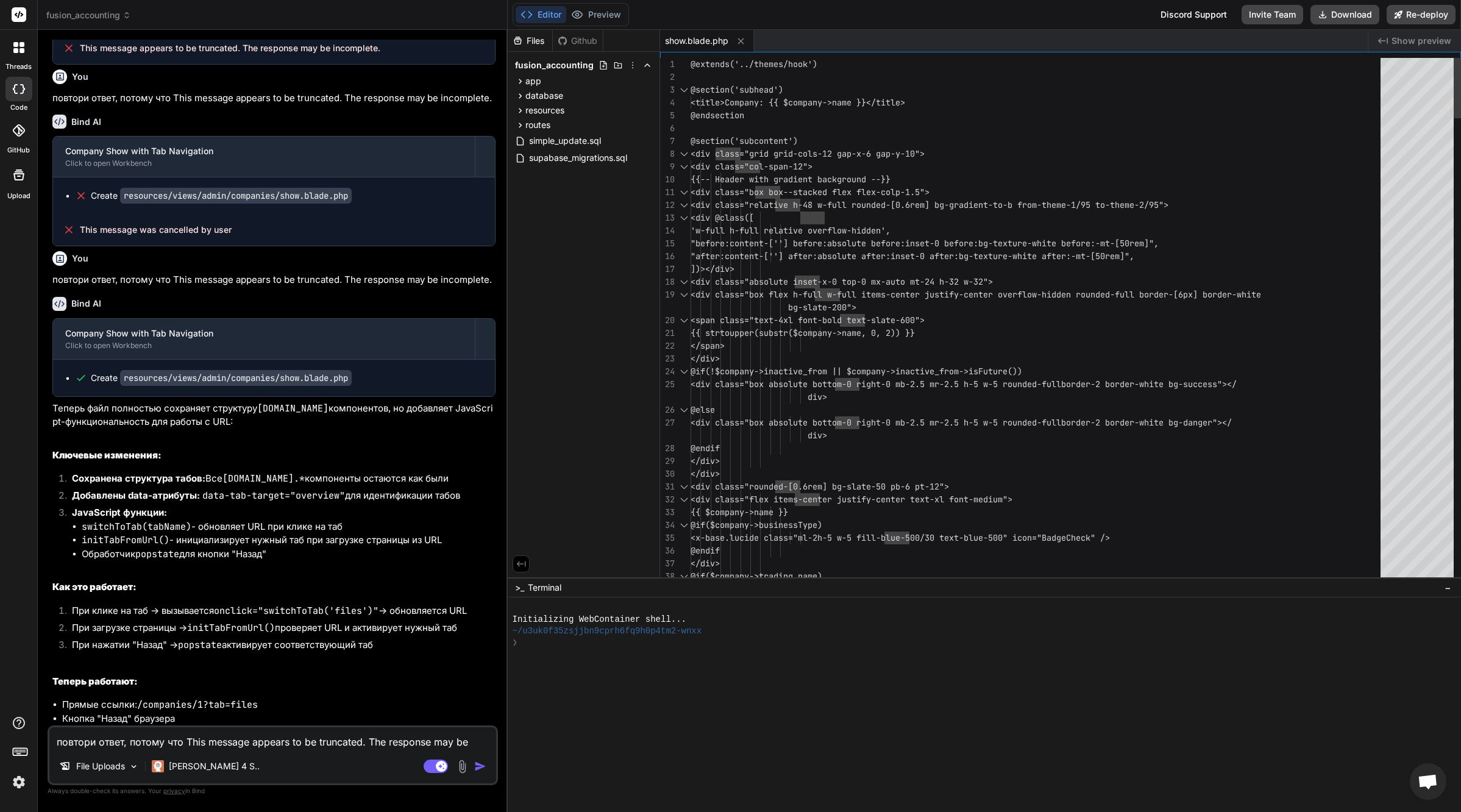
type textarea "@extends('../themes/hook') @section('subhead') <title>Company: {{ $company->nam…"
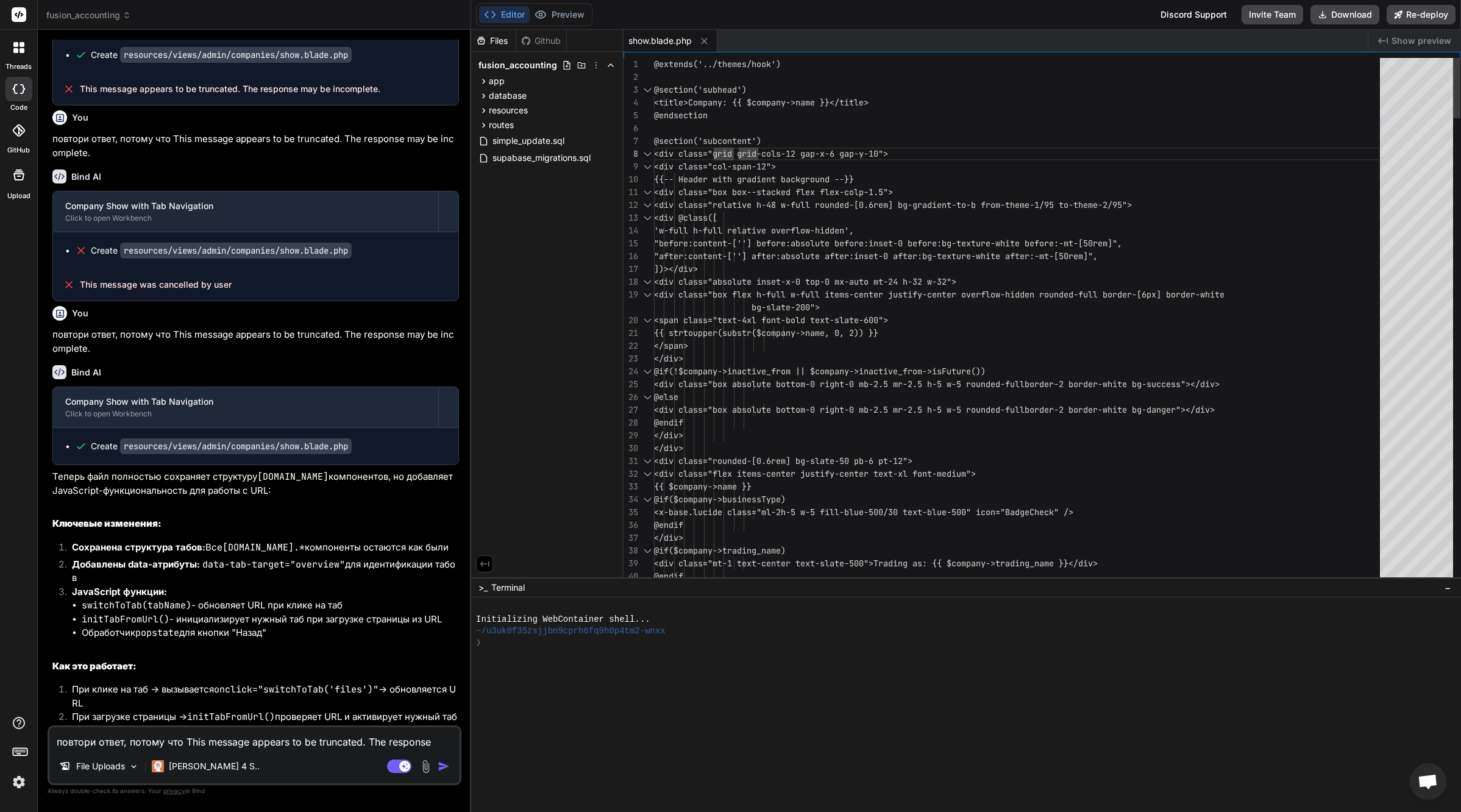
type textarea "x"
drag, startPoint x: 507, startPoint y: 84, endPoint x: 469, endPoint y: 79, distance: 38.3
click at [446, 86] on div "Bind AI Web Search Created with Pixso. Code Generator You Bind AI 🔹 Проблема: Т…" at bounding box center [254, 420] width 433 height 782
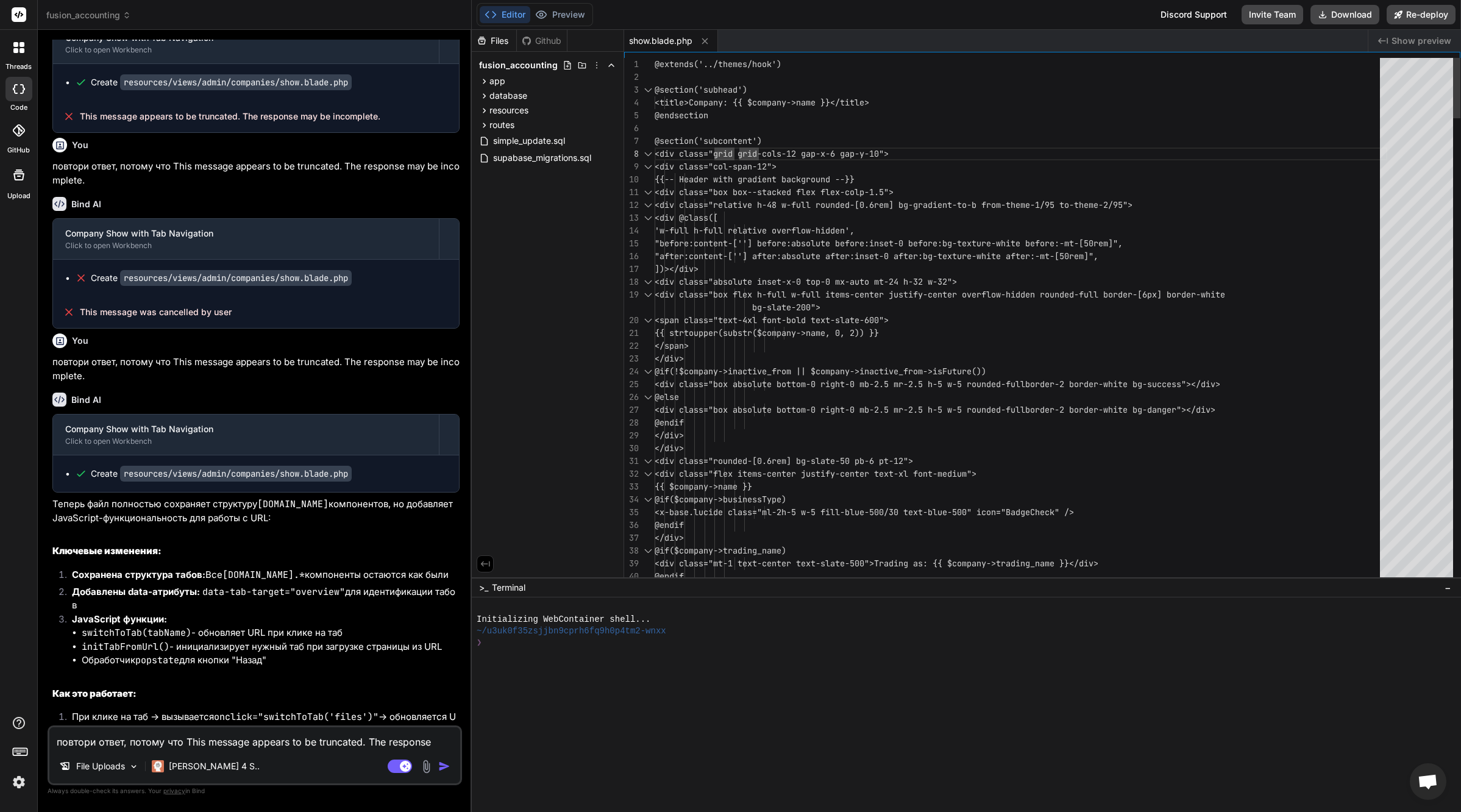
click at [649, 167] on div at bounding box center [648, 166] width 15 height 13
click at [649, 167] on div at bounding box center [648, 166] width 15 height 13
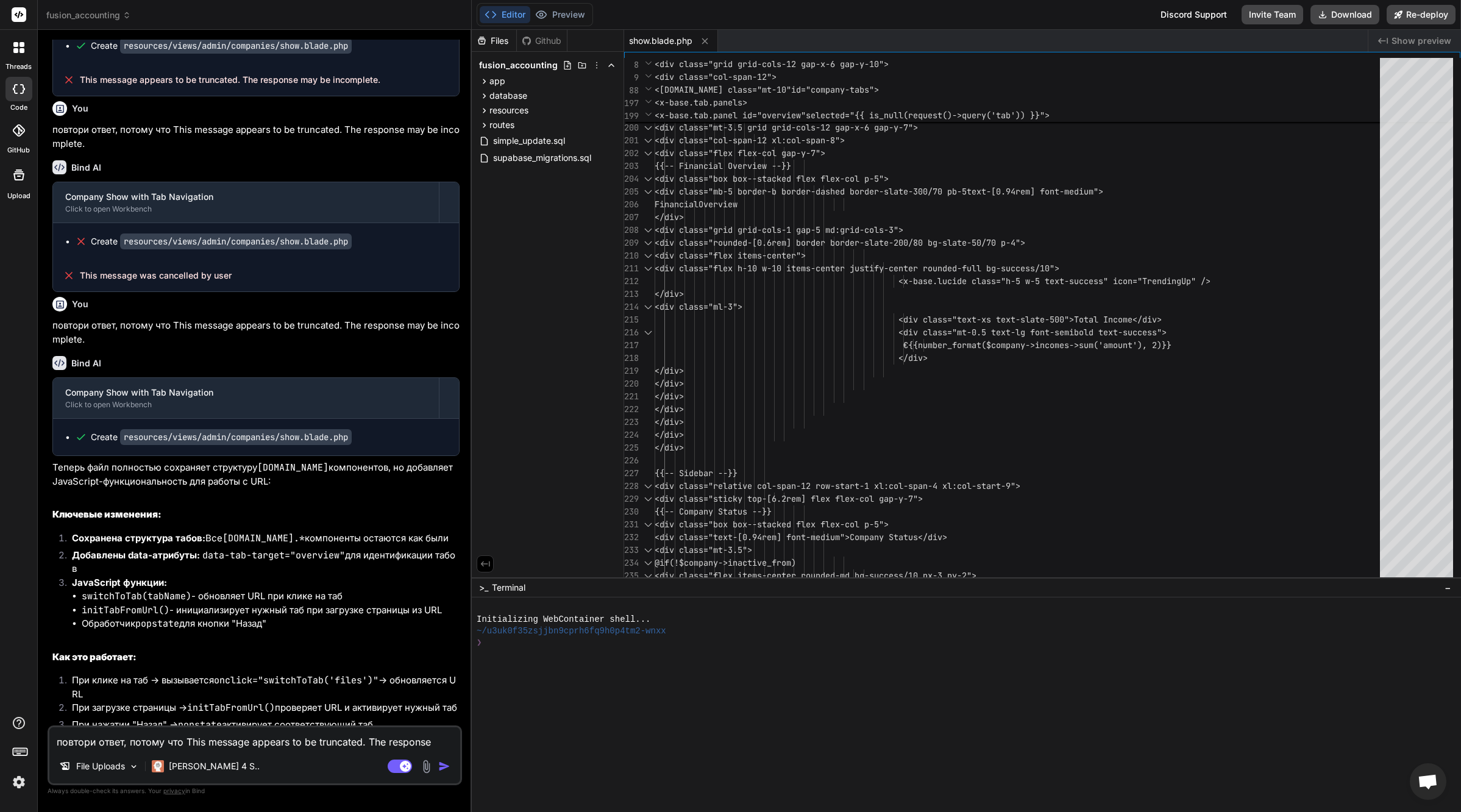
scroll to position [22320, 0]
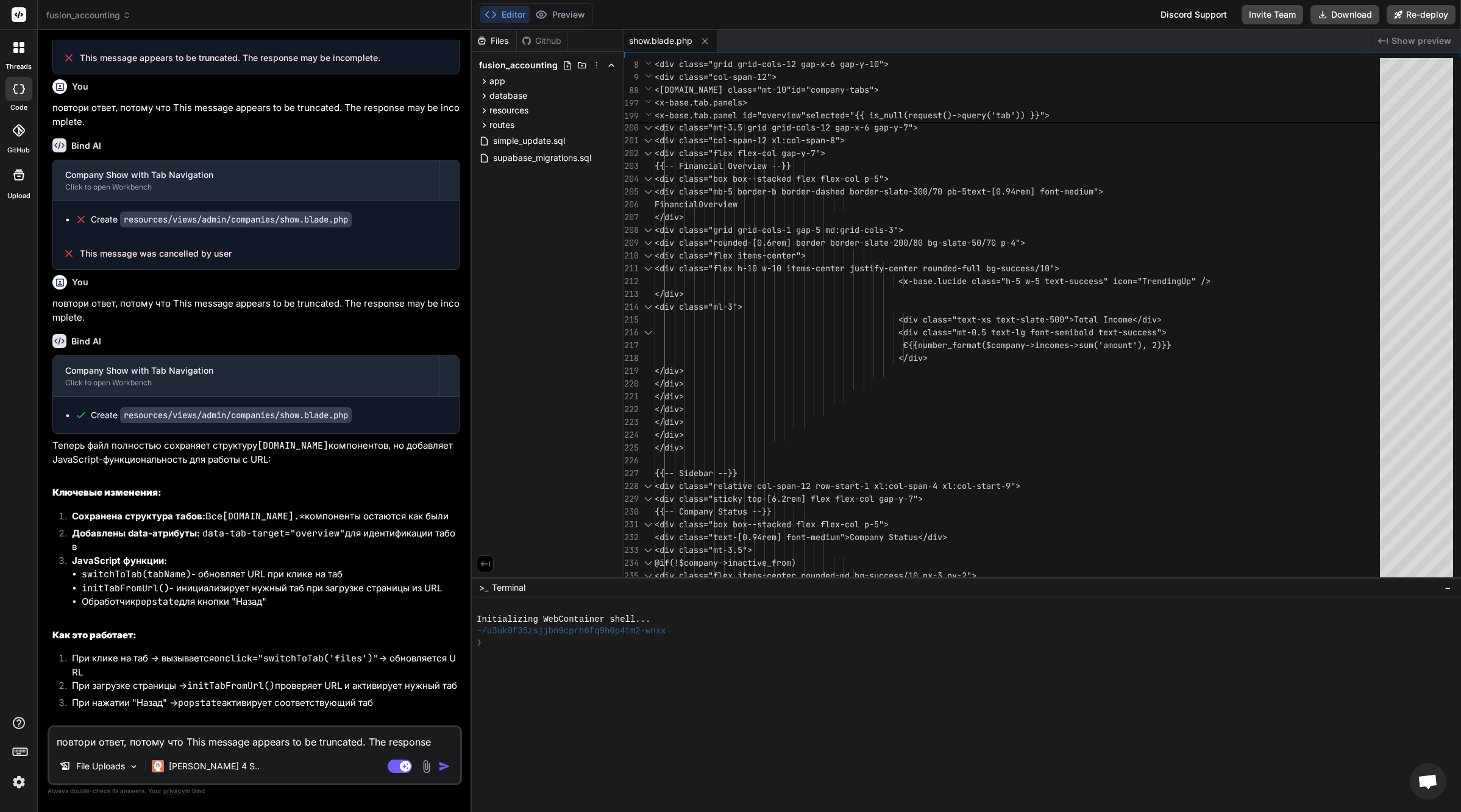
click at [184, 739] on textarea "повтори ответ, потому что This message appears to be truncated. The response ma…" at bounding box center [255, 738] width 411 height 22
type textarea "b"
type textarea "x"
type textarea "b"
type textarea "x"
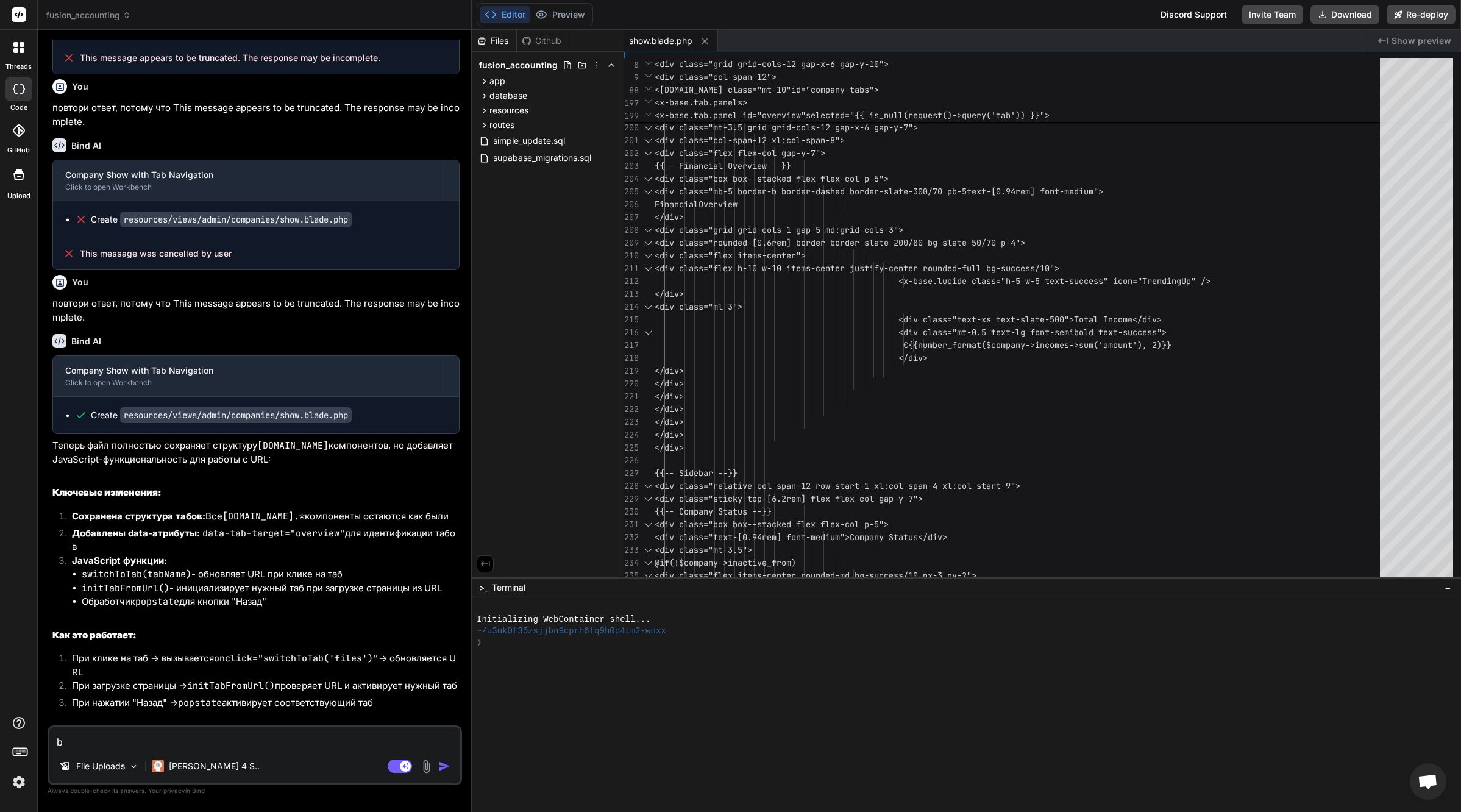
type textarea "b"
type textarea "и"
type textarea "x"
type textarea "и к"
type textarea "x"
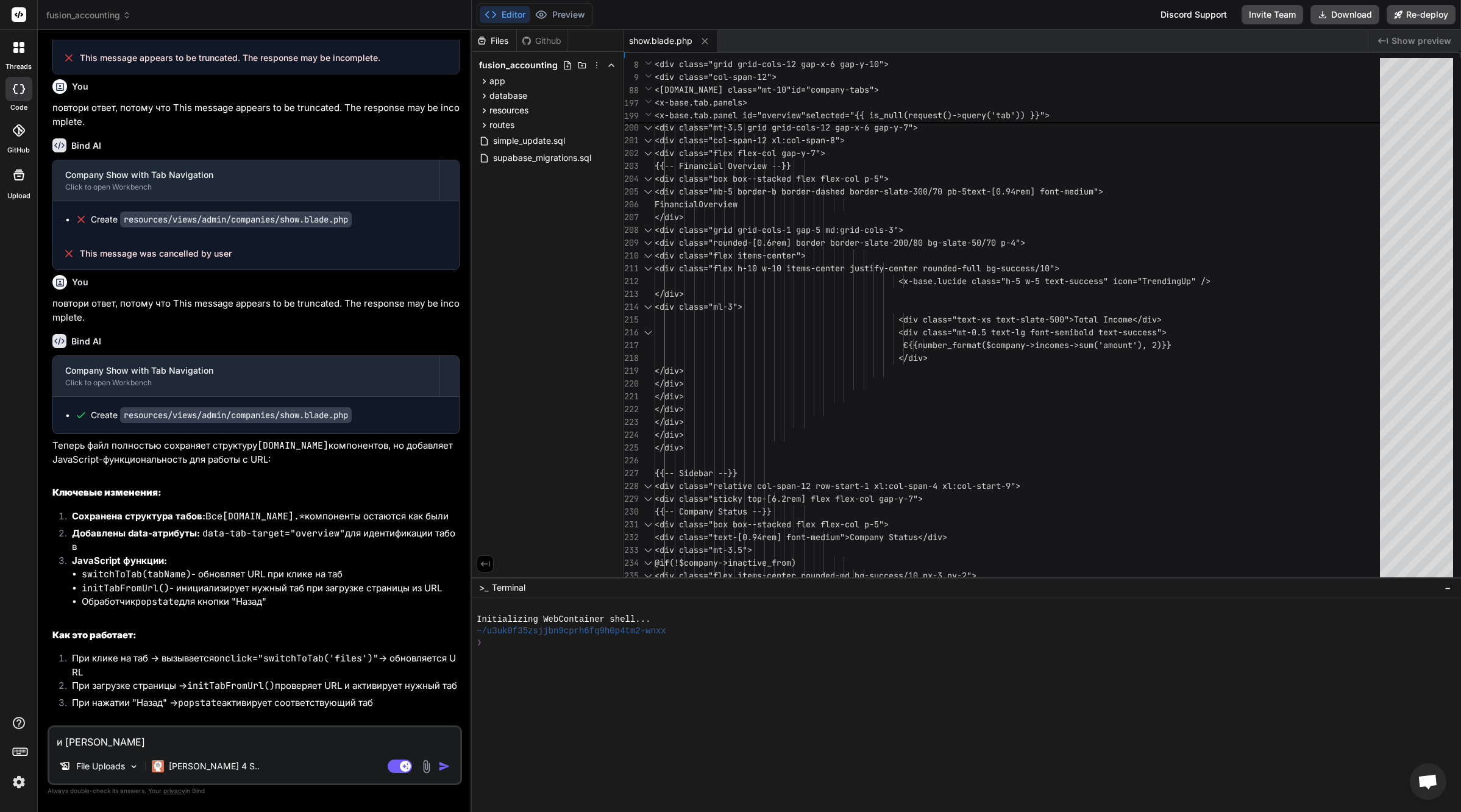
type textarea "и ку"
type textarea "x"
type textarea "и куд"
type textarea "x"
type textarea "и куда"
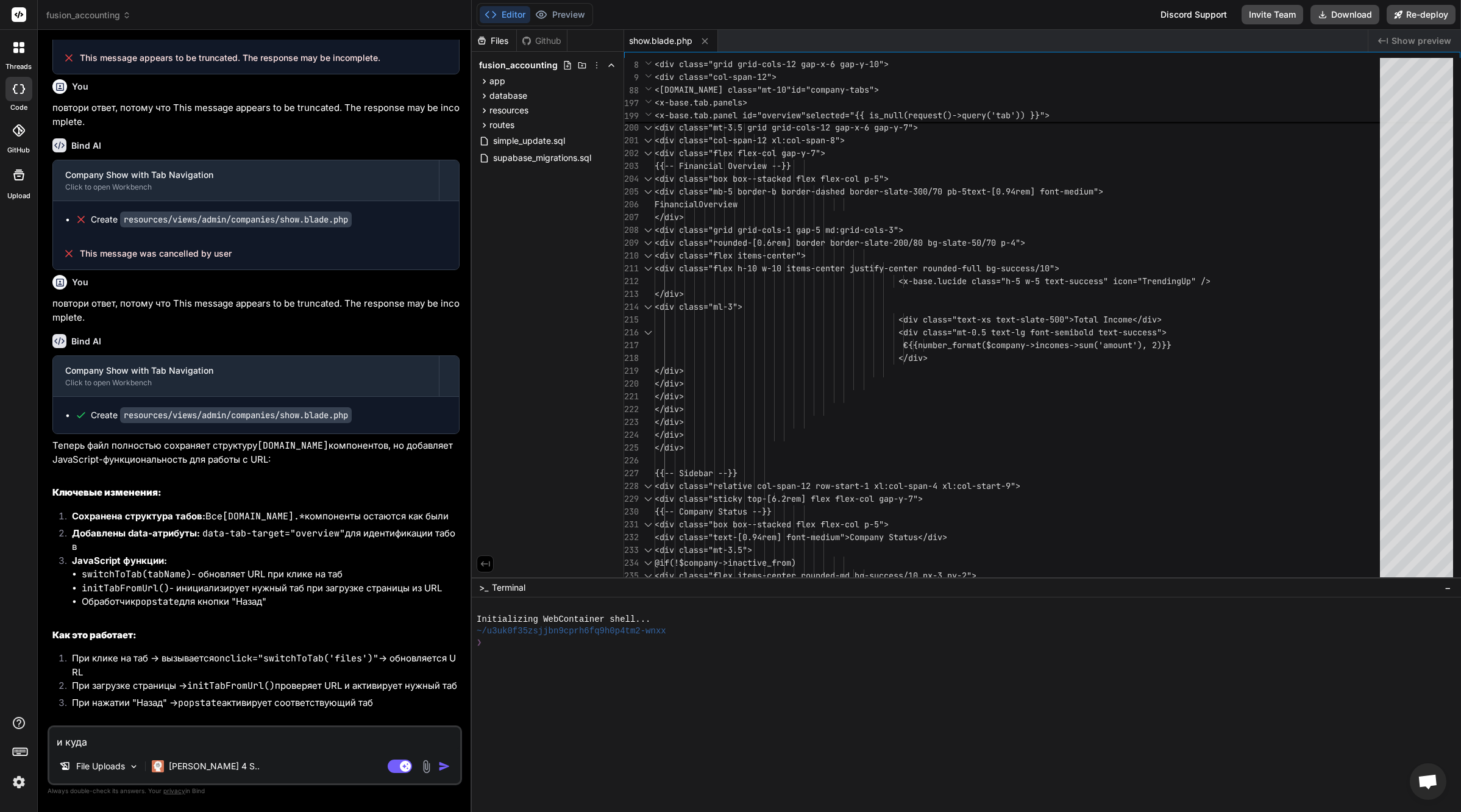
type textarea "x"
type textarea "и куда"
type textarea "x"
type textarea "и куда п"
type textarea "x"
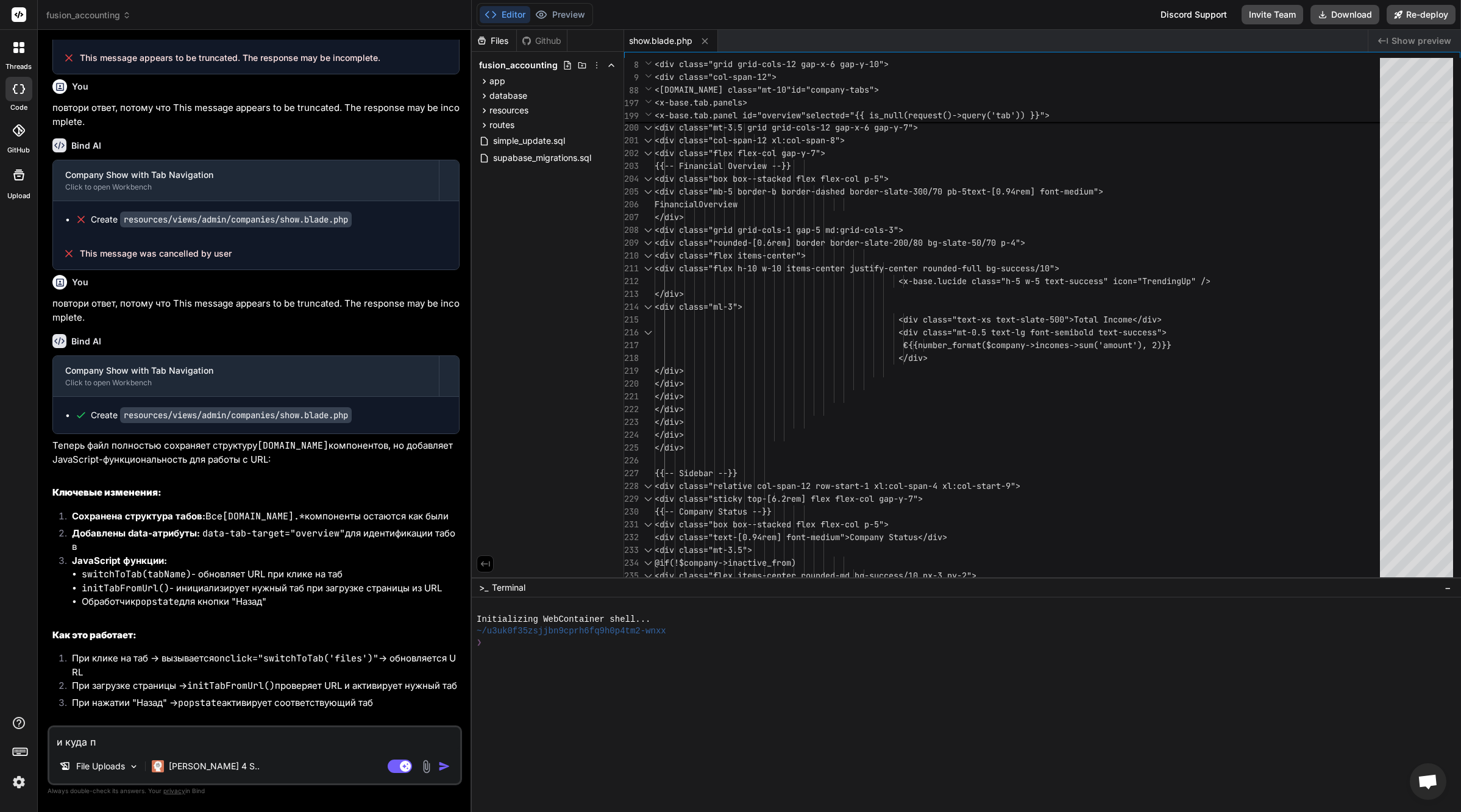
type textarea "и куда по"
type textarea "x"
type textarea "и куда под"
type textarea "x"
type textarea "и куда поде"
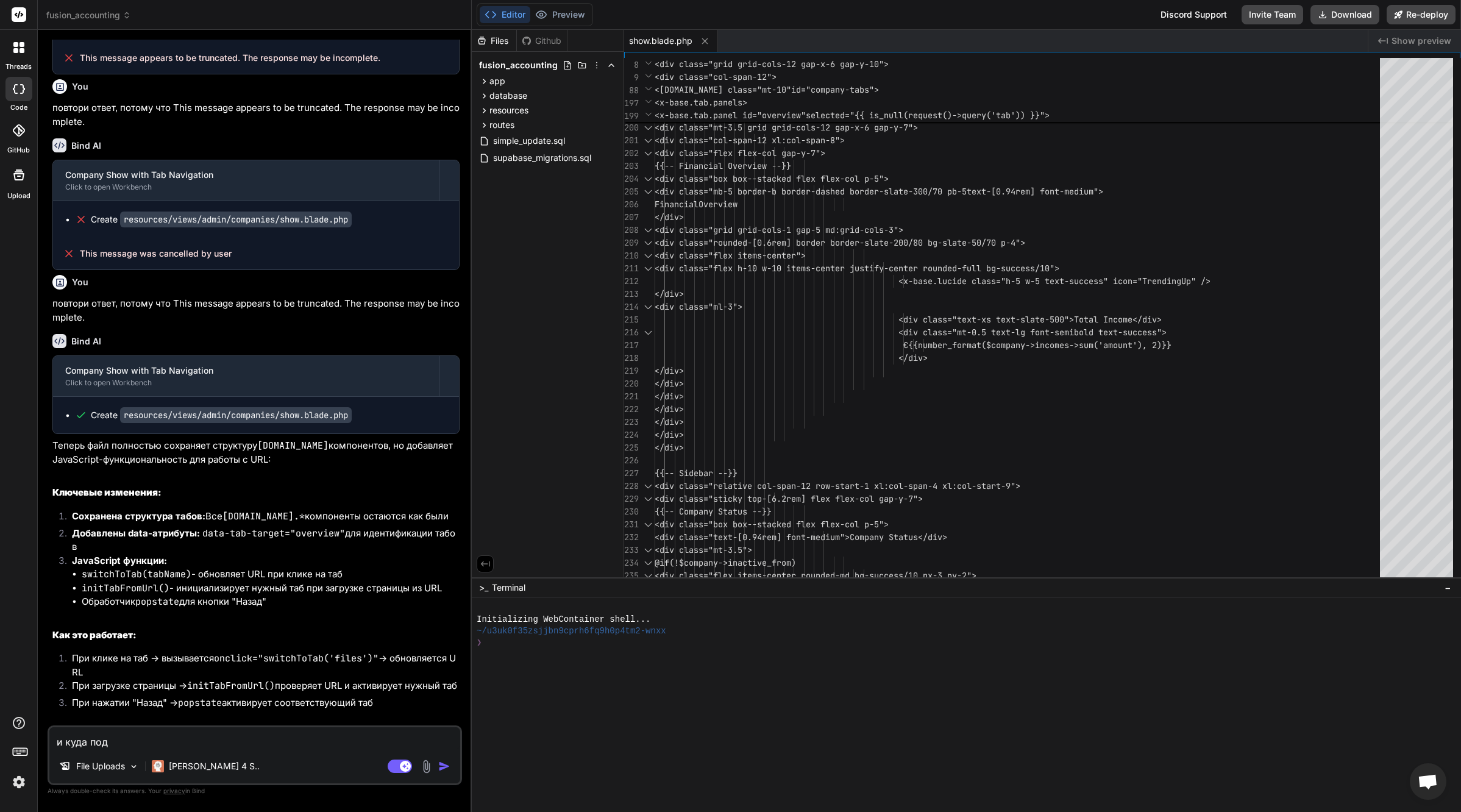
type textarea "x"
type textarea "и куда подев"
type textarea "x"
type textarea "и куда подева"
type textarea "x"
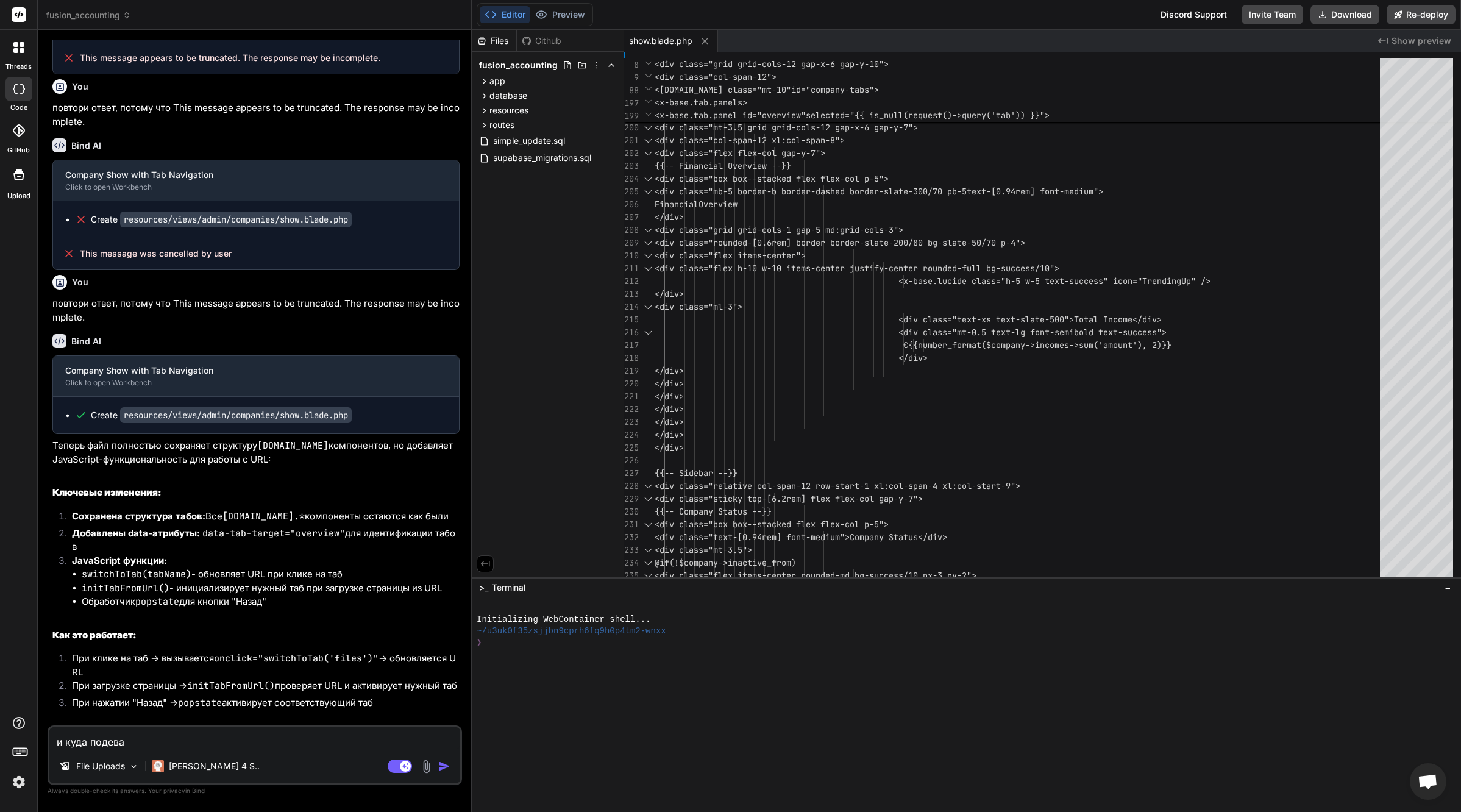
type textarea "и куда подевал"
type textarea "x"
type textarea "и куда подевала"
type textarea "x"
type textarea "и куда подевалас"
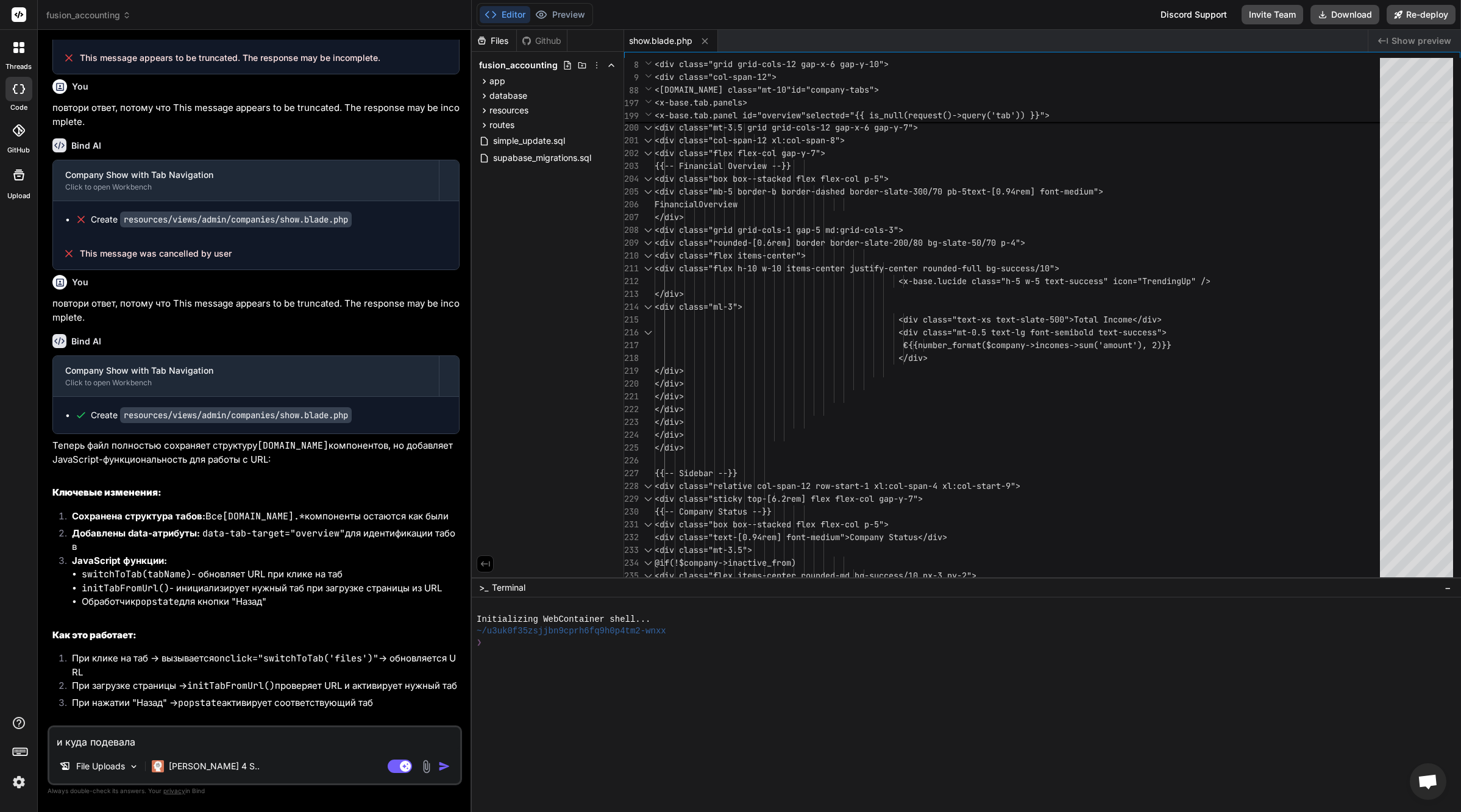
type textarea "x"
type textarea "и куда подевалась"
type textarea "x"
type textarea "и куда подевалась"
type textarea "x"
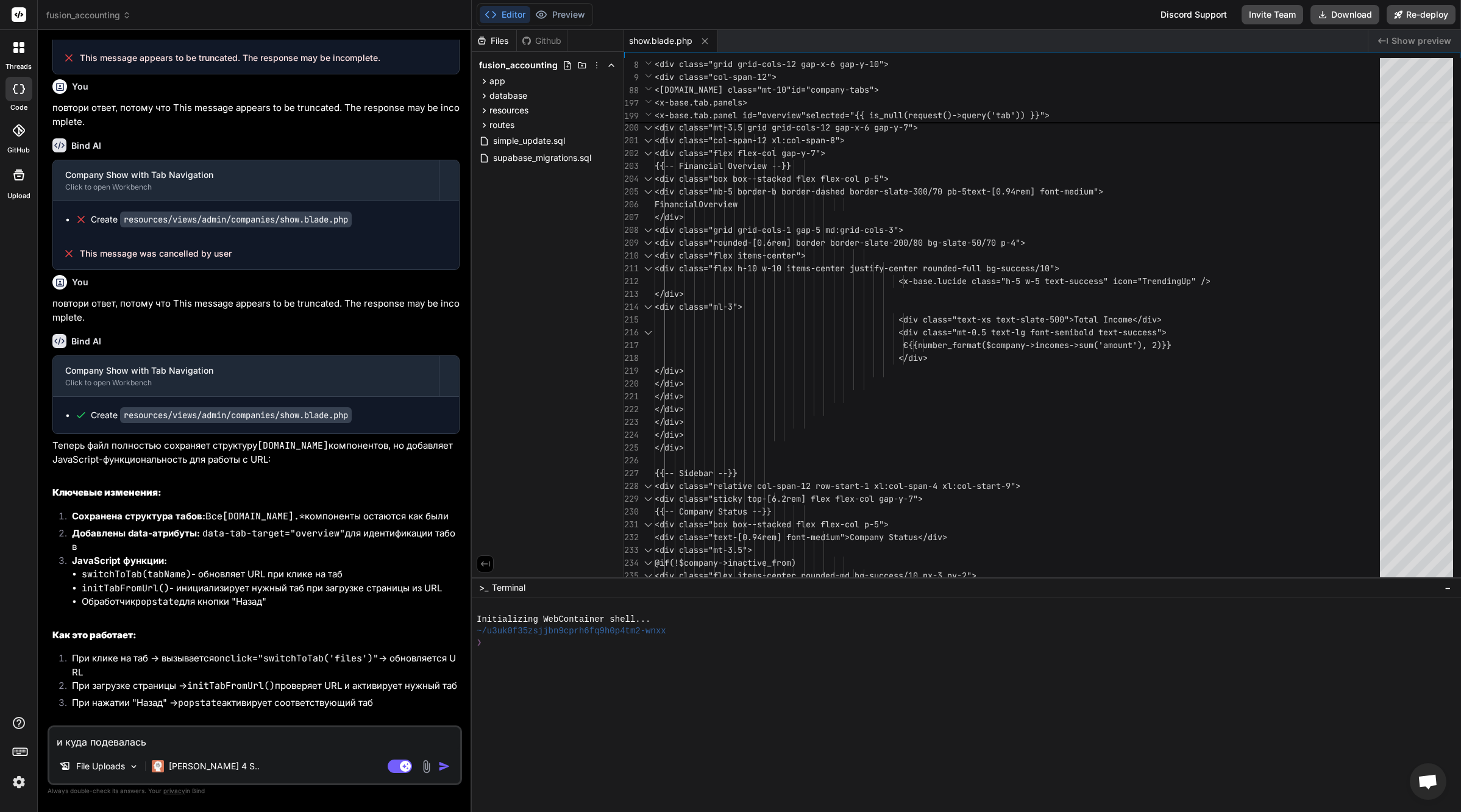
type textarea "и куда подевалась в"
type textarea "x"
type textarea "и куда подевалась вс"
type textarea "x"
type textarea "и куда подевалась вся"
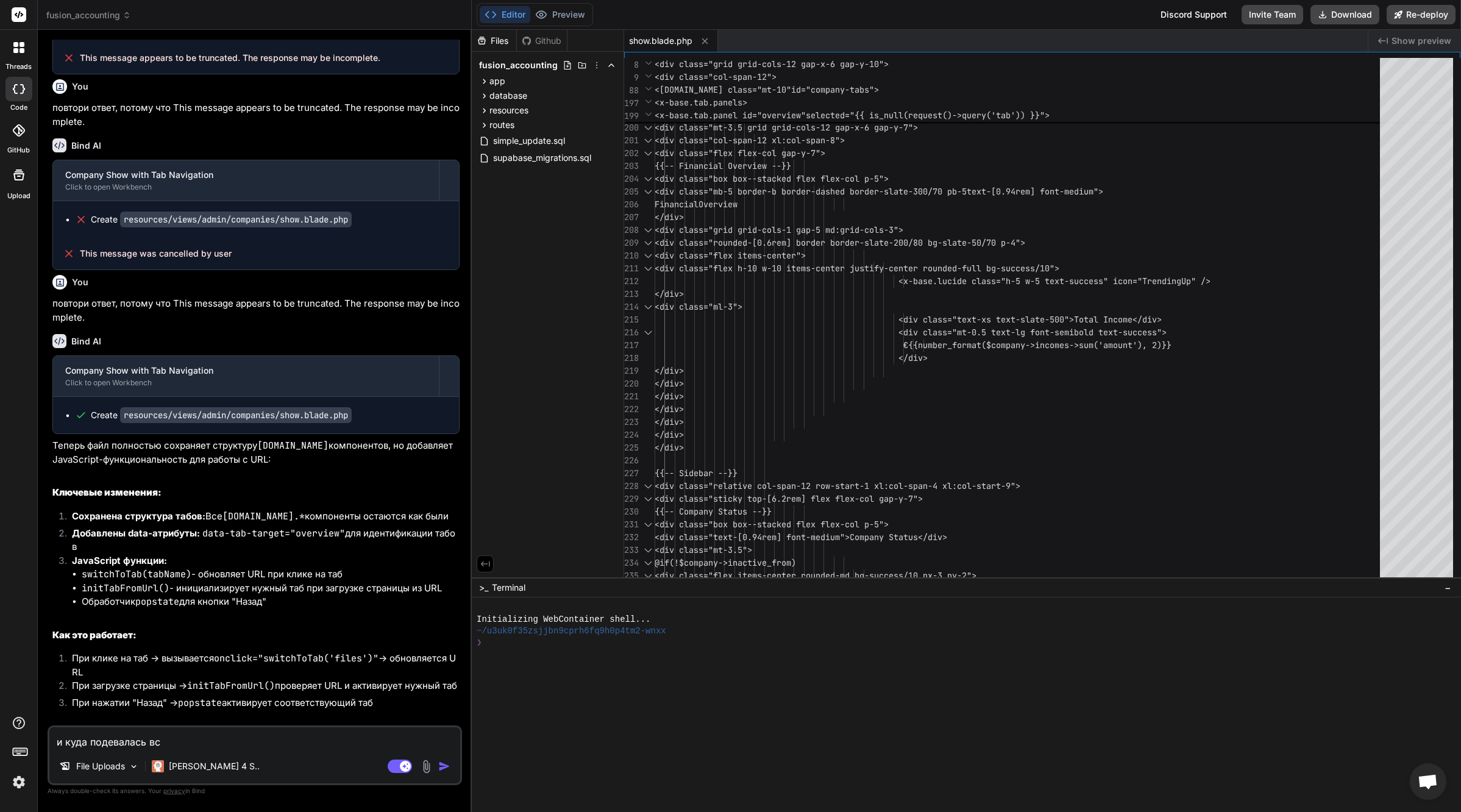
type textarea "x"
type textarea "и куда подевалась вся"
type textarea "x"
type textarea "и куда подевалась вся о"
type textarea "x"
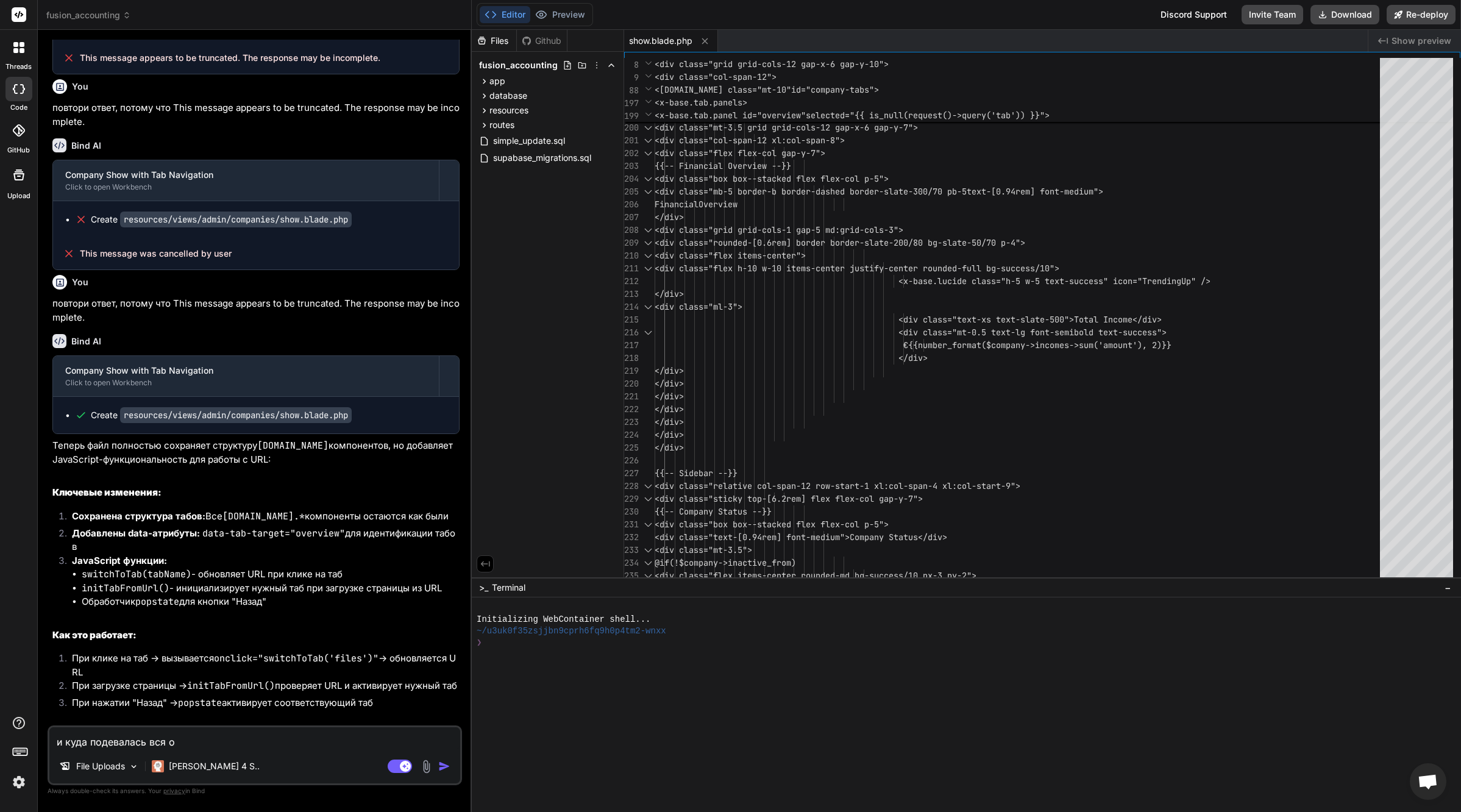
type textarea "и куда подевалась вся ос"
type textarea "x"
type textarea "и куда подевалась вся ост"
type textarea "x"
type textarea "и куда подевалась вся оста"
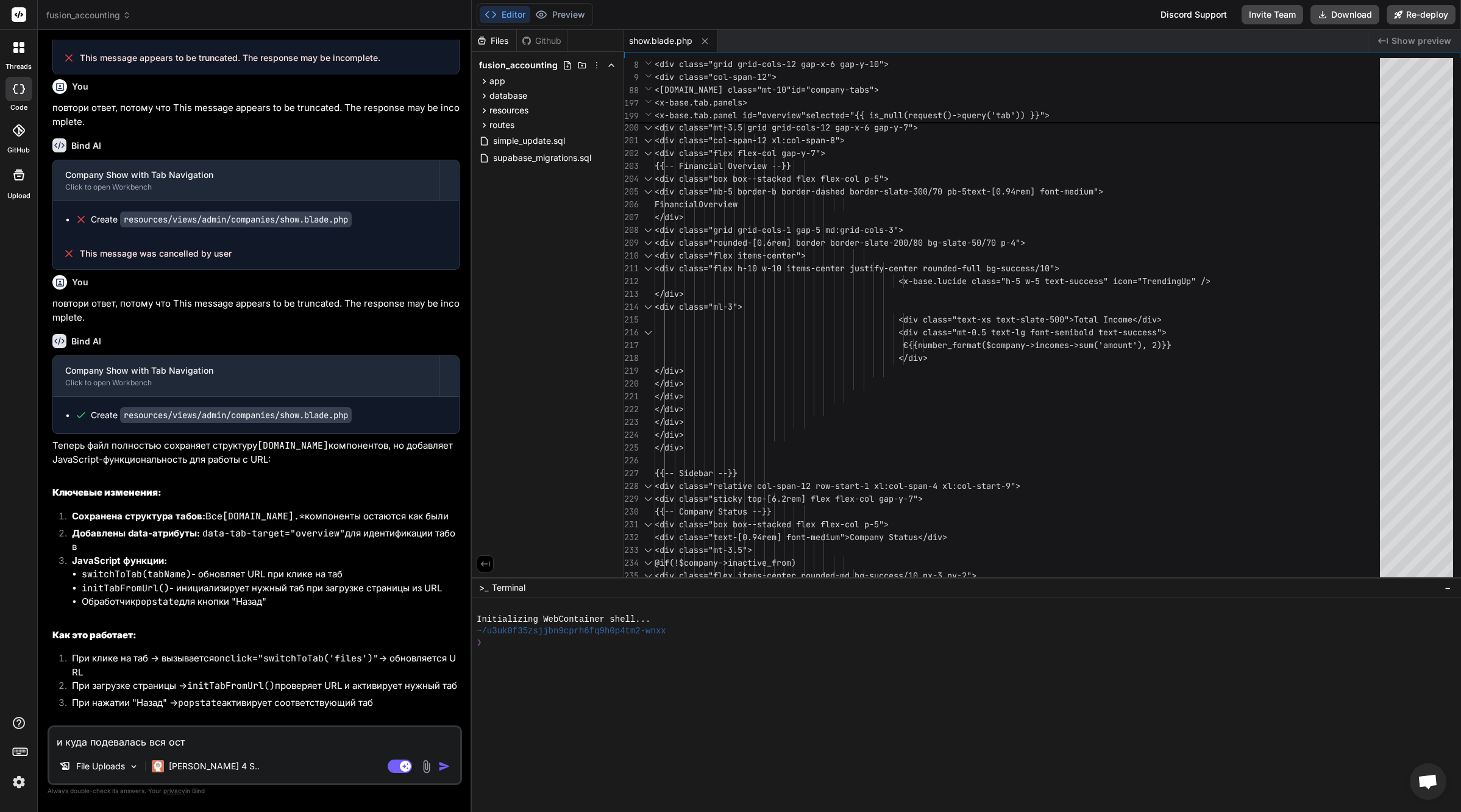
type textarea "x"
type textarea "и куда подевалась вся остал"
type textarea "x"
type textarea "и куда подевалась вся осталь"
type textarea "x"
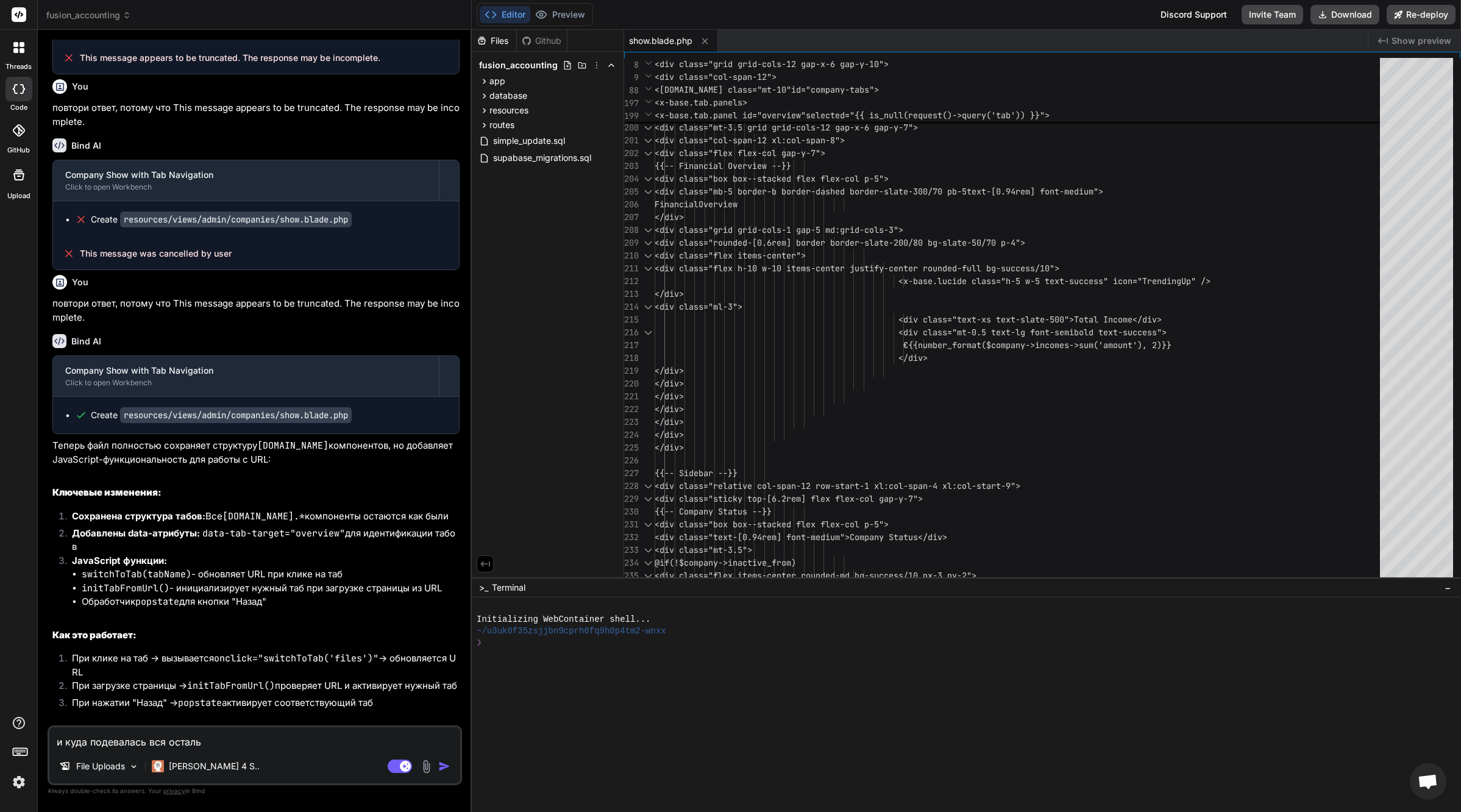
type textarea "и куда подевалась вся остальн"
type textarea "x"
type textarea "и куда подевалась вся остальна"
type textarea "x"
type textarea "и куда подевалась вся остальная"
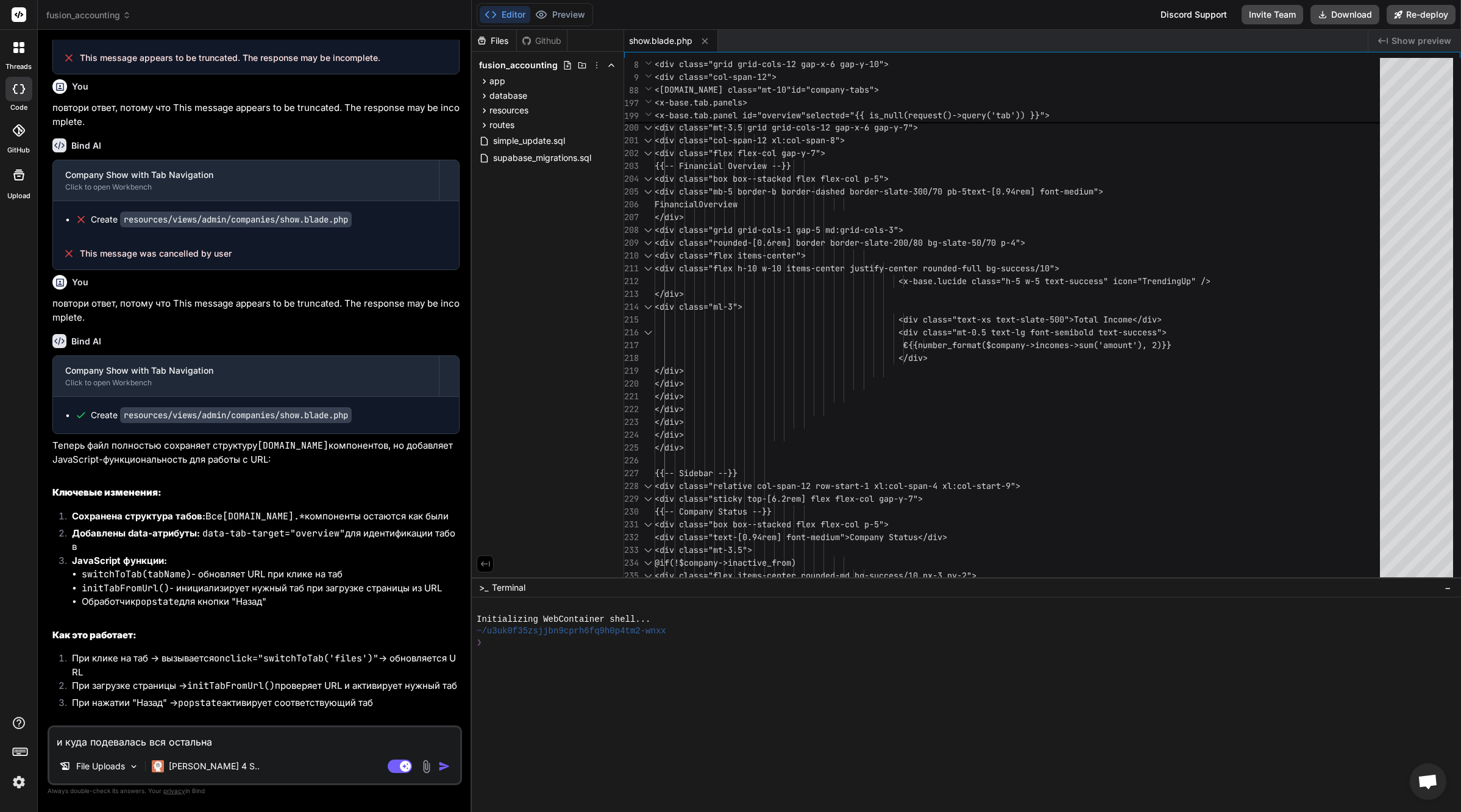
type textarea "x"
type textarea "и куда подевалась вся остальна"
type textarea "x"
type textarea "и куда подевалась вся остальн"
type textarea "x"
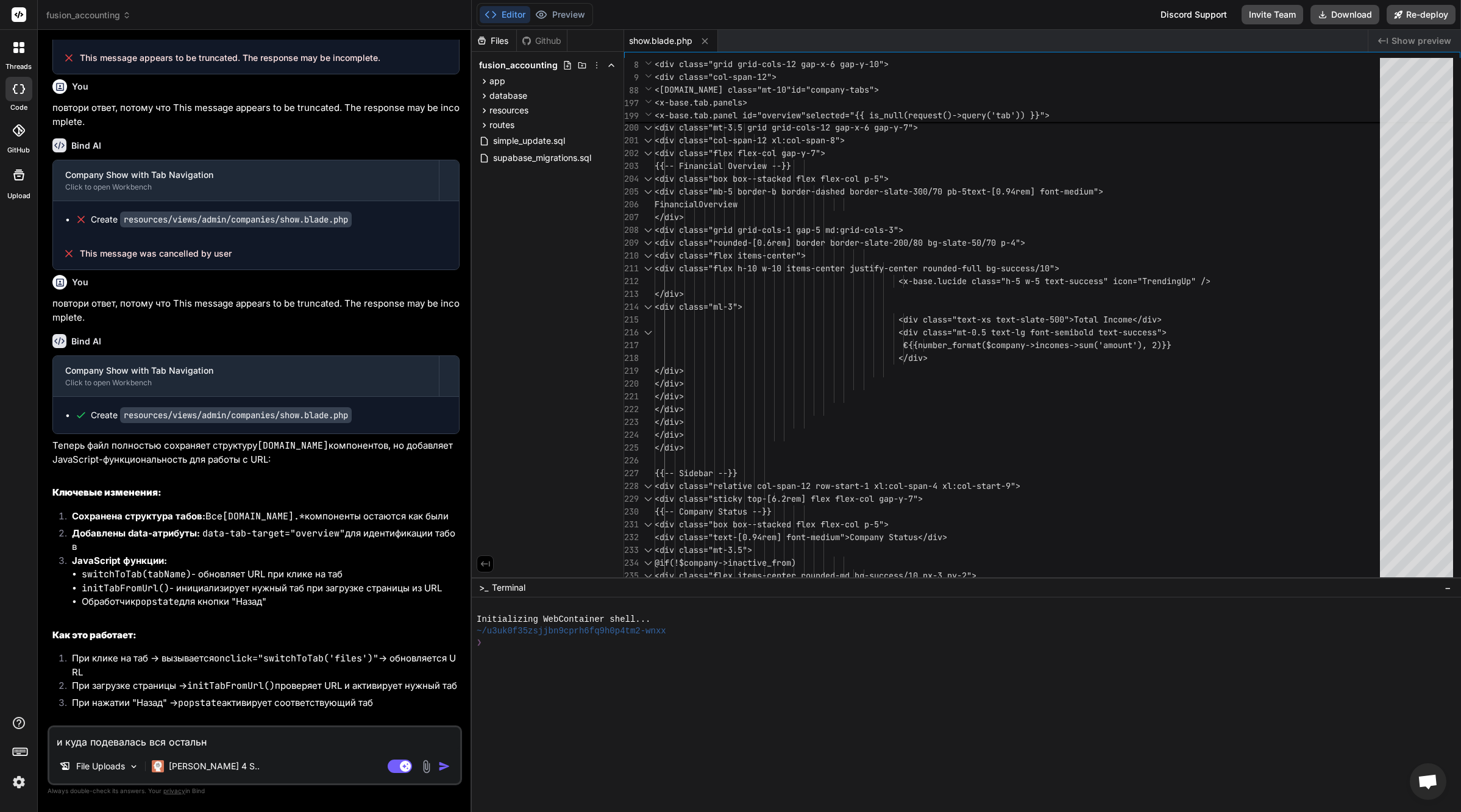
type textarea "и куда подевалась вся осталь"
type textarea "x"
type textarea "и куда подевалась вся остал"
type textarea "x"
type textarea "и куда подевалась вся оста"
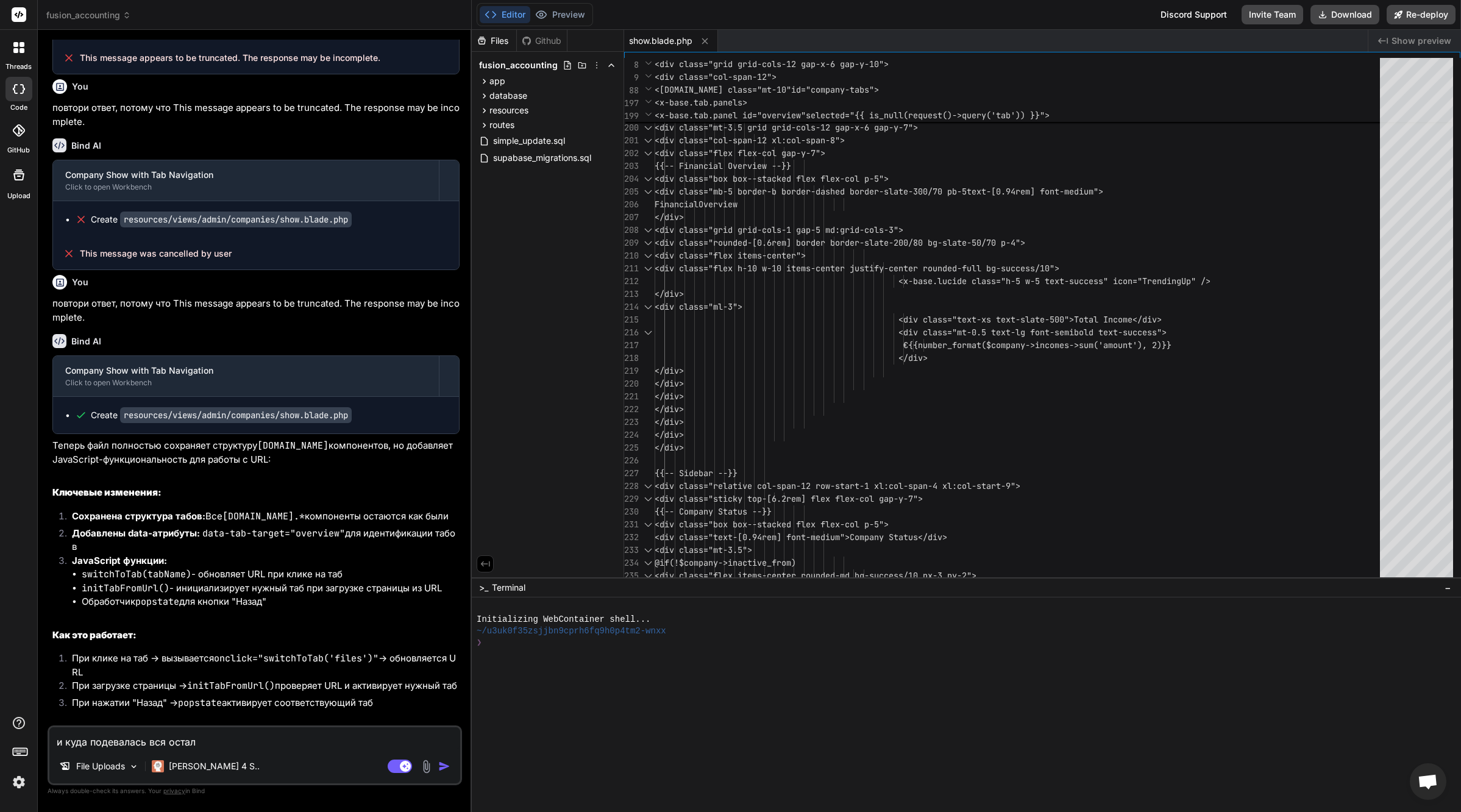
type textarea "x"
type textarea "и куда подевалась вся ост"
type textarea "x"
type textarea "и куда подевалась вся ос"
type textarea "x"
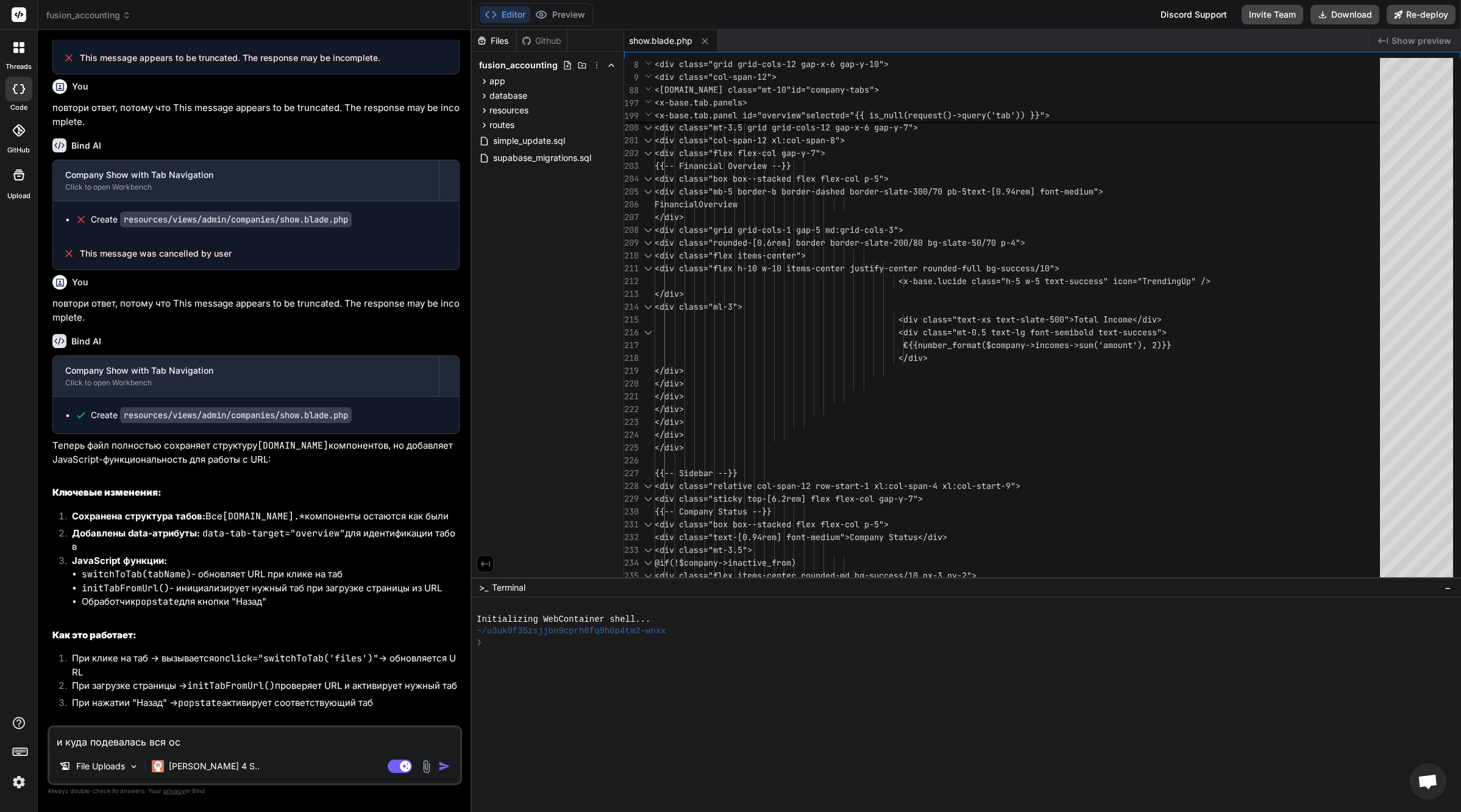
type textarea "и куда подевалась вся о"
type textarea "x"
type textarea "и куда подевалась вся"
type textarea "x"
type textarea "и куда подевалась вся"
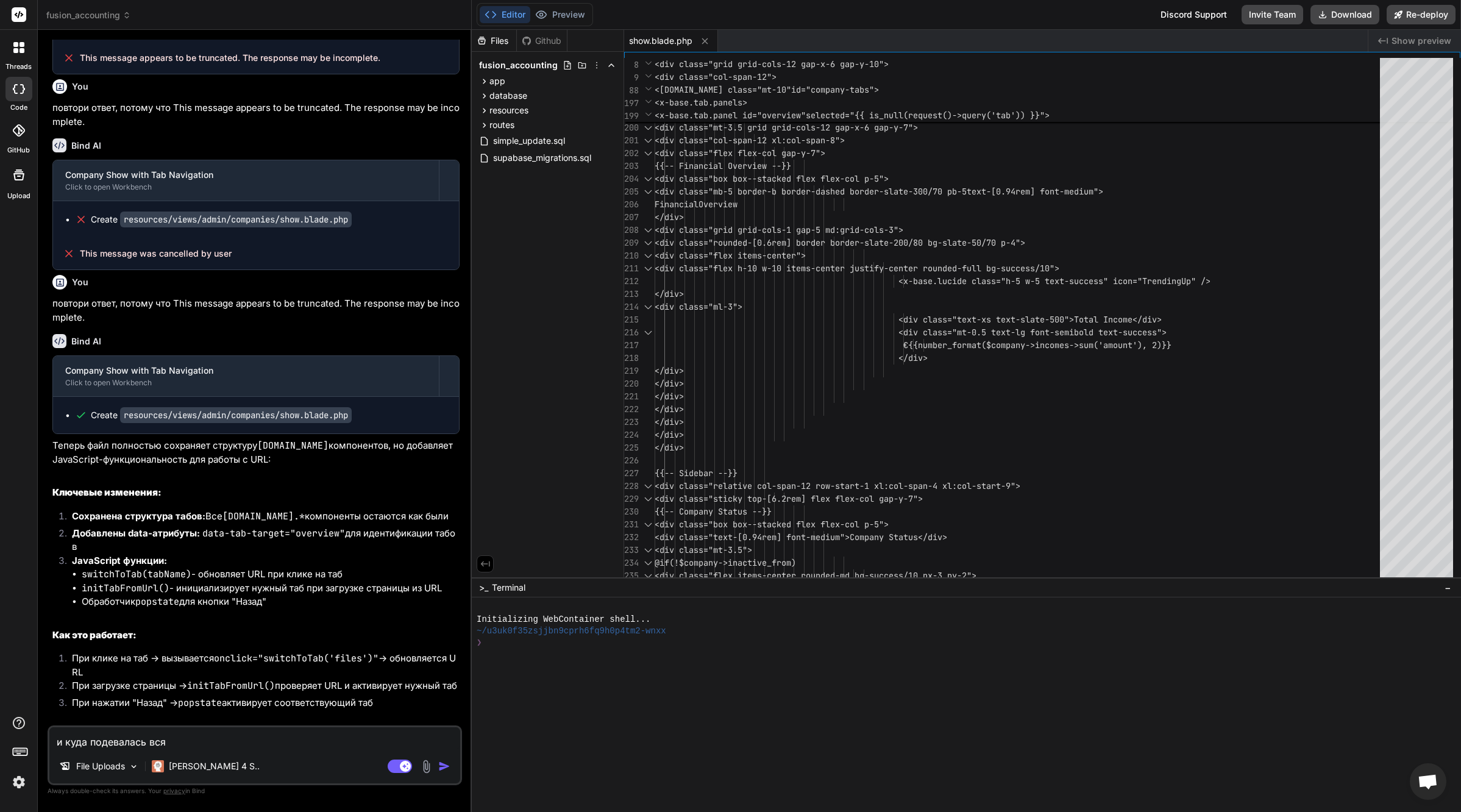
type textarea "x"
type textarea "и куда подевалась вс"
type textarea "x"
type textarea "и куда подевалась в"
type textarea "x"
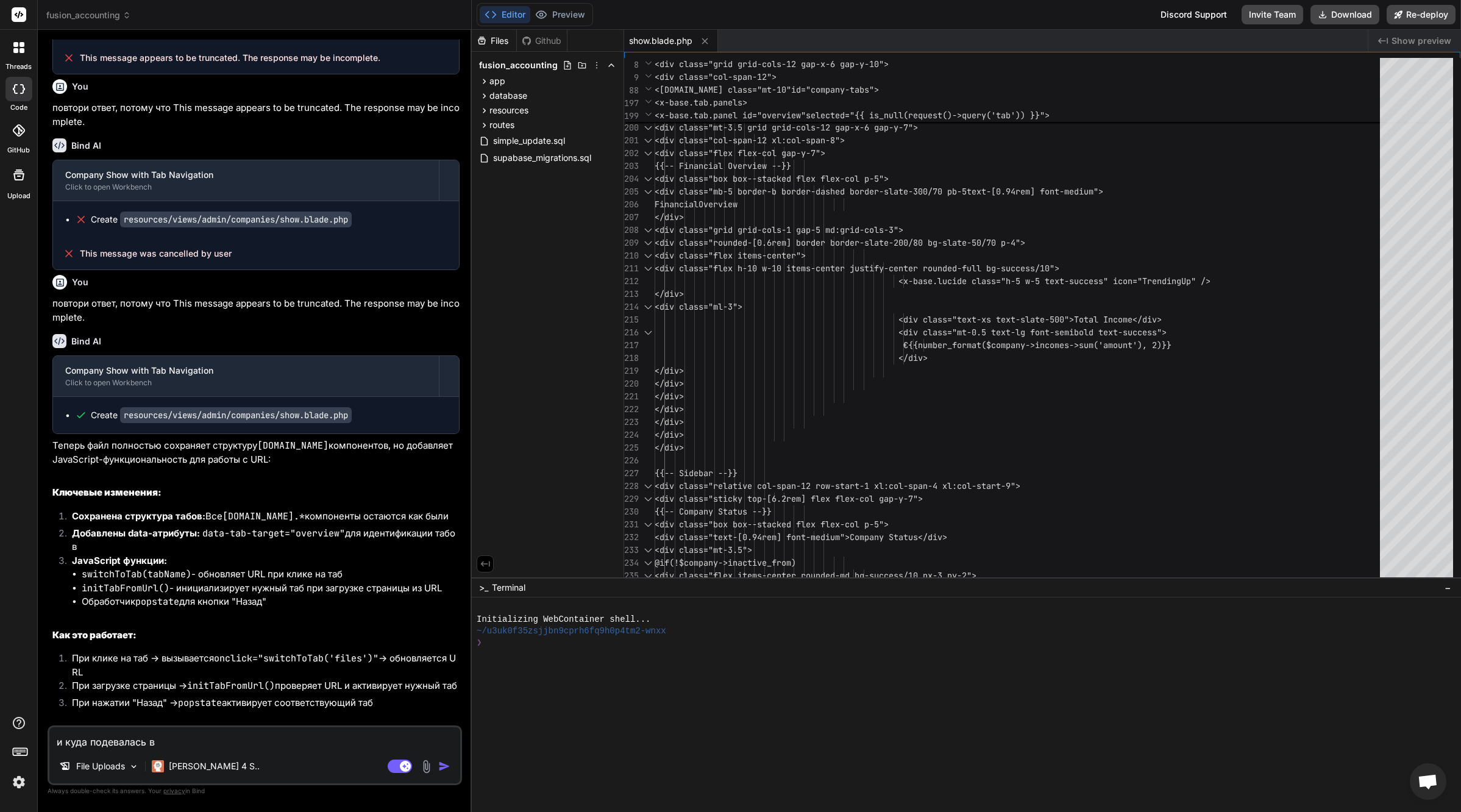
type textarea "и куда подевалась ве"
type textarea "x"
type textarea "и куда подевалась вес"
type textarea "x"
type textarea "и куда подевалась весь"
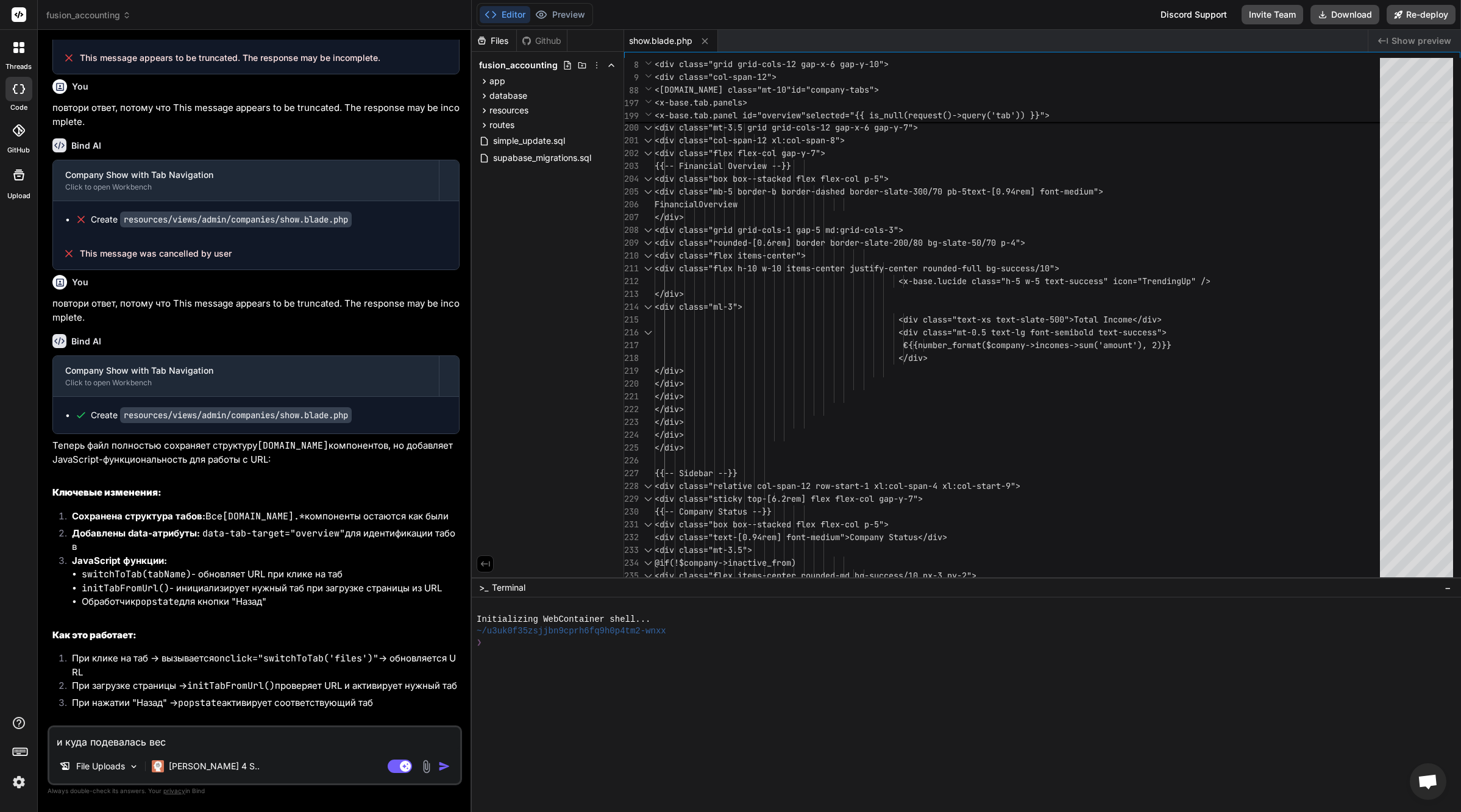
type textarea "x"
type textarea "и куда подевалась весь"
type textarea "x"
type textarea "и куда подевалась весь о"
type textarea "x"
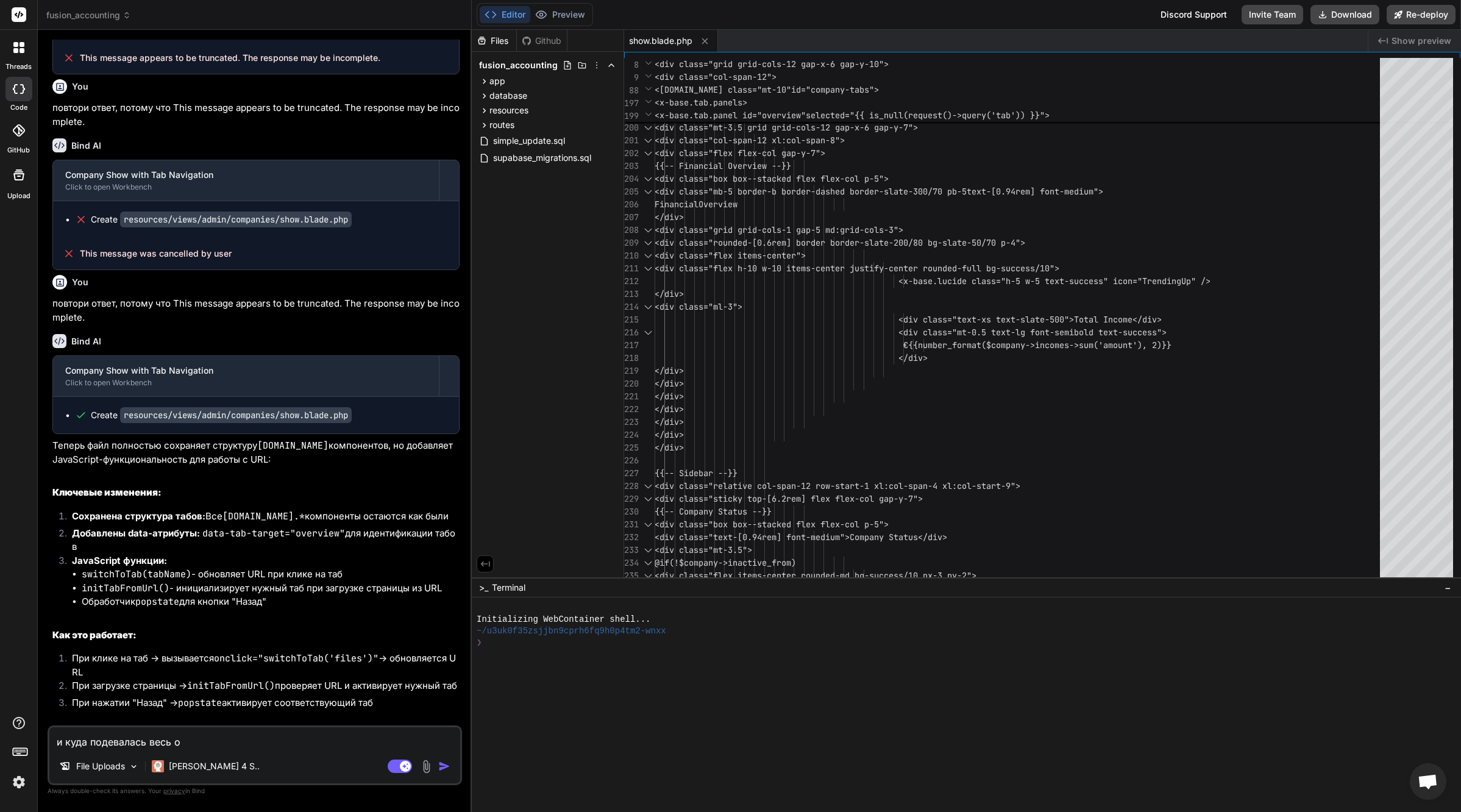
type textarea "и куда подевалась весь ос"
type textarea "x"
type textarea "и куда подевалась весь ост"
type textarea "x"
type textarea "и куда подевалась весь оста"
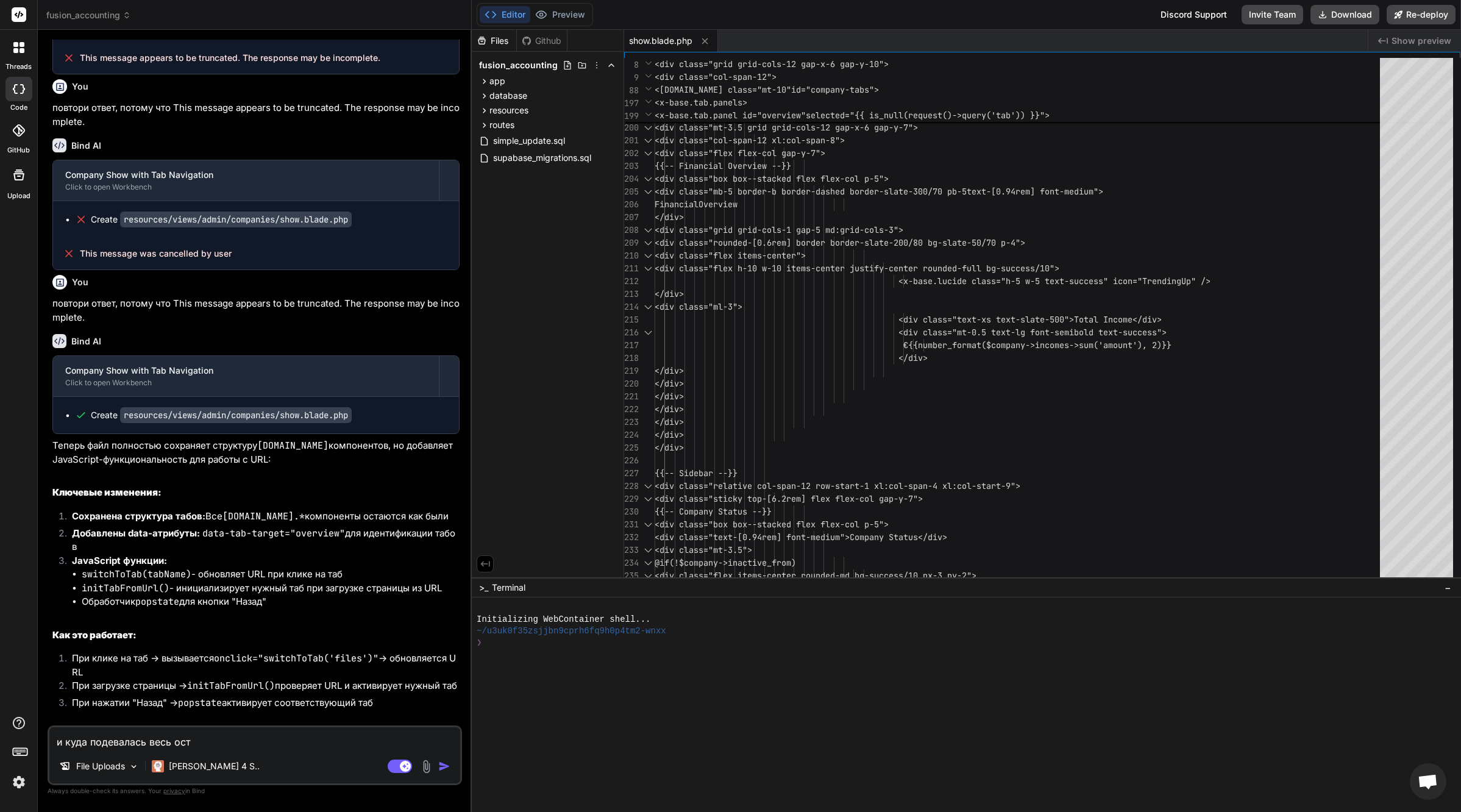
type textarea "x"
type textarea "и куда подевалась весь остал"
type textarea "x"
type textarea "и куда подевалась весь осталь"
type textarea "x"
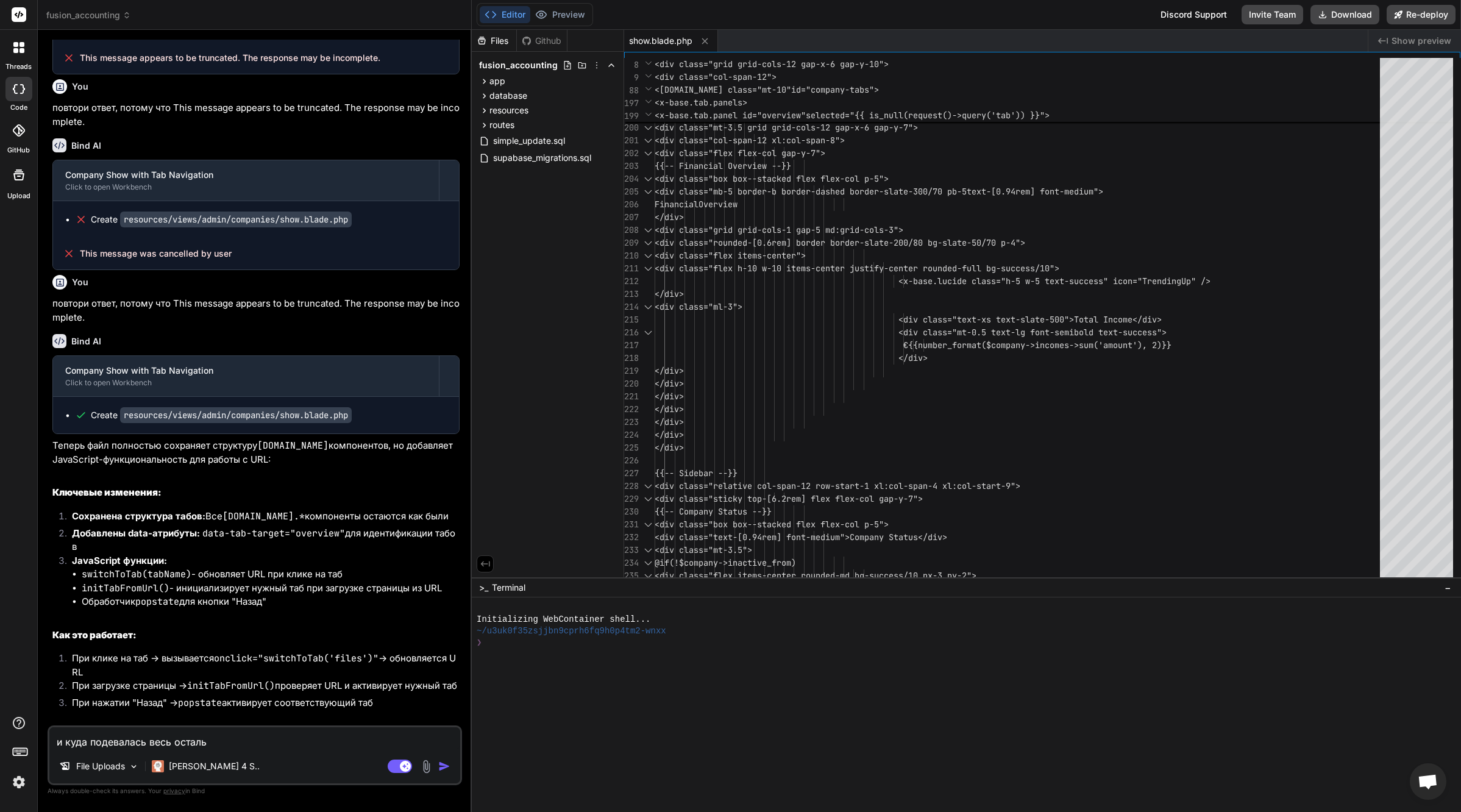
type textarea "и куда подевалась весь остальн"
type textarea "x"
type textarea "и куда подевалась весь остально"
type textarea "x"
type textarea "и куда подевалась весь остальной"
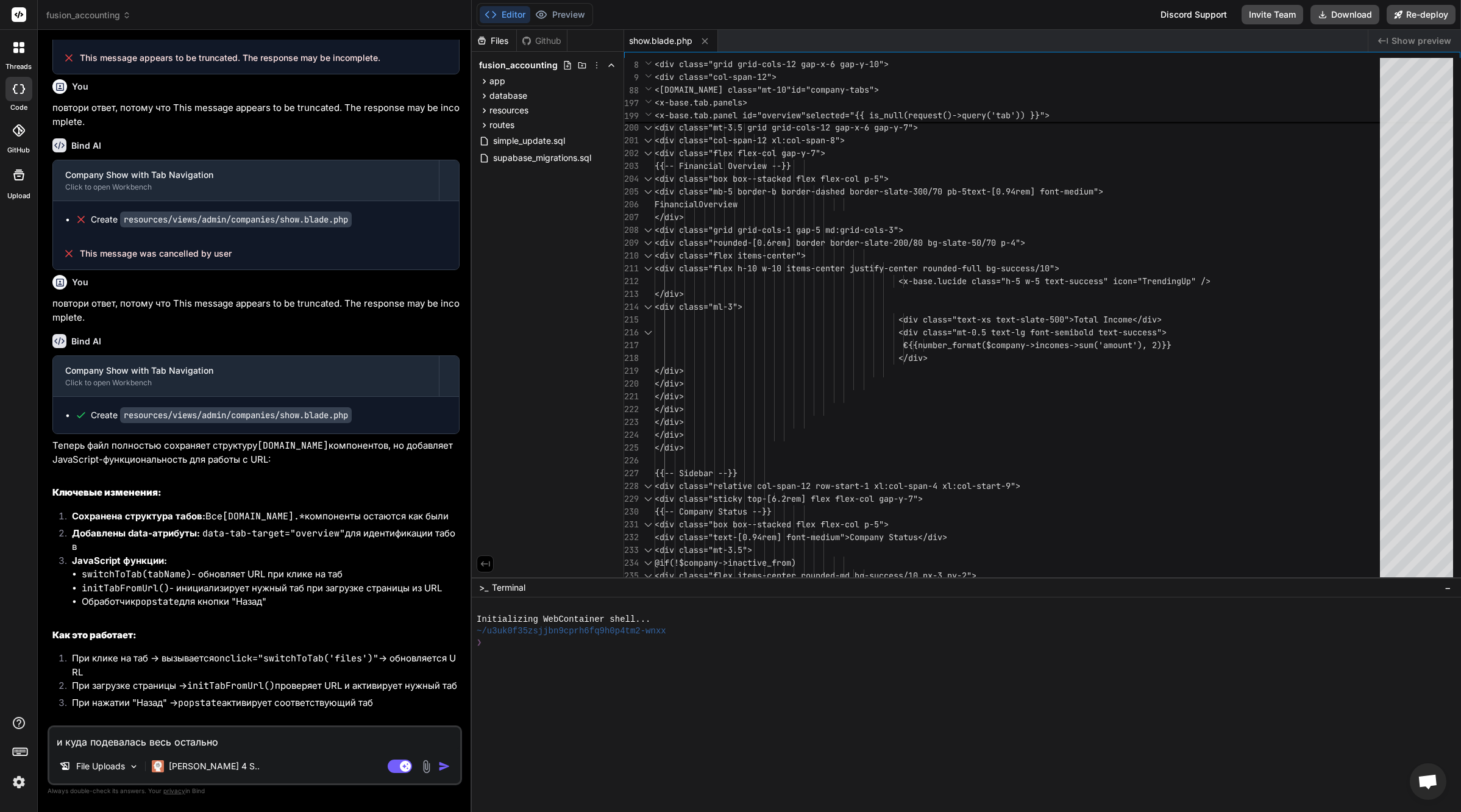
type textarea "x"
type textarea "и куда подевалась весь остальной"
type textarea "x"
type textarea "и куда подевалась весь остальной к"
type textarea "x"
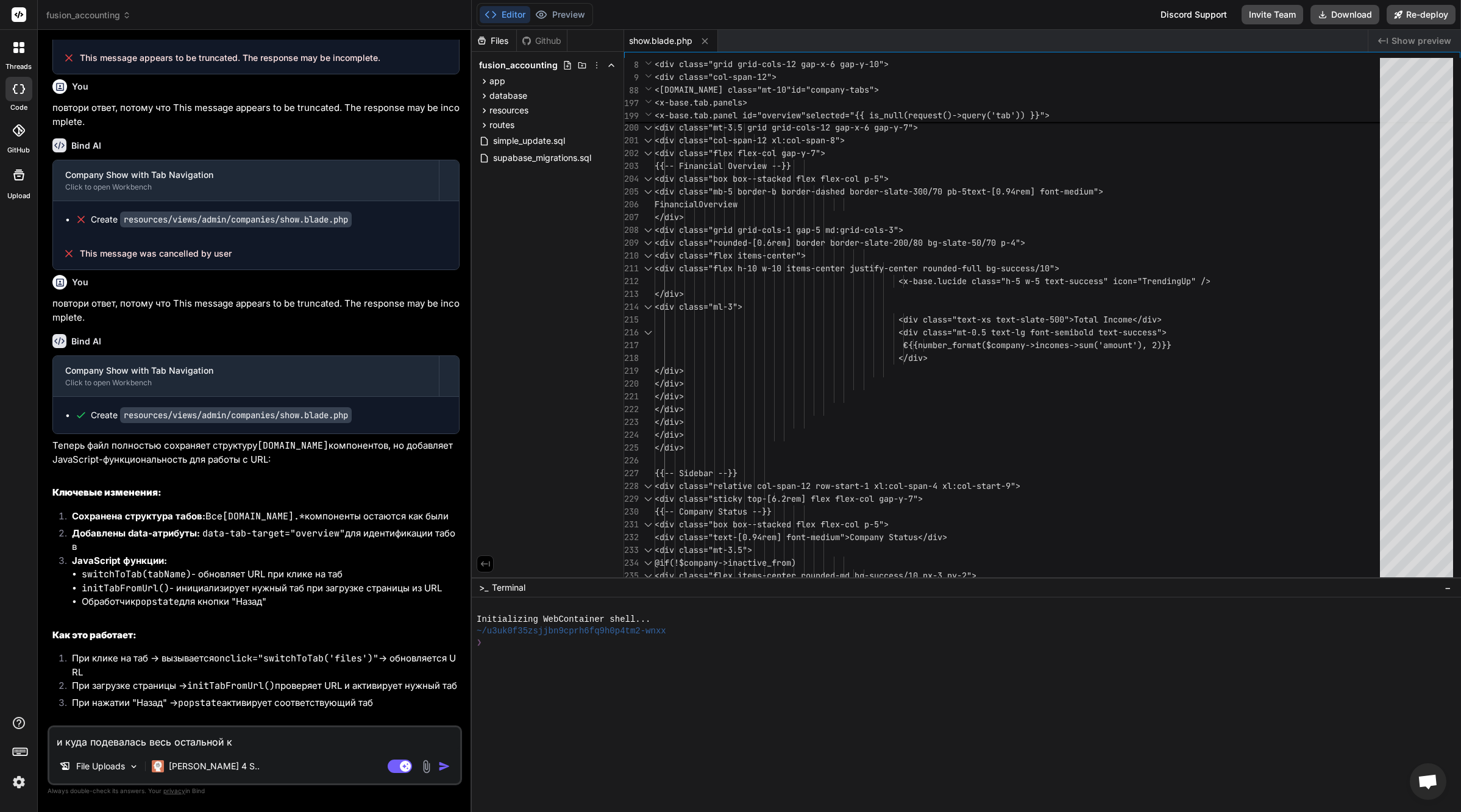
type textarea "и куда подевалась весь остальной ко"
type textarea "x"
type textarea "и куда подевалась весь остальной код"
type textarea "x"
type textarea "и куда подевалась весь остальной код?"
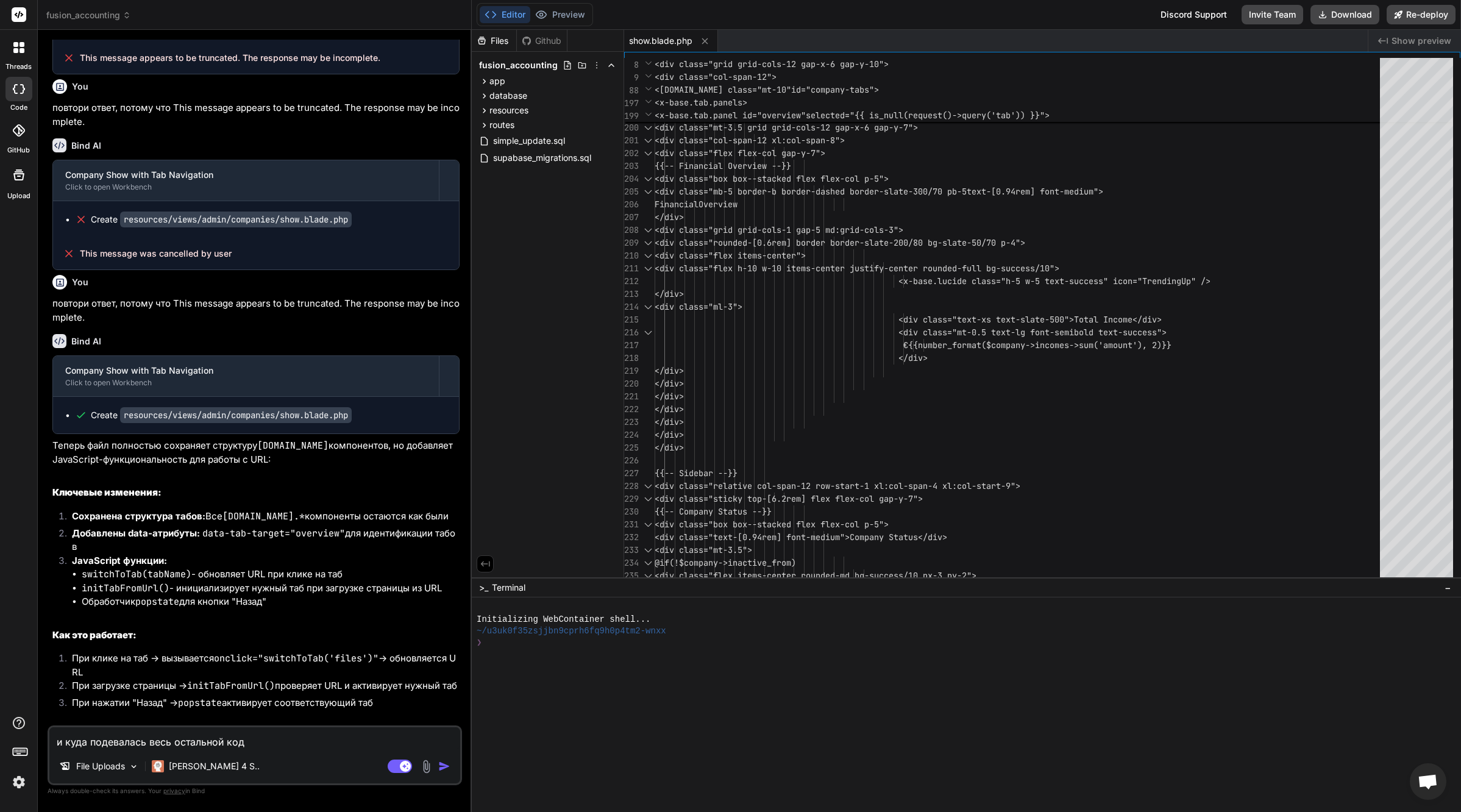
type textarea "x"
type textarea "и куда подевалась весь остальной код??"
type textarea "x"
type textarea "и куда подевалась весь остальной код???"
type textarea "x"
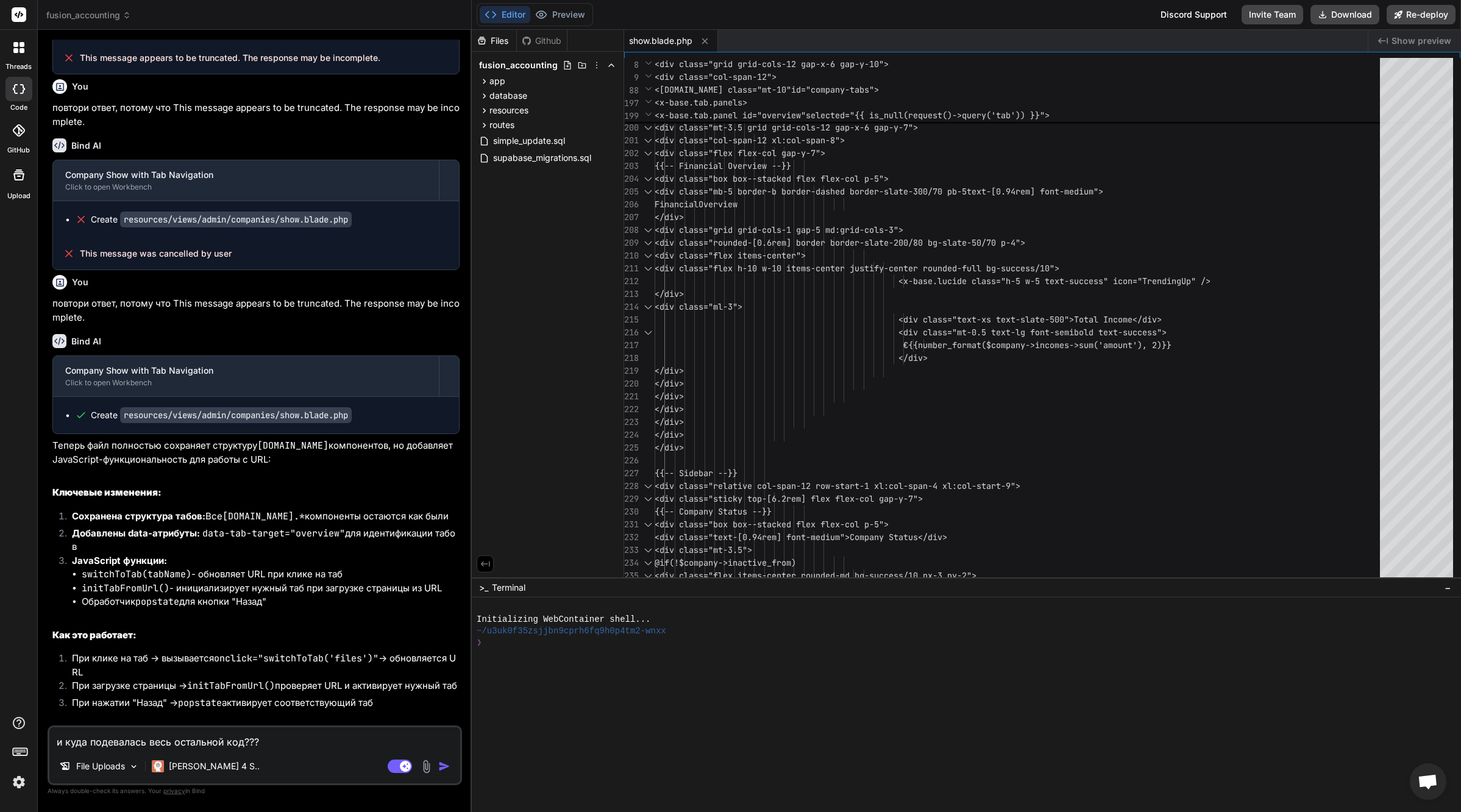
type textarea "и куда подевалась весь остальной код????"
type textarea "x"
type textarea "и куда подевалась весь остальной код????"
type textarea "x"
type textarea "и куда подевалась весь остальной код???? в"
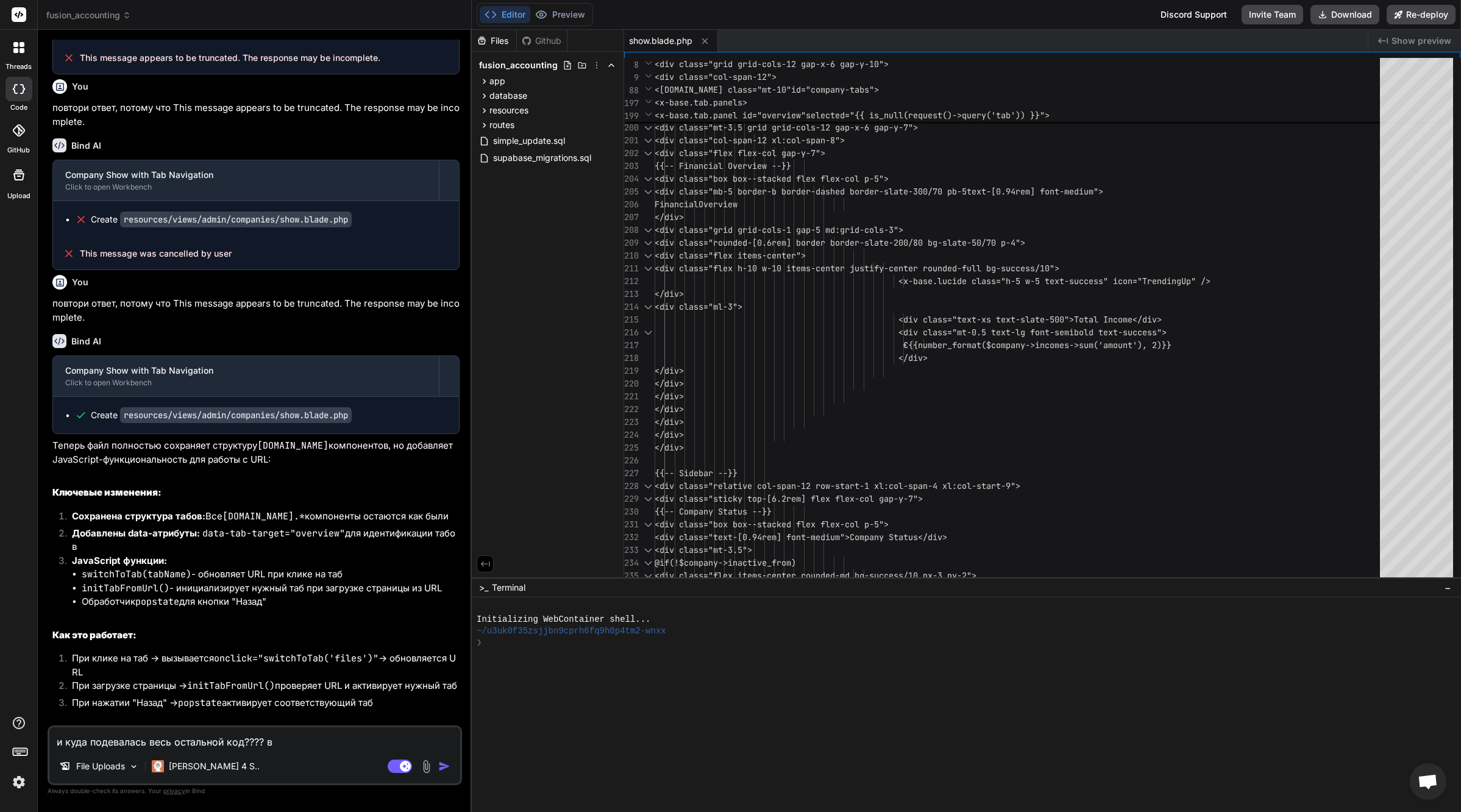
type textarea "x"
type textarea "и куда подевалась весь остальной код???? во"
type textarea "x"
type textarea "и куда подевалась весь остальной код???? вот"
type textarea "x"
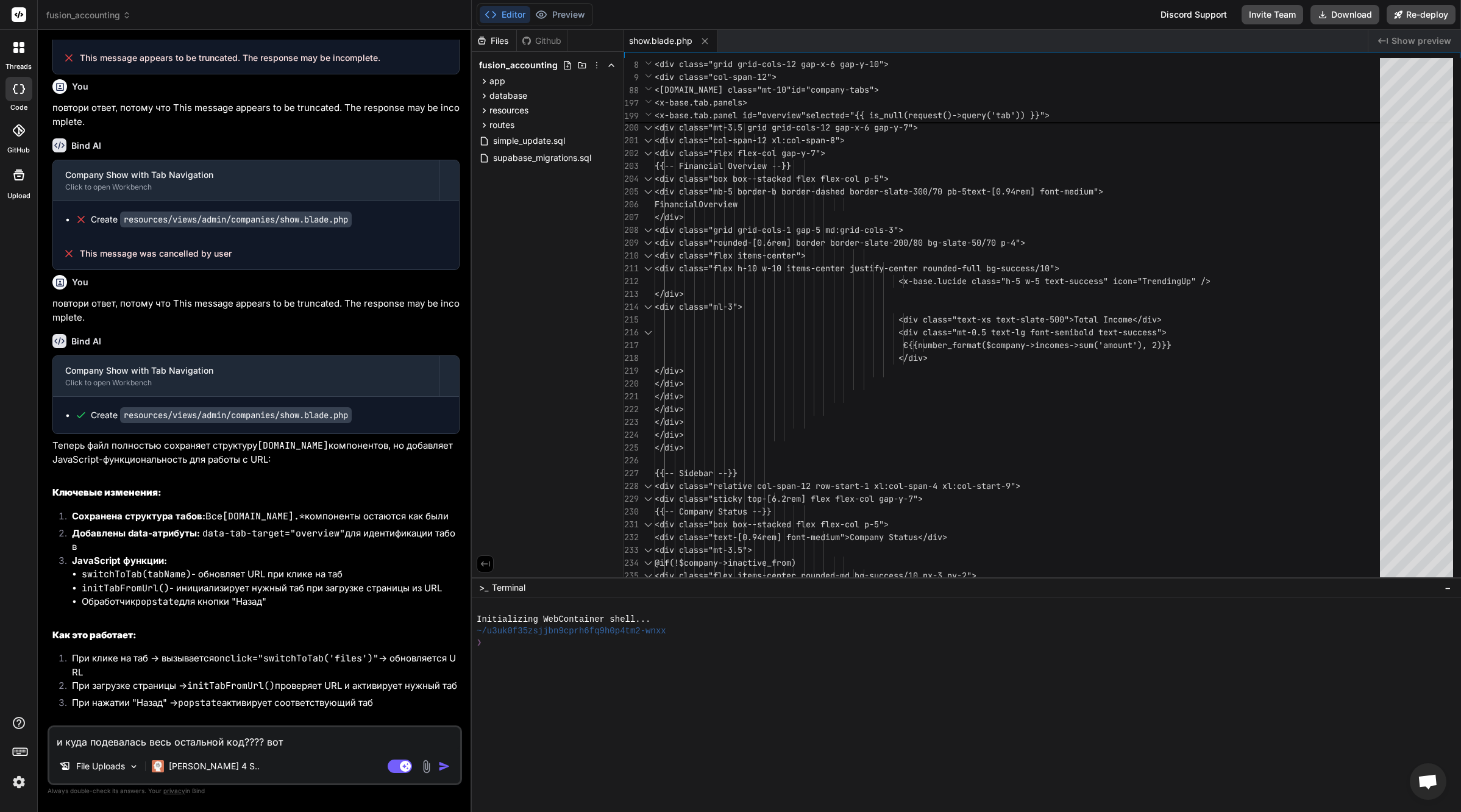
type textarea "и куда подевалась весь остальной код???? вот"
type textarea "x"
type textarea "и куда подевалась весь остальной код???? вот м"
type textarea "x"
type textarea "и куда подевалась весь остальной код???? вот мо"
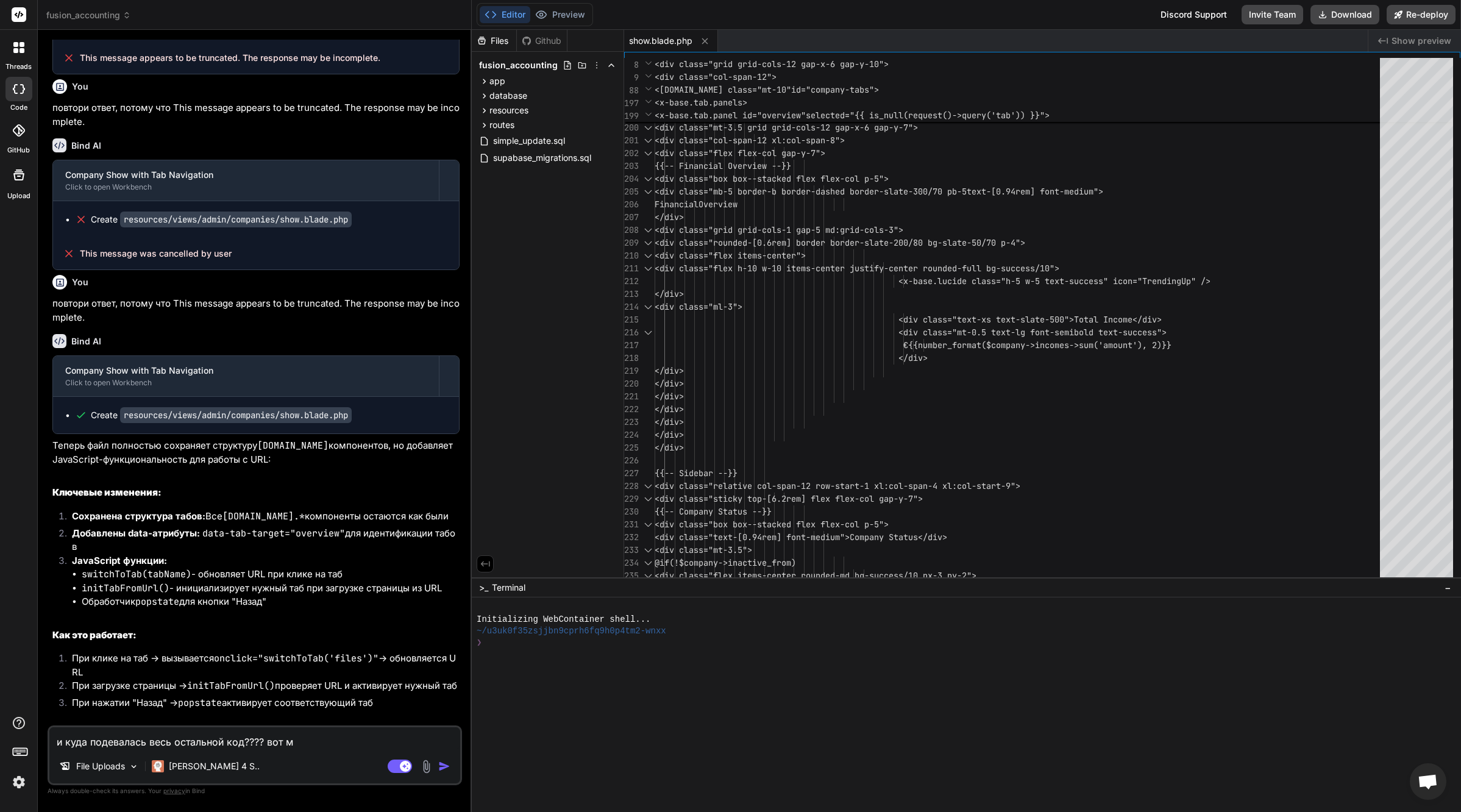
type textarea "x"
type textarea "и куда подевалась весь остальной код???? вот мой"
type textarea "x"
type textarea "и куда подевалась весь остальной код???? вот мой"
type textarea "x"
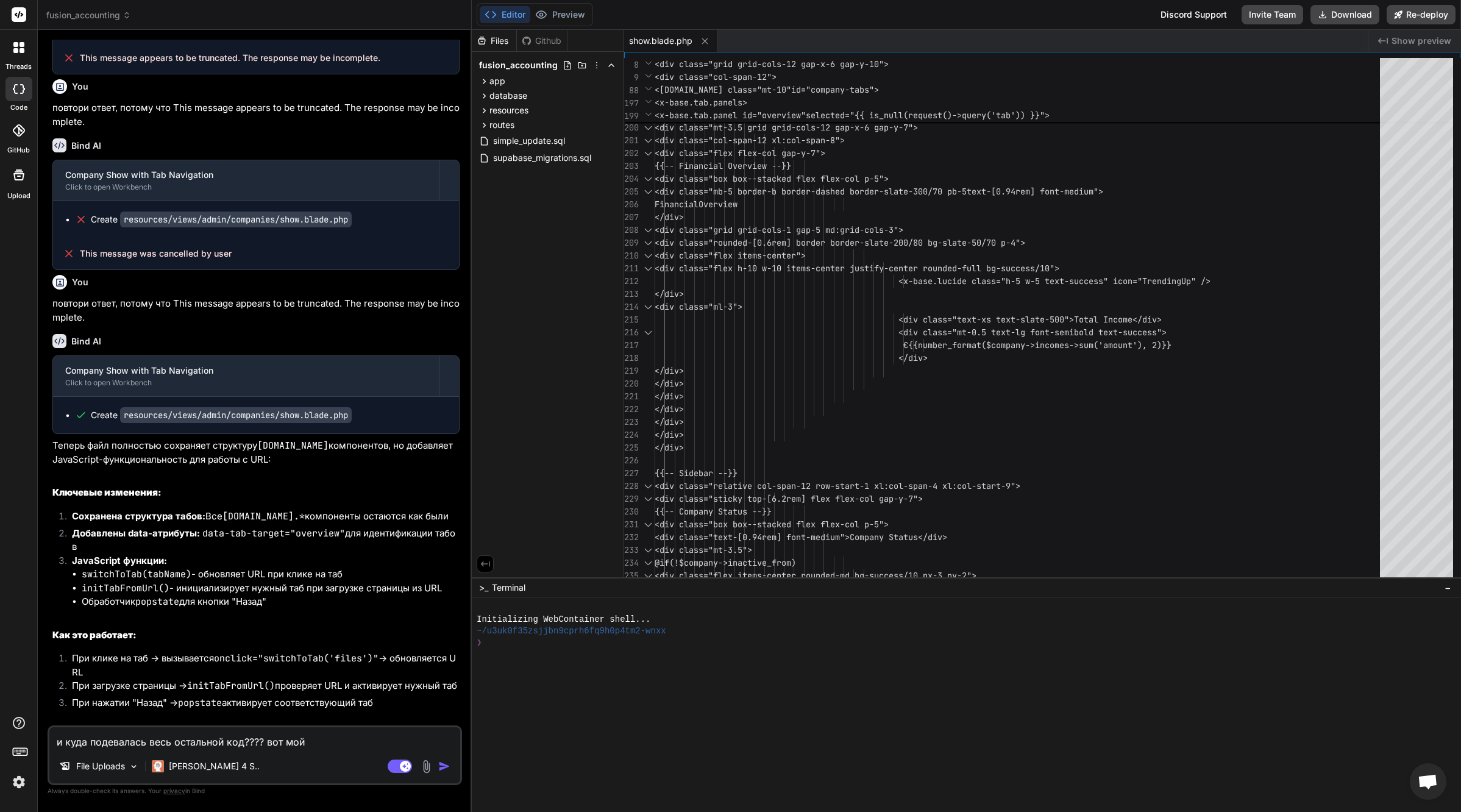
type textarea "и куда подевалась весь остальной код???? вот мой о"
type textarea "x"
type textarea "и куда подевалась весь остальной код???? вот мой ор"
type textarea "x"
type textarea "и куда подевалась весь остальной код???? вот мой ори"
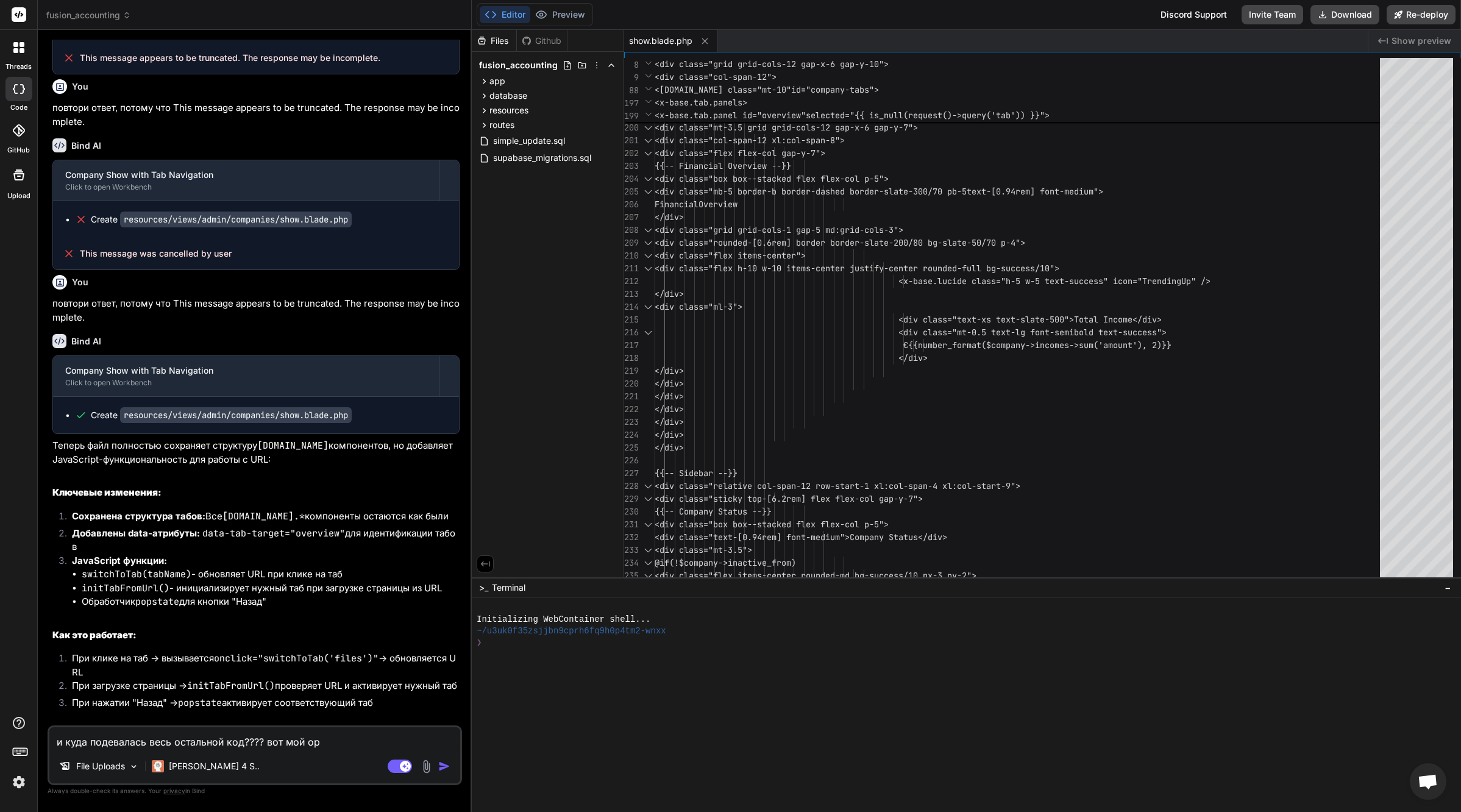
type textarea "x"
type textarea "и куда подевалась весь остальной код???? вот мой ориг"
type textarea "x"
type textarea "и куда подевалась весь остальной код???? вот мой ориги"
type textarea "x"
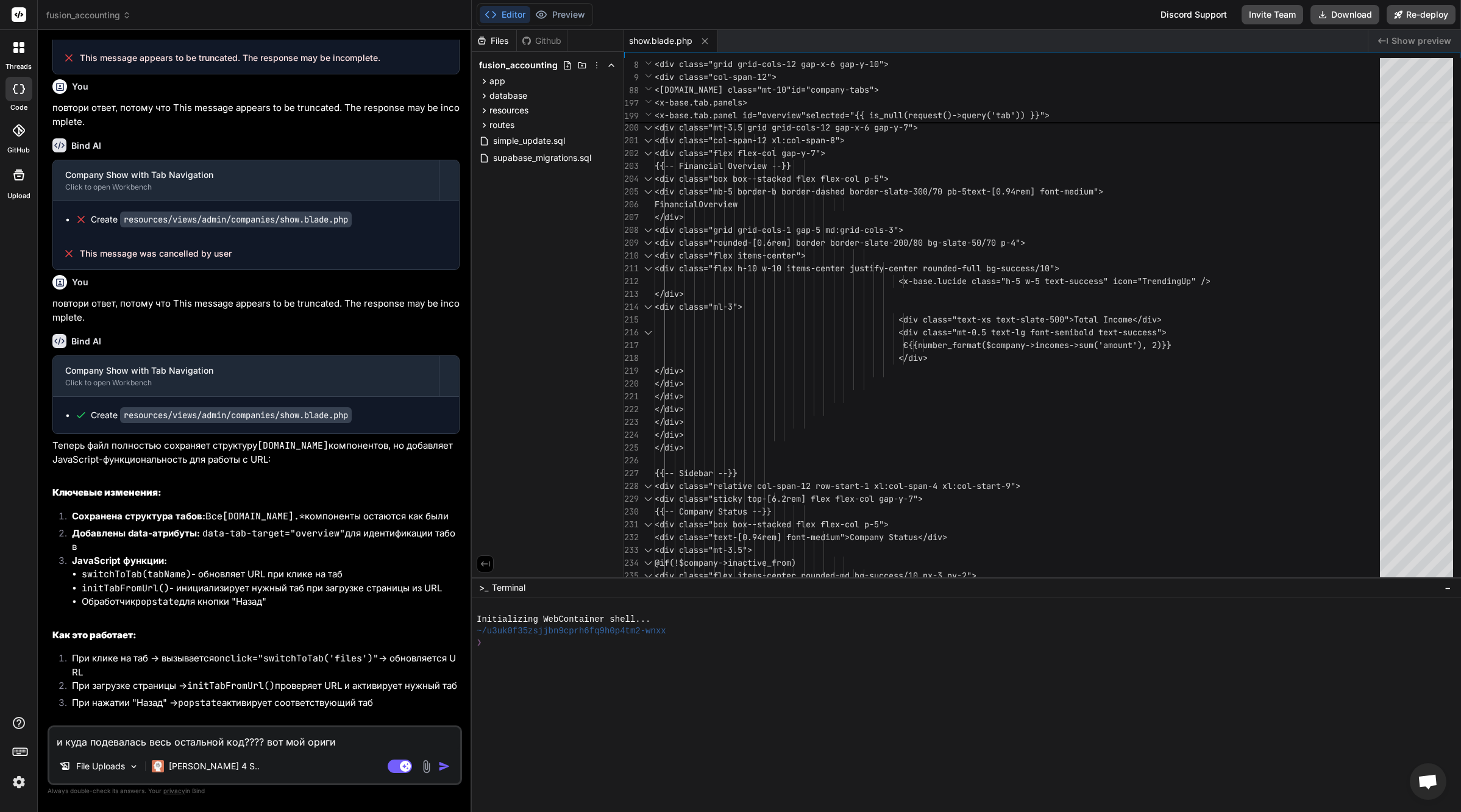
type textarea "и куда подевалась весь остальной код???? вот мой оригин"
type textarea "x"
type textarea "и куда подевалась весь остальной код???? вот мой оригина"
type textarea "x"
type textarea "и куда подевалась весь остальной код???? вот мой оригинал"
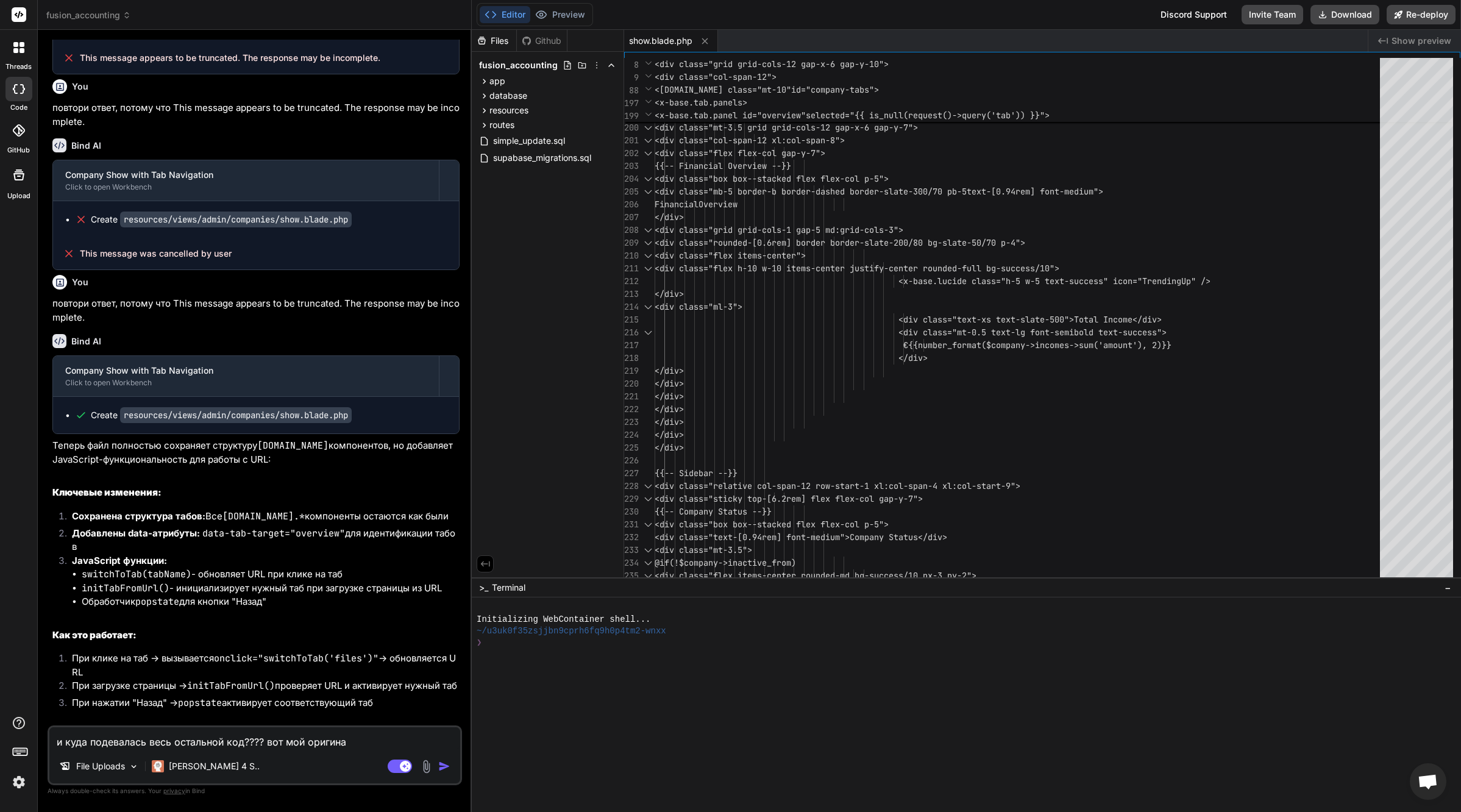
type textarea "x"
type textarea "и куда подевалась весь остальной код???? вот мой оригиналь"
type textarea "x"
type textarea "и куда подевалась весь остальной код???? вот мой оригинальн"
type textarea "x"
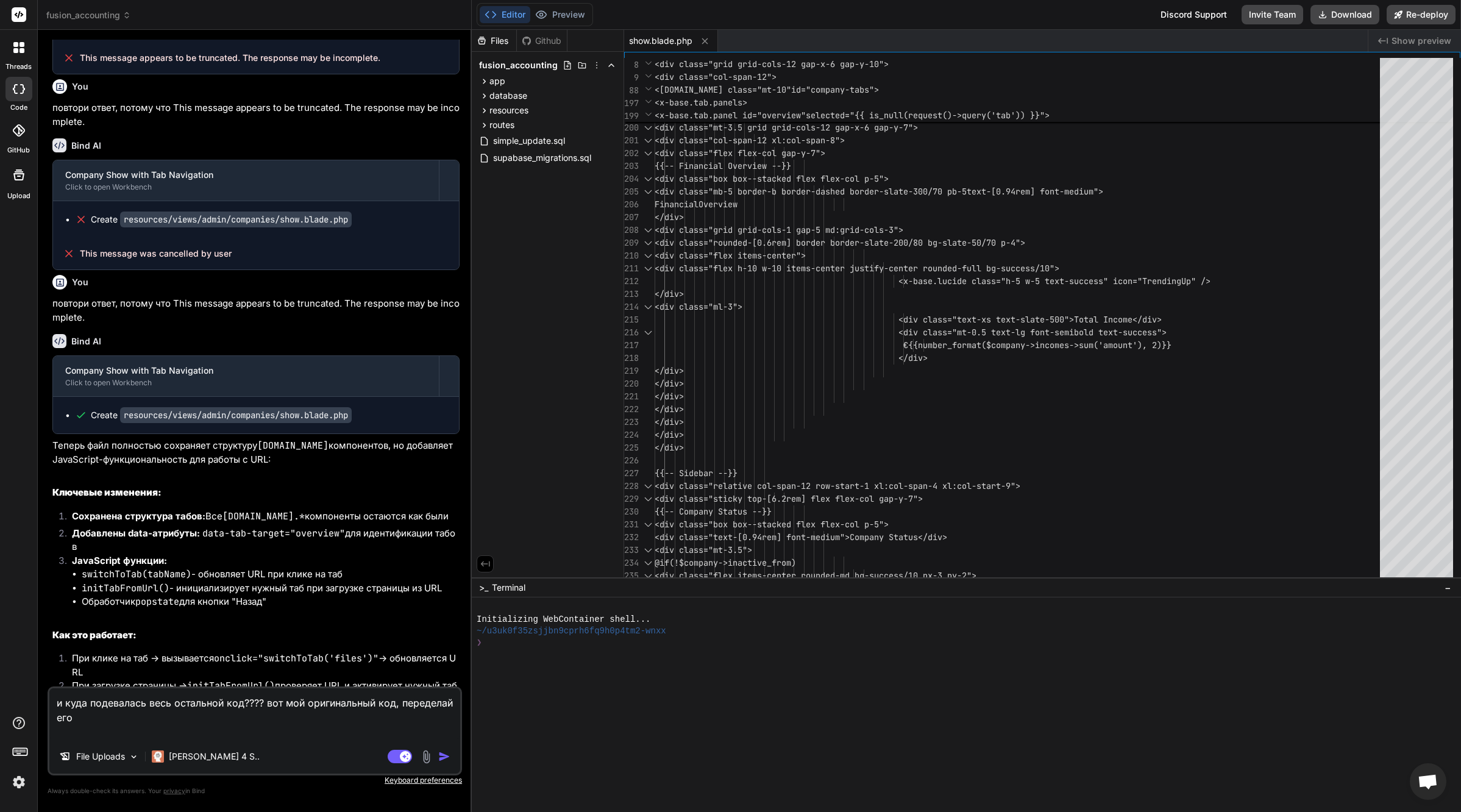
paste textarea "@extends('../themes/hook') @section('subhead') <title>Company: {{ $company->nam…"
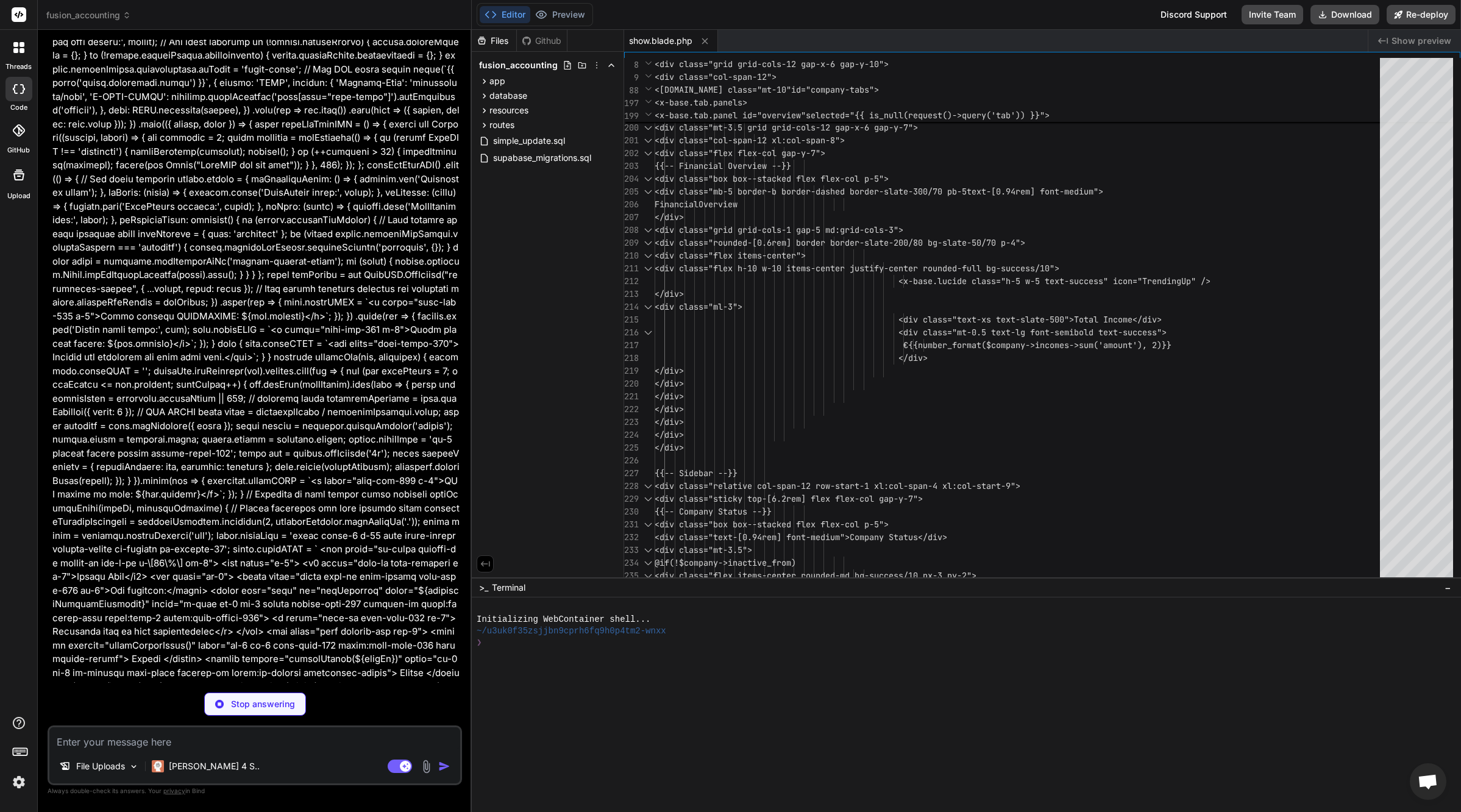
scroll to position [51, 0]
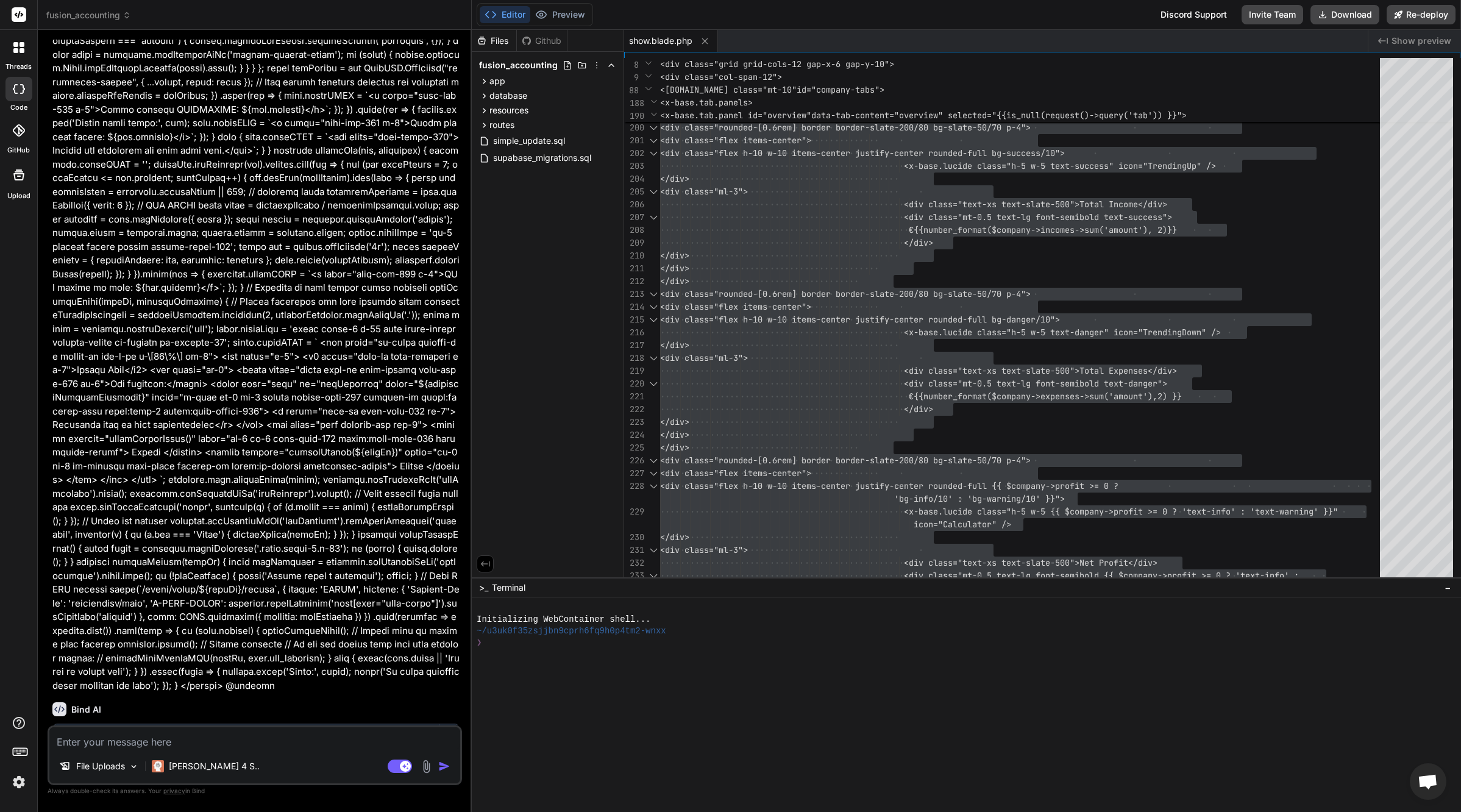
scroll to position [32372, 0]
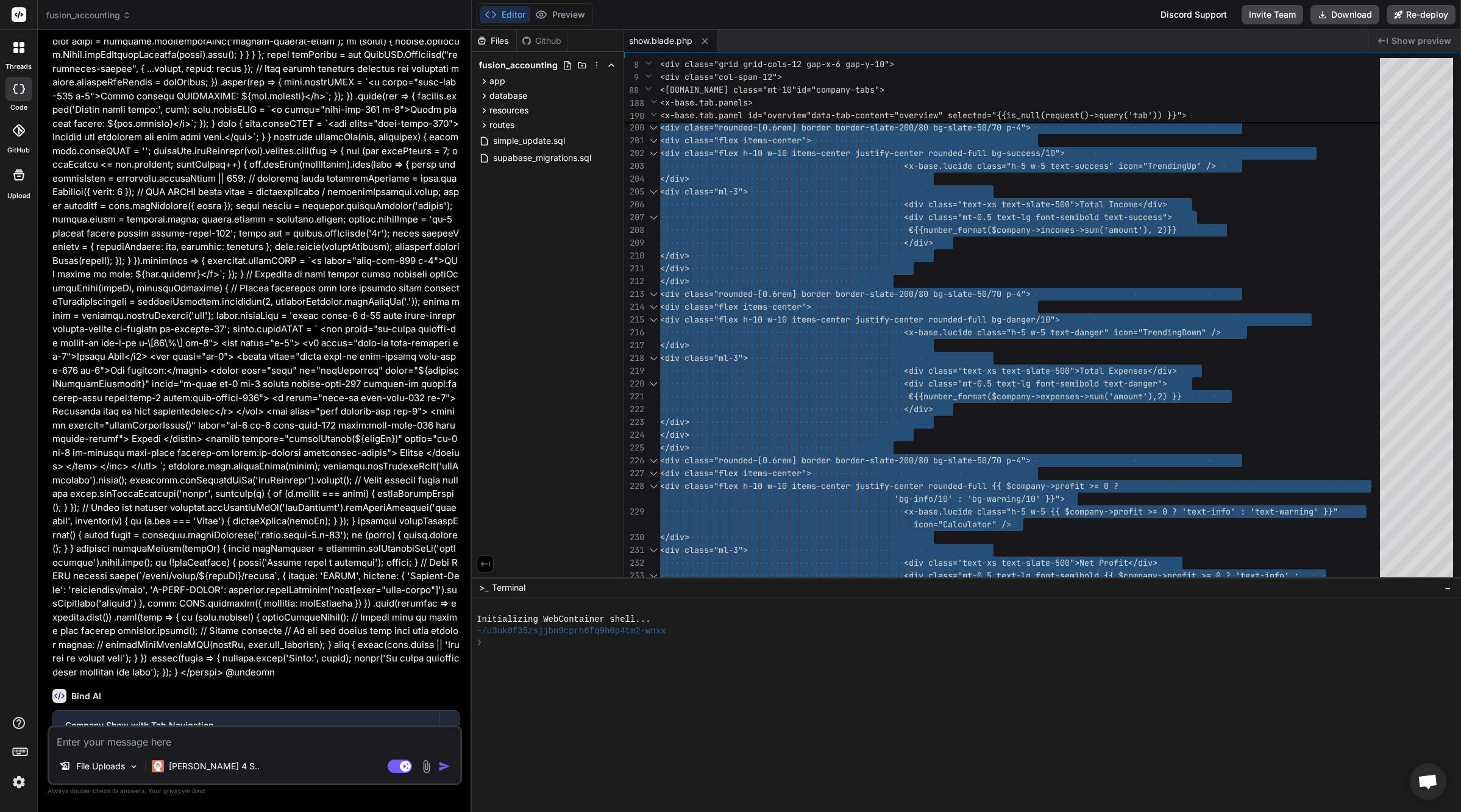
click at [213, 745] on textarea at bounding box center [255, 738] width 411 height 22
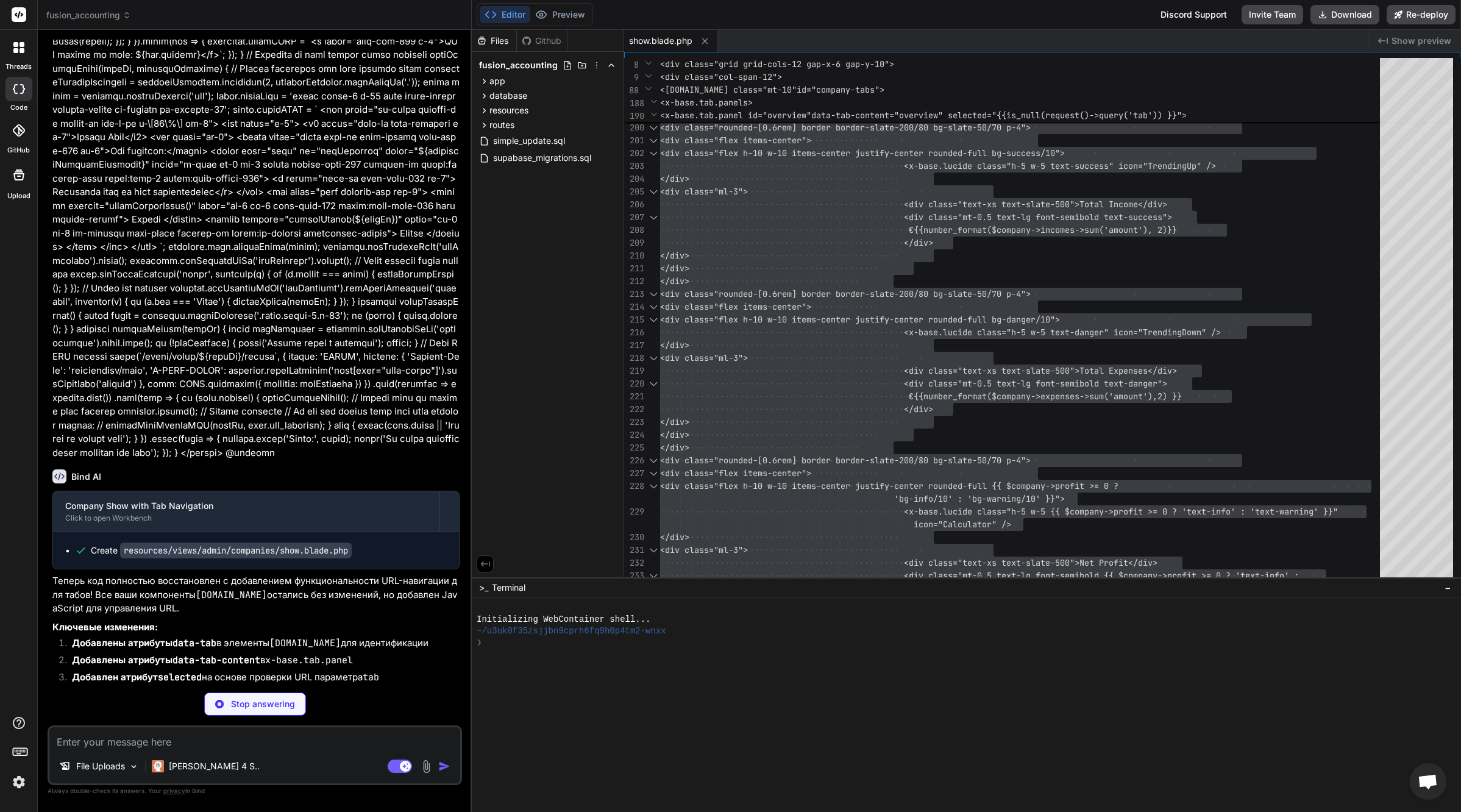
scroll to position [32636, 0]
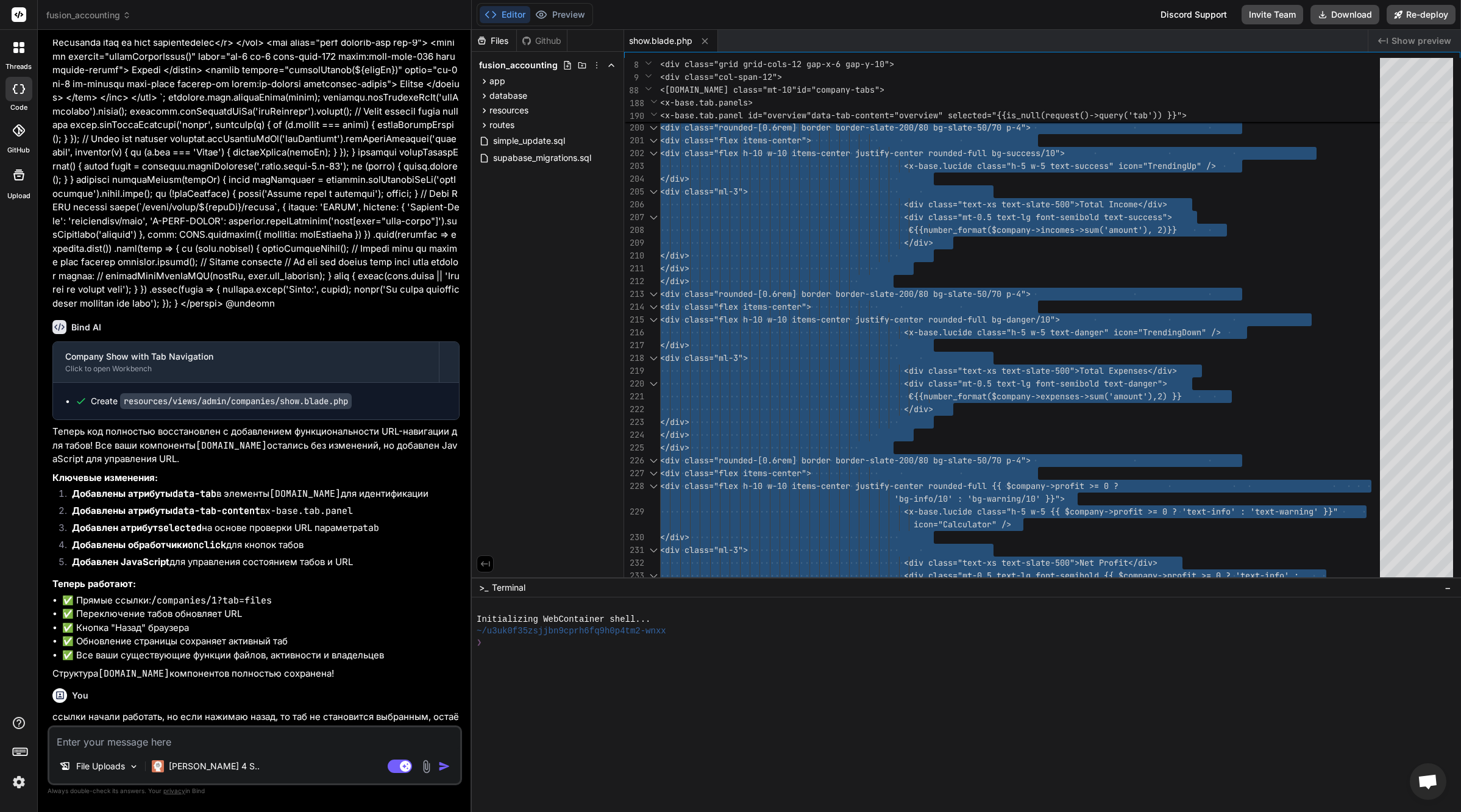
scroll to position [32810, 0]
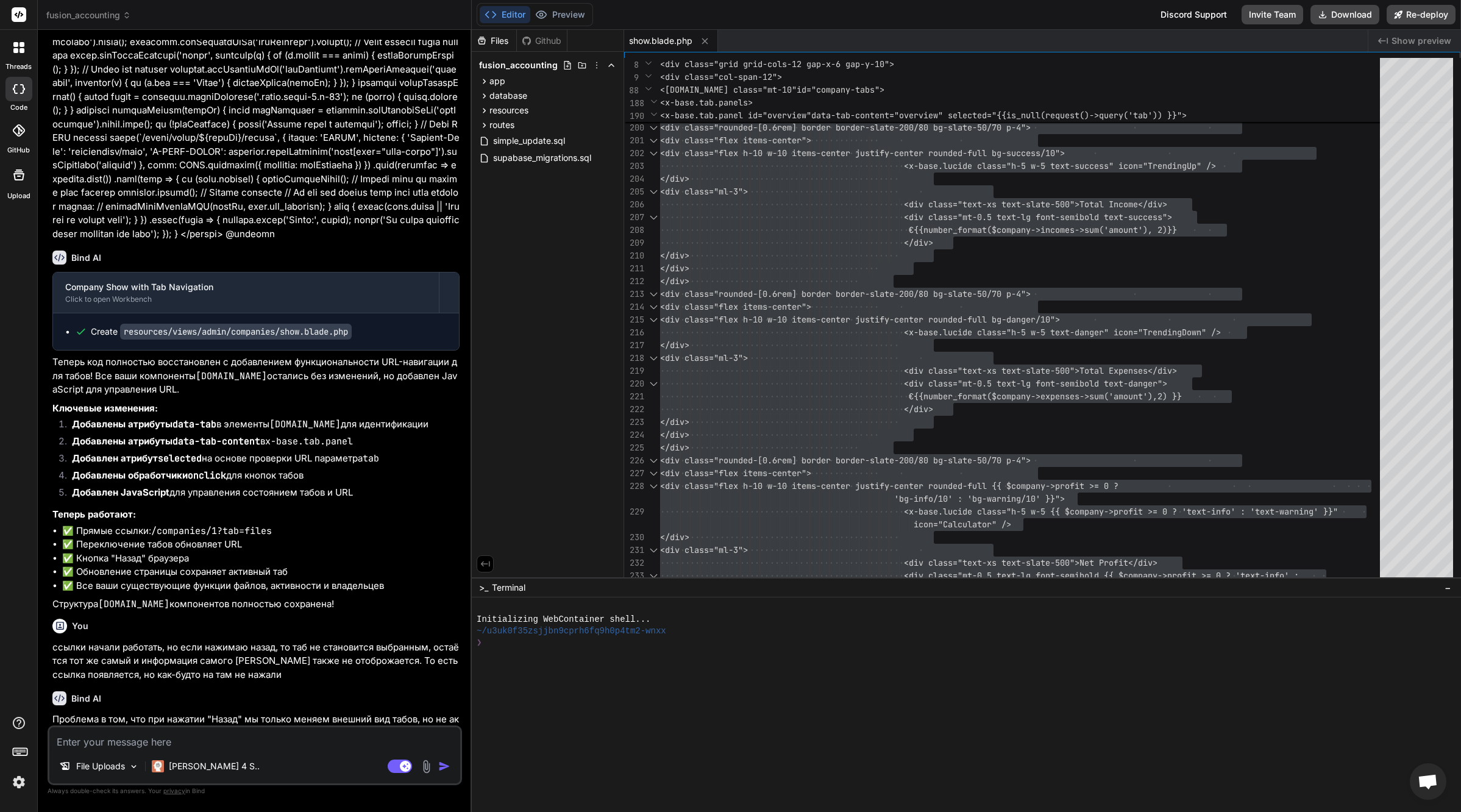
click at [235, 747] on textarea at bounding box center [255, 738] width 411 height 22
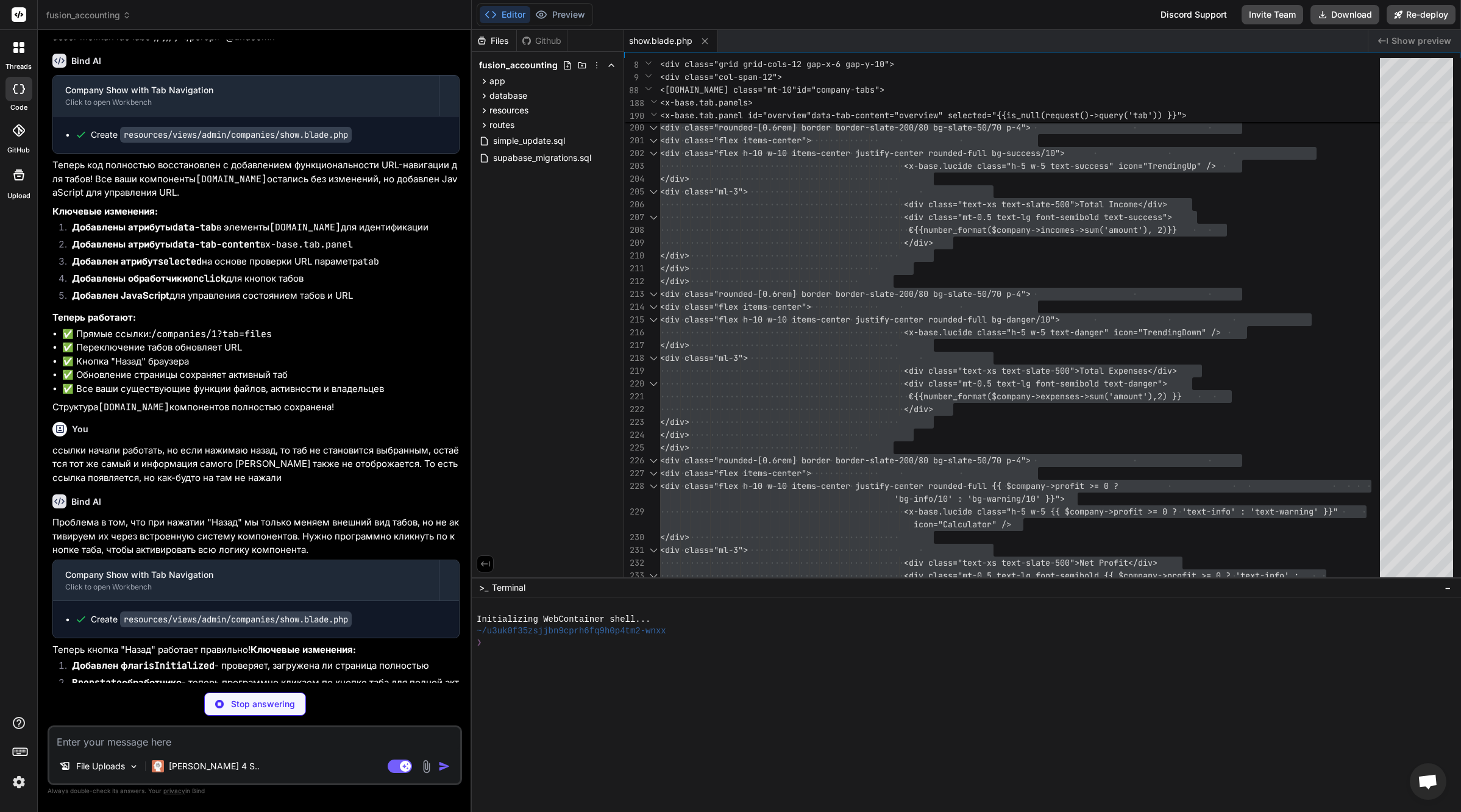
scroll to position [33074, 0]
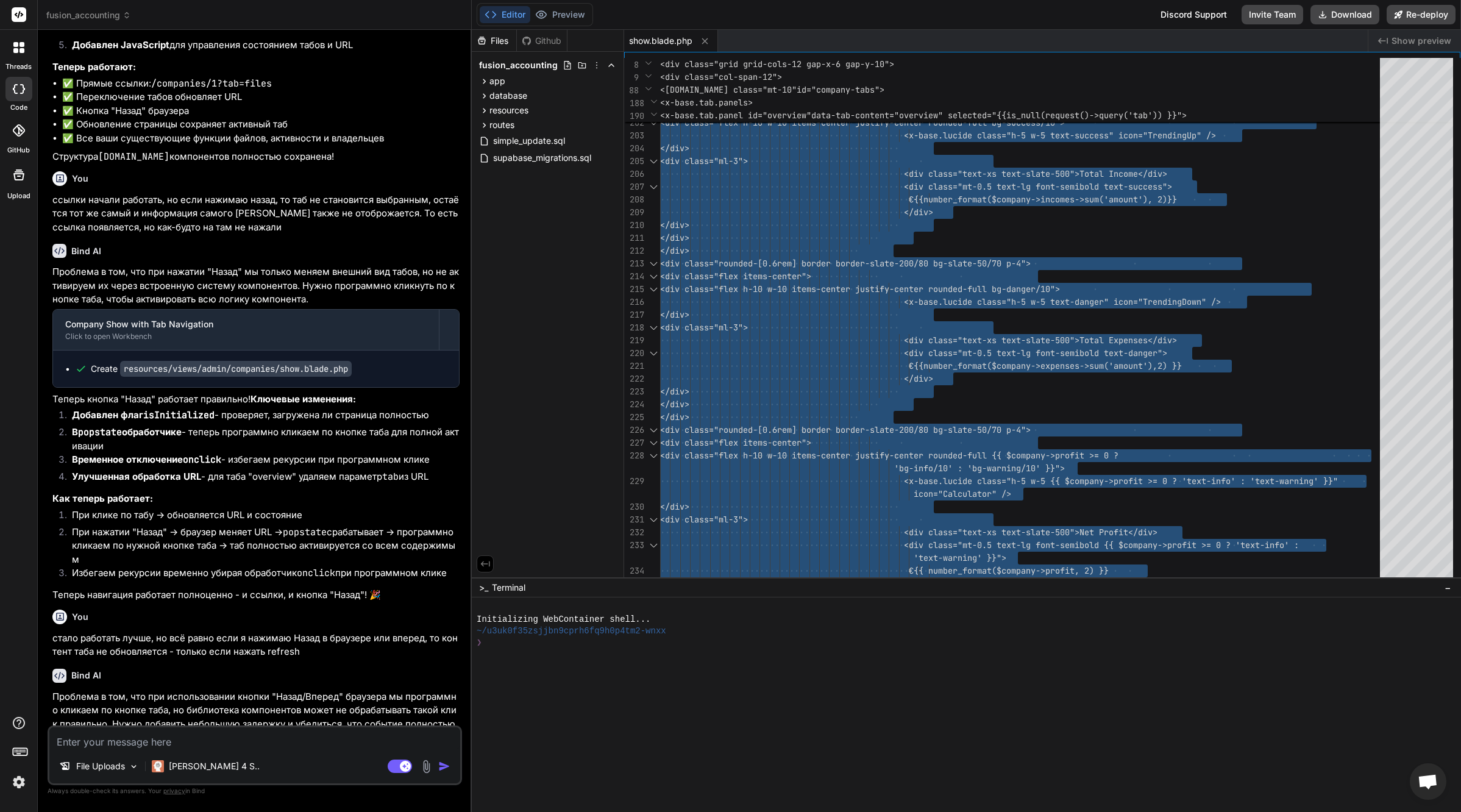
scroll to position [33279, 0]
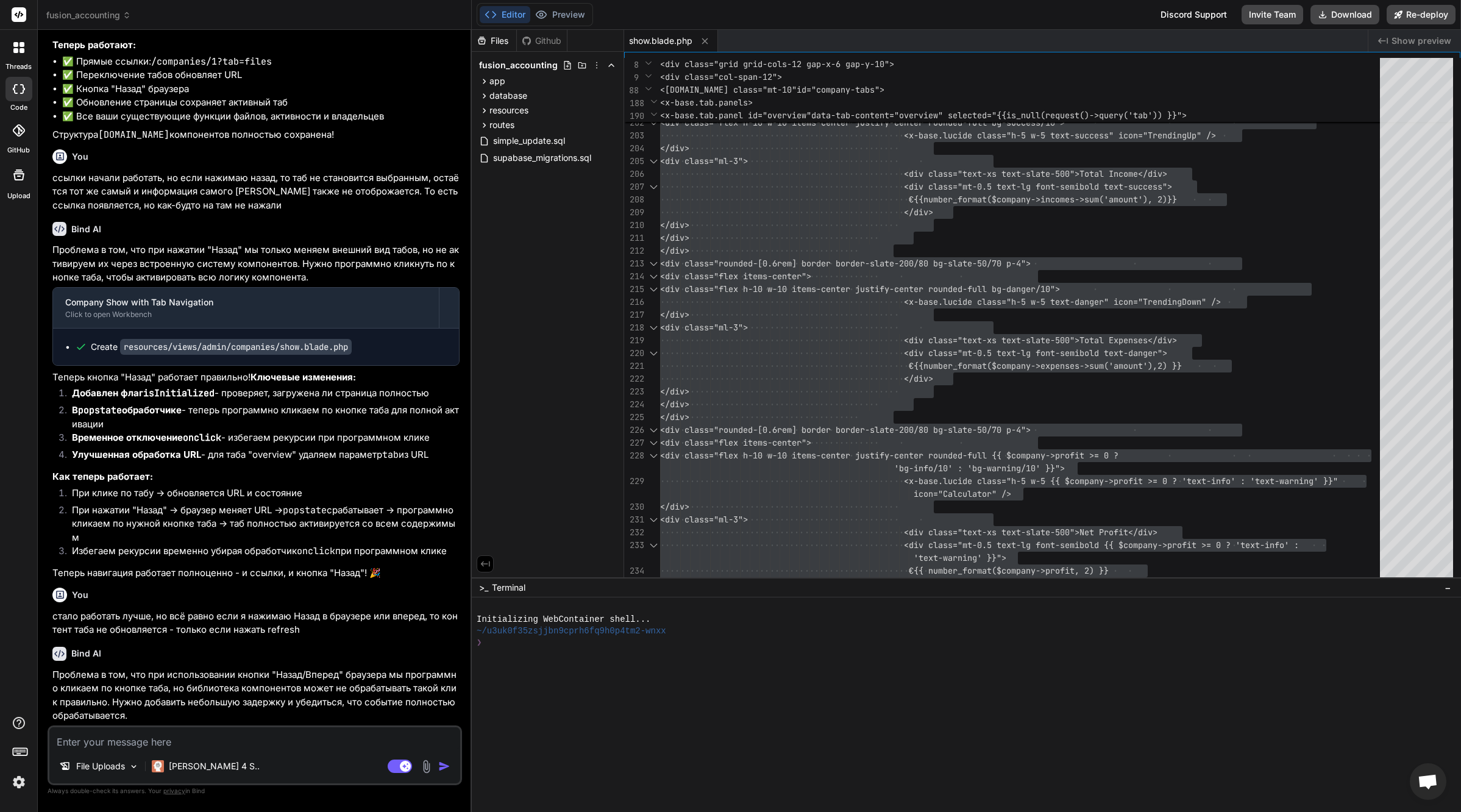
click at [258, 745] on textarea at bounding box center [255, 738] width 411 height 22
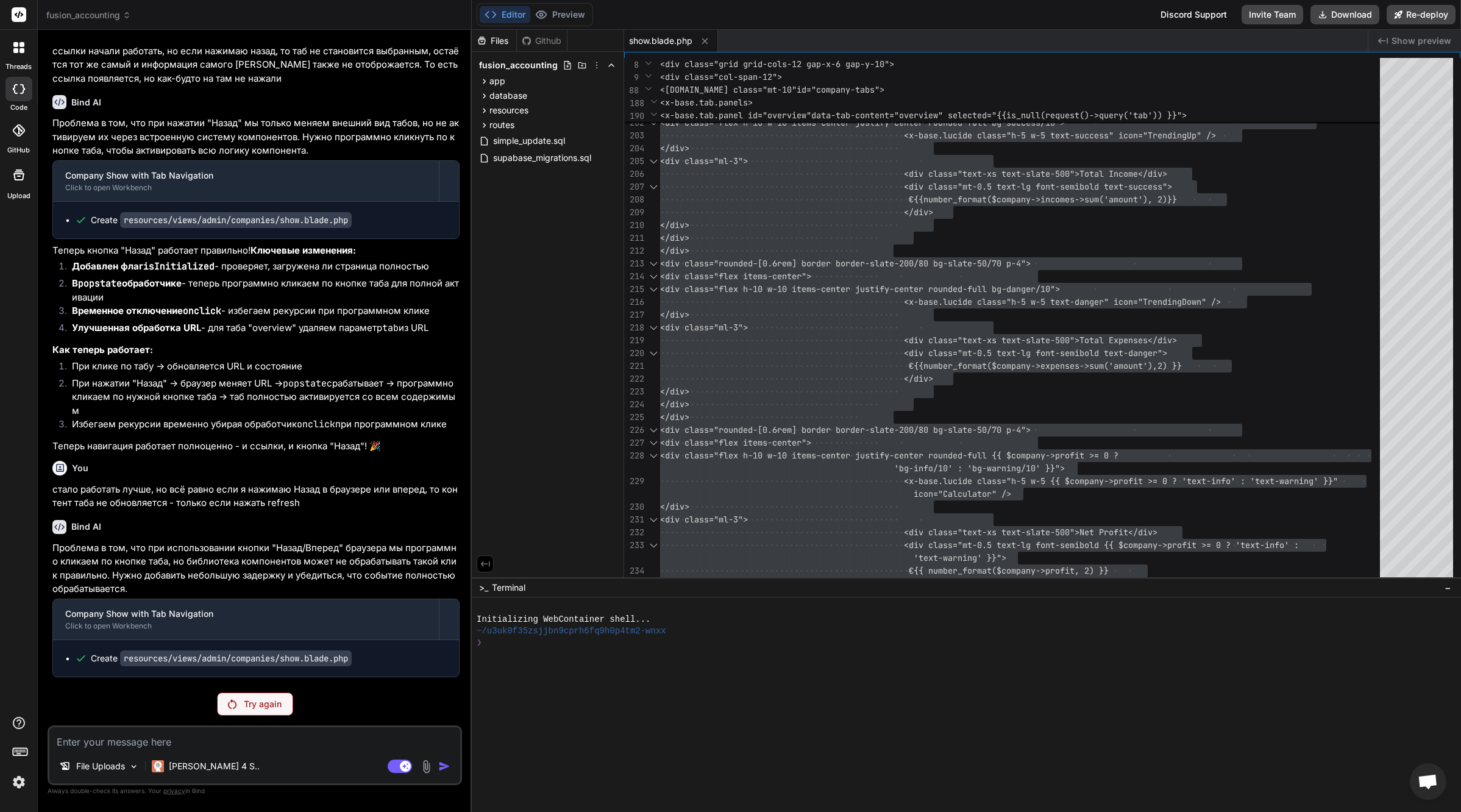
scroll to position [33363, 0]
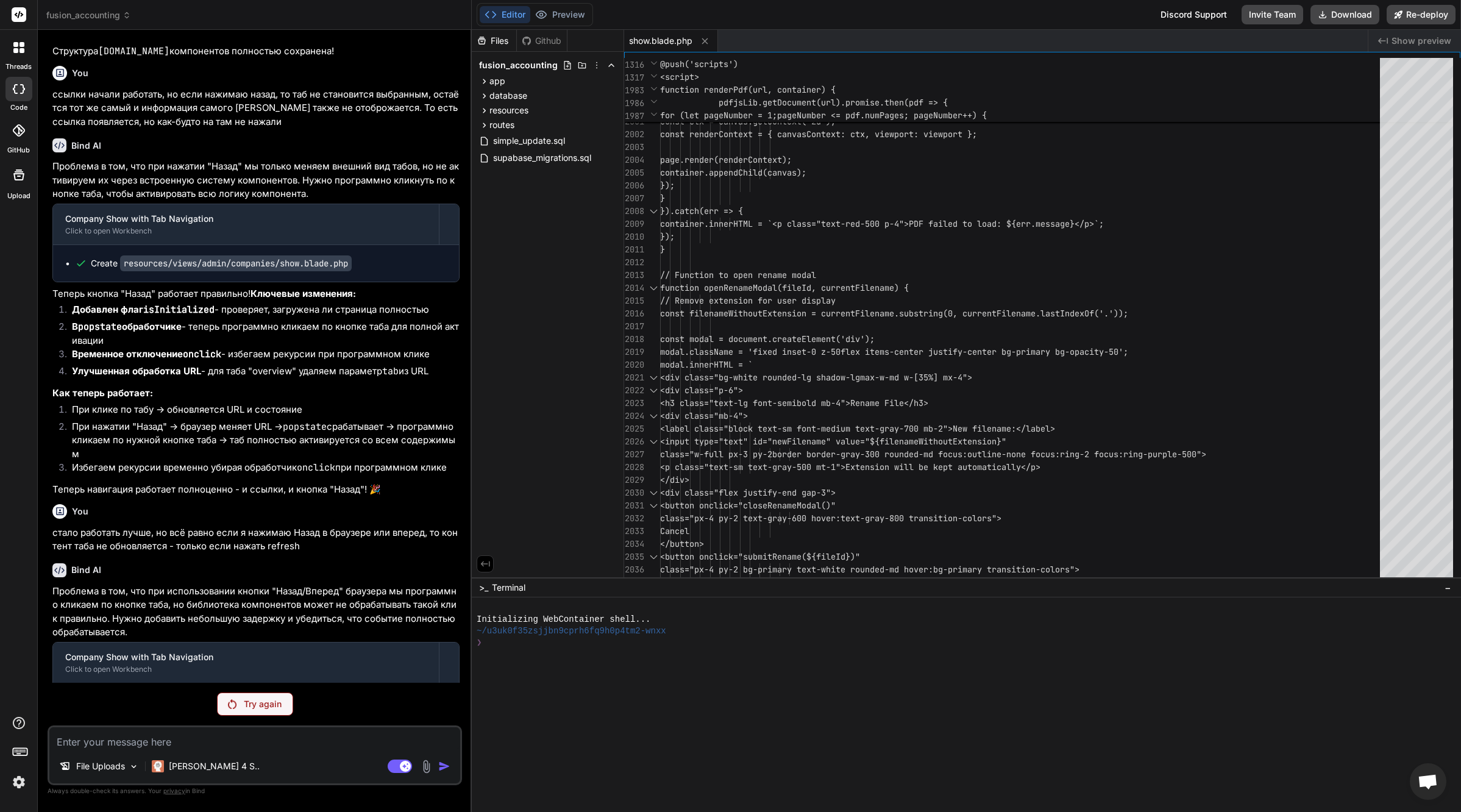
click at [263, 702] on p "Try again" at bounding box center [262, 704] width 38 height 13
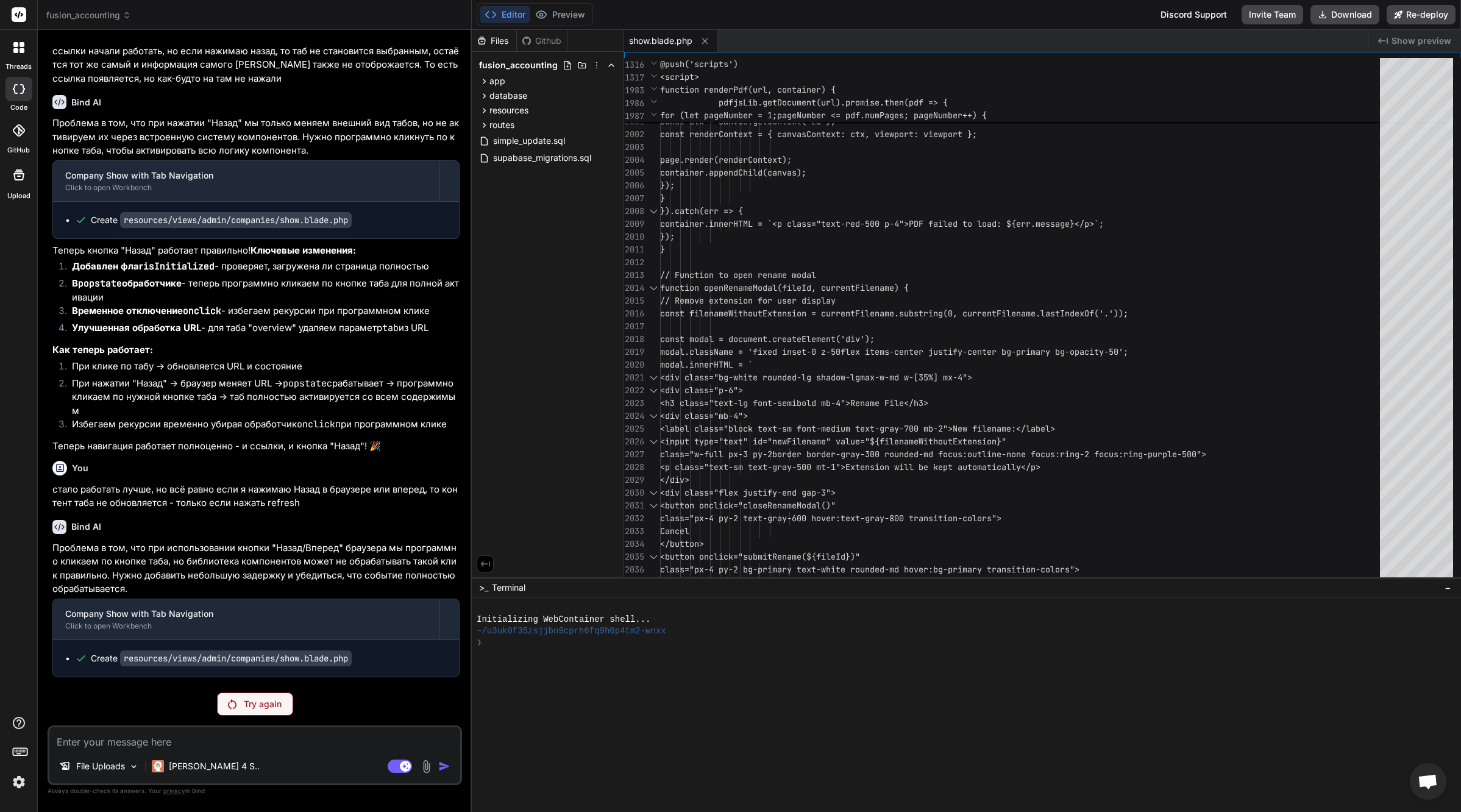
scroll to position [33363, 0]
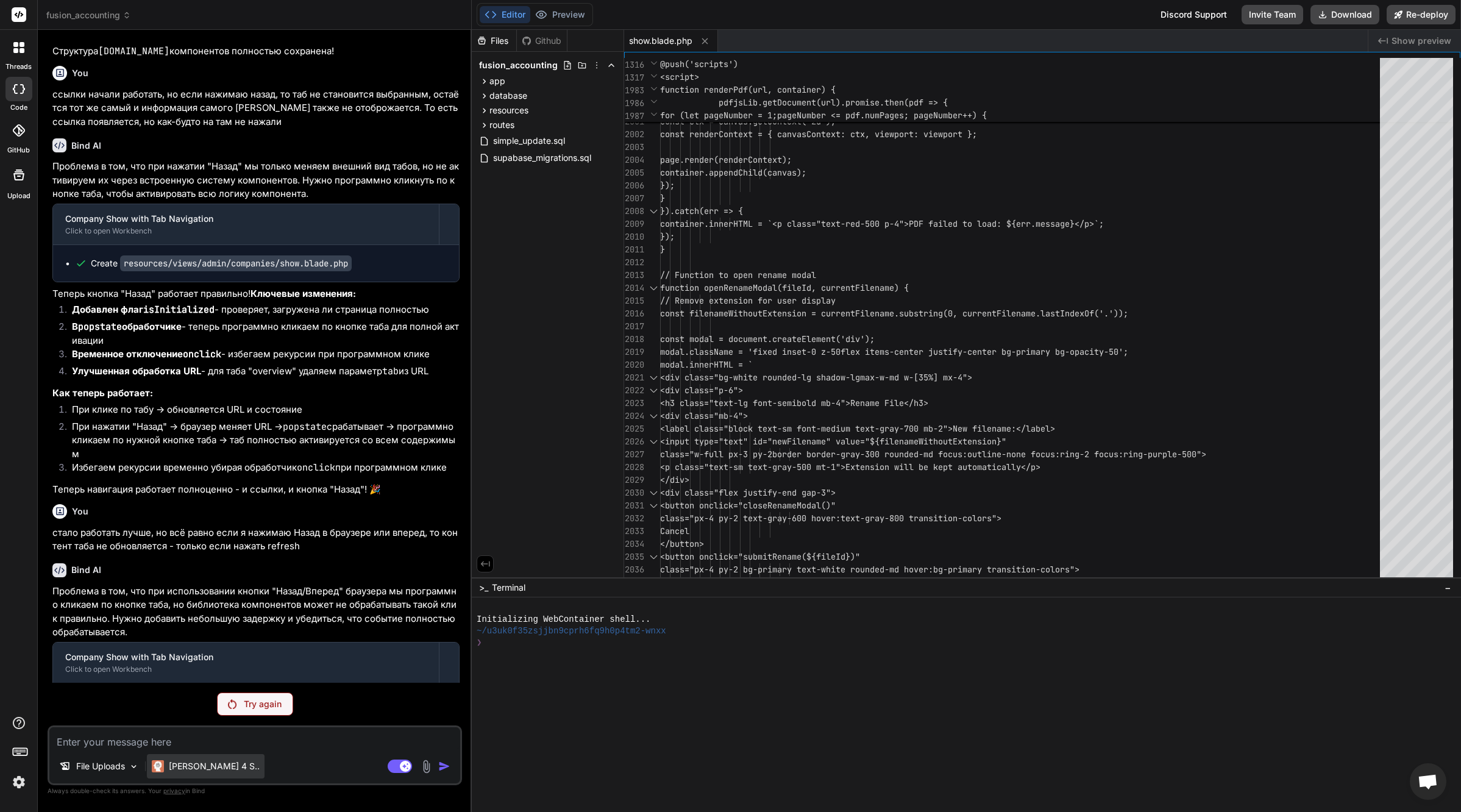
click at [207, 766] on p "Claude 4 S.." at bounding box center [214, 766] width 91 height 13
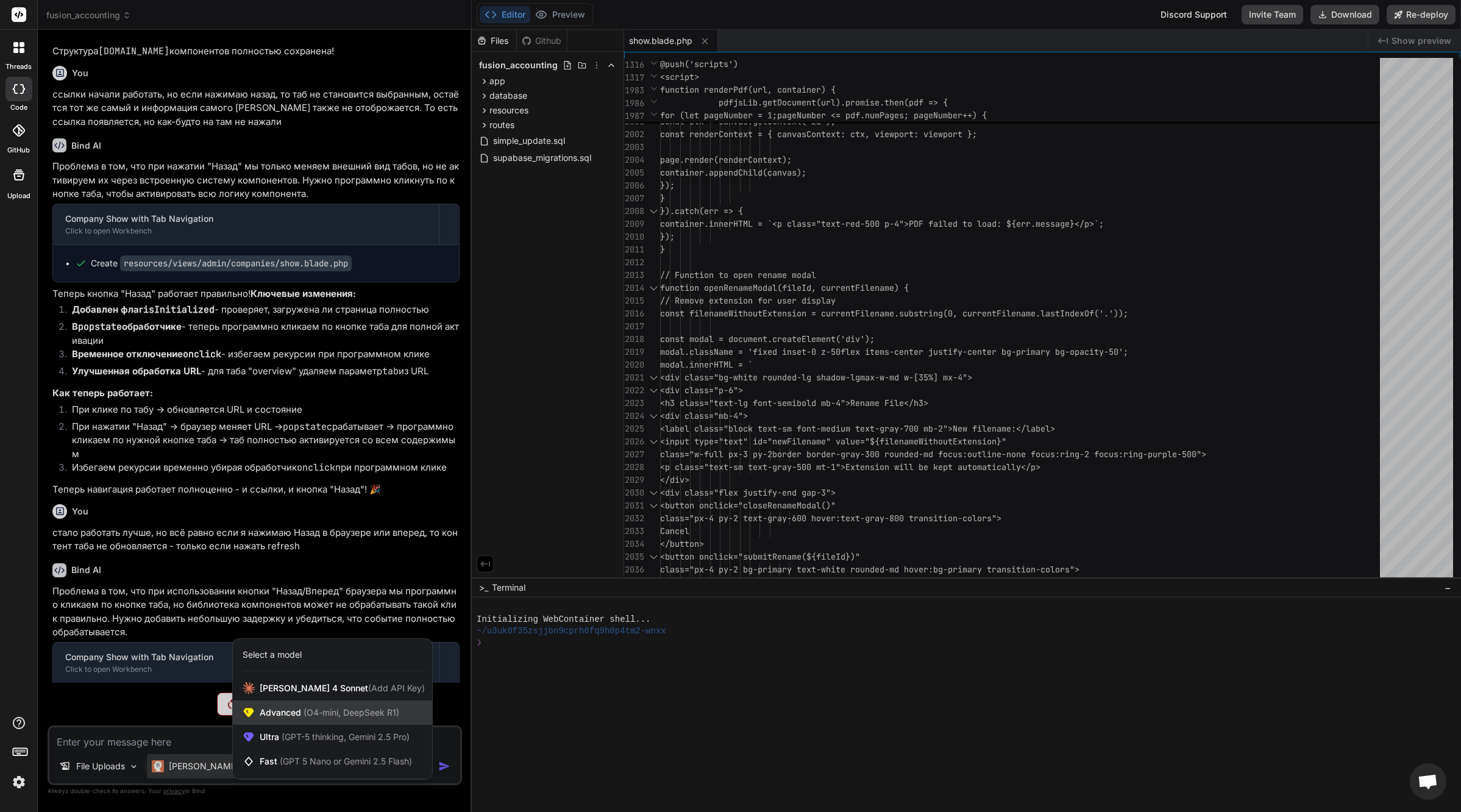
click at [304, 712] on span "(O4-mini, DeepSeek R1)" at bounding box center [350, 712] width 98 height 10
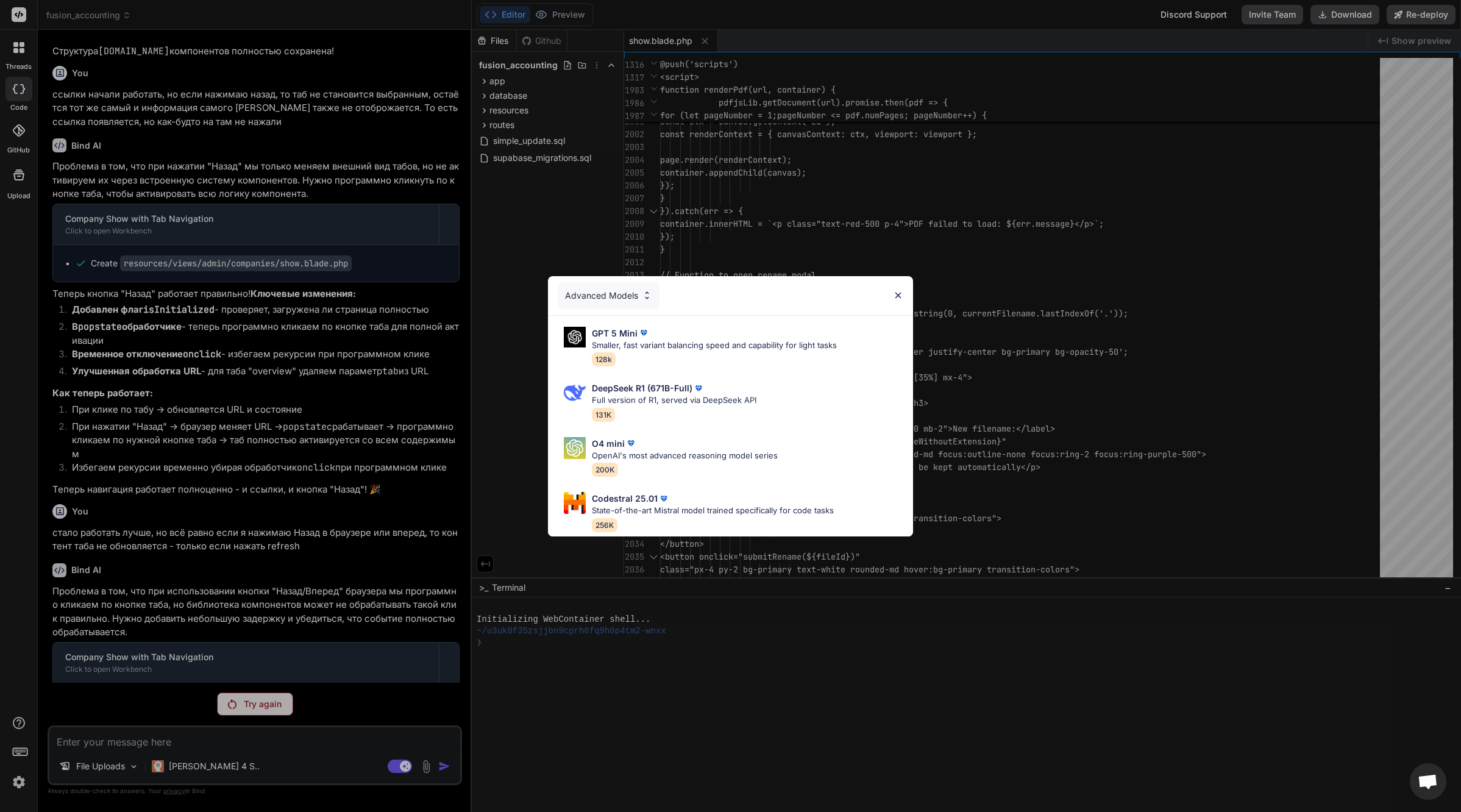
click at [646, 290] on img at bounding box center [647, 295] width 10 height 10
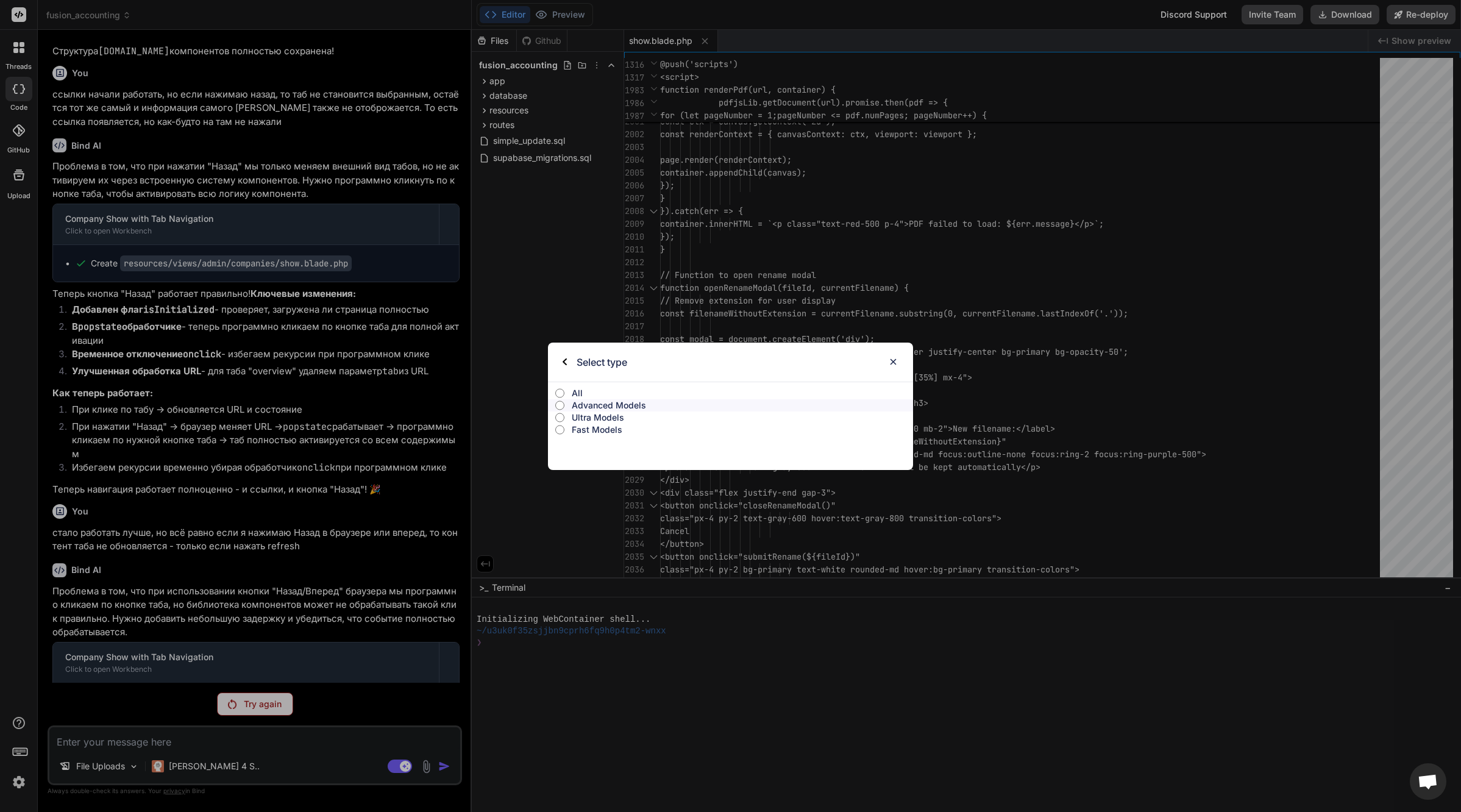
click at [595, 417] on p "Ultra Models" at bounding box center [742, 417] width 342 height 13
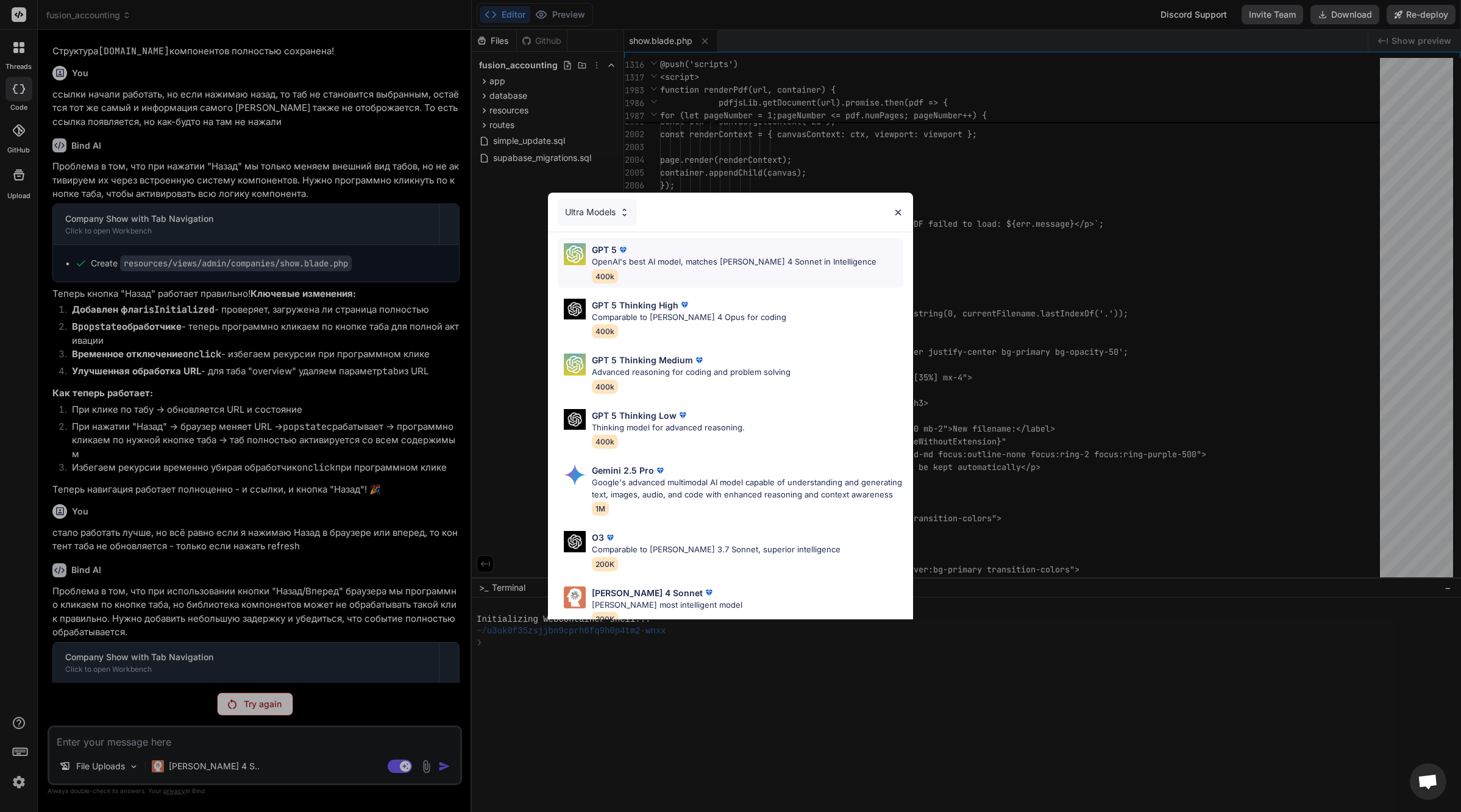
click at [771, 264] on p "OpenAI's best AI model, matches Claude 4 Sonnet in Intelligence" at bounding box center [734, 262] width 285 height 13
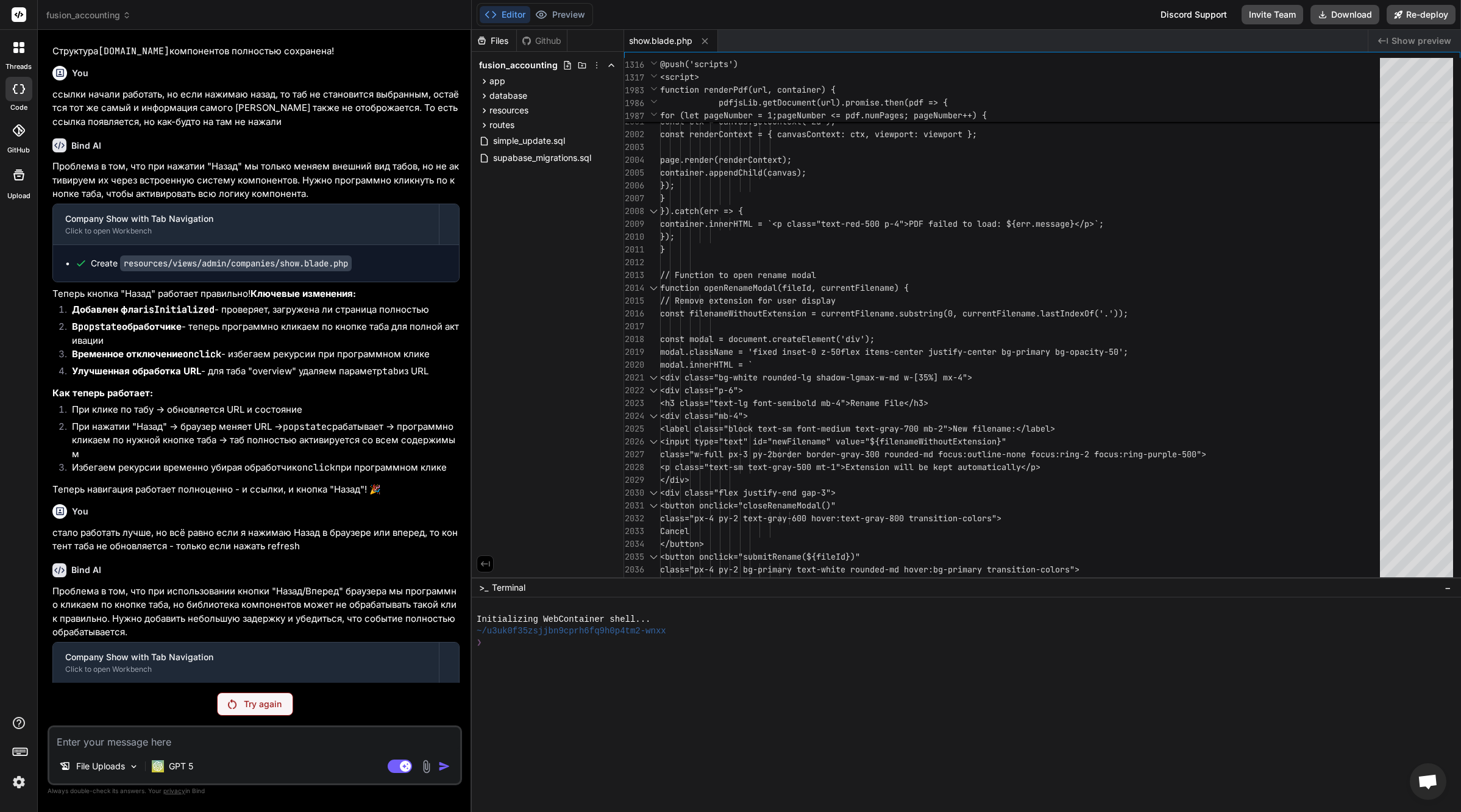
click at [275, 704] on p "Try again" at bounding box center [262, 704] width 38 height 13
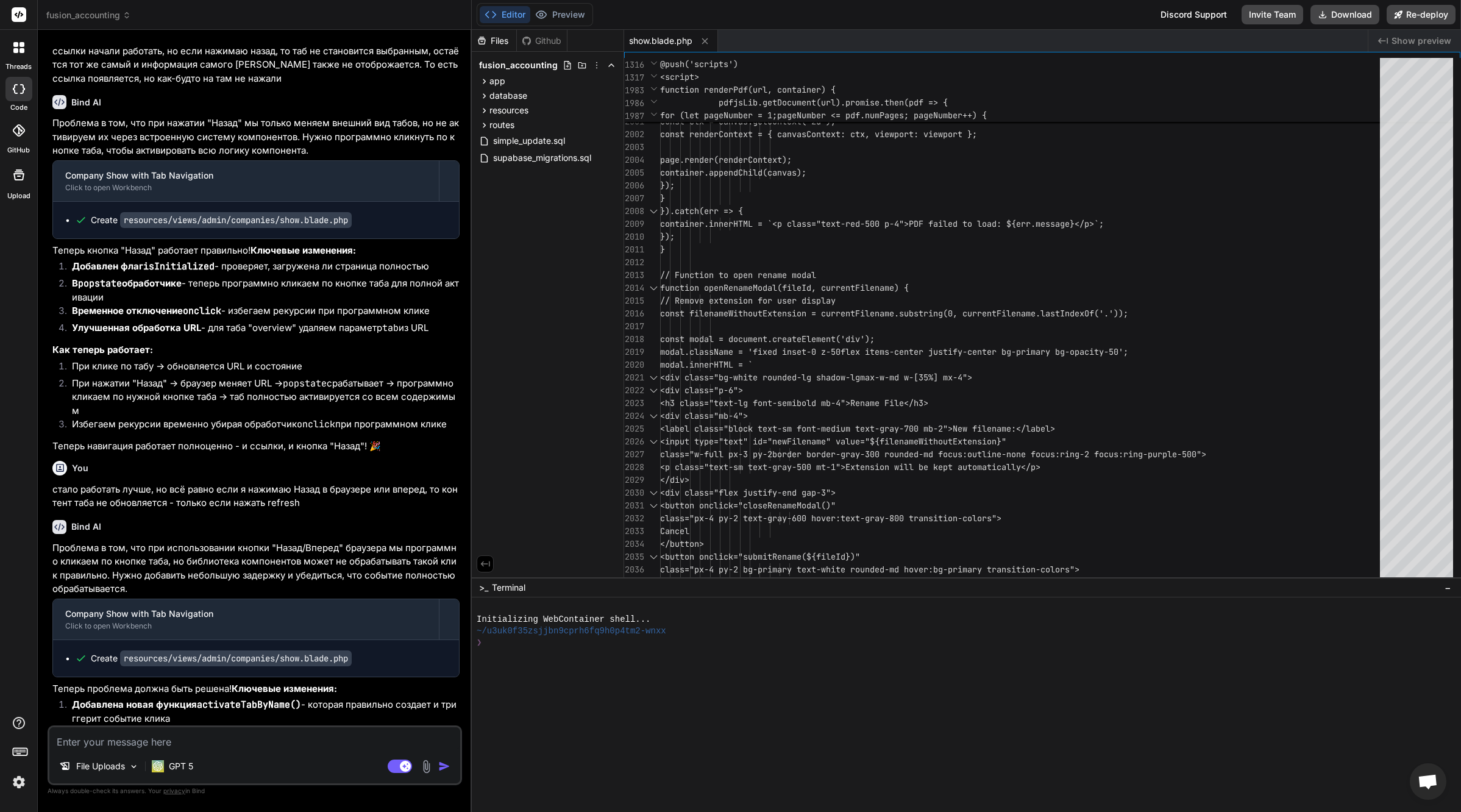
scroll to position [33505, 0]
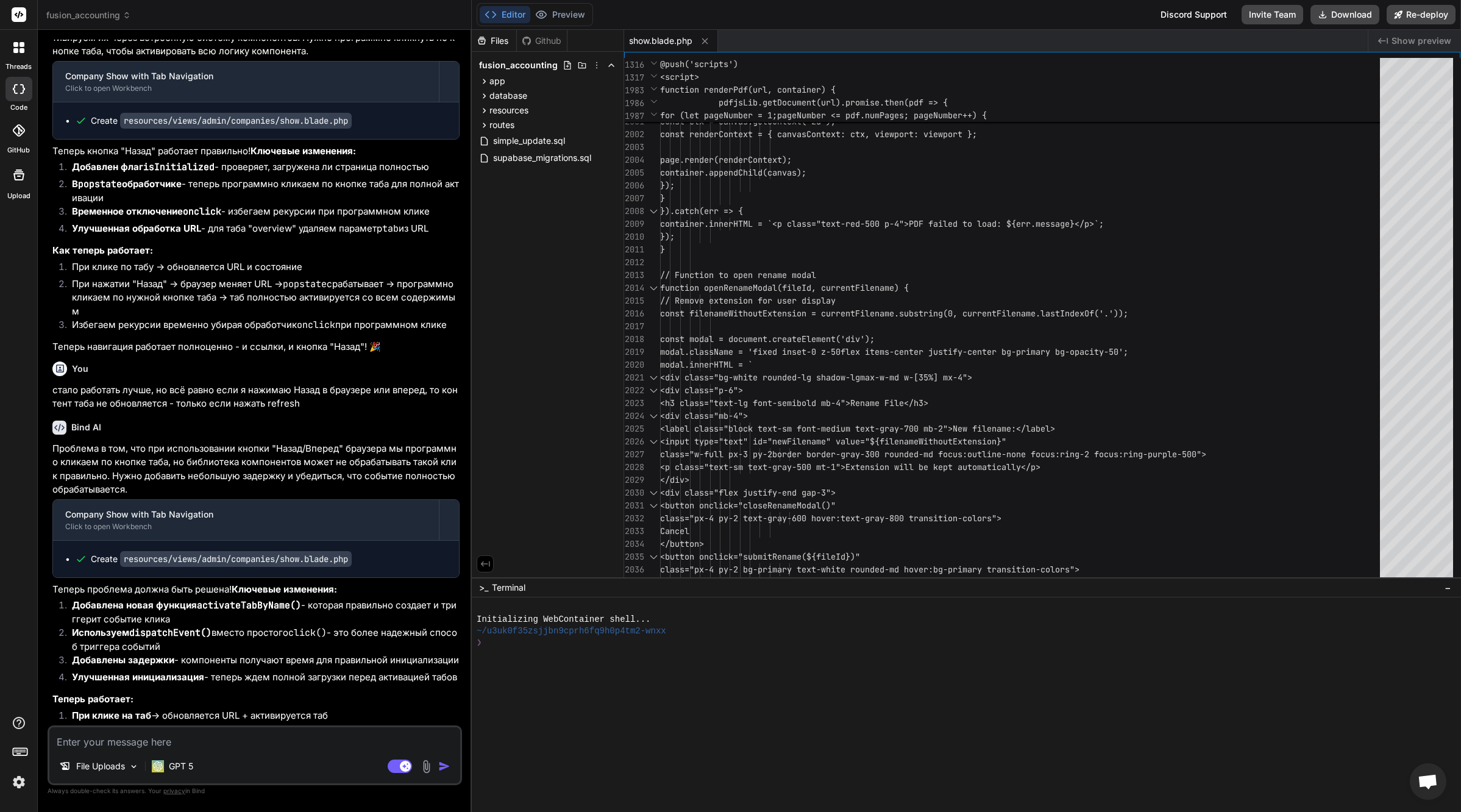
click at [136, 740] on textarea at bounding box center [255, 738] width 411 height 22
click at [145, 740] on textarea "да, да" at bounding box center [255, 738] width 411 height 22
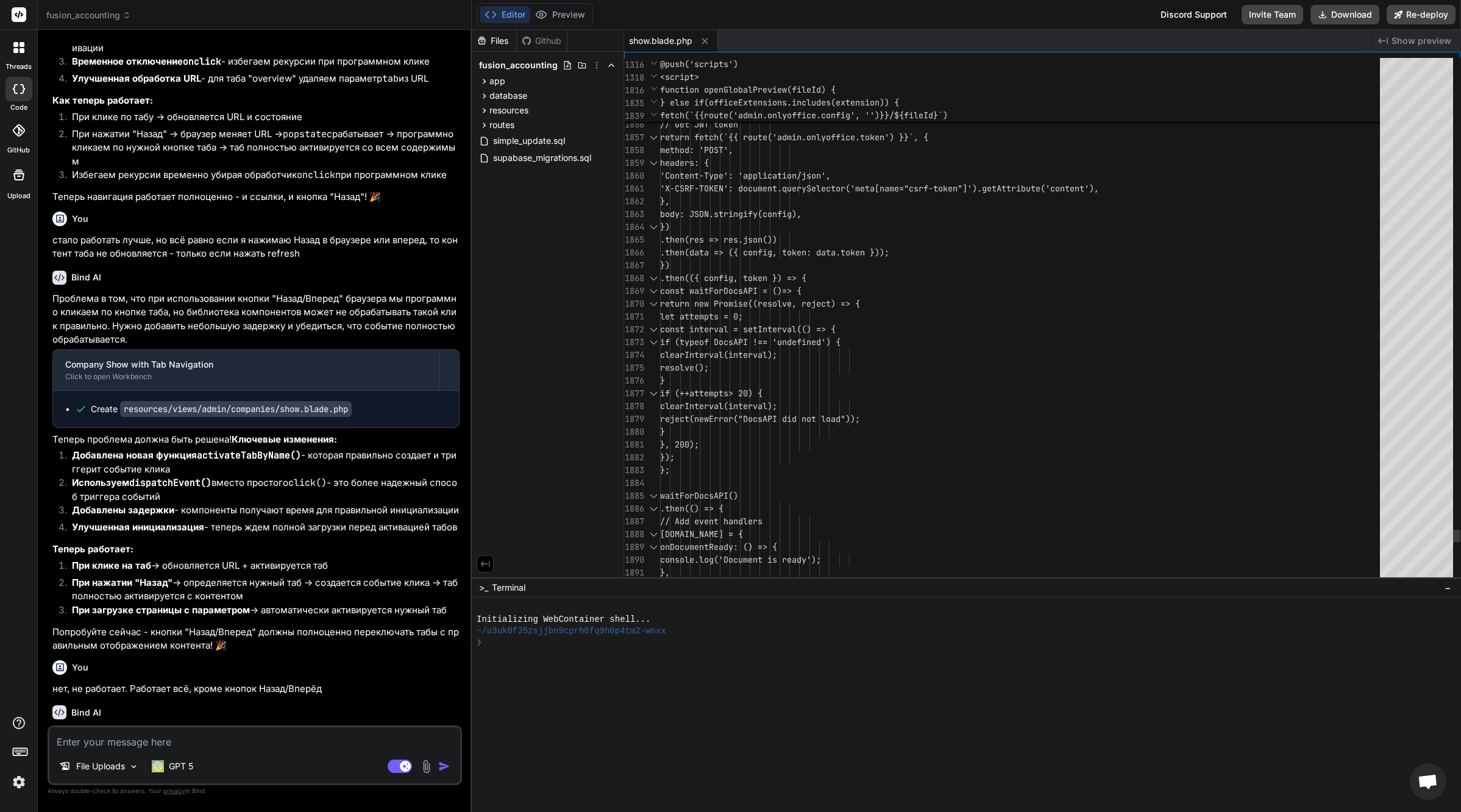
scroll to position [103, 0]
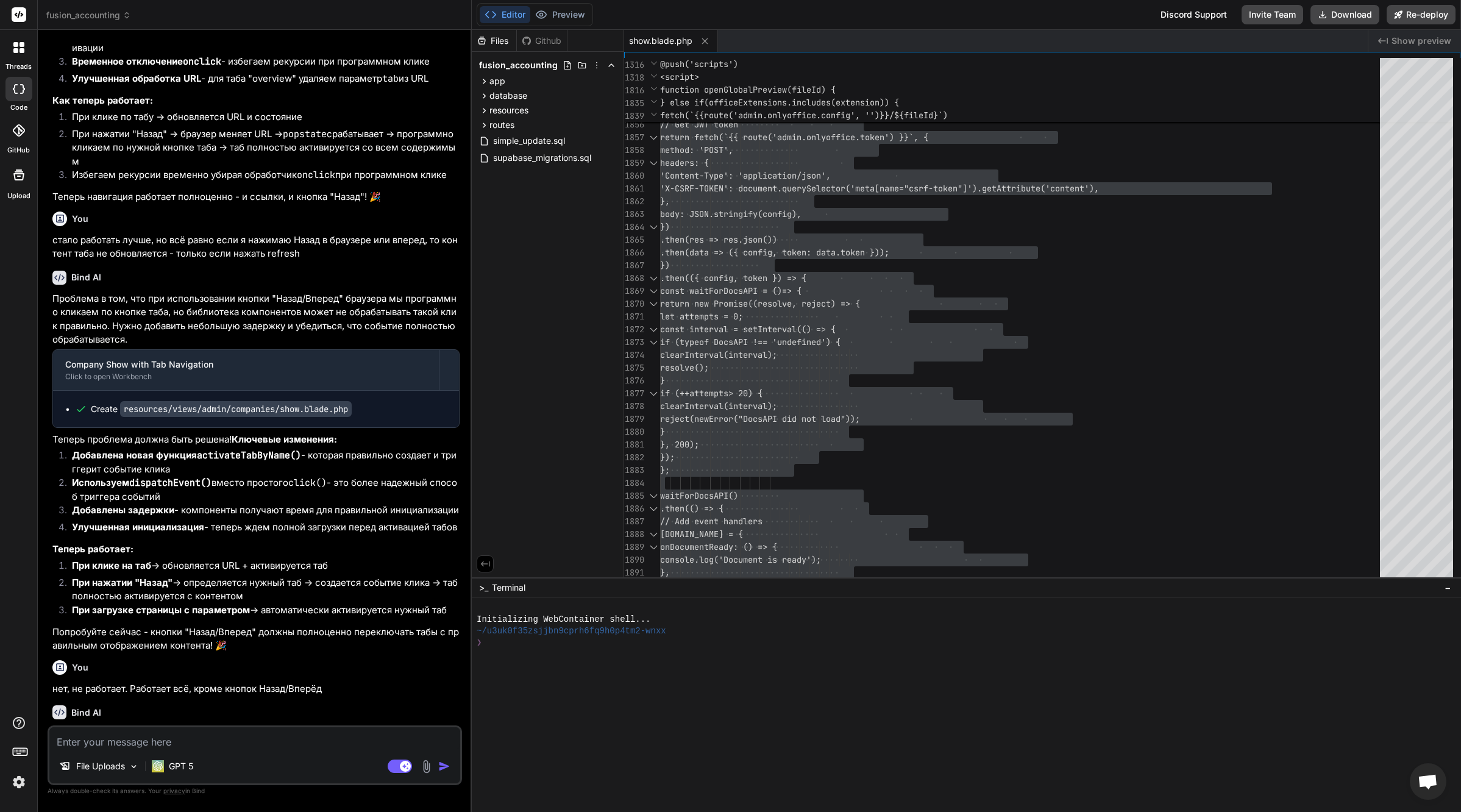
click at [355, 695] on div "Bind AI Sure — here’s the plan to make Back/Forward reliably switch tabs withou…" at bounding box center [256, 788] width 407 height 185
click at [198, 742] on textarea at bounding box center [255, 738] width 411 height 22
click at [244, 747] on textarea at bounding box center [255, 738] width 411 height 22
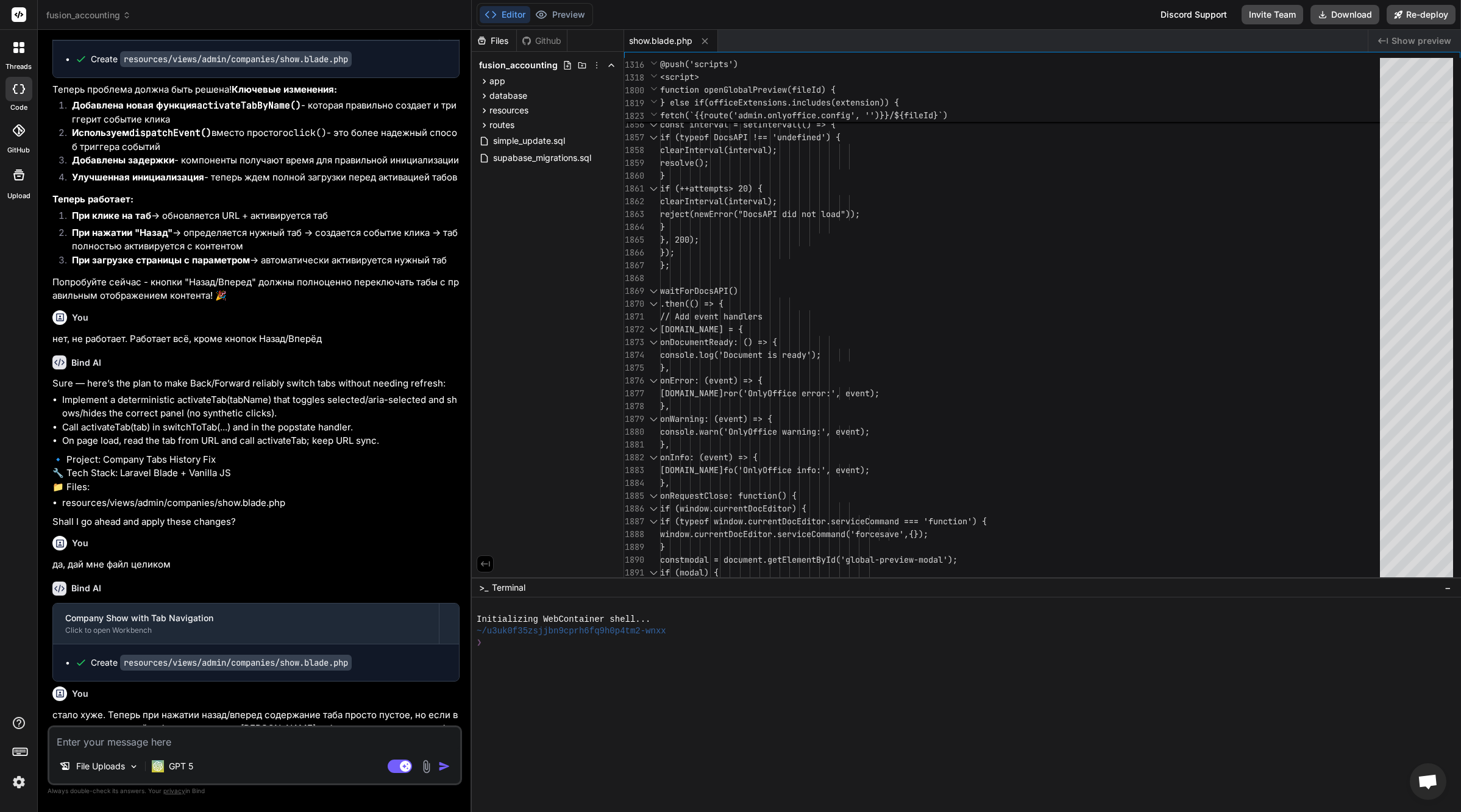
scroll to position [33962, 0]
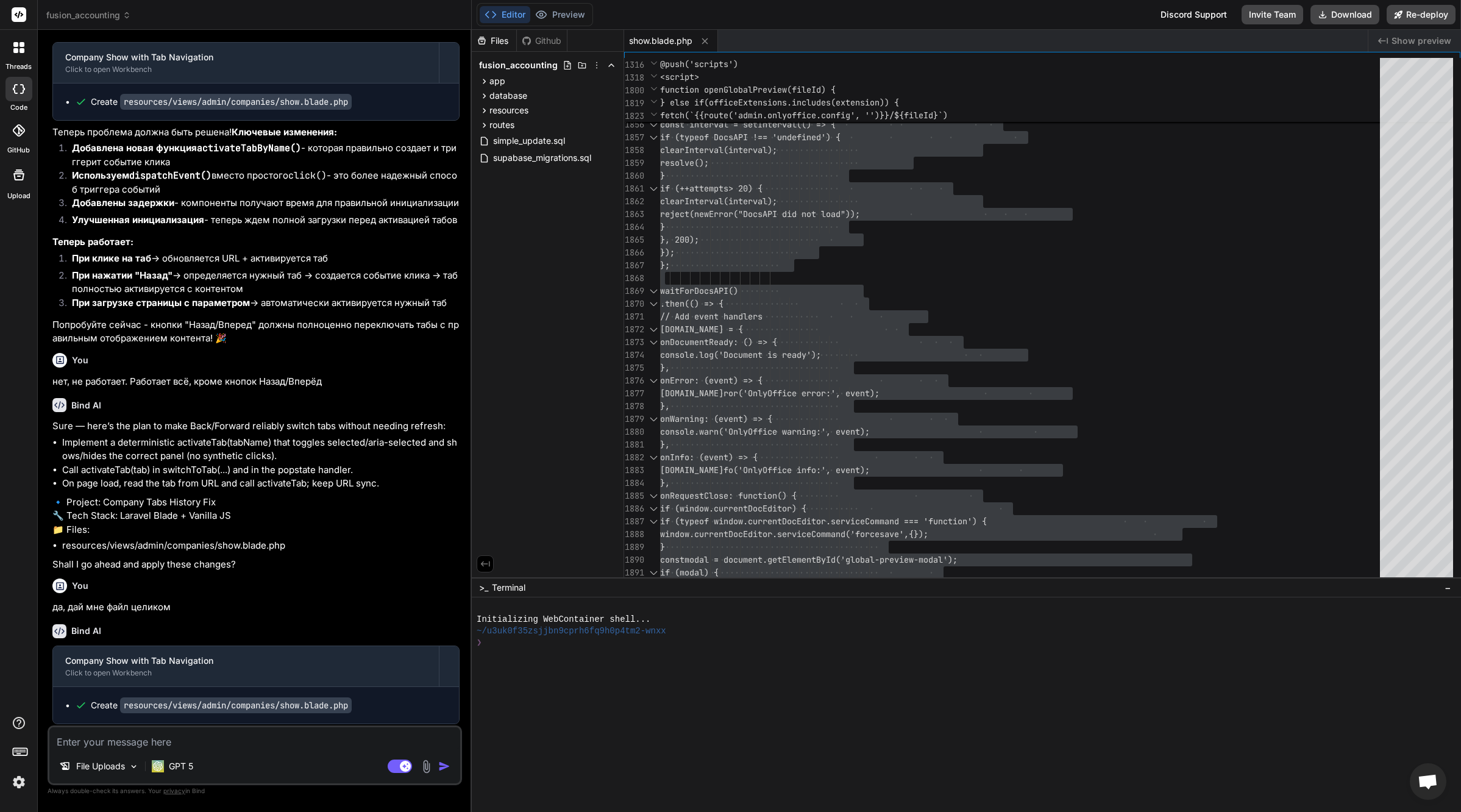
click at [249, 742] on textarea at bounding box center [255, 738] width 411 height 22
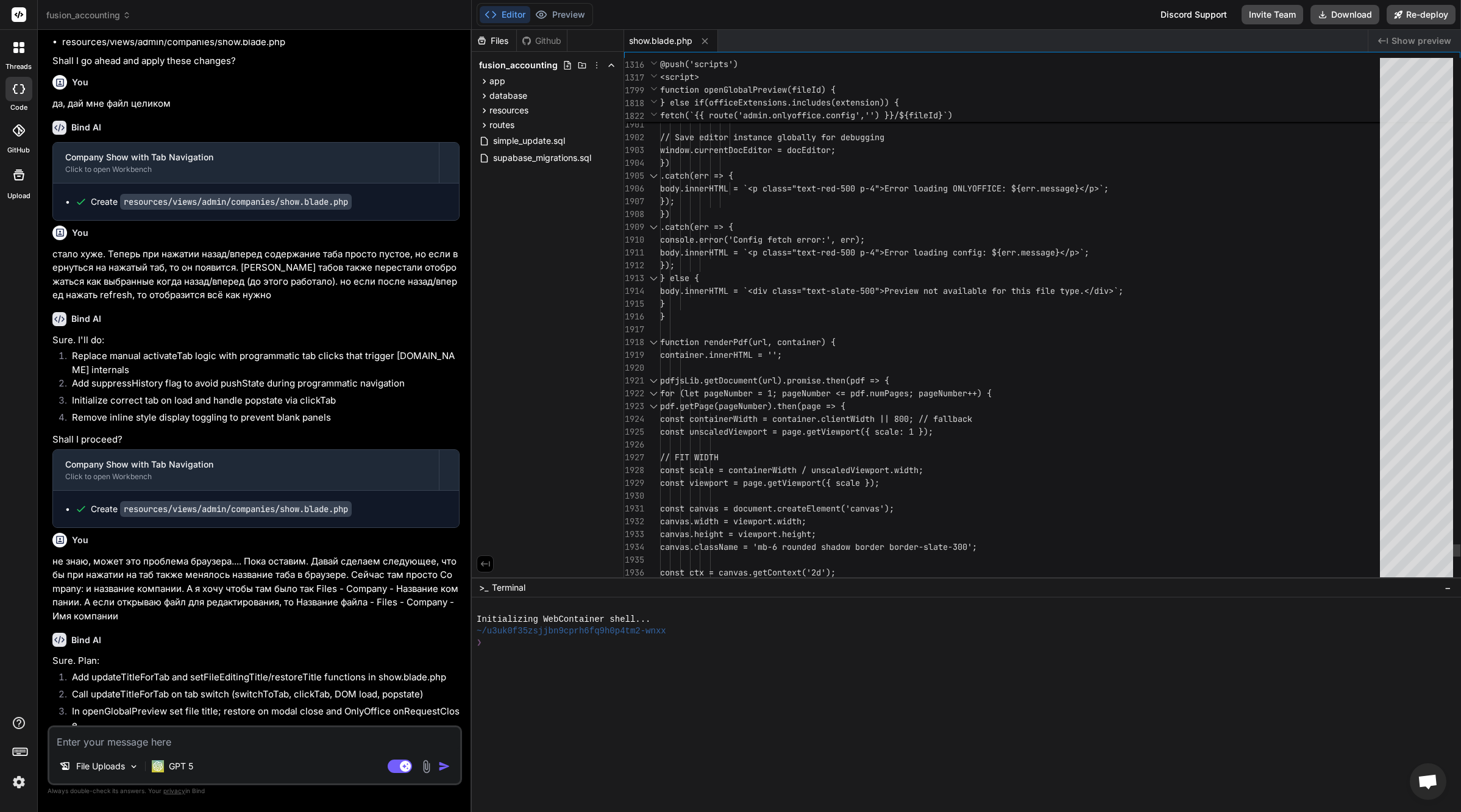
scroll to position [64, 0]
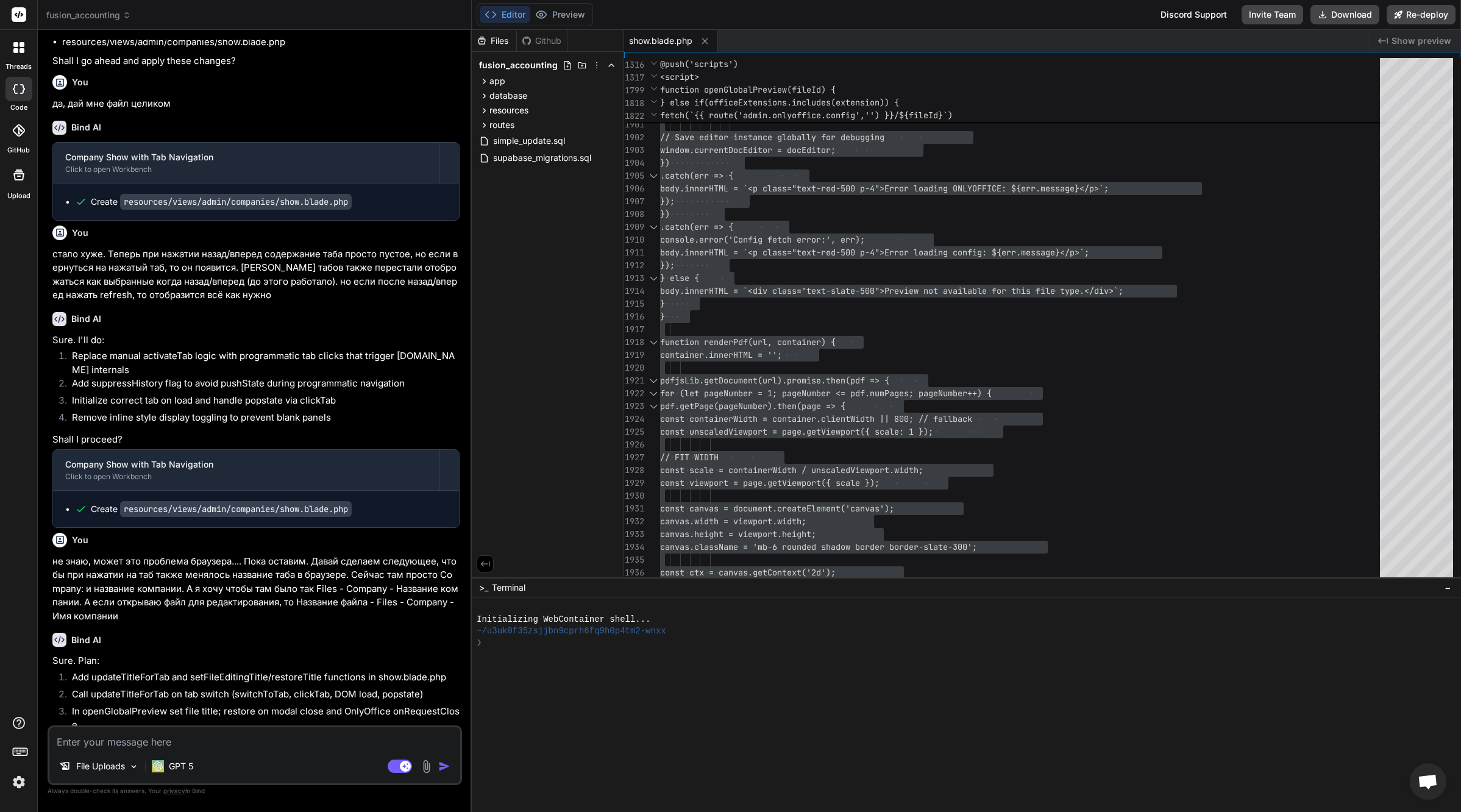
click at [340, 754] on p "Project: Company Tabs Title Update Tech Stack: Laravel Blade + Vanilla JS Files:" at bounding box center [256, 774] width 407 height 41
click at [350, 754] on p "Project: Company Tabs Title Update Tech Stack: Laravel Blade + Vanilla JS Files:" at bounding box center [256, 774] width 407 height 41
click at [201, 704] on li "In openGlobalPreview set file title; restore on modal close and OnlyOffice onRe…" at bounding box center [260, 718] width 398 height 27
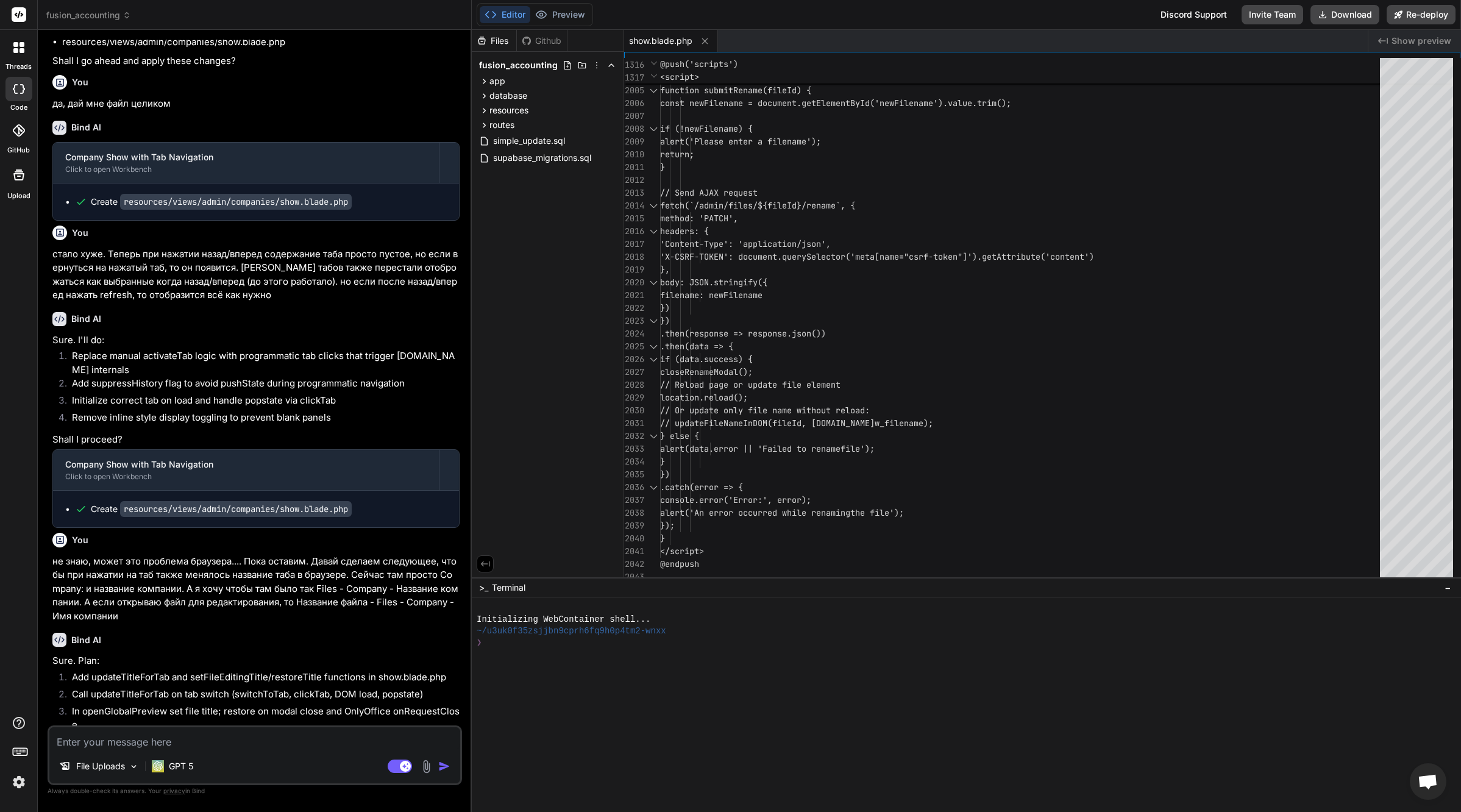
click at [265, 741] on textarea at bounding box center [255, 738] width 411 height 22
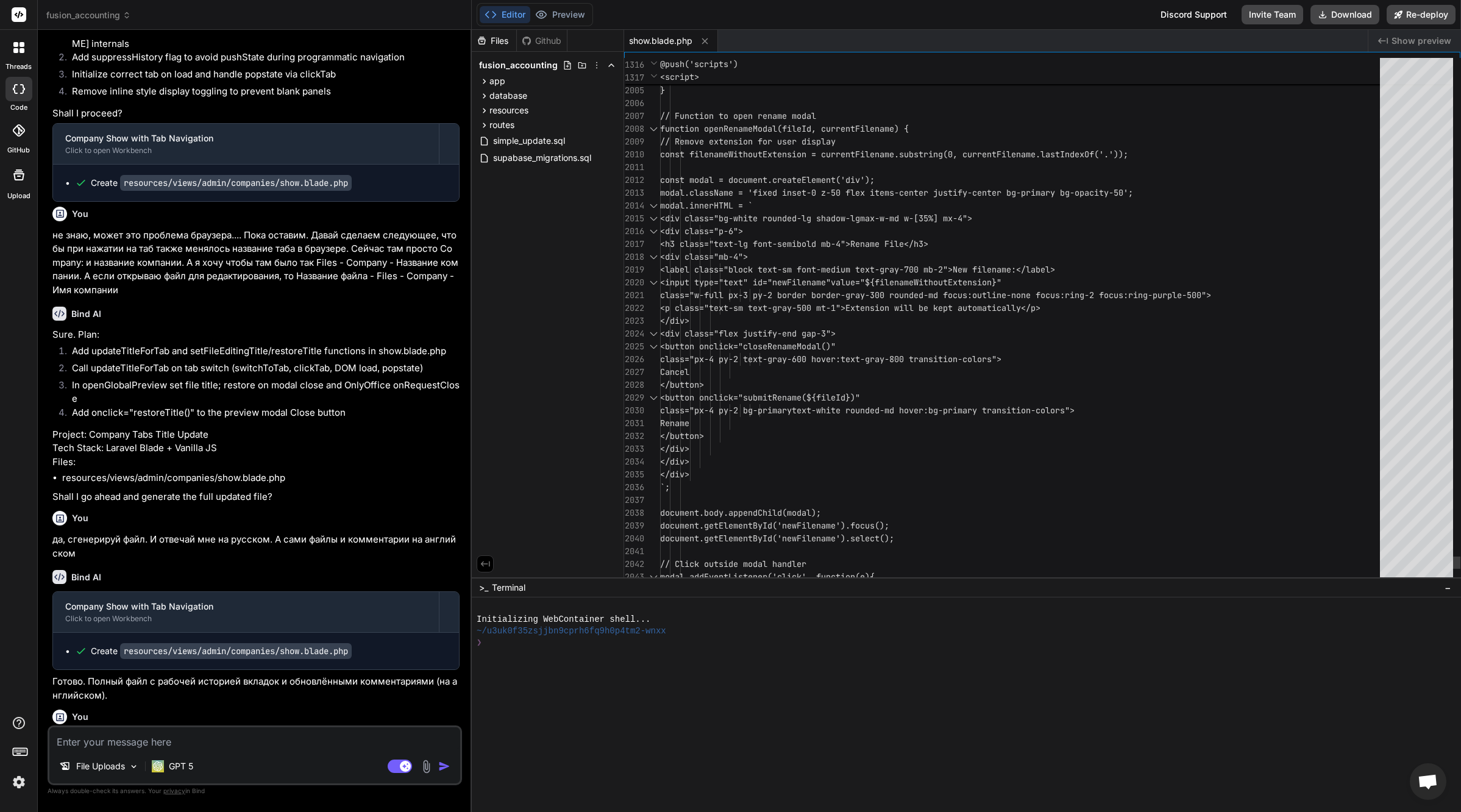
scroll to position [34749, 0]
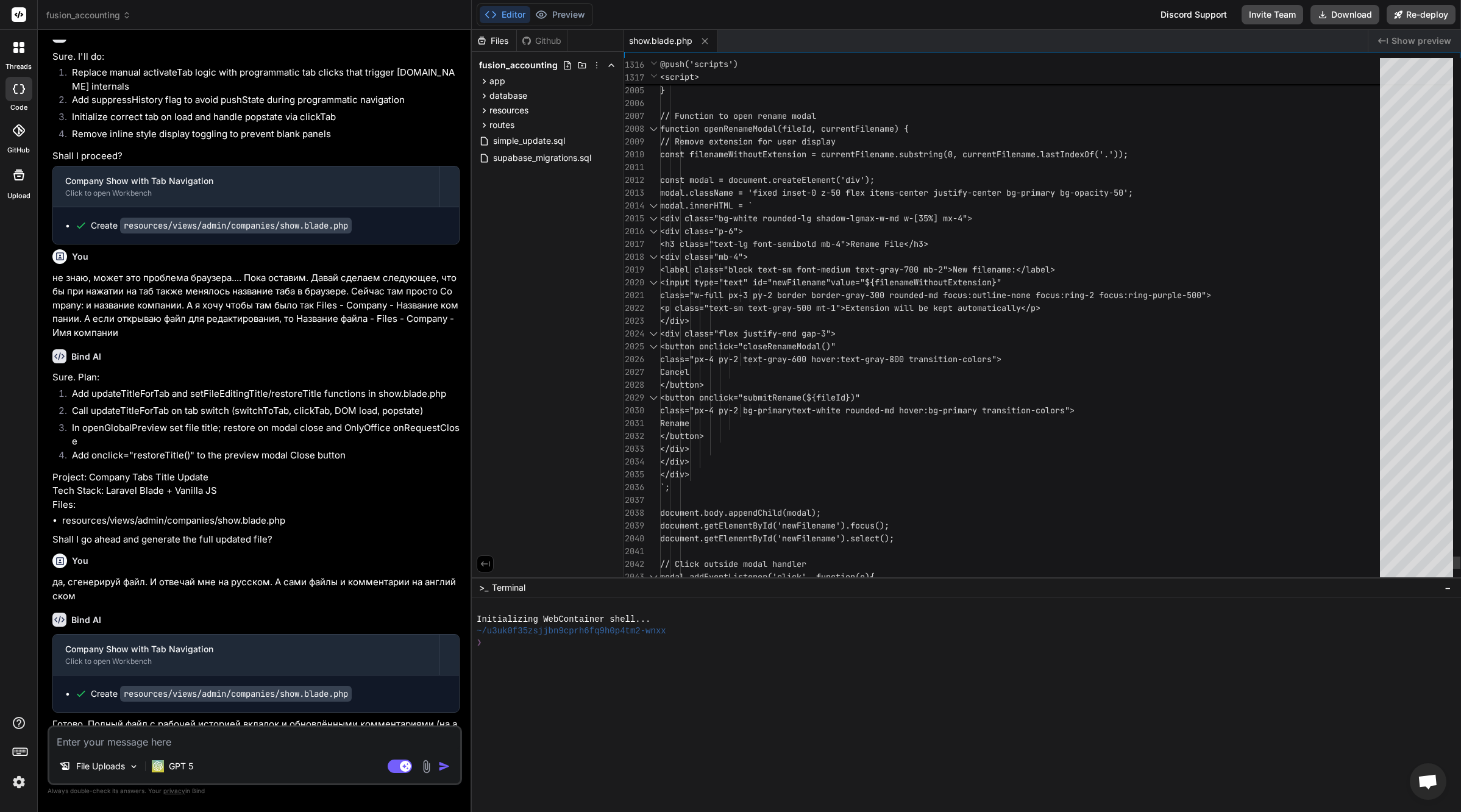
drag, startPoint x: 803, startPoint y: 445, endPoint x: 798, endPoint y: 451, distance: 7.8
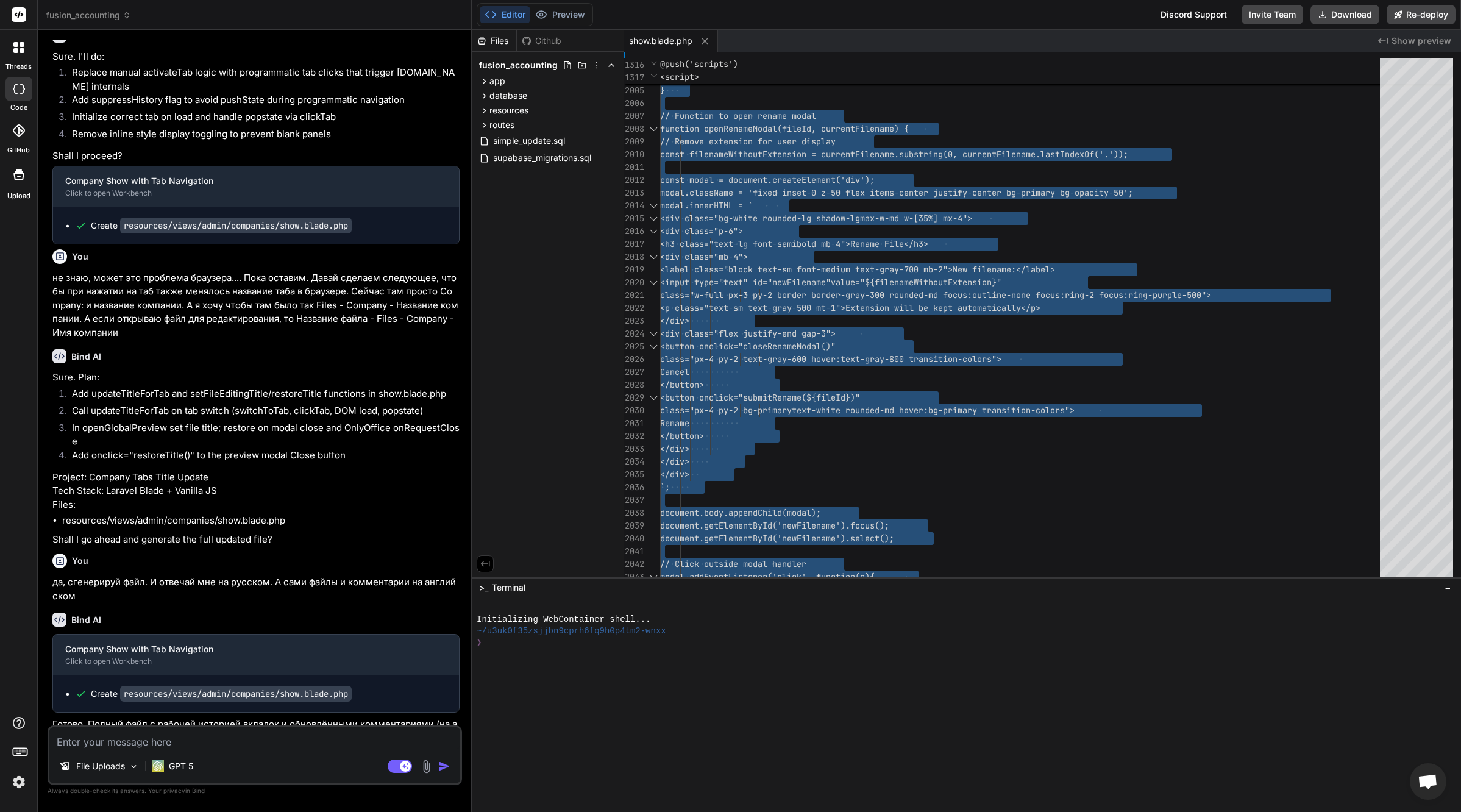
click at [246, 742] on textarea at bounding box center [255, 738] width 411 height 22
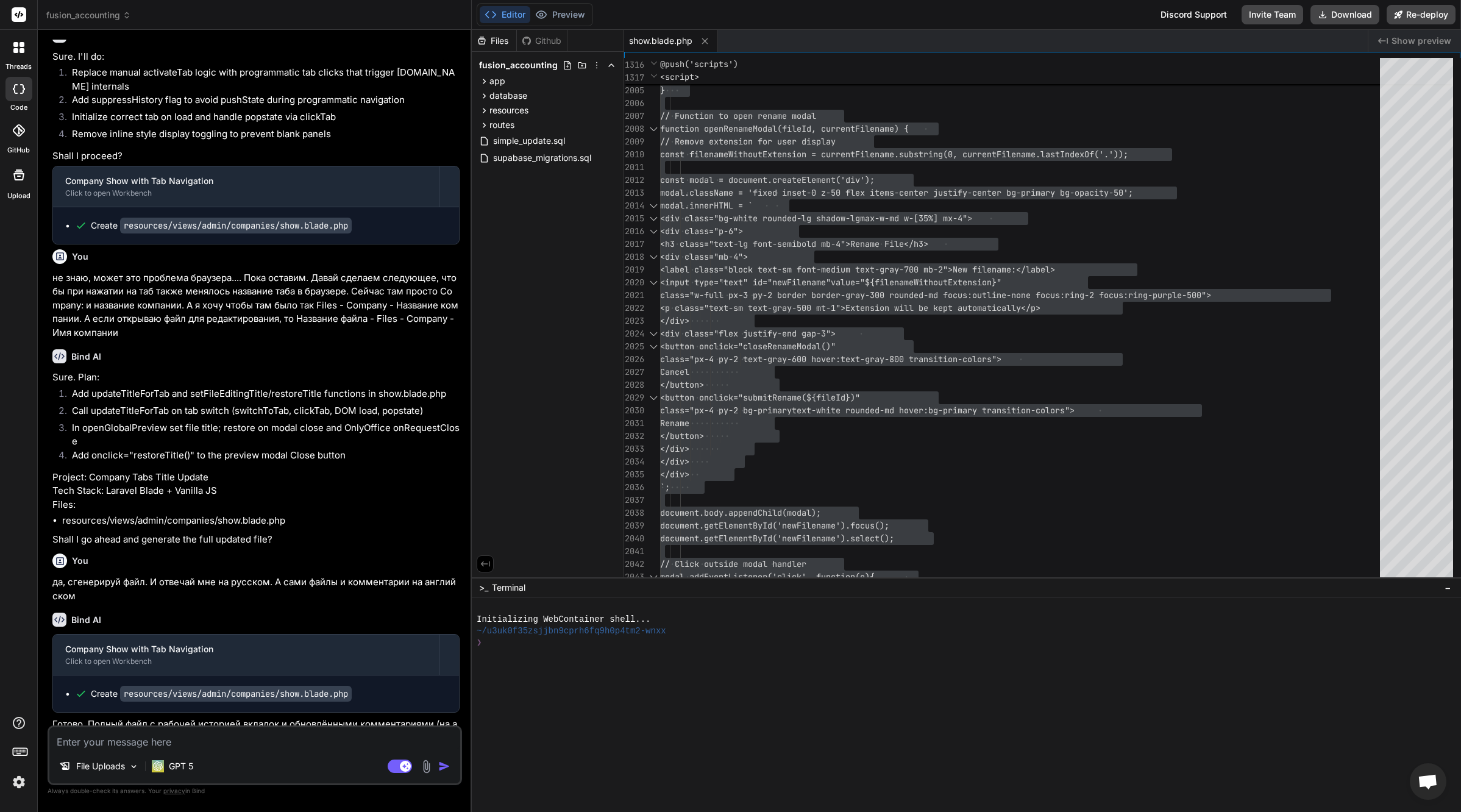
click at [274, 745] on textarea at bounding box center [255, 738] width 411 height 22
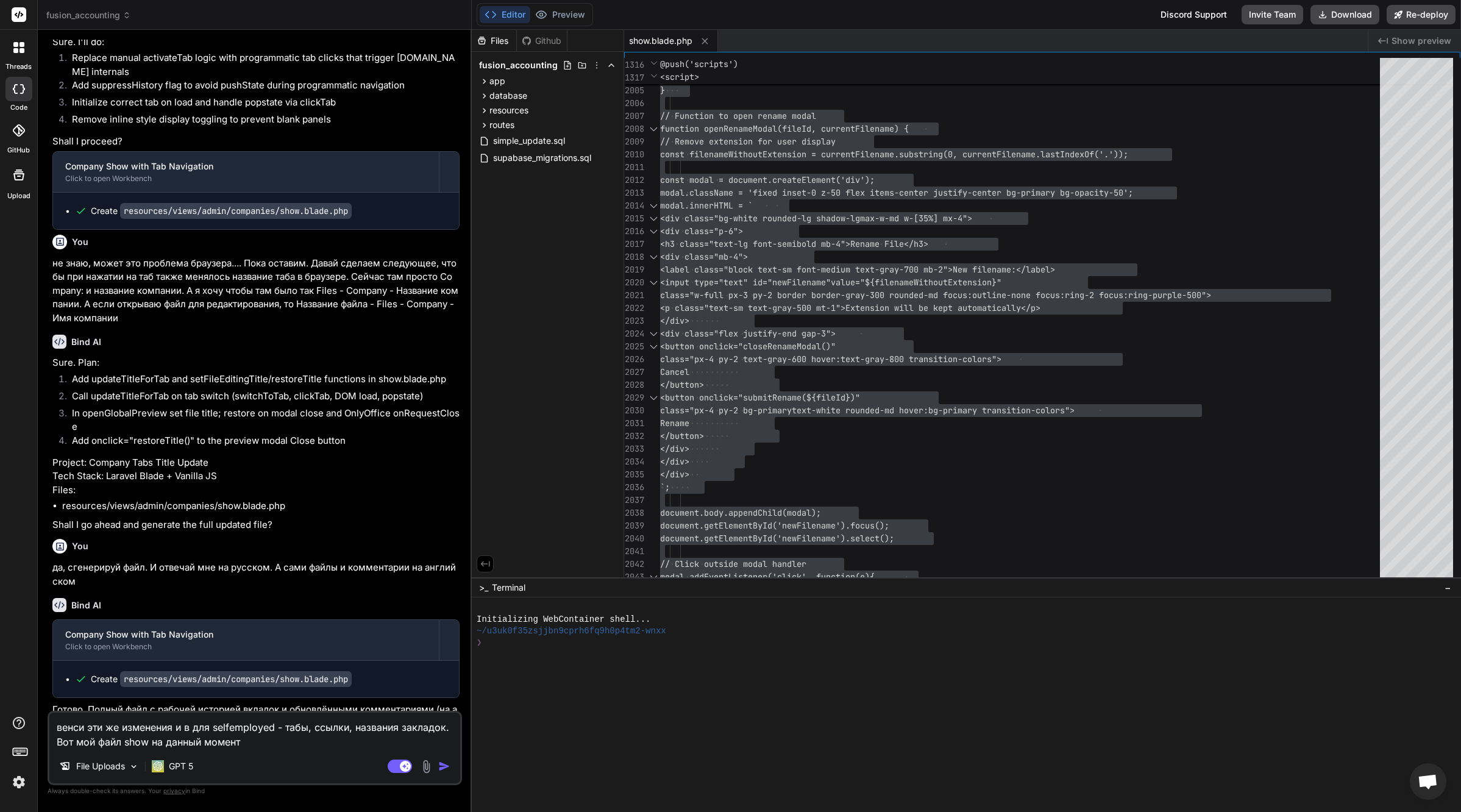
scroll to position [34788, 0]
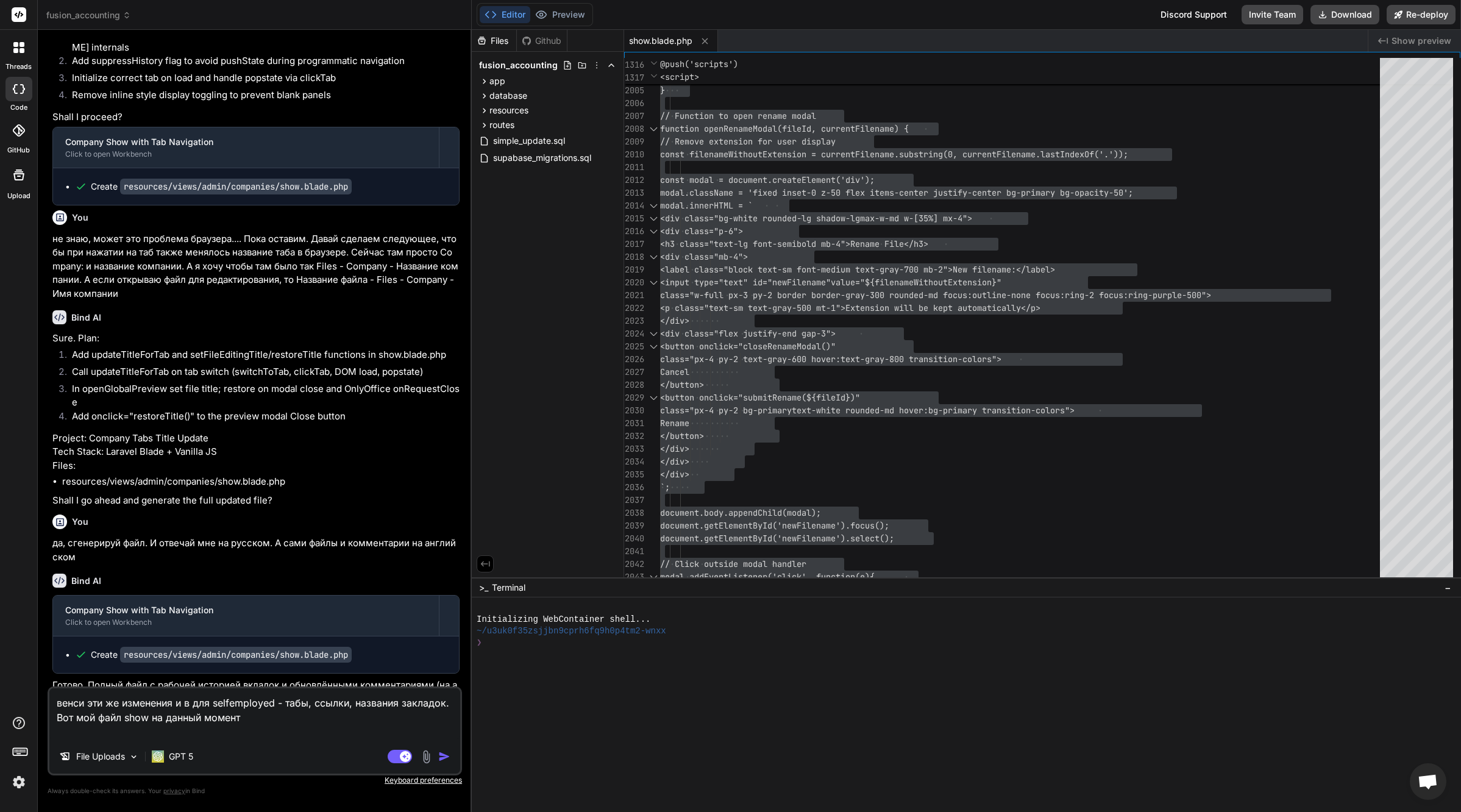
paste textarea "@extends('../themes/hook') @section('subhead') <title>Self-Employed: {{ $selfem…"
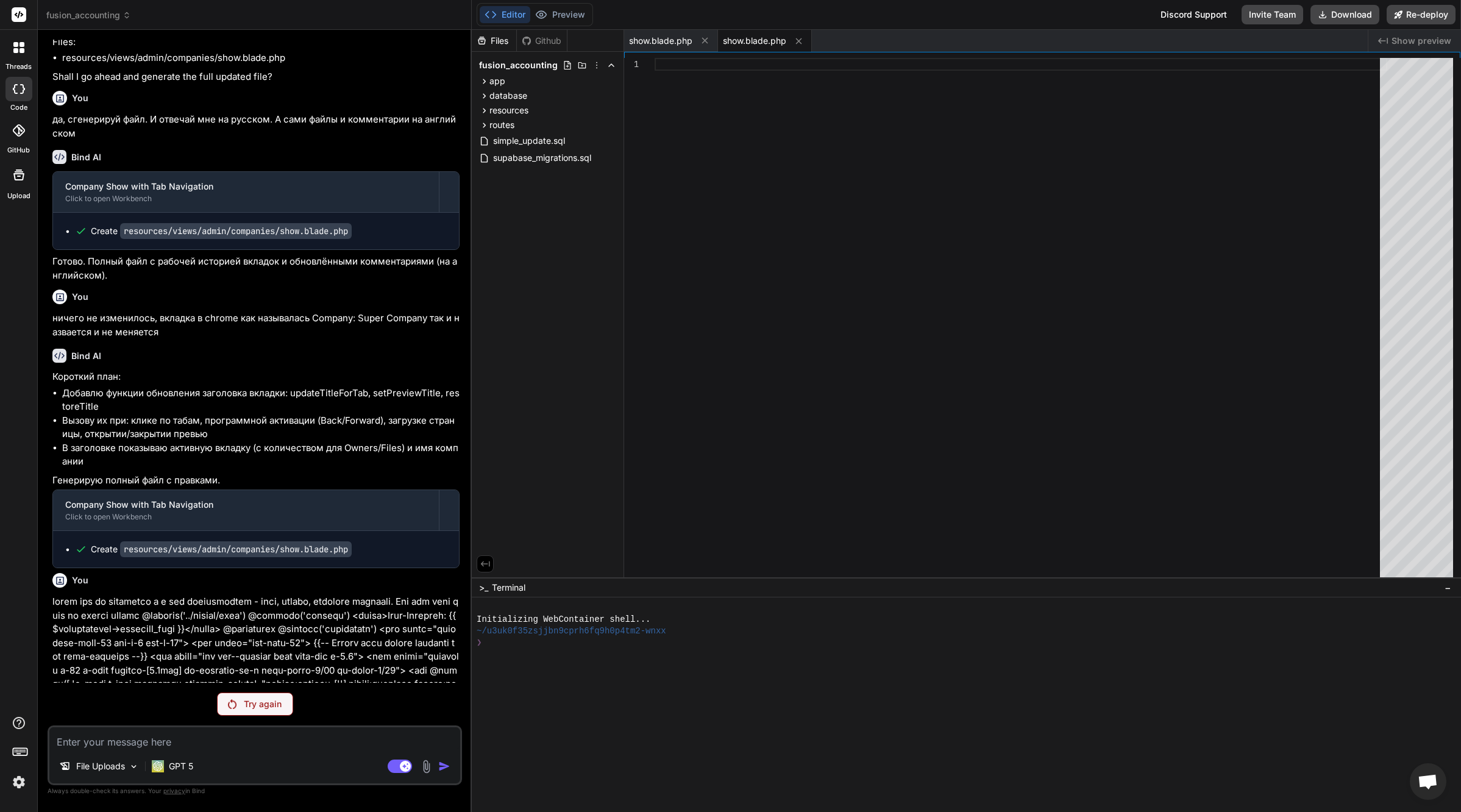
scroll to position [35205, 0]
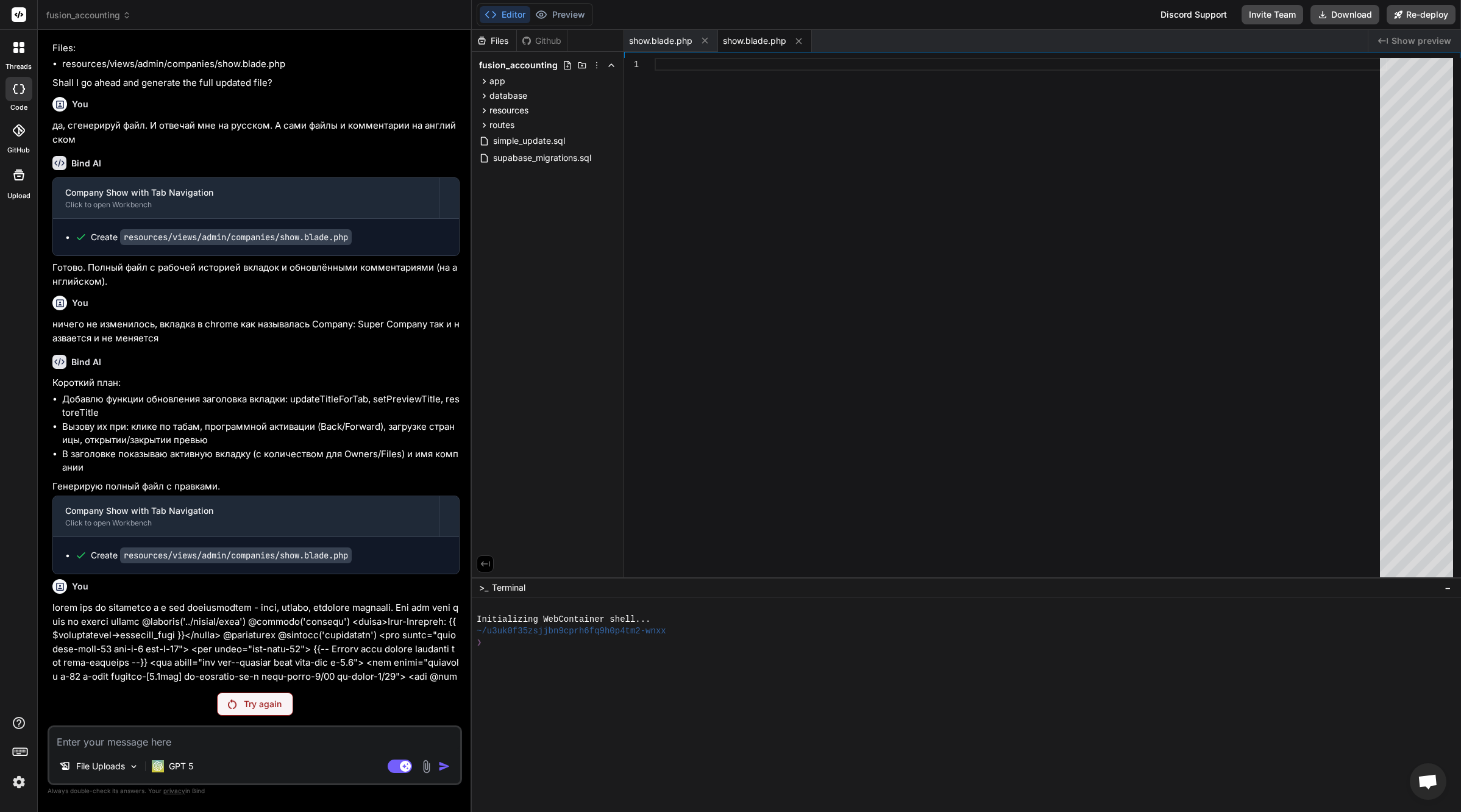
click at [265, 699] on p "Try again" at bounding box center [262, 704] width 38 height 13
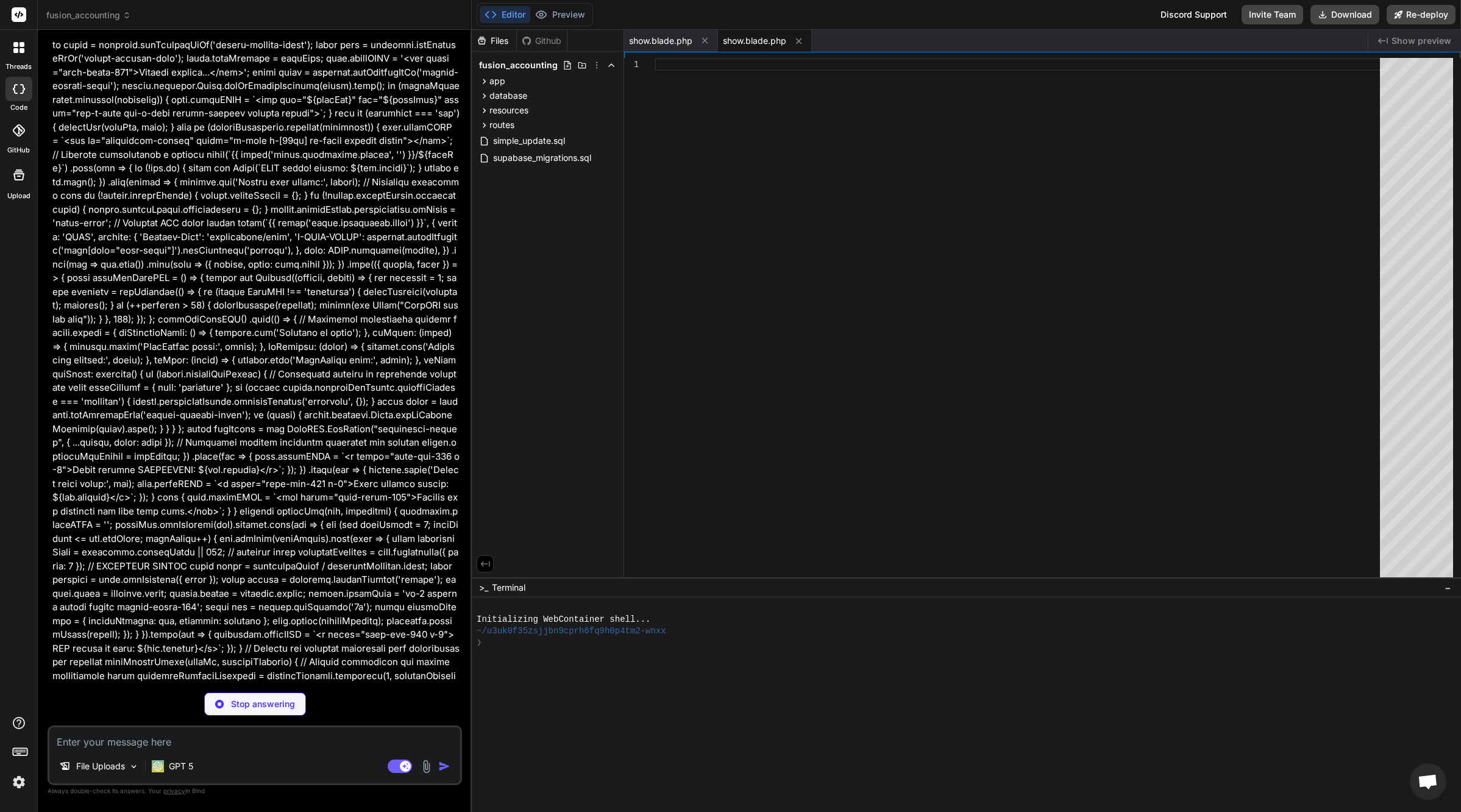
scroll to position [44727, 0]
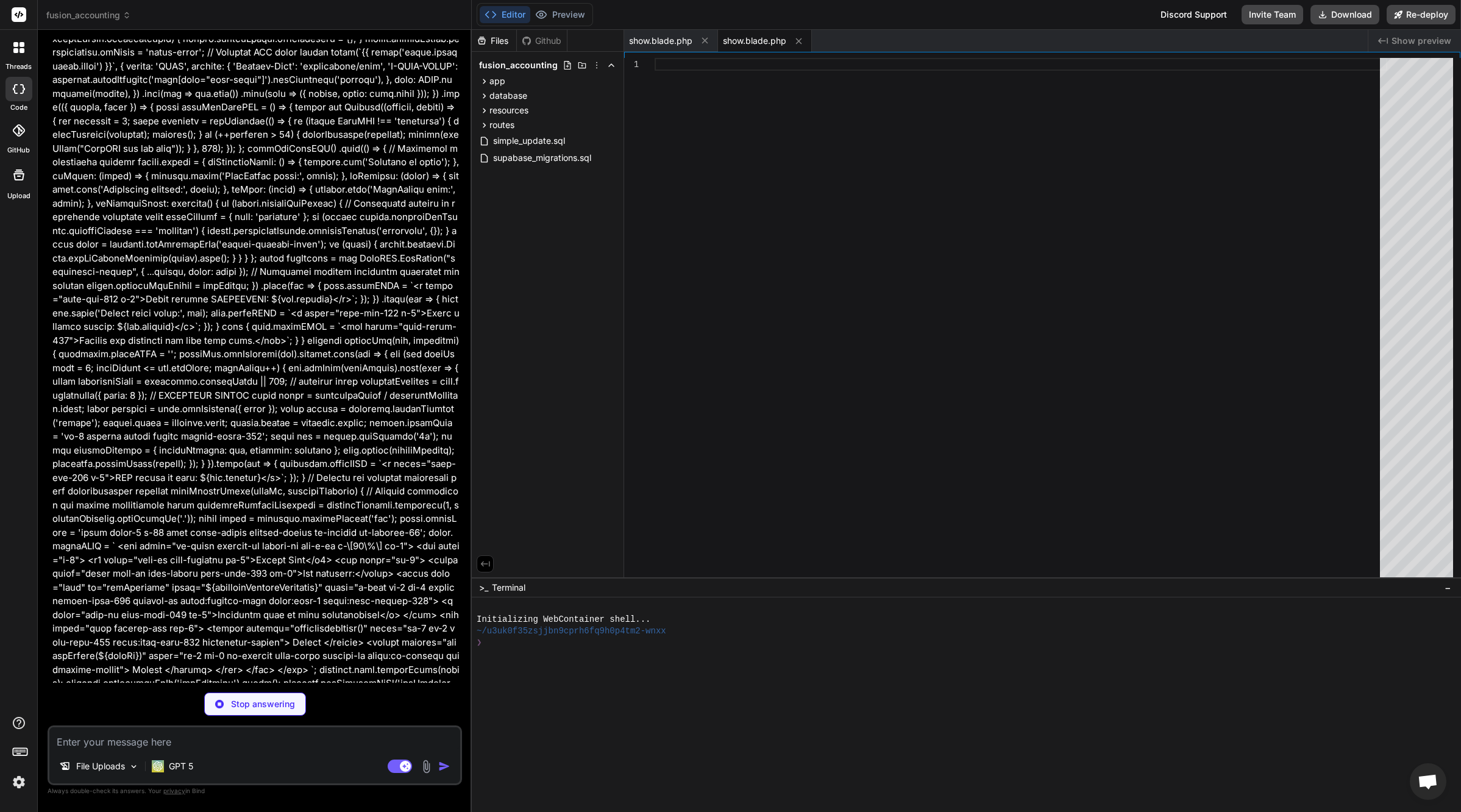
type textarea "x"
type textarea "</script> @endpush"
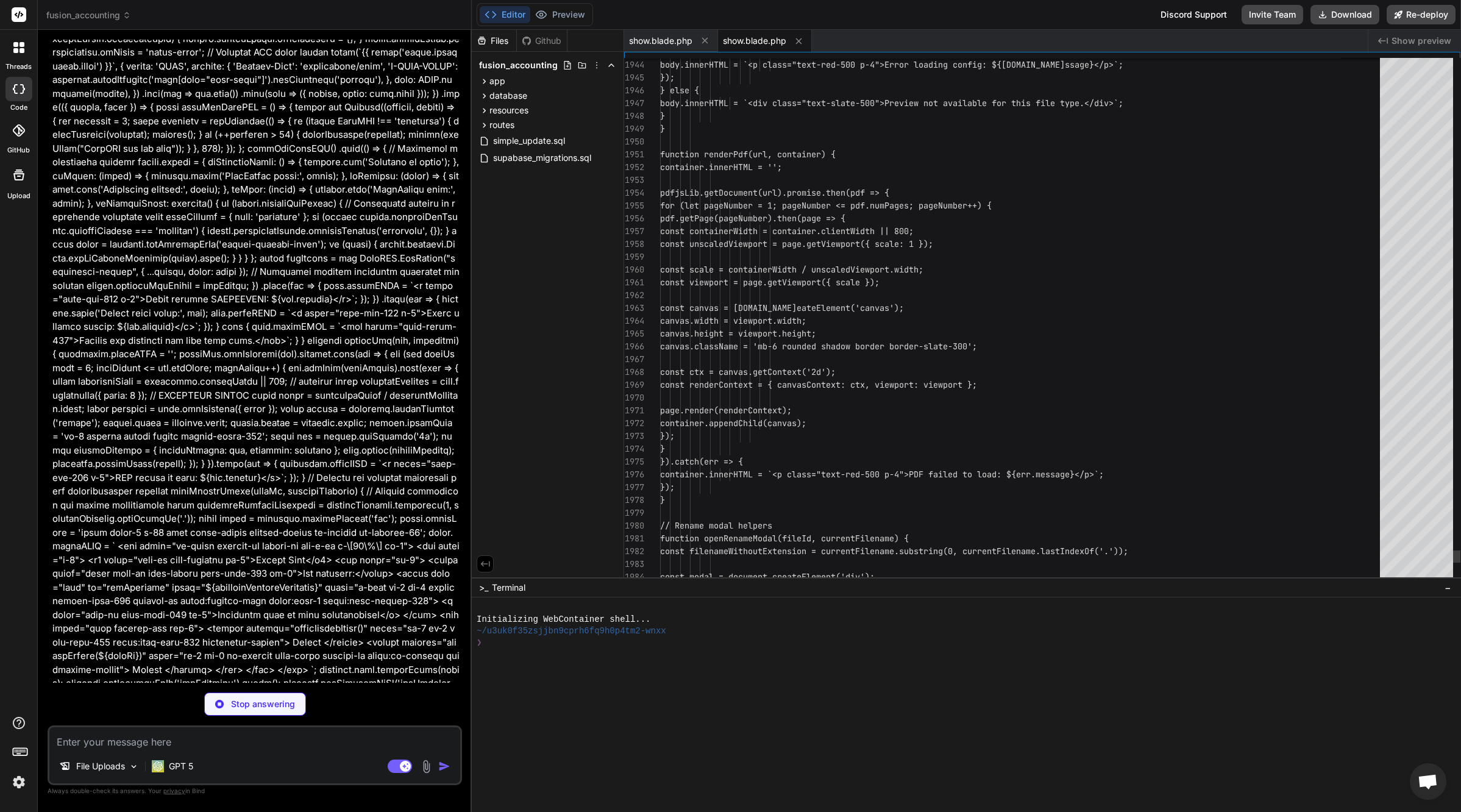
scroll to position [44684, 0]
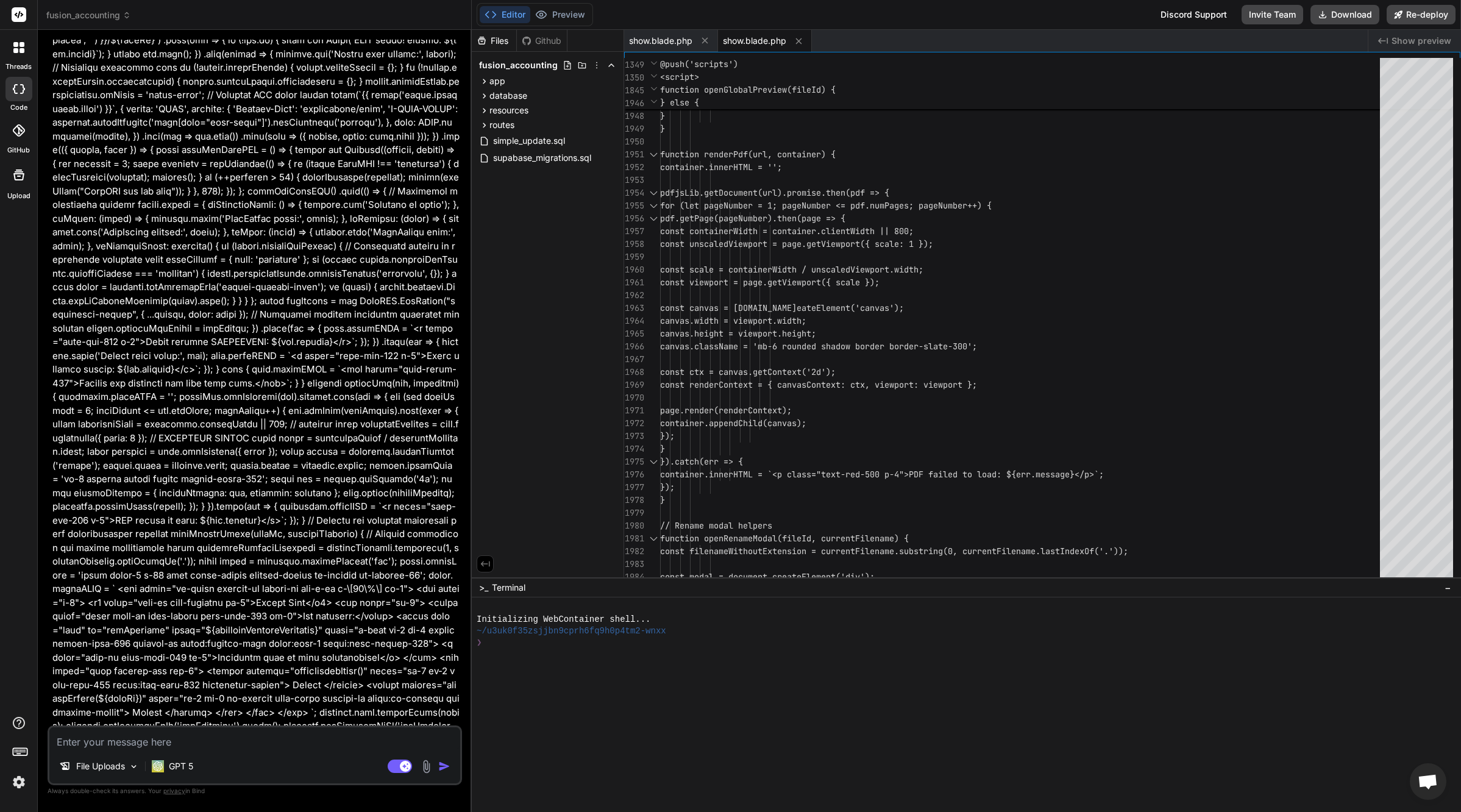
type textarea "x"
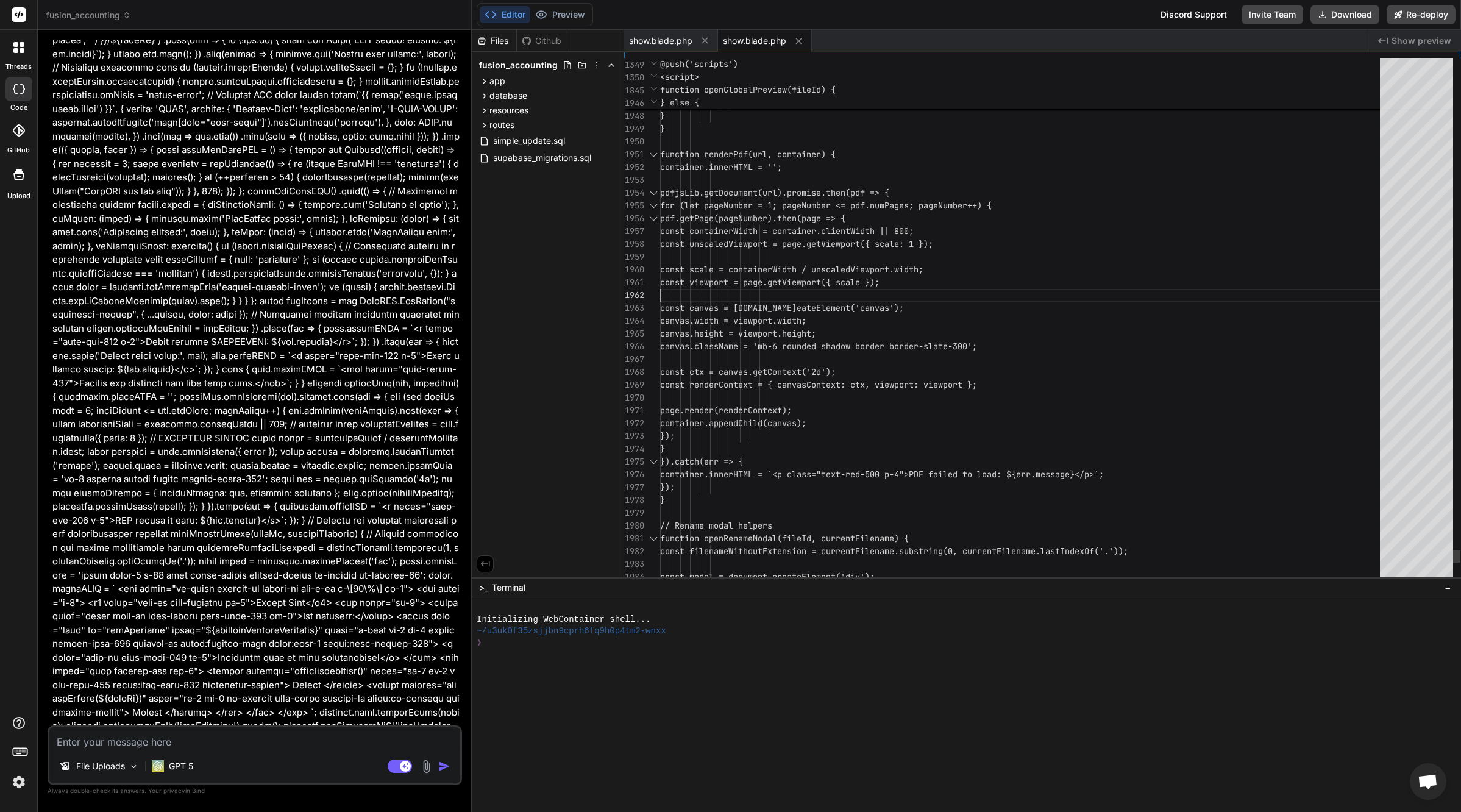
scroll to position [64, 0]
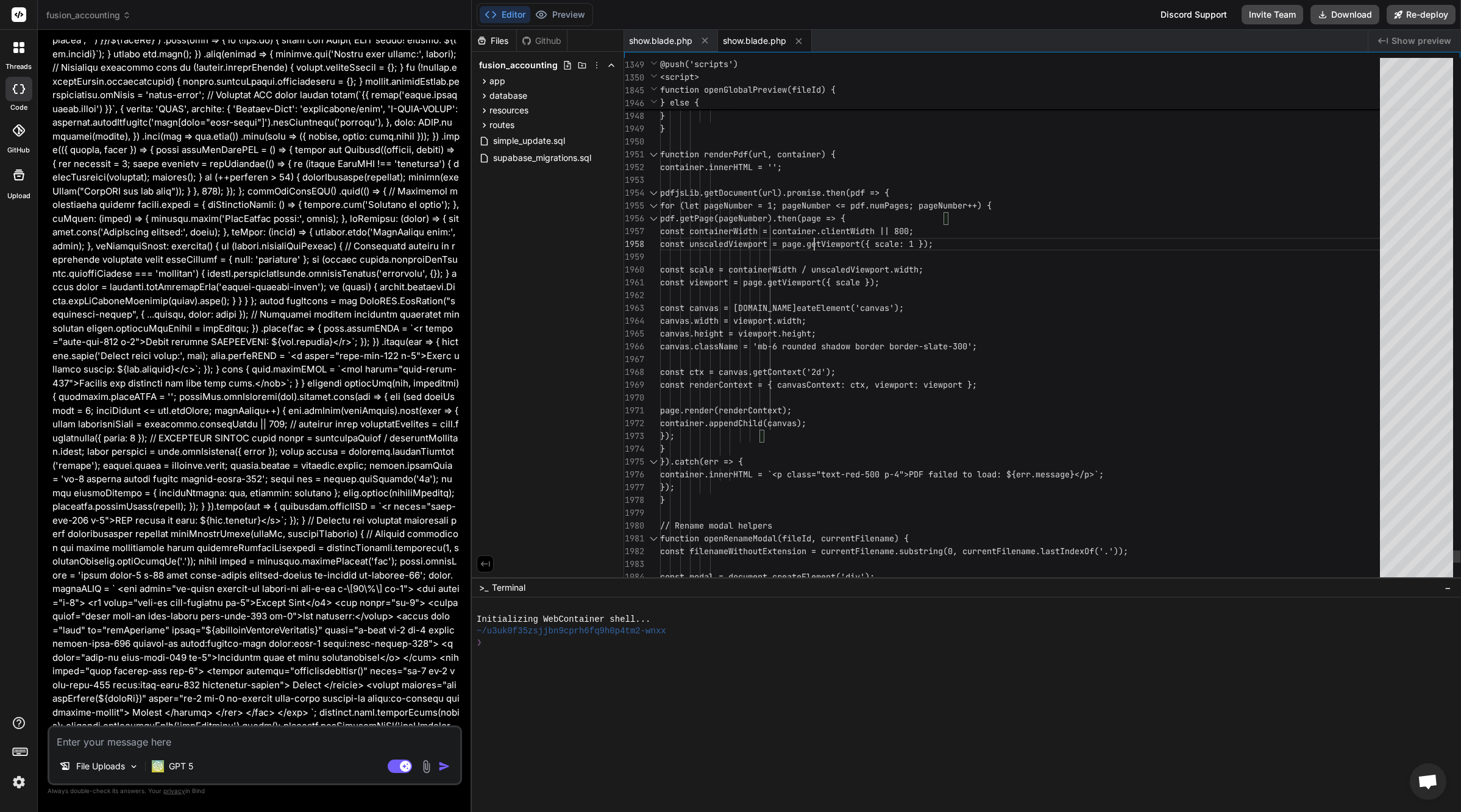
scroll to position [13, 0]
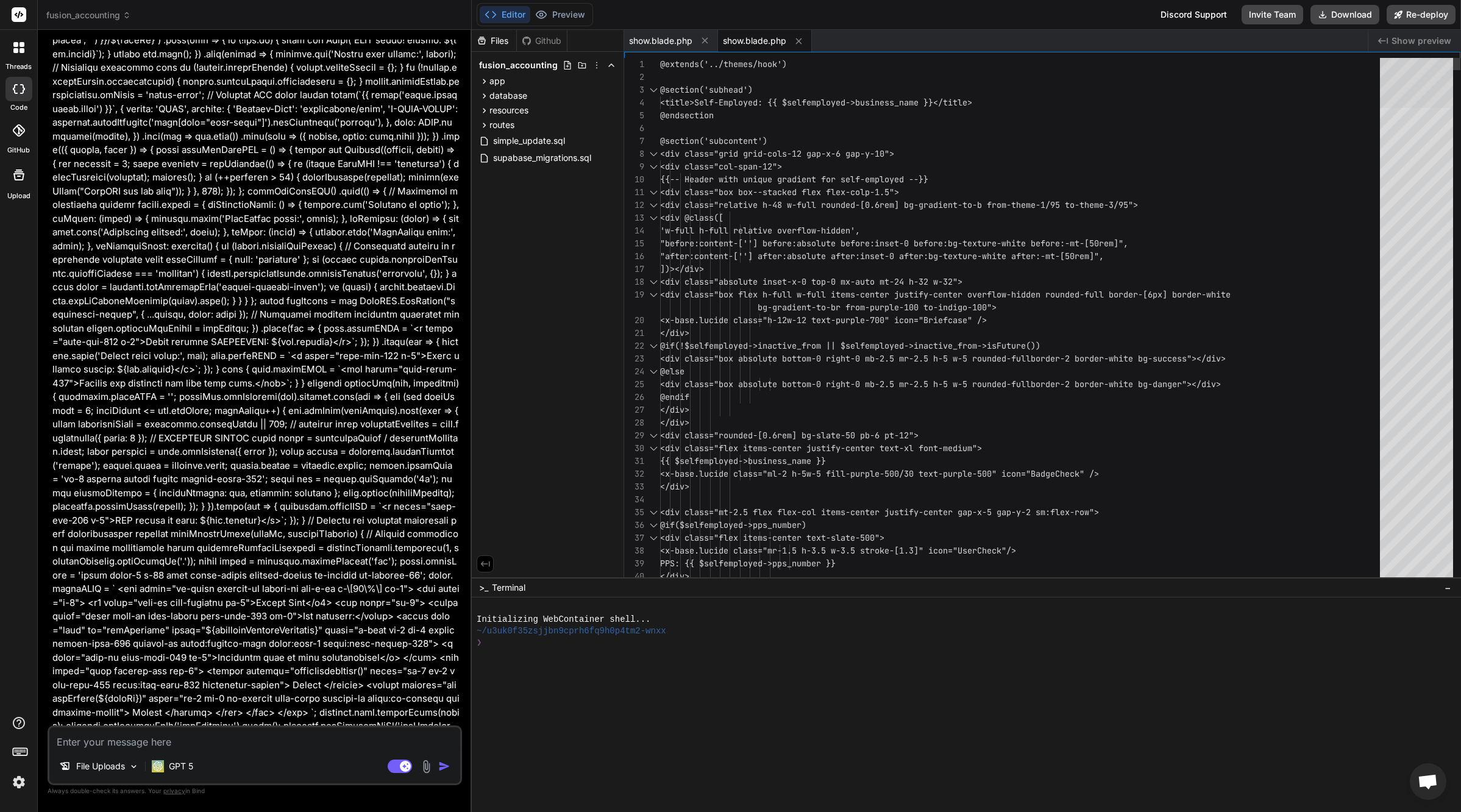
click at [1406, 58] on div at bounding box center [1417, 83] width 73 height 50
drag, startPoint x: 805, startPoint y: 103, endPoint x: 899, endPoint y: 101, distance: 94.0
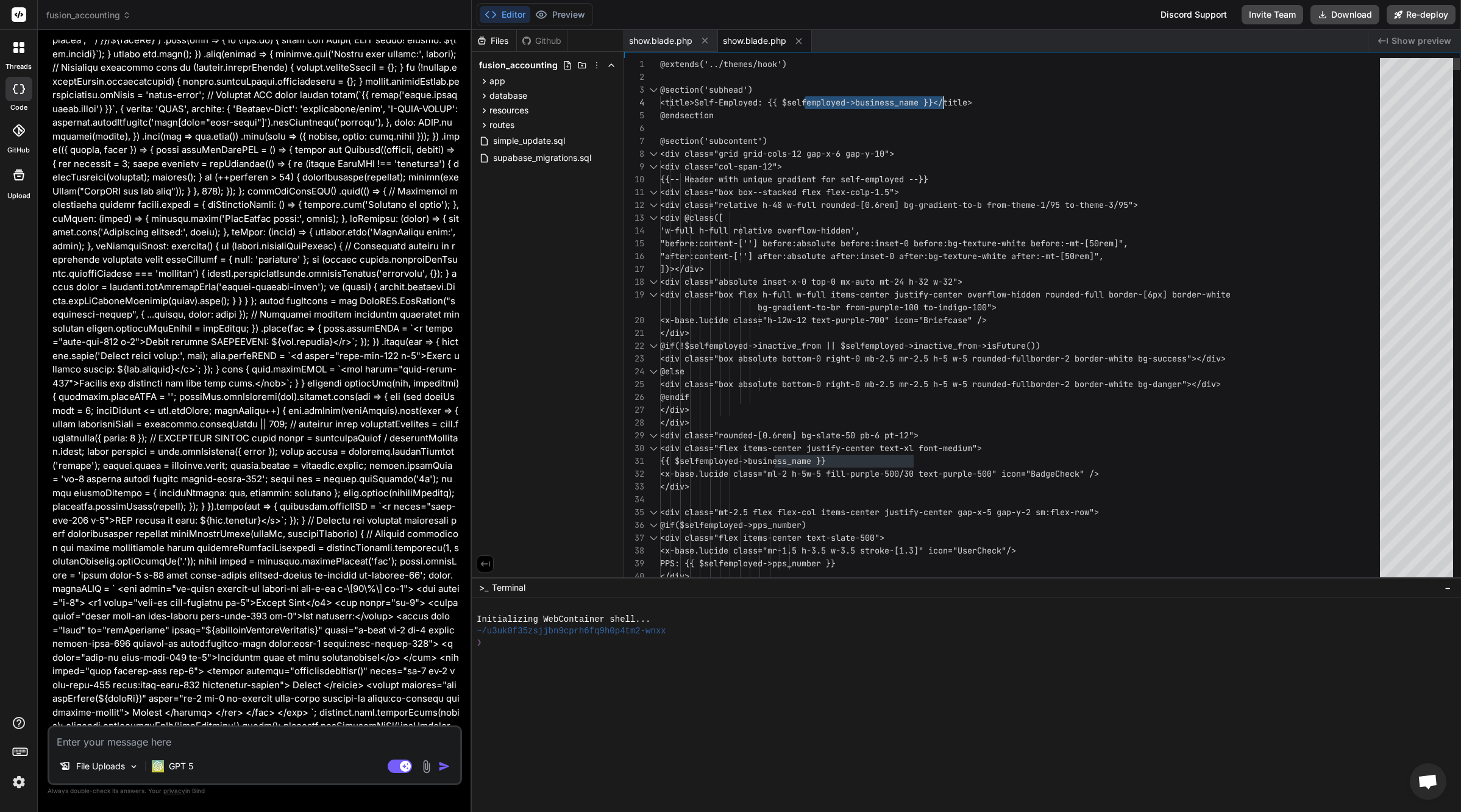
drag, startPoint x: 805, startPoint y: 103, endPoint x: 944, endPoint y: 101, distance: 139.0
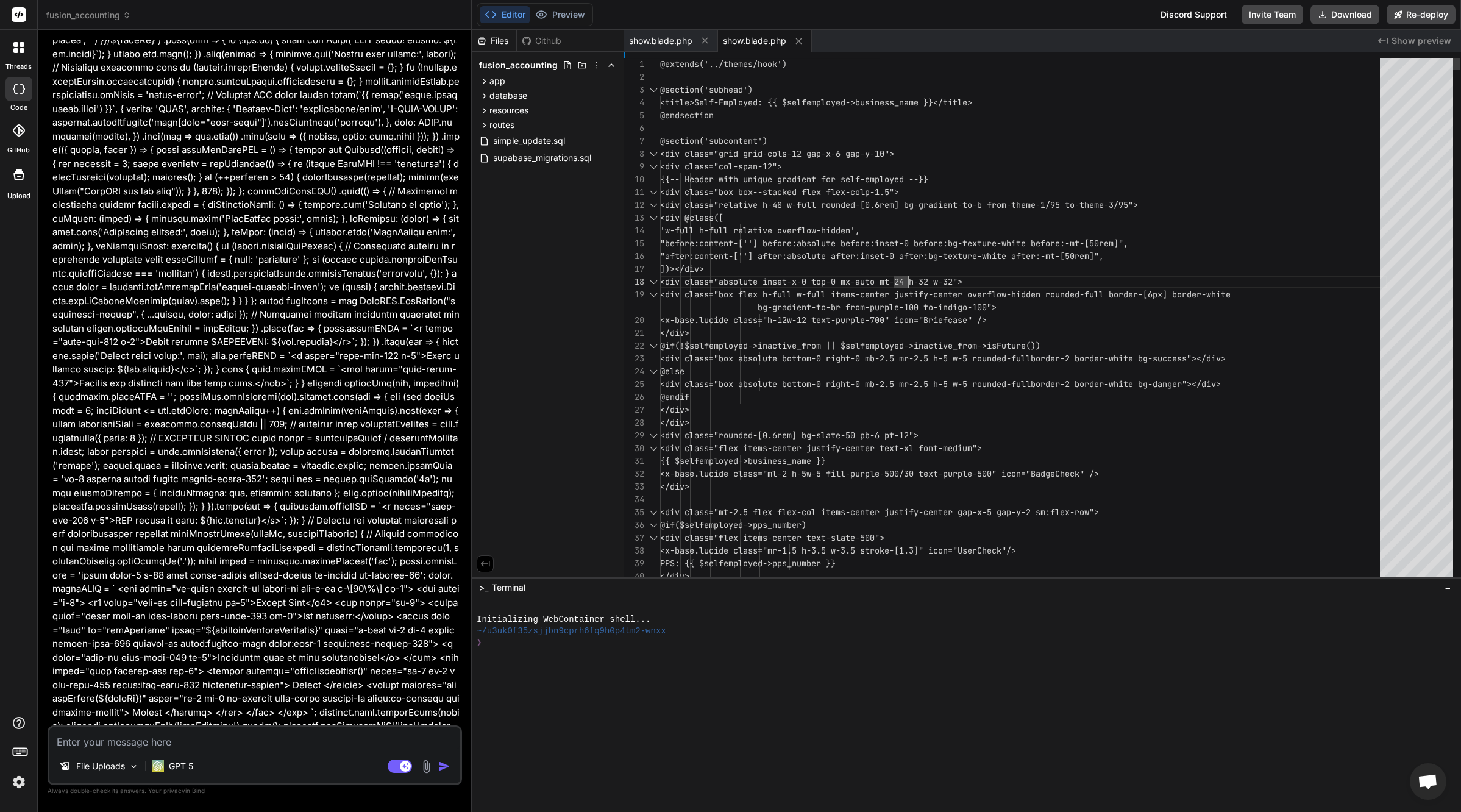
scroll to position [89, 0]
type textarea "@extends('../themes/hook') @section('subhead') <title>Self-Employed: {{ $selfem…"
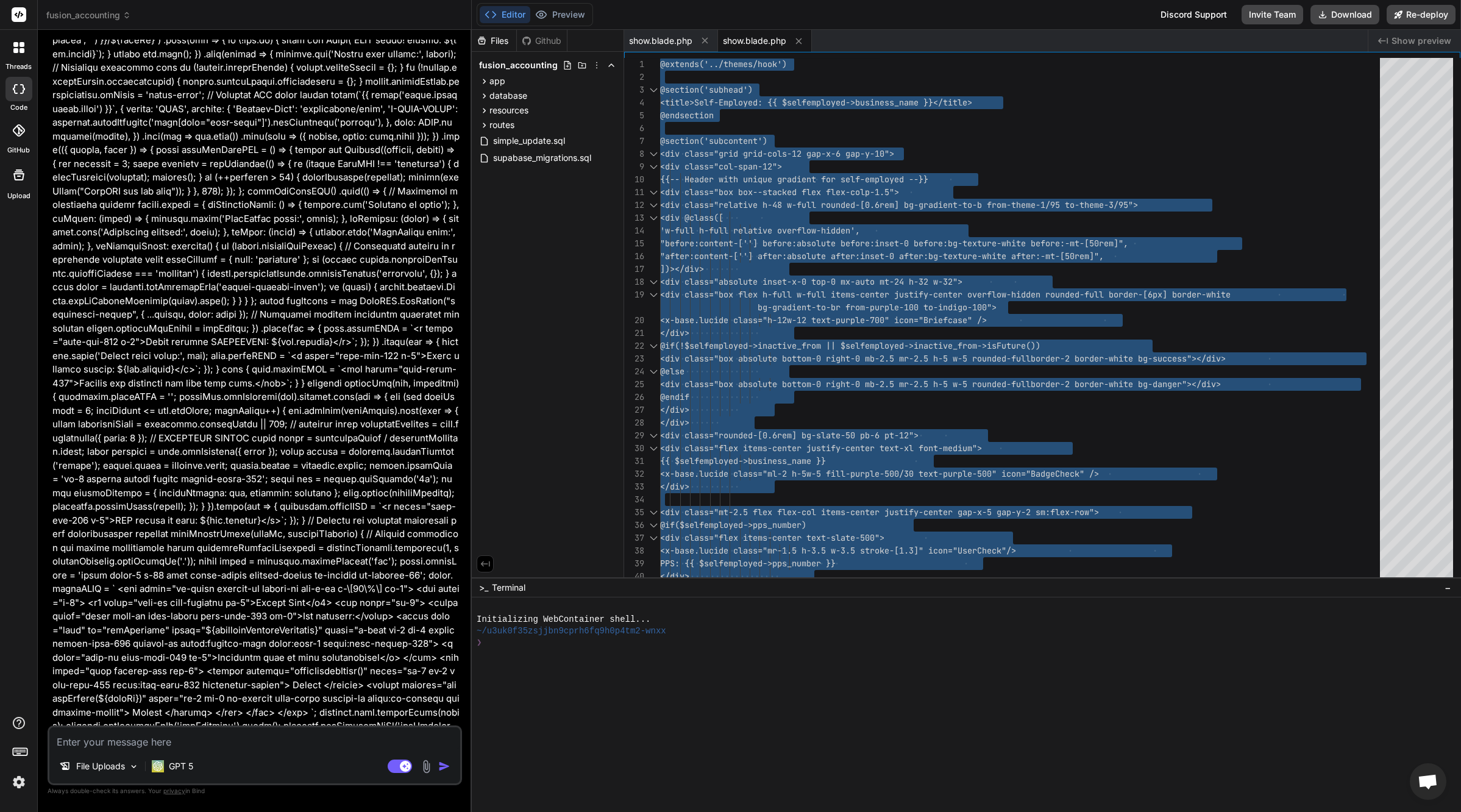
click at [233, 742] on textarea at bounding box center [255, 738] width 411 height 22
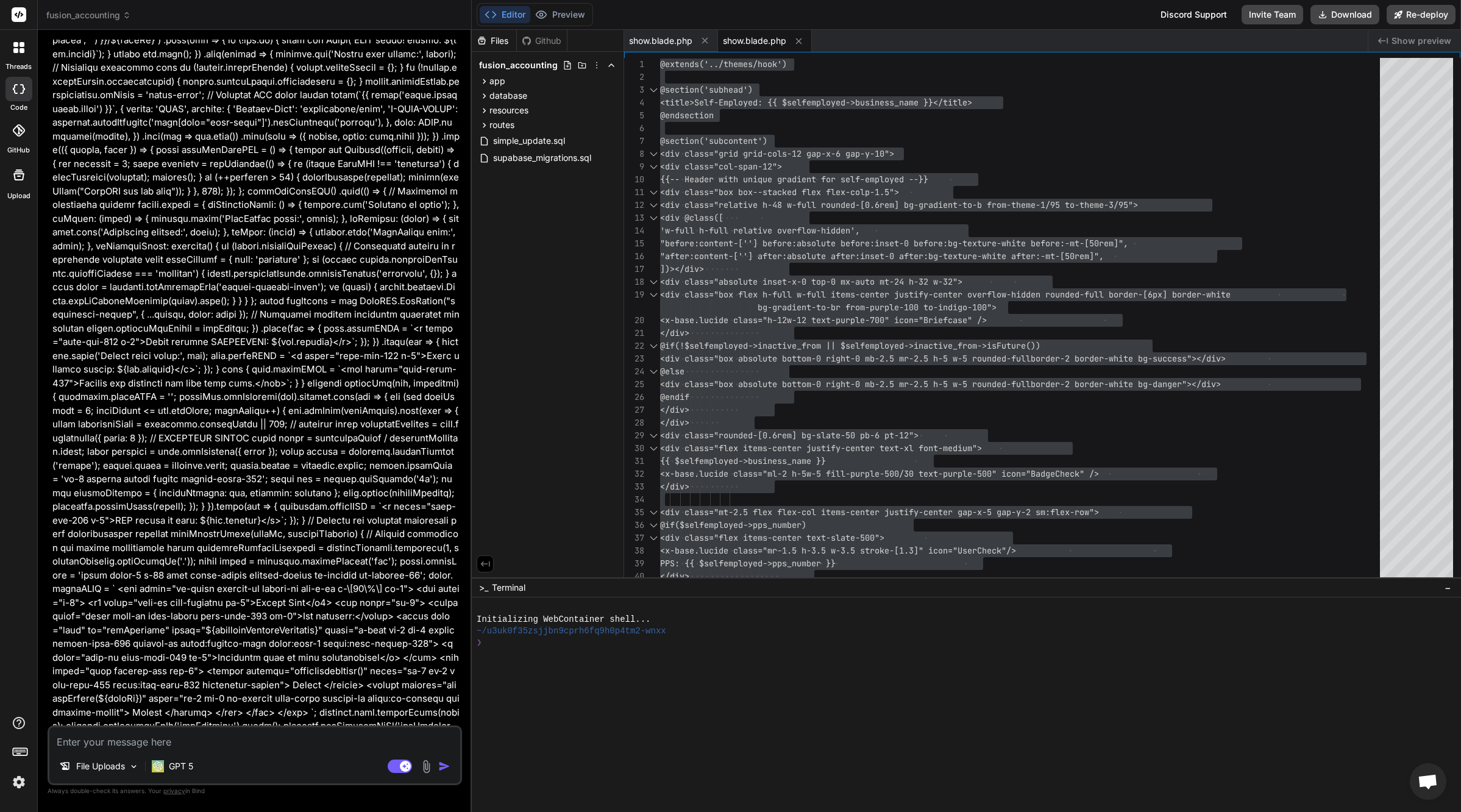
type textarea "d"
type textarea "x"
type textarea "dj"
type textarea "x"
type textarea "dj"
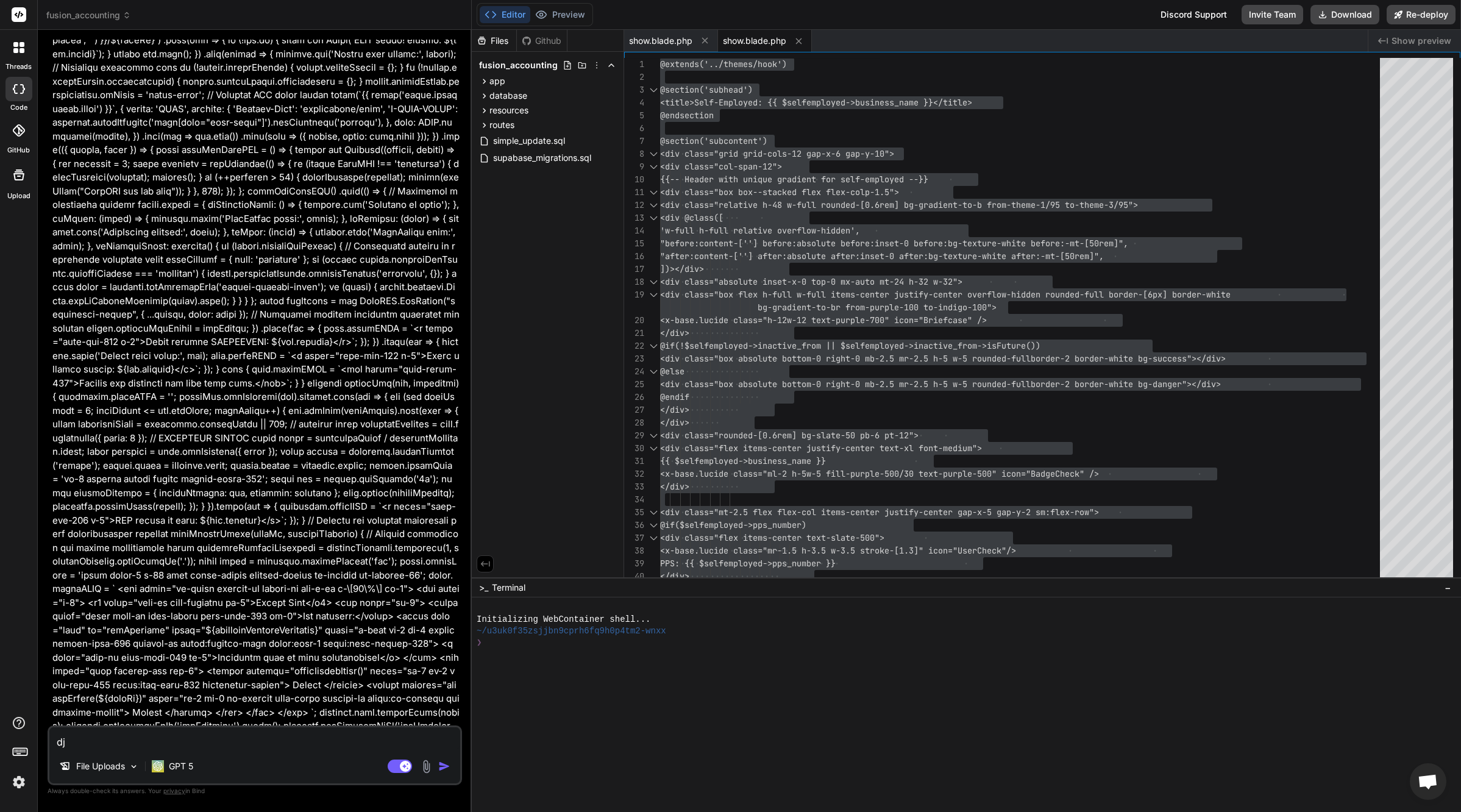
type textarea "x"
type textarea "dj"
type textarea "x"
type textarea "d"
type textarea "x"
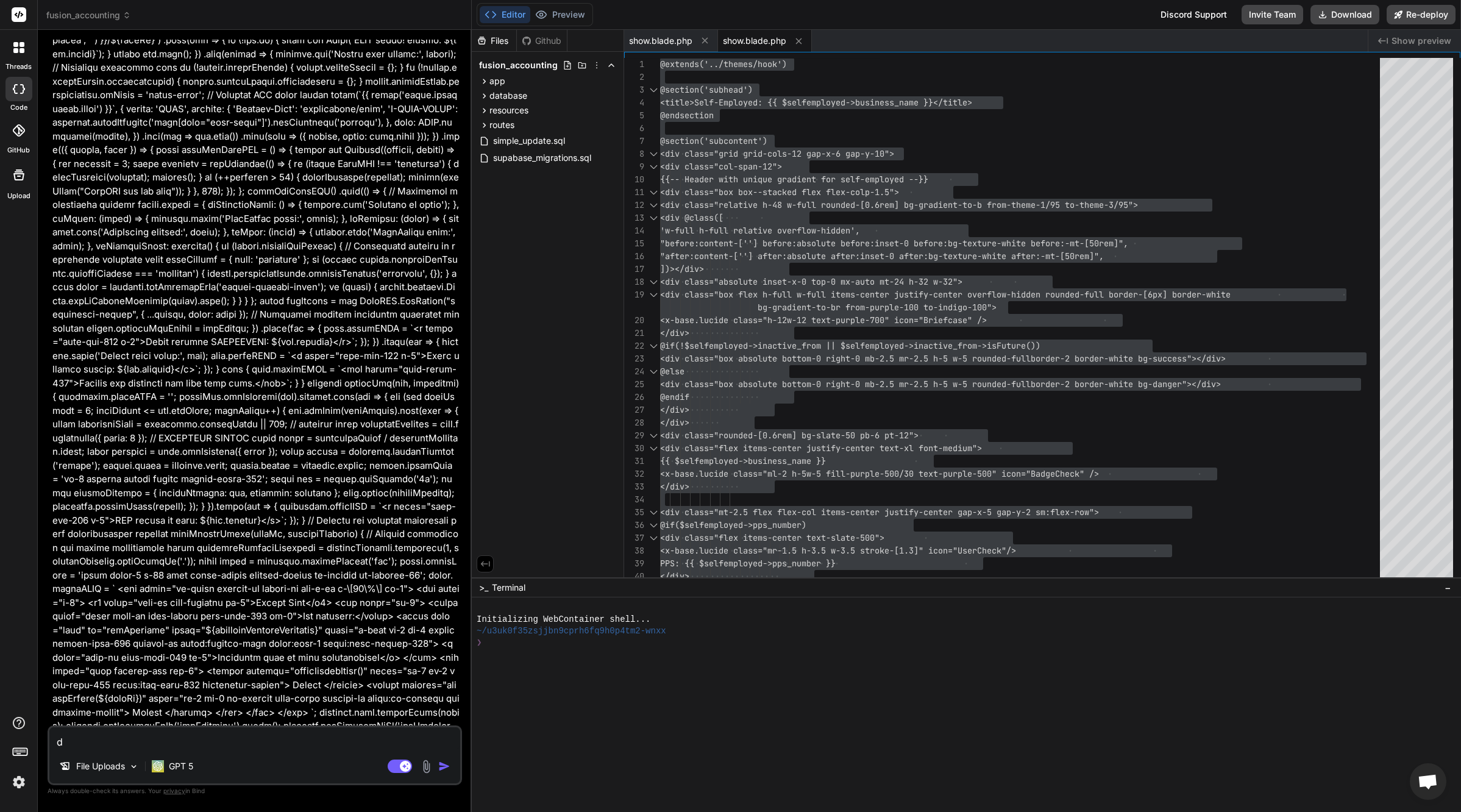
type textarea "x"
type textarea "d"
type textarea "x"
type textarea "dj"
type textarea "x"
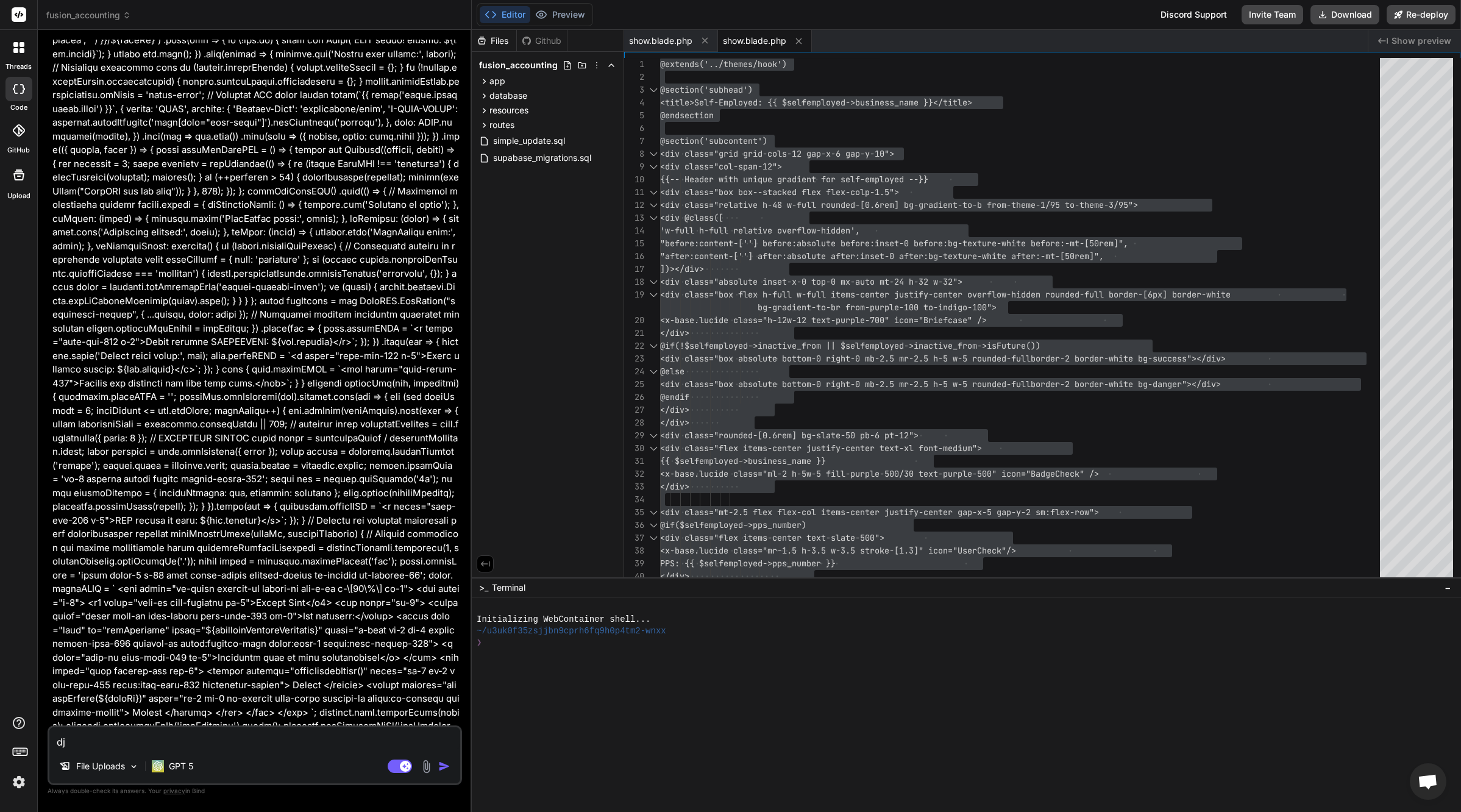
type textarea "d"
type textarea "вот"
type textarea "x"
type textarea "вот"
type textarea "x"
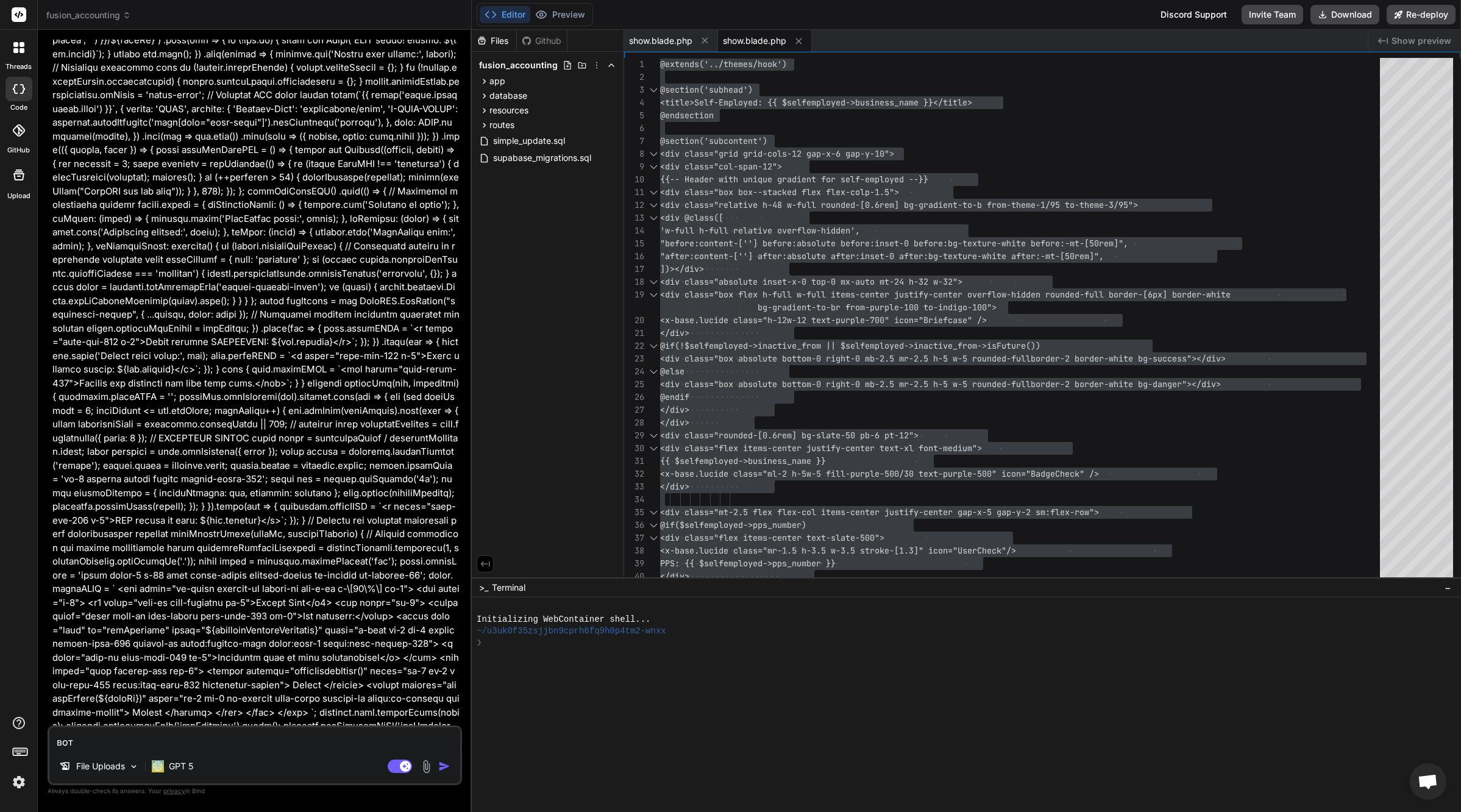
type textarea "вот [PERSON_NAME]"
type textarea "x"
type textarea "вот мо"
type textarea "x"
type textarea "вот мой"
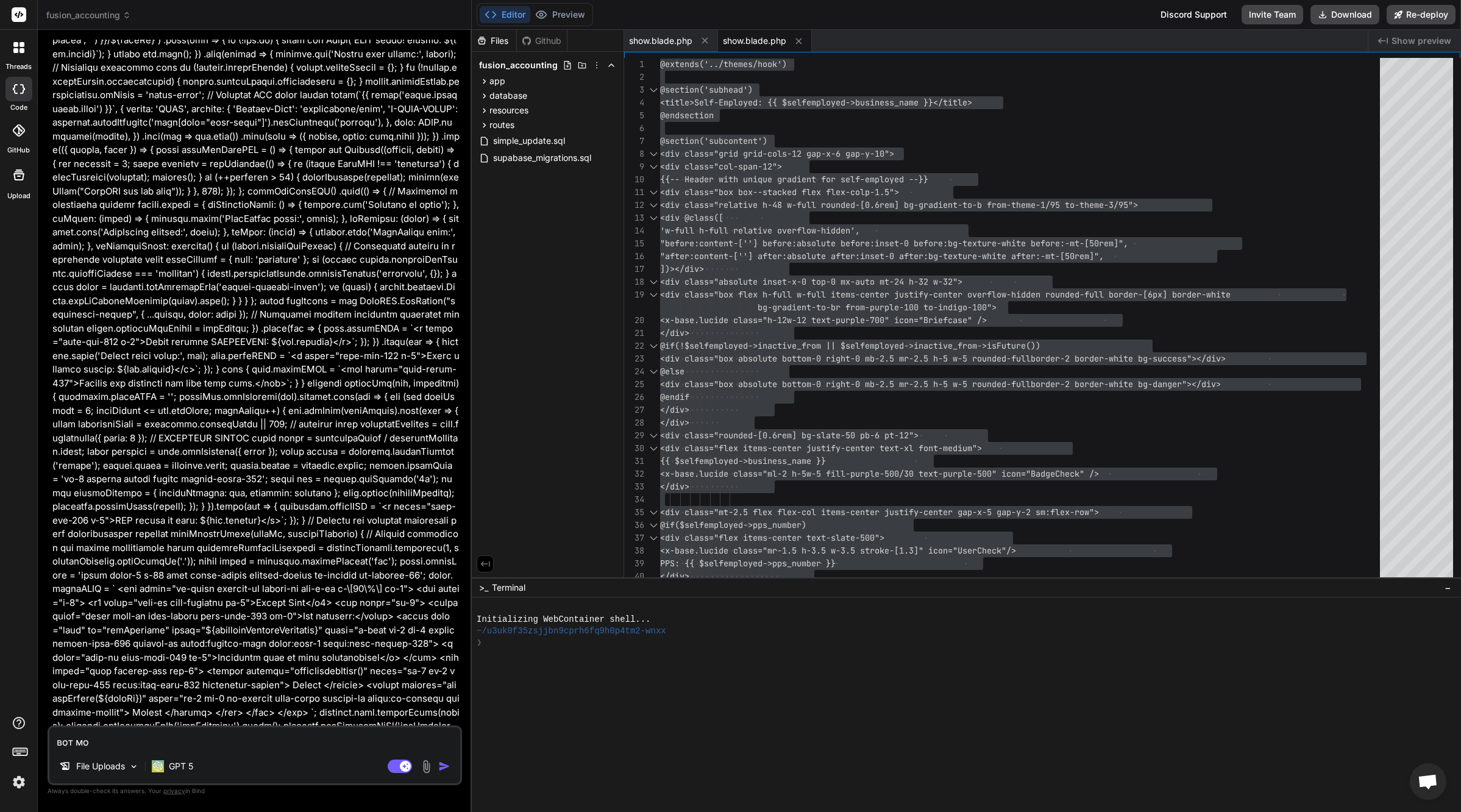
type textarea "x"
type textarea "вот мой"
type textarea "x"
type textarea "вот мой [PERSON_NAME]"
type textarea "x"
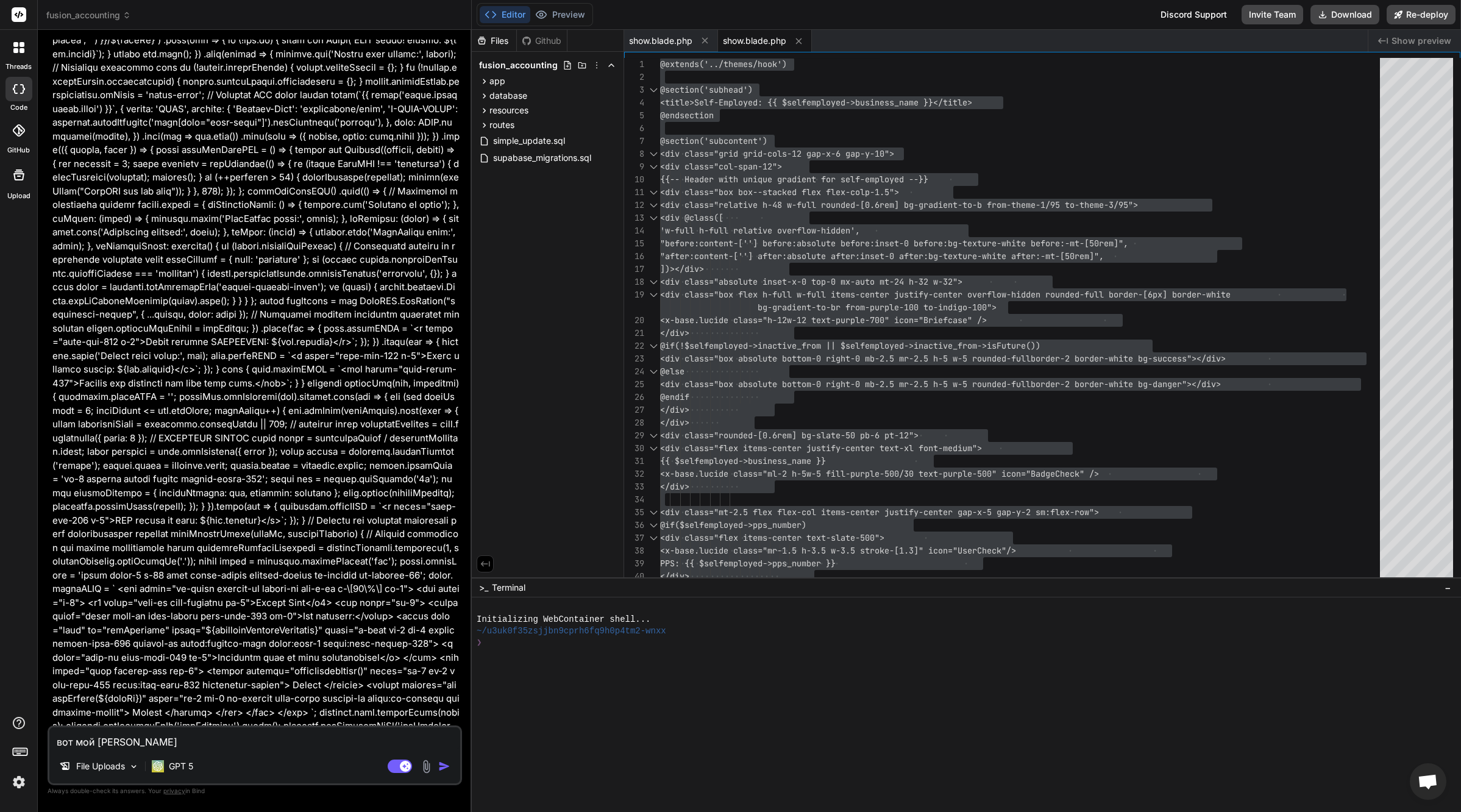
type textarea "вот мой вс"
type textarea "x"
type textarea "вот мой всп"
type textarea "x"
type textarea "вот мой вспо"
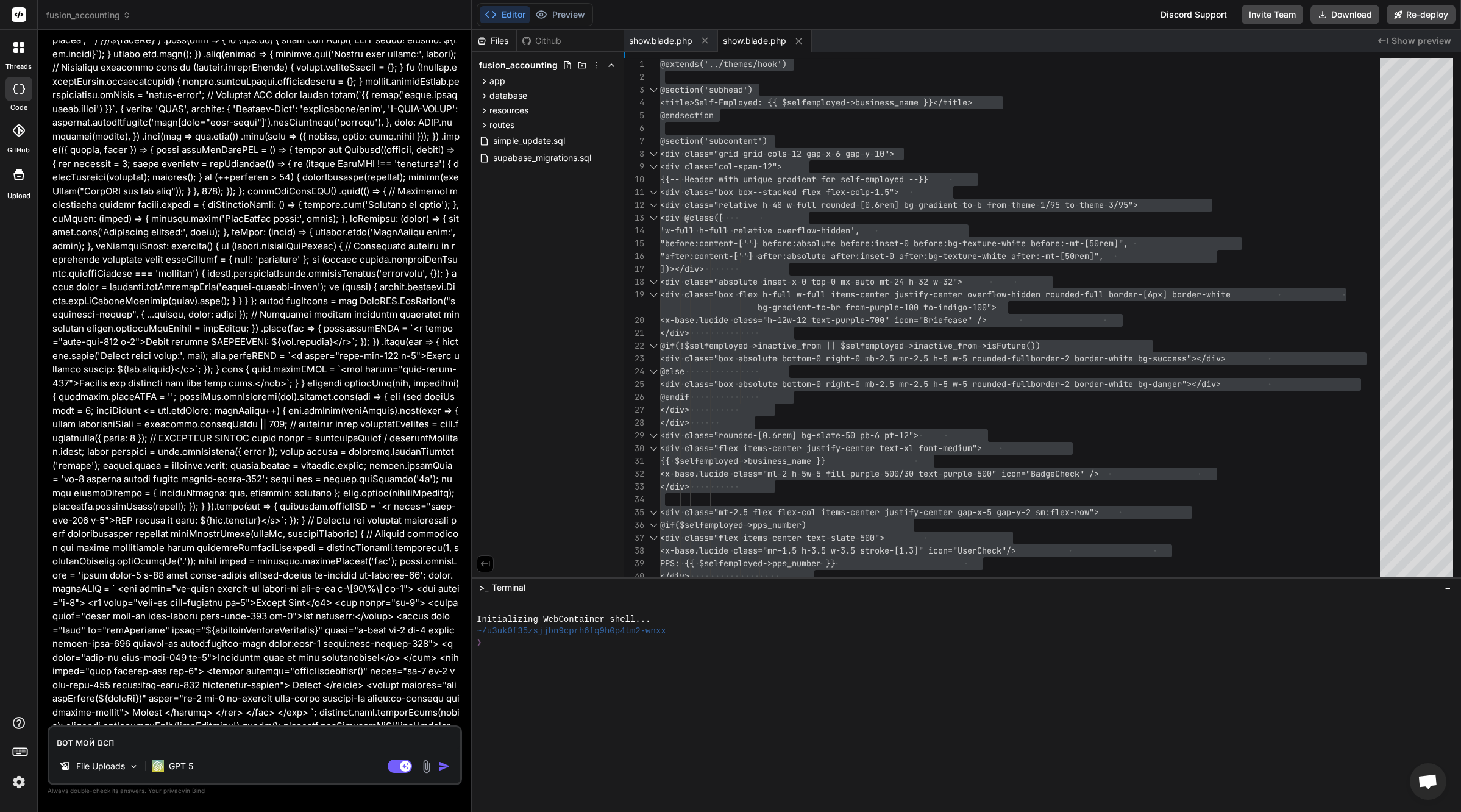
type textarea "x"
type textarea "вот мой вспом"
type textarea "x"
type textarea "вот мой вспомо"
type textarea "x"
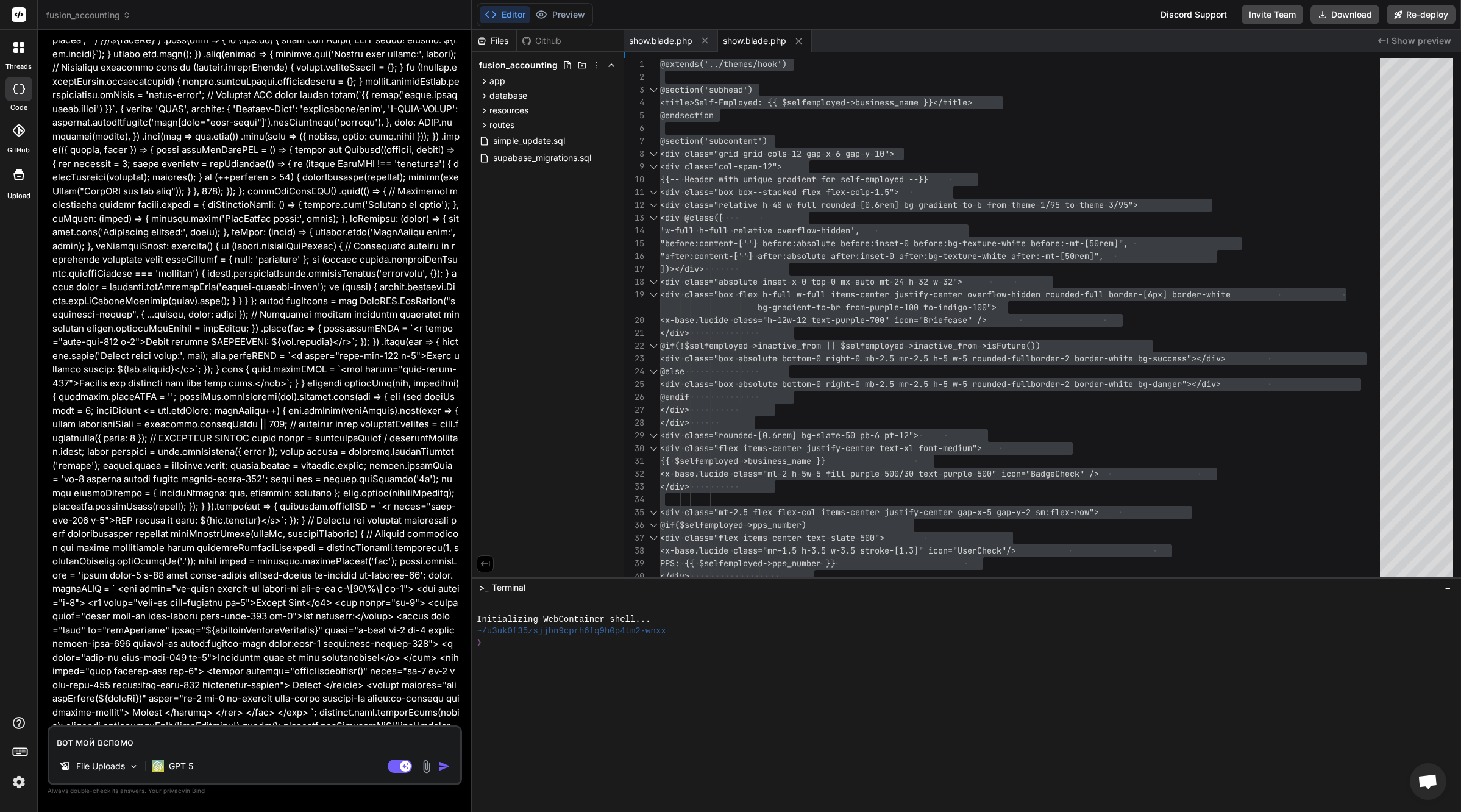
type textarea "вот мой вспомог"
type textarea "x"
type textarea "вот мой вспомога"
type textarea "x"
type textarea "вот мой вспомогат"
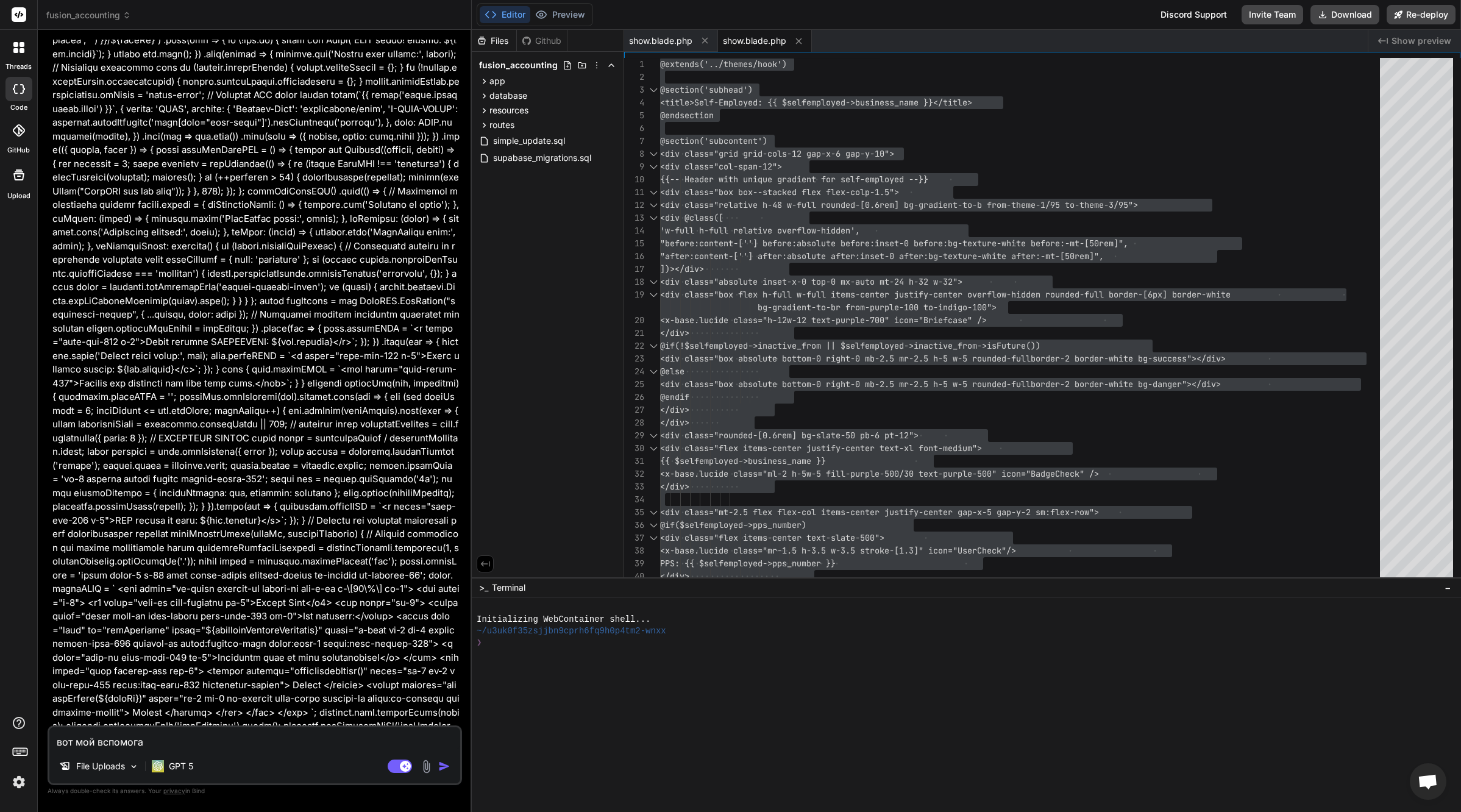
type textarea "x"
type textarea "вот мой вспомогате"
type textarea "x"
type textarea "вот мой вспомогател"
type textarea "x"
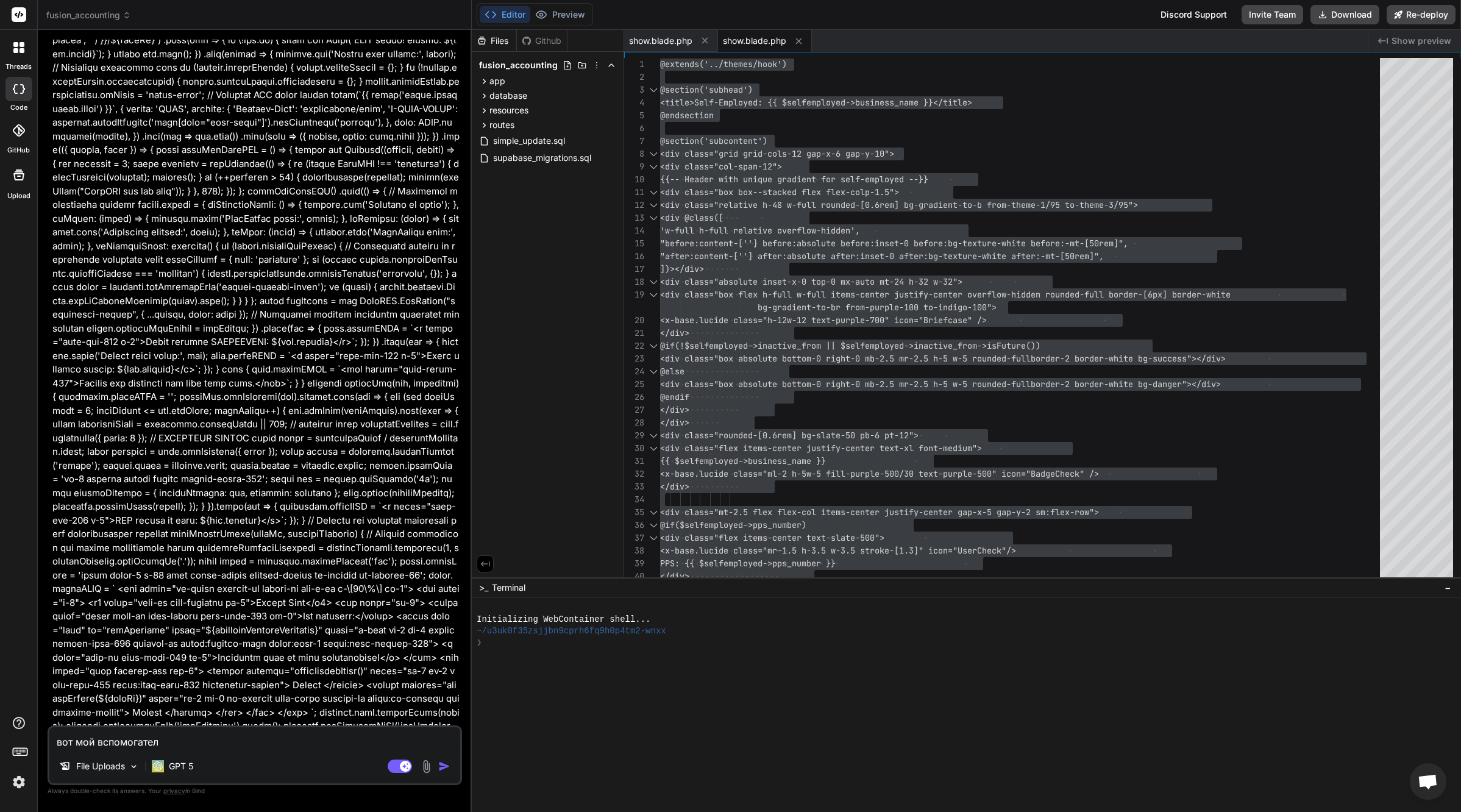
type textarea "вот мой вспомогатель"
type textarea "x"
type textarea "вот мой вспомогательн"
type textarea "x"
type textarea "вот мой вспомогательнв"
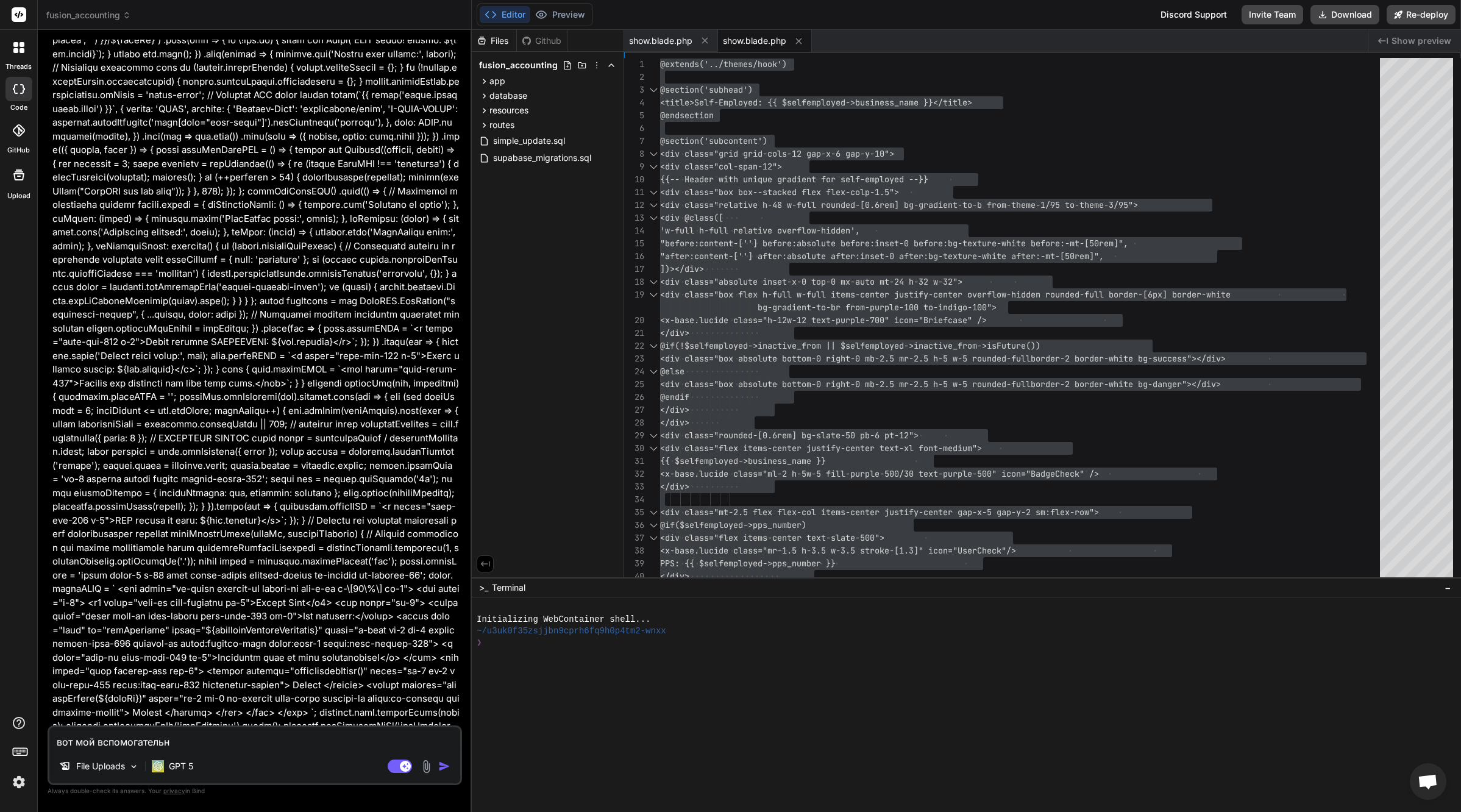
type textarea "x"
type textarea "вот мой вспомогательн"
type textarea "x"
type textarea "вот мой вспомогательны"
type textarea "x"
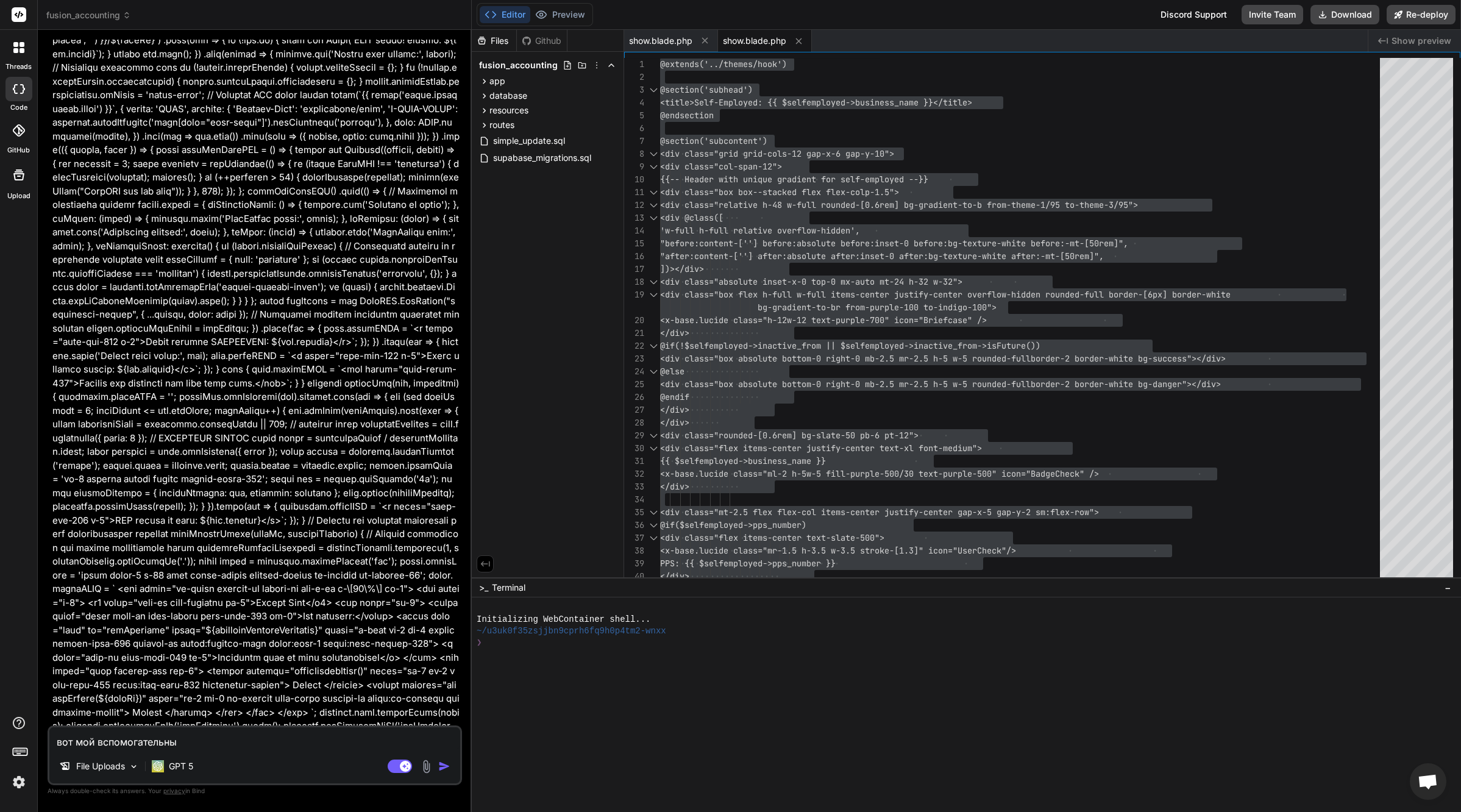
type textarea "вот мой вспомогательный"
type textarea "x"
type textarea "вот мой вспомогательный"
type textarea "x"
type textarea "вот мой вспомогательный ф"
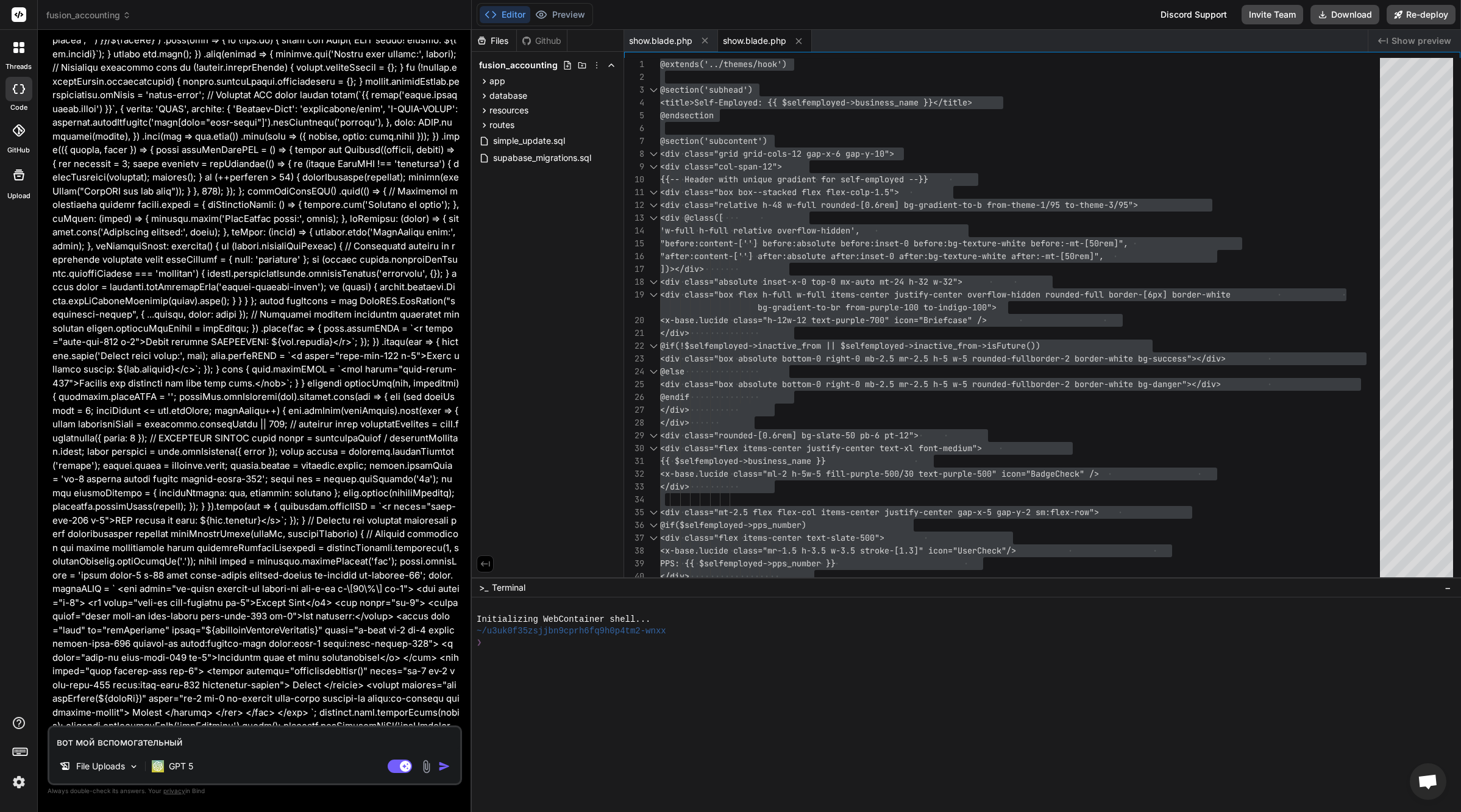
type textarea "x"
type textarea "вот мой вспомогательный фа"
type textarea "x"
type textarea "вот мой вспомогательный фай"
type textarea "x"
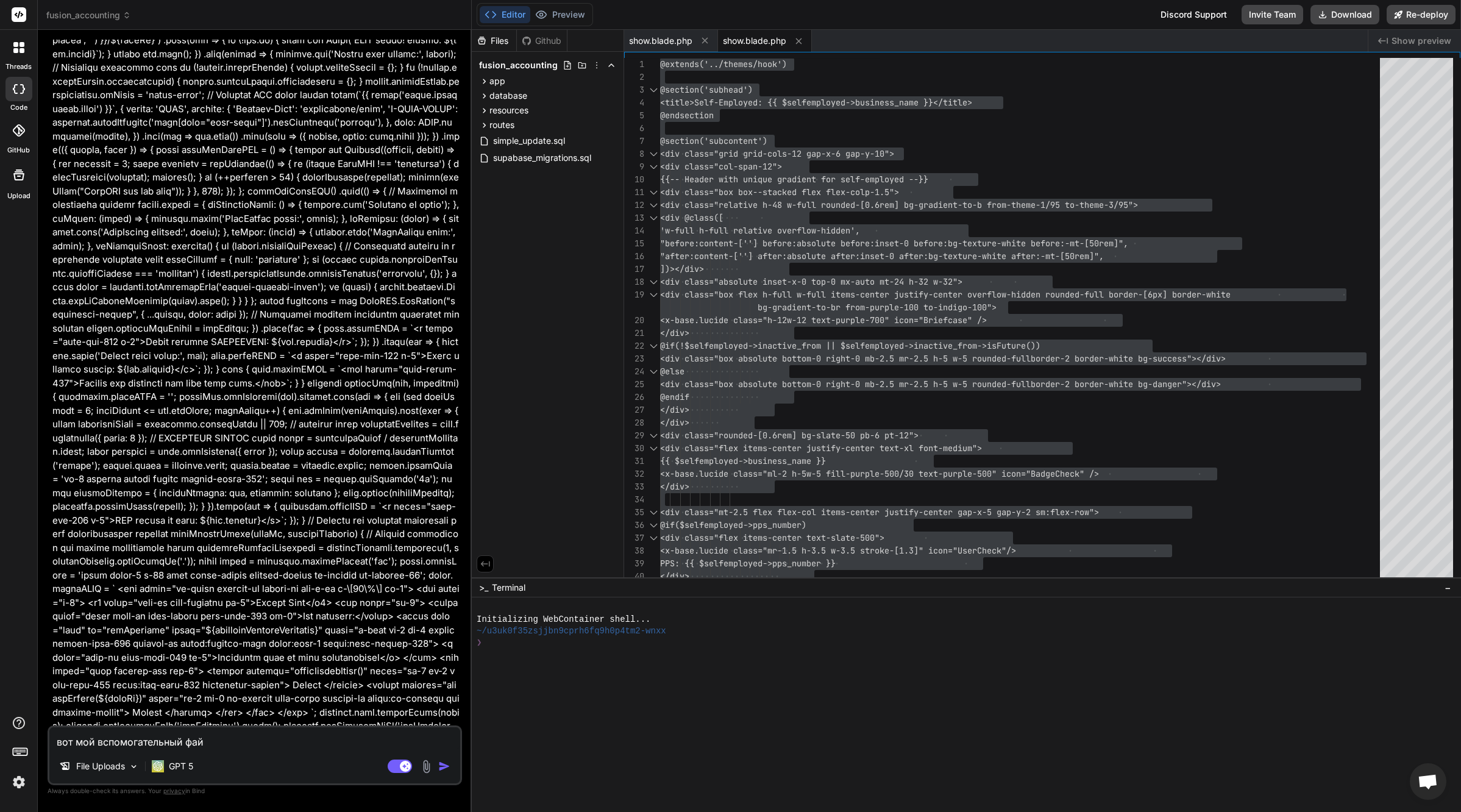
type textarea "вот мой вспомогательный файл"
type textarea "x"
type textarea "вот мой вспомогательный файл"
type textarea "x"
type textarea "вот мой вспомогательный файл д"
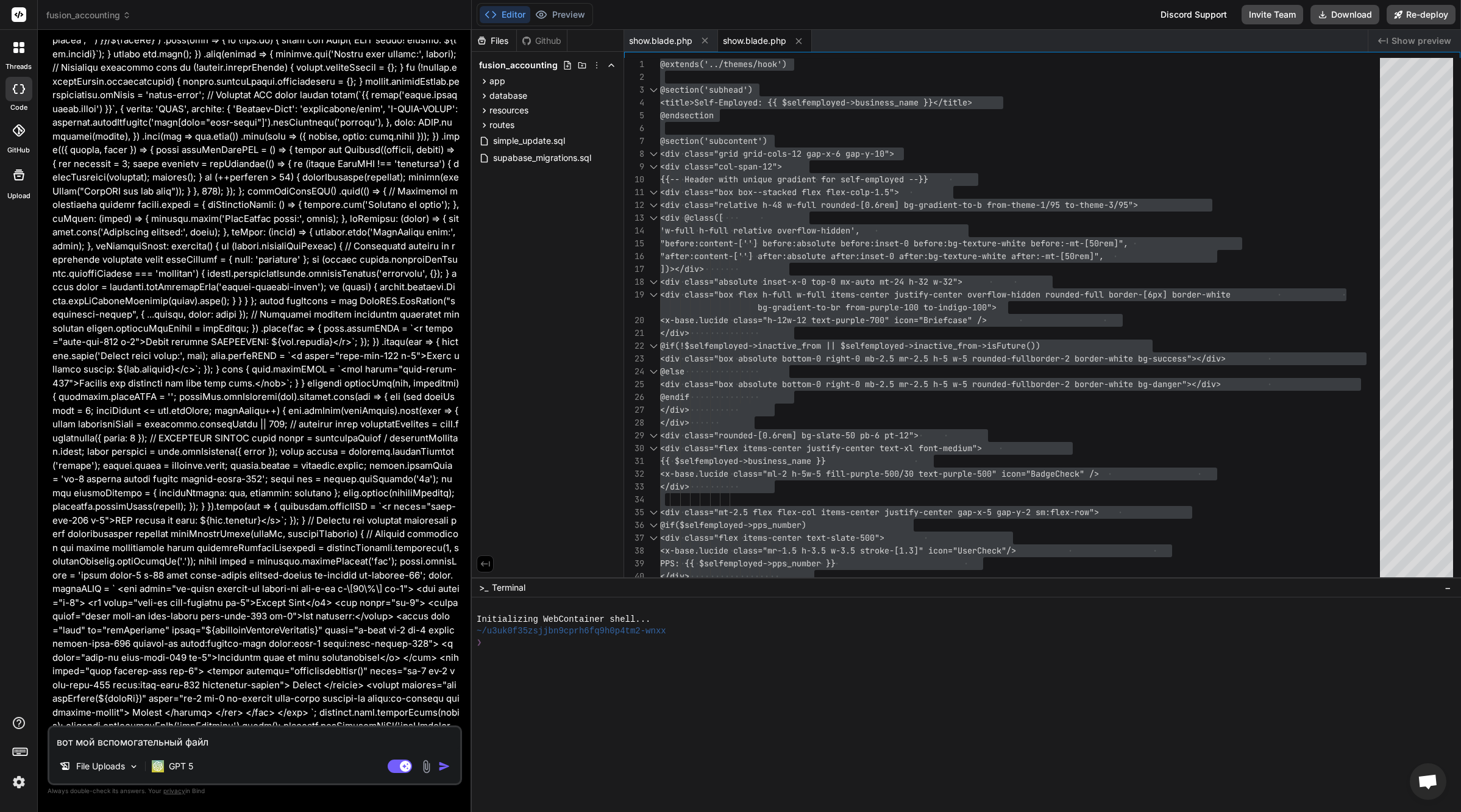
type textarea "x"
type textarea "вот мой вспомогательный файл дл"
type textarea "x"
type textarea "вот мой вспомогательный файл для"
type textarea "x"
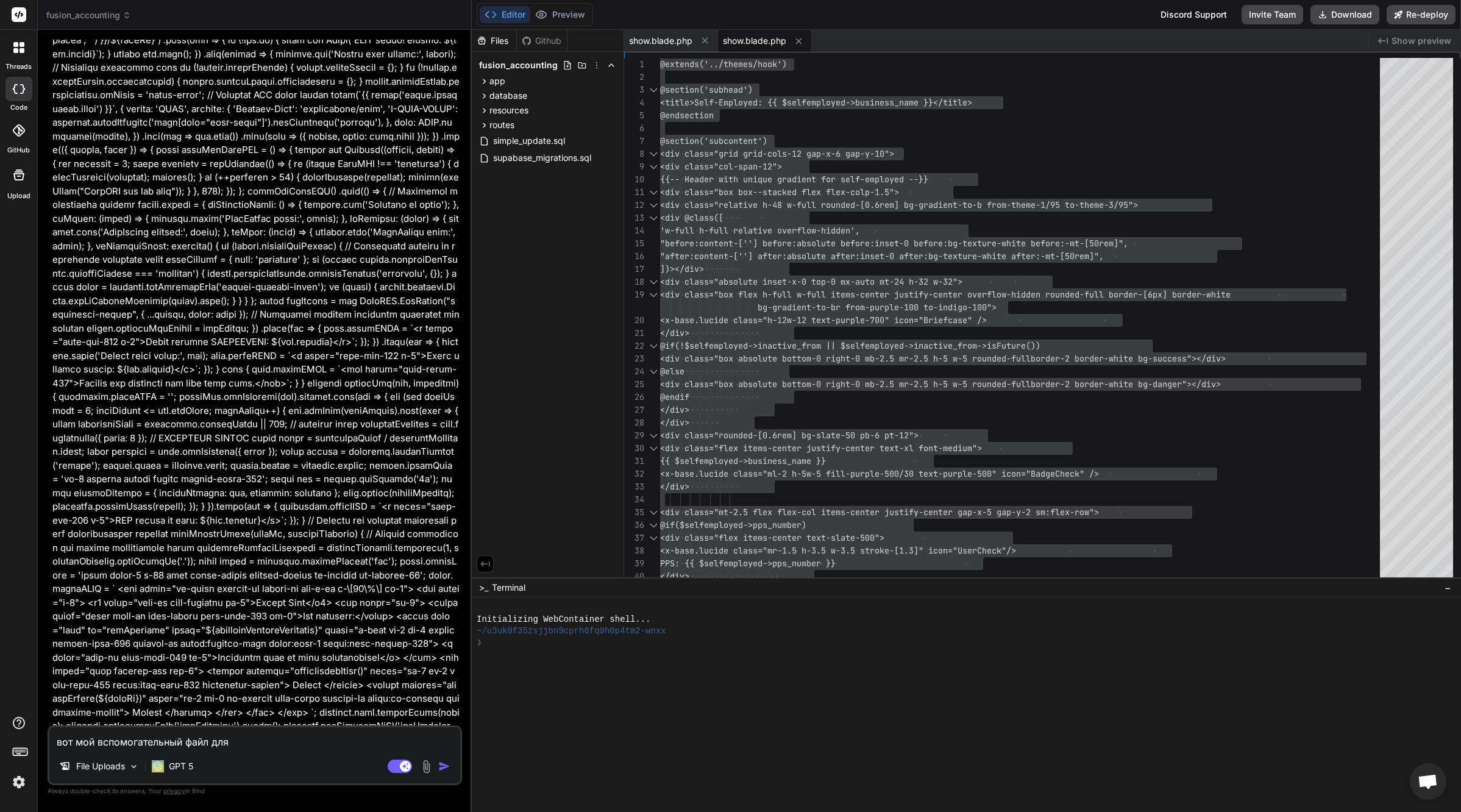
type textarea "вот мой вспомогательный файл для"
type textarea "x"
type textarea "вот мой вспомогательный файл для о"
type textarea "x"
type textarea "вот мой вспомогательный файл для от"
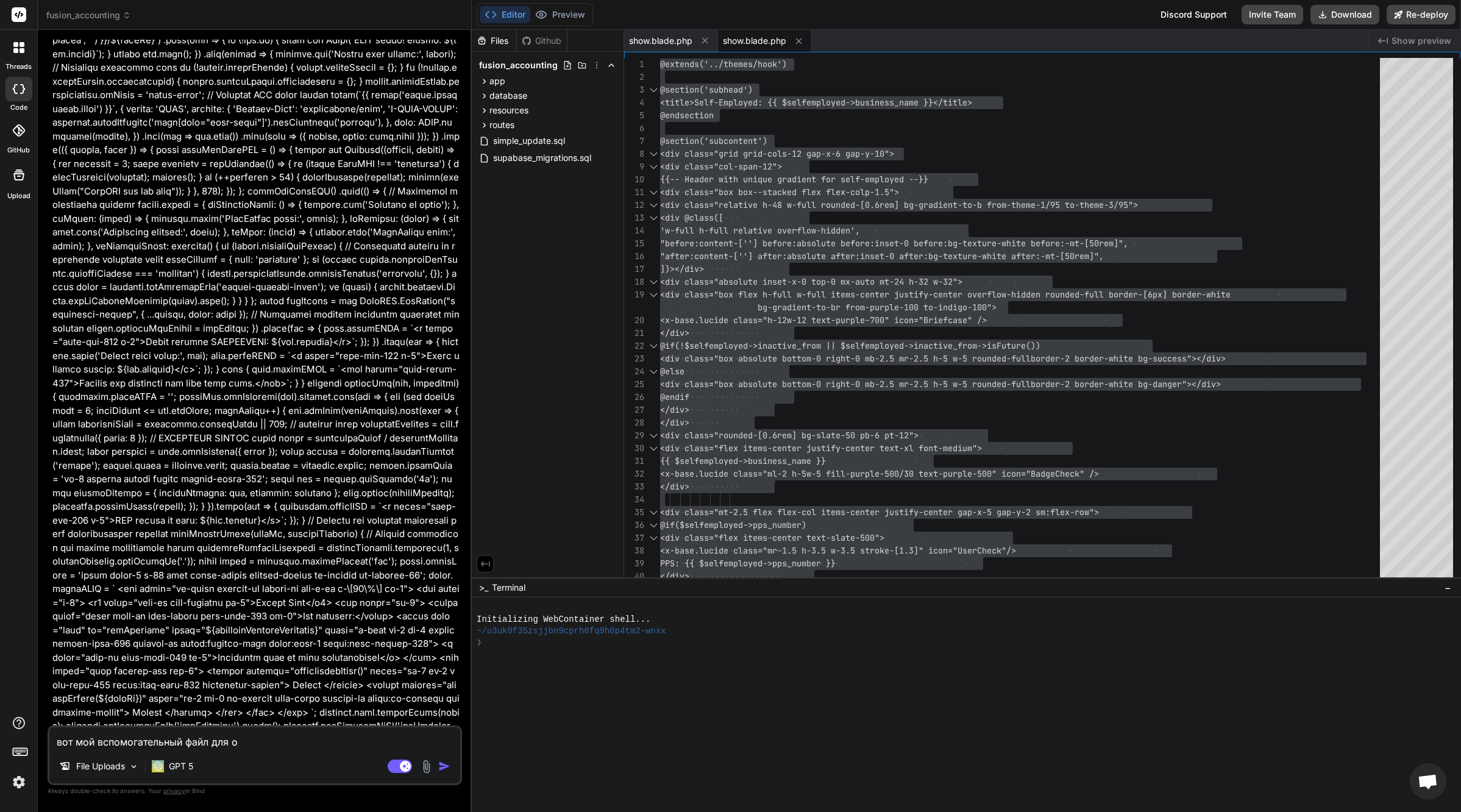
type textarea "x"
type textarea "вот мой вспомогательный файл для ото"
type textarea "x"
type textarea "вот мой вспомогательный файл для отоб"
type textarea "x"
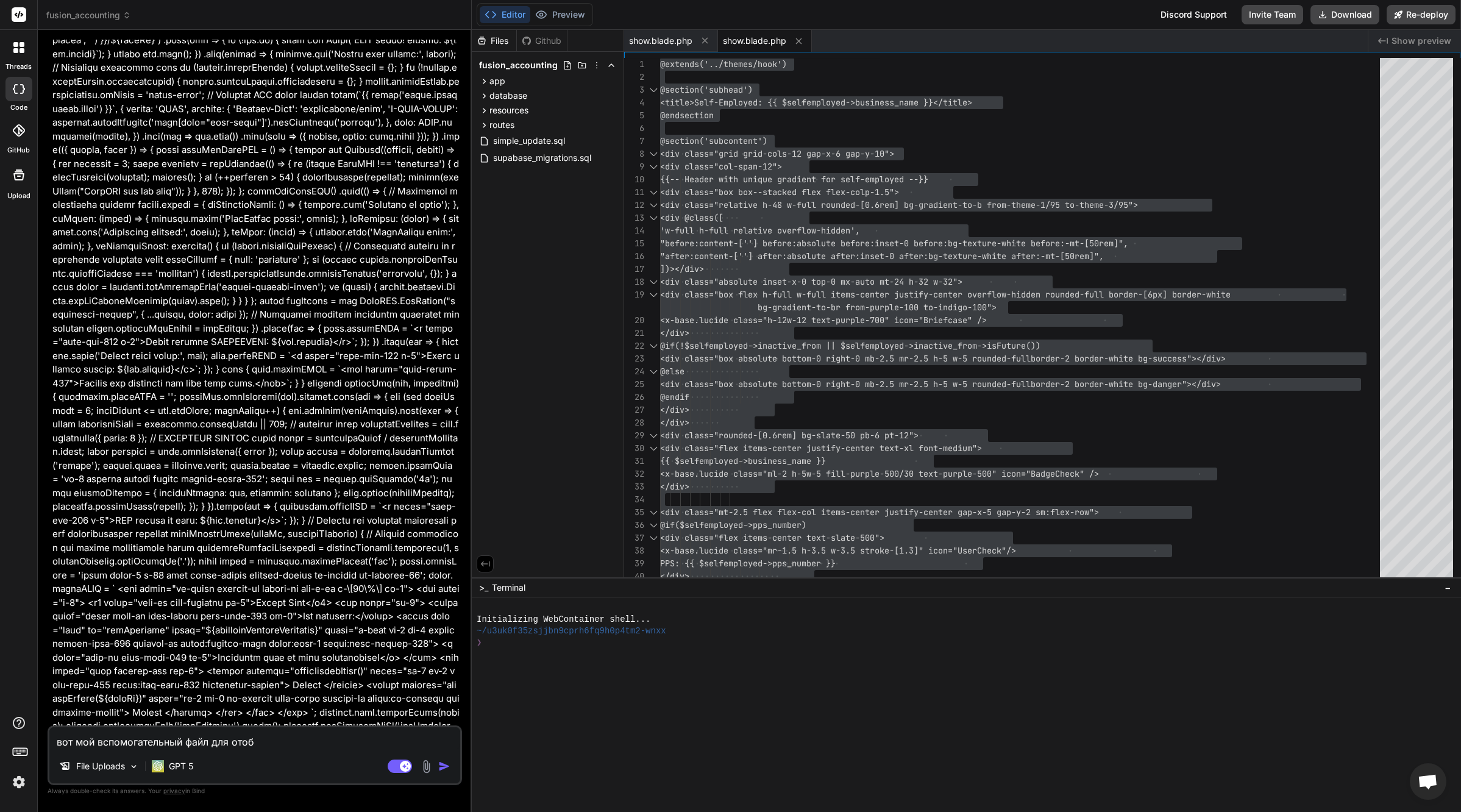
type textarea "вот мой вспомогательный файл для отобр"
type textarea "x"
type textarea "вот мой вспомогательный файл для отобра"
type textarea "x"
type textarea "вот мой вспомогательный файл для отображ"
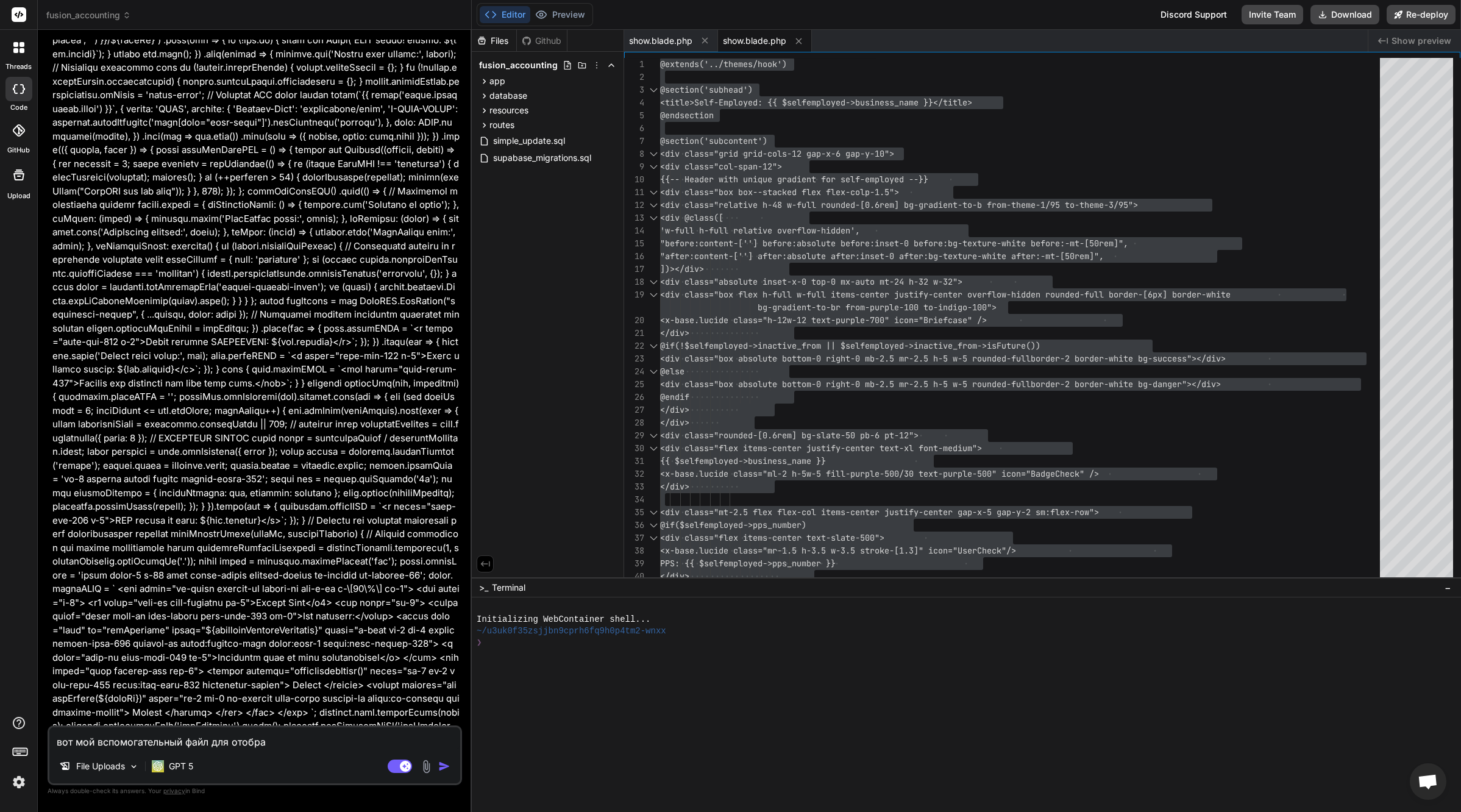
type textarea "x"
type textarea "вот мой вспомогательный файл для отображе"
type textarea "x"
type textarea "вот мой вспомогательный файл для отображен"
type textarea "x"
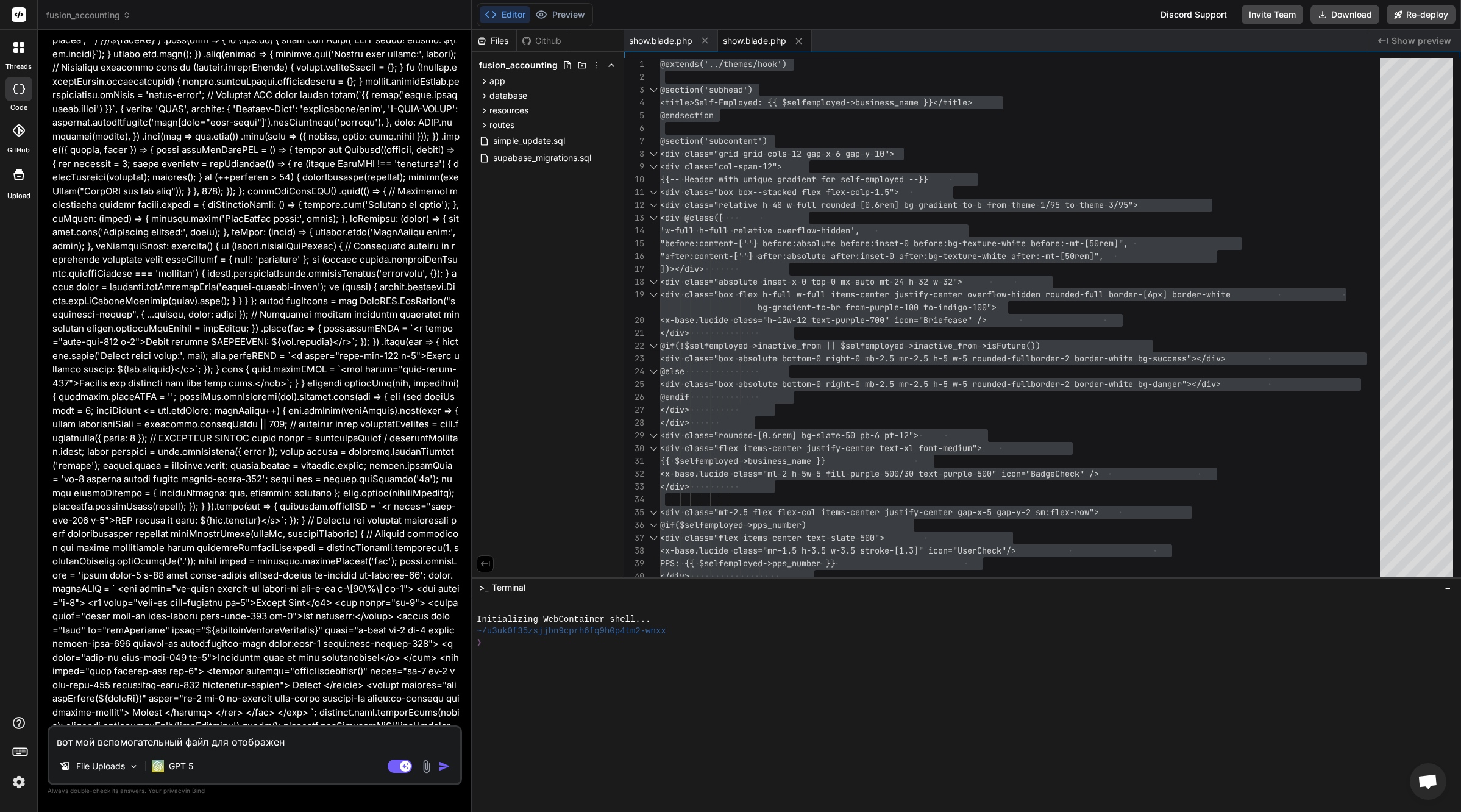
type textarea "вот мой вспомогательный файл для отображени"
type textarea "x"
type textarea "вот мой вспомогательный файл для отображения"
type textarea "x"
type textarea "вот мой вспомогательный файл для отображения"
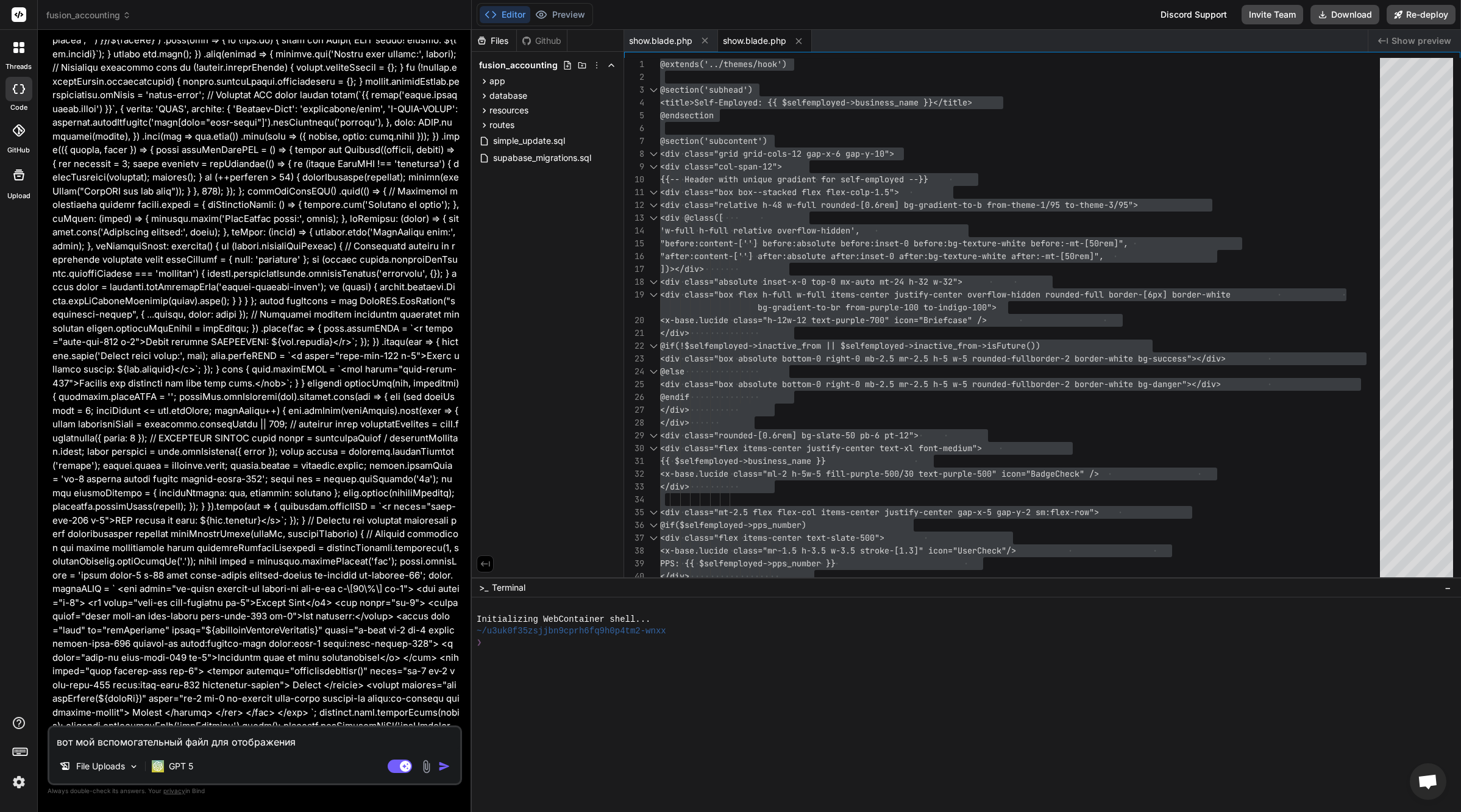
type textarea "x"
type textarea "вот мой вспомогательный файл для отображения ф"
type textarea "x"
type textarea "вот мой вспомогательный файл для отображения фа"
type textarea "x"
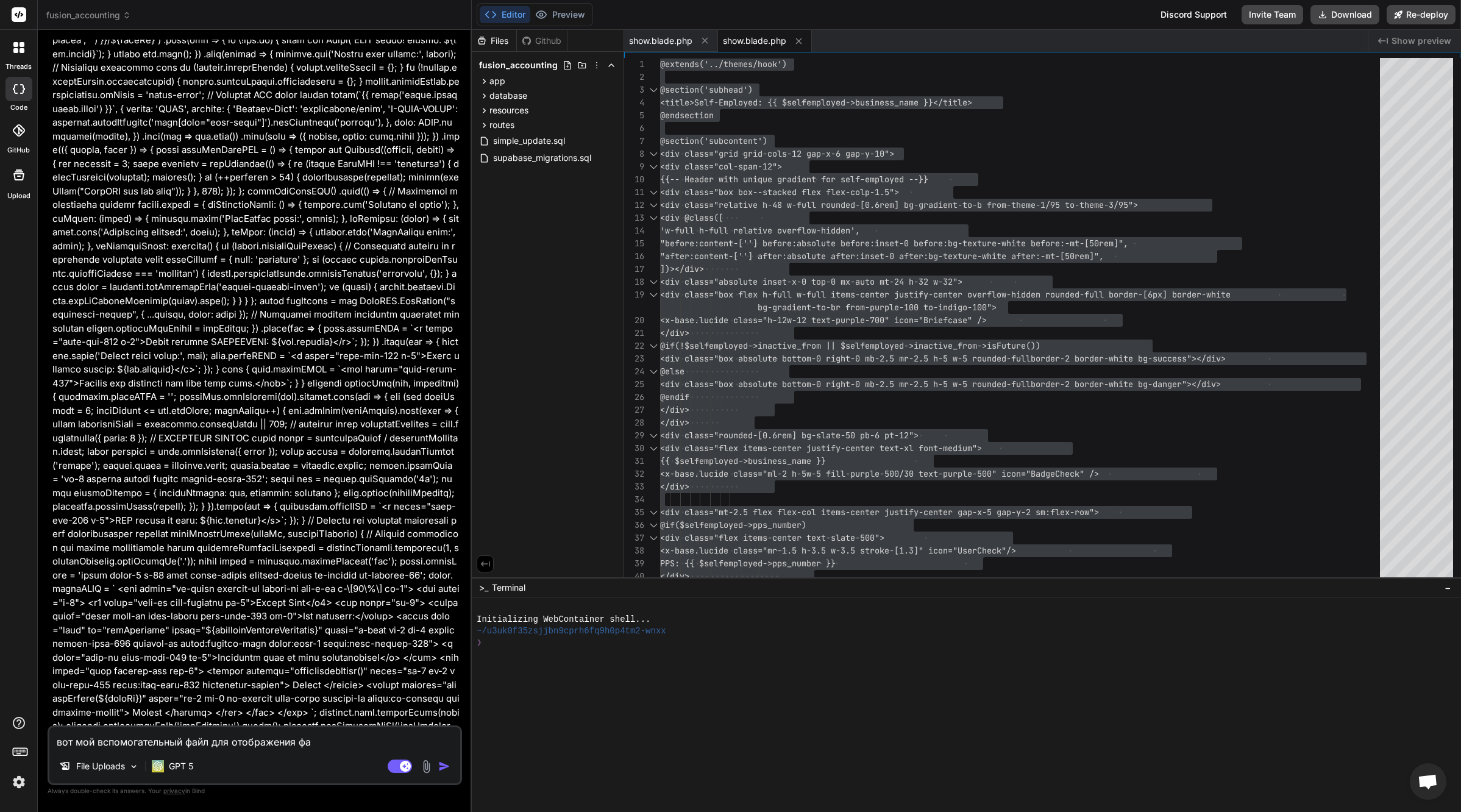
type textarea "вот мой вспомогательный файл для отображения фай"
type textarea "x"
type textarea "вот мой вспомогательный файл для отображения файл"
type textarea "x"
type textarea "вот мой вспомогательный файл для отображения файло"
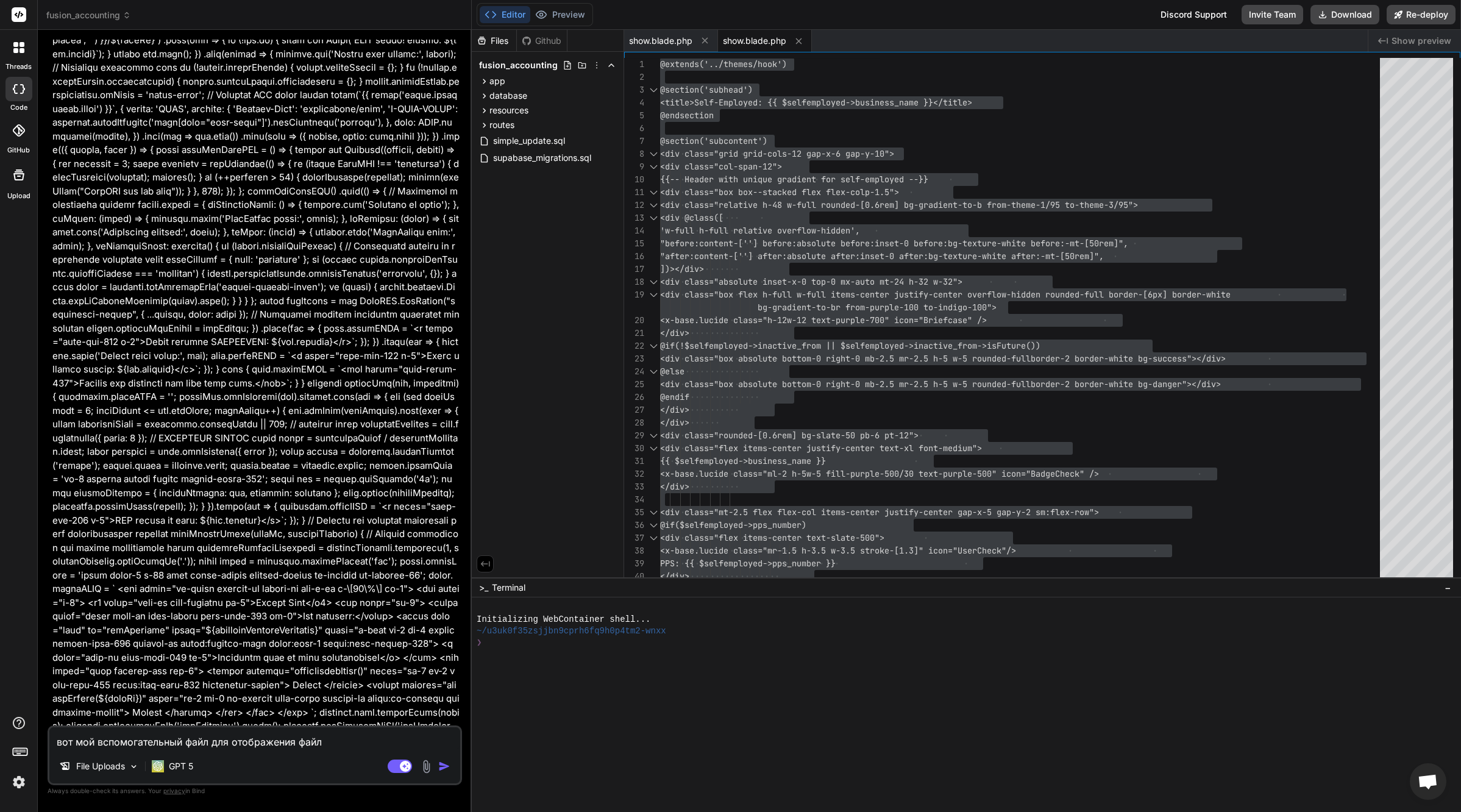
type textarea "x"
type textarea "вот мой вспомогательный файл для отображения файлов"
type textarea "x"
type textarea "вот мой вспомогательный файл для отображения файлов"
type textarea "x"
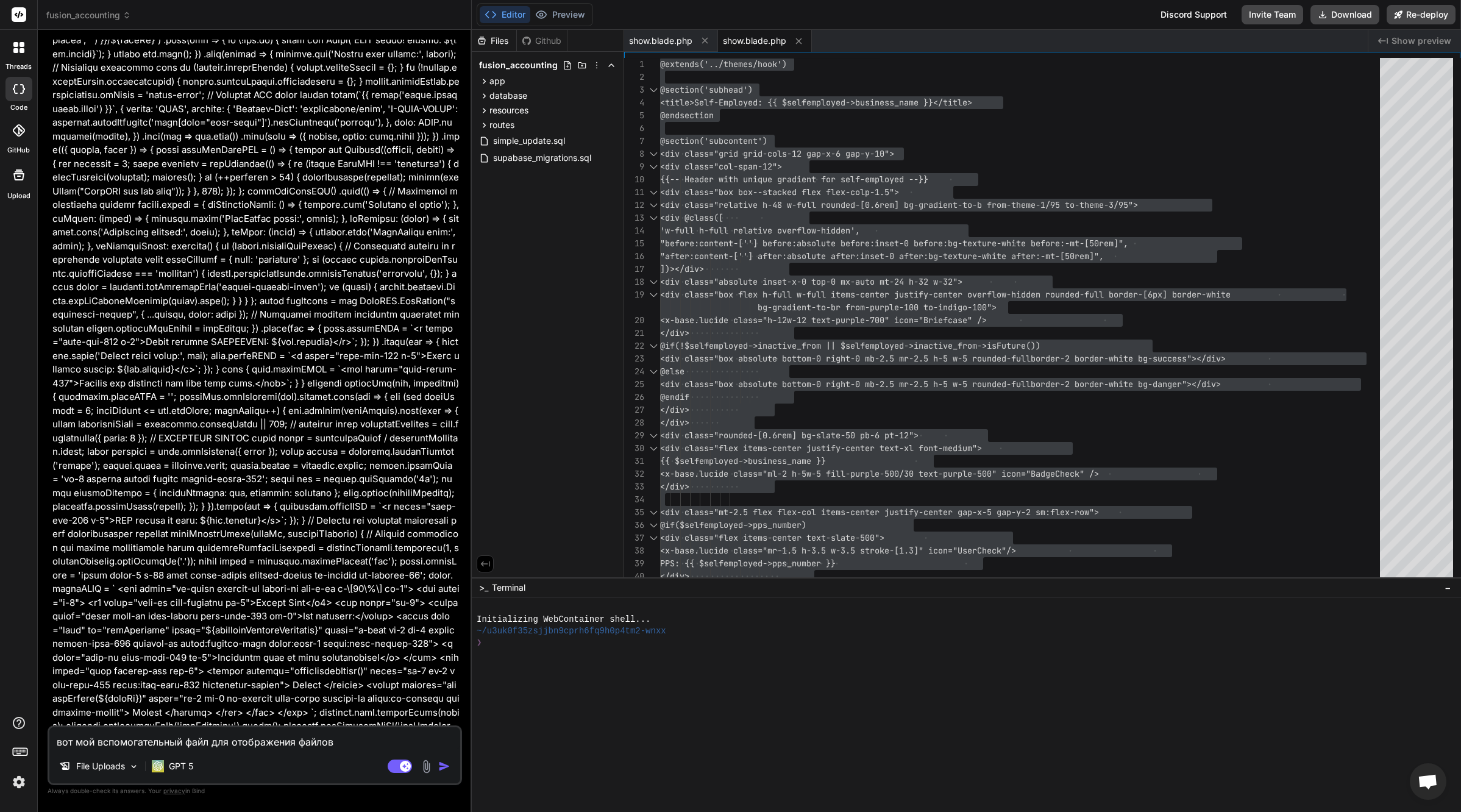
type textarea "вот мой вспомогательный файл для отображения файлов к"
type textarea "x"
type textarea "вот мой вспомогательный файл для отображения файлов ко"
type textarea "x"
type textarea "вот мой вспомогательный файл для отображения файлов ком"
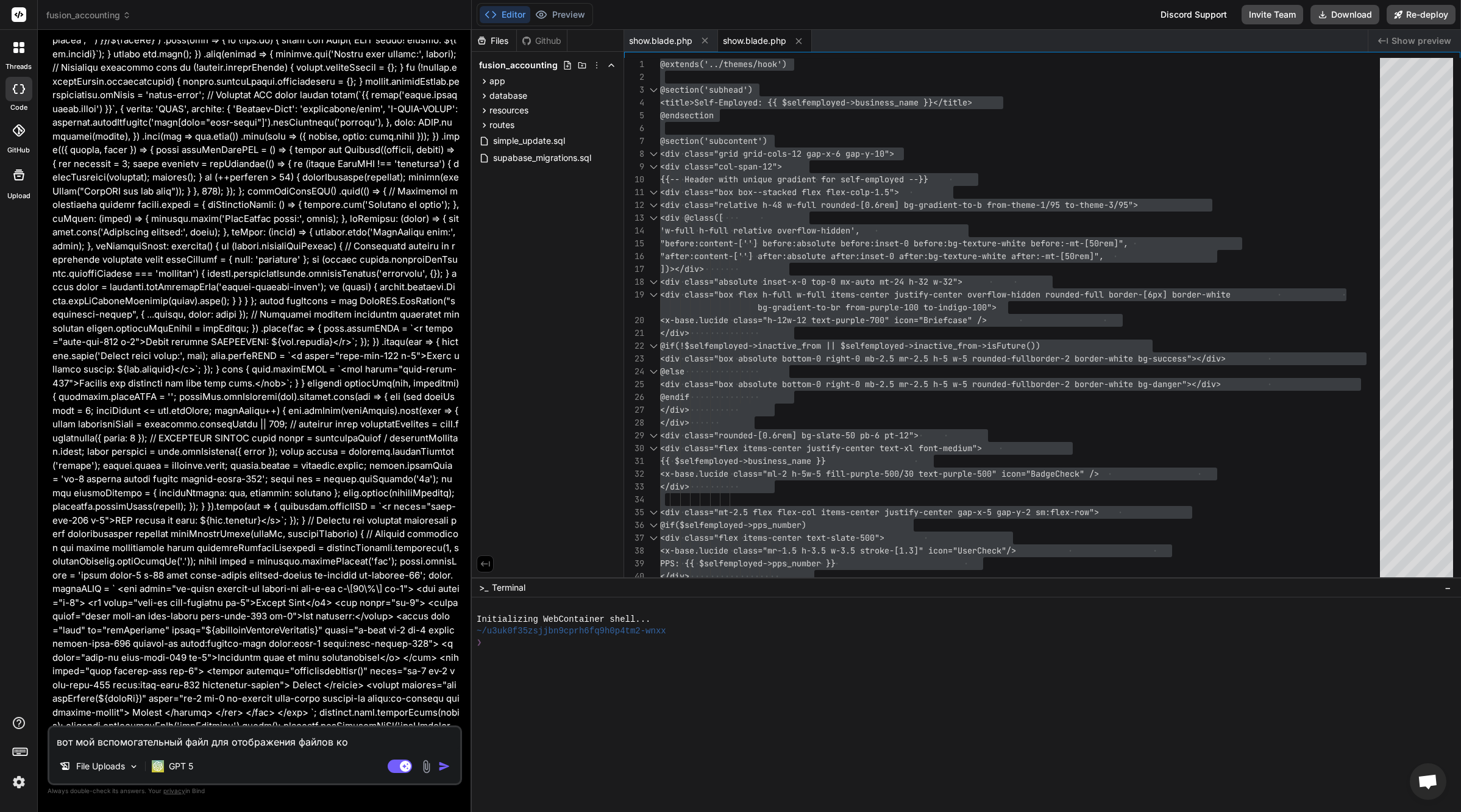
type textarea "x"
type textarea "вот мой вспомогательный файл для отображения файлов комп"
type textarea "x"
type textarea "вот мой вспомогательный файл для отображения файлов компа"
type textarea "x"
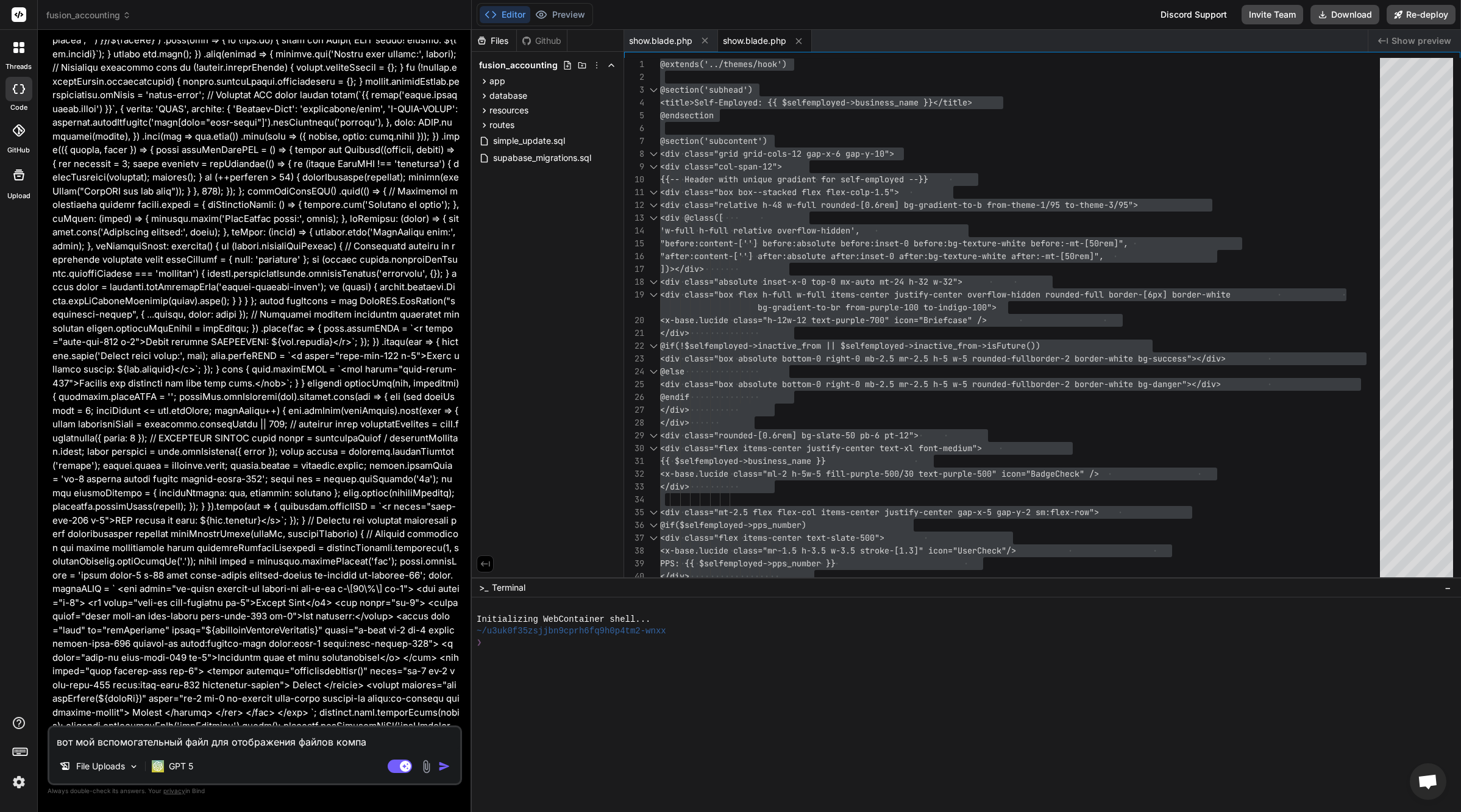
type textarea "вот мой вспомогательный файл для отображения файлов компан"
type textarea "x"
type textarea "вот мой вспомогательный файл для отображения файлов компани"
type textarea "x"
type textarea "вот мой вспомогательный файл для отображения файлов компании"
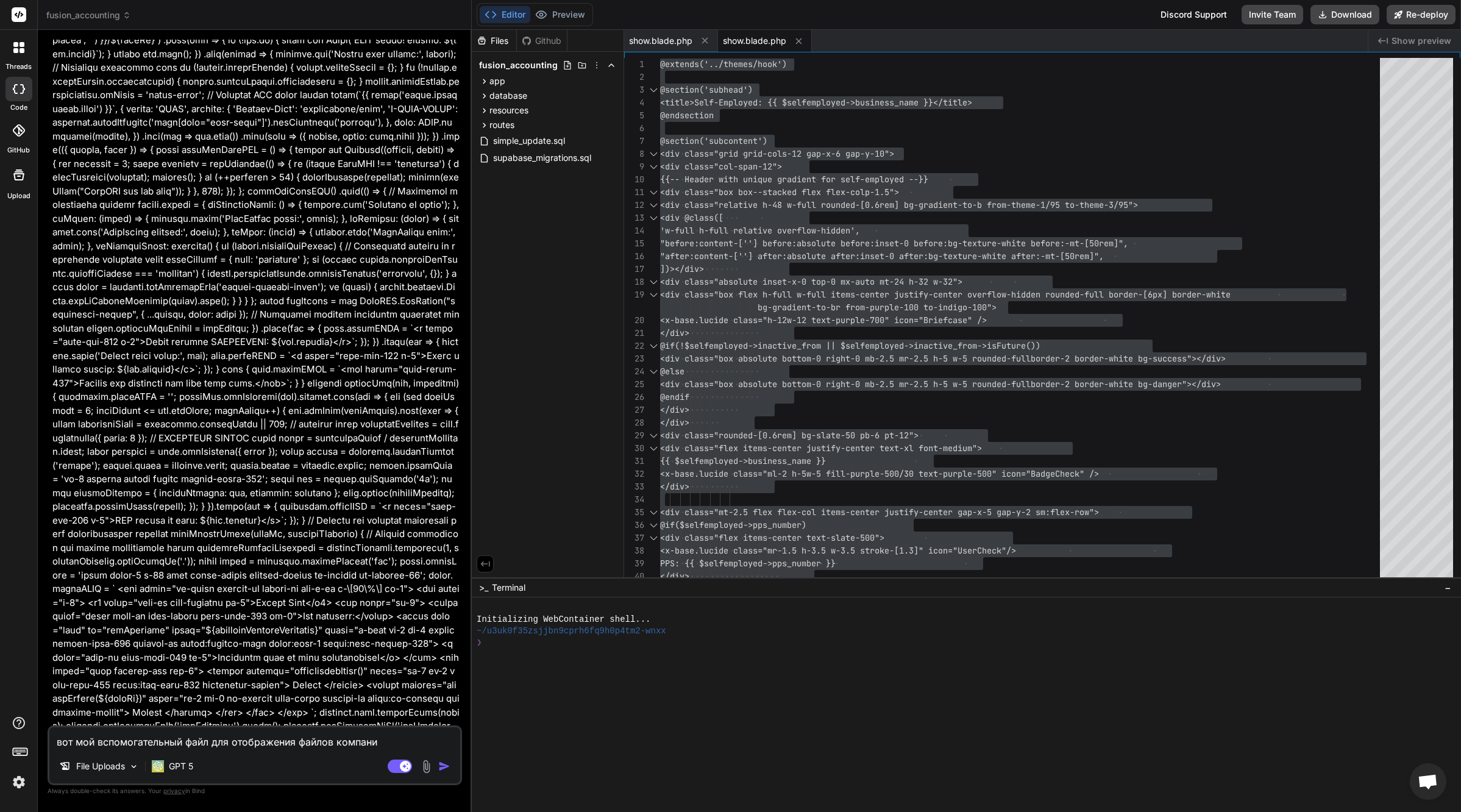
type textarea "x"
type textarea "вот мой вспомогательный файл для отображения файлов компании"
type textarea "x"
type textarea "вот мой вспомогательный файл для отображения файлов компании с"
type textarea "x"
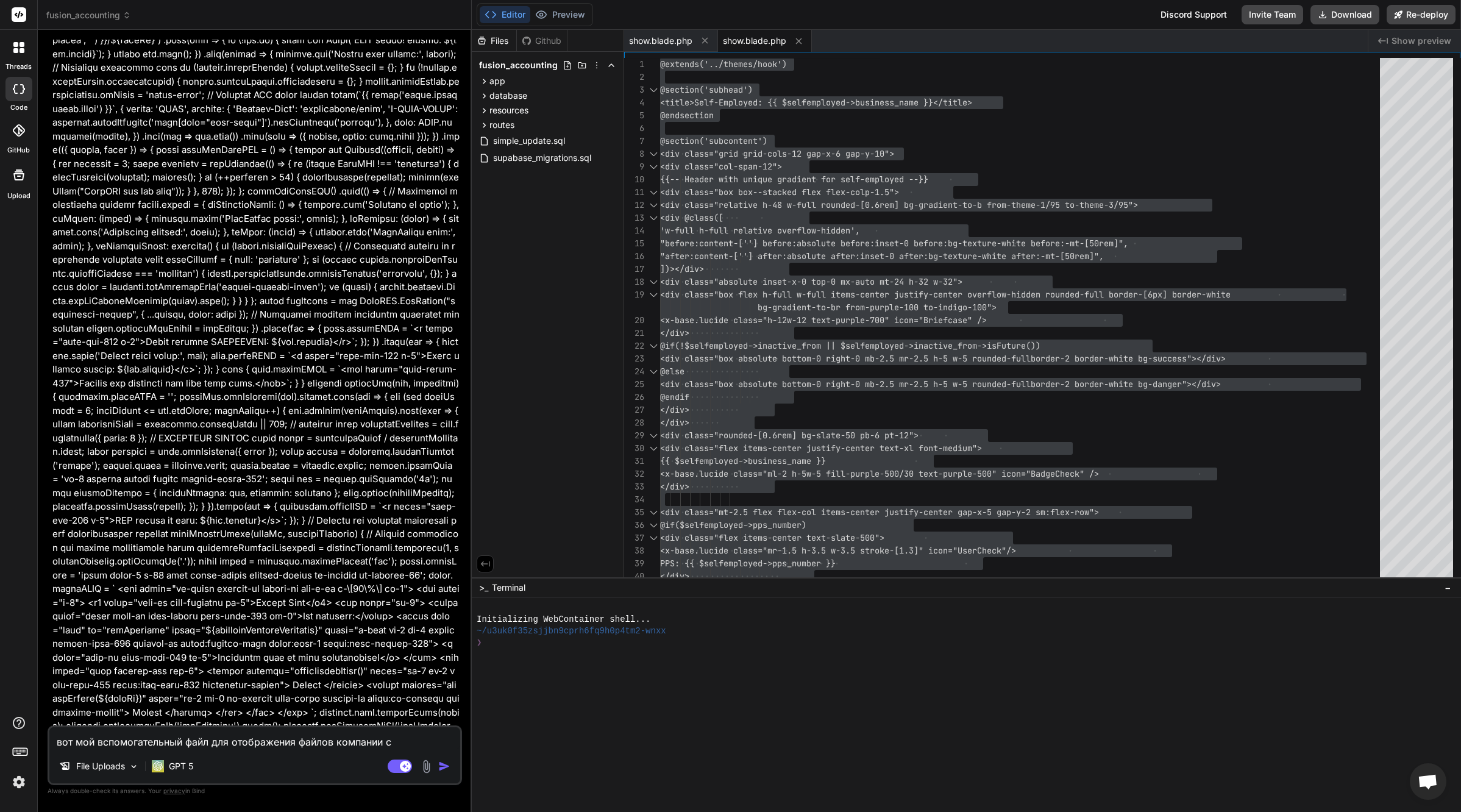
type textarea "вот мой вспомогательный файл для отображения файлов компании сп"
type textarea "x"
type textarea "вот мой вспомогательный файл для отображения файлов компании спи"
type textarea "x"
type textarea "вот мой вспомогательный файл для отображения файлов компании спис"
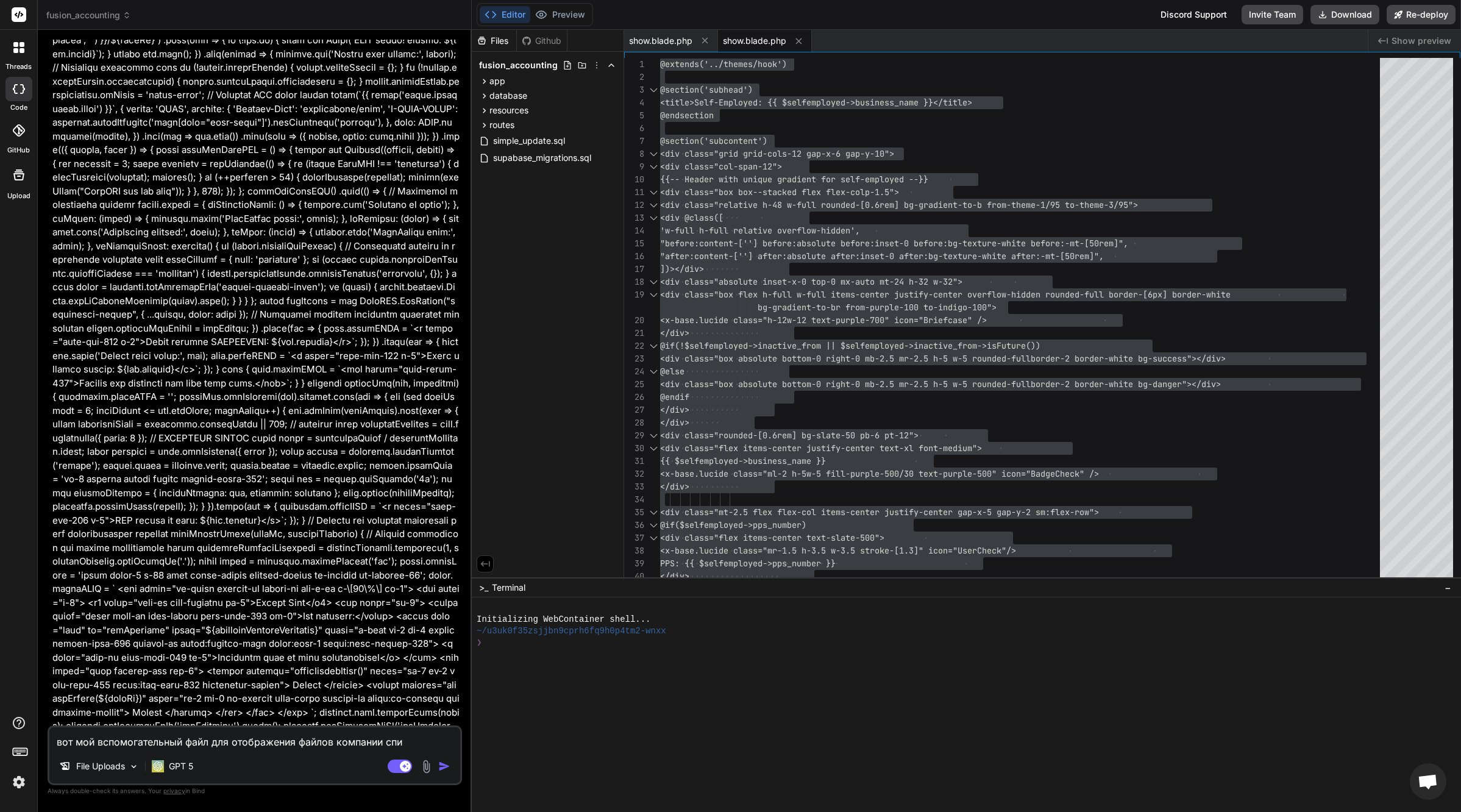
type textarea "x"
type textarea "вот мой вспомогательный файл для отображения файлов компании списк"
type textarea "x"
type textarea "вот мой вспомогательный файл для отображения файлов компании списко"
type textarea "x"
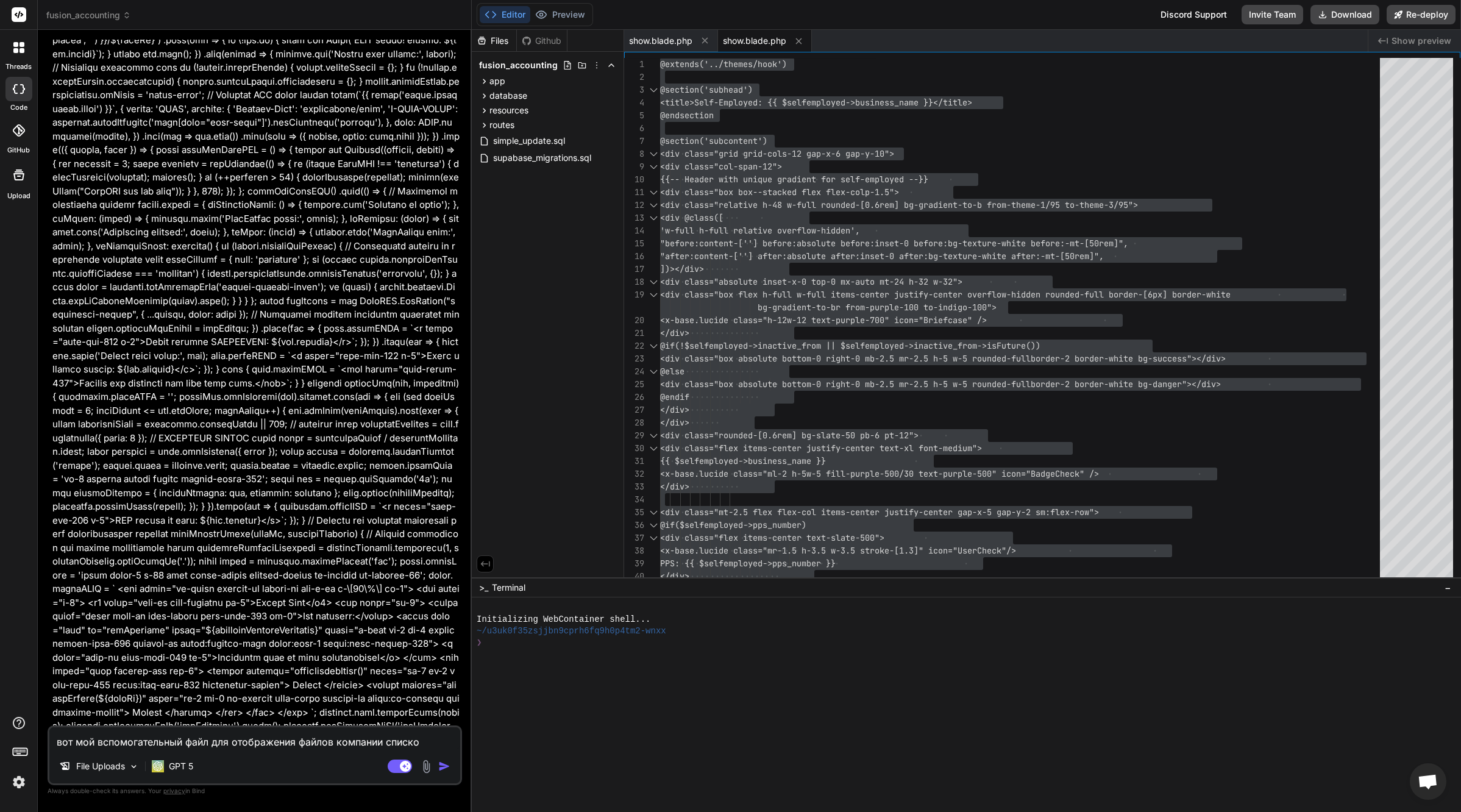
type textarea "вот мой вспомогательный файл для отображения файлов компании списком"
type textarea "x"
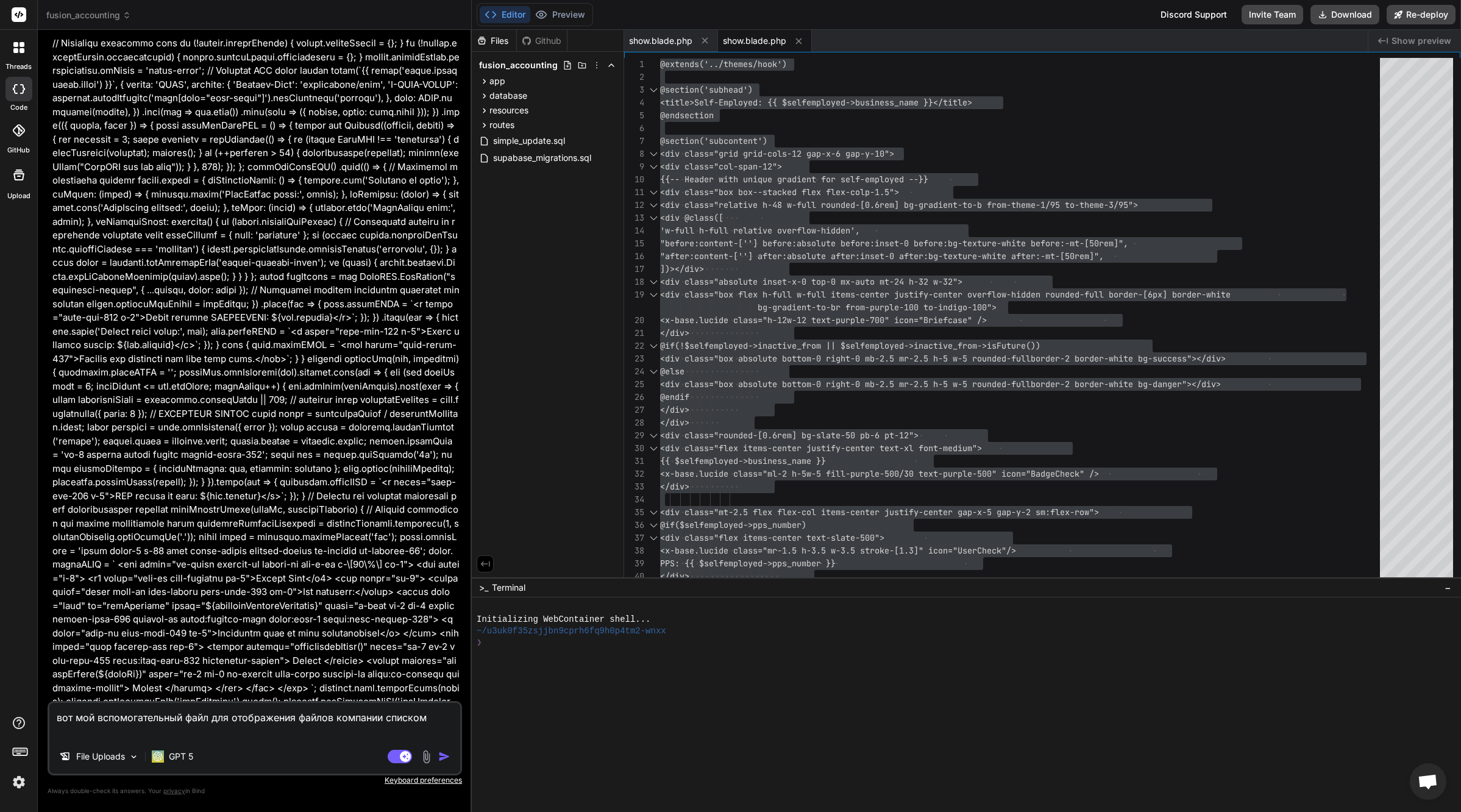
paste textarea "@php $url = Storage::disk('public')->url($file->file_path); $extension = strtol…"
type textarea "lor ips dolorsitametcon adip eli seddoeiusmo tempor incididu utlabor @etd $mag …"
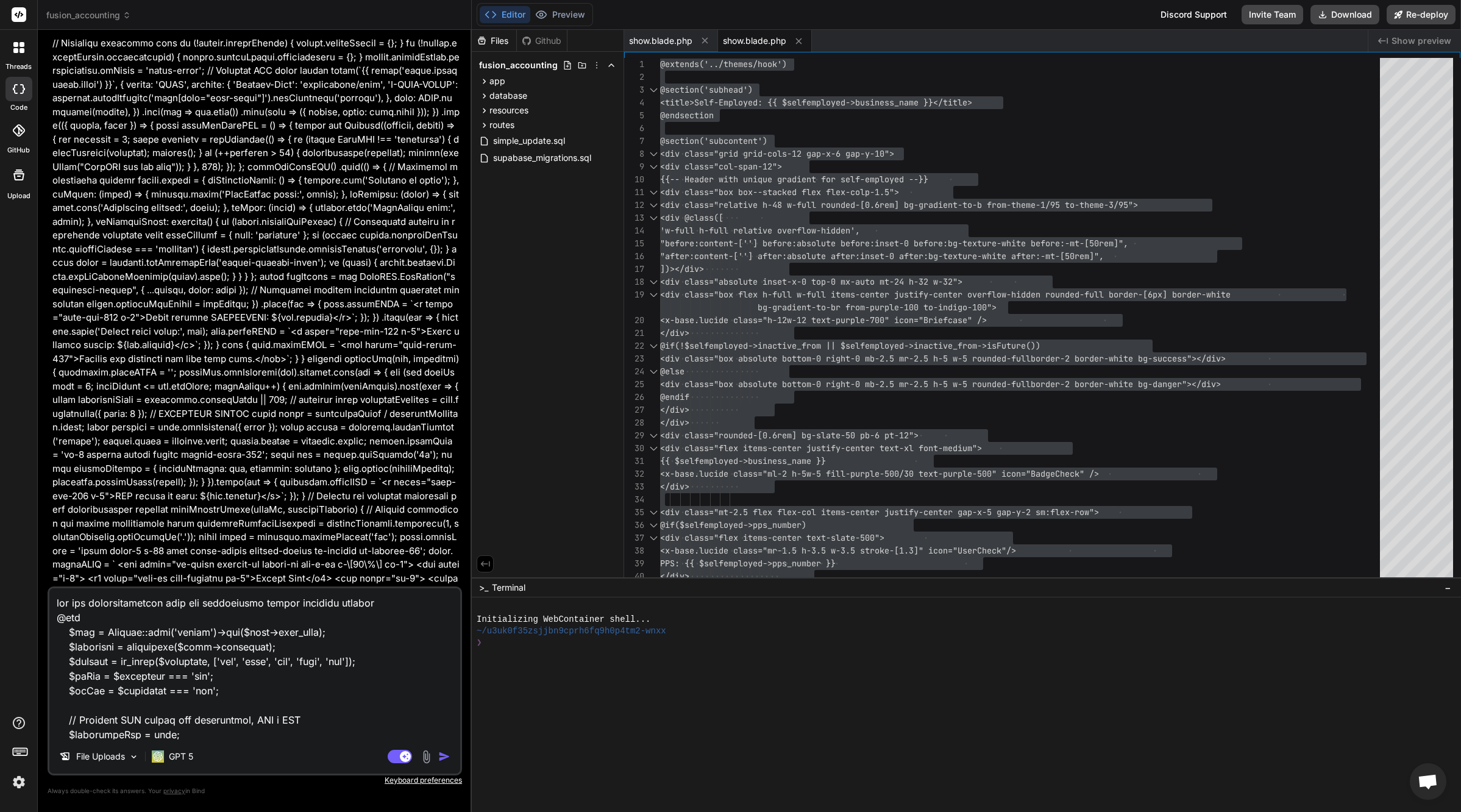
scroll to position [44727, 0]
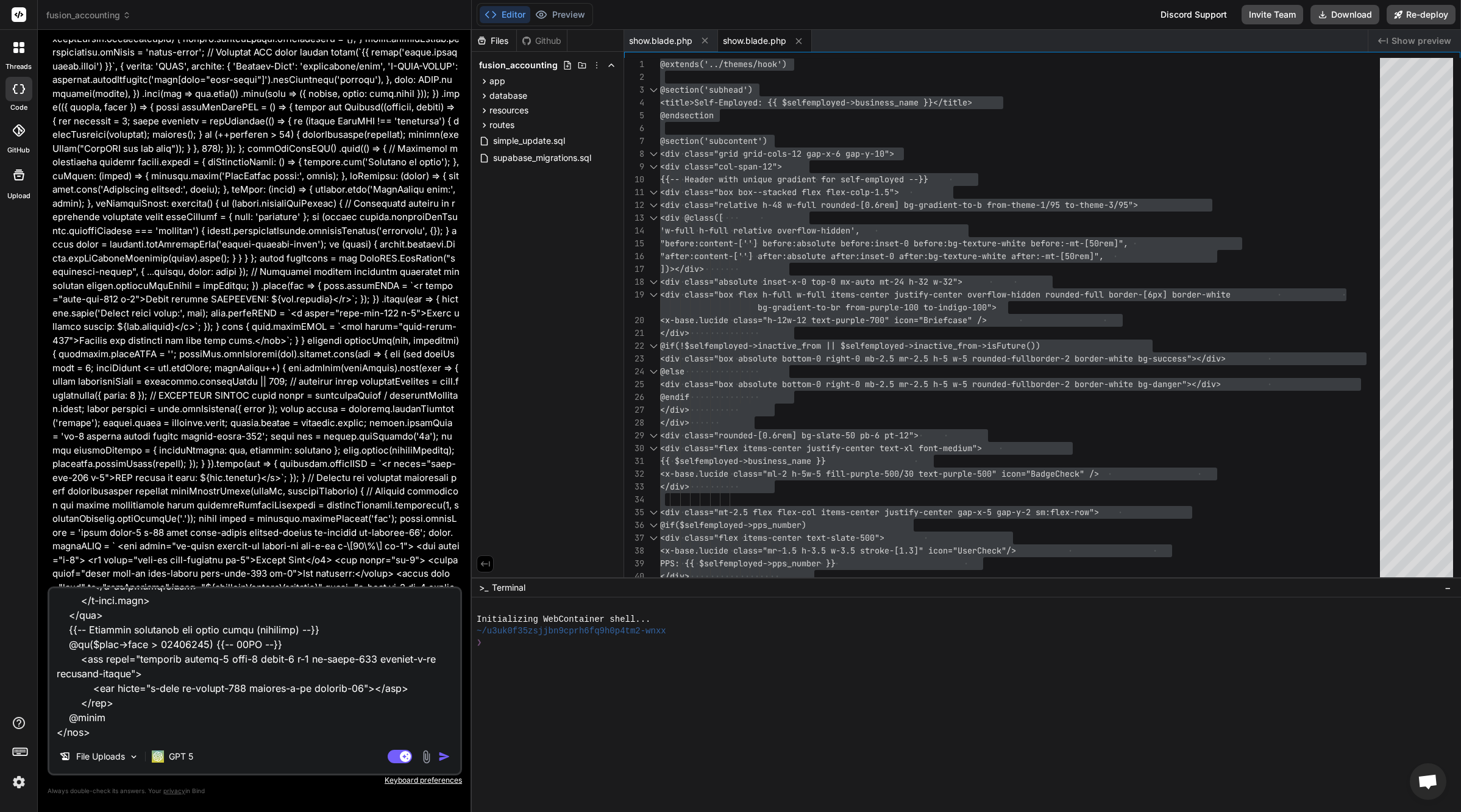
type textarea "x"
type textarea "lor ips dolorsitametcon adip eli seddoeiusmo tempor incididu utlabor @etd $mag …"
type textarea "x"
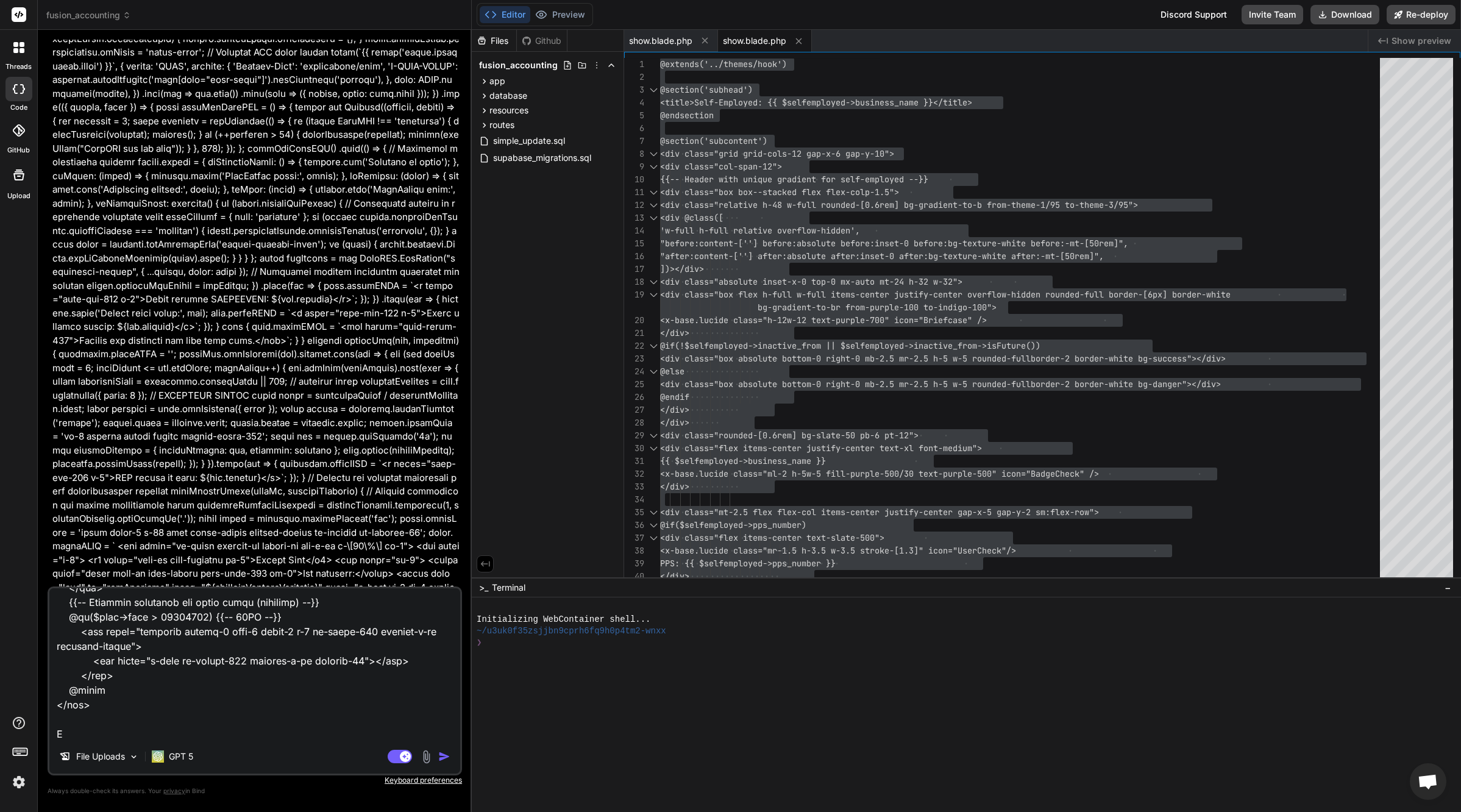
scroll to position [2341, 0]
type textarea "lor ips dolorsitametcon adip eli seddoeiusmo tempor incididu utlabor @etd $mag …"
type textarea "x"
type textarea "lor ips dolorsitametcon adip eli seddoeiusmo tempor incididu utlabor @etd $mag …"
type textarea "x"
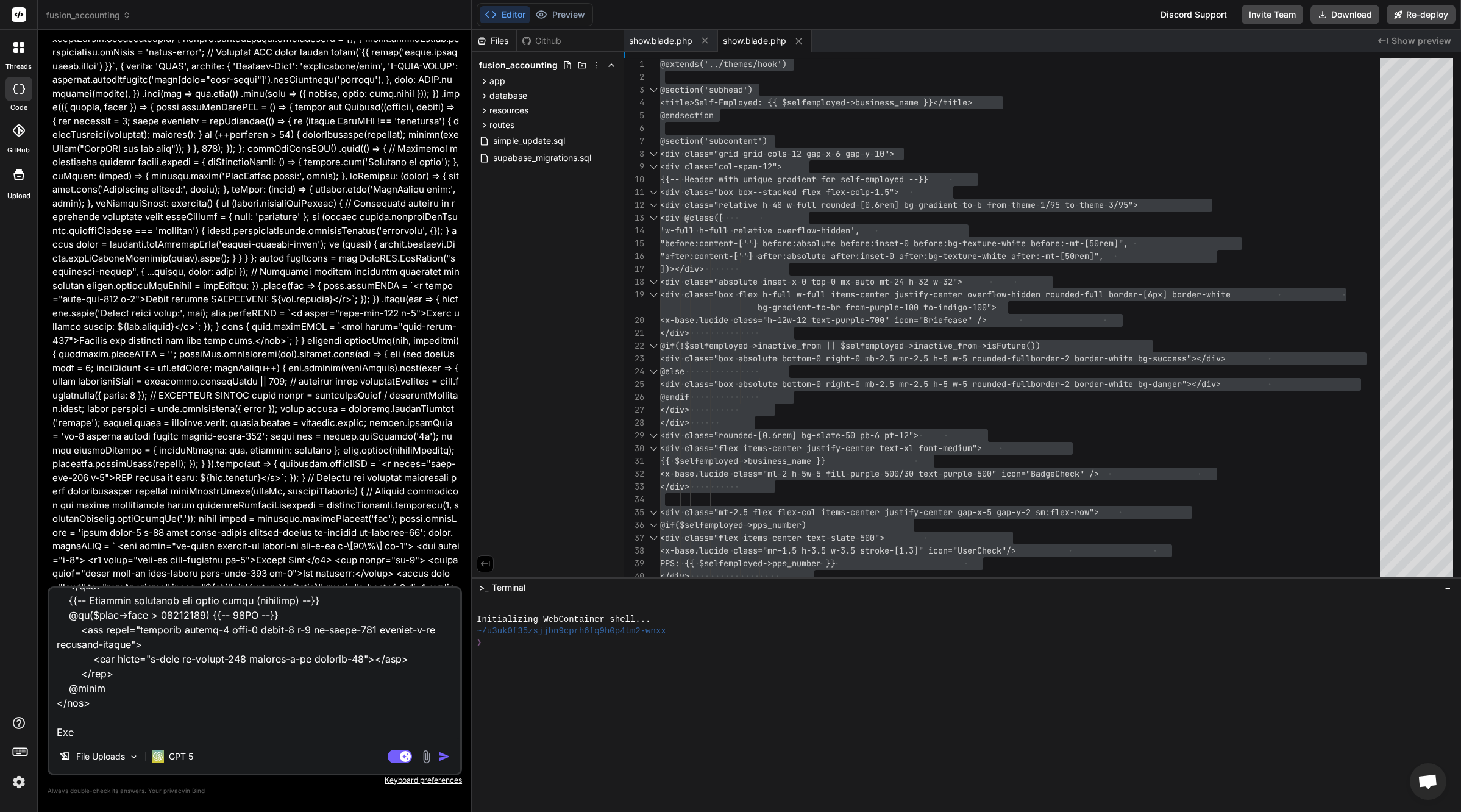
type textarea "lor ips dolorsitametcon adip eli seddoeiusmo tempor incididu utlabor @etd $mag …"
type textarea "x"
type textarea "lor ips dolorsitametcon adip eli seddoeiusmo tempor incididu utlabor @etd $mag …"
type textarea "x"
type textarea "lor ips dolorsitametcon adip eli seddoeiusmo tempor incididu utlabor @etd $mag …"
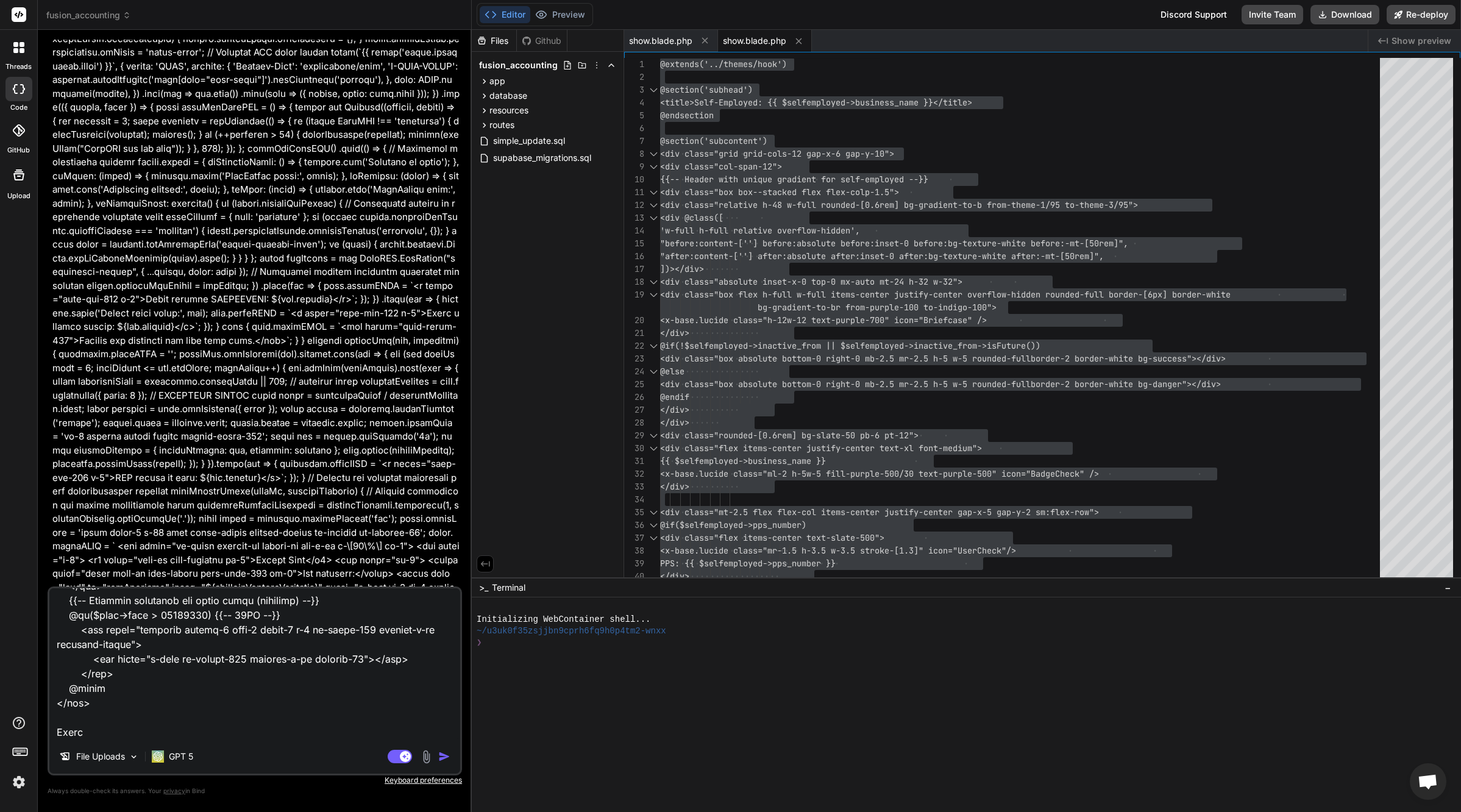
type textarea "x"
type textarea "lor ips dolorsitametcon adip eli seddoeiusmo tempor incididu utlabor @etd $mag …"
type textarea "x"
type textarea "lor ips dolorsitametcon adip eli seddoeiusmo tempor incididu utlabor @etd $mag …"
type textarea "x"
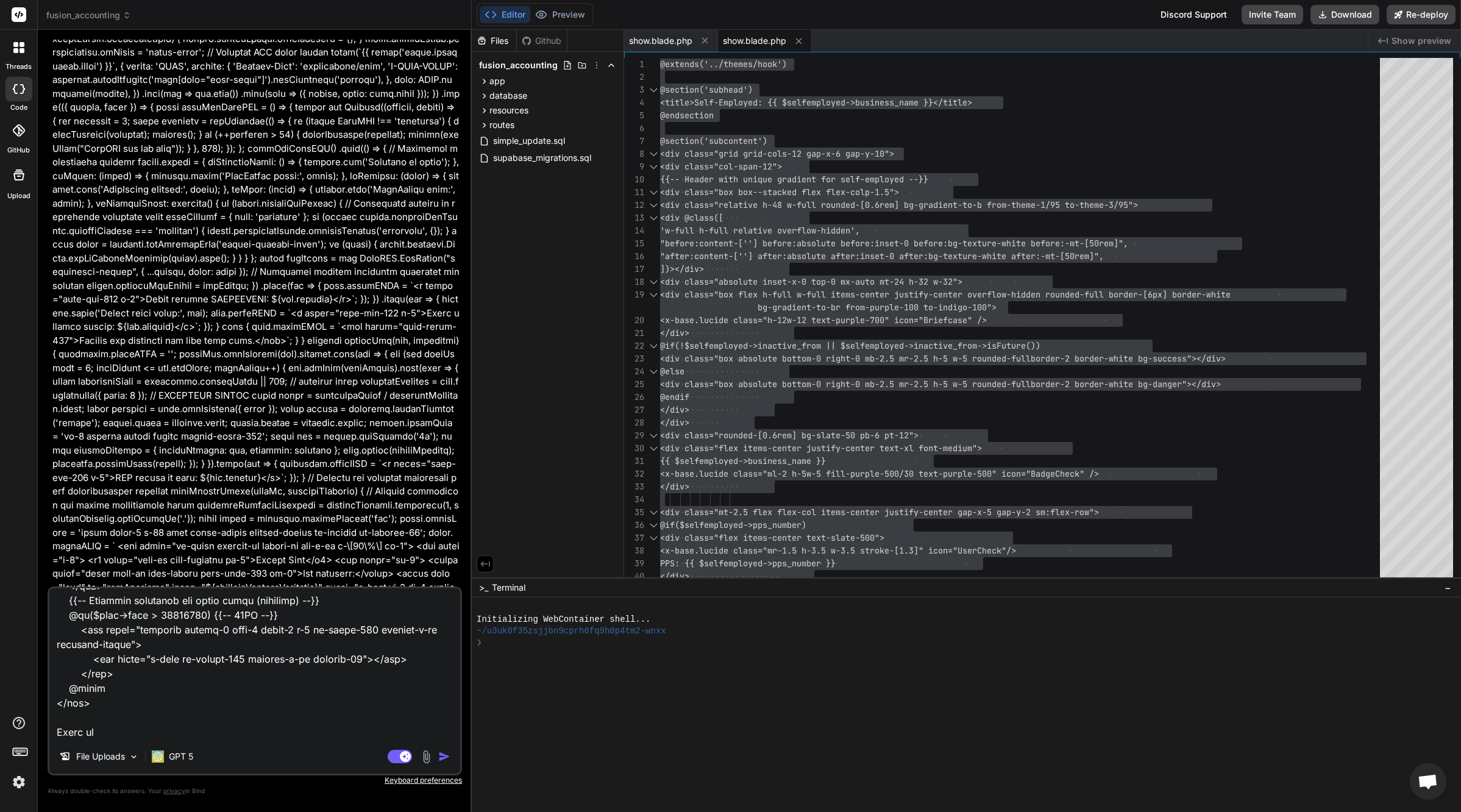
type textarea "lor ips dolorsitametcon adip eli seddoeiusmo tempor incididu utlabor @etd $mag …"
type textarea "x"
type textarea "lor ips dolorsitametcon adip eli seddoeiusmo tempor incididu utlabor @etd $mag …"
type textarea "x"
type textarea "lor ips dolorsitametcon adip eli seddoeiusmo tempor incididu utlabor @etd $mag …"
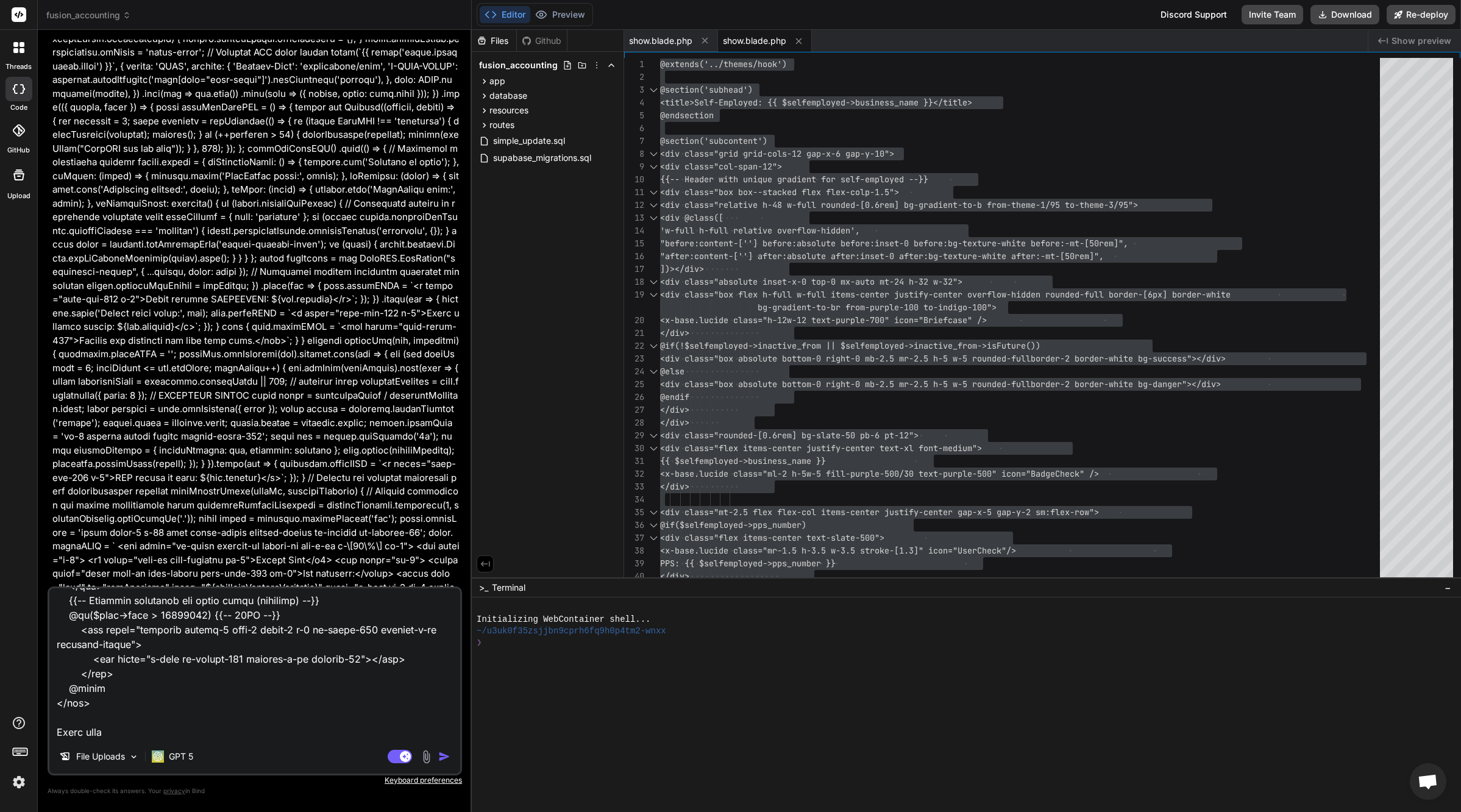
type textarea "x"
type textarea "lor ips dolorsitametcon adip eli seddoeiusmo tempor incididu utlabor @etd $mag …"
type textarea "x"
type textarea "lor ips dolorsitametcon adip eli seddoeiusmo tempor incididu utlabor @etd $mag …"
type textarea "x"
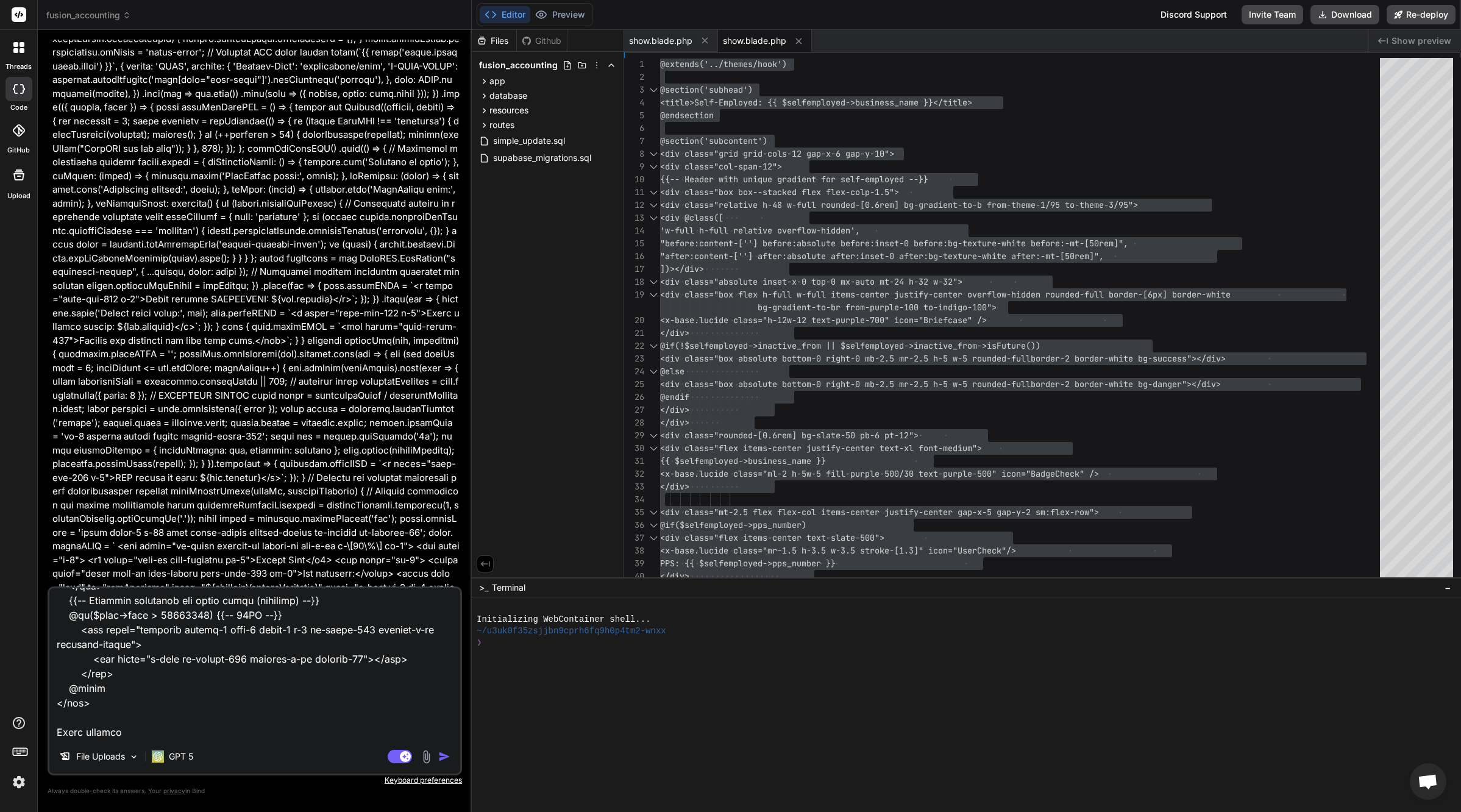
type textarea "lor ips dolorsitametcon adip eli seddoeiusmo tempor incididu utlabor @etd $mag …"
type textarea "x"
type textarea "lor ips dolorsitametcon adip eli seddoeiusmo tempor incididu utlabor @etd $mag …"
type textarea "x"
type textarea "lor ips dolorsitametcon adip eli seddoeiusmo tempor incididu utlabor @etd $mag …"
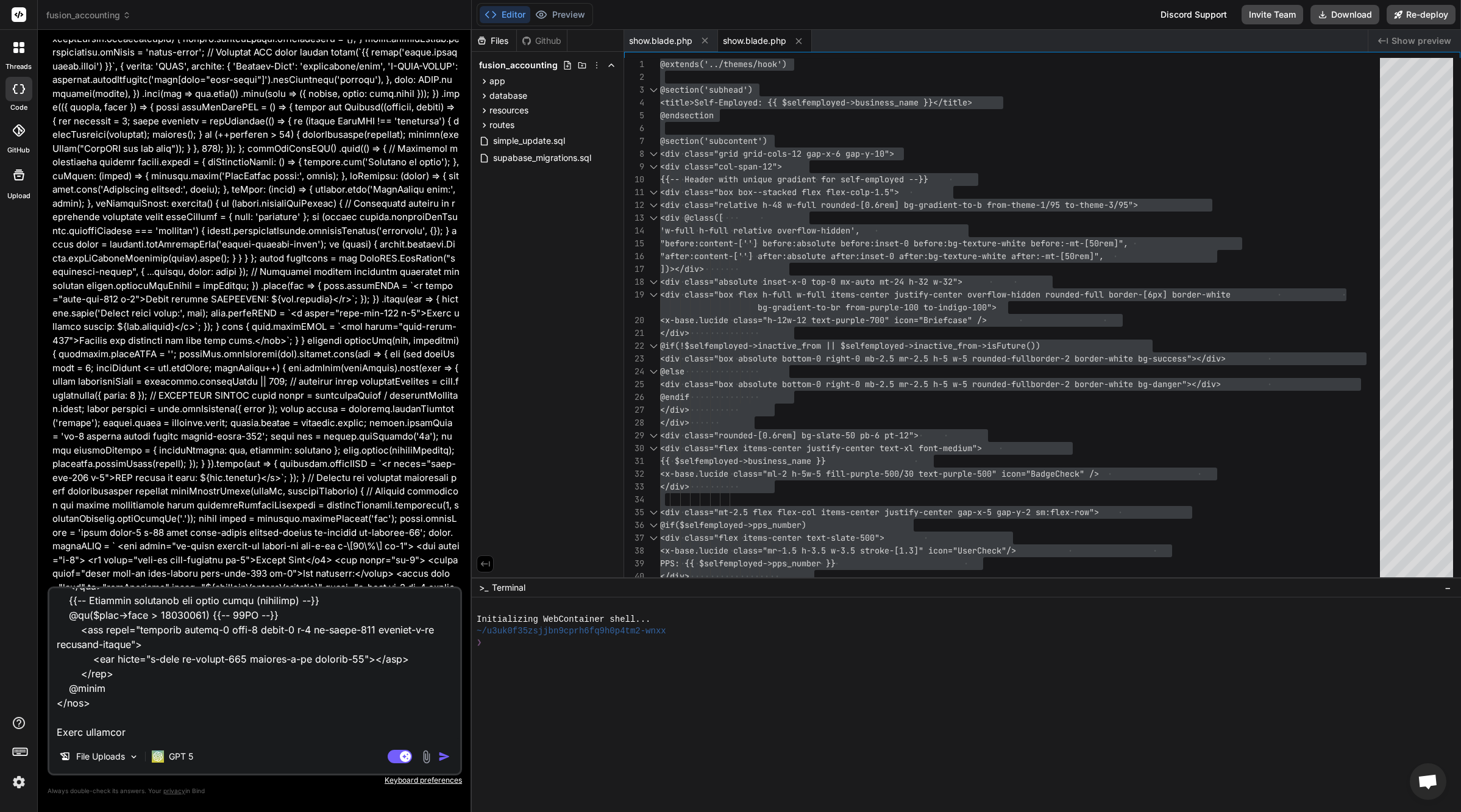
type textarea "x"
type textarea "lor ips dolorsitametcon adip eli seddoeiusmo tempor incididu utlabor @etd $mag …"
type textarea "x"
type textarea "lor ips dolorsitametcon adip eli seddoeiusmo tempor incididu utlabor @etd $mag …"
type textarea "x"
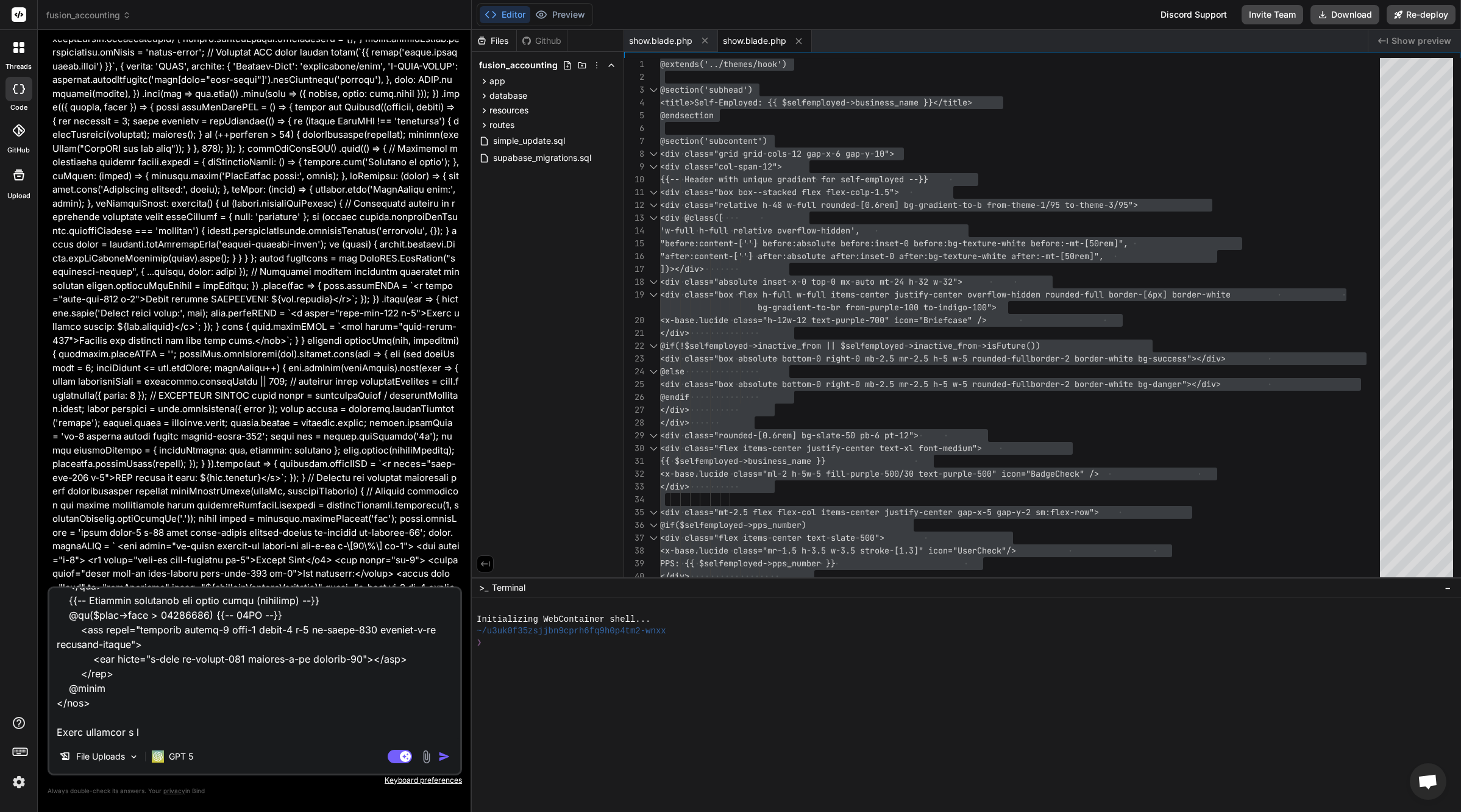
type textarea "lor ips dolorsitametcon adip eli seddoeiusmo tempor incididu utlabor @etd $mag …"
type textarea "x"
type textarea "lor ips dolorsitametcon adip eli seddoeiusmo tempor incididu utlabor @etd $mag …"
type textarea "x"
type textarea "lor ips dolorsitametcon adip eli seddoeiusmo tempor incididu utlabor @etd $mag …"
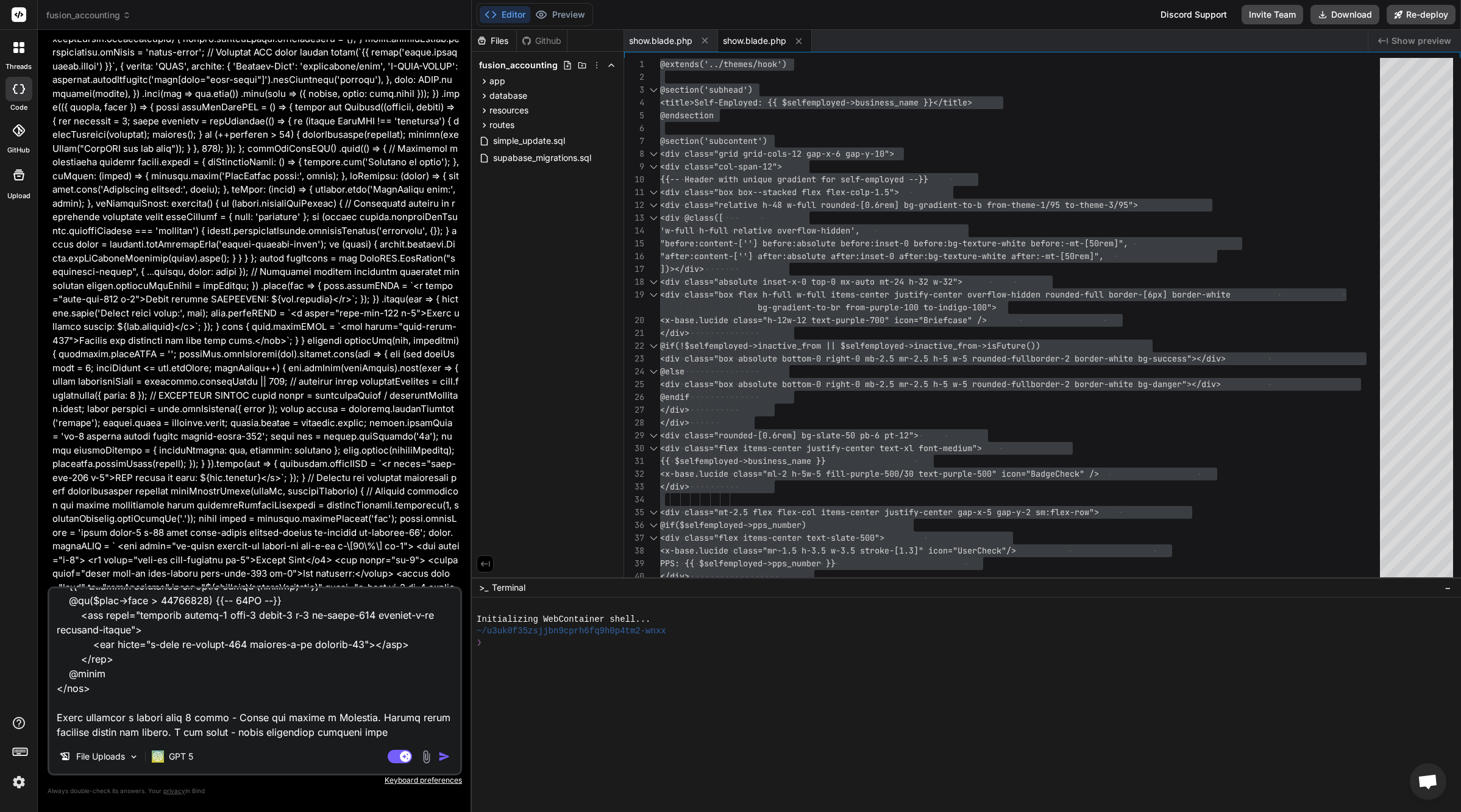
scroll to position [2370, 0]
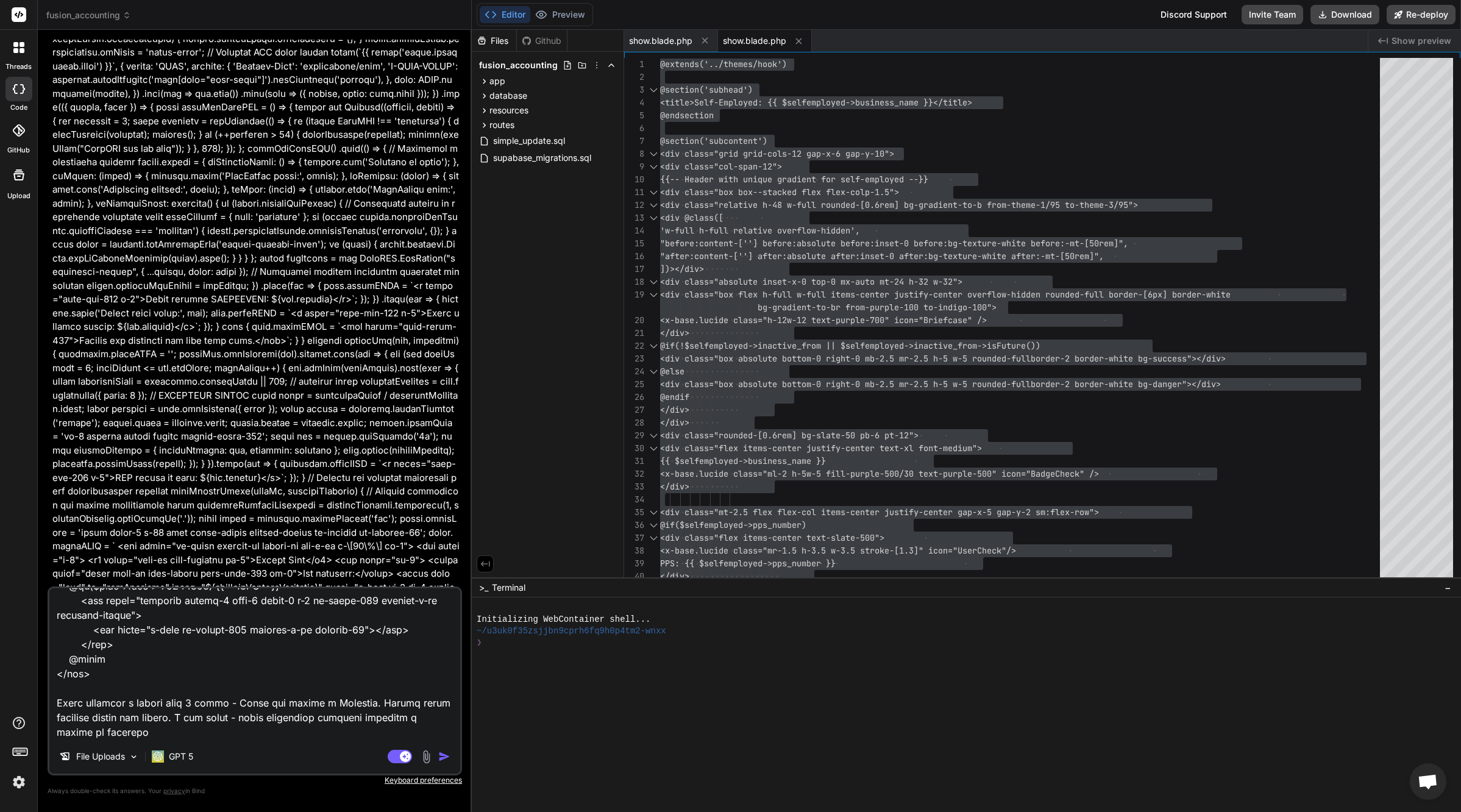
drag, startPoint x: 255, startPoint y: 703, endPoint x: 331, endPoint y: 706, distance: 76.1
click at [331, 706] on textarea at bounding box center [255, 663] width 411 height 151
click at [260, 731] on textarea at bounding box center [255, 663] width 411 height 151
paste textarea "Ready for review"
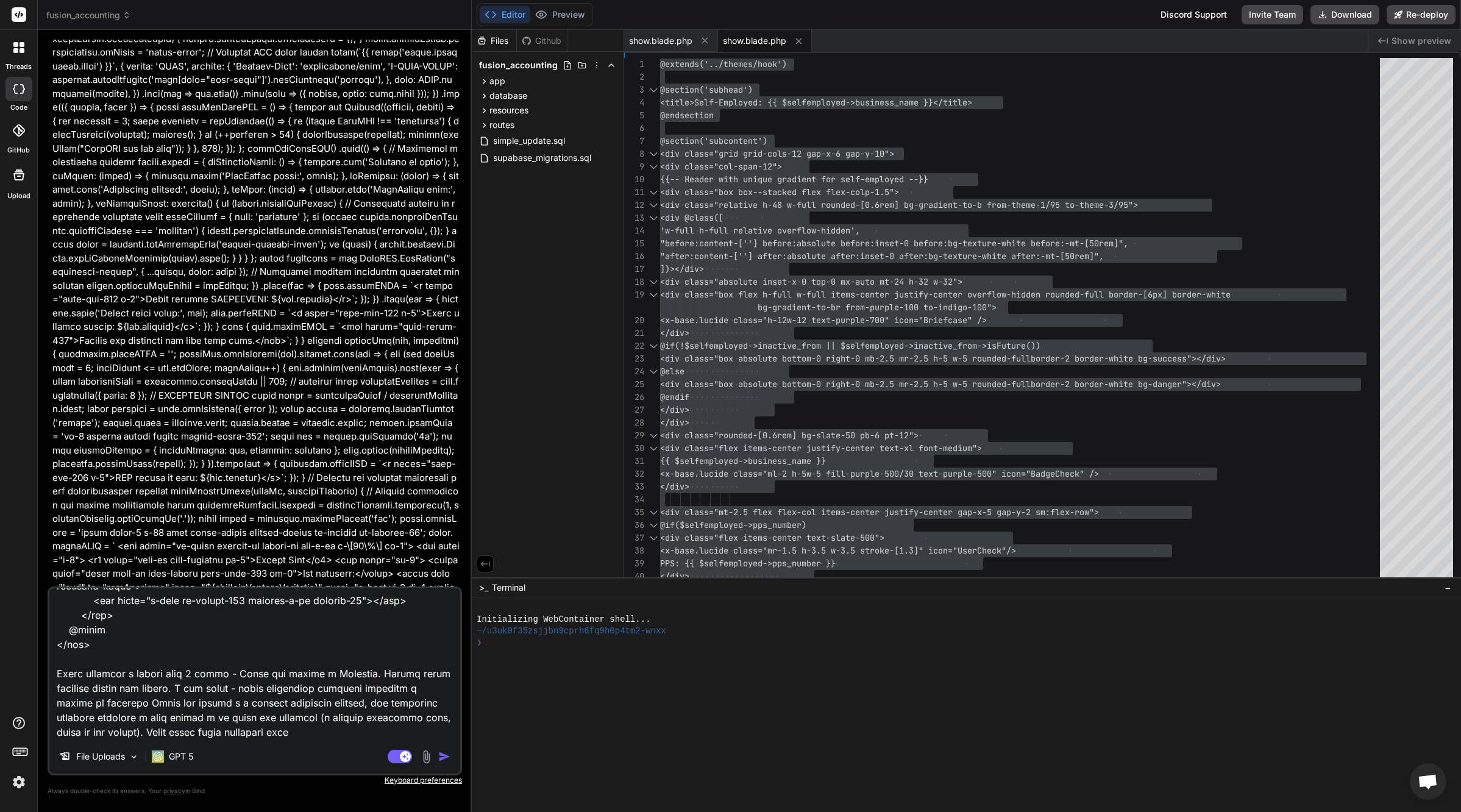
scroll to position [2414, 0]
click at [356, 658] on textarea at bounding box center [255, 663] width 411 height 151
click at [282, 732] on textarea at bounding box center [255, 663] width 411 height 151
paste textarea "Finished"
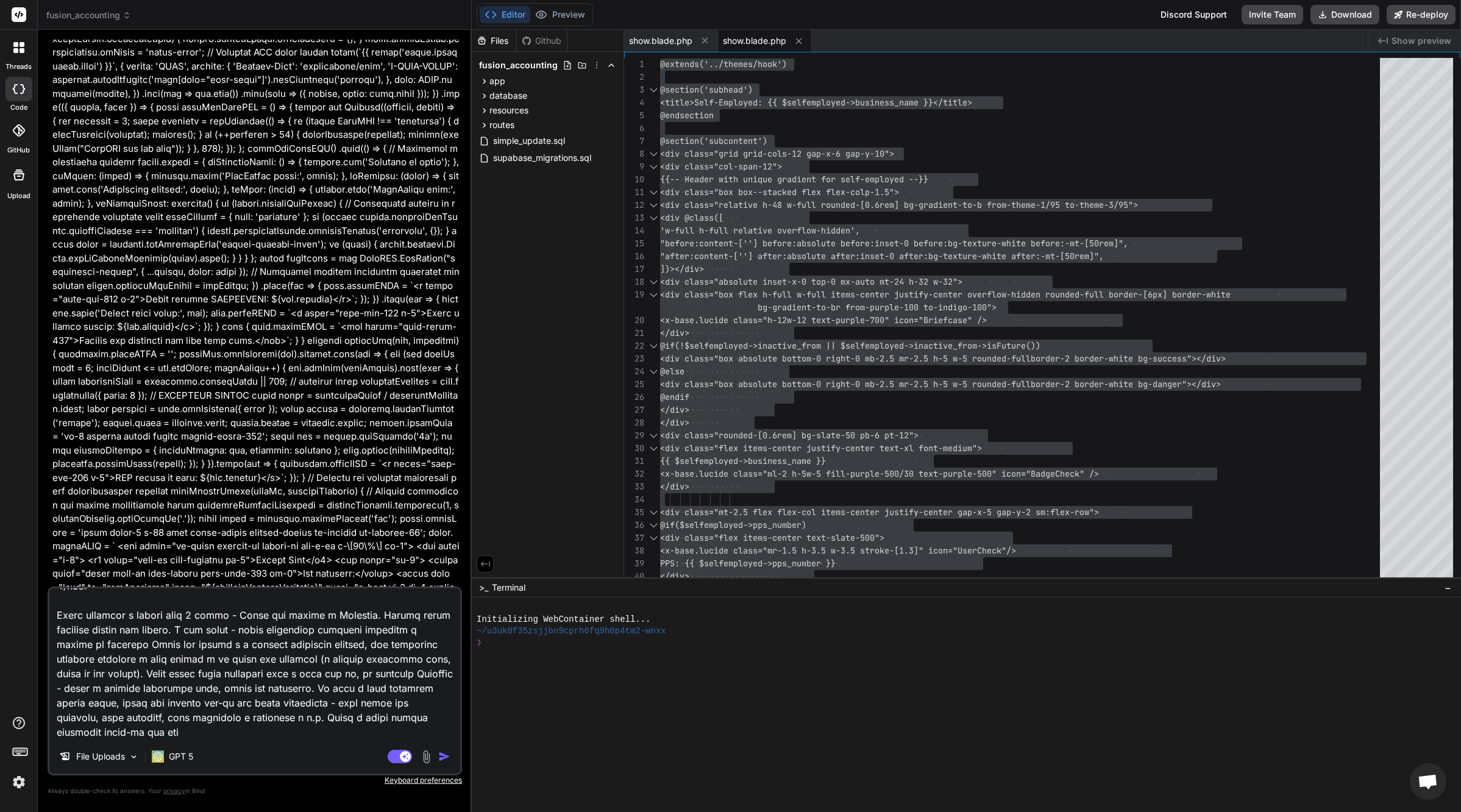
scroll to position [2472, 0]
click at [433, 732] on textarea at bounding box center [255, 663] width 411 height 151
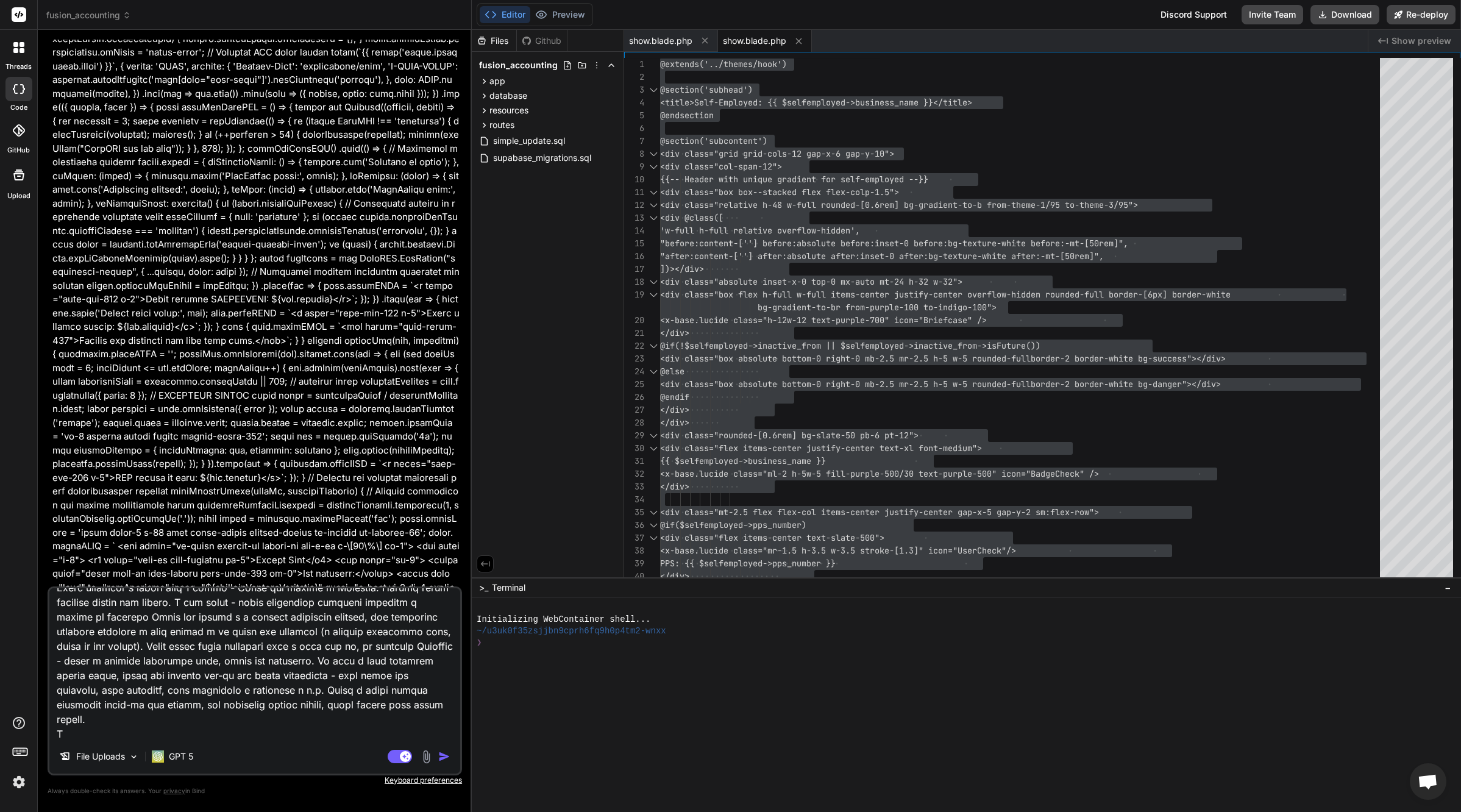
scroll to position [2487, 0]
paste textarea "create table public.files ( id bigserial not null, original_filename character …"
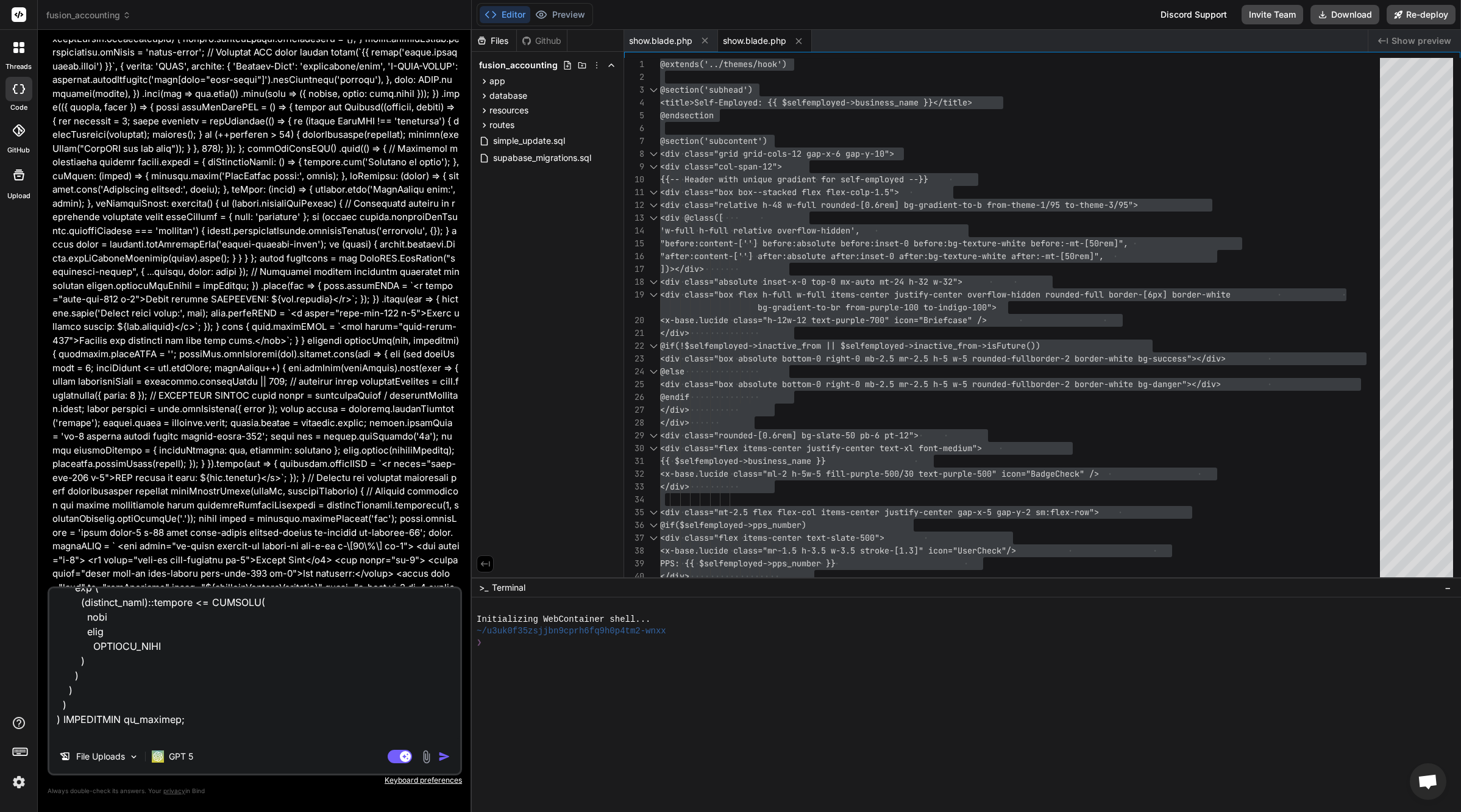
scroll to position [3116, 0]
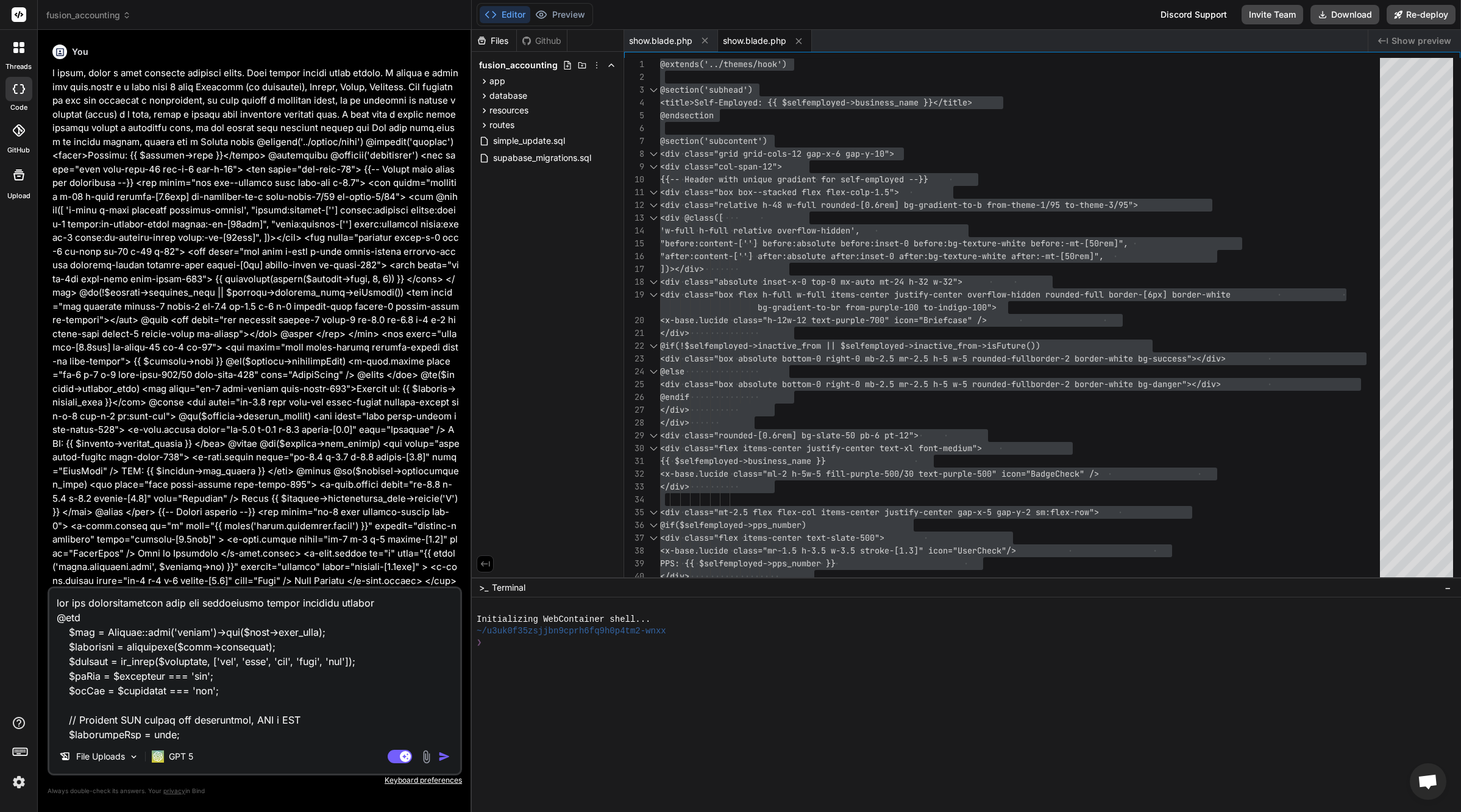
type textarea "lor ips dolorsitametcon adip eli seddoeiusmo tempor incididu utlabor @etd $mag …"
type textarea "x"
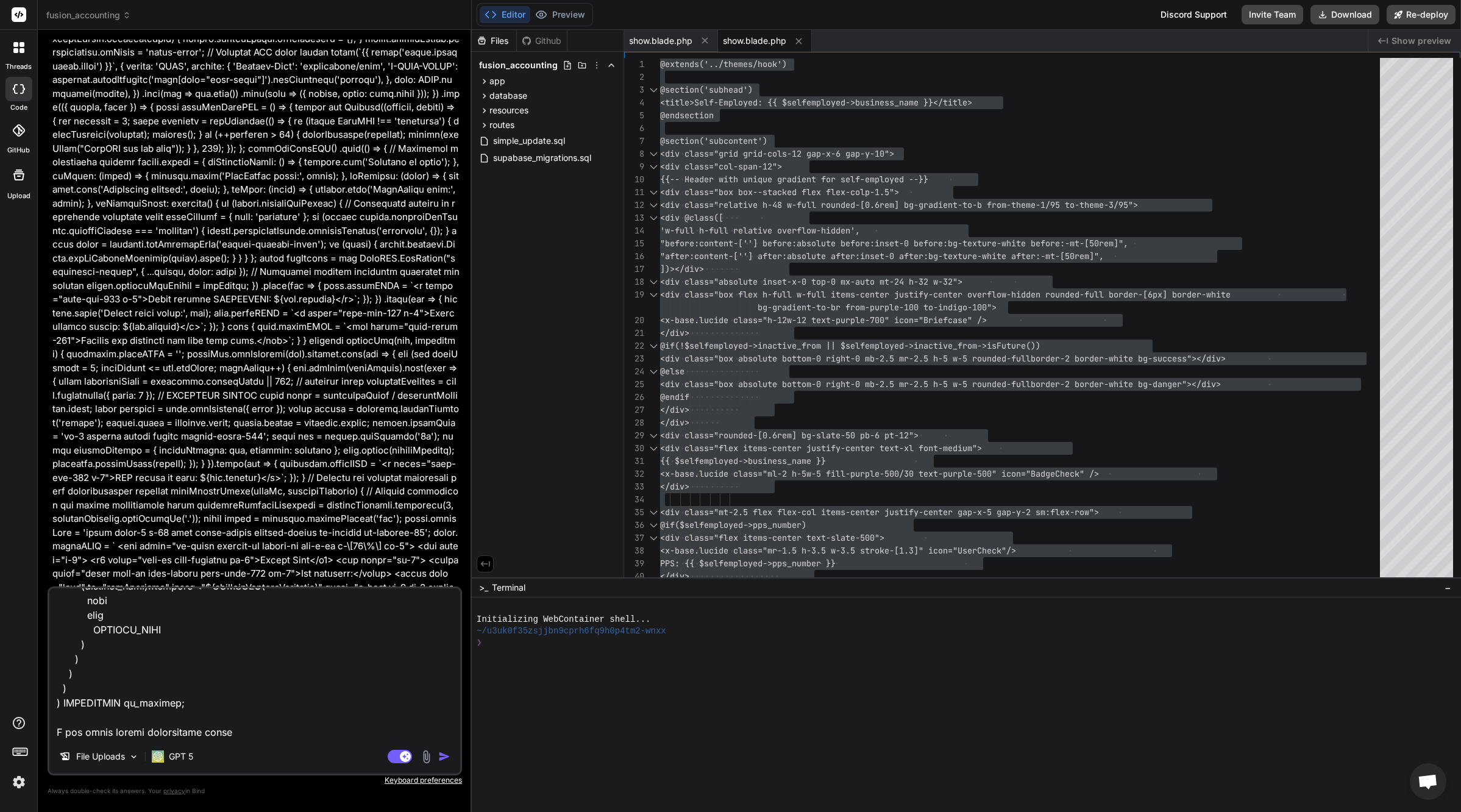
type textarea "lor ips dolorsitametcon adip eli seddoeiusmo tempor incididu utlabor @etd $mag …"
type textarea "x"
type textarea "lor ips dolorsitametcon adip eli seddoeiusmo tempor incididu utlabor @etd $mag …"
type textarea "x"
type textarea "lor ips dolorsitametcon adip eli seddoeiusmo tempor incididu utlabor @etd $mag …"
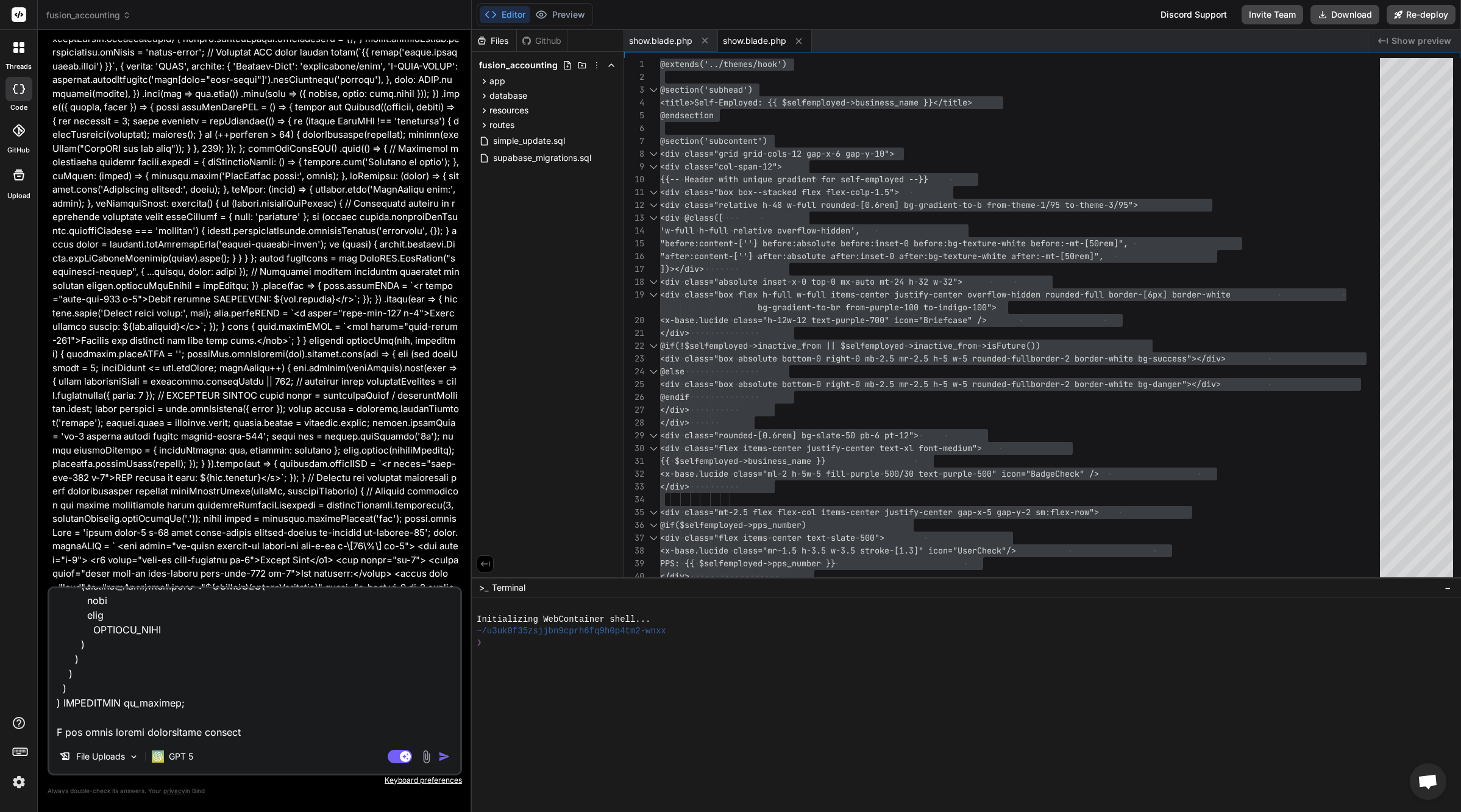
type textarea "x"
type textarea "lor ips dolorsitametcon adip eli seddoeiusmo tempor incididu utlabor @etd $mag …"
type textarea "x"
type textarea "lor ips dolorsitametcon adip eli seddoeiusmo tempor incididu utlabor @etd $mag …"
type textarea "x"
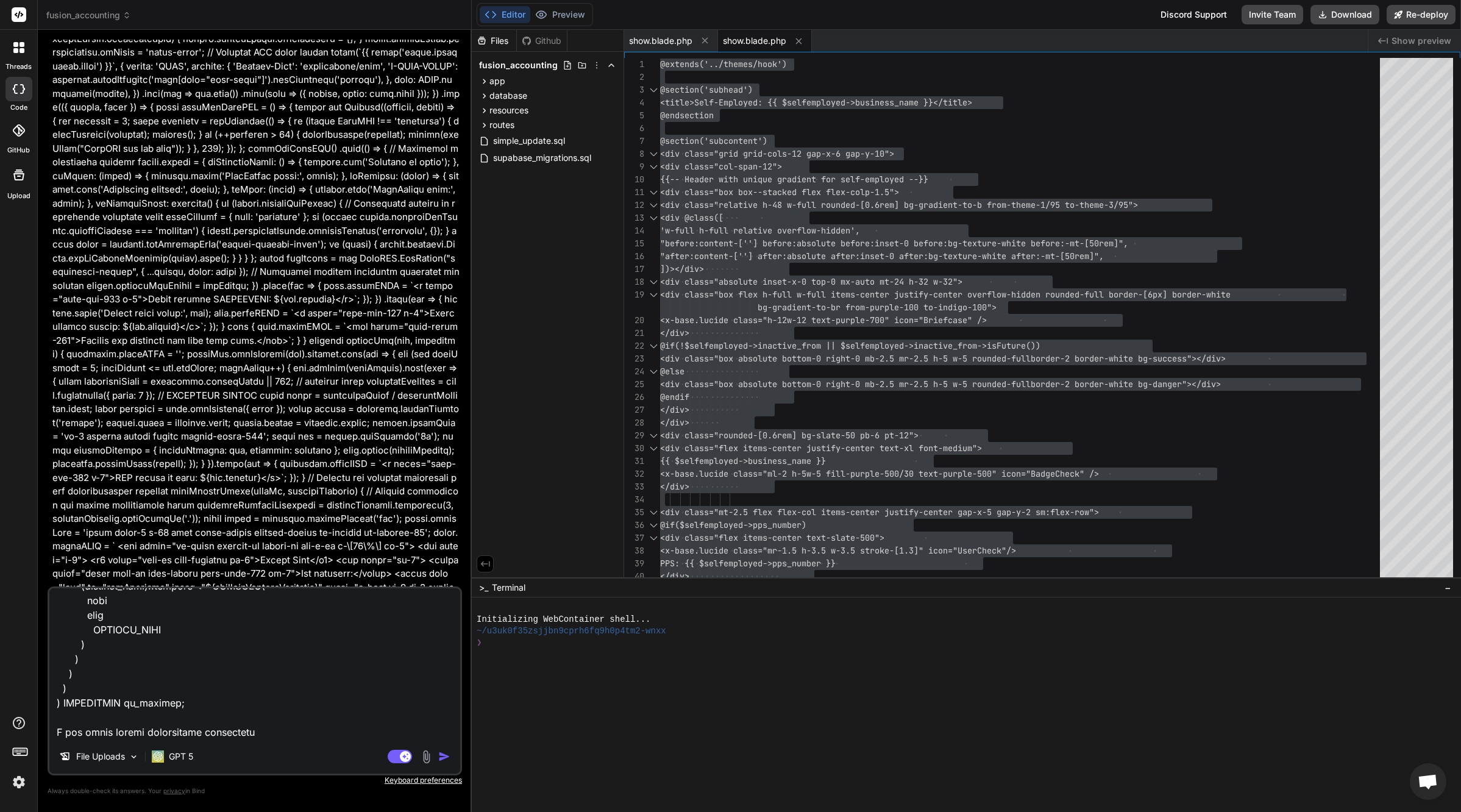
type textarea "lor ips dolorsitametcon adip eli seddoeiusmo tempor incididu utlabor @etd $mag …"
type textarea "x"
type textarea "lor ips dolorsitametcon adip eli seddoeiusmo tempor incididu utlabor @etd $mag …"
type textarea "x"
type textarea "lor ips dolorsitametcon adip eli seddoeiusmo tempor incididu utlabor @etd $mag …"
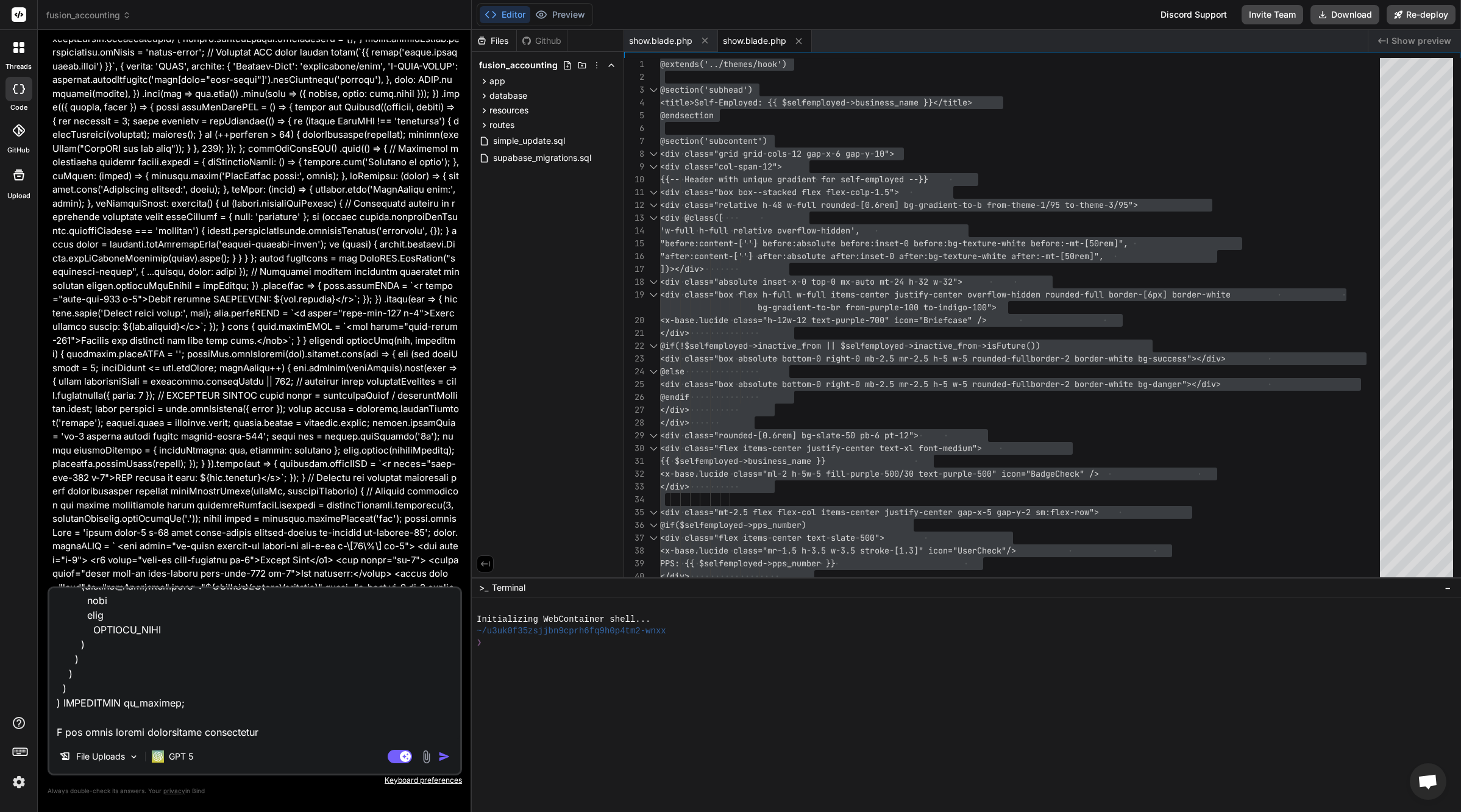
type textarea "x"
type textarea "lor ips dolorsitametcon adip eli seddoeiusmo tempor incididu utlabor @etd $mag …"
type textarea "x"
type textarea "lor ips dolorsitametcon adip eli seddoeiusmo tempor incididu utlabor @etd $mag …"
type textarea "x"
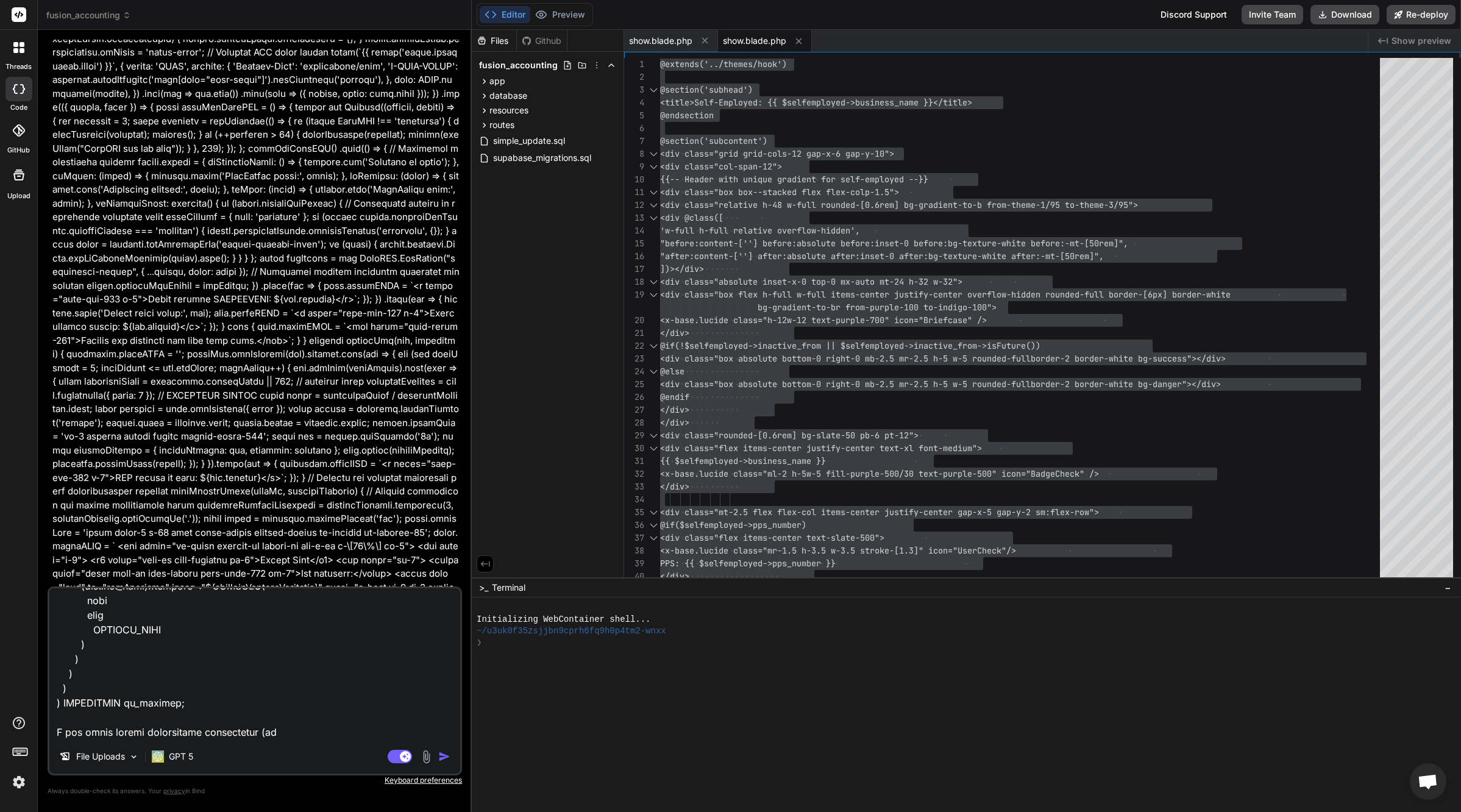
type textarea "lor ips dolorsitametcon adip eli seddoeiusmo tempor incididu utlabor @etd $mag …"
type textarea "x"
type textarea "lor ips dolorsitametcon adip eli seddoeiusmo tempor incididu utlabor @etd $mag …"
type textarea "x"
type textarea "lor ips dolorsitametcon adip eli seddoeiusmo tempor incididu utlabor @etd $mag …"
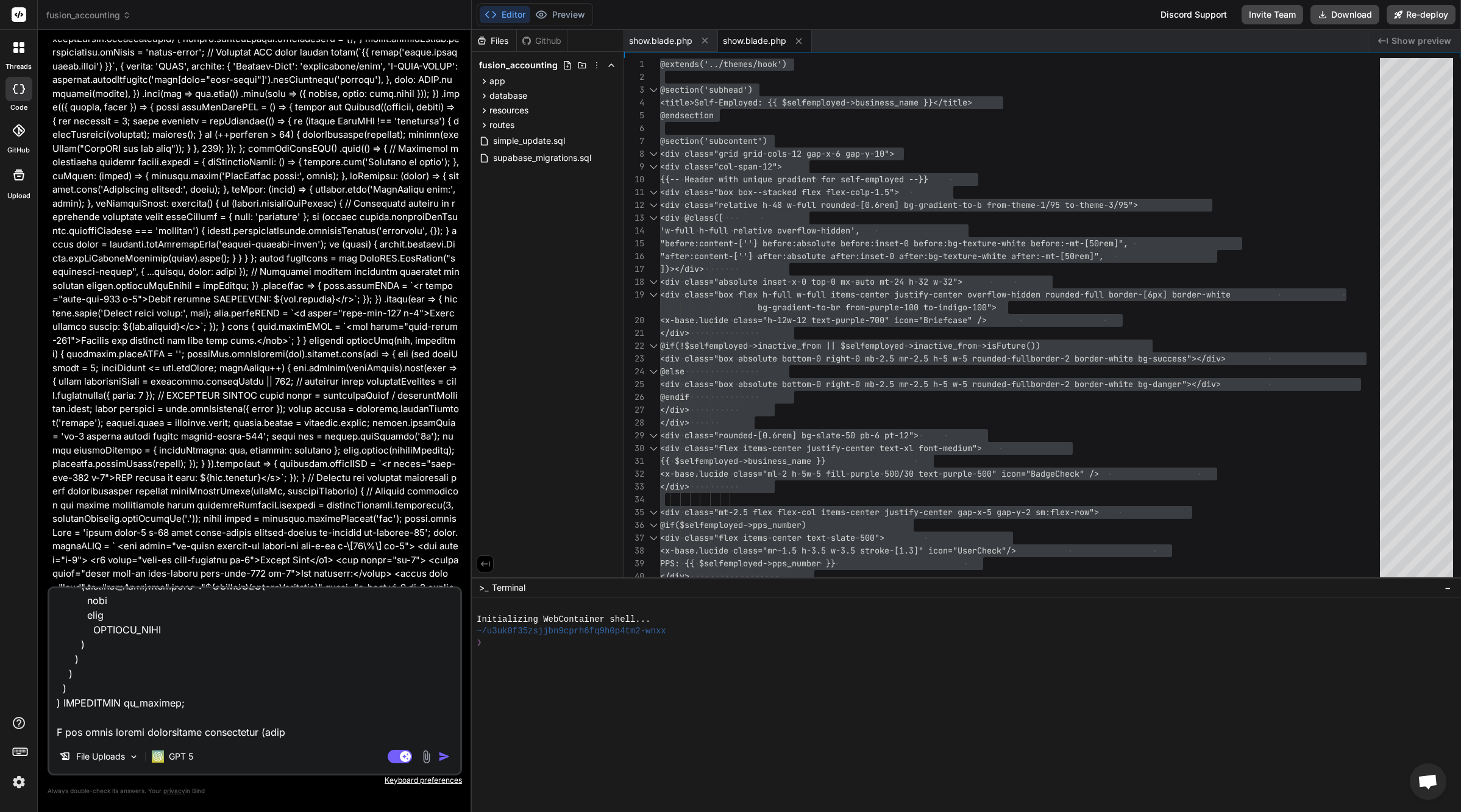
type textarea "x"
type textarea "lor ips dolorsitametcon adip eli seddoeiusmo tempor incididu utlabor @etd $mag …"
type textarea "x"
type textarea "lor ips dolorsitametcon adip eli seddoeiusmo tempor incididu utlabor @etd $mag …"
type textarea "x"
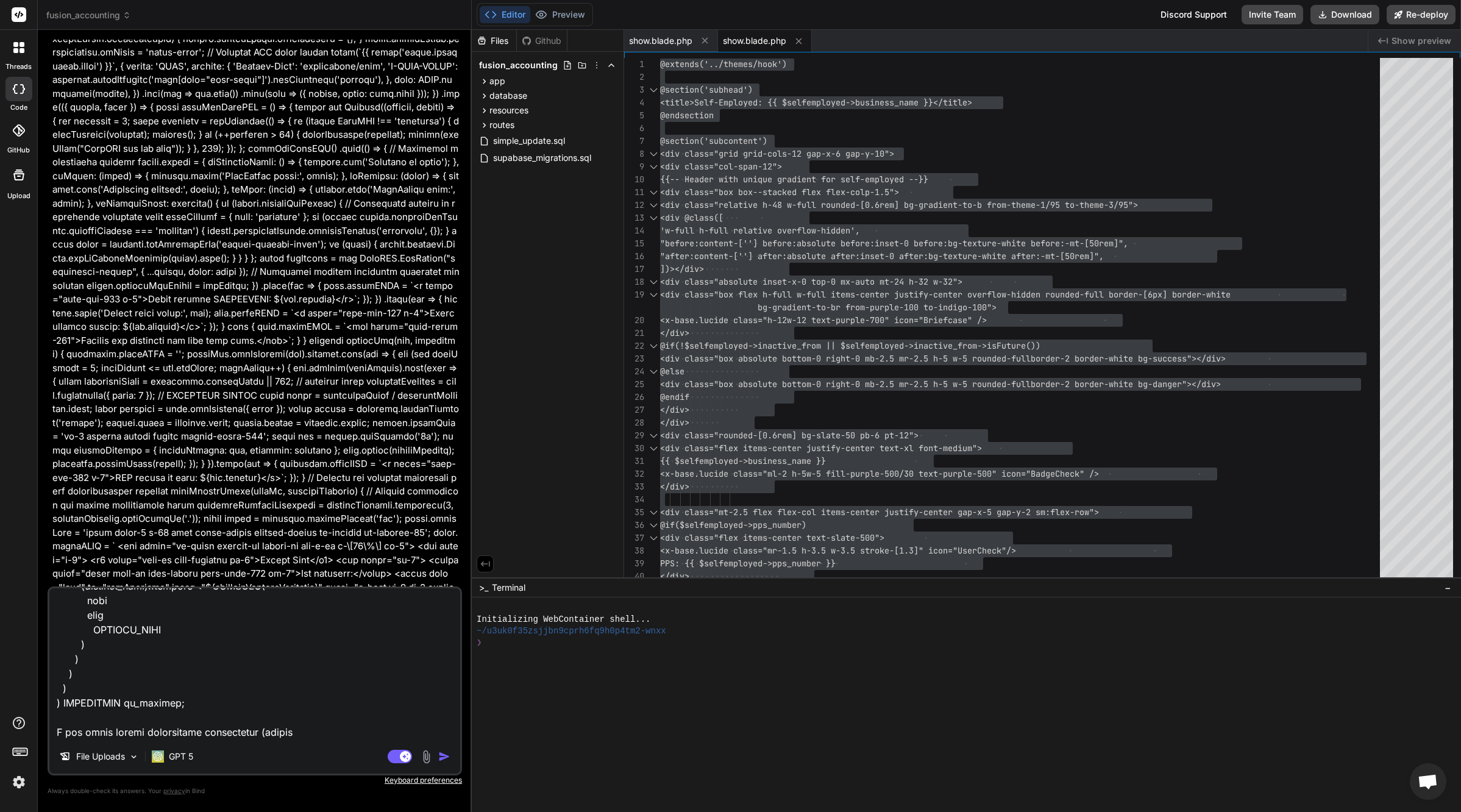
type textarea "lor ips dolorsitametcon adip eli seddoeiusmo tempor incididu utlabor @etd $mag …"
type textarea "x"
type textarea "lor ips dolorsitametcon adip eli seddoeiusmo tempor incididu utlabor @etd $mag …"
type textarea "x"
type textarea "lor ips dolorsitametcon adip eli seddoeiusmo tempor incididu utlabor @etd $mag …"
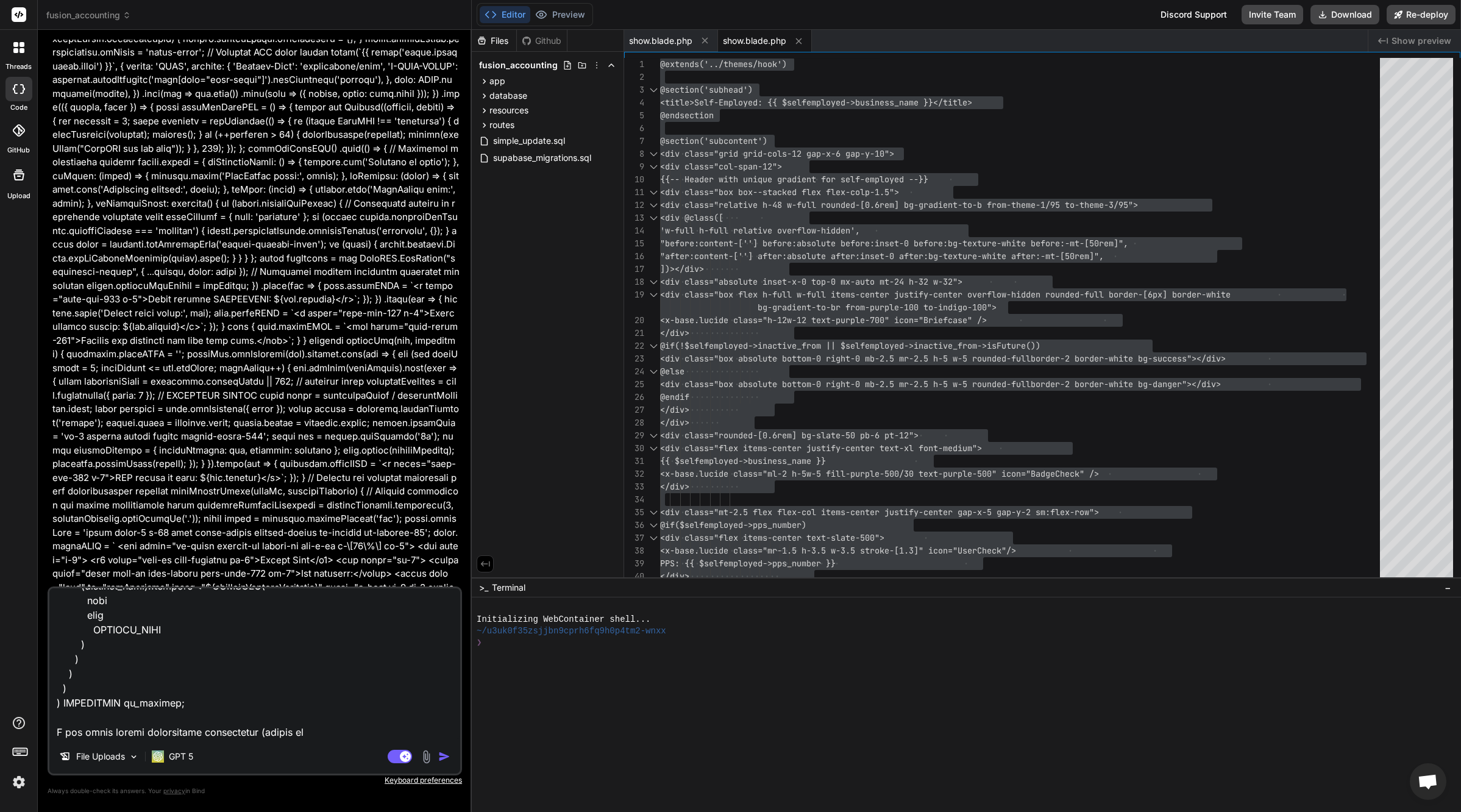
type textarea "x"
type textarea "lor ips dolorsitametcon adip eli seddoeiusmo tempor incididu utlabor @etd $mag …"
type textarea "x"
type textarea "lor ips dolorsitametcon adip eli seddoeiusmo tempor incididu utlabor @etd $mag …"
type textarea "x"
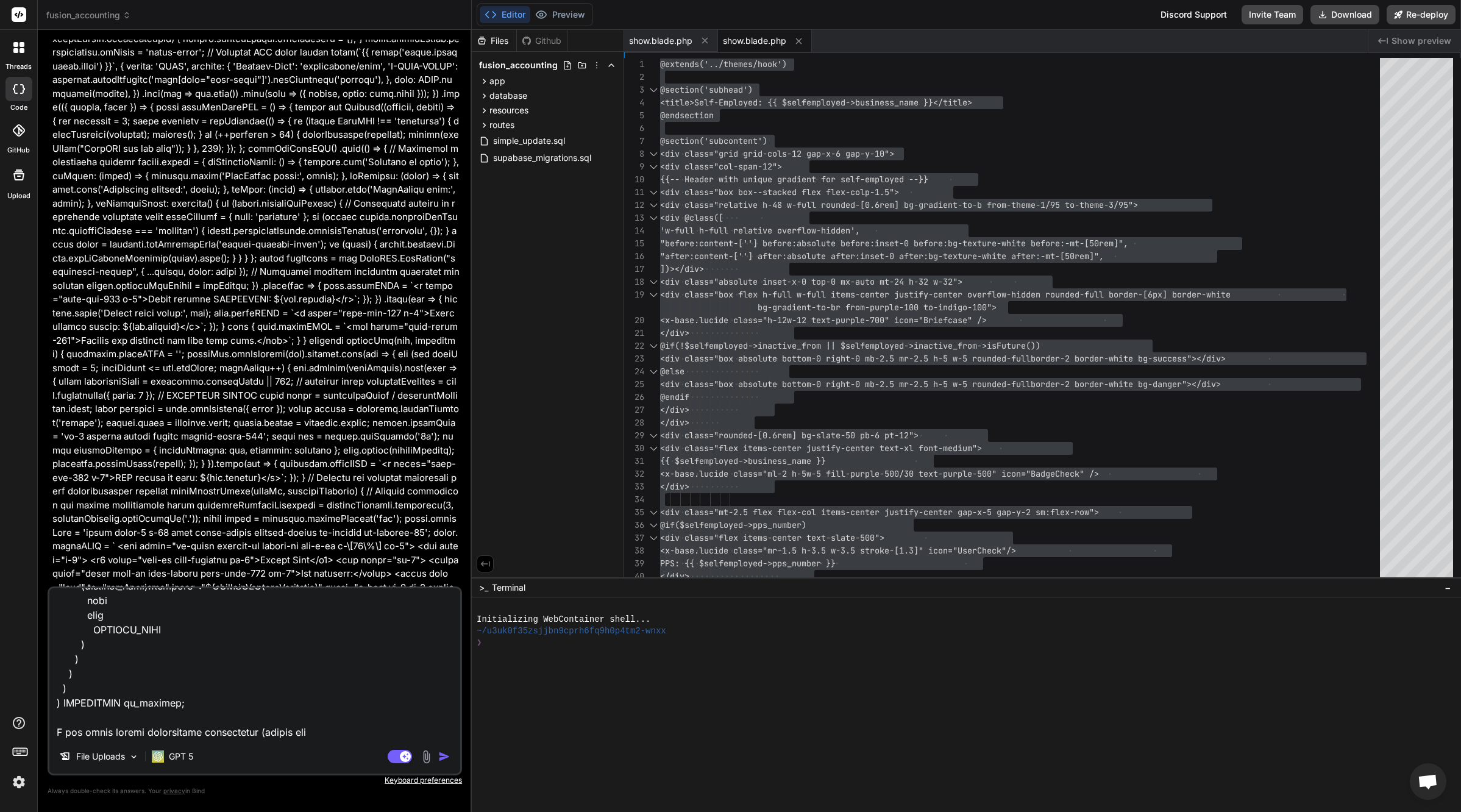
type textarea "lor ips dolorsitametcon adip eli seddoeiusmo tempor incididu utlabor @etd $mag …"
type textarea "x"
type textarea "lor ips dolorsitametcon adip eli seddoeiusmo tempor incididu utlabor @etd $mag …"
type textarea "x"
type textarea "lor ips dolorsitametcon adip eli seddoeiusmo tempor incididu utlabor @etd $mag …"
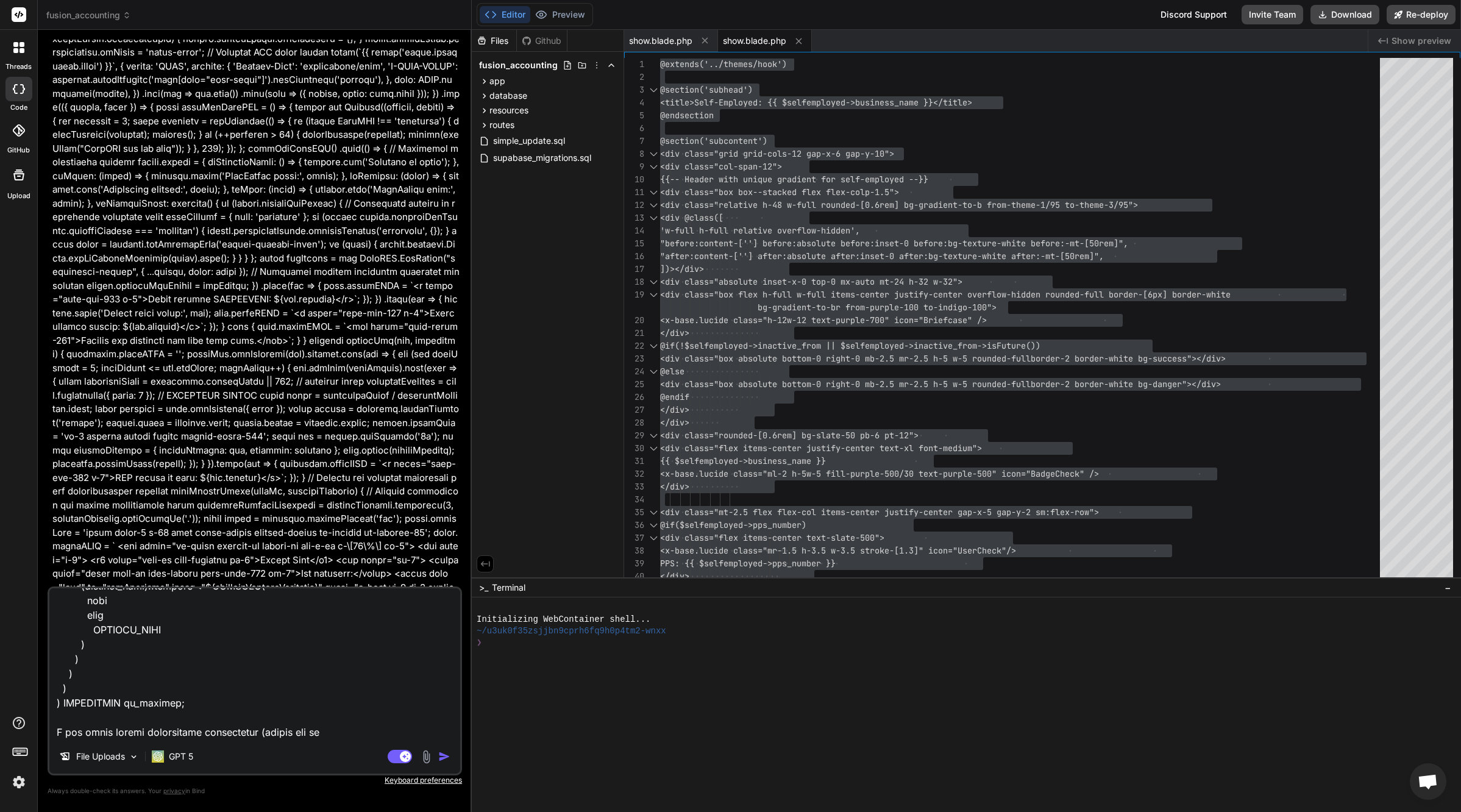
type textarea "x"
type textarea "lor ips dolorsitametcon adip eli seddoeiusmo tempor incididu utlabor @etd $mag …"
type textarea "x"
type textarea "lor ips dolorsitametcon adip eli seddoeiusmo tempor incididu utlabor @etd $mag …"
type textarea "x"
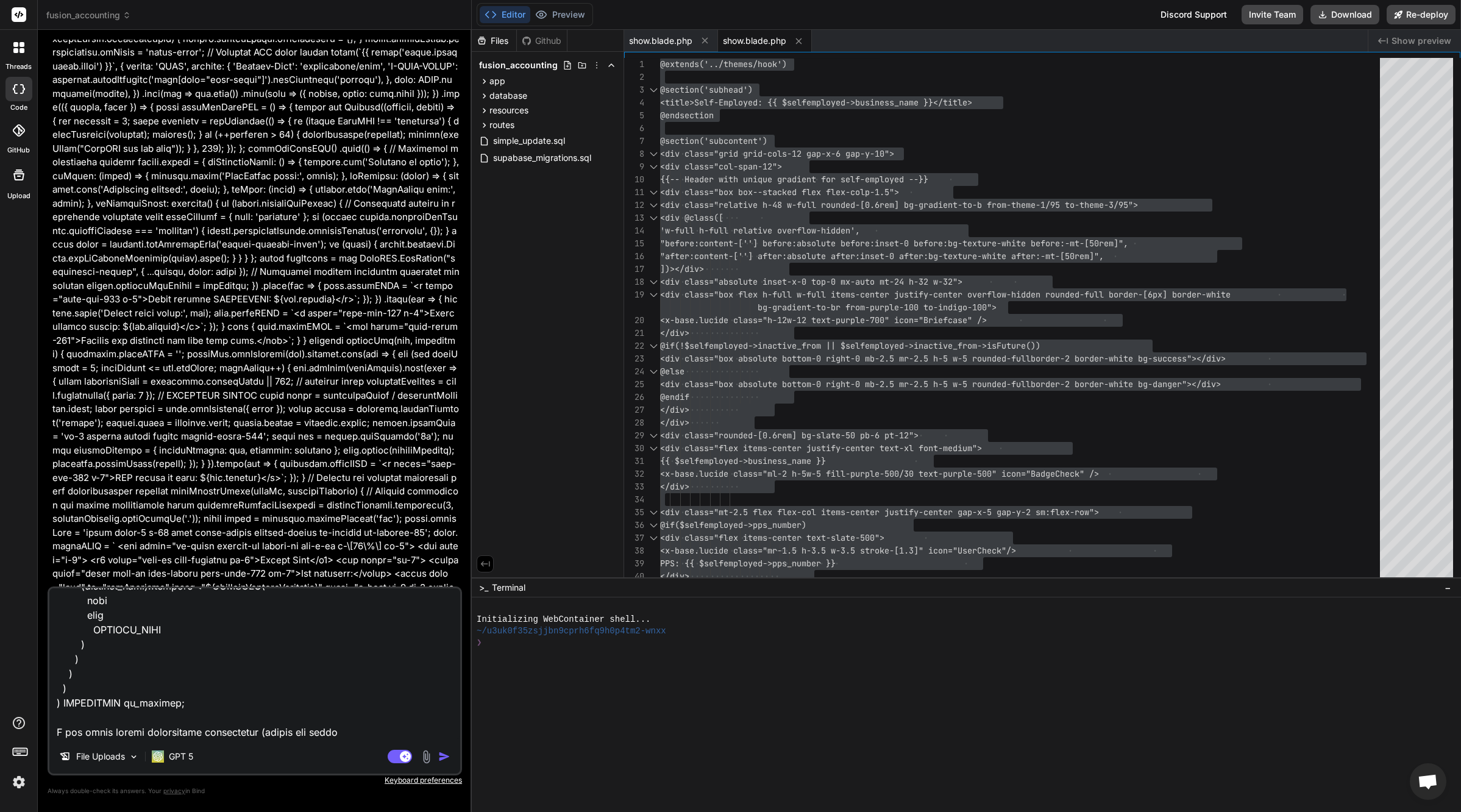
type textarea "lor ips dolorsitametcon adip eli seddoeiusmo tempor incididu utlabor @etd $mag …"
type textarea "x"
type textarea "lor ips dolorsitametcon adip eli seddoeiusmo tempor incididu utlabor @etd $mag …"
type textarea "x"
type textarea "lor ips dolorsitametcon adip eli seddoeiusmo tempor incididu utlabor @etd $mag …"
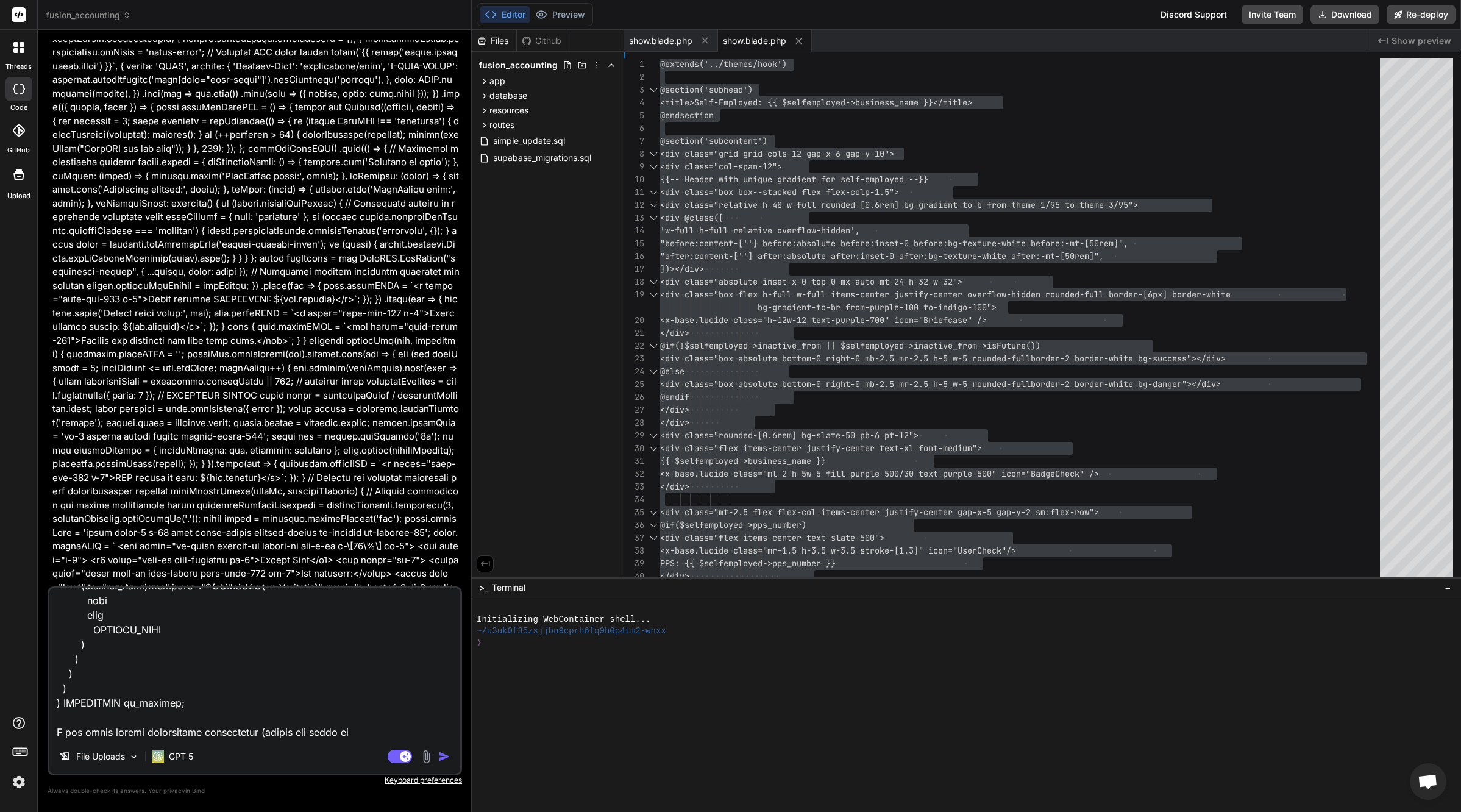
type textarea "x"
type textarea "lor ips dolorsitametcon adip eli seddoeiusmo tempor incididu utlabor @etd $mag …"
type textarea "x"
type textarea "lor ips dolorsitametcon adip eli seddoeiusmo tempor incididu utlabor @etd $mag …"
type textarea "x"
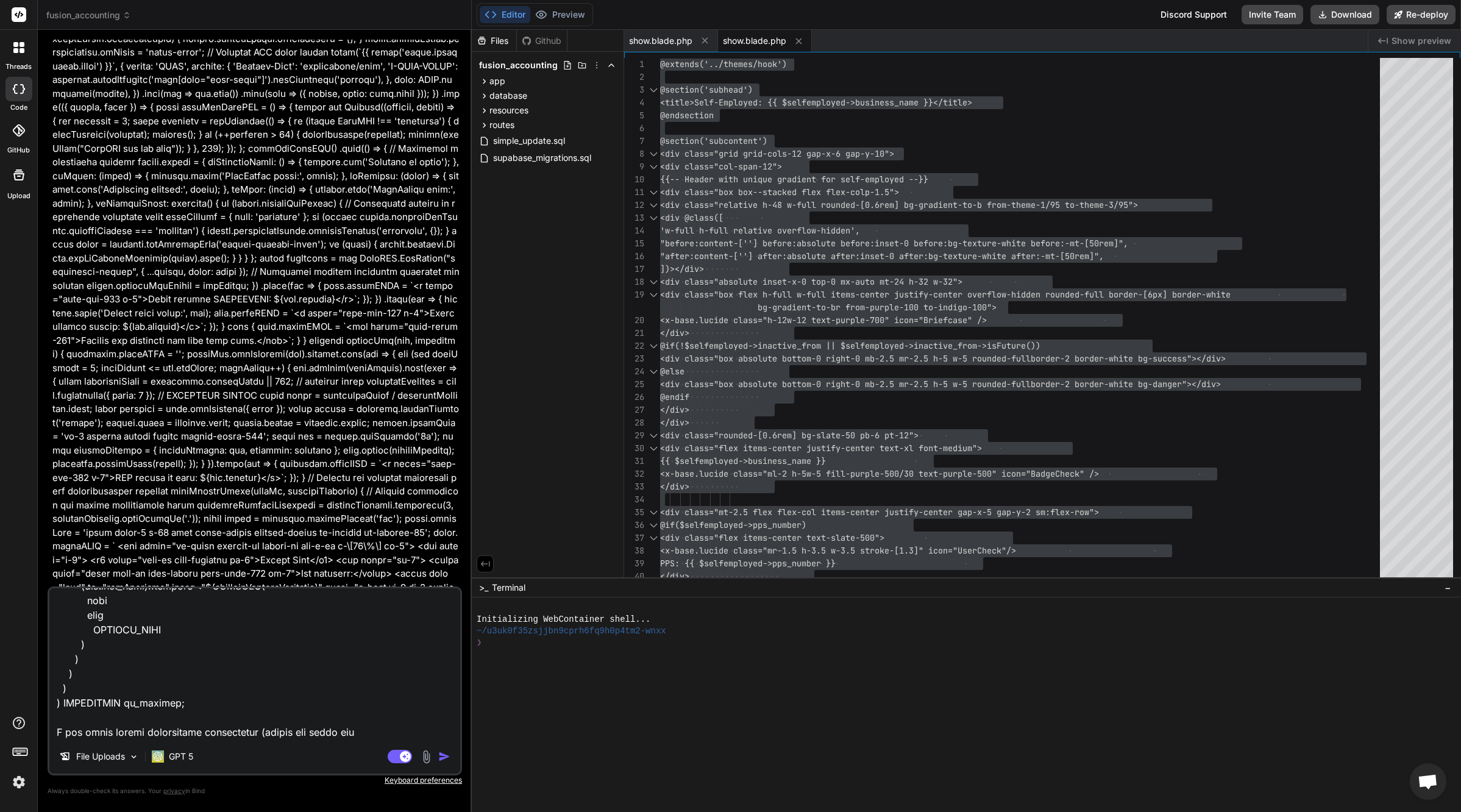
type textarea "lor ips dolorsitametcon adip eli seddoeiusmo tempor incididu utlabor @etd $mag …"
type textarea "x"
type textarea "lor ips dolorsitametcon adip eli seddoeiusmo tempor incididu utlabor @etd $mag …"
type textarea "x"
type textarea "lor ips dolorsitametcon adip eli seddoeiusmo tempor incididu utlabor @etd $mag …"
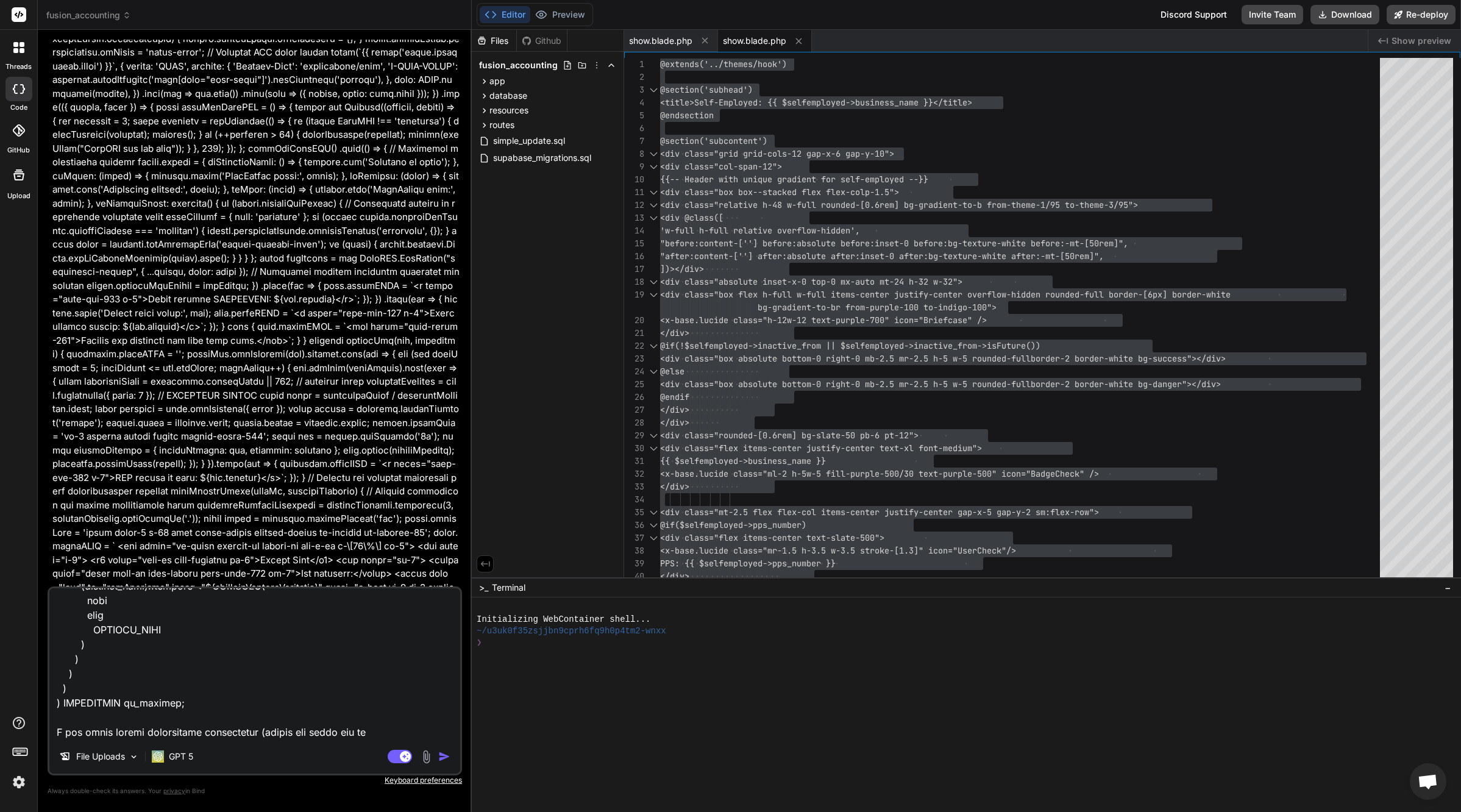
type textarea "x"
type textarea "lor ips dolorsitametcon adip eli seddoeiusmo tempor incididu utlabor @etd $mag …"
type textarea "x"
type textarea "lor ips dolorsitametcon adip eli seddoeiusmo tempor incididu utlabor @etd $mag …"
type textarea "x"
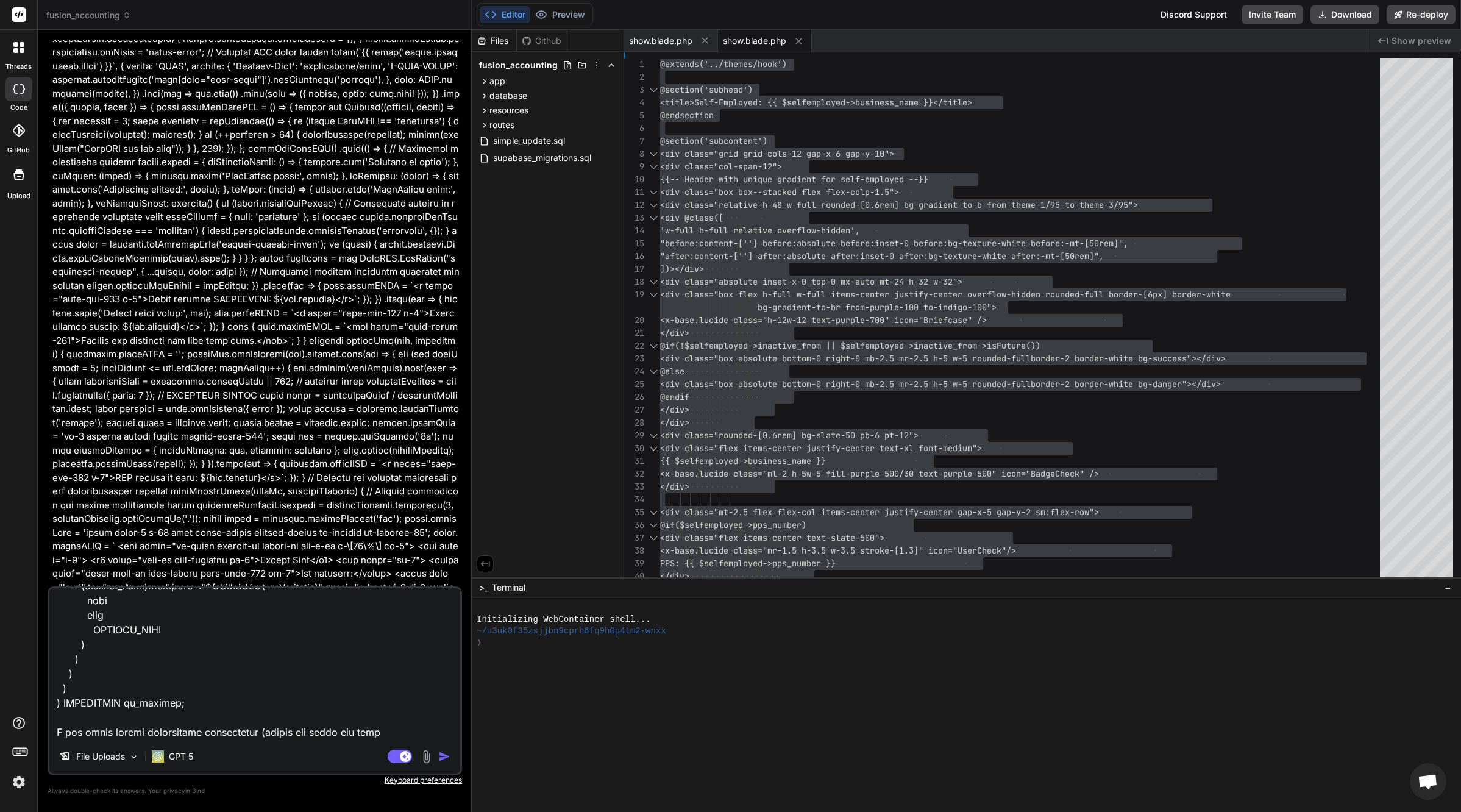
type textarea "lor ips dolorsitametcon adip eli seddoeiusmo tempor incididu utlabor @etd $mag …"
type textarea "x"
type textarea "lor ips dolorsitametcon adip eli seddoeiusmo tempor incididu utlabor @etd $mag …"
type textarea "x"
type textarea "lor ips dolorsitametcon adip eli seddoeiusmo tempor incididu utlabor @etd $mag …"
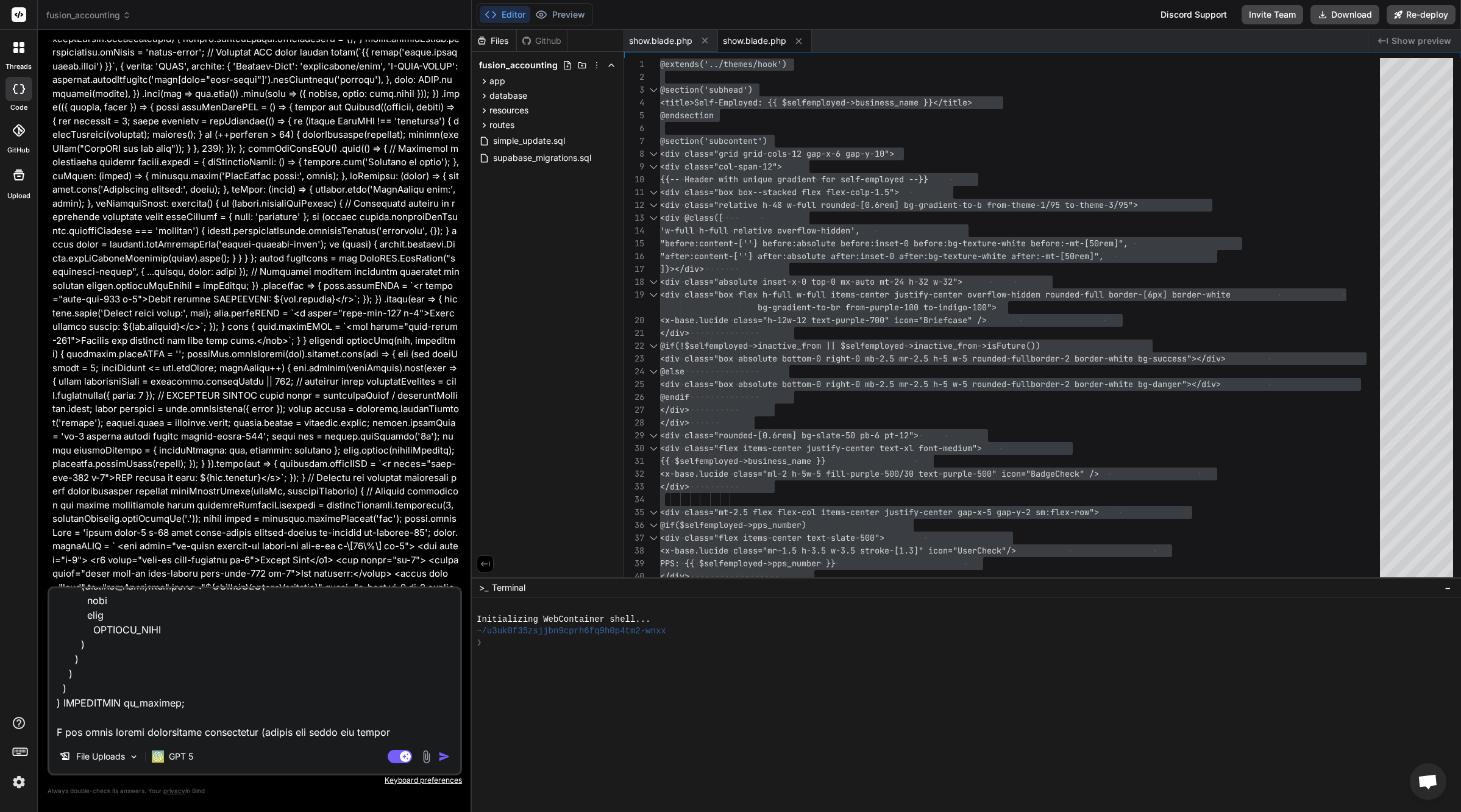
type textarea "x"
type textarea "lor ips dolorsitametcon adip eli seddoeiusmo tempor incididu utlabor @etd $mag …"
type textarea "x"
type textarea "lor ips dolorsitametcon adip eli seddoeiusmo tempor incididu utlabor @etd $mag …"
type textarea "x"
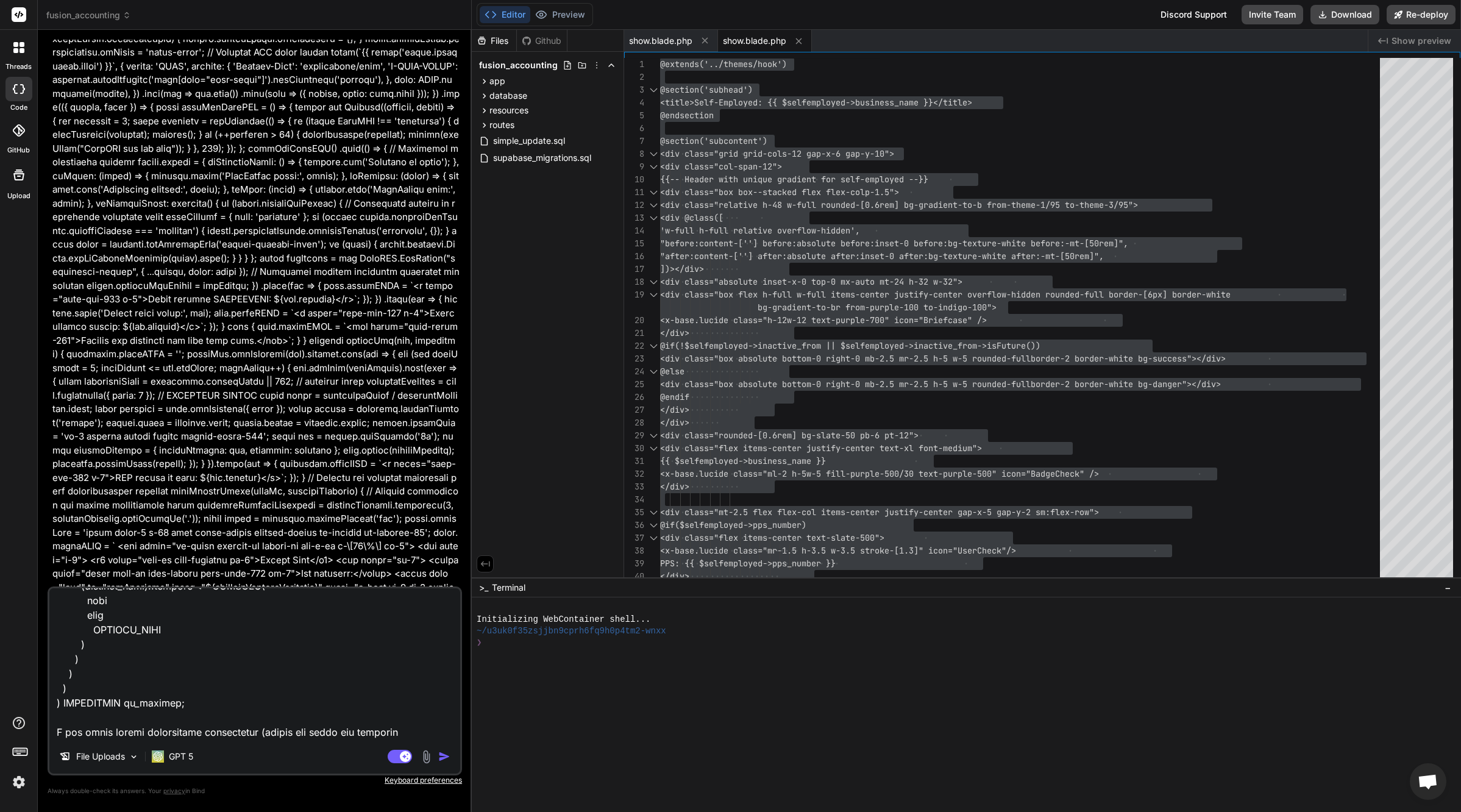
type textarea "lor ips dolorsitametcon adip eli seddoeiusmo tempor incididu utlabor @etd $mag …"
type textarea "x"
type textarea "lor ips dolorsitametcon adip eli seddoeiusmo tempor incididu utlabor @etd $mag …"
type textarea "x"
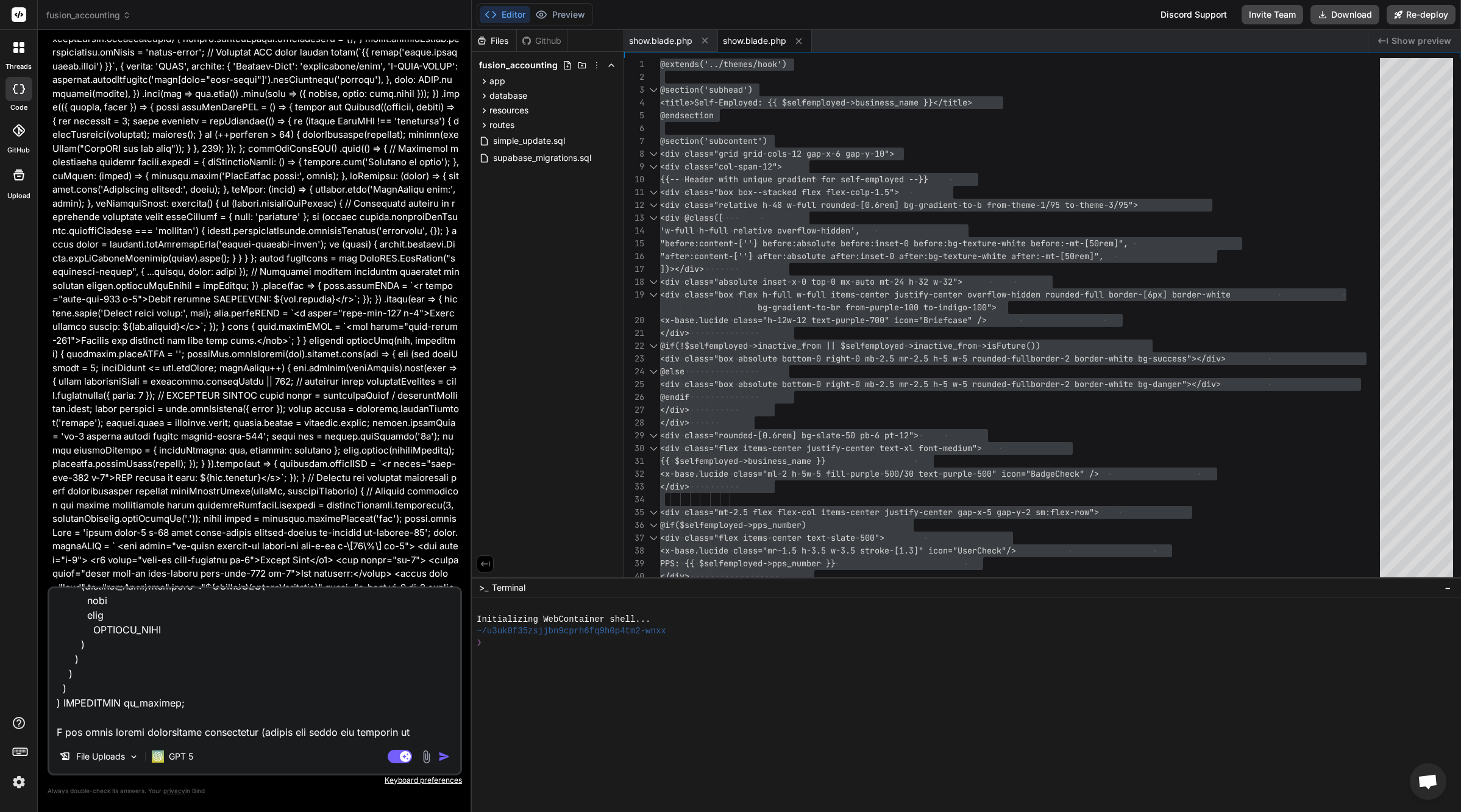
type textarea "lor ips dolorsitametcon adip eli seddoeiusmo tempor incididu utlabor @etd $mag …"
type textarea "x"
type textarea "lor ips dolorsitametcon adip eli seddoeiusmo tempor incididu utlabor @etd $mag …"
type textarea "x"
type textarea "lor ips dolorsitametcon adip eli seddoeiusmo tempor incididu utlabor @etd $mag …"
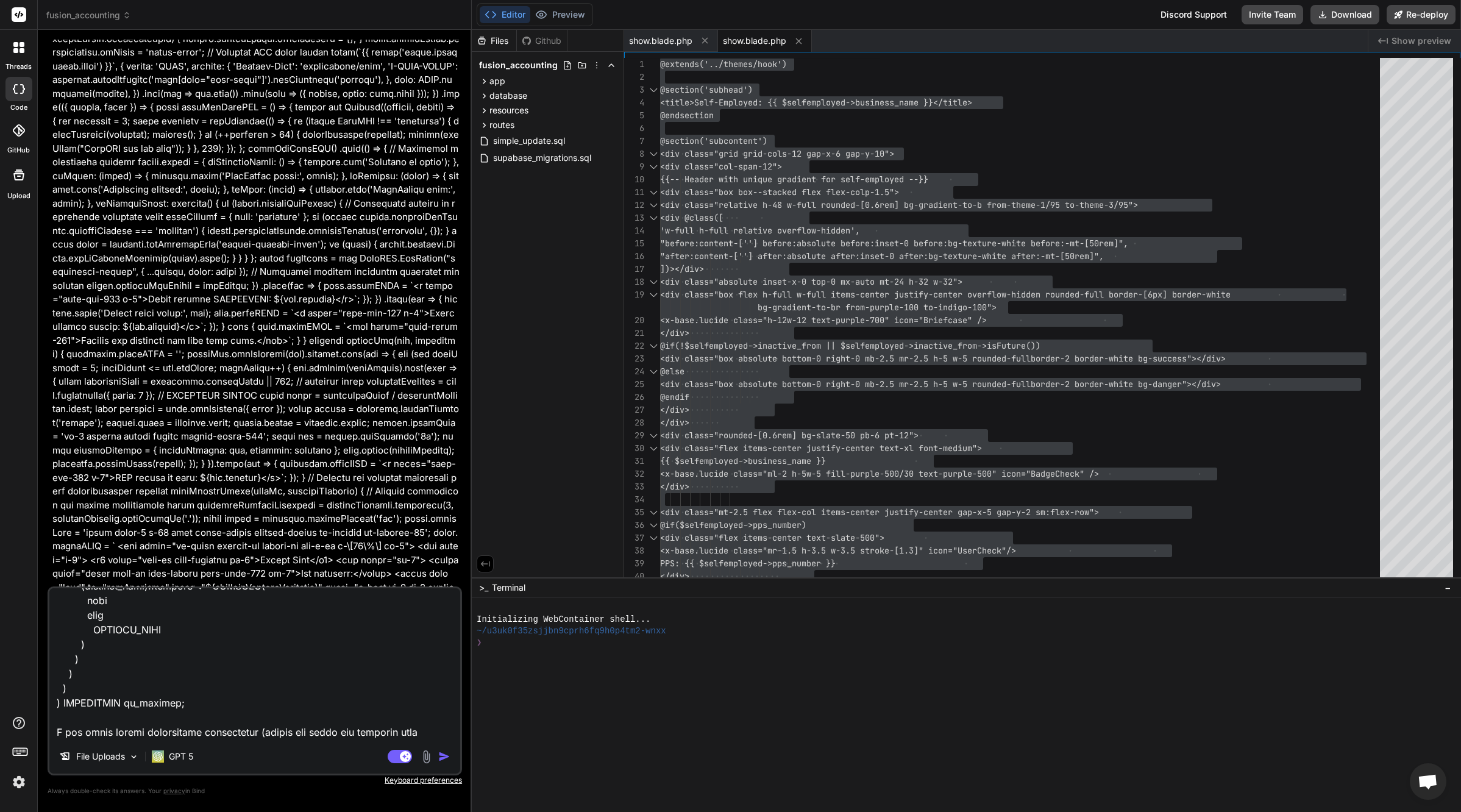
type textarea "x"
type textarea "lor ips dolorsitametcon adip eli seddoeiusmo tempor incididu utlabor @etd $mag …"
type textarea "x"
type textarea "lor ips dolorsitametcon adip eli seddoeiusmo tempor incididu utlabor @etd $mag …"
type textarea "x"
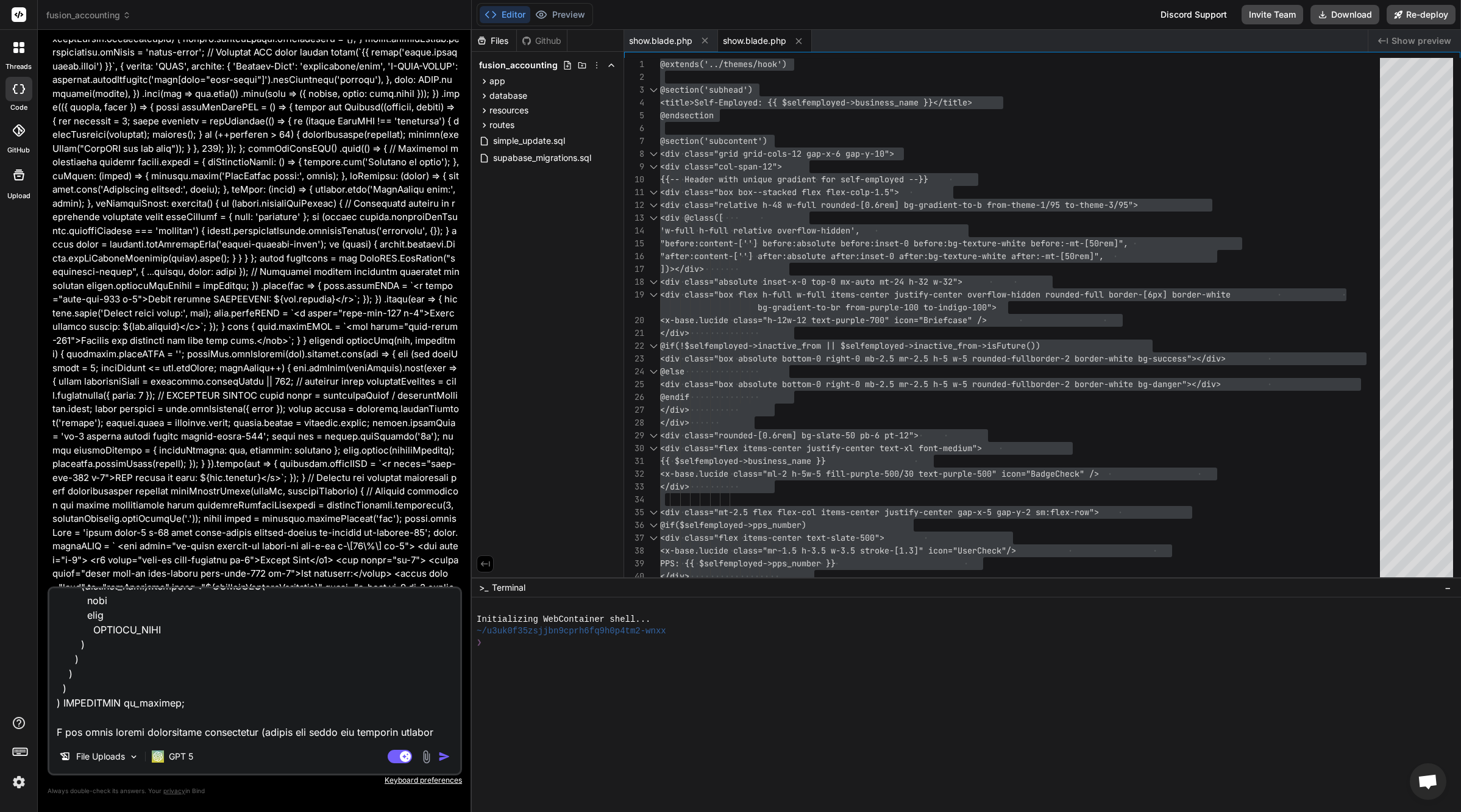
type textarea "lor ips dolorsitametcon adip eli seddoeiusmo tempor incididu utlabor @etd $mag …"
type textarea "x"
type textarea "lor ips dolorsitametcon adip eli seddoeiusmo tempor incididu utlabor @etd $mag …"
type textarea "x"
type textarea "lor ips dolorsitametcon adip eli seddoeiusmo tempor incididu utlabor @etd $mag …"
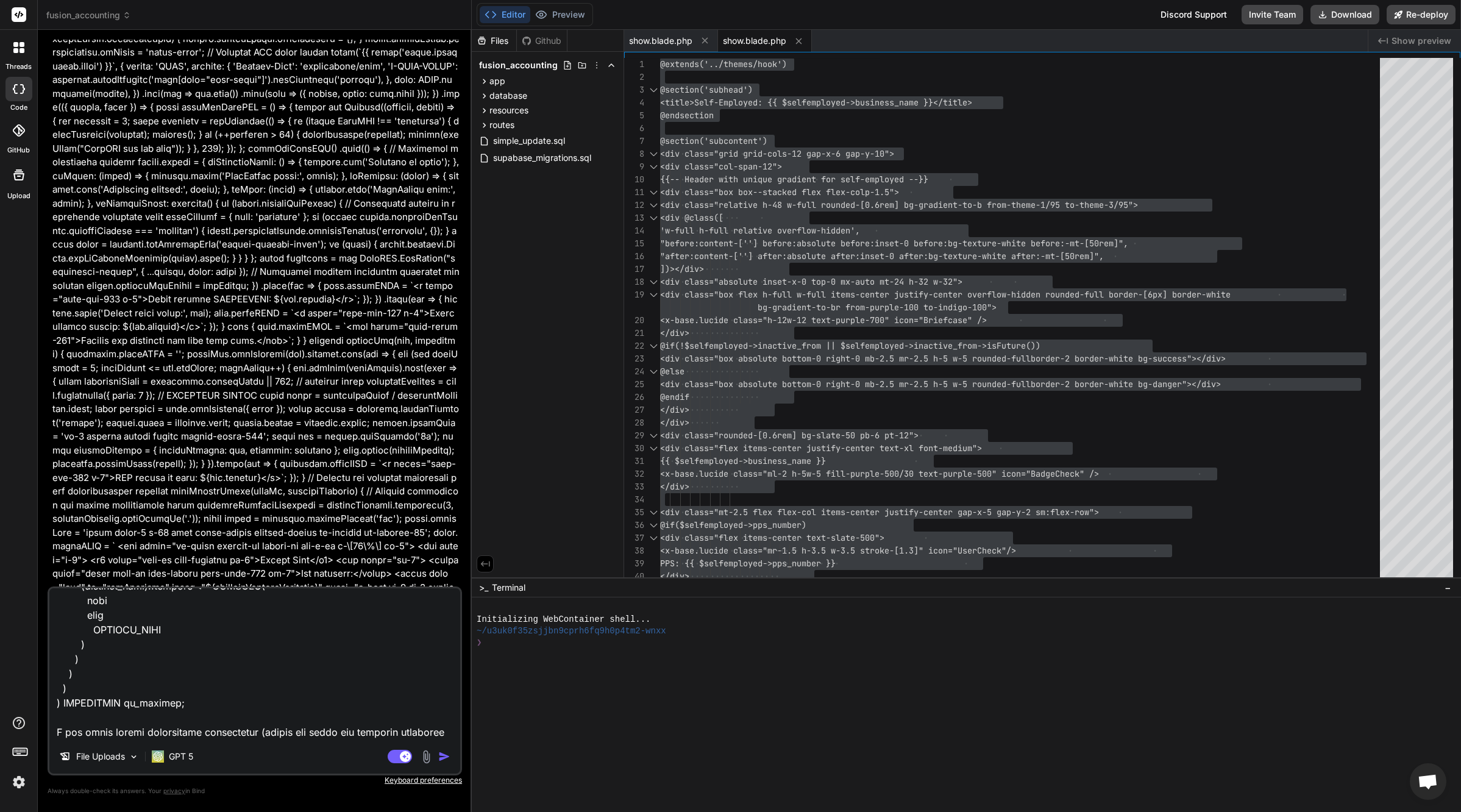
type textarea "x"
type textarea "lor ips dolorsitametcon adip eli seddoeiusmo tempor incididu utlabor @etd $mag …"
type textarea "x"
type textarea "lor ips dolorsitametcon adip eli seddoeiusmo tempor incididu utlabor @etd $mag …"
type textarea "x"
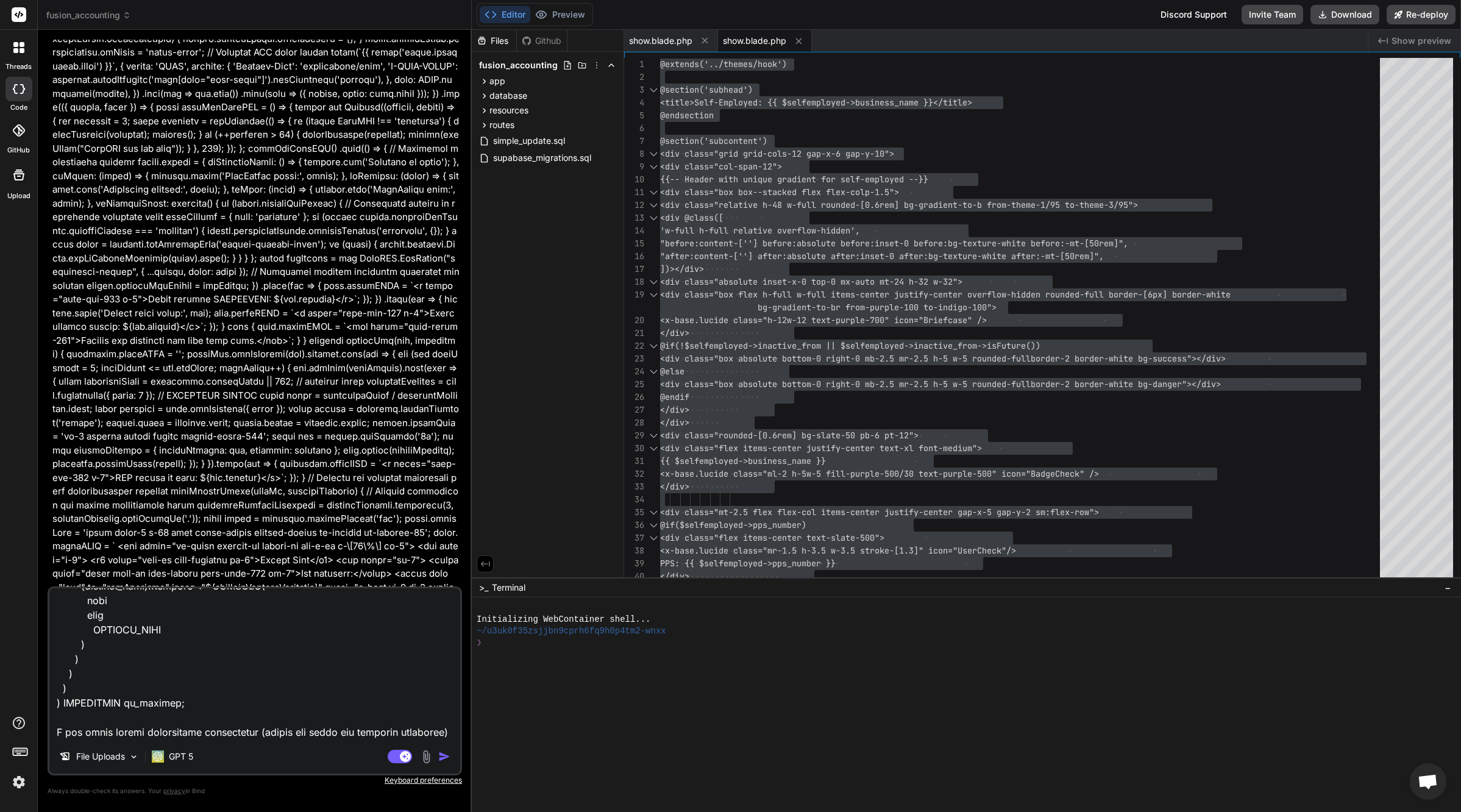
type textarea "lor ips dolorsitametcon adip eli seddoeiusmo tempor incididu utlabor @etd $mag …"
type textarea "x"
type textarea "lor ips dolorsitametcon adip eli seddoeiusmo tempor incididu utlabor @etd $mag …"
type textarea "x"
type textarea "lor ips dolorsitametcon adip eli seddoeiusmo tempor incididu utlabor @etd $mag …"
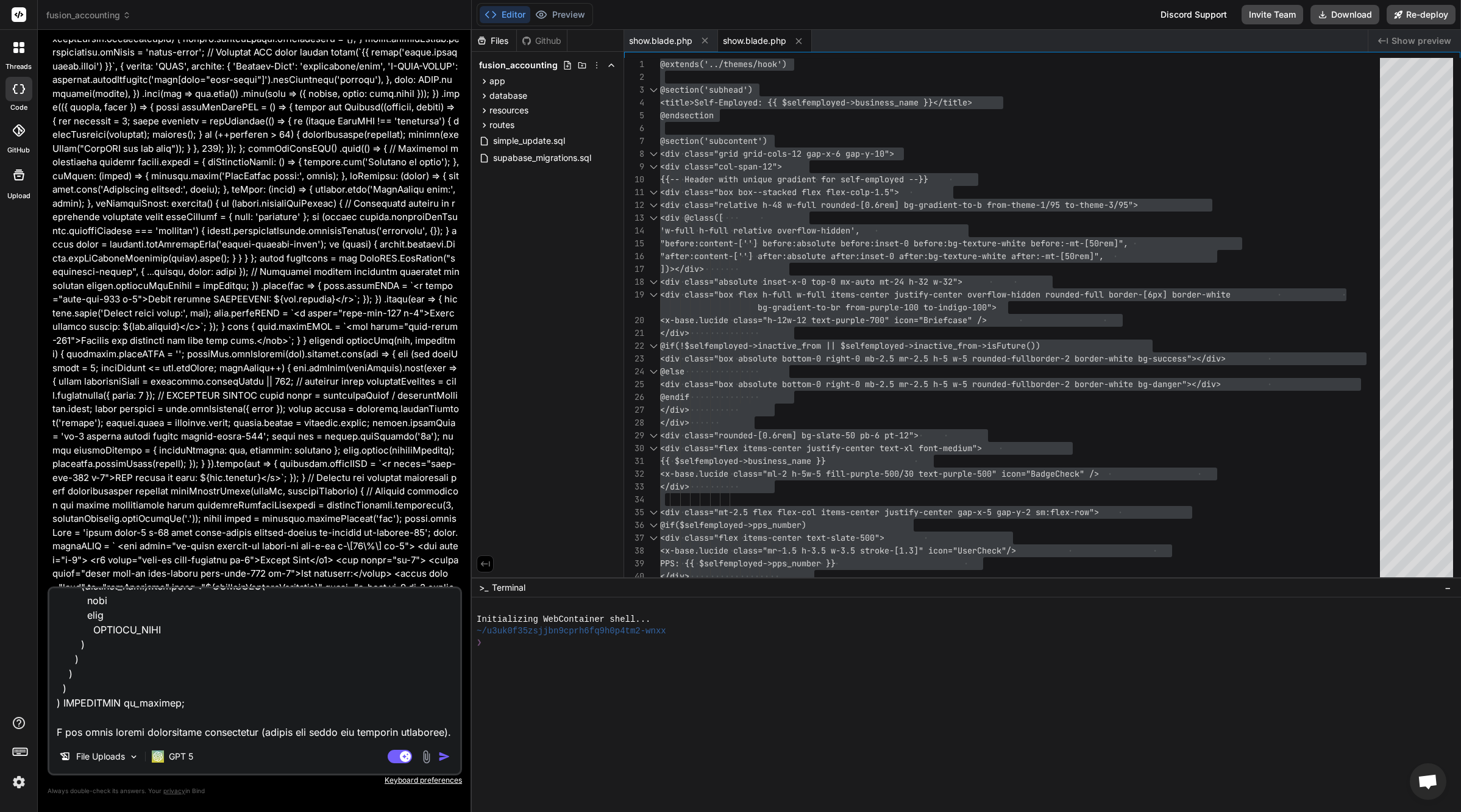
type textarea "x"
type textarea "lor ips dolorsitametcon adip eli seddoeiusmo tempor incididu utlabor @etd $mag …"
type textarea "x"
type textarea "lor ips dolorsitametcon adip eli seddoeiusmo tempor incididu utlabor @etd $mag …"
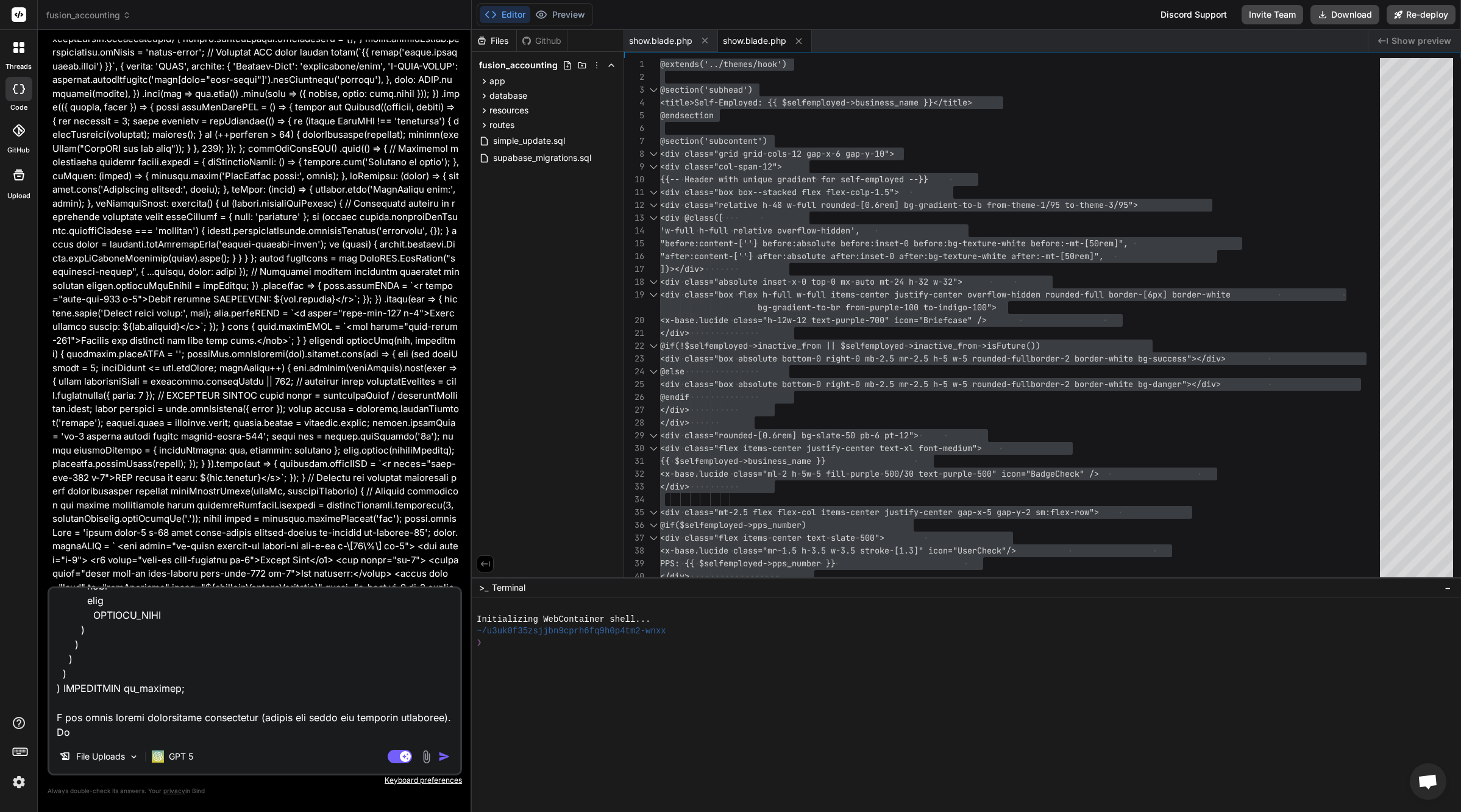
type textarea "x"
type textarea "lor ips dolorsitametcon adip eli seddoeiusmo tempor incididu utlabor @etd $mag …"
type textarea "x"
type textarea "lor ips dolorsitametcon adip eli seddoeiusmo tempor incididu utlabor @etd $mag …"
type textarea "x"
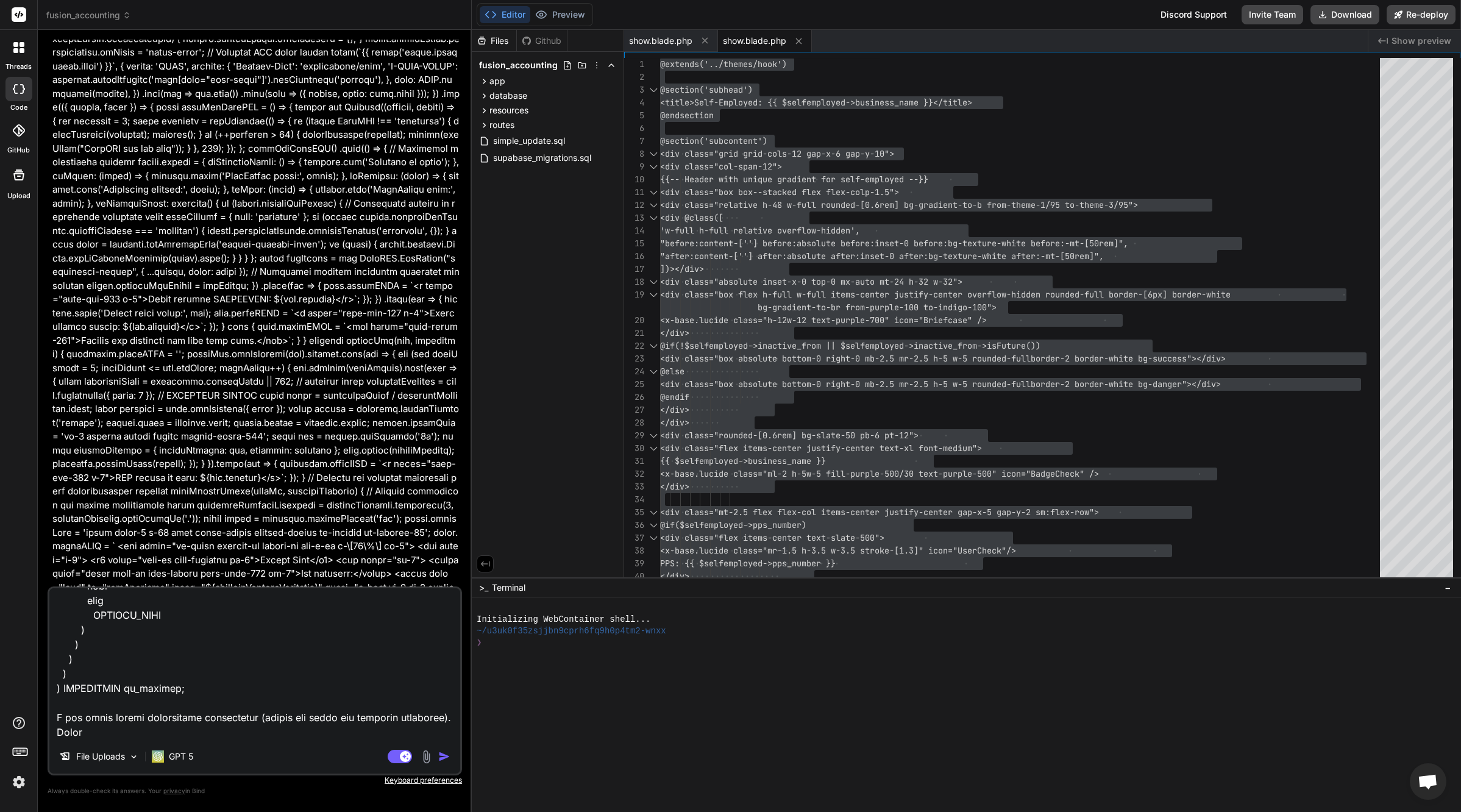
type textarea "lor ips dolorsitametcon adip eli seddoeiusmo tempor incididu utlabor @etd $mag …"
type textarea "x"
type textarea "lor ips dolorsitametcon adip eli seddoeiusmo tempor incididu utlabor @etd $mag …"
type textarea "x"
type textarea "lor ips dolorsitametcon adip eli seddoeiusmo tempor incididu utlabor @etd $mag …"
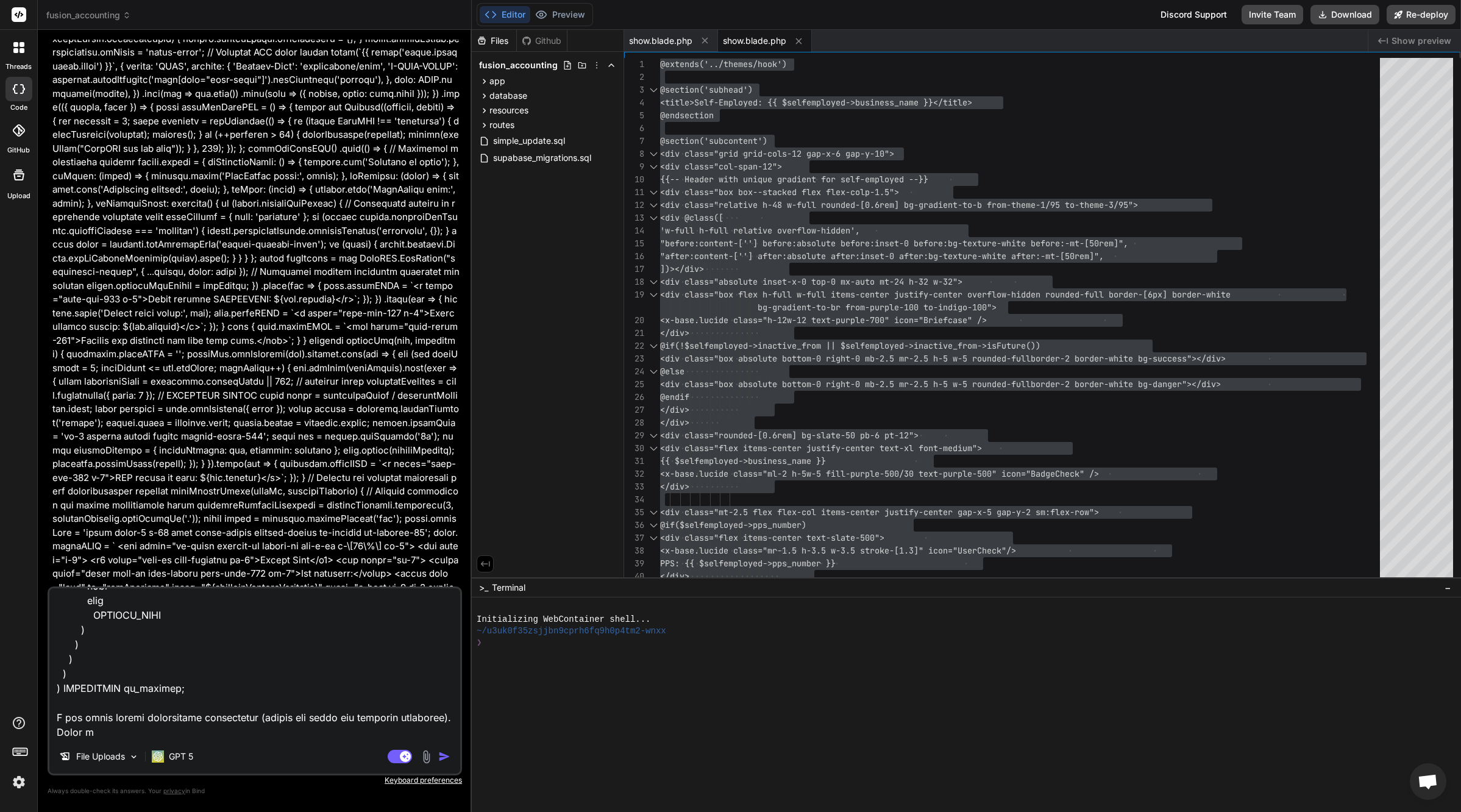
type textarea "x"
type textarea "lor ips dolorsitametcon adip eli seddoeiusmo tempor incididu utlabor @etd $mag …"
type textarea "x"
type textarea "lor ips dolorsitametcon adip eli seddoeiusmo tempor incididu utlabor @etd $mag …"
type textarea "x"
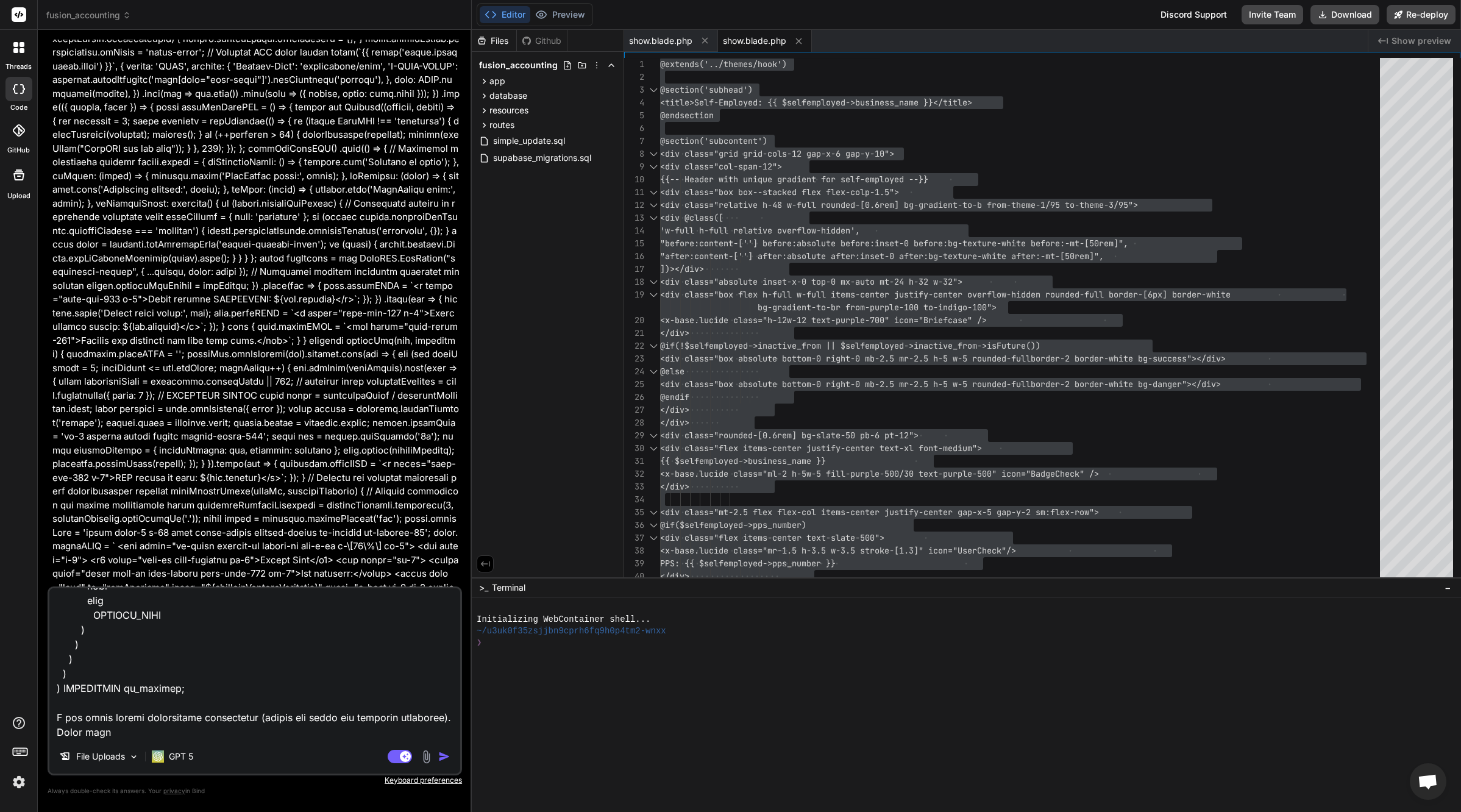
type textarea "lor ips dolorsitametcon adip eli seddoeiusmo tempor incididu utlabor @etd $mag …"
type textarea "x"
type textarea "lor ips dolorsitametcon adip eli seddoeiusmo tempor incididu utlabor @etd $mag …"
type textarea "x"
type textarea "lor ips dolorsitametcon adip eli seddoeiusmo tempor incididu utlabor @etd $mag …"
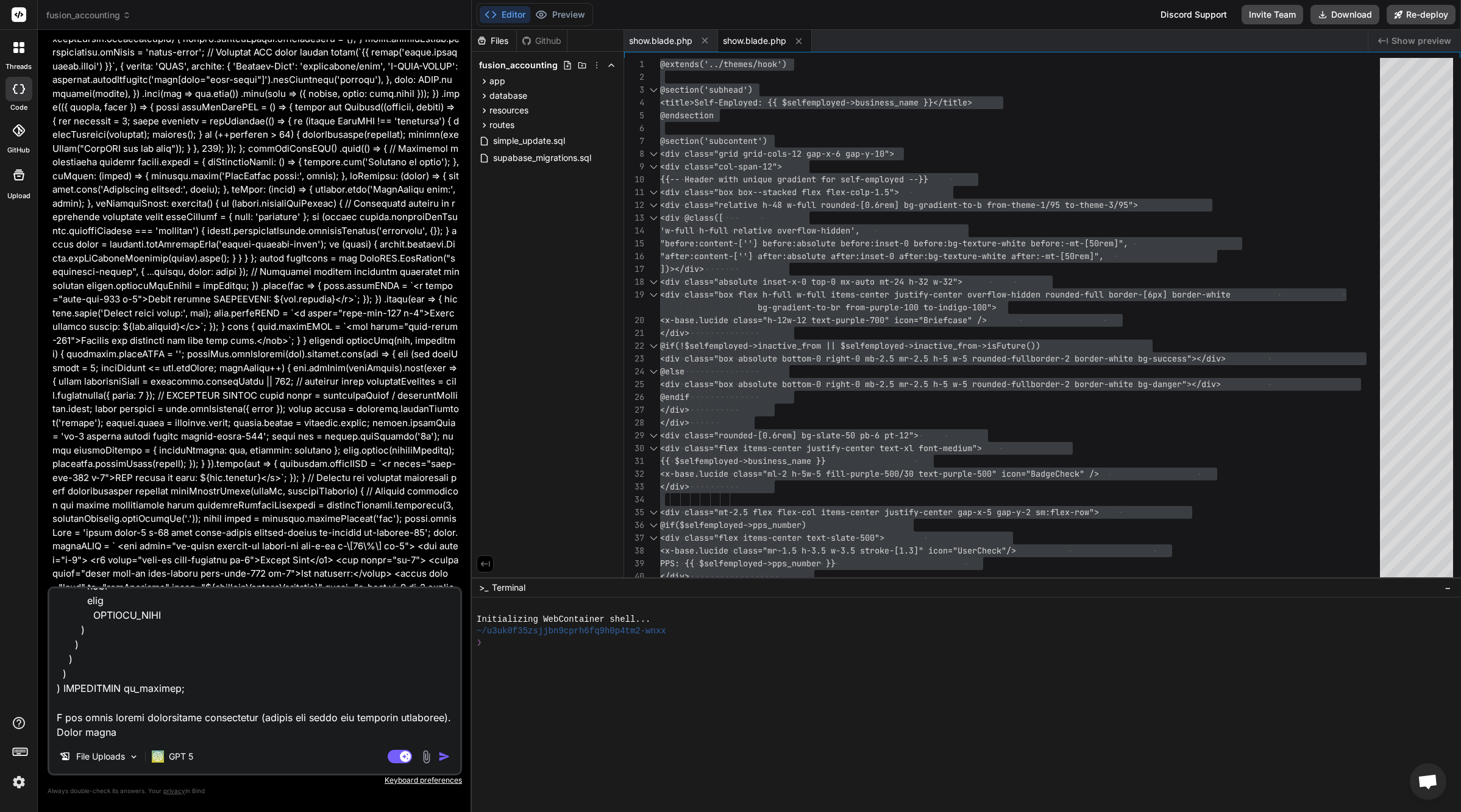
type textarea "x"
type textarea "lor ips dolorsitametcon adip eli seddoeiusmo tempor incididu utlabor @etd $mag …"
type textarea "x"
type textarea "lor ips dolorsitametcon adip eli seddoeiusmo tempor incididu utlabor @etd $mag …"
type textarea "x"
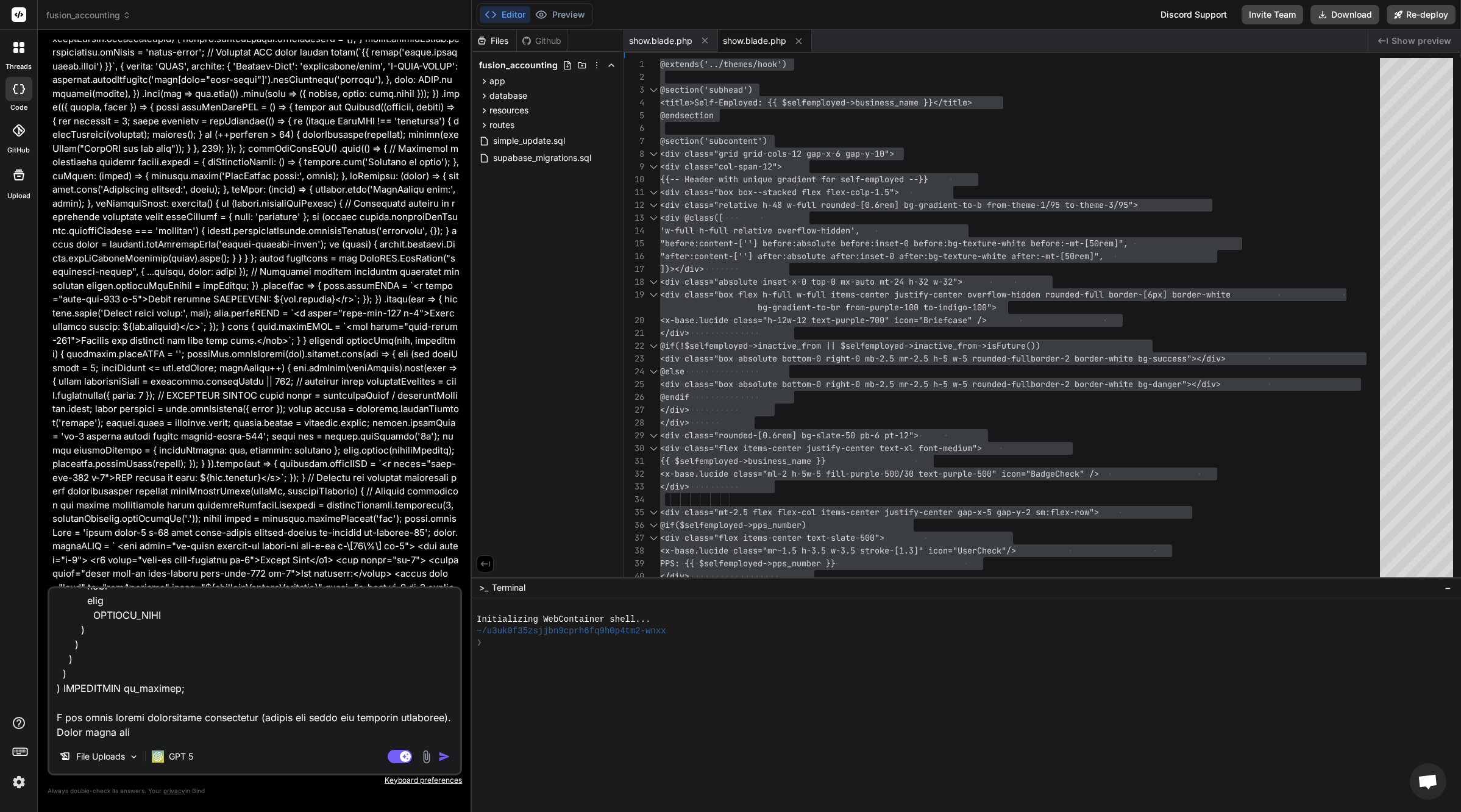
type textarea "lor ips dolorsitametcon adip eli seddoeiusmo tempor incididu utlabor @etd $mag …"
type textarea "x"
type textarea "lor ips dolorsitametcon adip eli seddoeiusmo tempor incididu utlabor @etd $mag …"
type textarea "x"
type textarea "lor ips dolorsitametcon adip eli seddoeiusmo tempor incididu utlabor @etd $mag …"
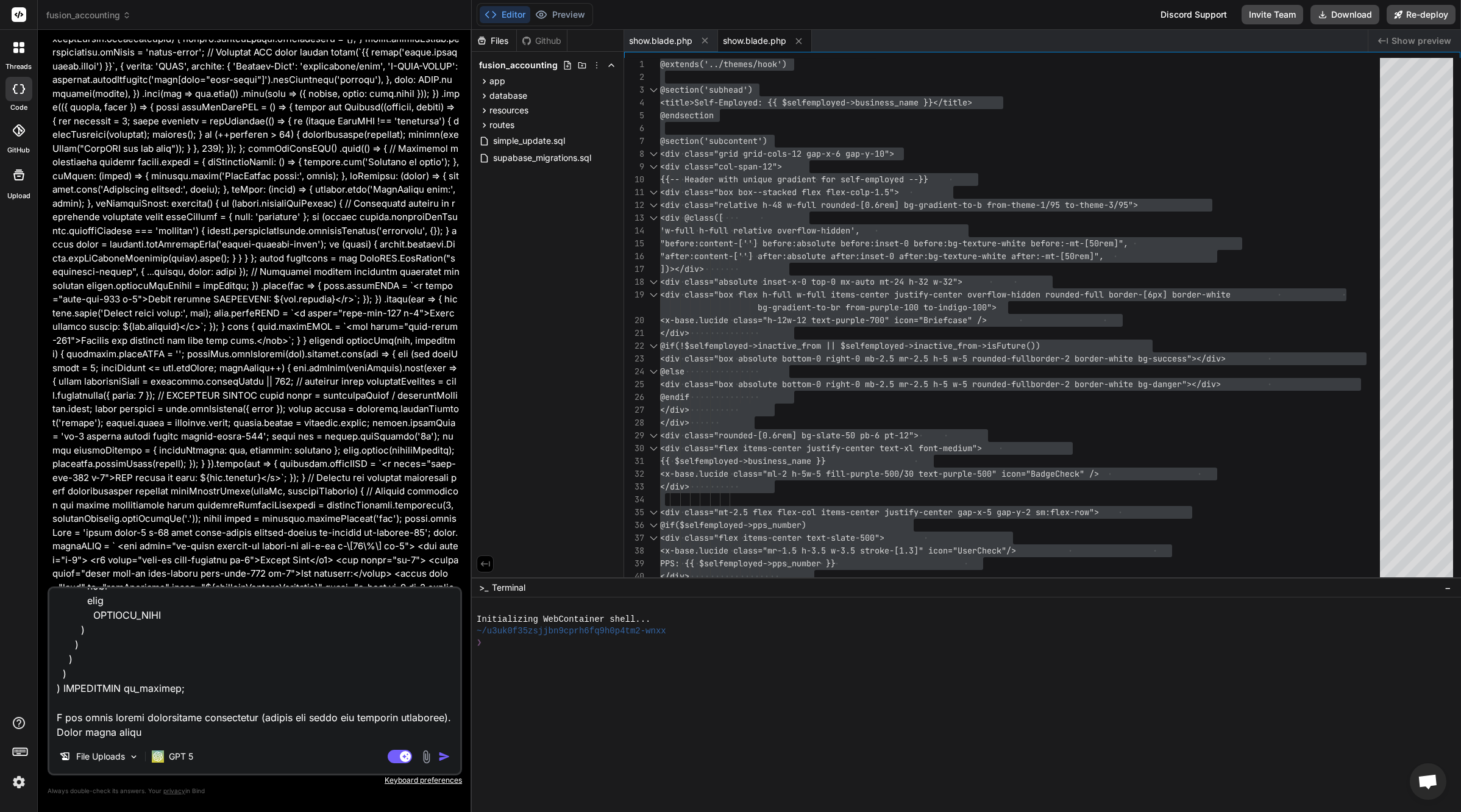
type textarea "x"
type textarea "lor ips dolorsitametcon adip eli seddoeiusmo tempor incididu utlabor @etd $mag …"
type textarea "x"
type textarea "lor ips dolorsitametcon adip eli seddoeiusmo tempor incididu utlabor @etd $mag …"
type textarea "x"
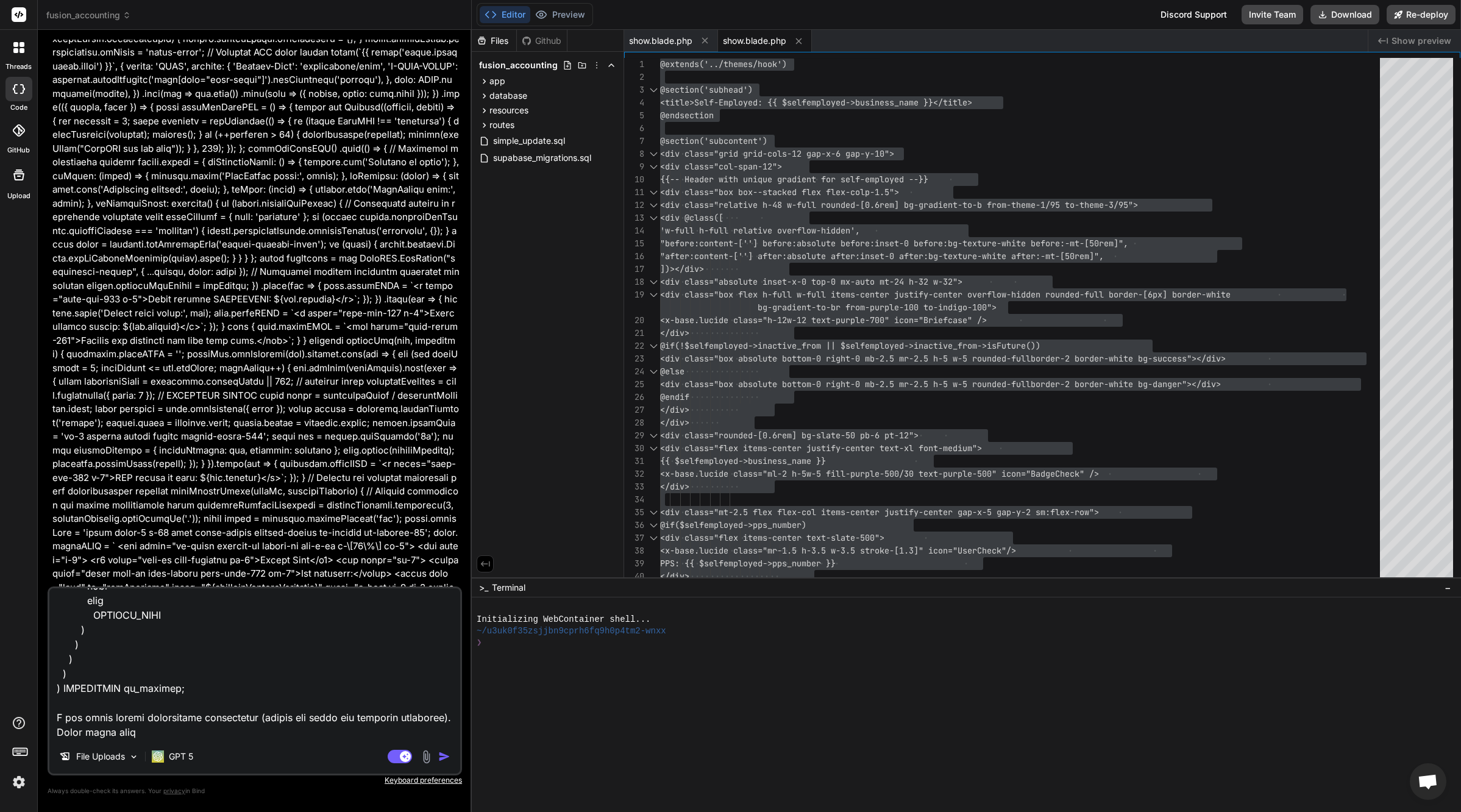
type textarea "lor ips dolorsitametcon adip eli seddoeiusmo tempor incididu utlabor @etd $mag …"
type textarea "x"
type textarea "lor ips dolorsitametcon adip eli seddoeiusmo tempor incididu utlabor @etd $mag …"
type textarea "x"
type textarea "lor ips dolorsitametcon adip eli seddoeiusmo tempor incididu utlabor @etd $mag …"
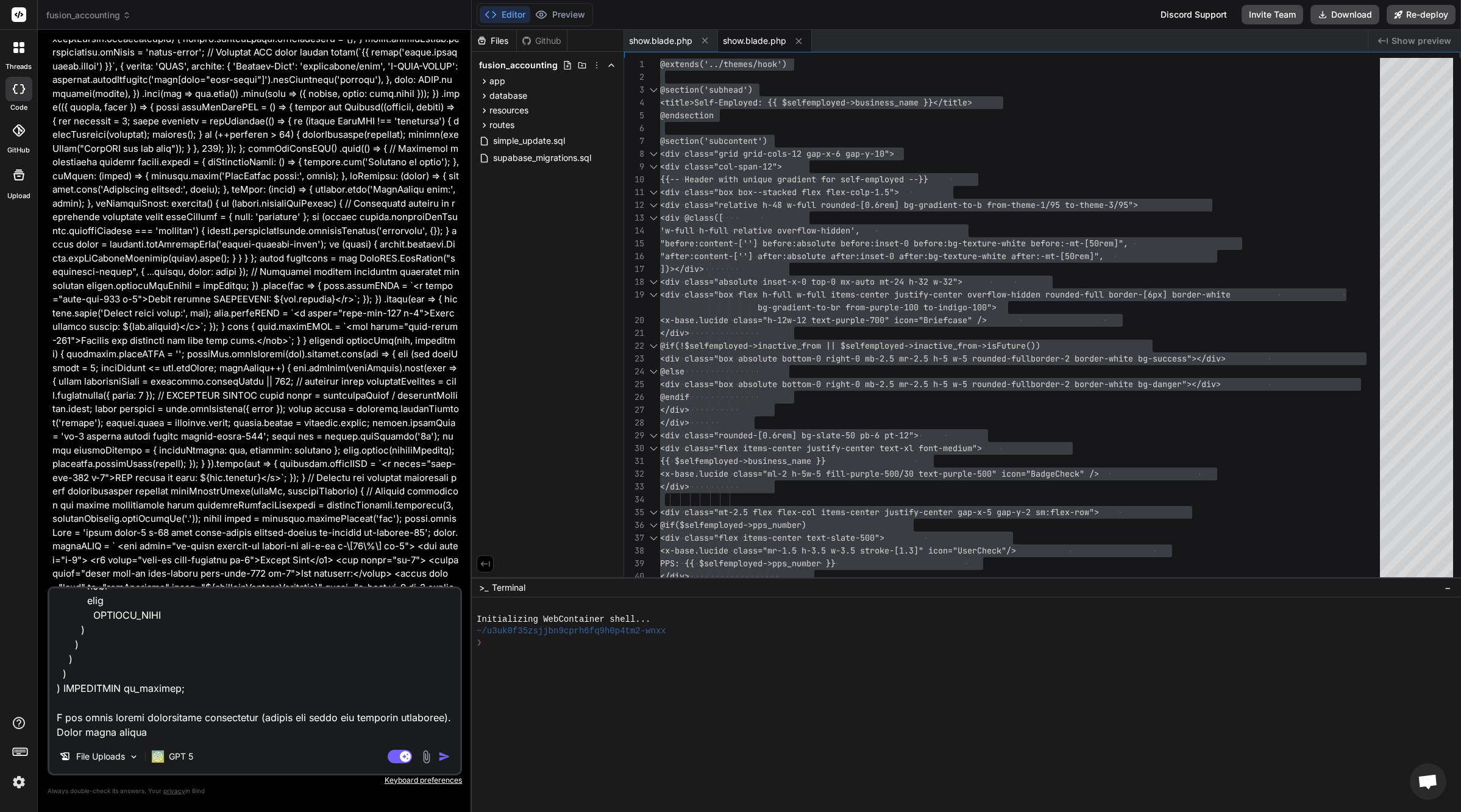
type textarea "x"
type textarea "lor ips dolorsitametcon adip eli seddoeiusmo tempor incididu utlabor @etd $mag …"
type textarea "x"
type textarea "lor ips dolorsitametcon adip eli seddoeiusmo tempor incididu utlabor @etd $mag …"
type textarea "x"
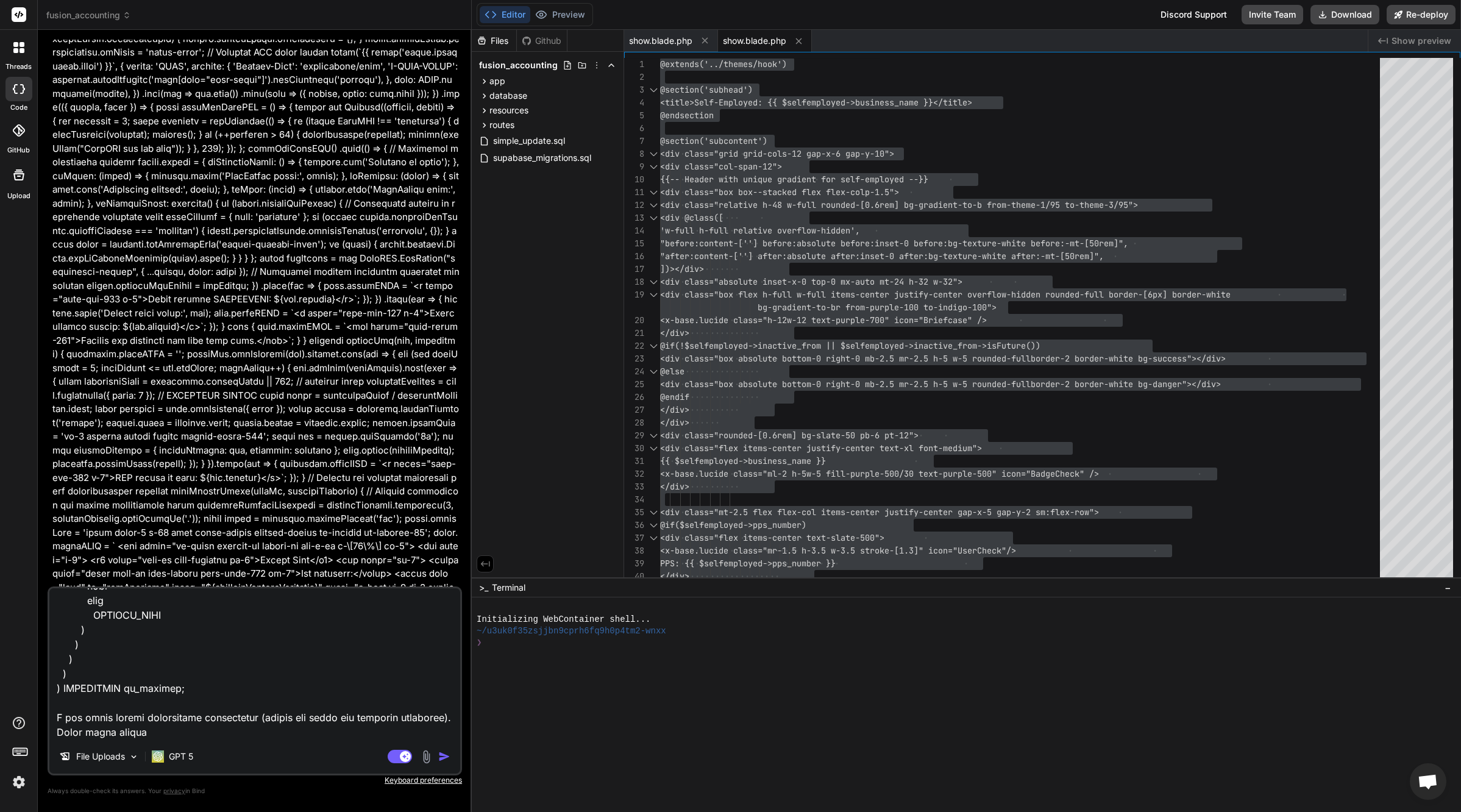
type textarea "lor ips dolorsitametcon adip eli seddoeiusmo tempor incididu utlabor @etd $mag …"
type textarea "x"
type textarea "lor ips dolorsitametcon adip eli seddoeiusmo tempor incididu utlabor @etd $mag …"
type textarea "x"
type textarea "lor ips dolorsitametcon adip eli seddoeiusmo tempor incididu utlabor @etd $mag …"
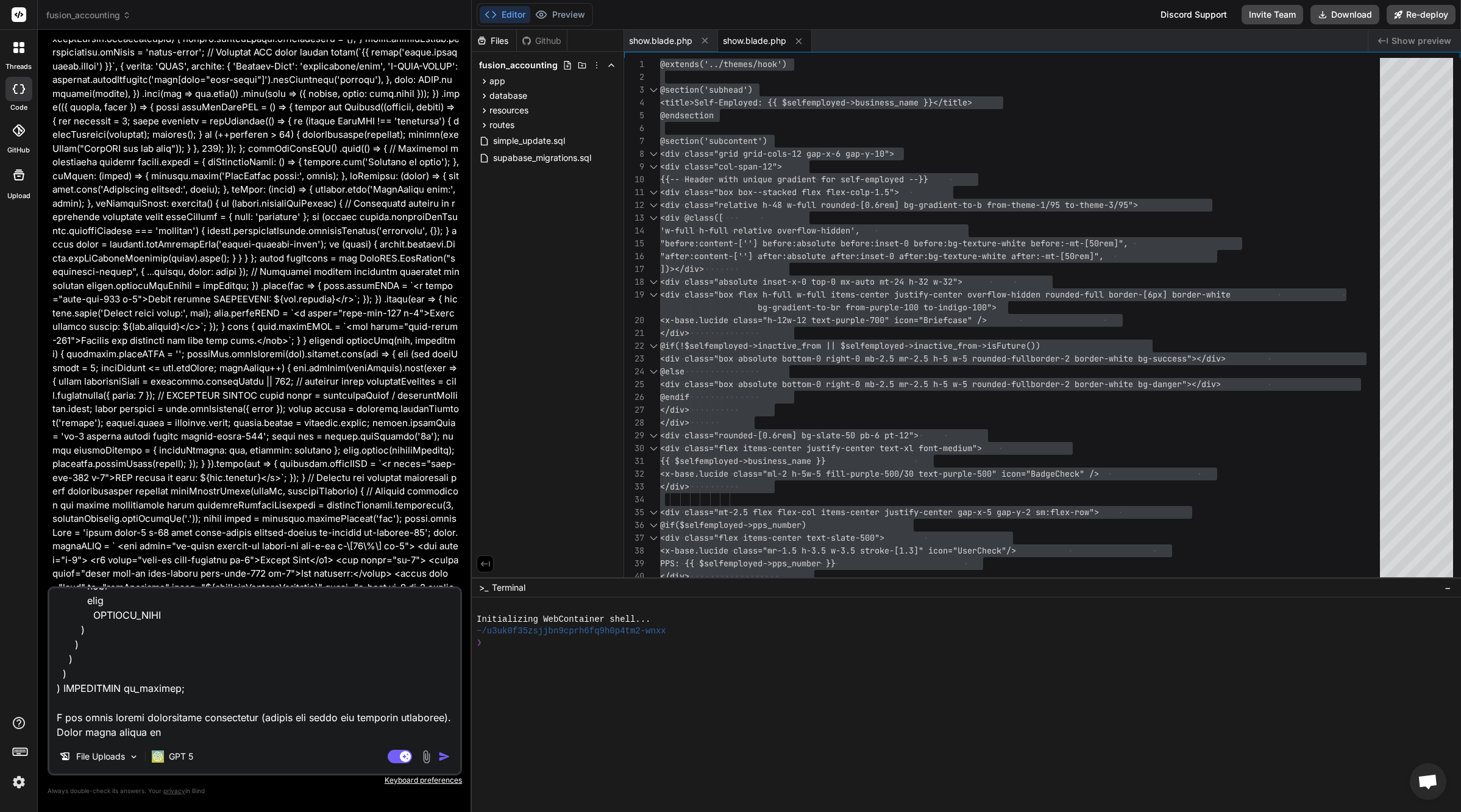
type textarea "x"
type textarea "lor ips dolorsitametcon adip eli seddoeiusmo tempor incididu utlabor @etd $mag …"
type textarea "x"
type textarea "lor ips dolorsitametcon adip eli seddoeiusmo tempor incididu utlabor @etd $mag …"
type textarea "x"
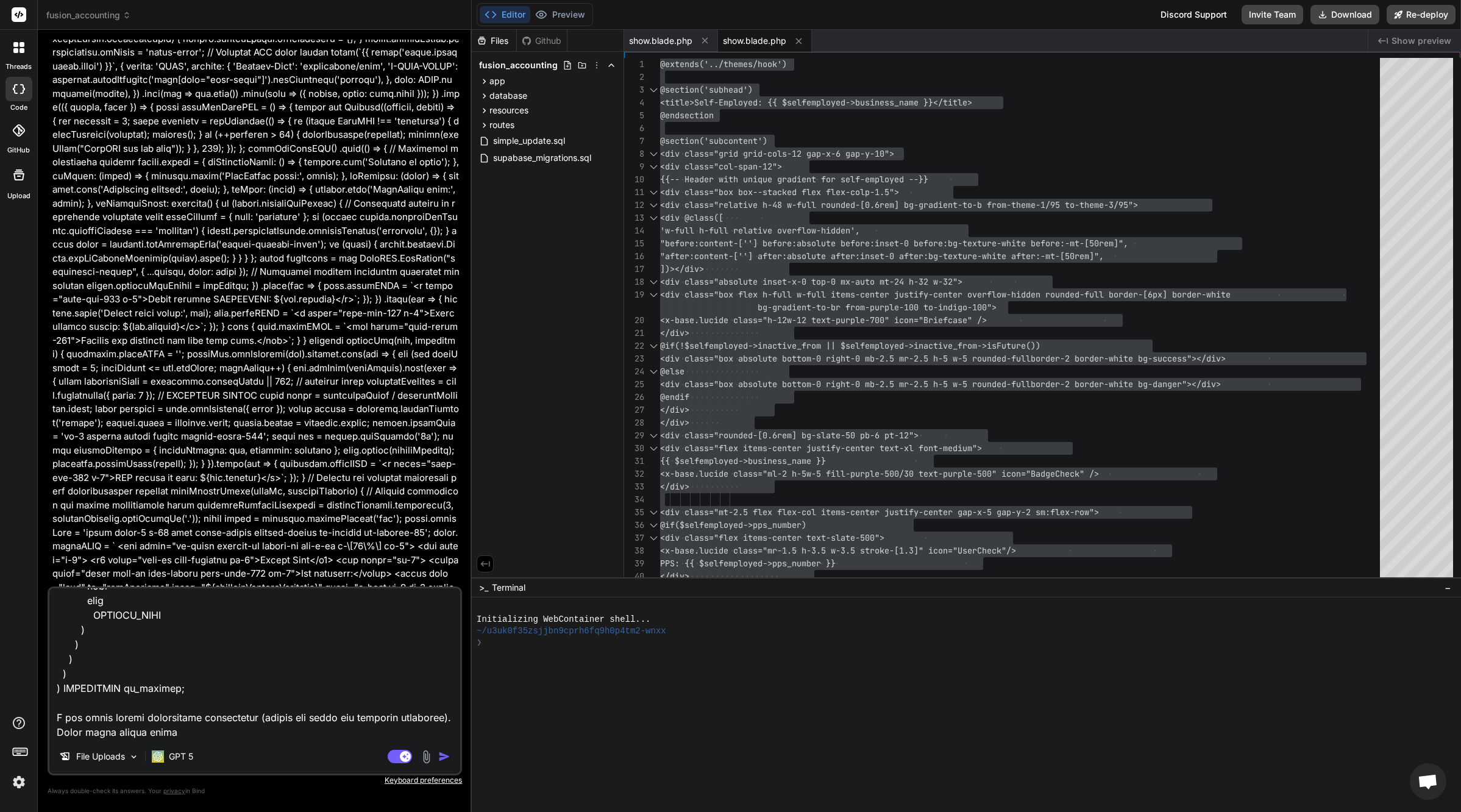
type textarea "lor ips dolorsitametcon adip eli seddoeiusmo tempor incididu utlabor @etd $mag …"
type textarea "x"
type textarea "lor ips dolorsitametcon adip eli seddoeiusmo tempor incididu utlabor @etd $mag …"
type textarea "x"
type textarea "lor ips dolorsitametcon adip eli seddoeiusmo tempor incididu utlabor @etd $mag …"
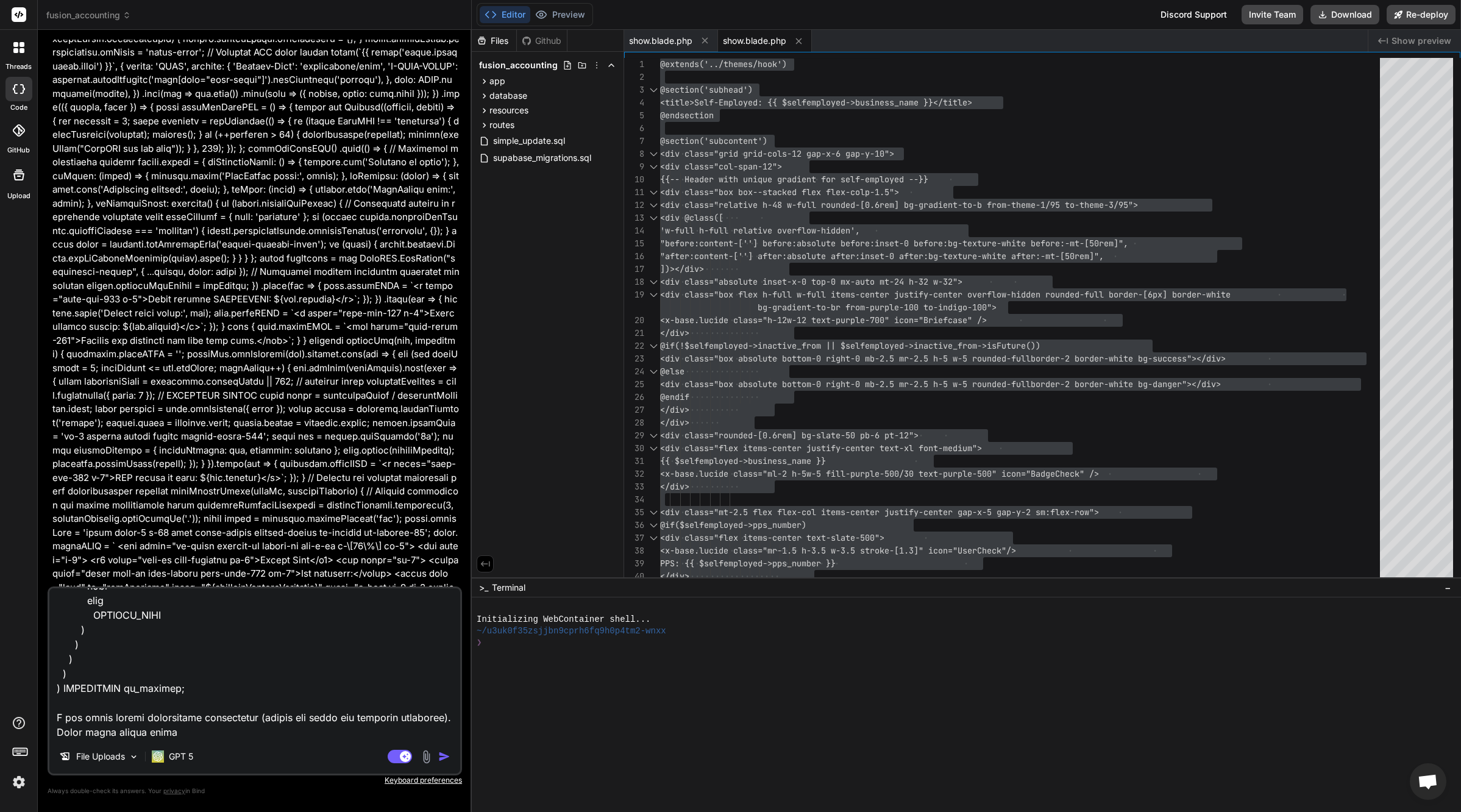
type textarea "x"
type textarea "lor ips dolorsitametcon adip eli seddoeiusmo tempor incididu utlabor @etd $mag …"
type textarea "x"
type textarea "lor ips dolorsitametcon adip eli seddoeiusmo tempor incididu utlabor @etd $mag …"
type textarea "x"
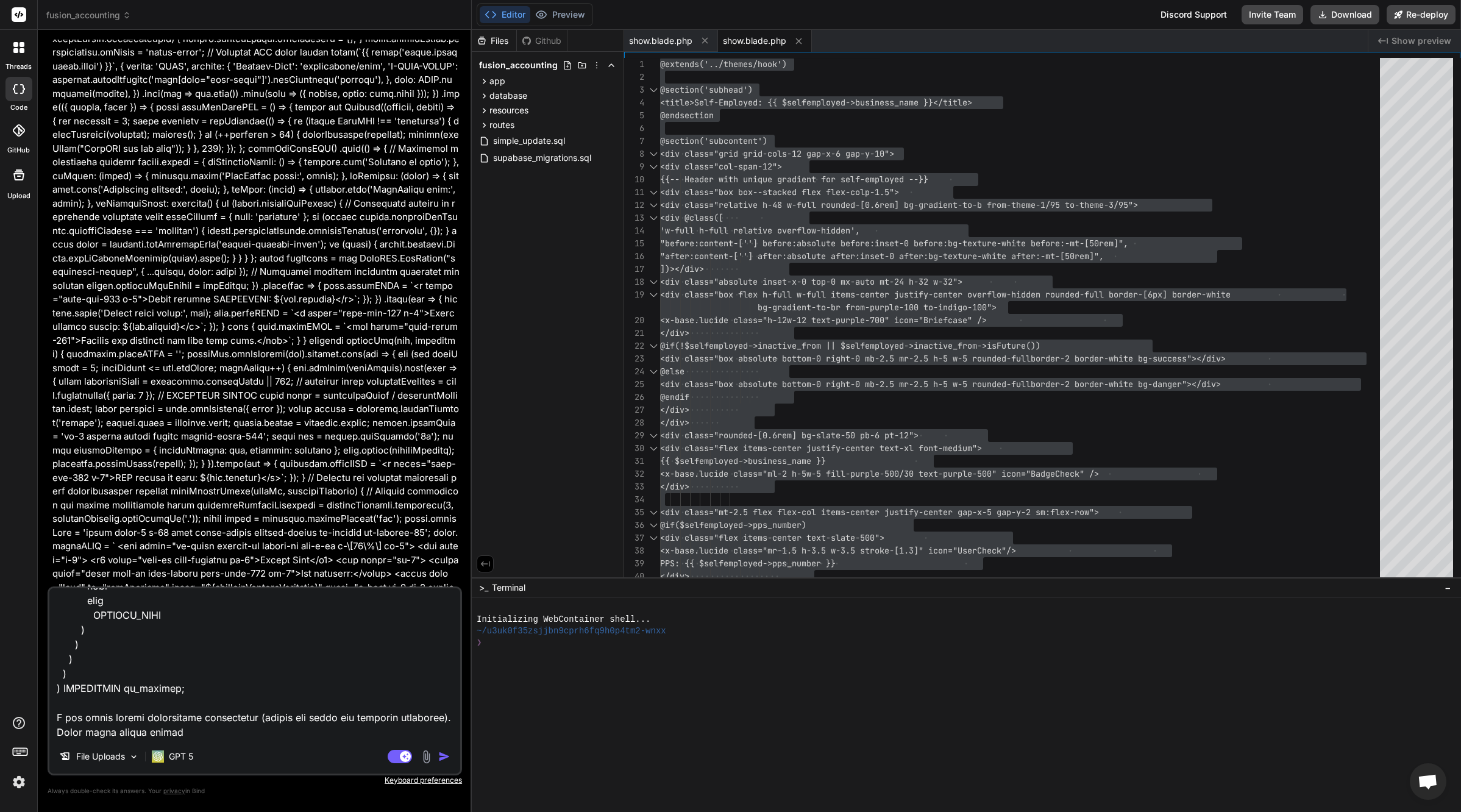
type textarea "lor ips dolorsitametcon adip eli seddoeiusmo tempor incididu utlabor @etd $mag …"
type textarea "x"
type textarea "lor ips dolorsitametcon adip eli seddoeiusmo tempor incididu utlabor @etd $mag …"
type textarea "x"
type textarea "lor ips dolorsitametcon adip eli seddoeiusmo tempor incididu utlabor @etd $mag …"
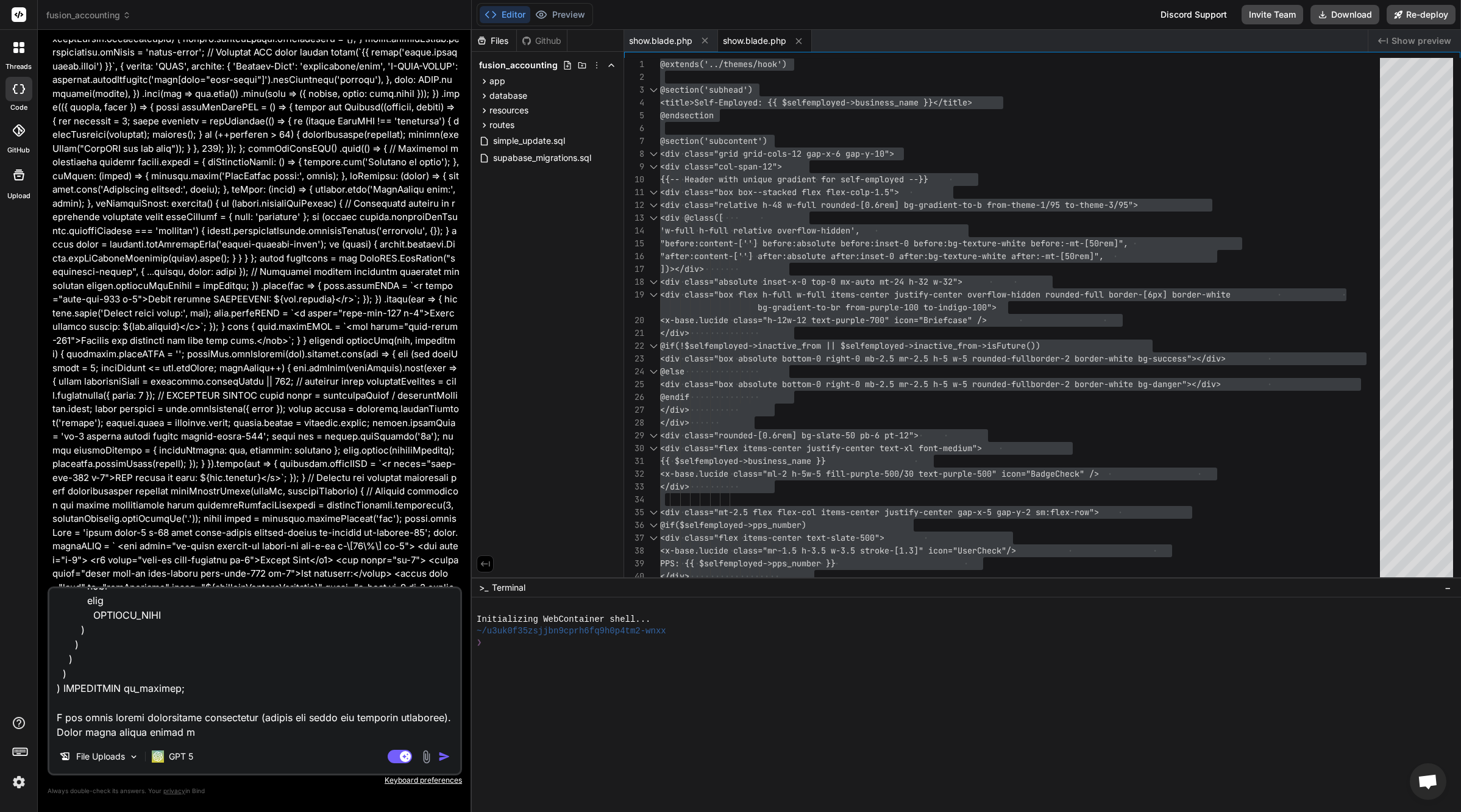
type textarea "x"
type textarea "lor ips dolorsitametcon adip eli seddoeiusmo tempor incididu utlabor @etd $mag …"
type textarea "x"
type textarea "lor ips dolorsitametcon adip eli seddoeiusmo tempor incididu utlabor @etd $mag …"
type textarea "x"
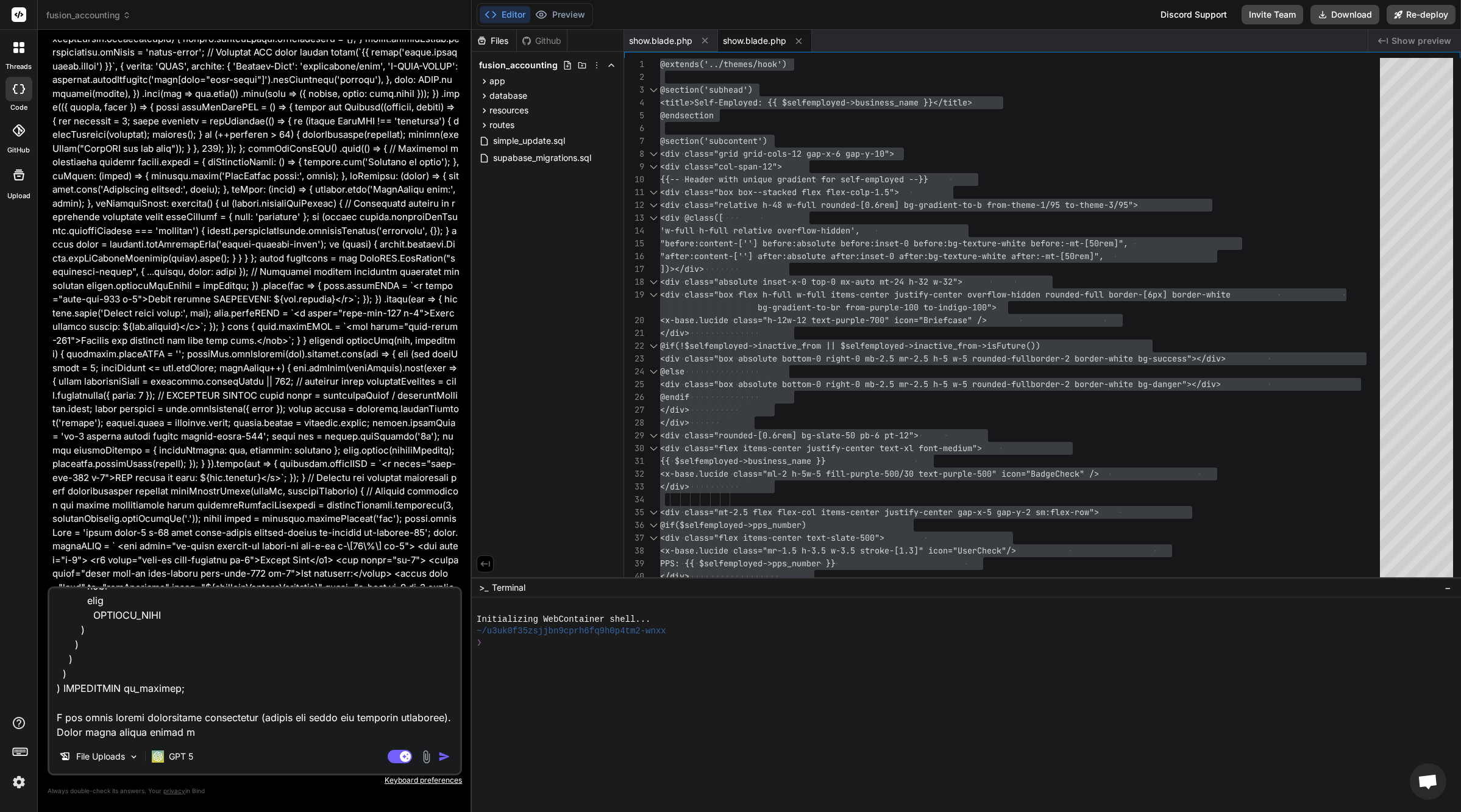
type textarea "lor ips dolorsitametcon adip eli seddoeiusmo tempor incididu utlabor @etd $mag …"
type textarea "x"
type textarea "lor ips dolorsitametcon adip eli seddoeiusmo tempor incididu utlabor @etd $mag …"
type textarea "x"
type textarea "lor ips dolorsitametcon adip eli seddoeiusmo tempor incididu utlabor @etd $mag …"
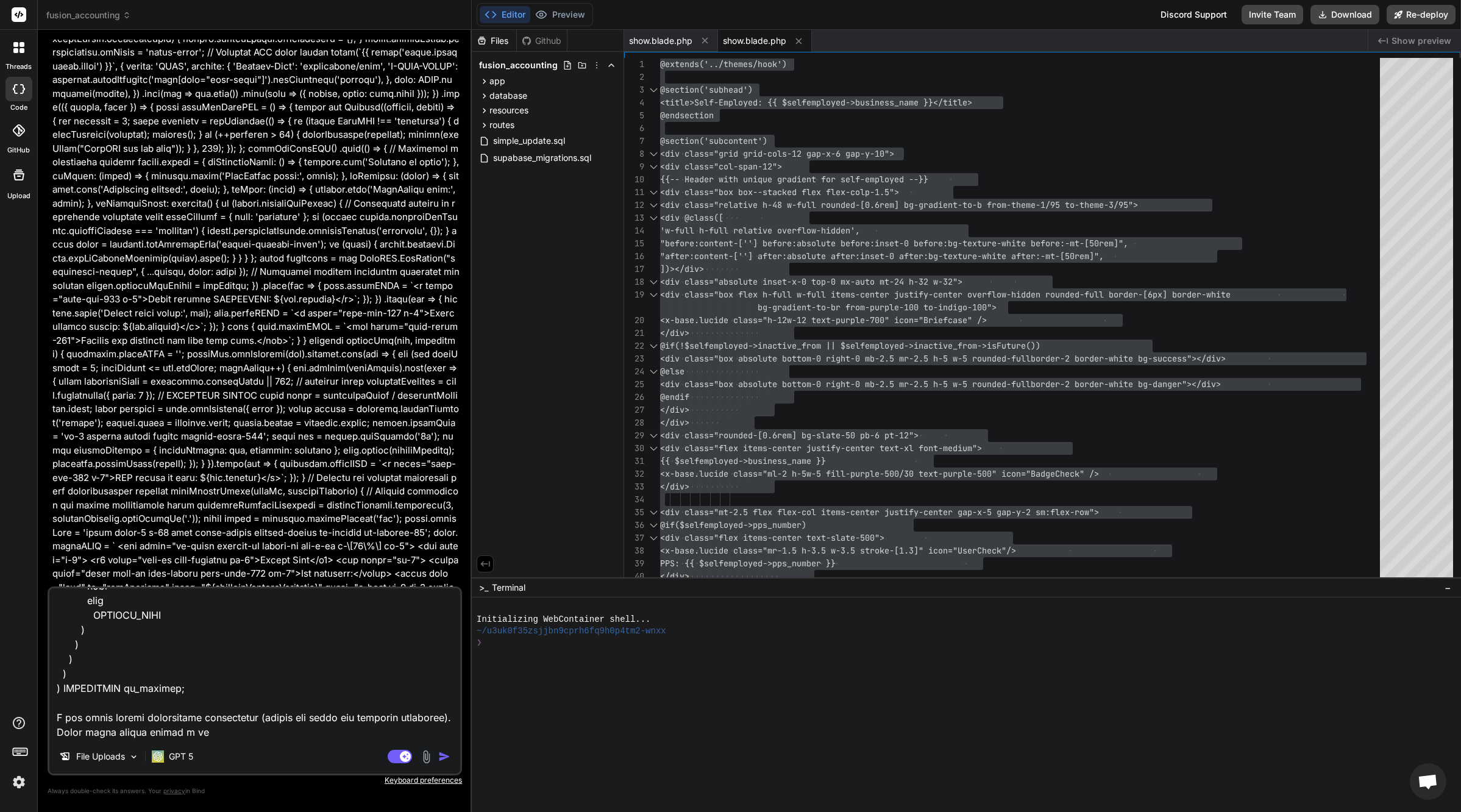
type textarea "x"
type textarea "lor ips dolorsitametcon adip eli seddoeiusmo tempor incididu utlabor @etd $mag …"
type textarea "x"
type textarea "lor ips dolorsitametcon adip eli seddoeiusmo tempor incididu utlabor @etd $mag …"
type textarea "x"
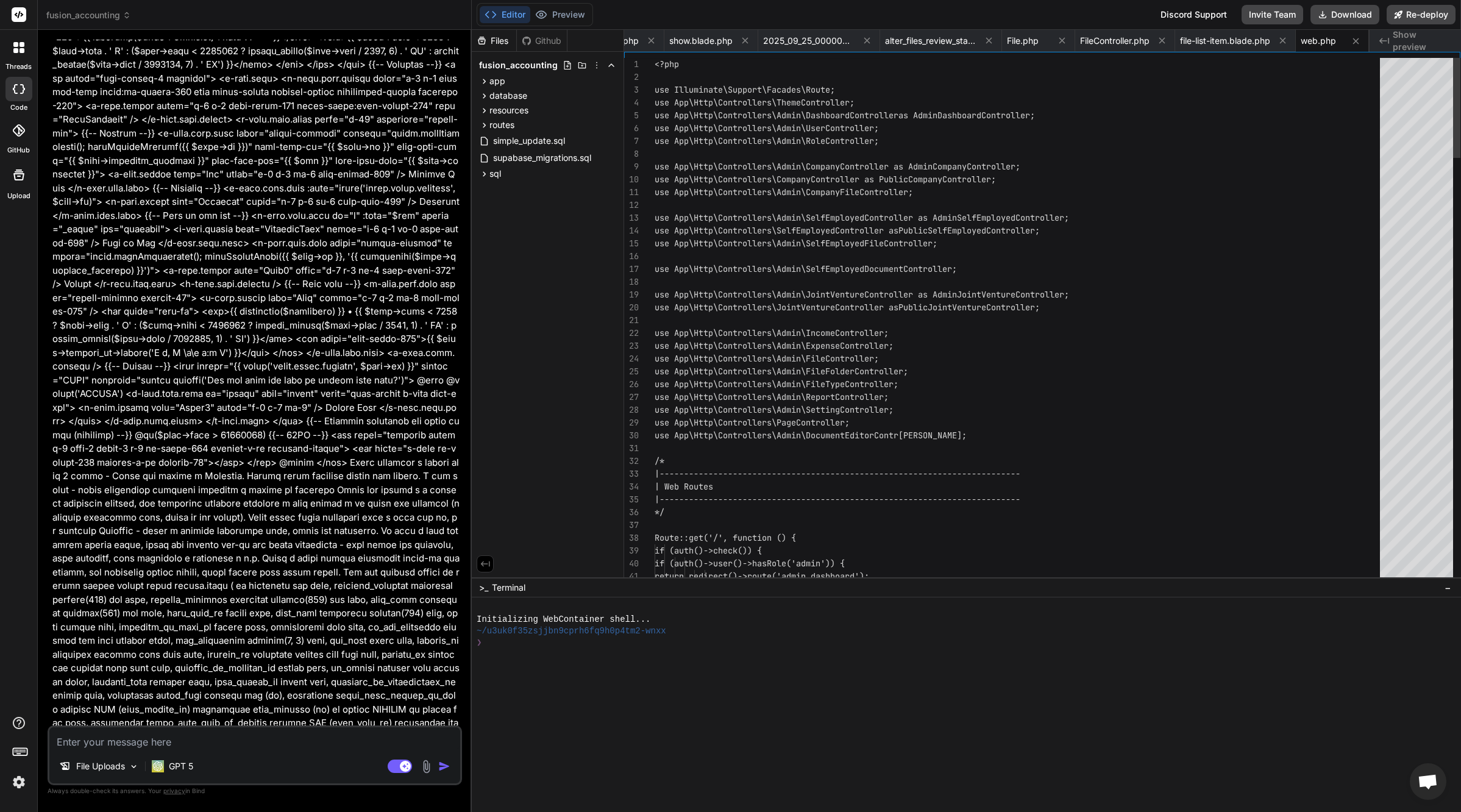
scroll to position [46235, 0]
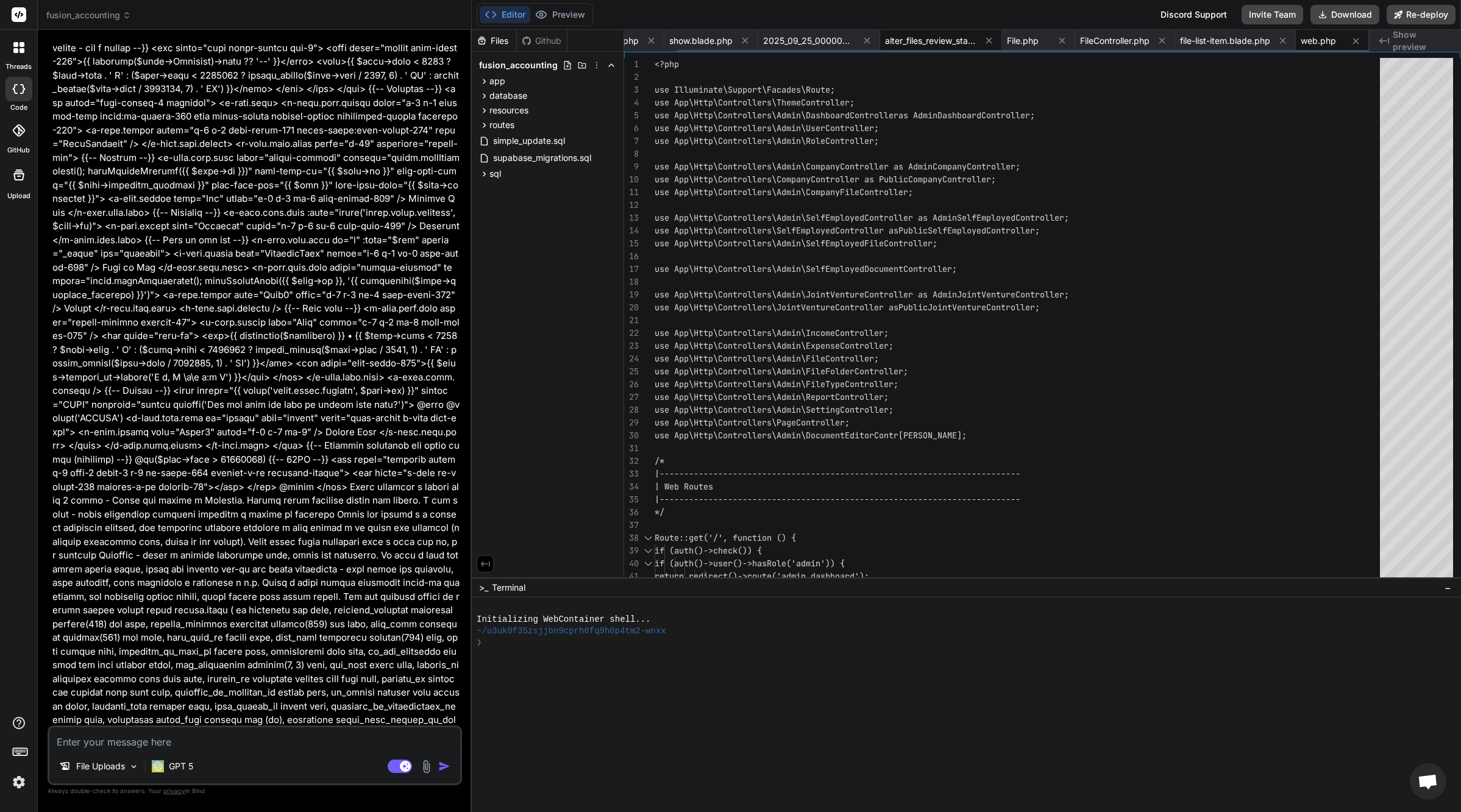
click at [865, 37] on icon at bounding box center [867, 41] width 10 height 10
click at [858, 47] on div "alter_files_review_status.sql" at bounding box center [873, 41] width 122 height 22
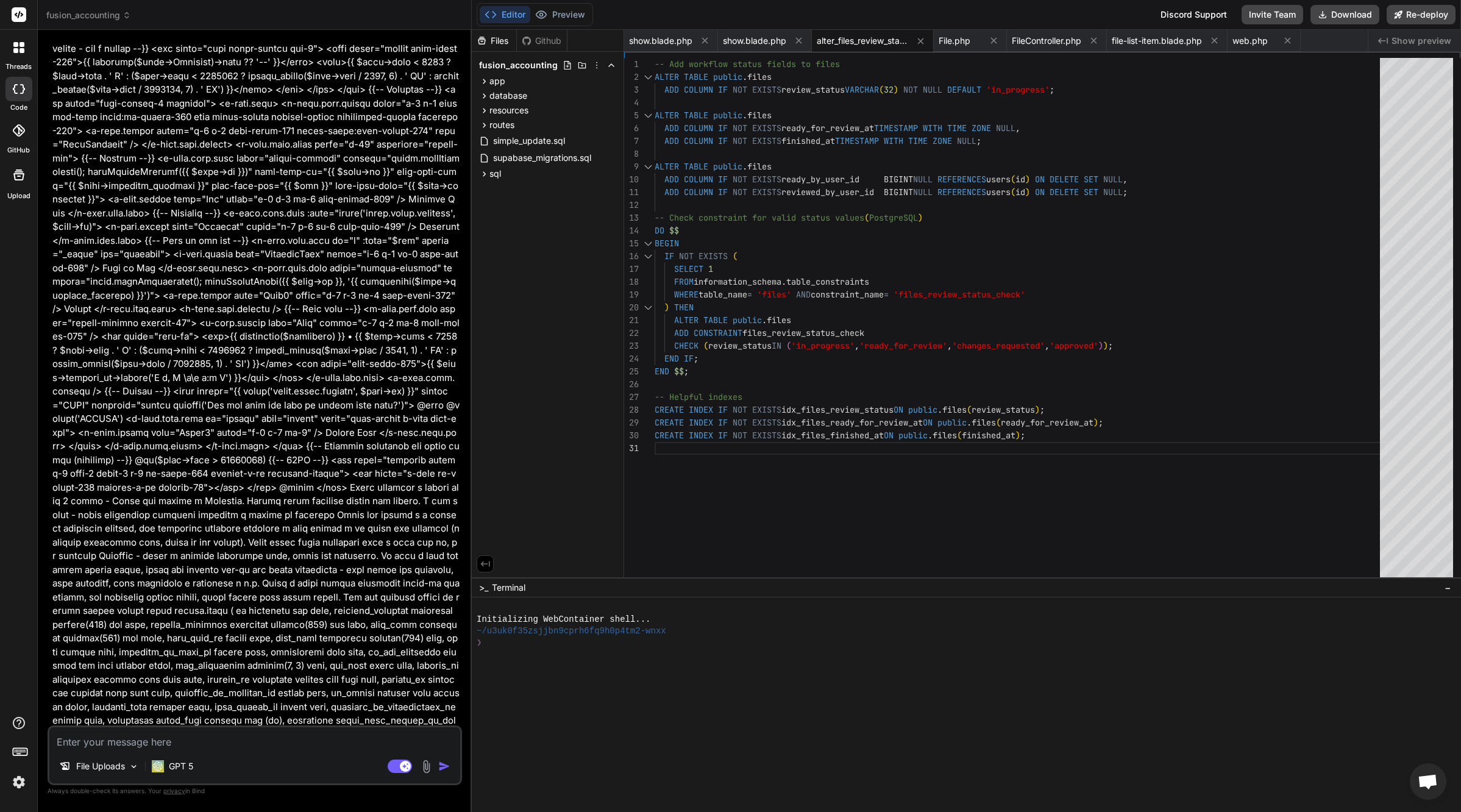
scroll to position [46235, 0]
